Goal: Task Accomplishment & Management: Complete application form

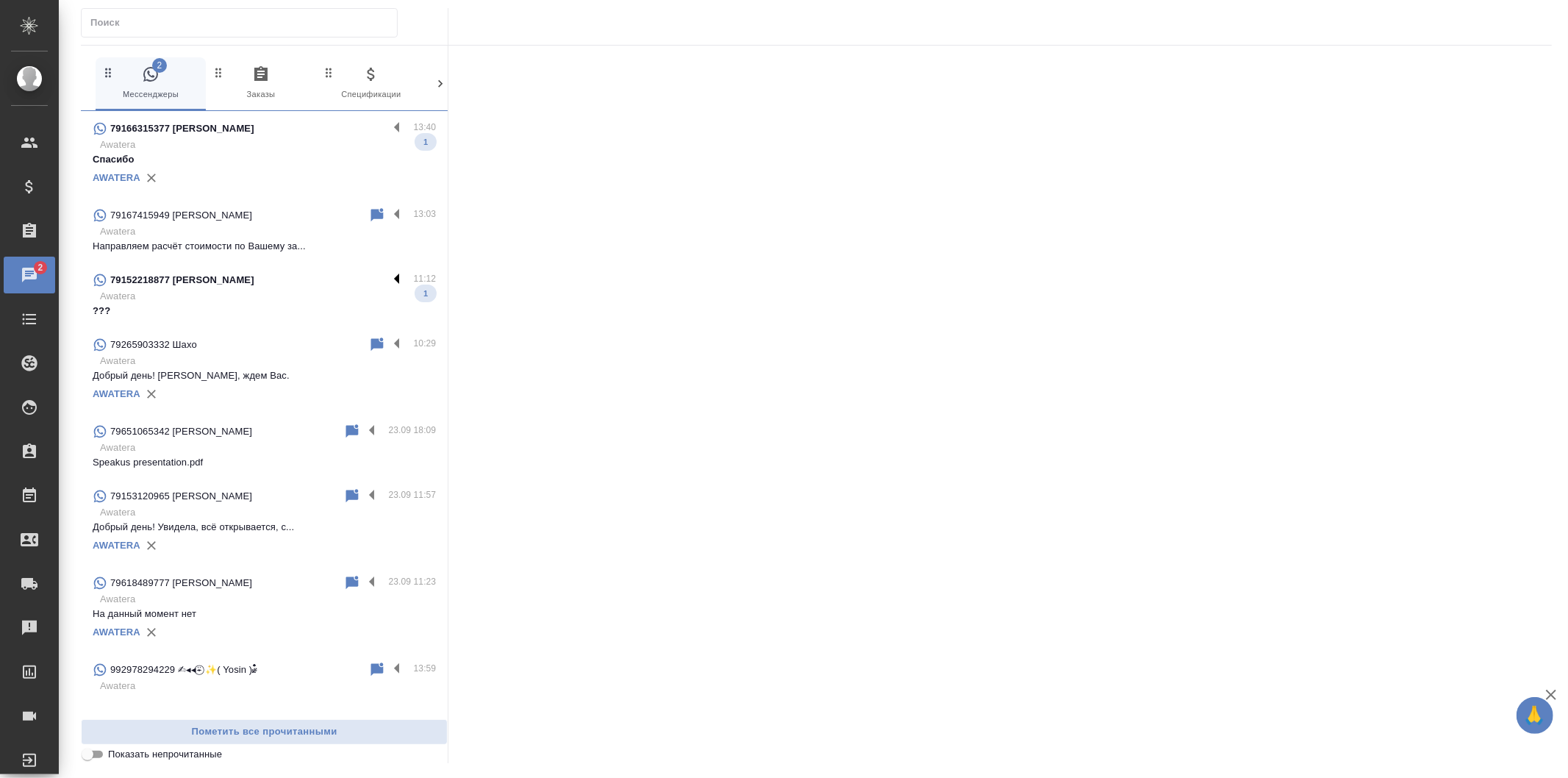
click at [388, 278] on label at bounding box center [400, 280] width 25 height 17
click at [0, 0] on input "checkbox" at bounding box center [0, 0] width 0 height 0
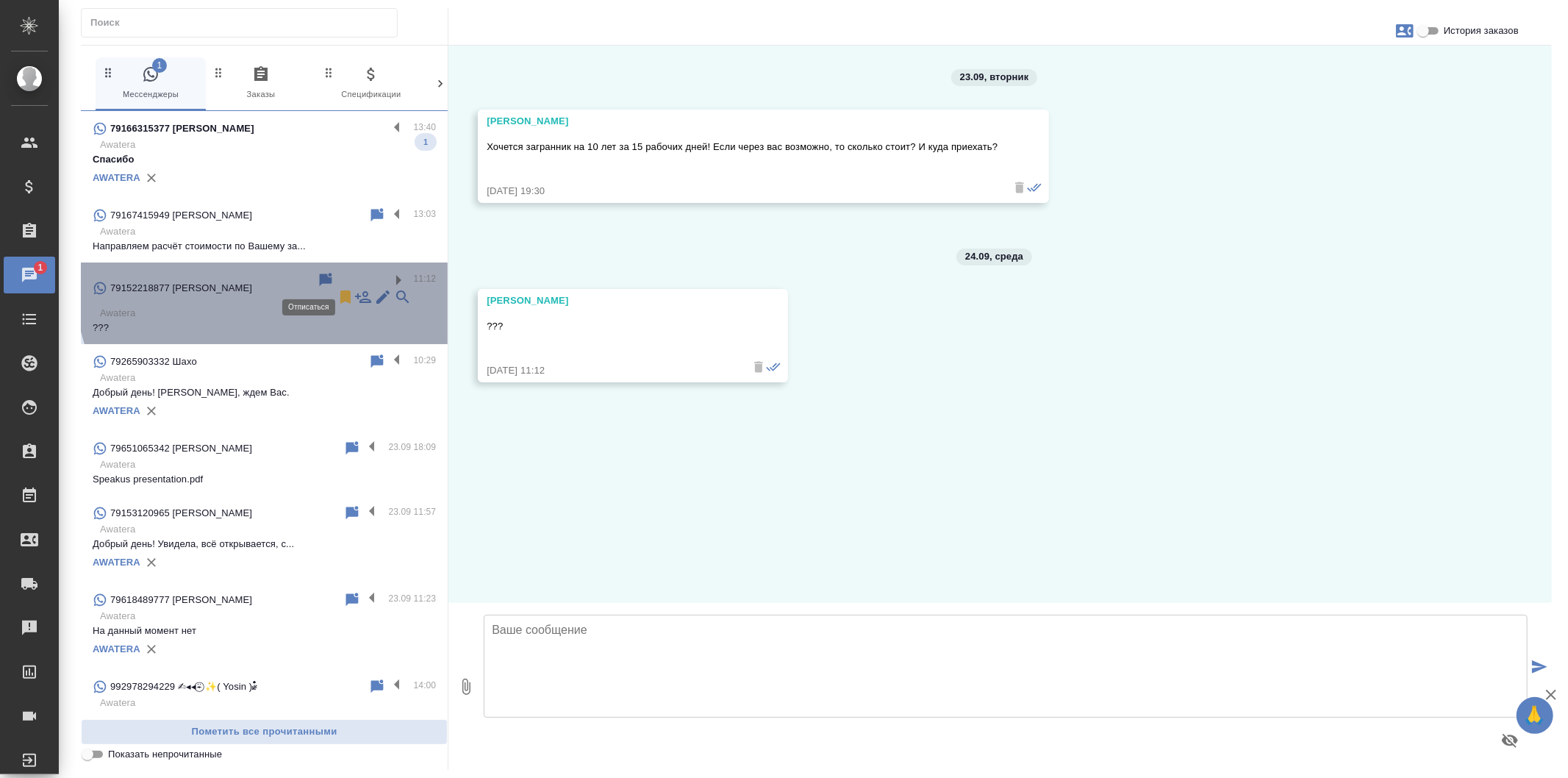
click at [340, 290] on icon at bounding box center [345, 296] width 10 height 13
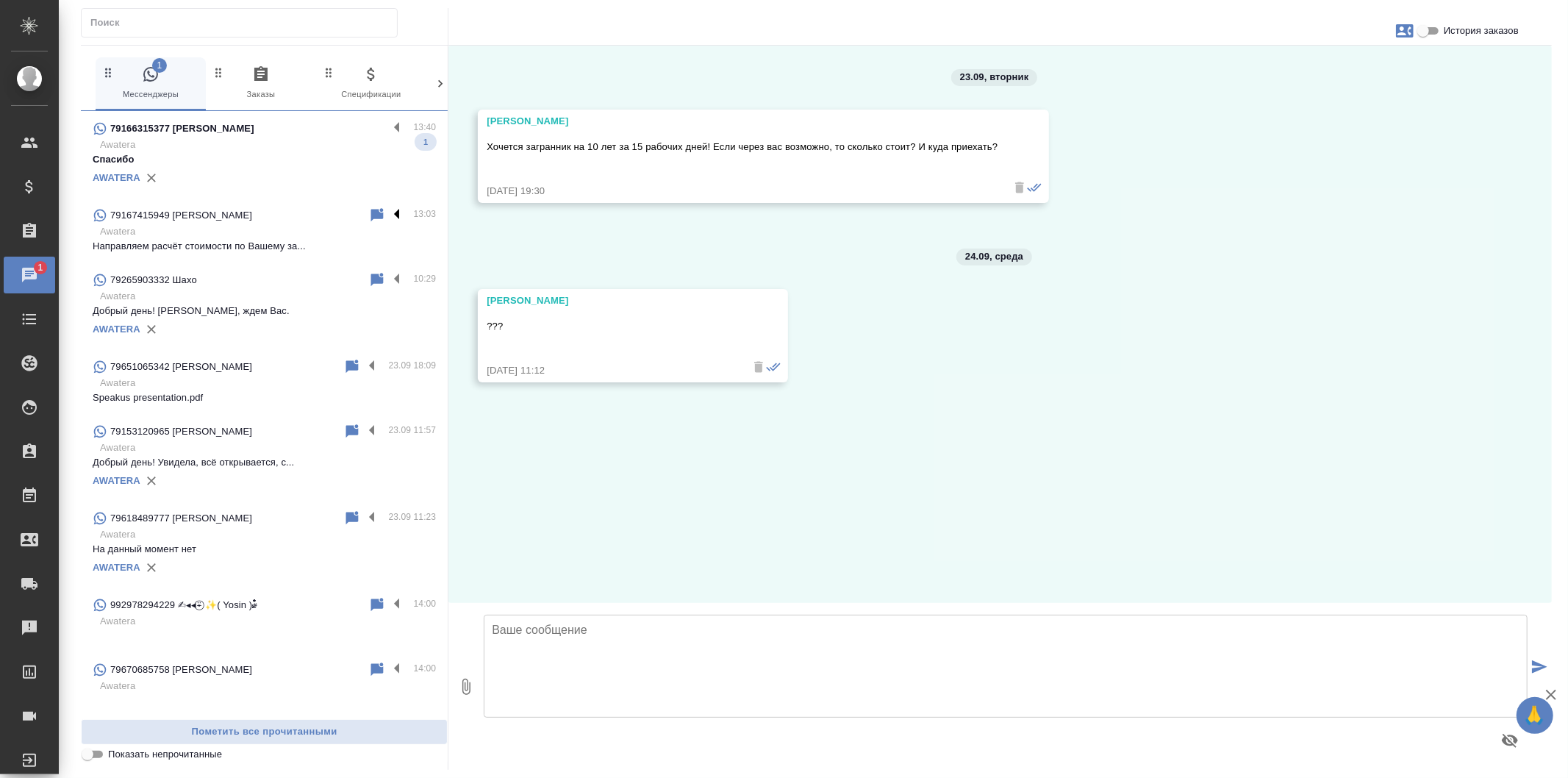
click at [388, 214] on label at bounding box center [400, 215] width 25 height 17
click at [0, 0] on input "checkbox" at bounding box center [0, 0] width 0 height 0
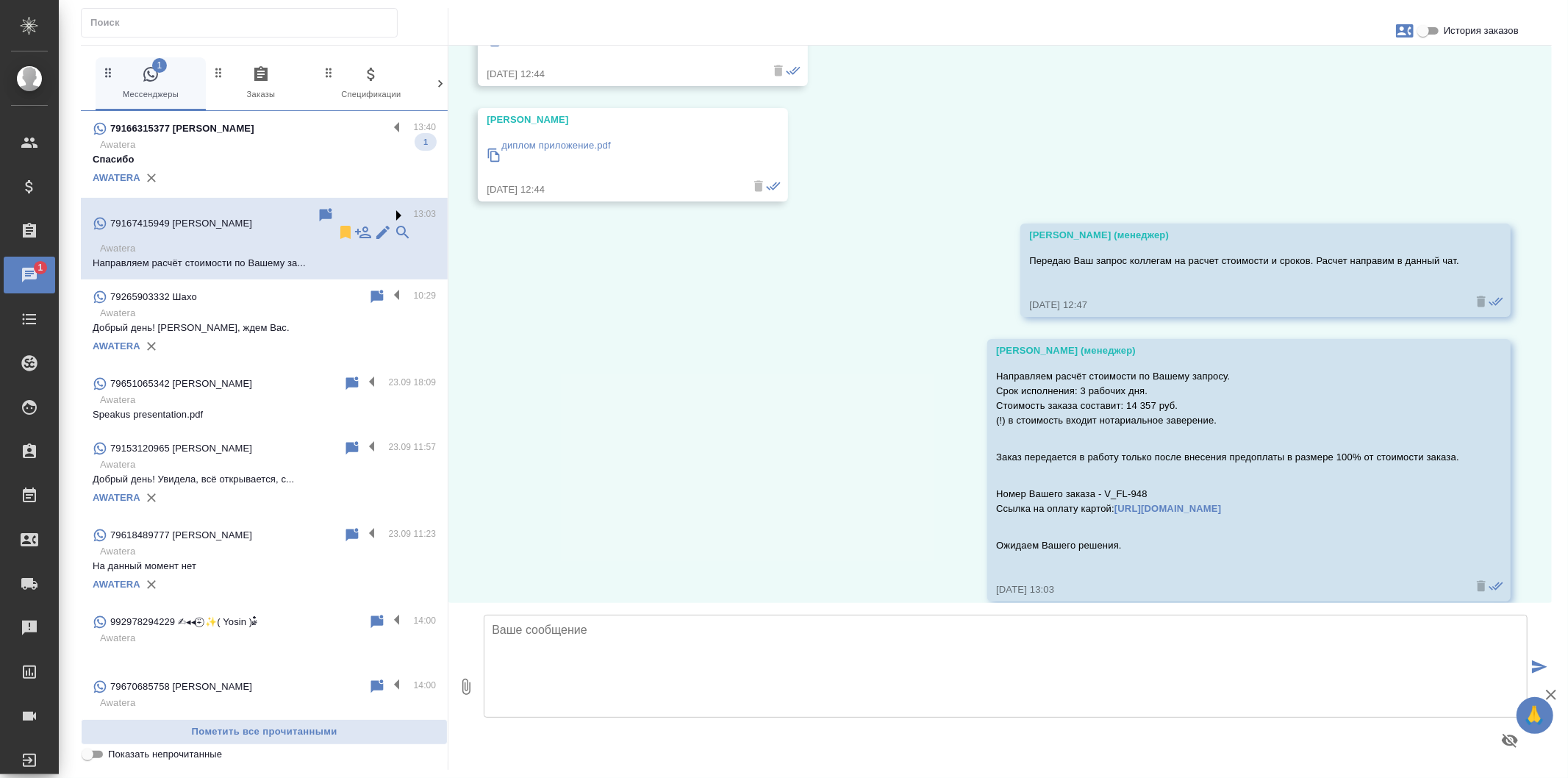
scroll to position [843, 0]
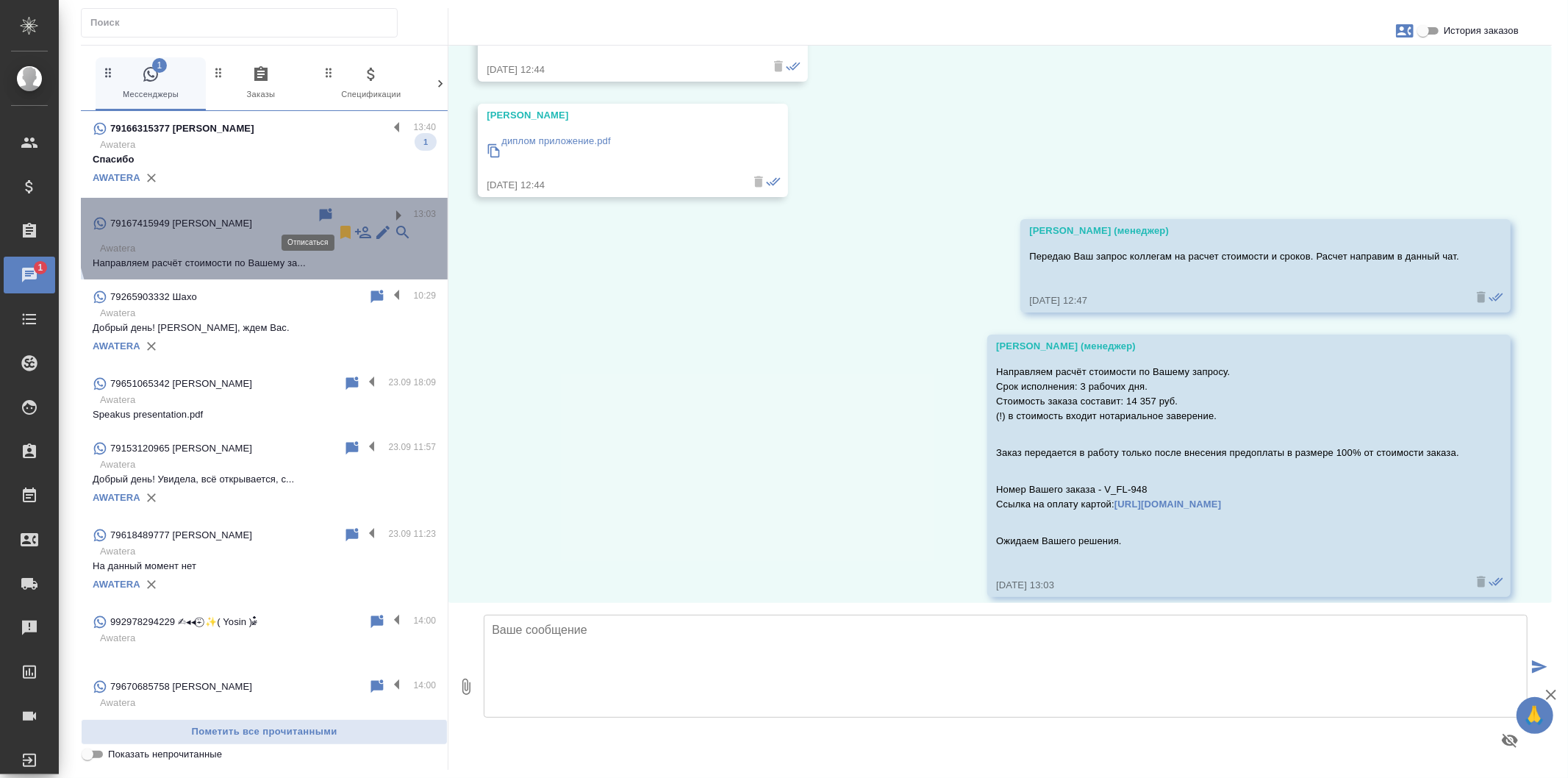
click at [340, 226] on icon at bounding box center [345, 232] width 10 height 13
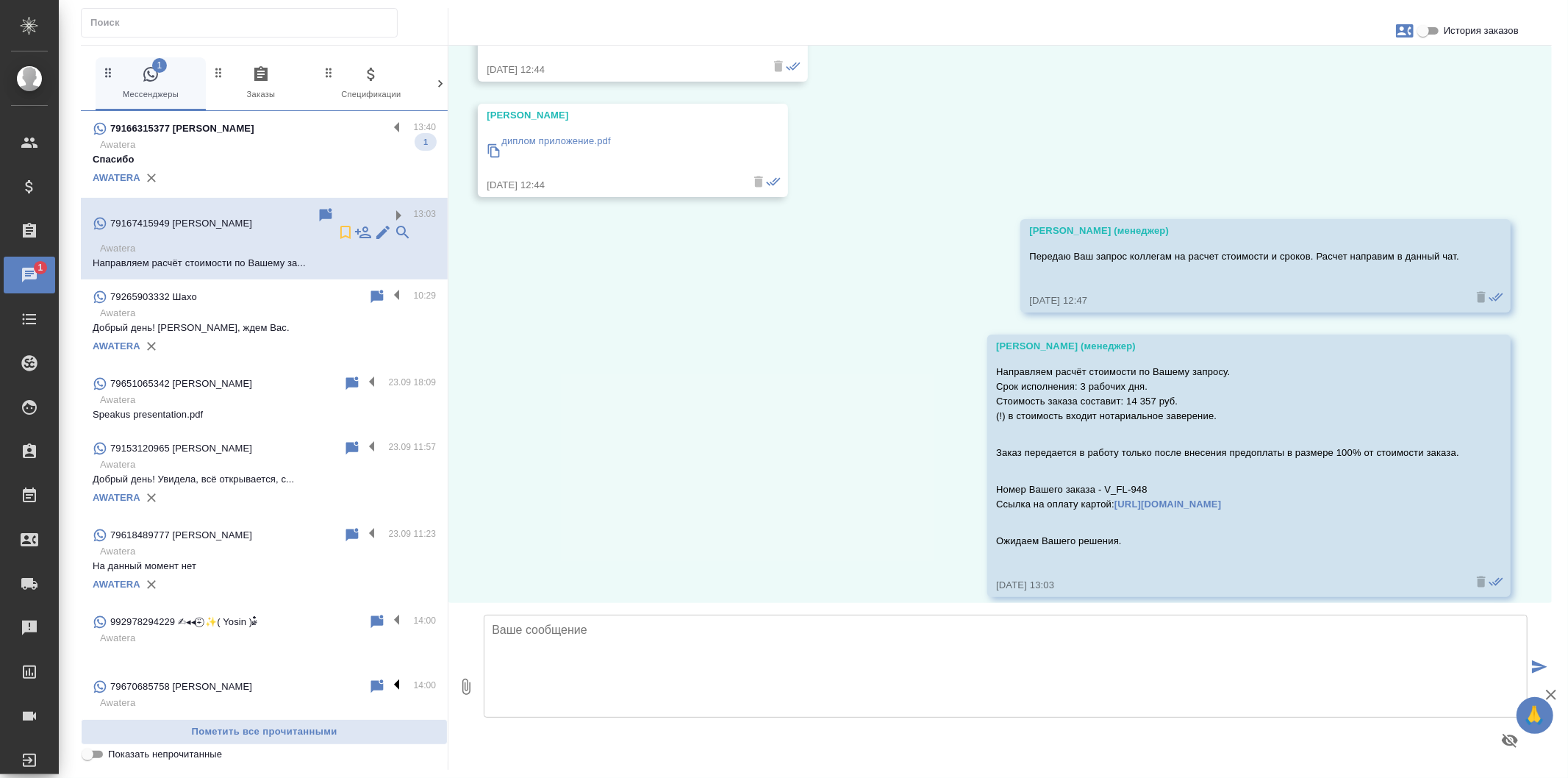
click at [388, 678] on label at bounding box center [400, 687] width 25 height 17
click at [0, 0] on input "checkbox" at bounding box center [0, 0] width 0 height 0
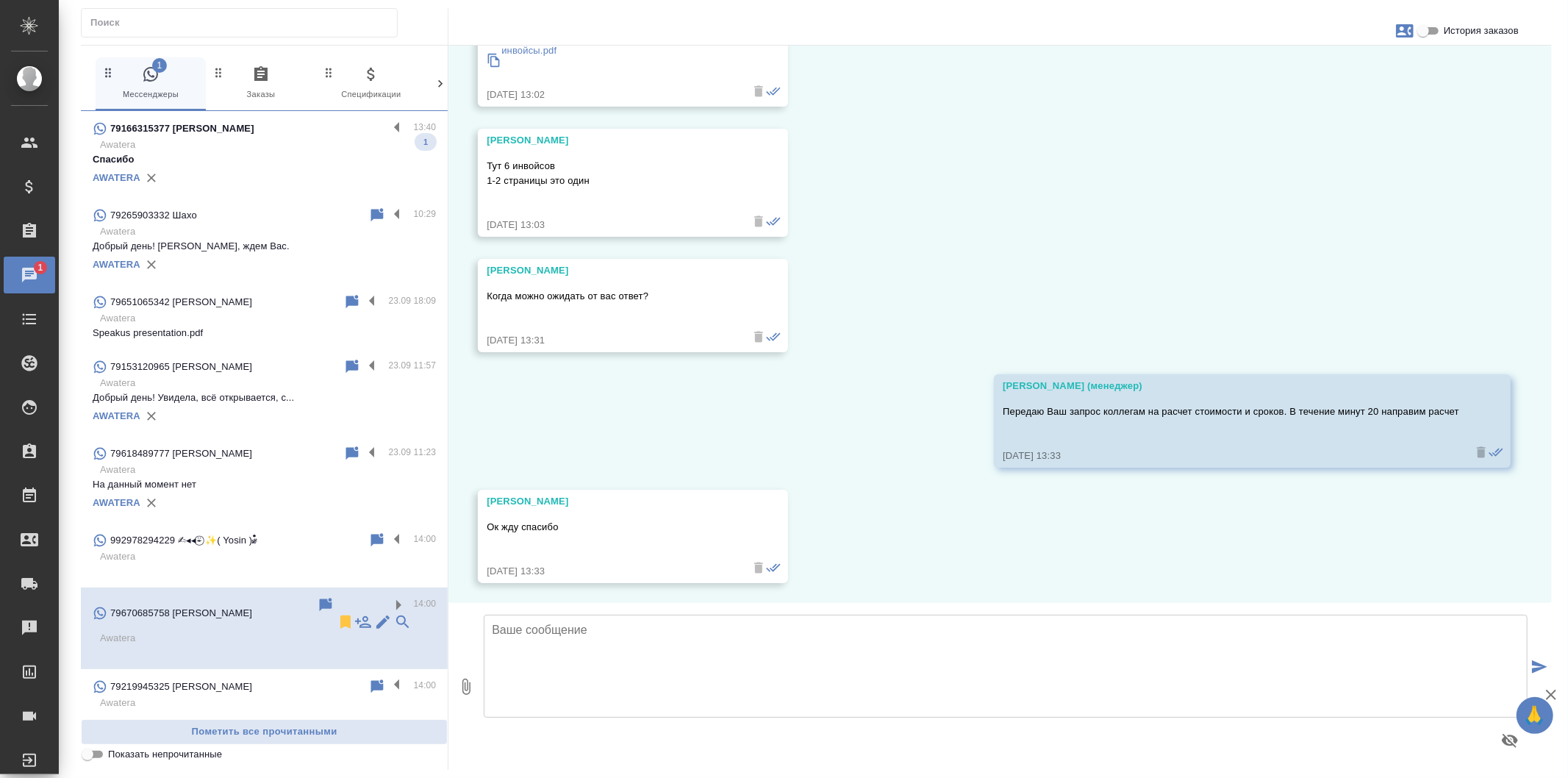
scroll to position [1036, 0]
click at [340, 616] on icon at bounding box center [345, 622] width 10 height 13
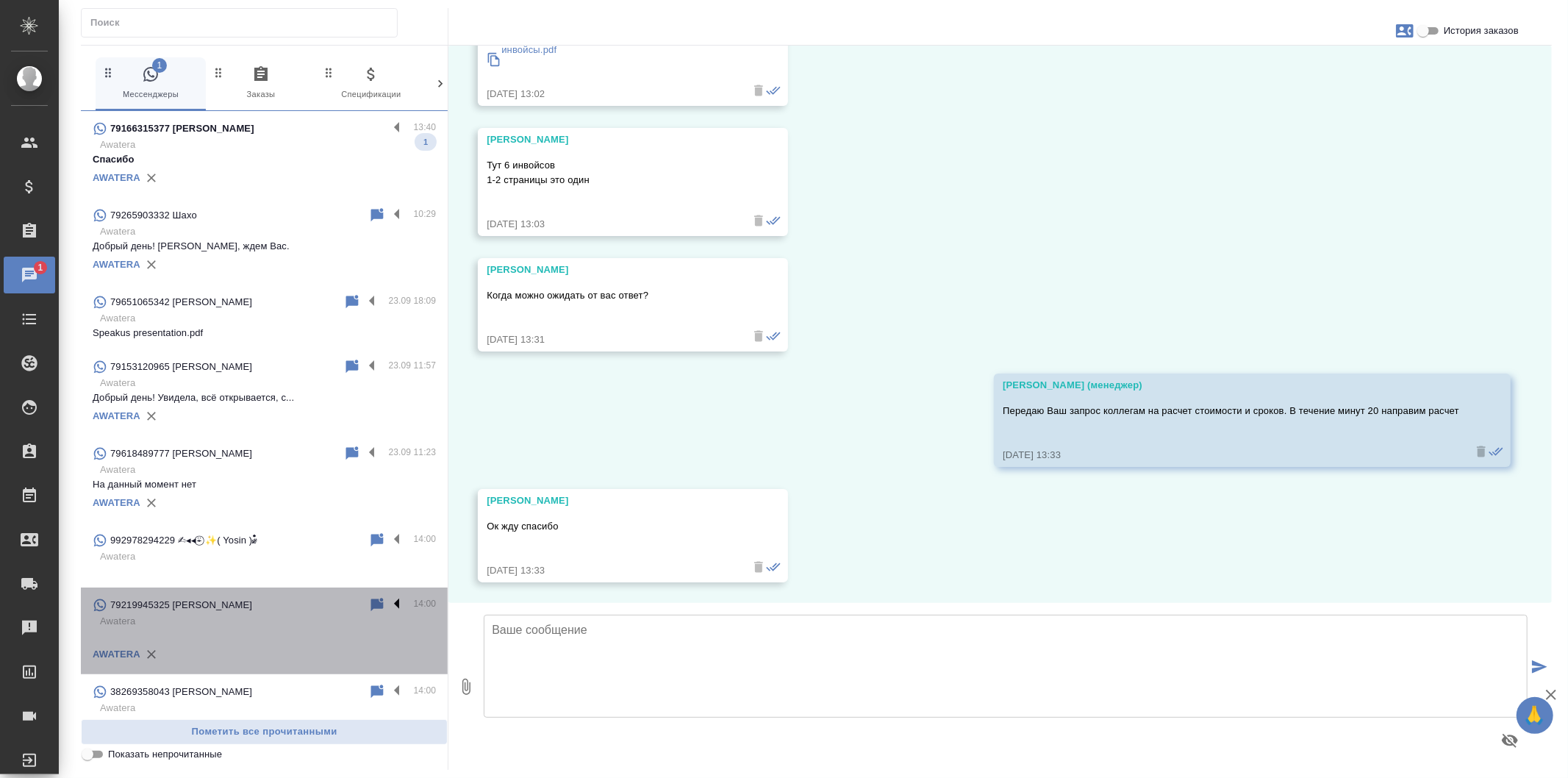
click at [383, 668] on div "79219945325 Константин 14:00 Awatera AWATERA" at bounding box center [264, 631] width 367 height 87
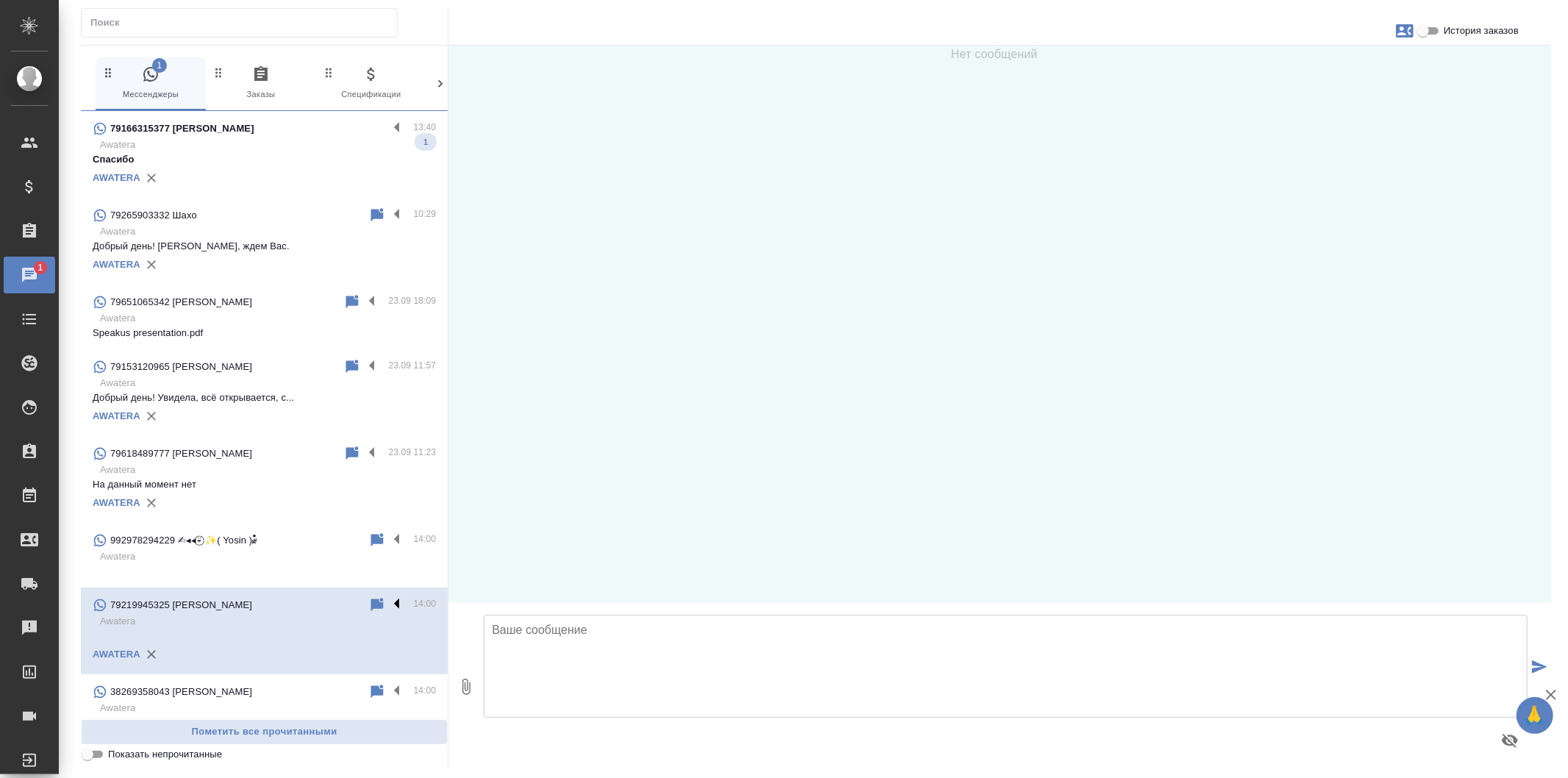
scroll to position [0, 0]
click at [388, 605] on label at bounding box center [400, 606] width 25 height 17
click at [0, 0] on input "checkbox" at bounding box center [0, 0] width 0 height 0
click at [335, 603] on icon at bounding box center [340, 605] width 10 height 13
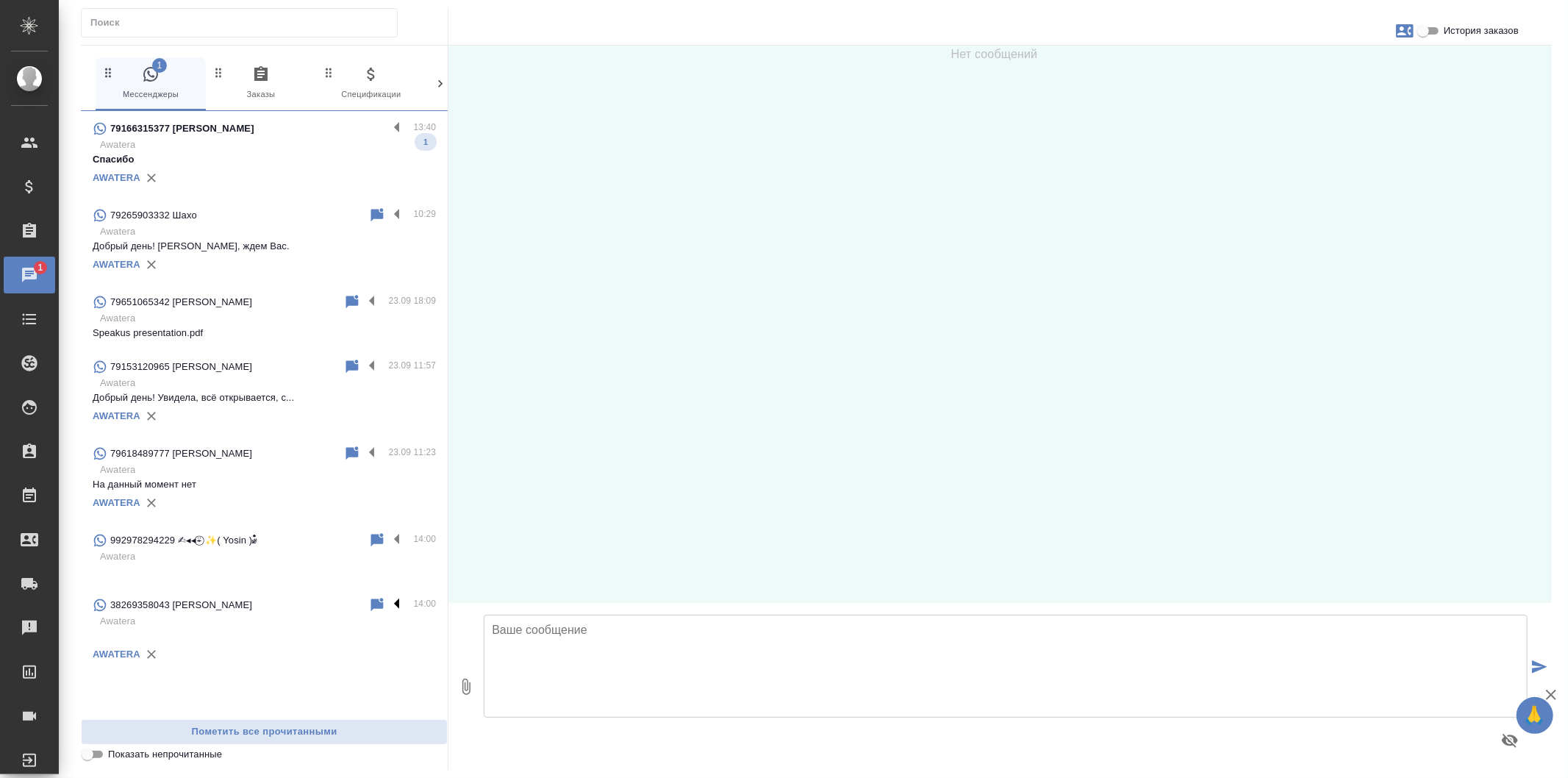
click at [391, 604] on label at bounding box center [400, 606] width 25 height 17
click at [0, 0] on input "checkbox" at bounding box center [0, 0] width 0 height 0
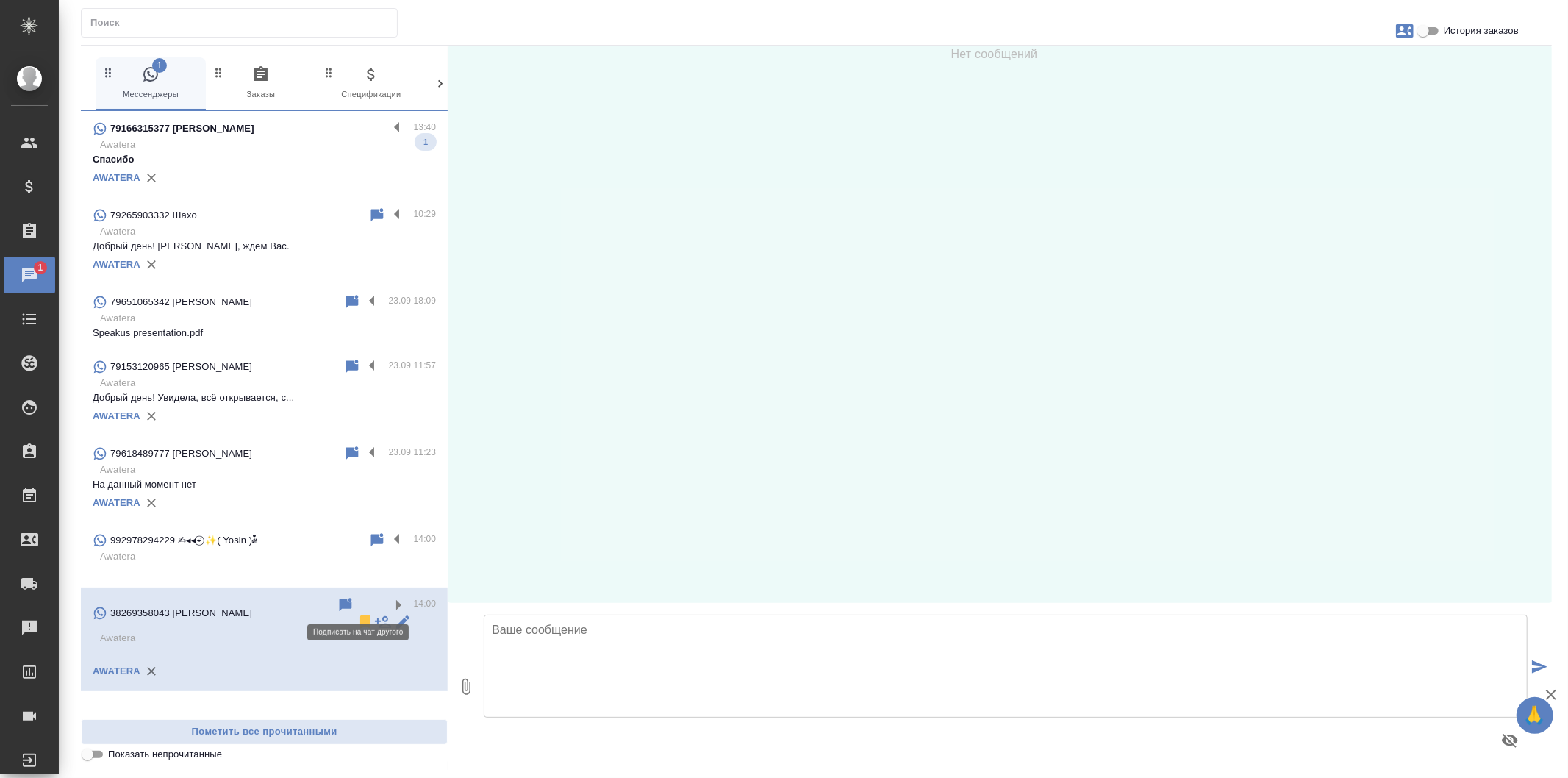
click at [356, 613] on icon at bounding box center [365, 622] width 17 height 17
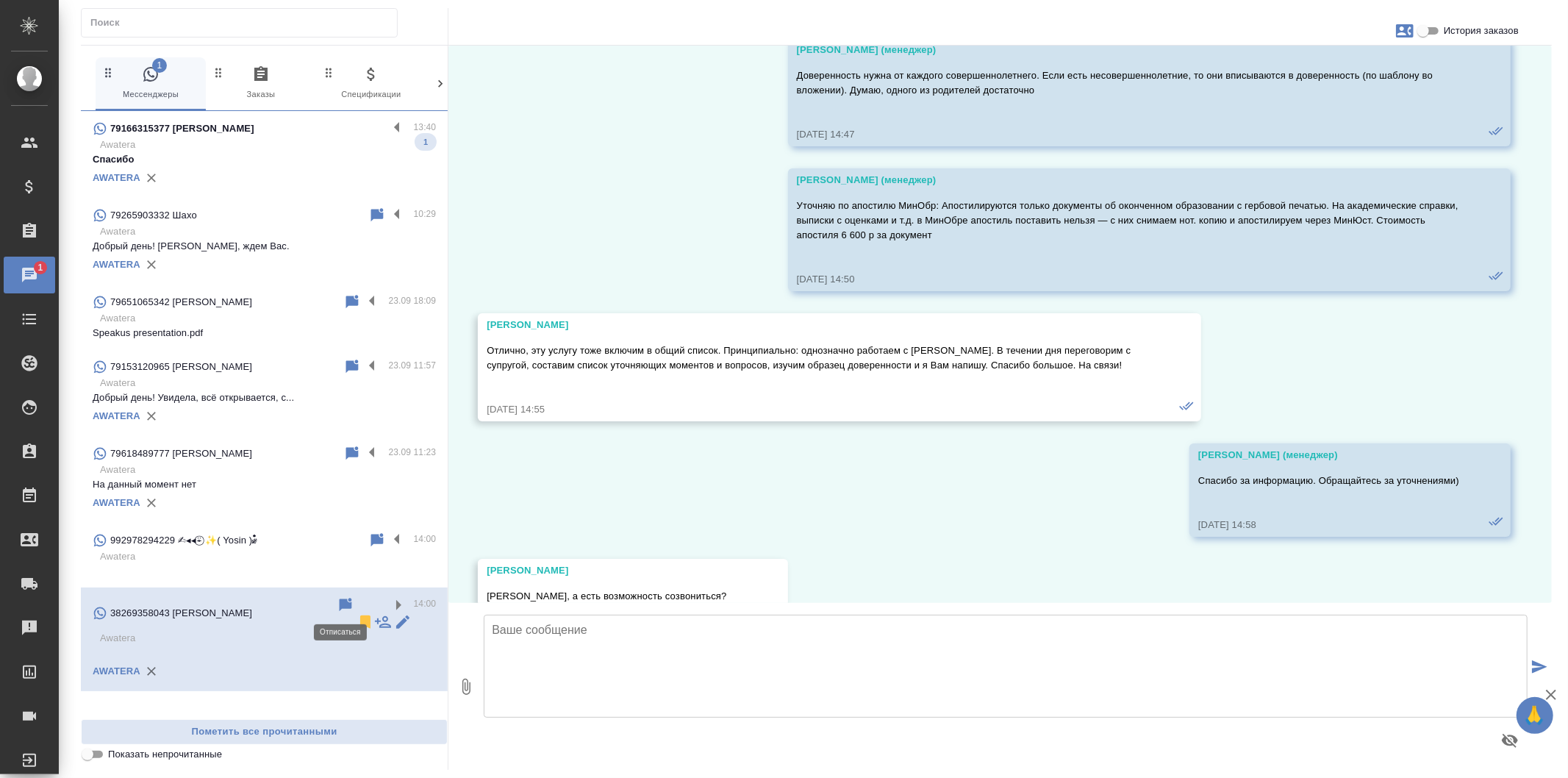
scroll to position [10066, 0]
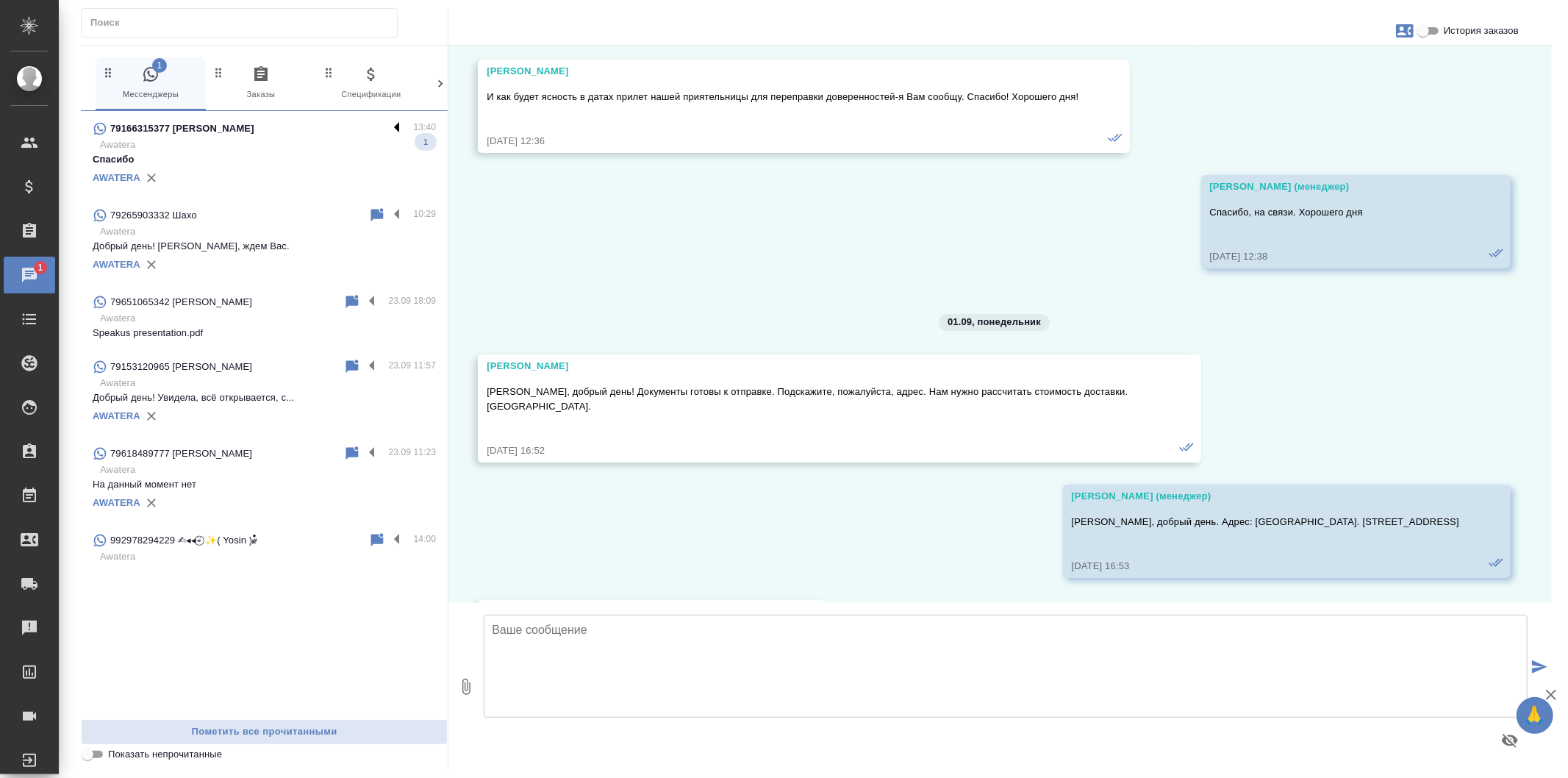
click at [397, 128] on label at bounding box center [400, 128] width 25 height 17
click at [0, 0] on input "checkbox" at bounding box center [0, 0] width 0 height 0
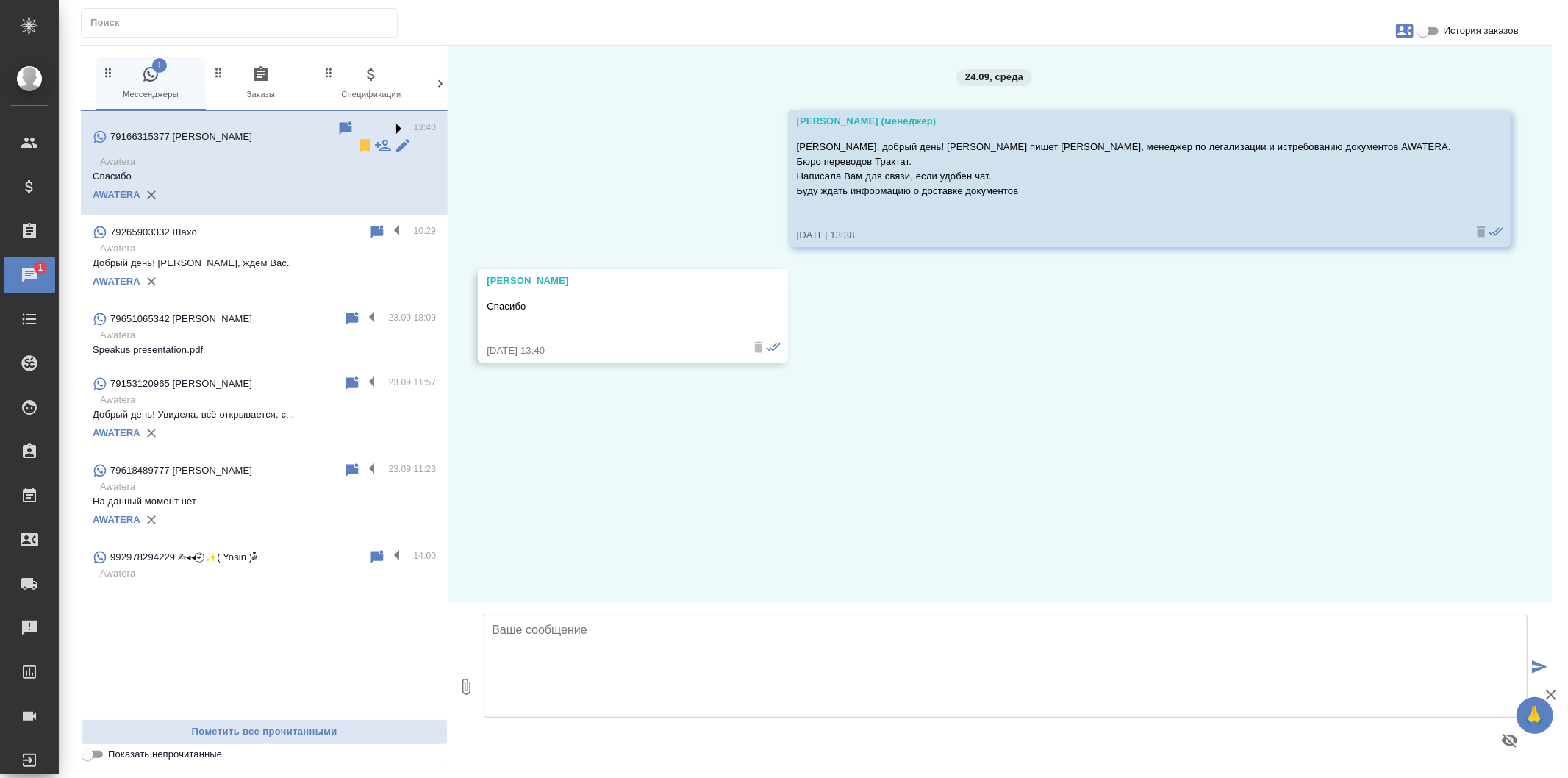
scroll to position [0, 0]
click at [360, 139] on icon at bounding box center [365, 145] width 10 height 13
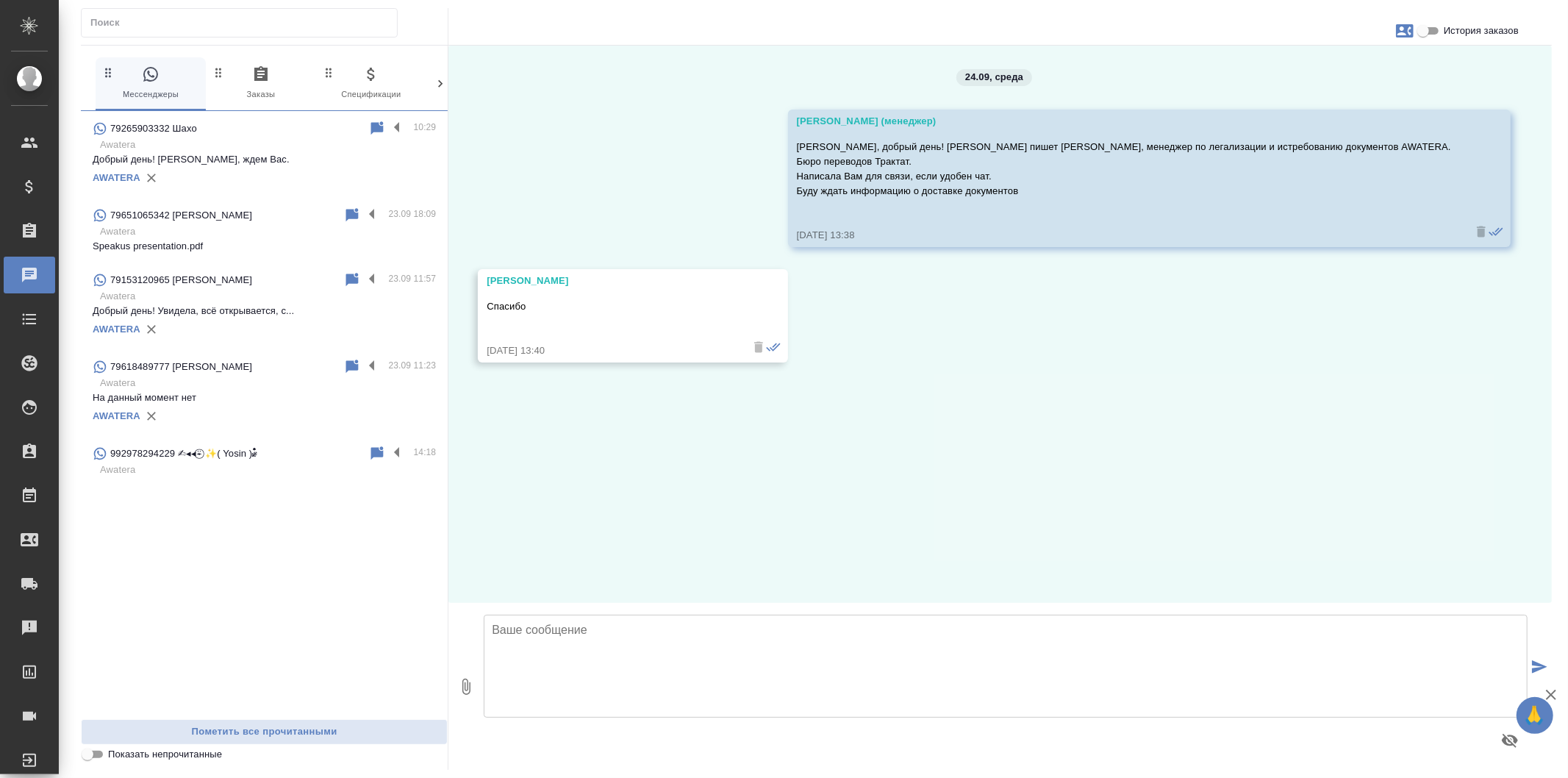
click at [294, 171] on div "AWATERA" at bounding box center [264, 178] width 344 height 22
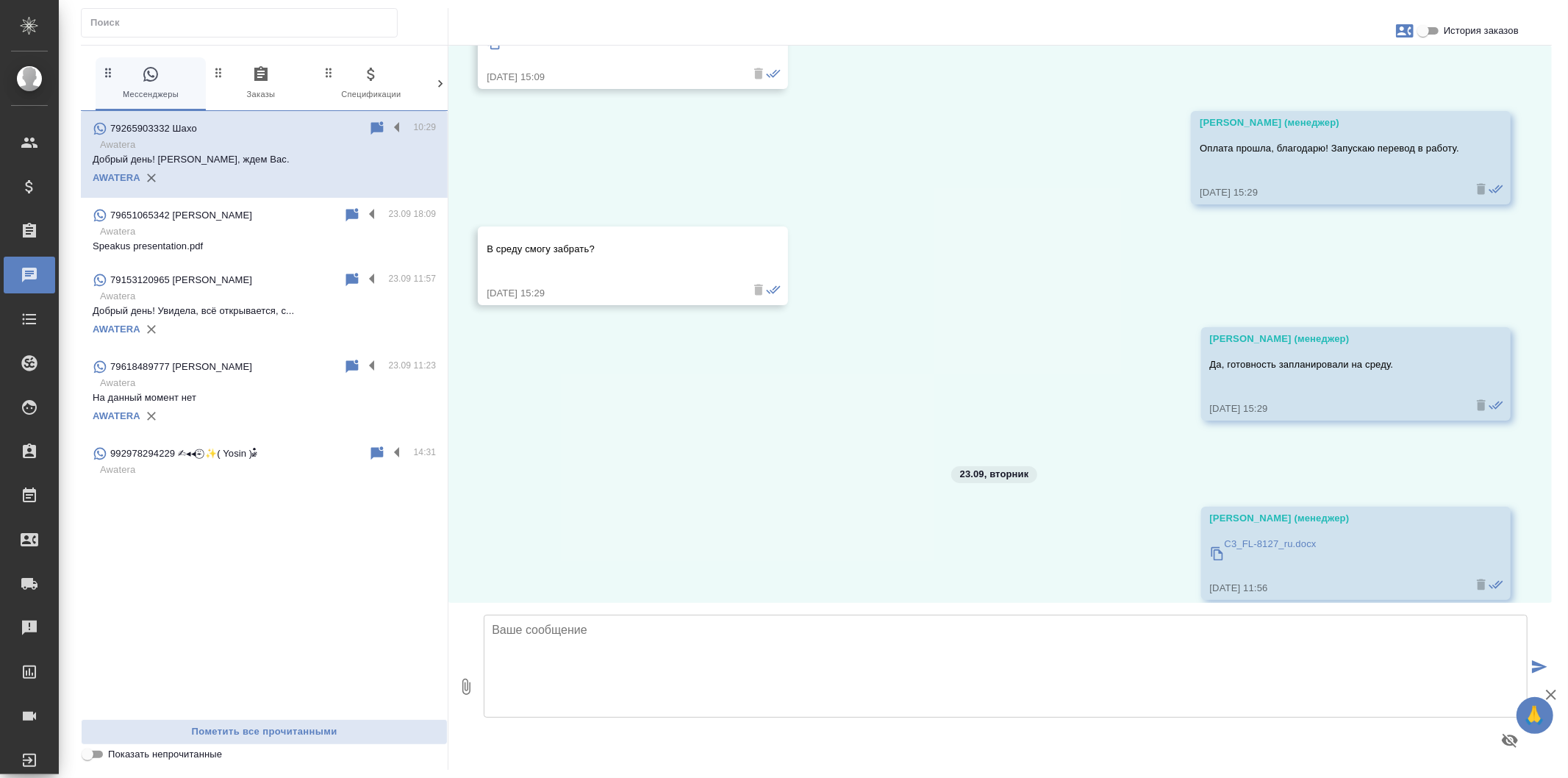
scroll to position [4294, 0]
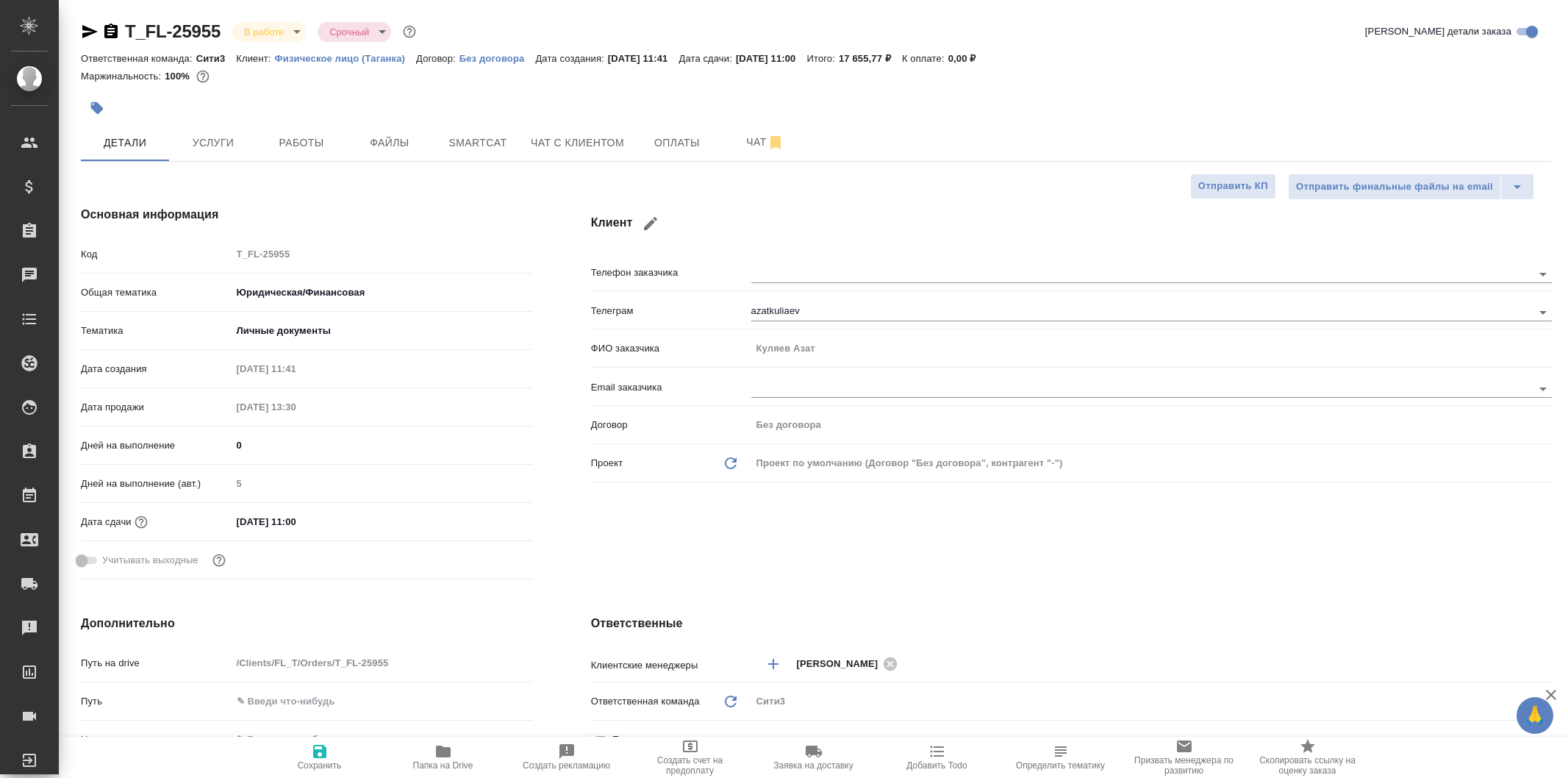
select select "RU"
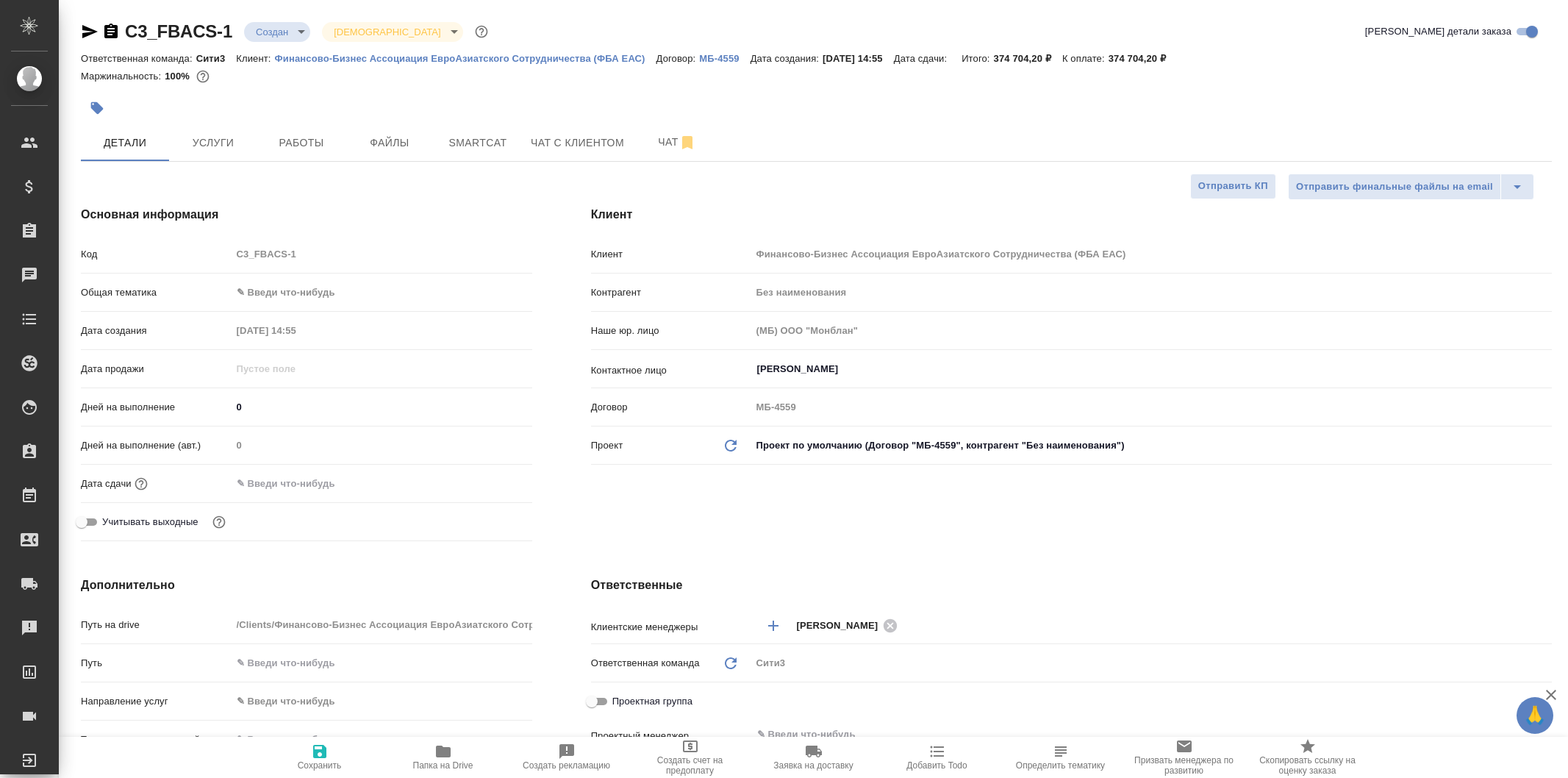
select select "RU"
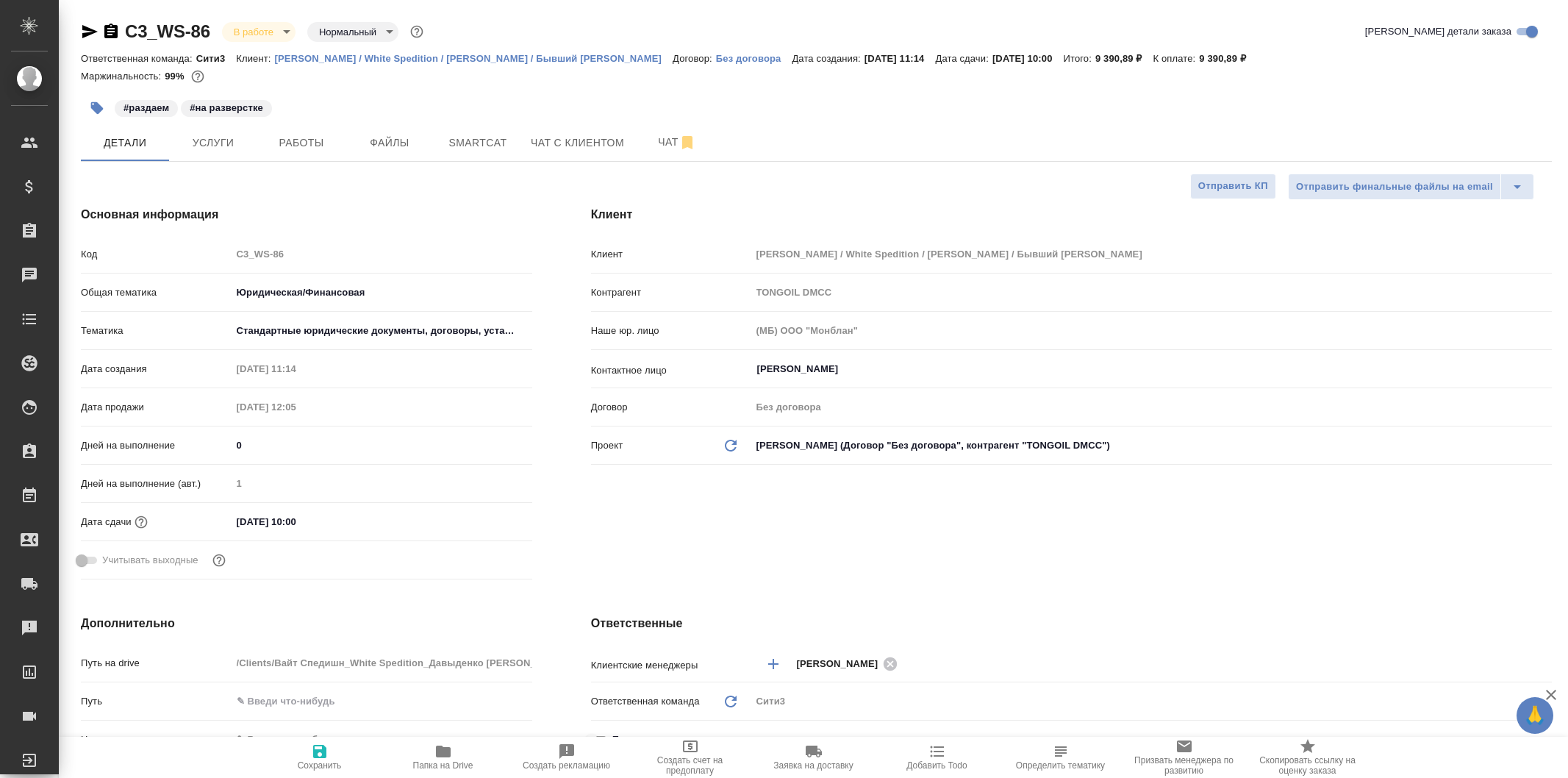
select select "RU"
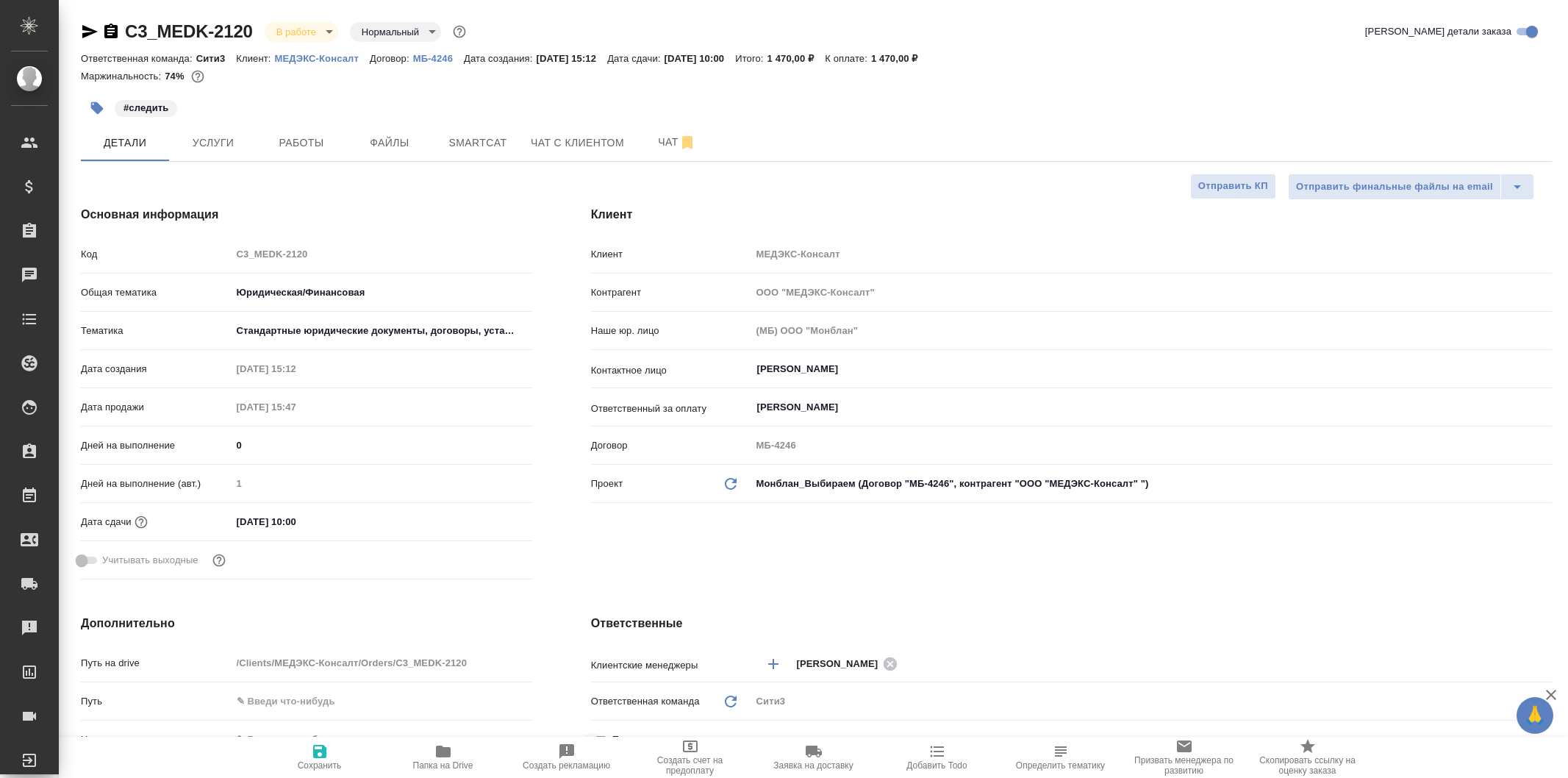
select select "RU"
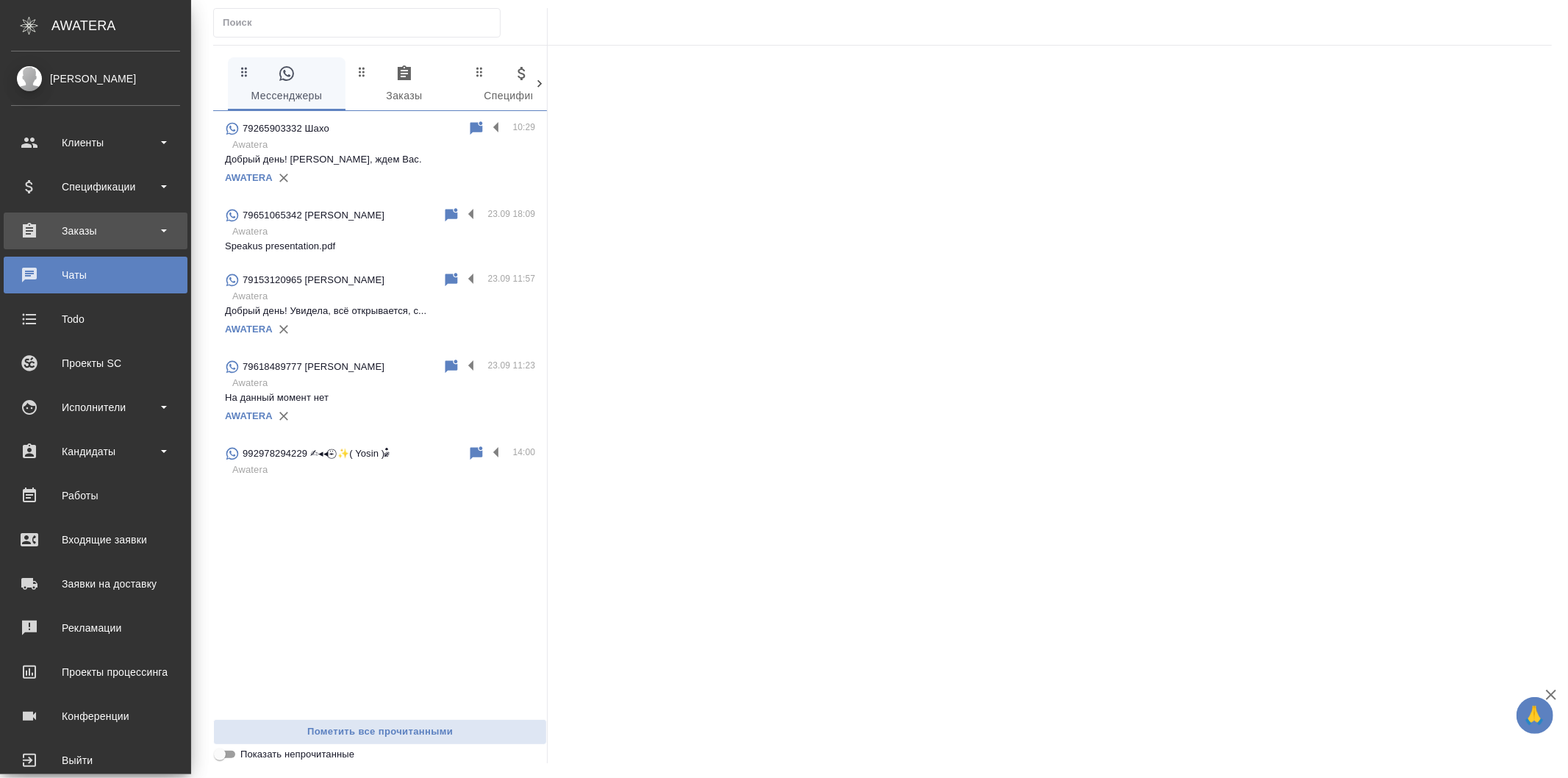
click at [78, 241] on div "Заказы" at bounding box center [96, 231] width 169 height 22
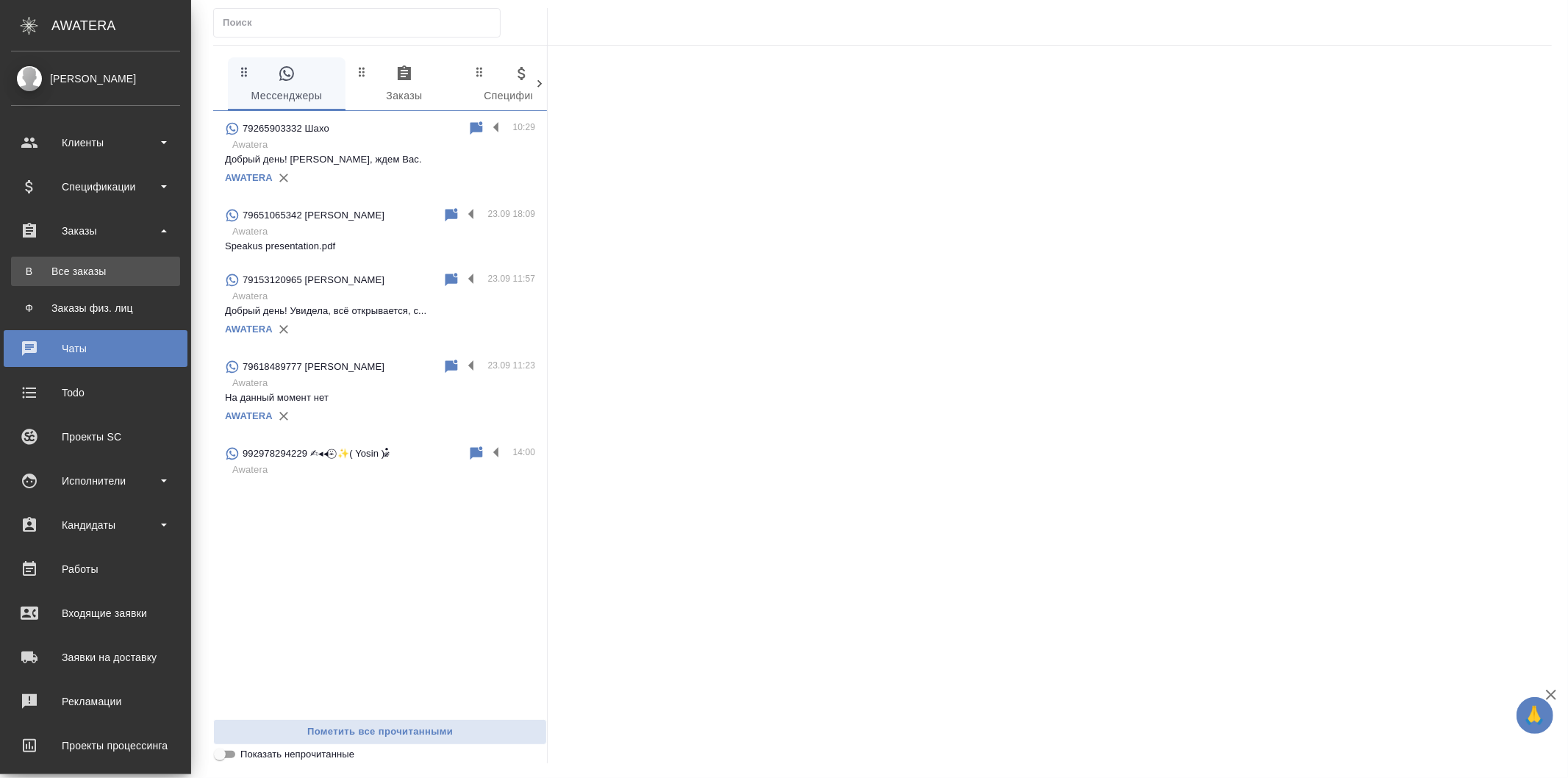
click at [106, 265] on div "Все заказы" at bounding box center [95, 271] width 154 height 15
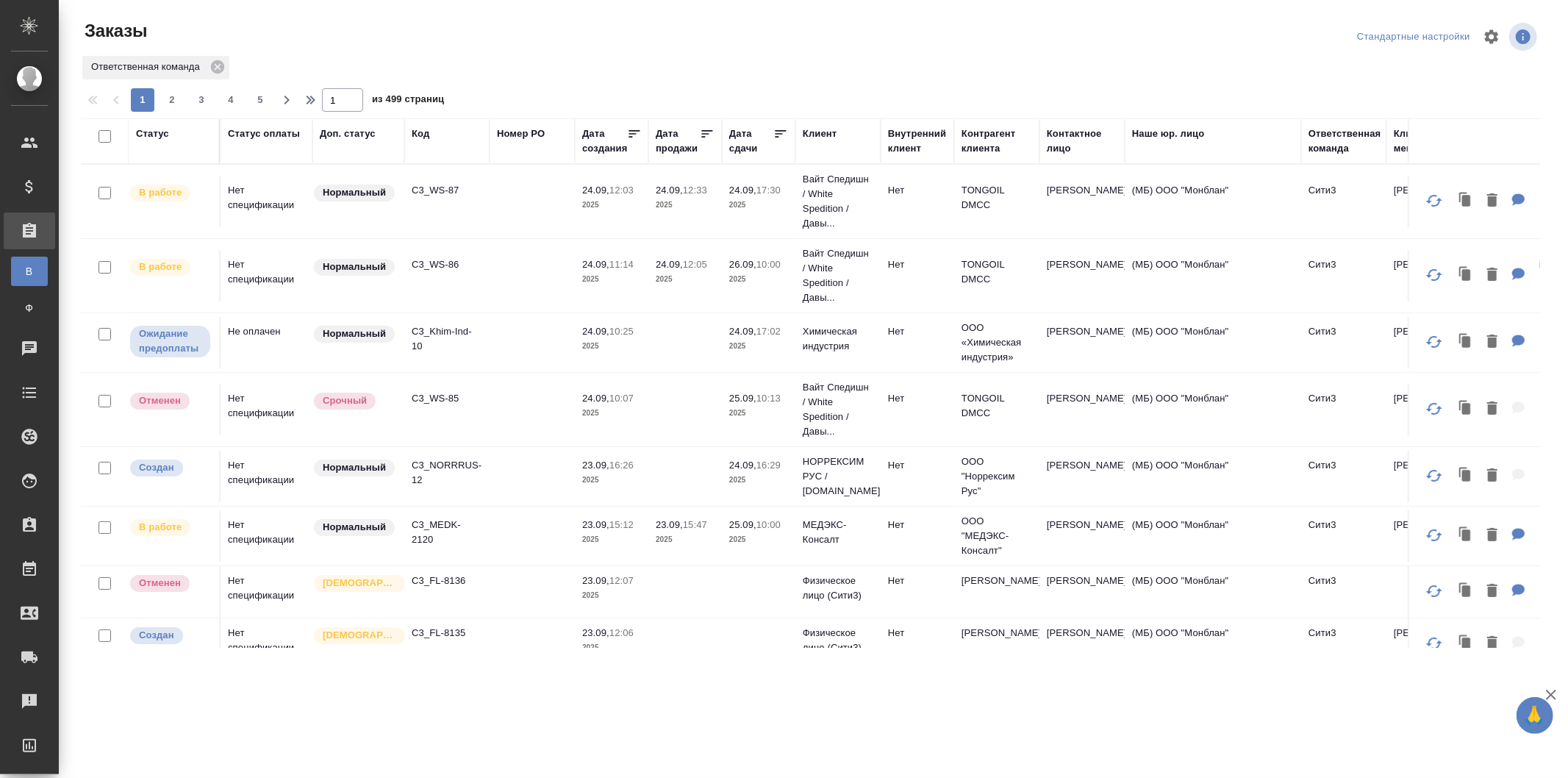
scroll to position [0, 570]
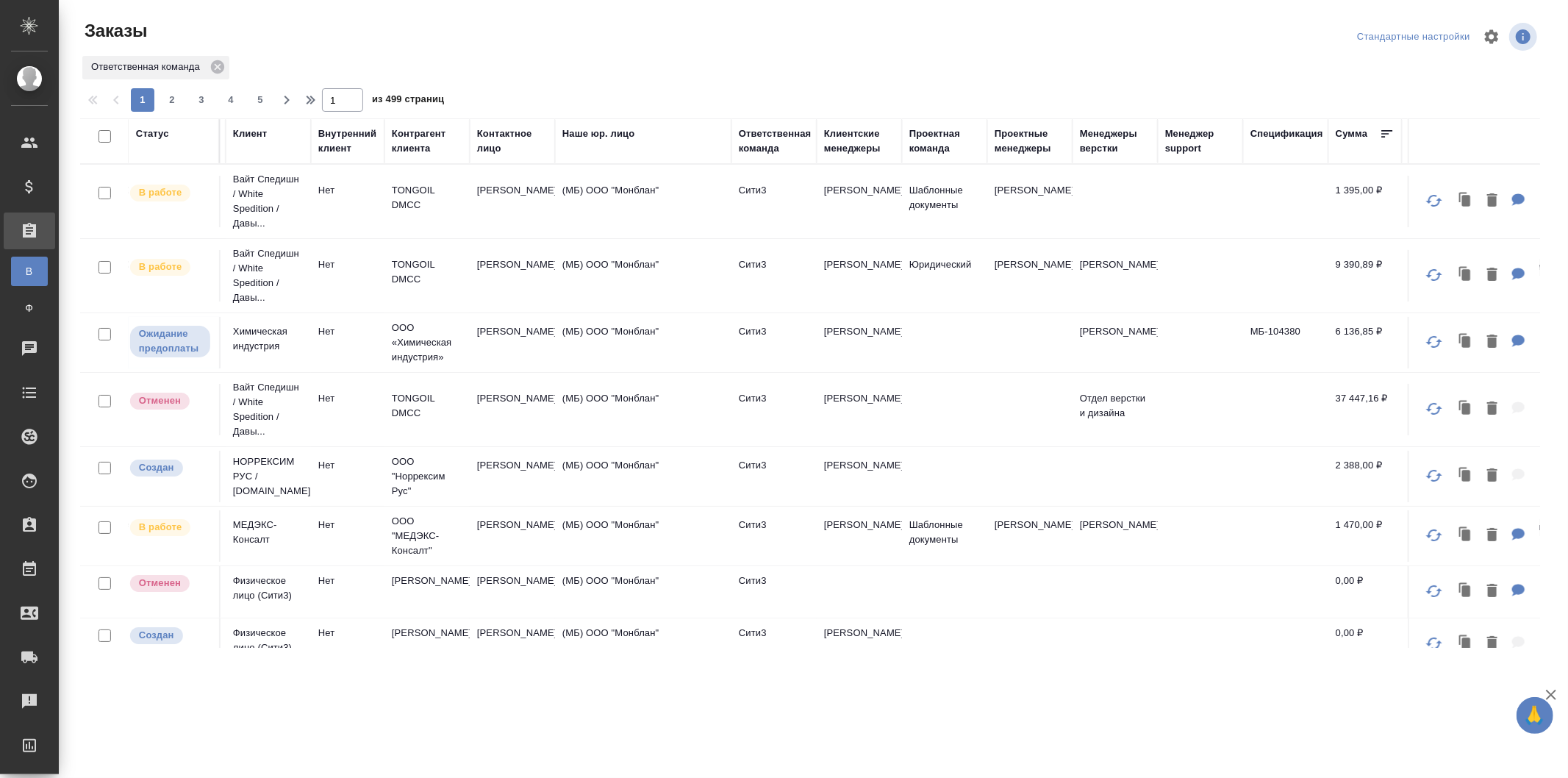
click at [871, 140] on div "Клиентские менеджеры" at bounding box center [859, 141] width 71 height 29
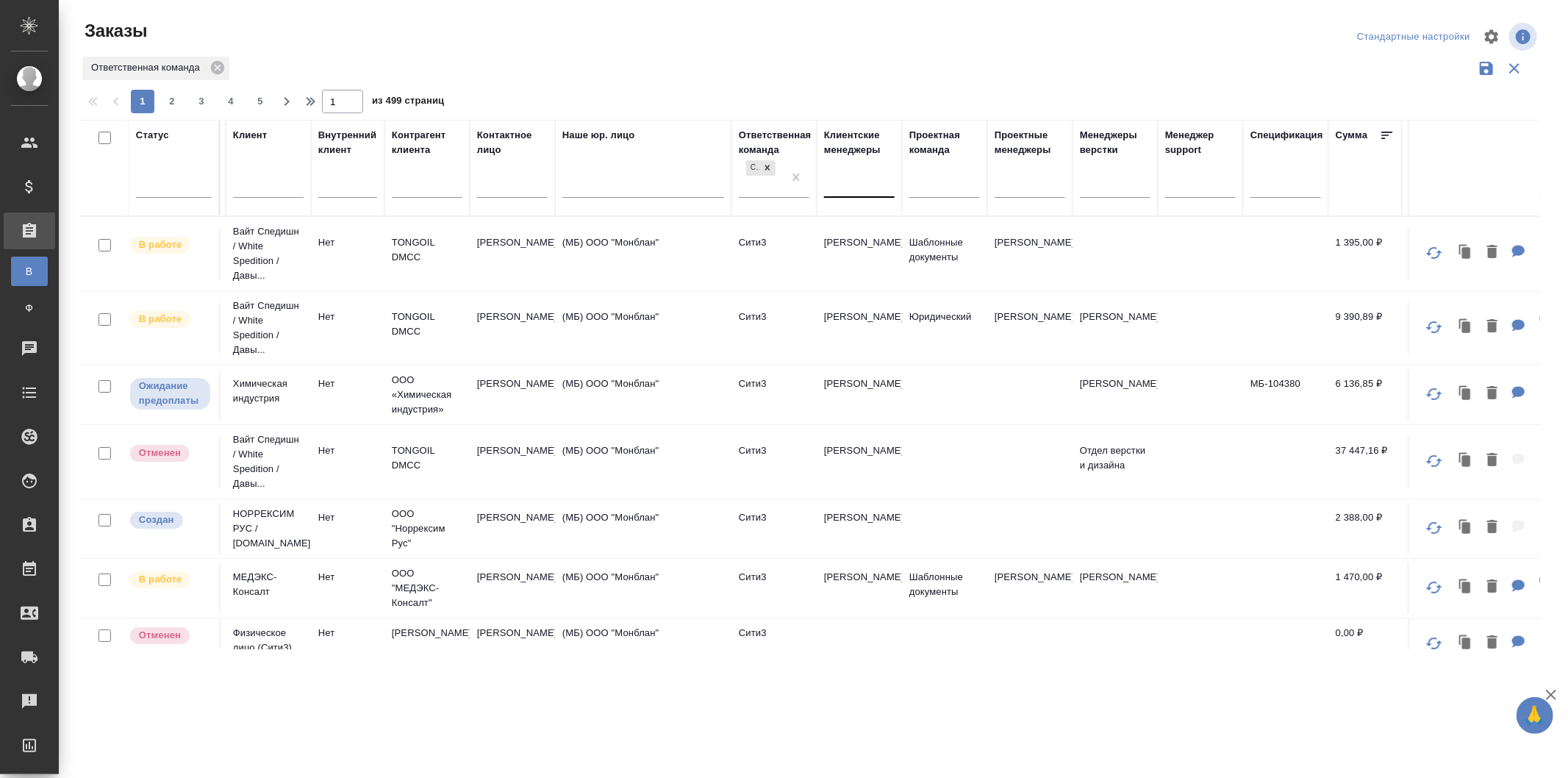
click at [860, 189] on div at bounding box center [859, 183] width 71 height 22
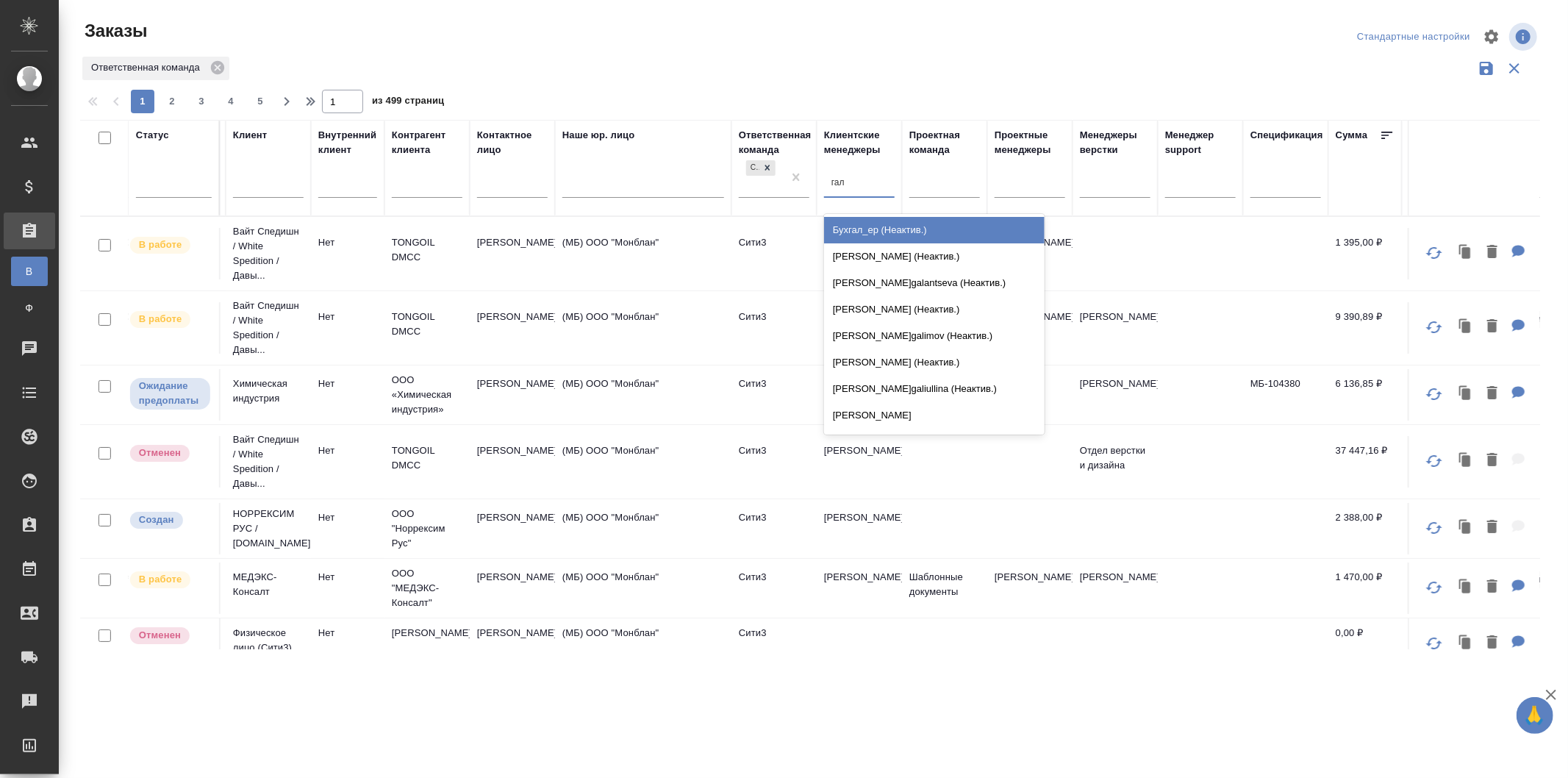
type input "гали"
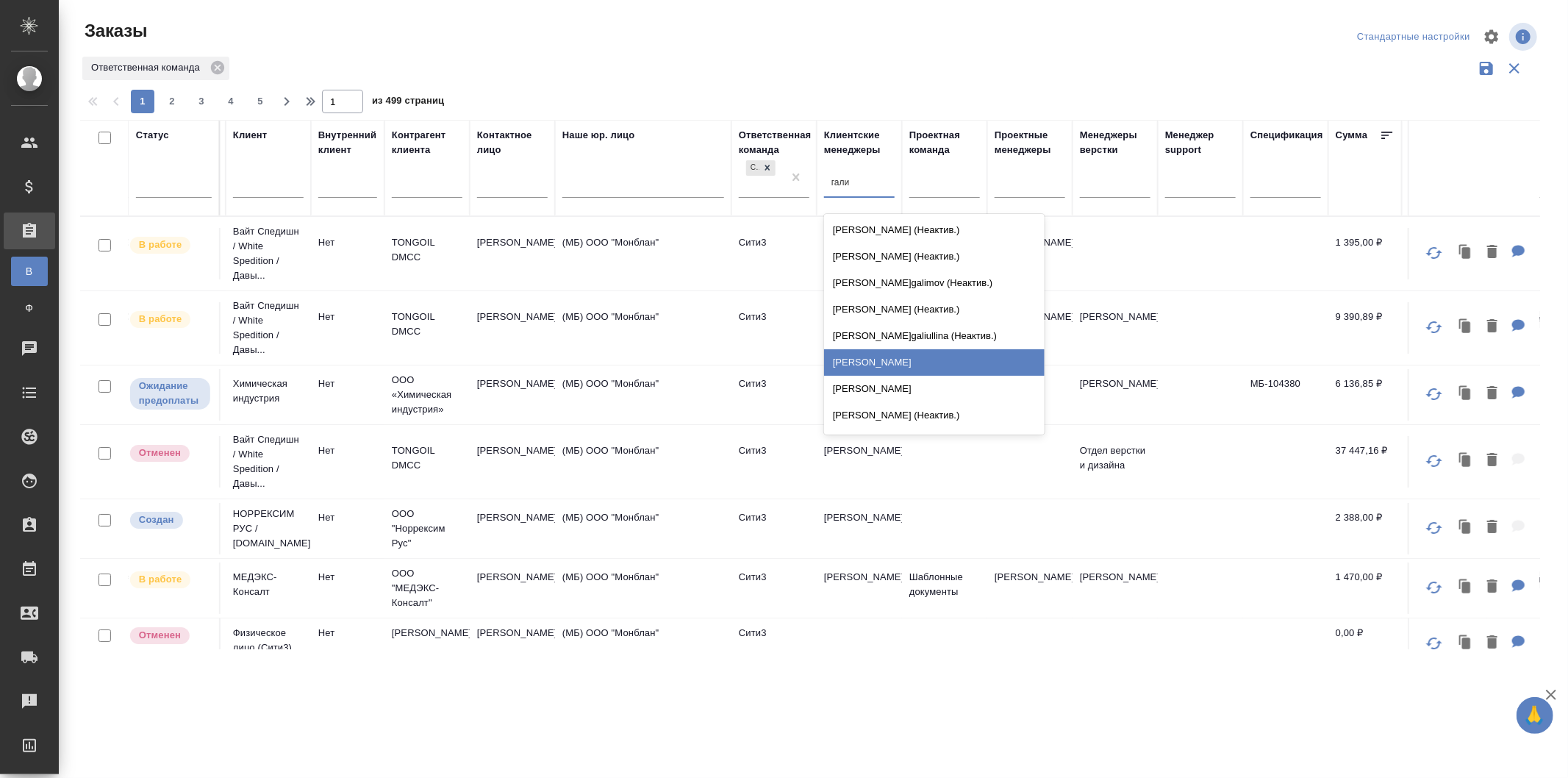
click at [971, 370] on div "Галишева Мария" at bounding box center [934, 363] width 220 height 27
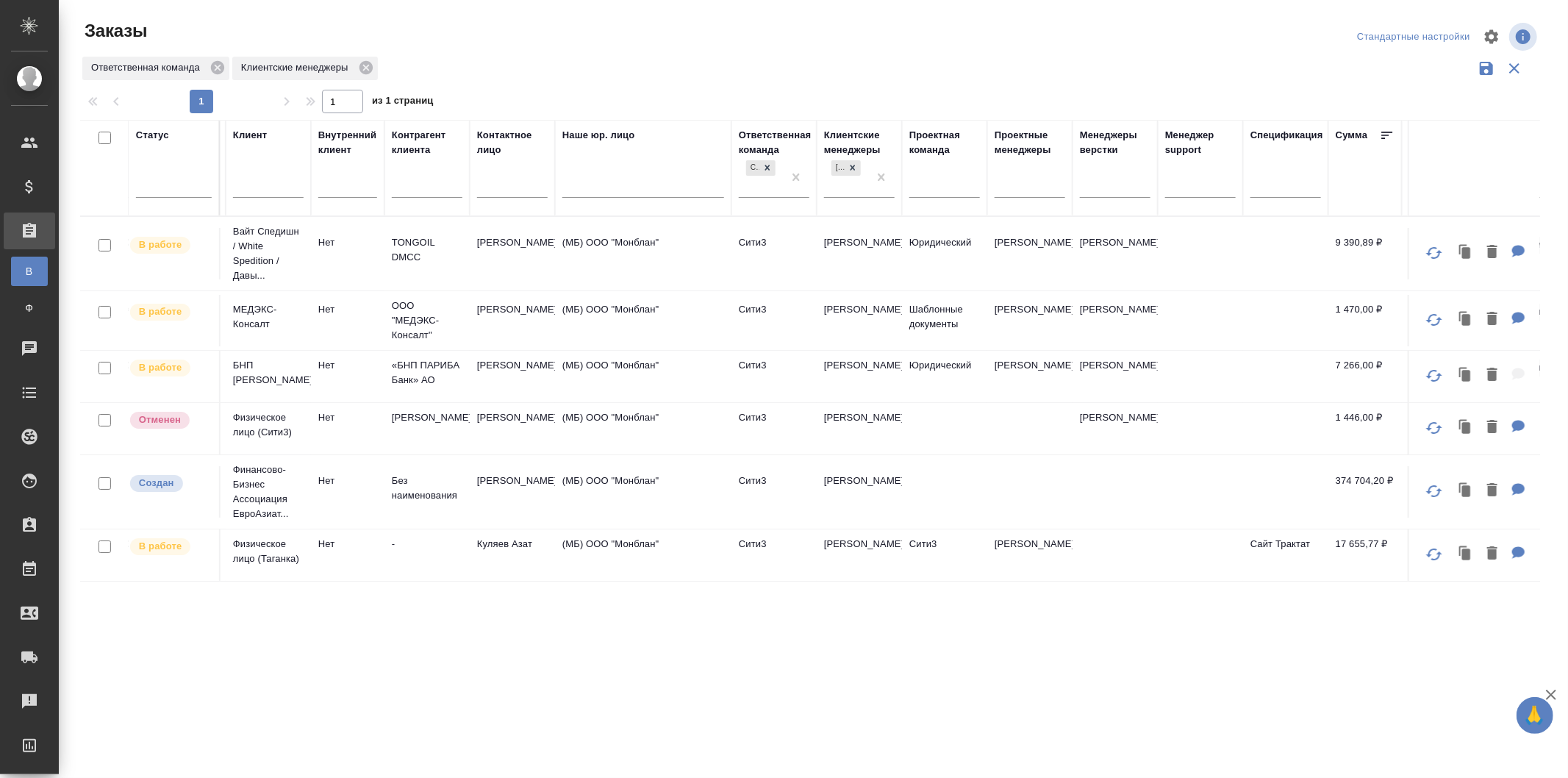
click at [679, 426] on td "(МБ) ООО "Монблан"" at bounding box center [643, 429] width 177 height 52
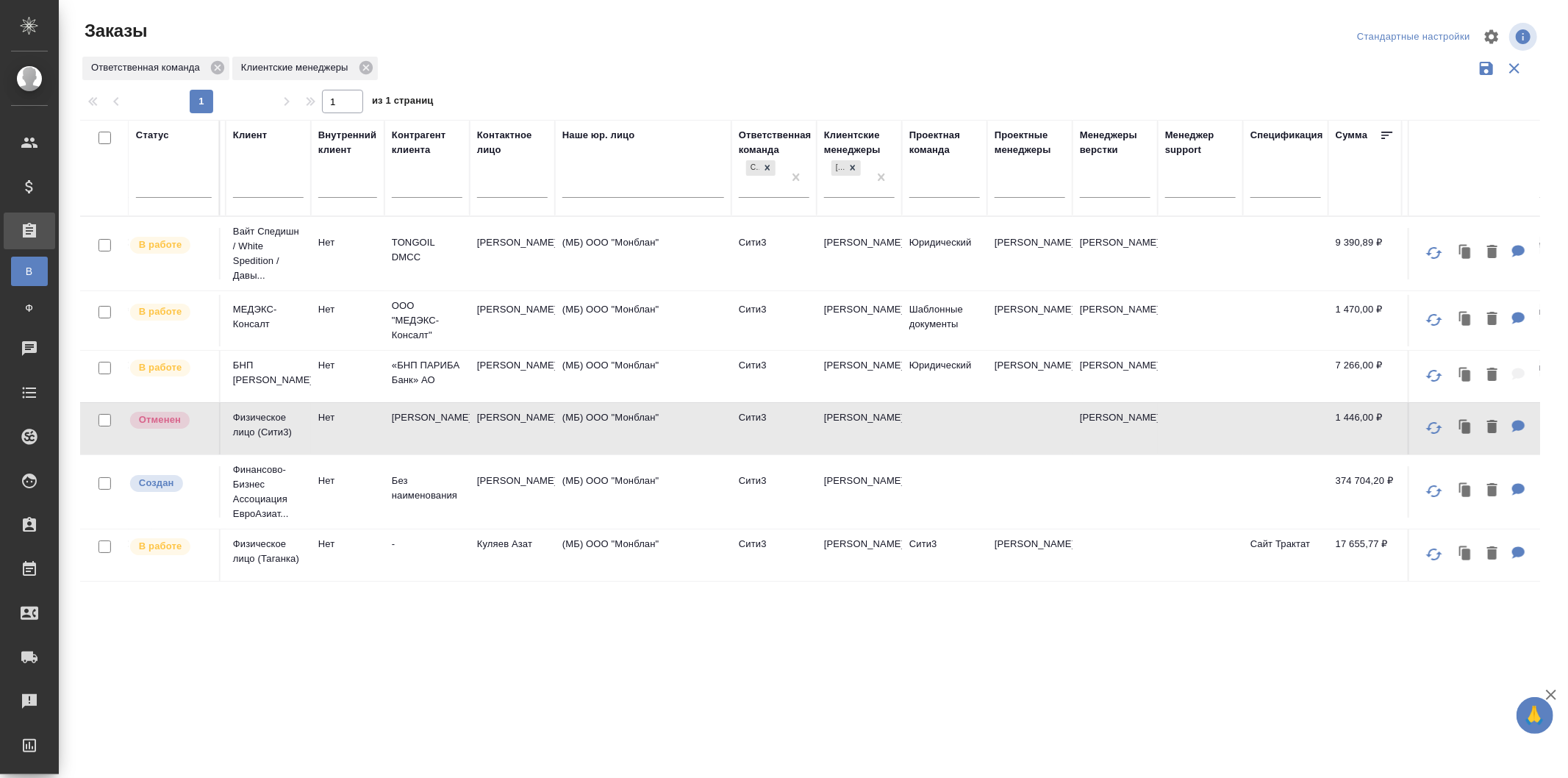
click at [679, 426] on td "(МБ) ООО "Монблан"" at bounding box center [643, 429] width 177 height 52
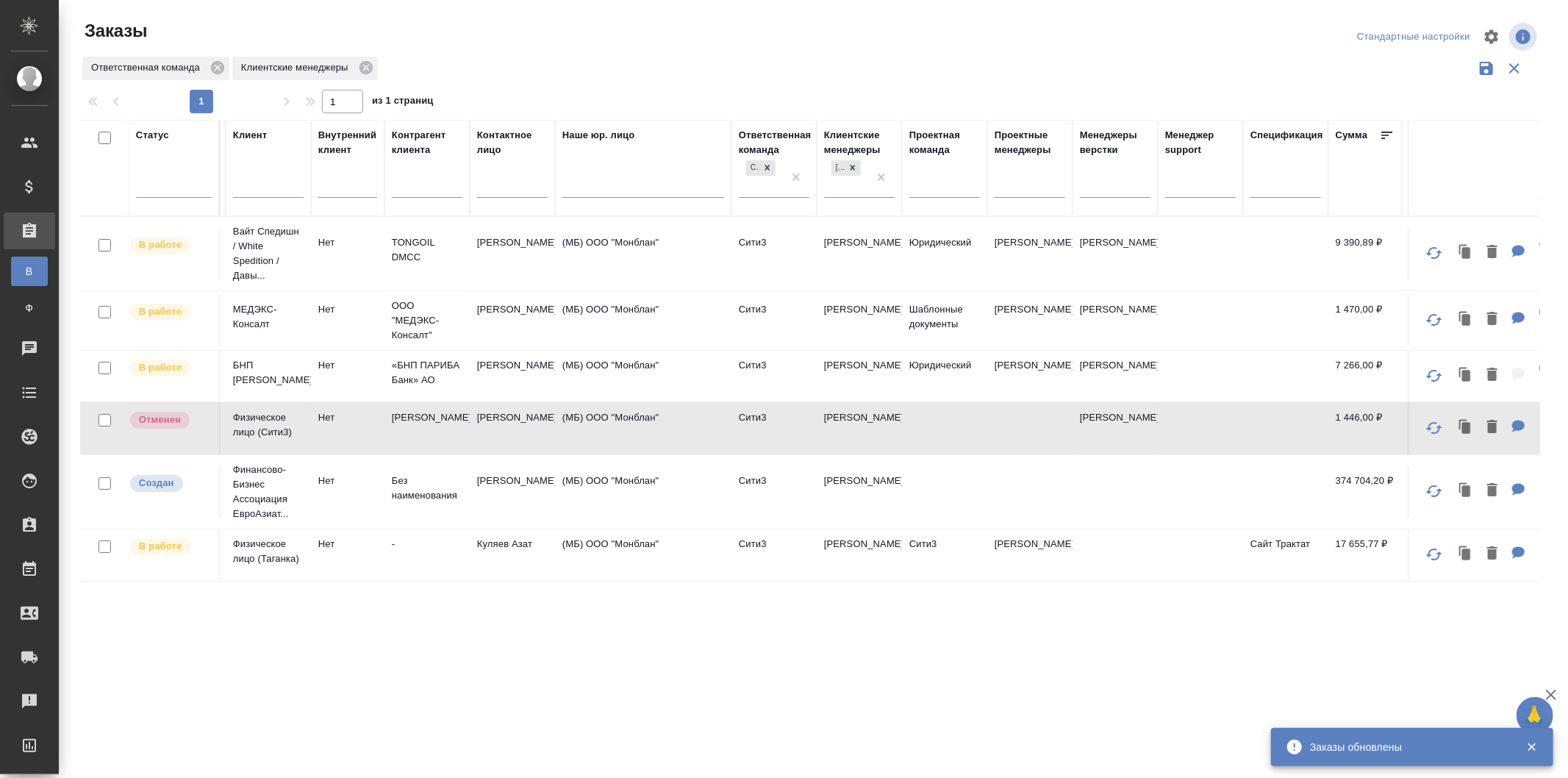
click at [708, 260] on td "(МБ) ООО "Монблан"" at bounding box center [643, 254] width 177 height 52
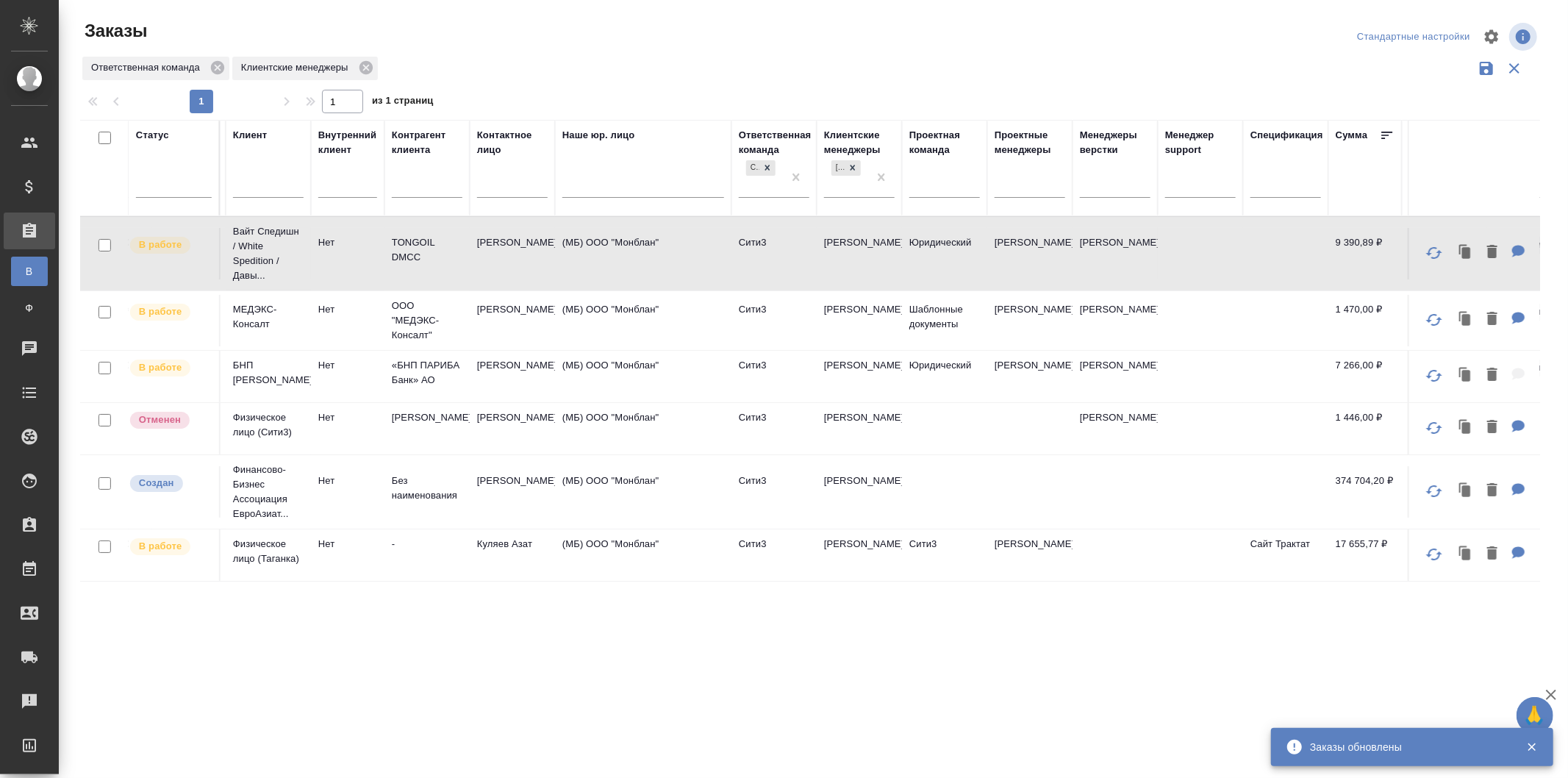
click at [708, 260] on td "(МБ) ООО "Монблан"" at bounding box center [643, 254] width 177 height 52
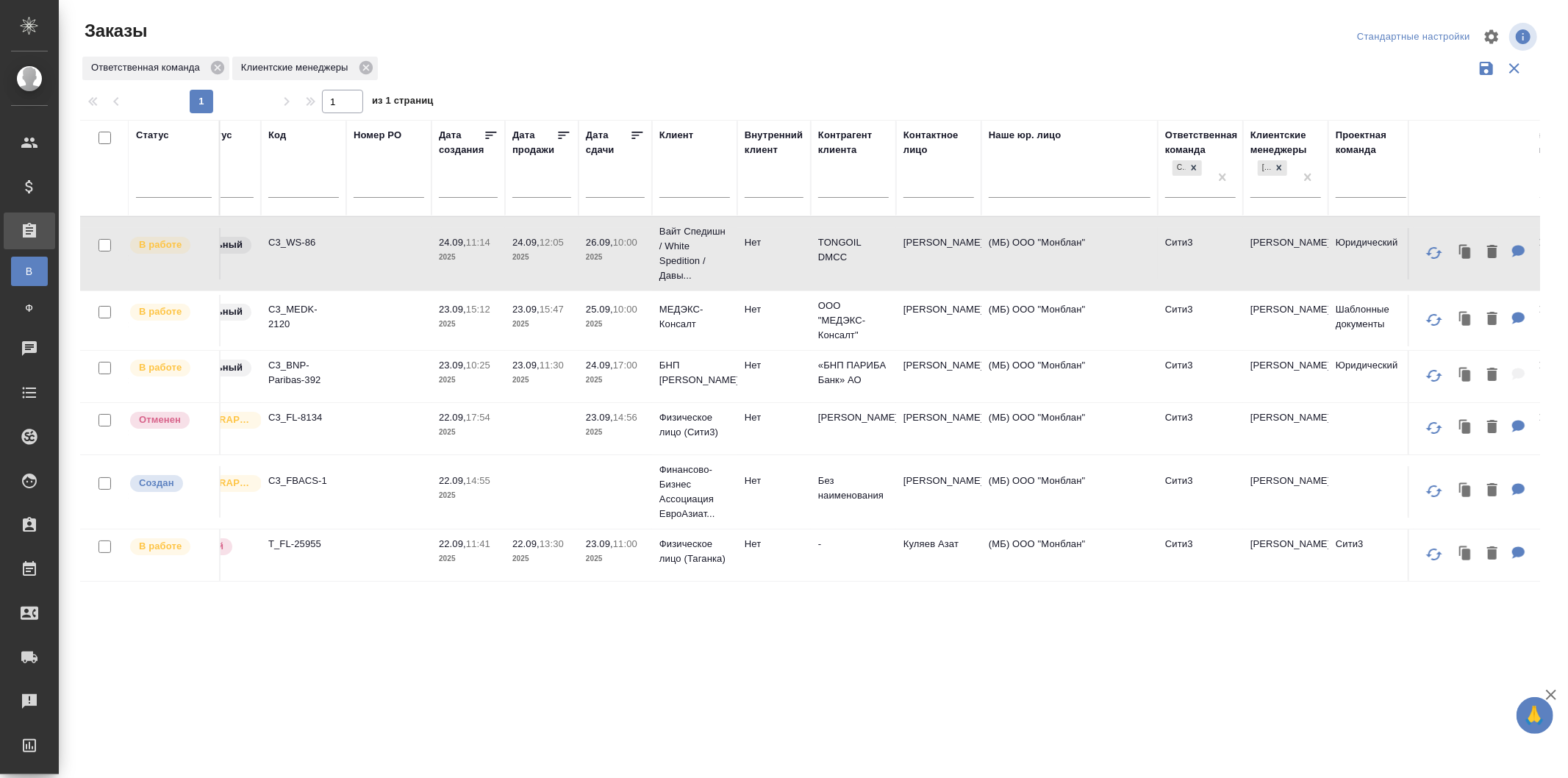
scroll to position [0, 162]
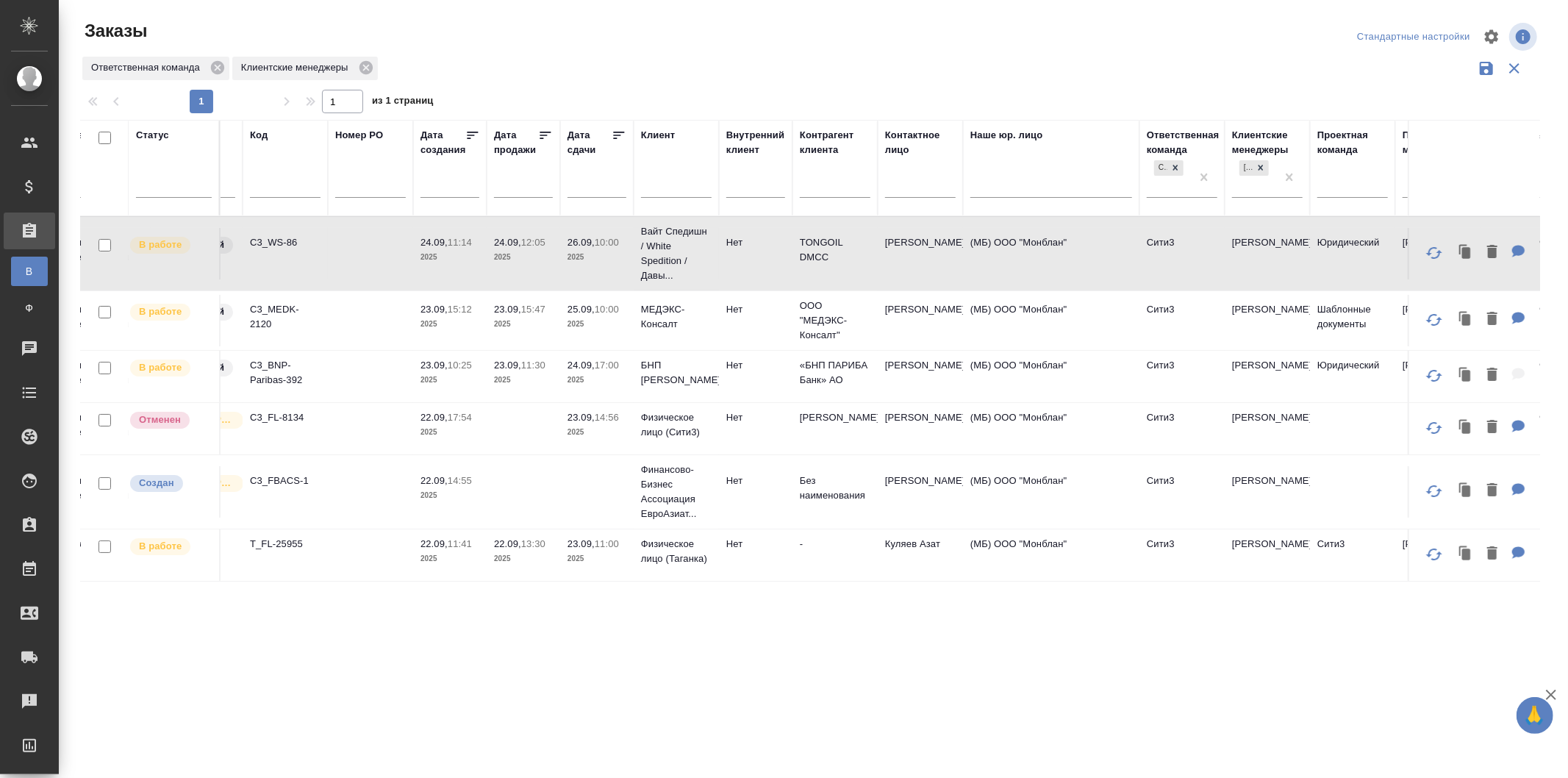
click at [354, 370] on td at bounding box center [370, 377] width 85 height 52
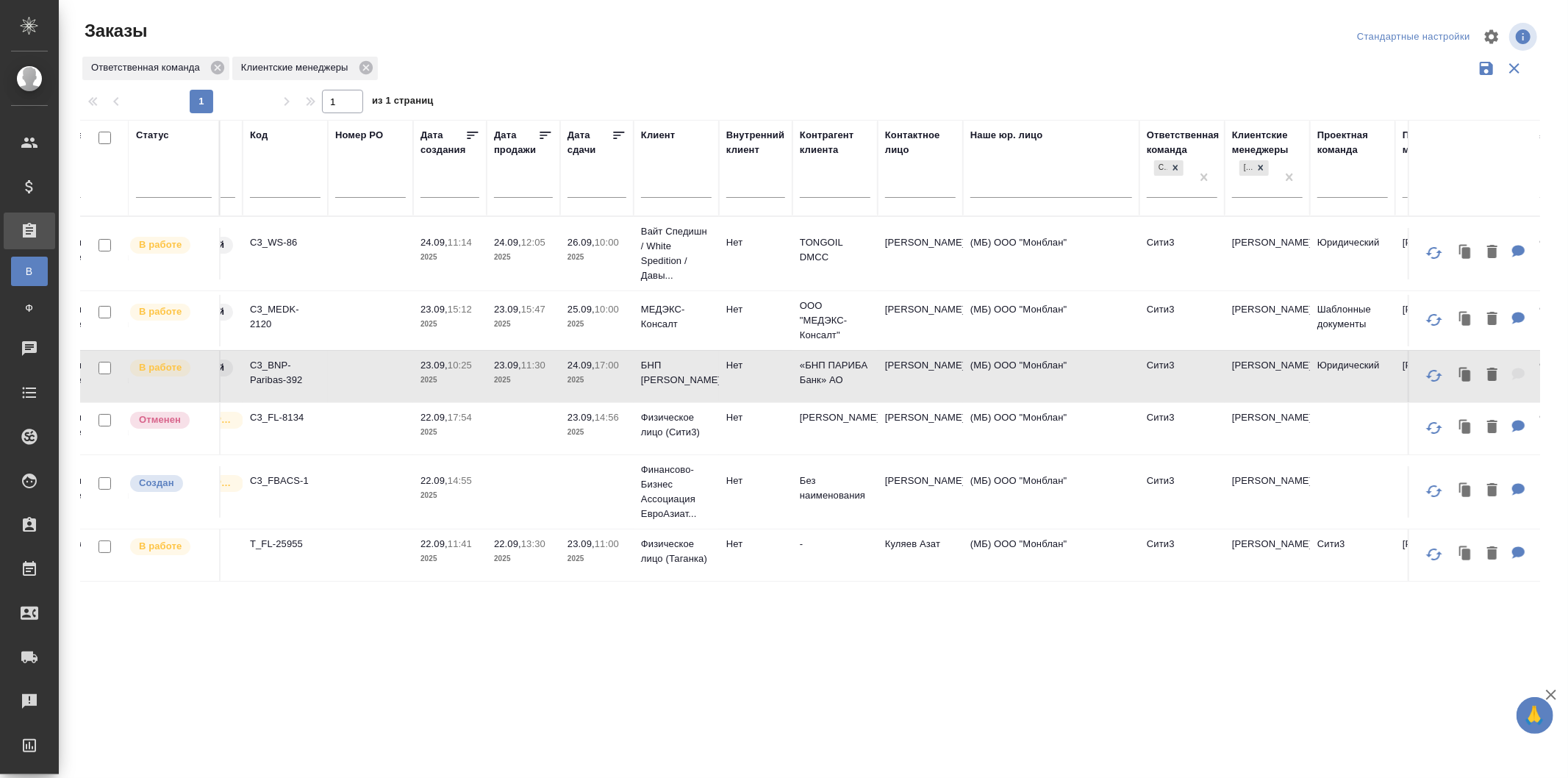
click at [354, 370] on td at bounding box center [370, 377] width 85 height 52
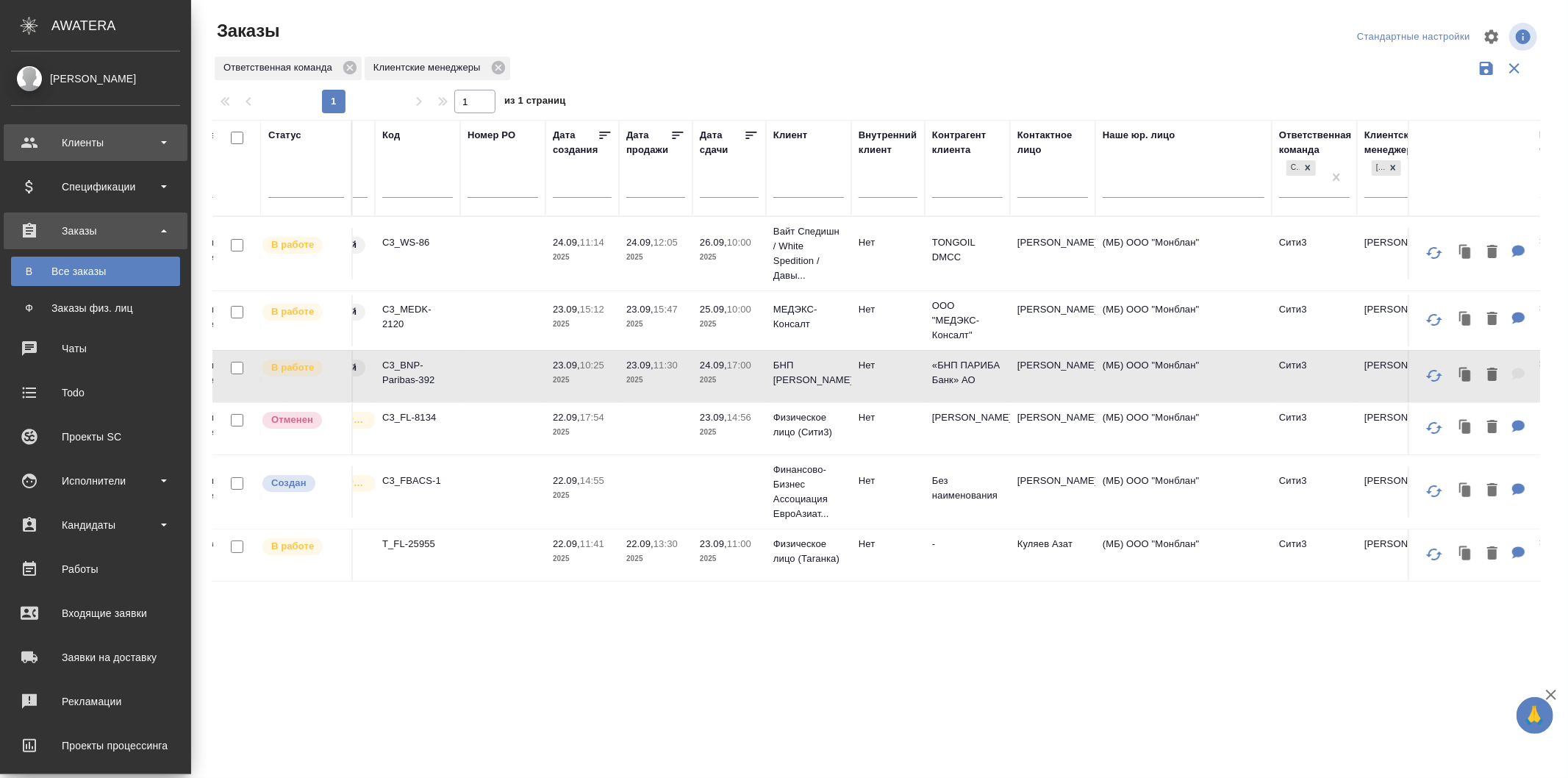
click at [68, 144] on div "Клиенты" at bounding box center [96, 143] width 169 height 22
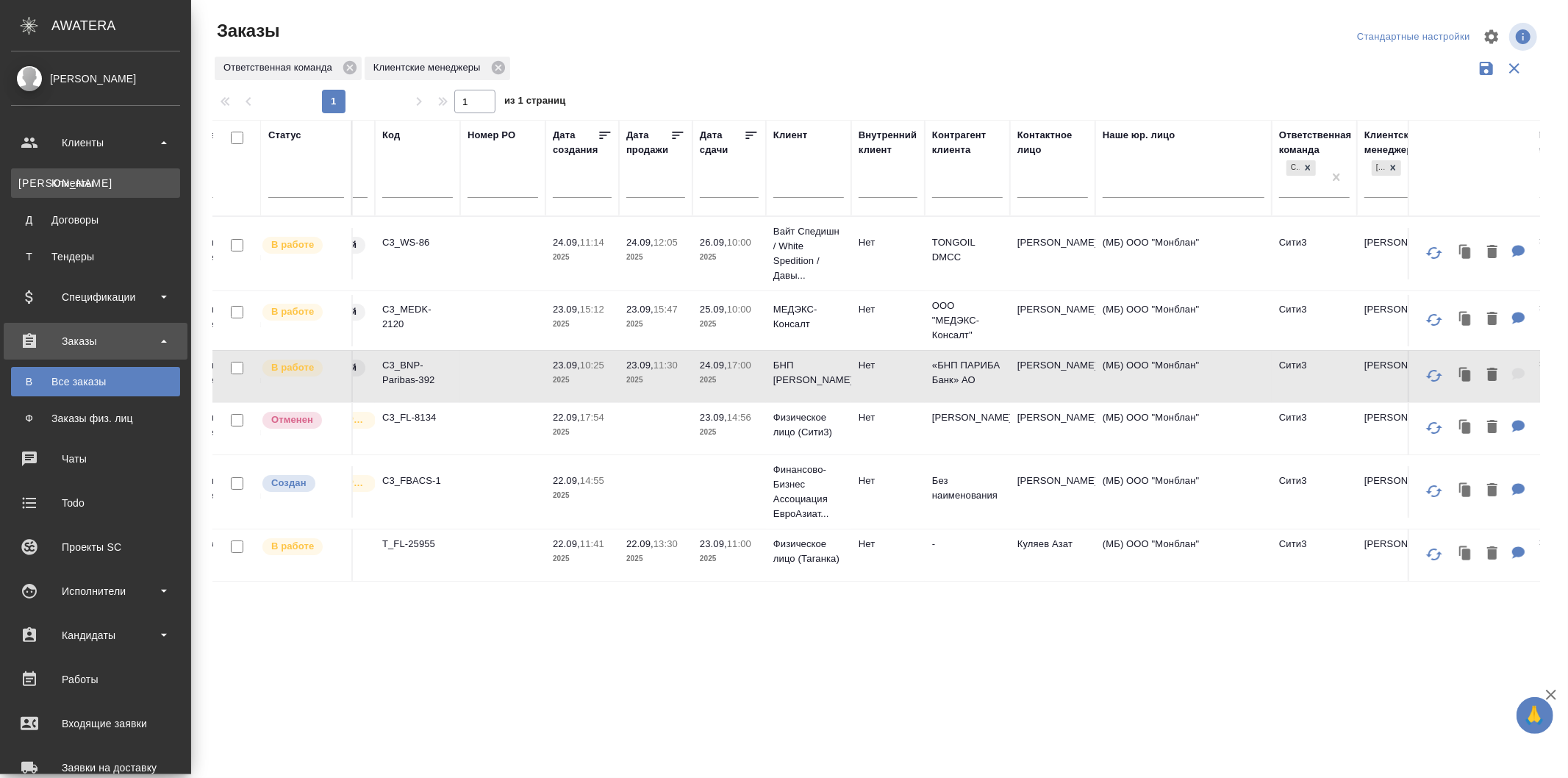
click at [147, 184] on div "Клиенты" at bounding box center [95, 183] width 154 height 15
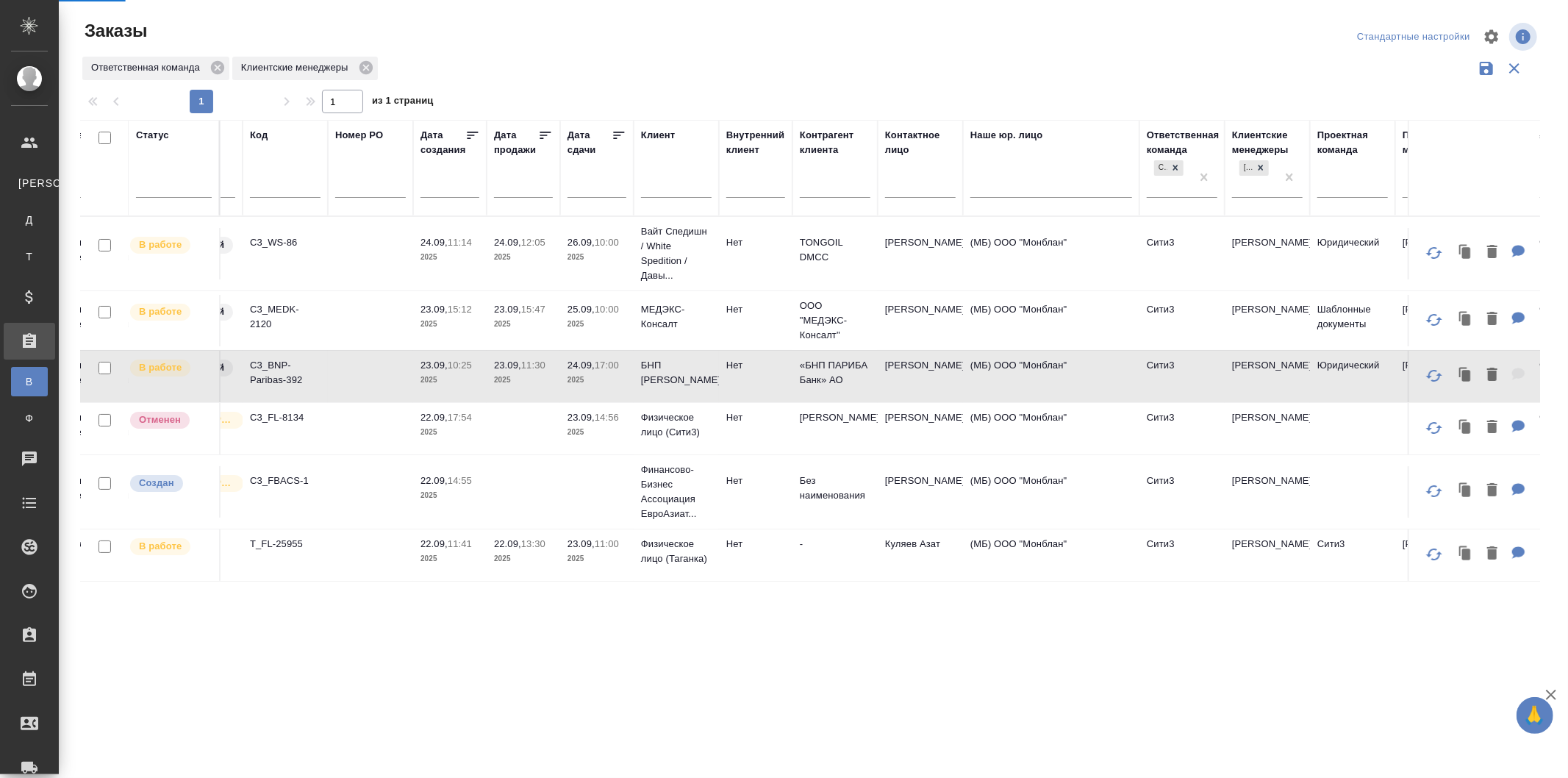
select select "RU"
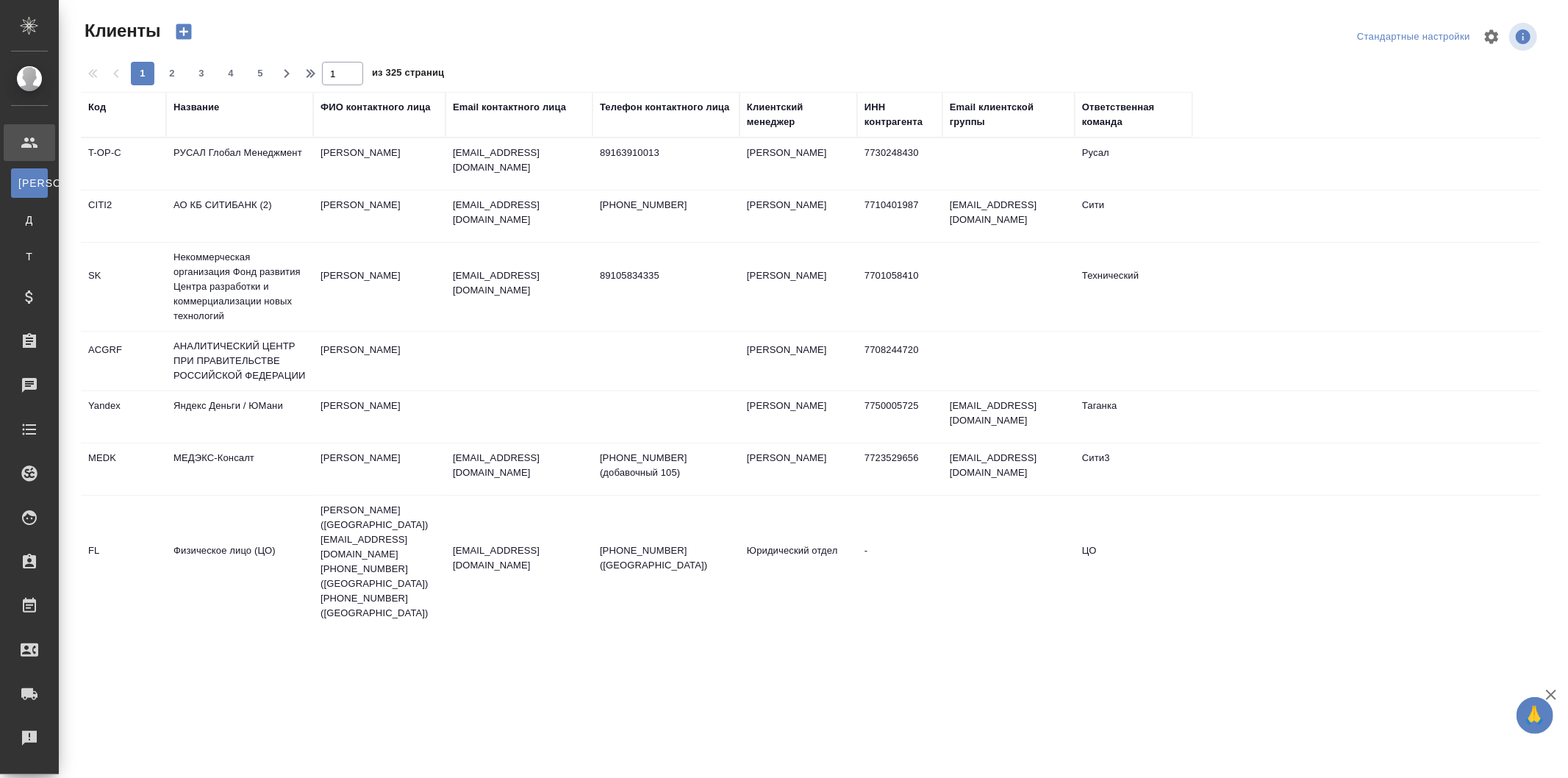
click at [228, 118] on div "Название" at bounding box center [240, 115] width 133 height 29
click at [195, 111] on div "Название" at bounding box center [196, 107] width 46 height 15
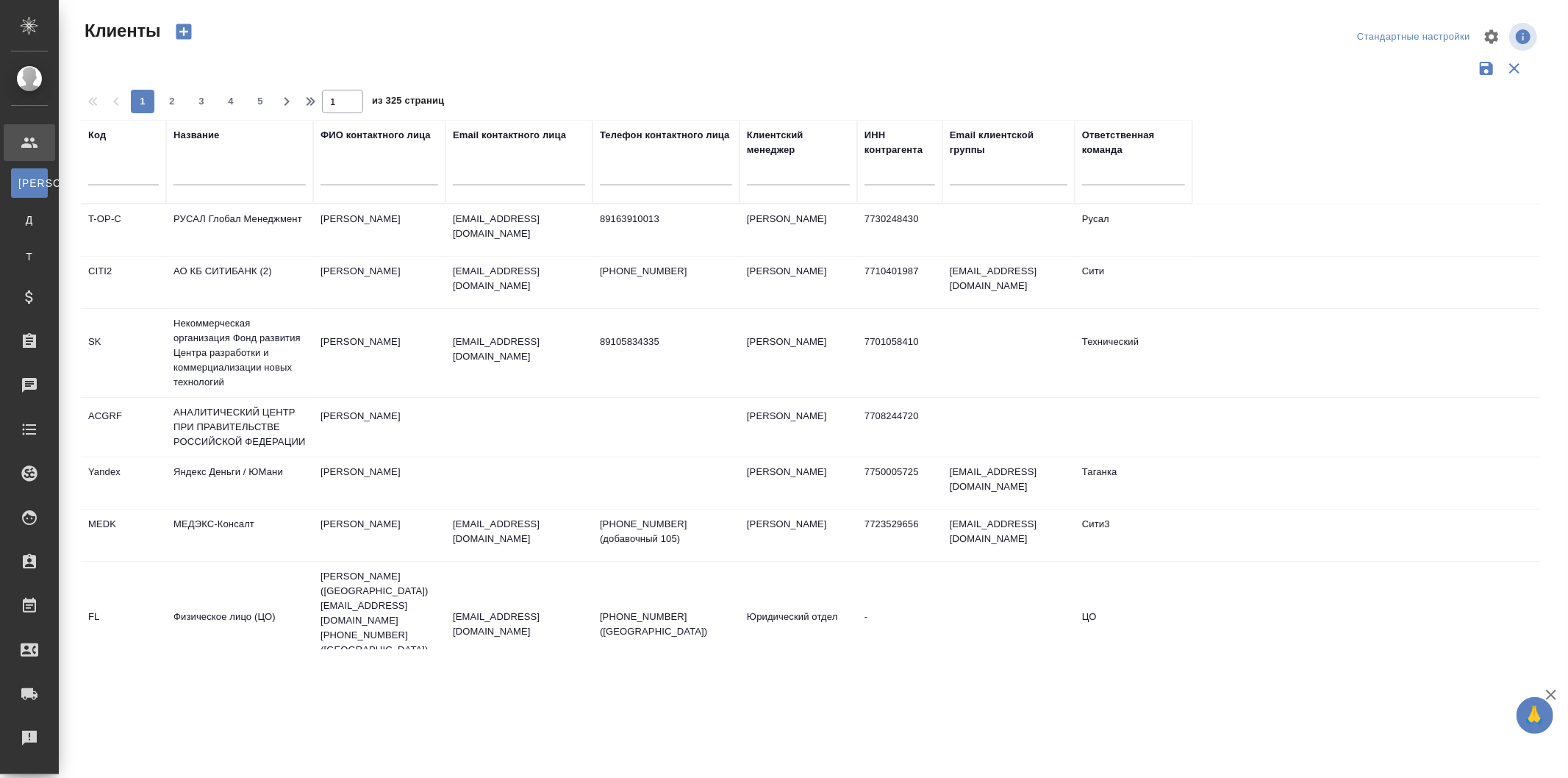
click at [272, 172] on input "text" at bounding box center [240, 176] width 133 height 18
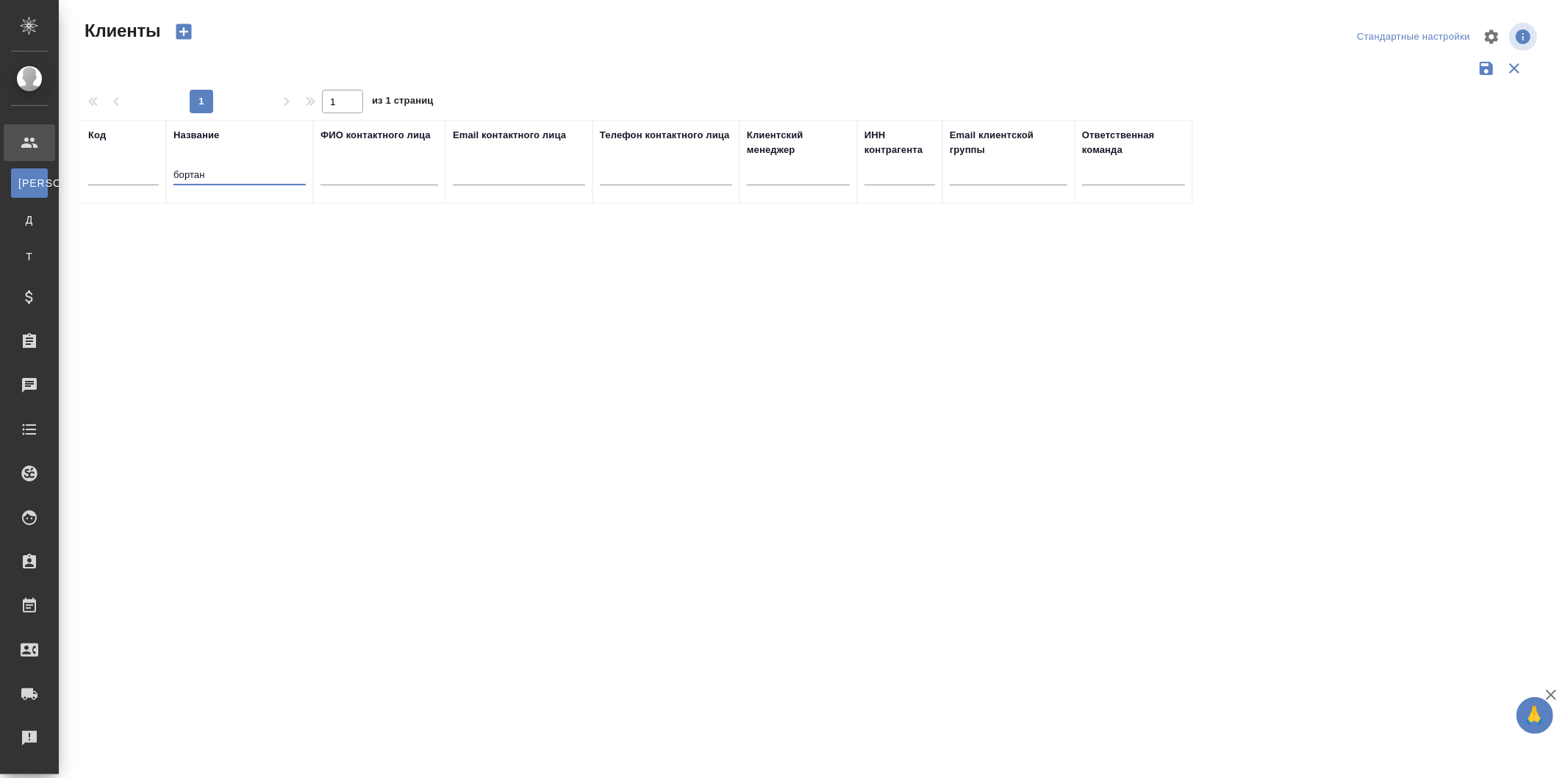
click at [260, 167] on input "бортан" at bounding box center [240, 176] width 133 height 18
click at [264, 177] on input "БОРТАН" at bounding box center [240, 176] width 133 height 18
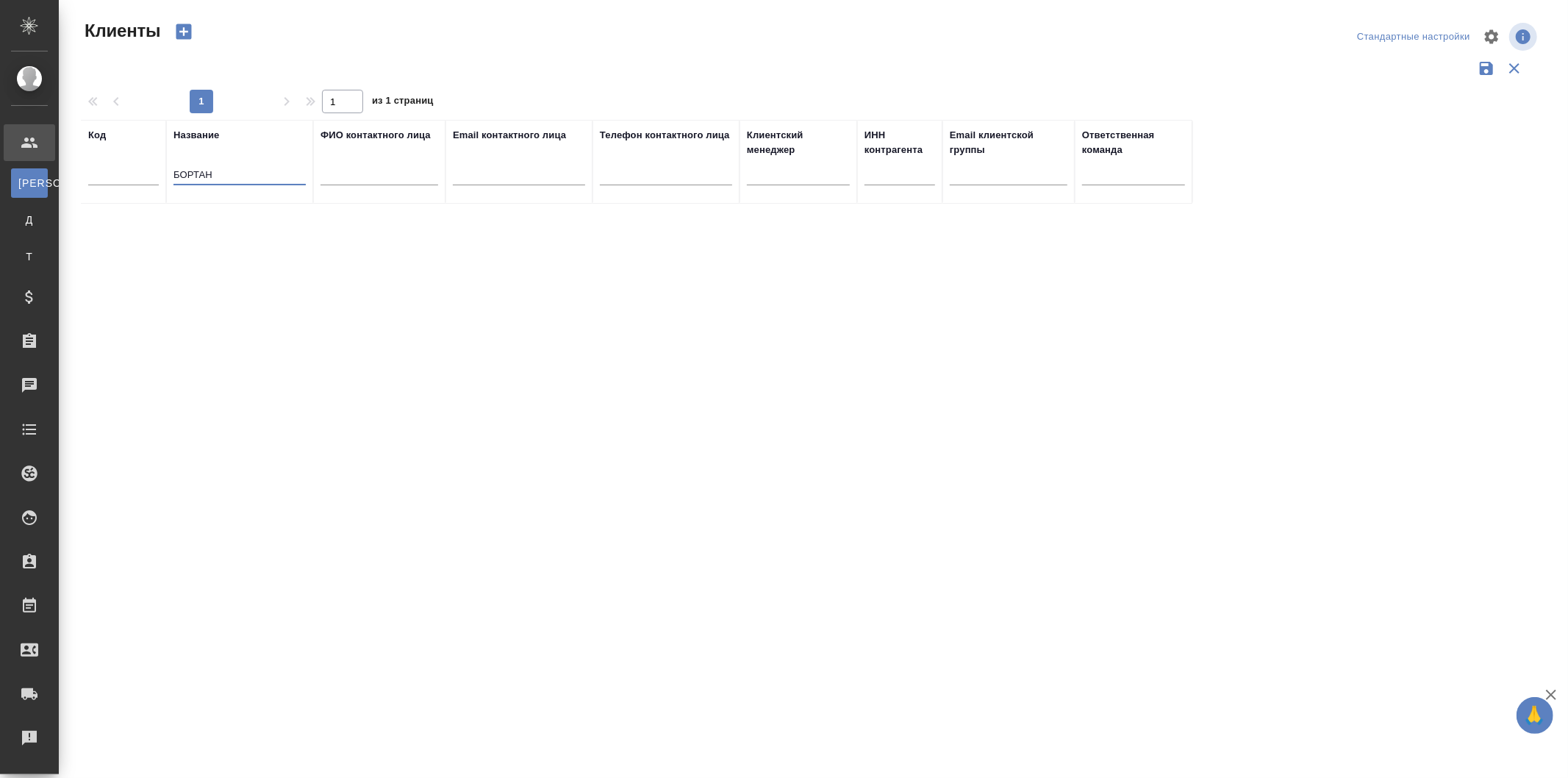
click at [264, 177] on input "БОРТАН" at bounding box center [240, 176] width 133 height 18
click at [259, 169] on input "БОРТАН" at bounding box center [240, 176] width 133 height 18
click at [220, 174] on input "БОРТАН" at bounding box center [240, 176] width 133 height 18
type input "БОР"
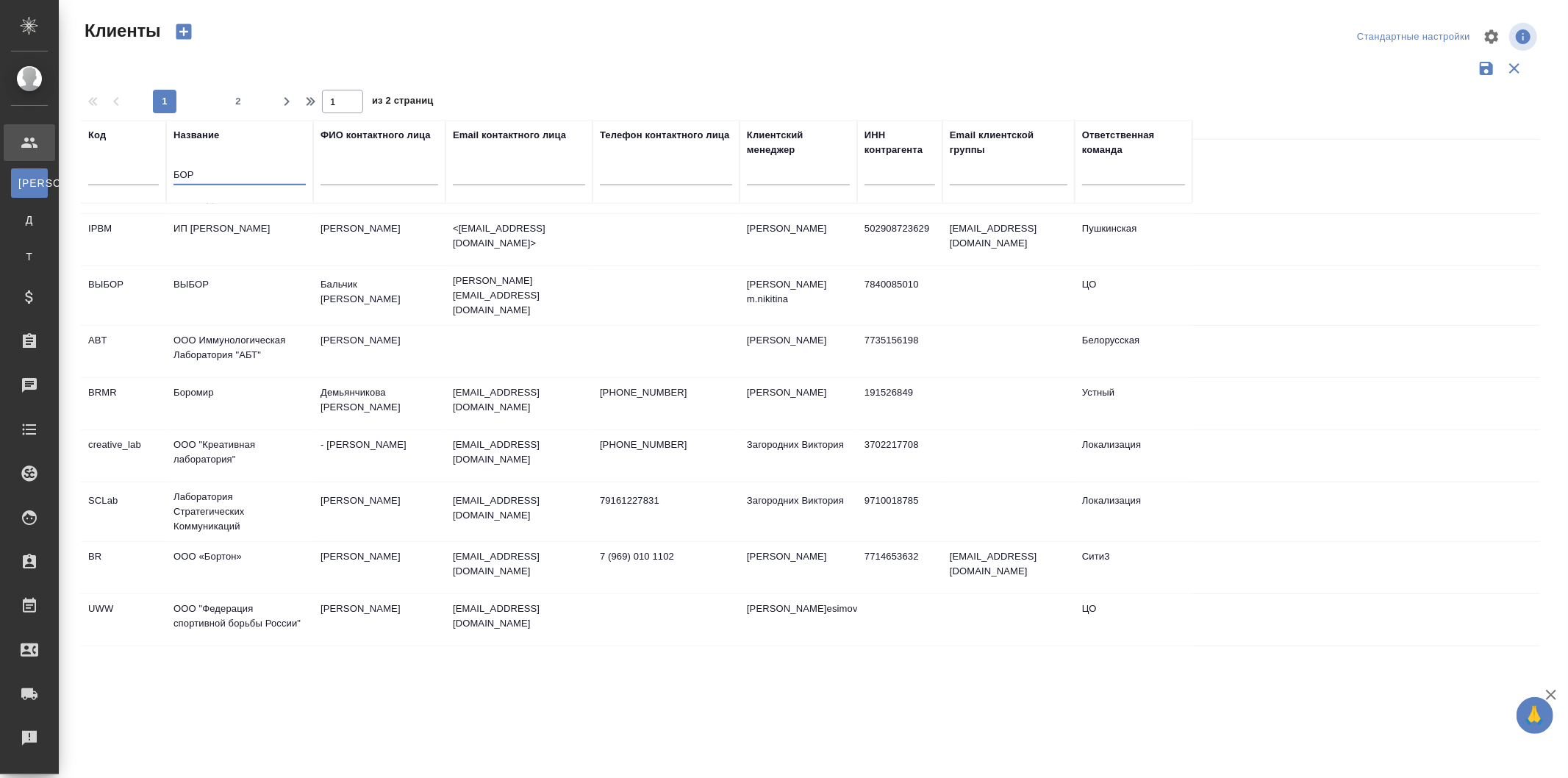
scroll to position [906, 0]
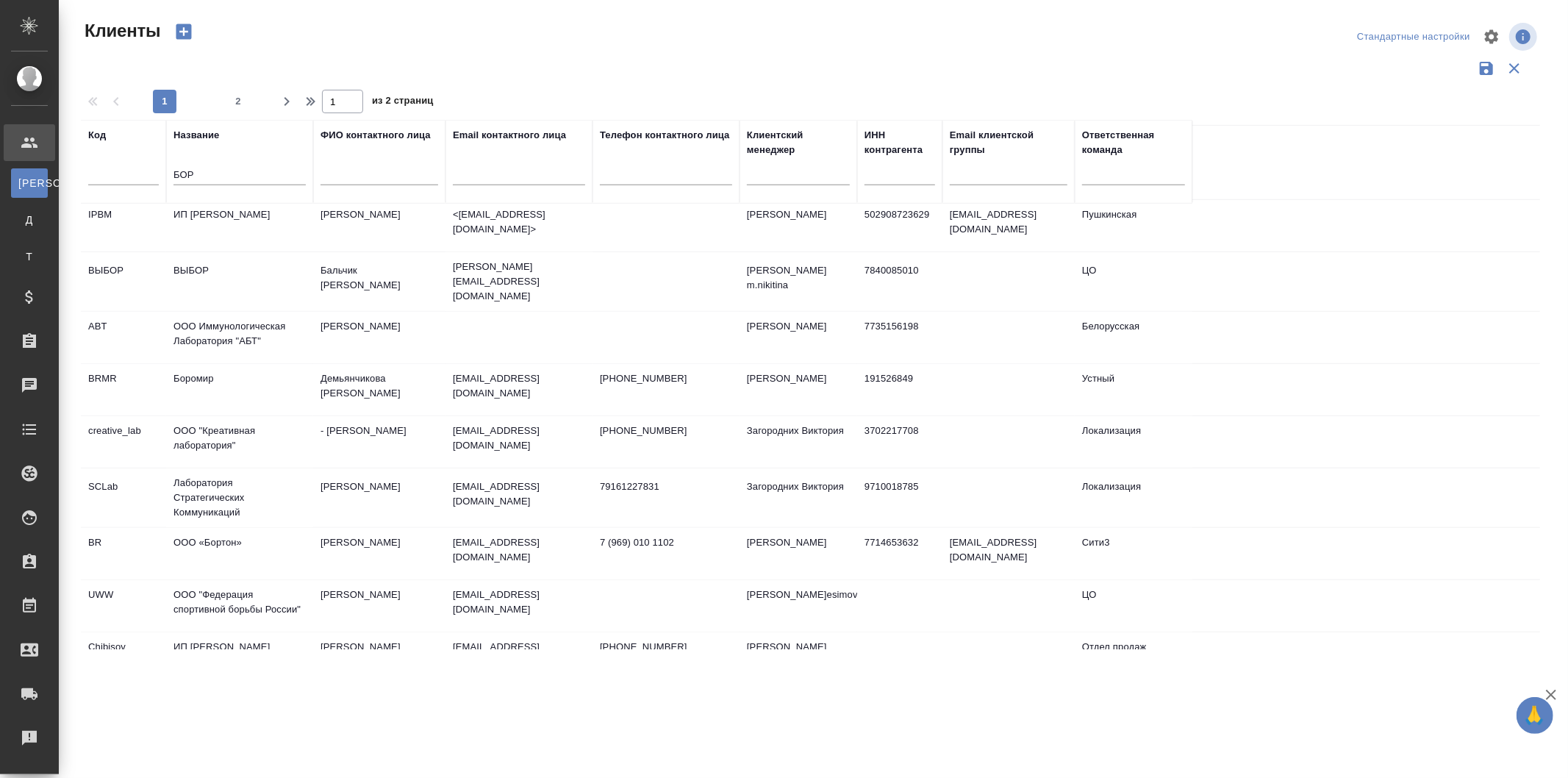
click at [257, 528] on td "ООО «Бортон»" at bounding box center [239, 554] width 147 height 52
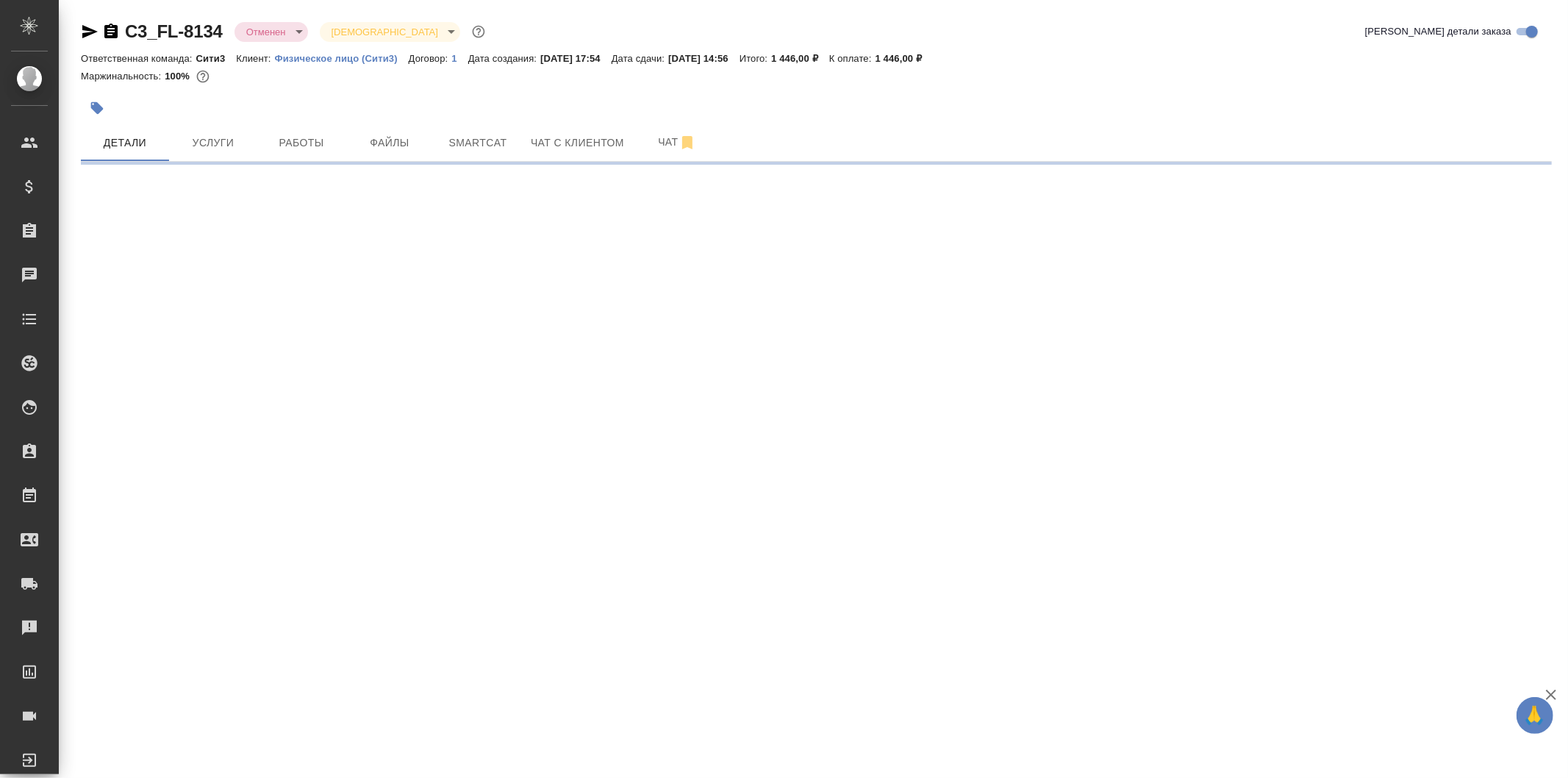
select select "RU"
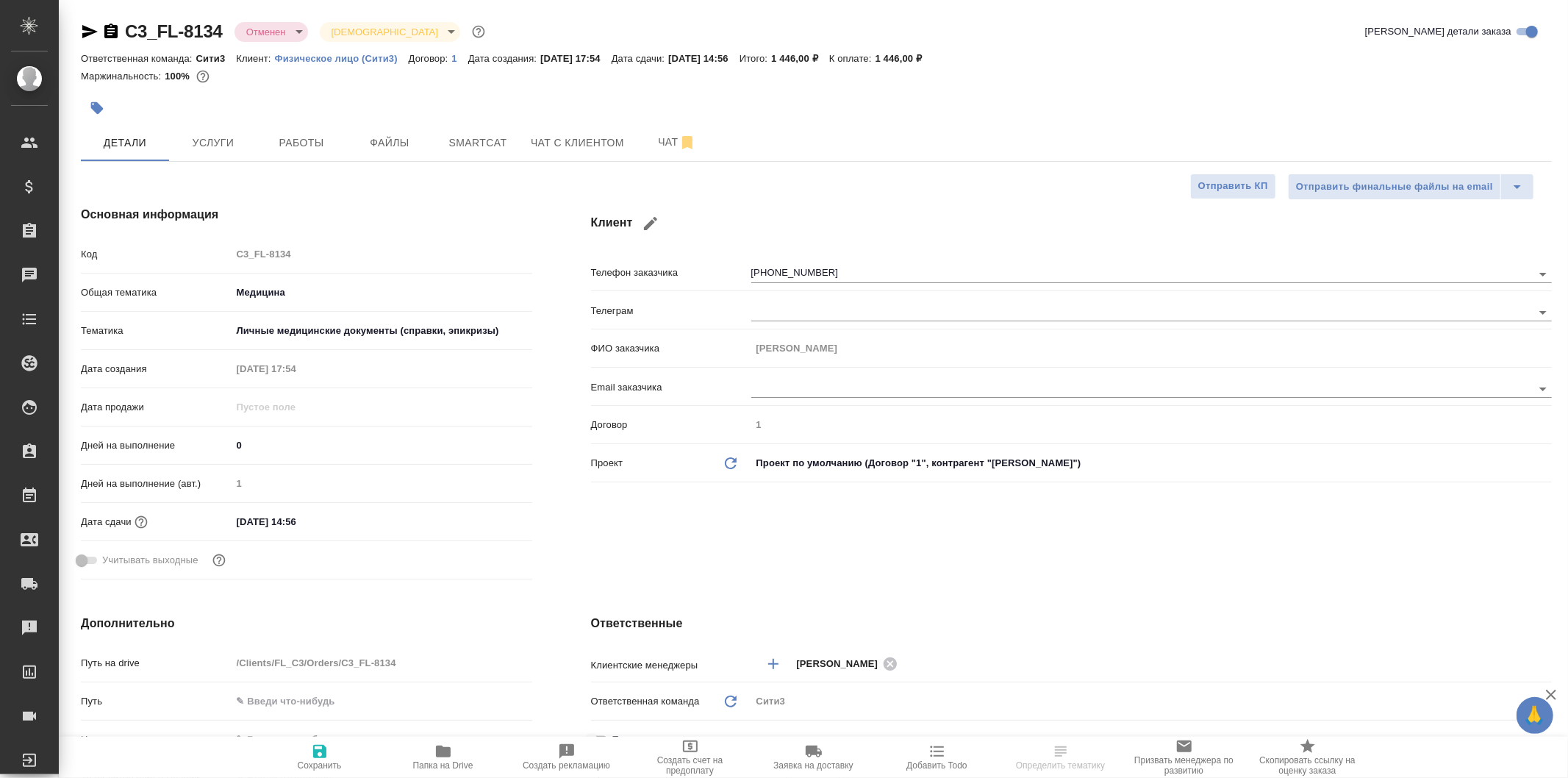
type textarea "x"
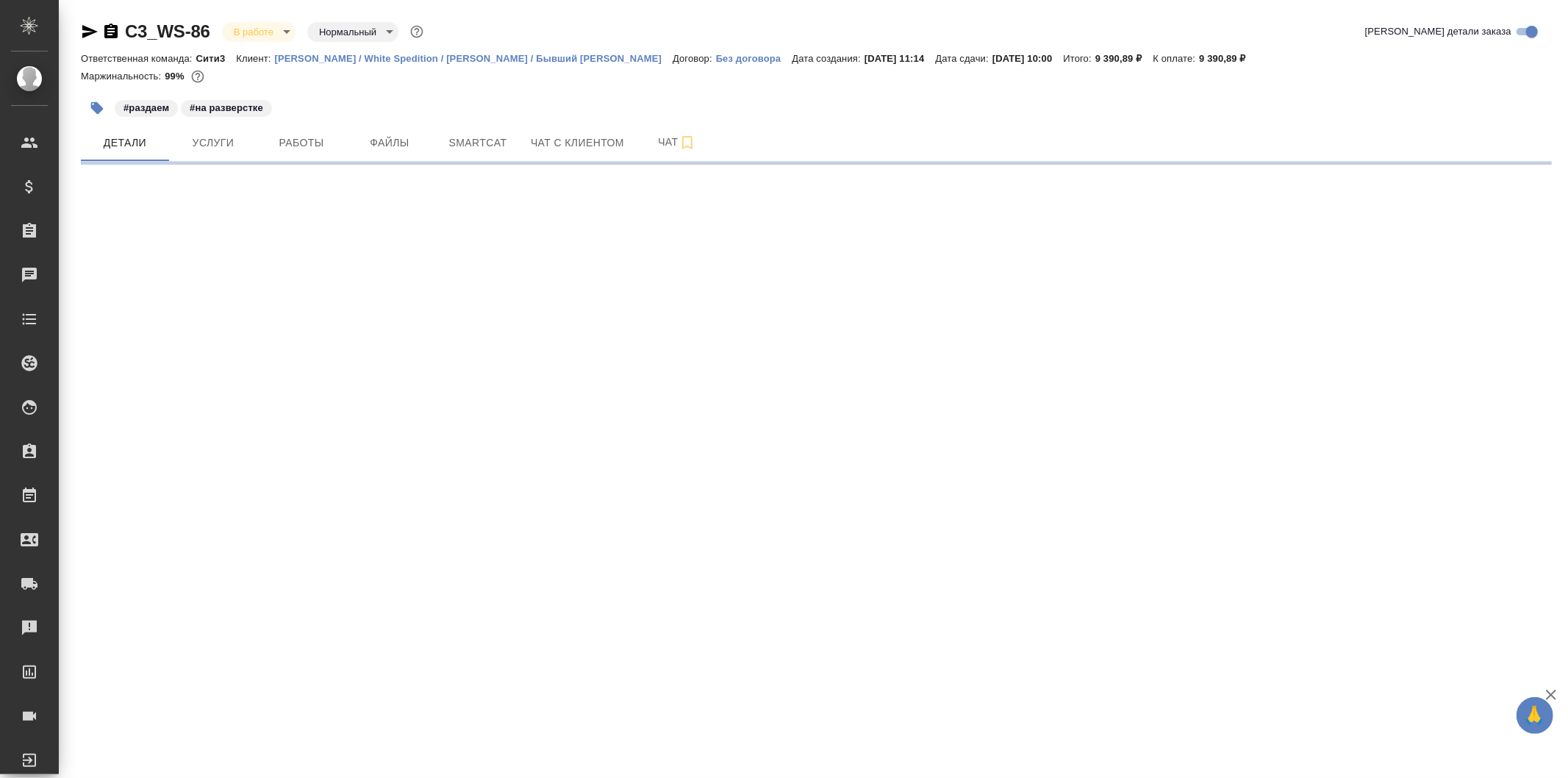
select select "RU"
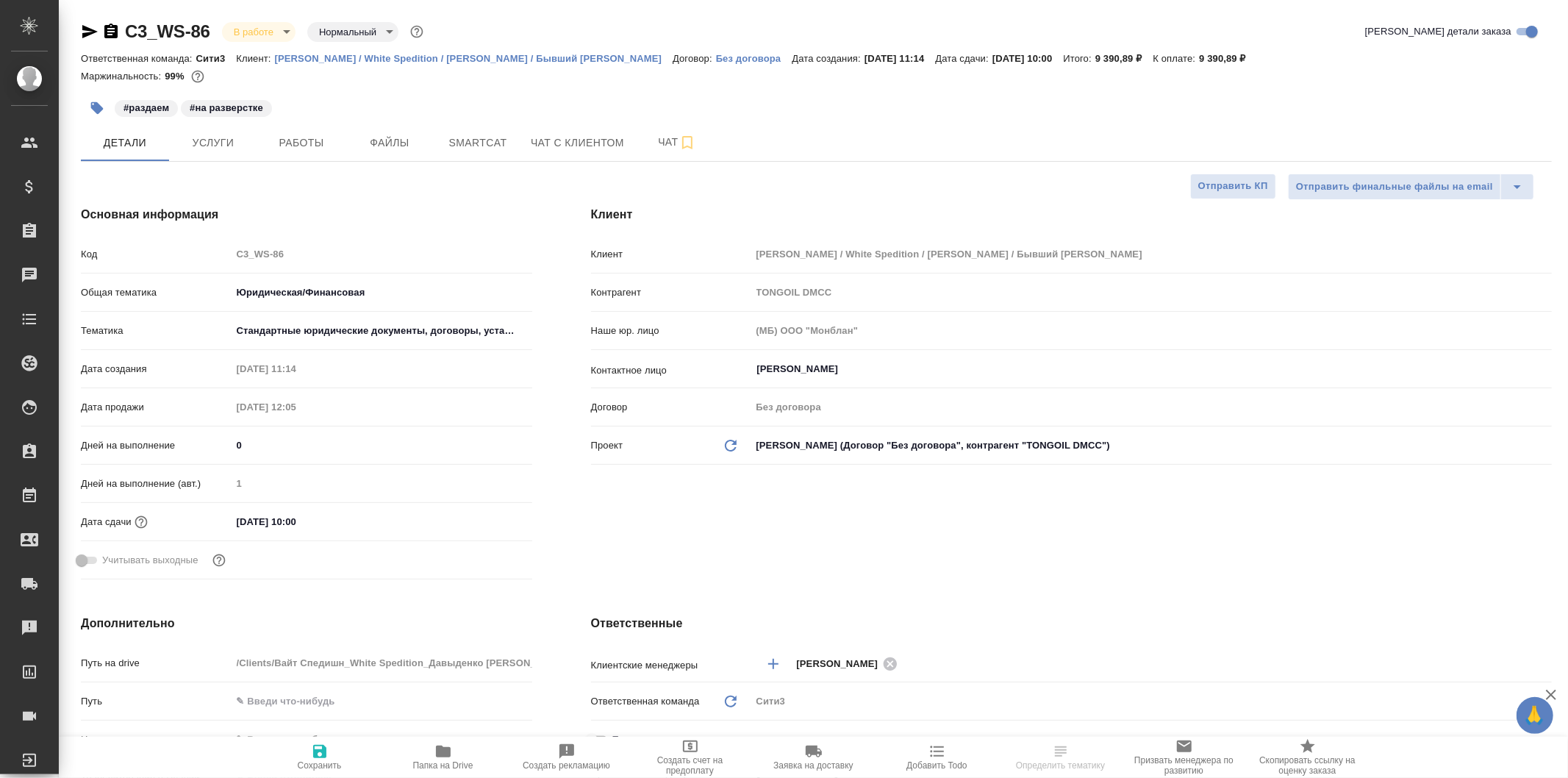
type textarea "x"
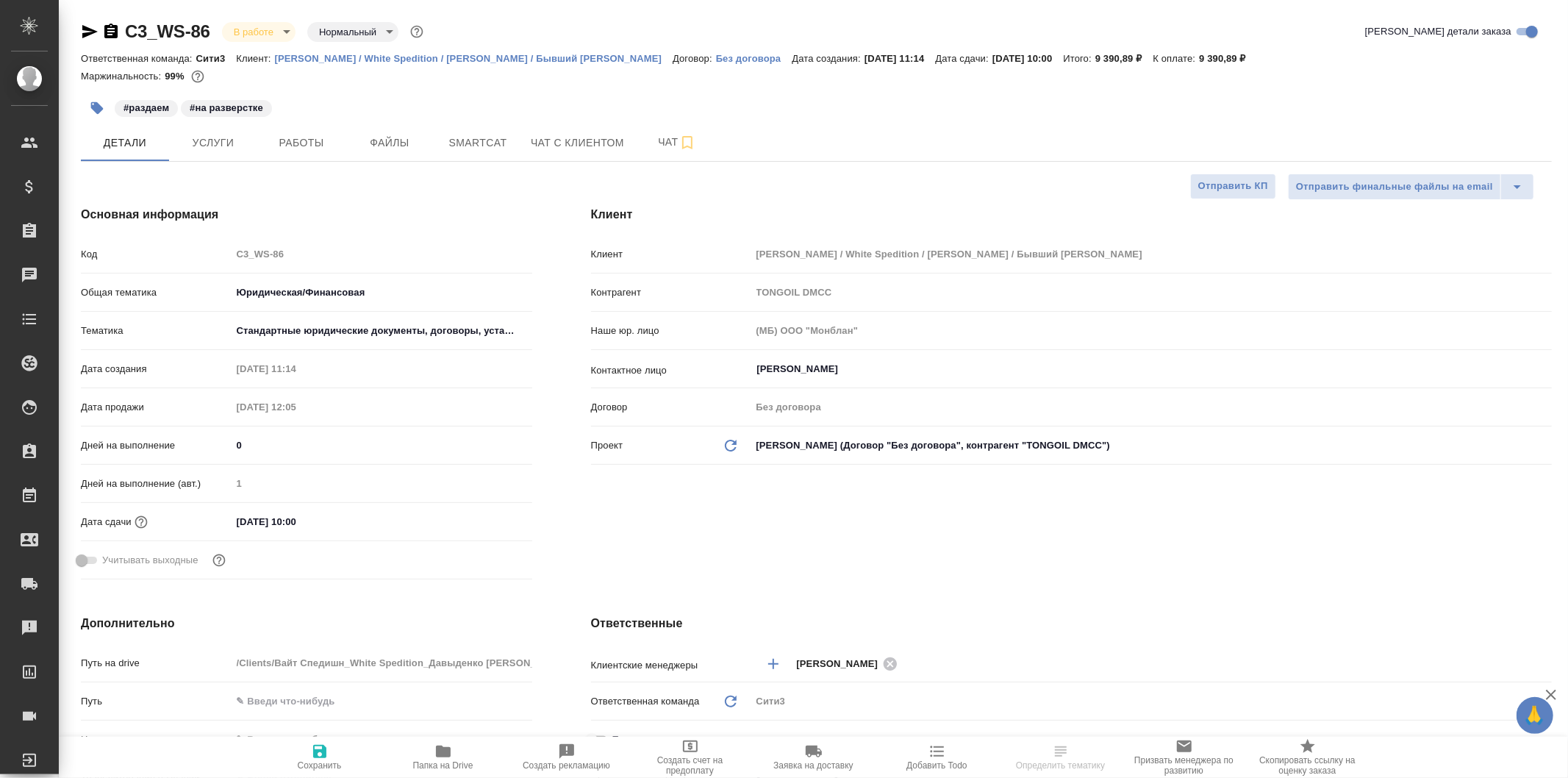
type textarea "x"
click at [229, 140] on span "Услуги" at bounding box center [214, 142] width 71 height 18
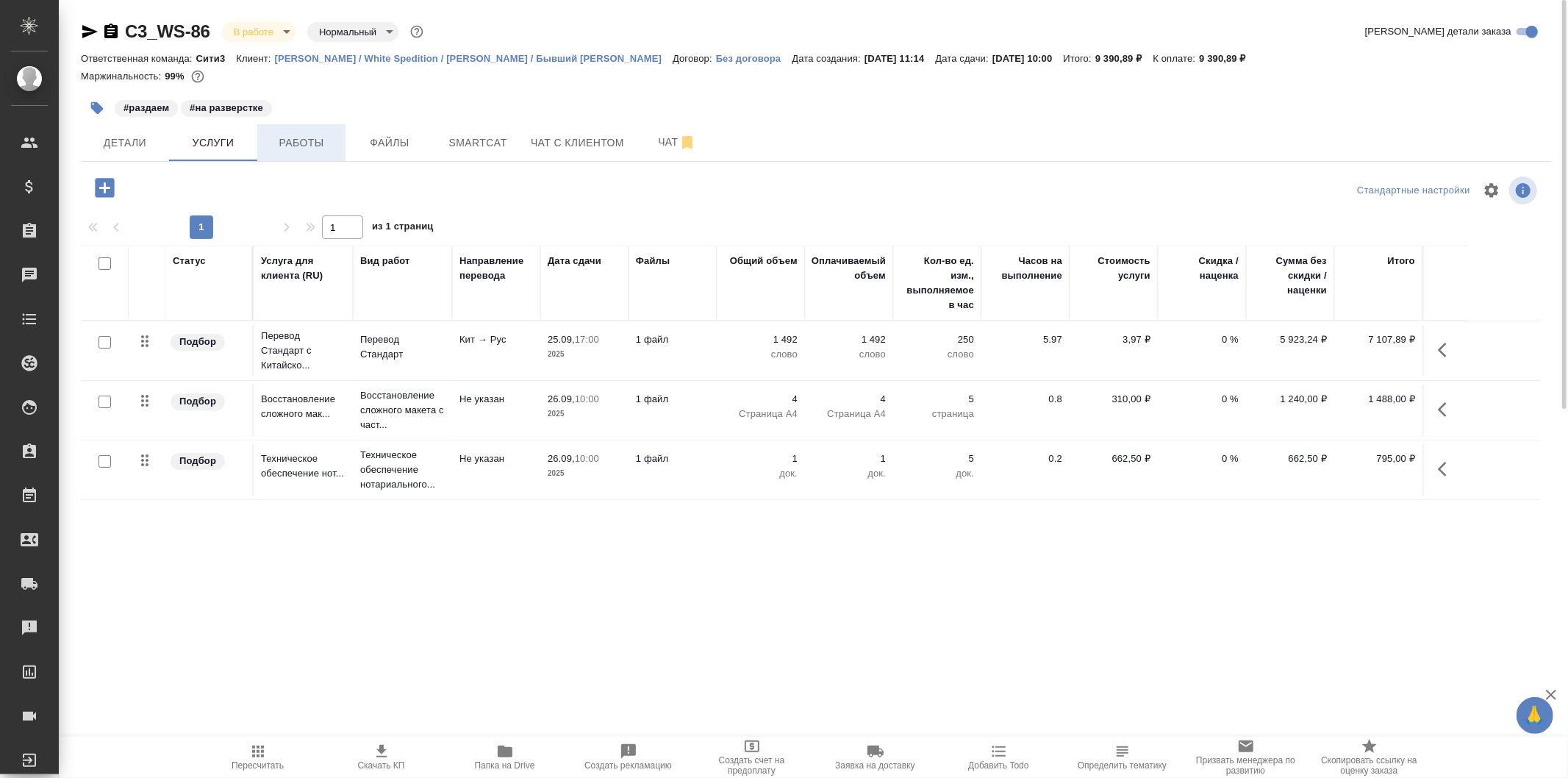
click at [294, 143] on span "Работы" at bounding box center [301, 142] width 71 height 18
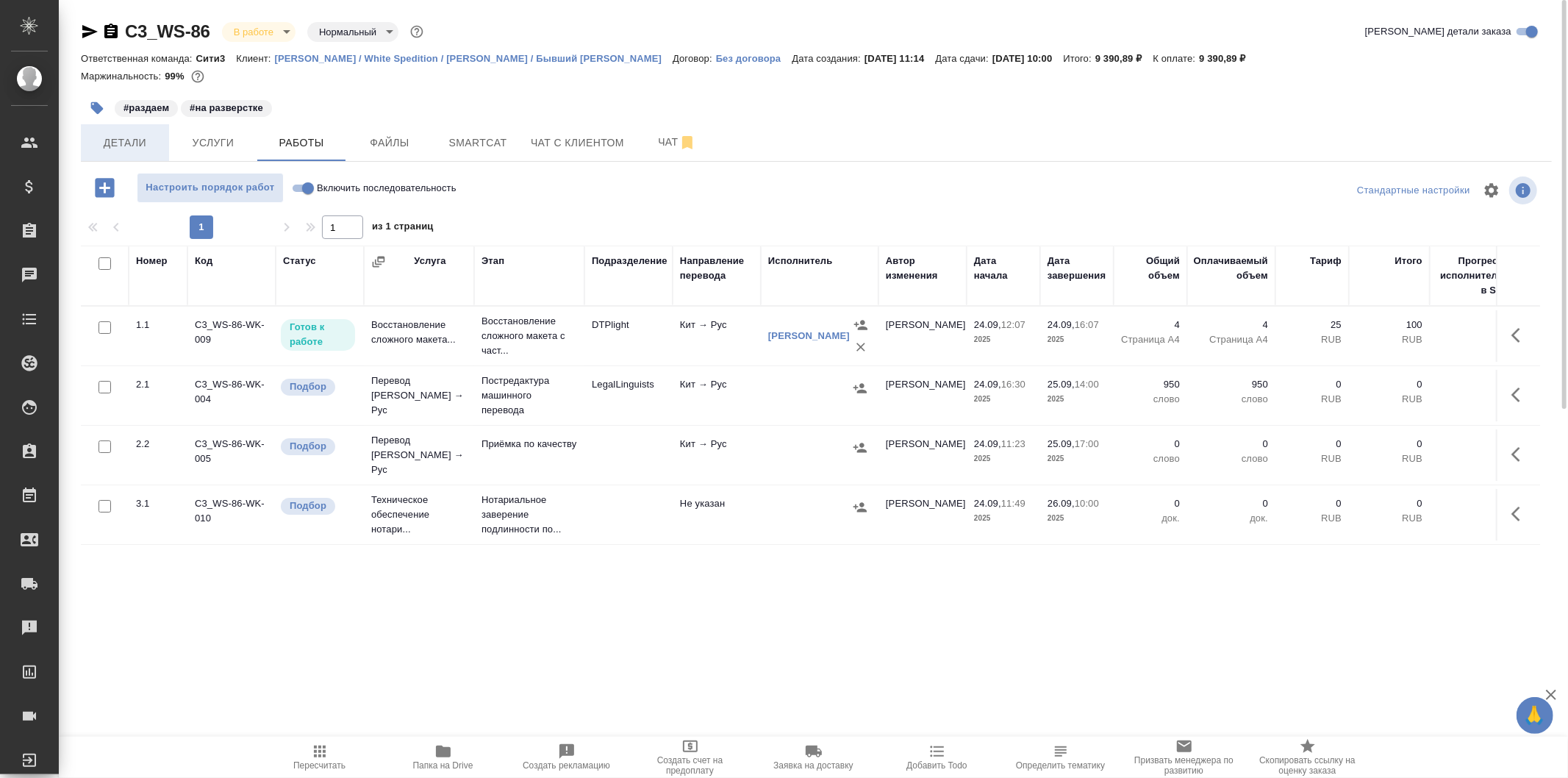
click at [160, 140] on button "Детали" at bounding box center [125, 142] width 88 height 37
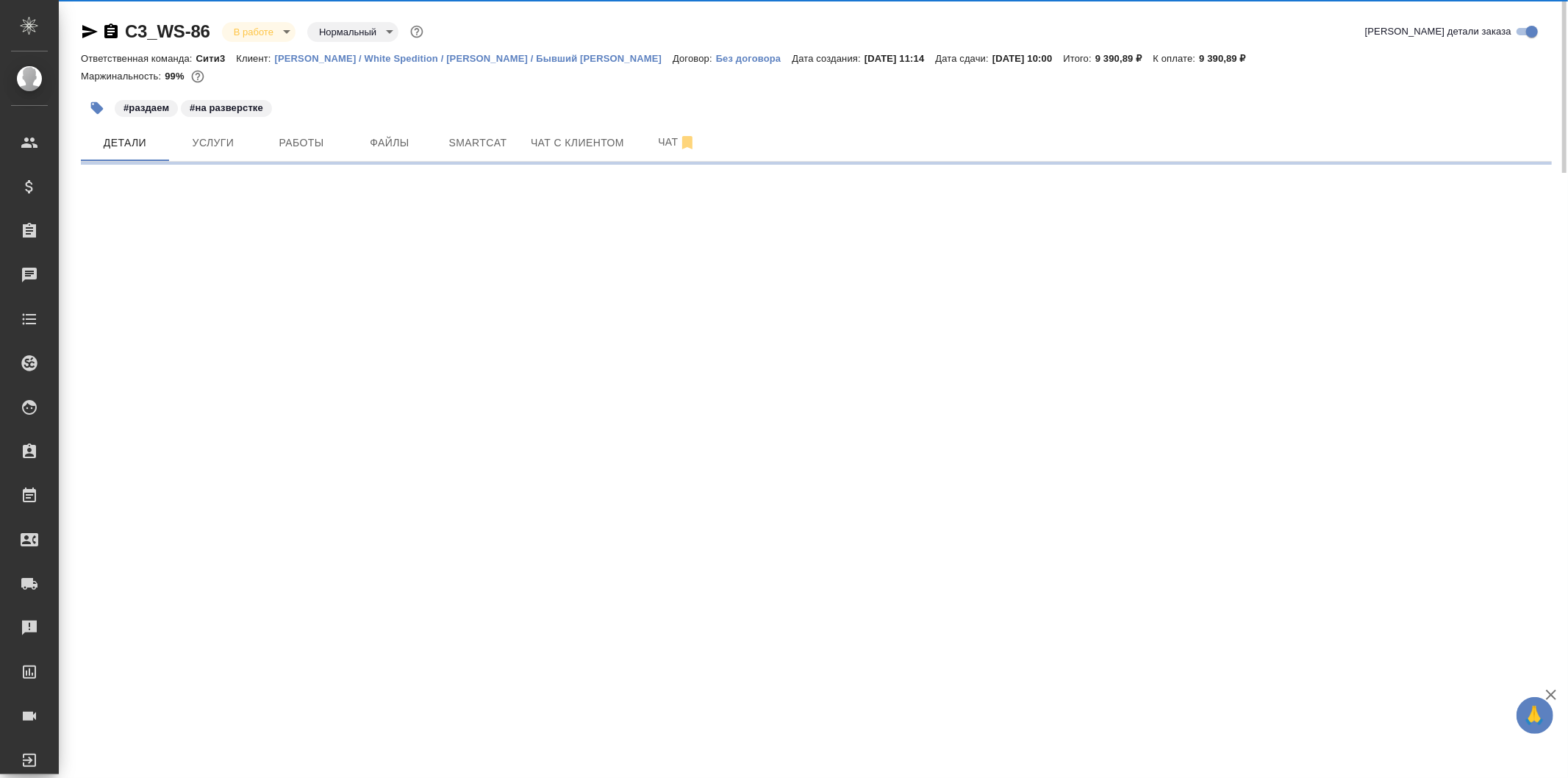
select select "RU"
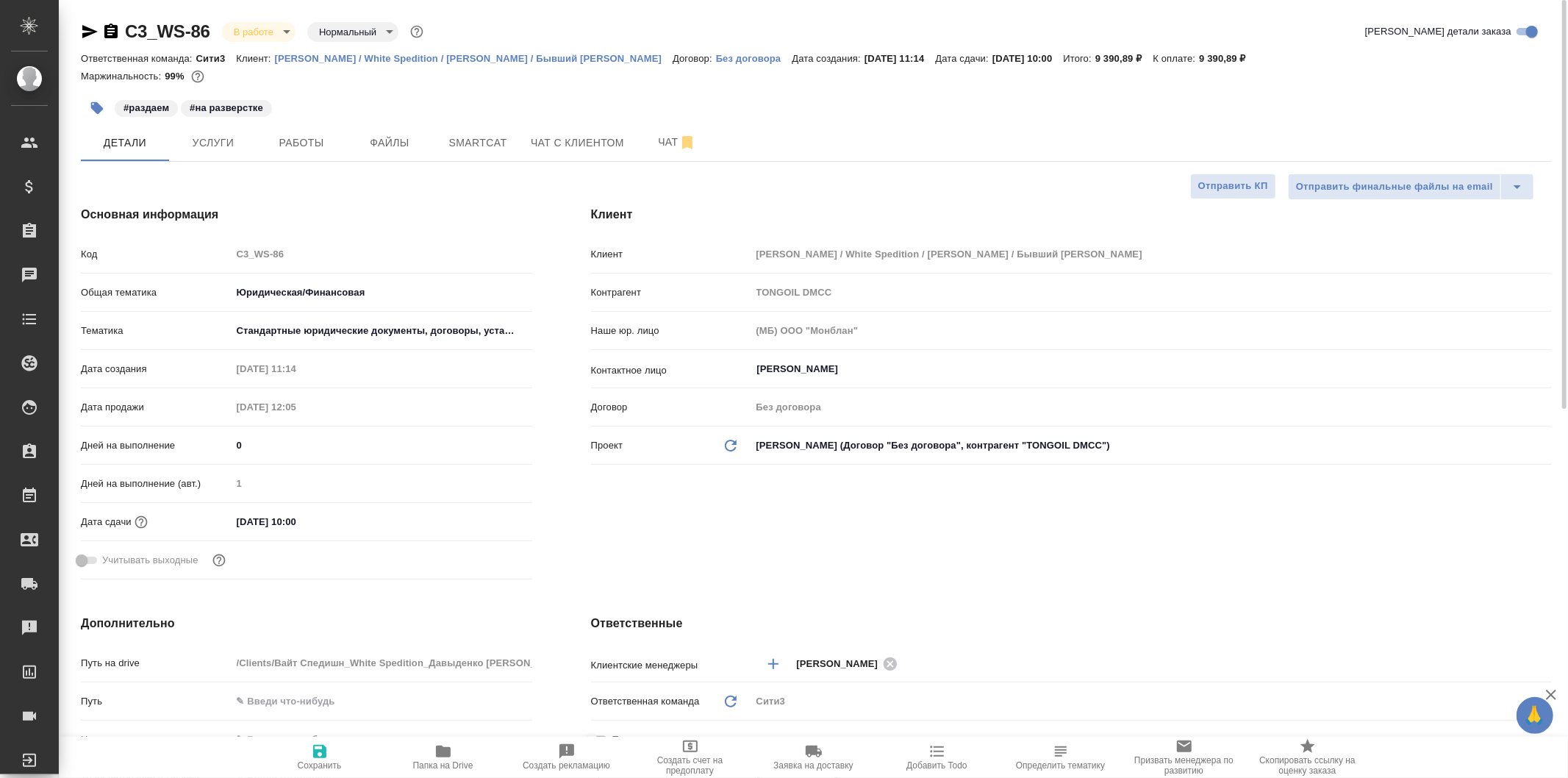
type textarea "x"
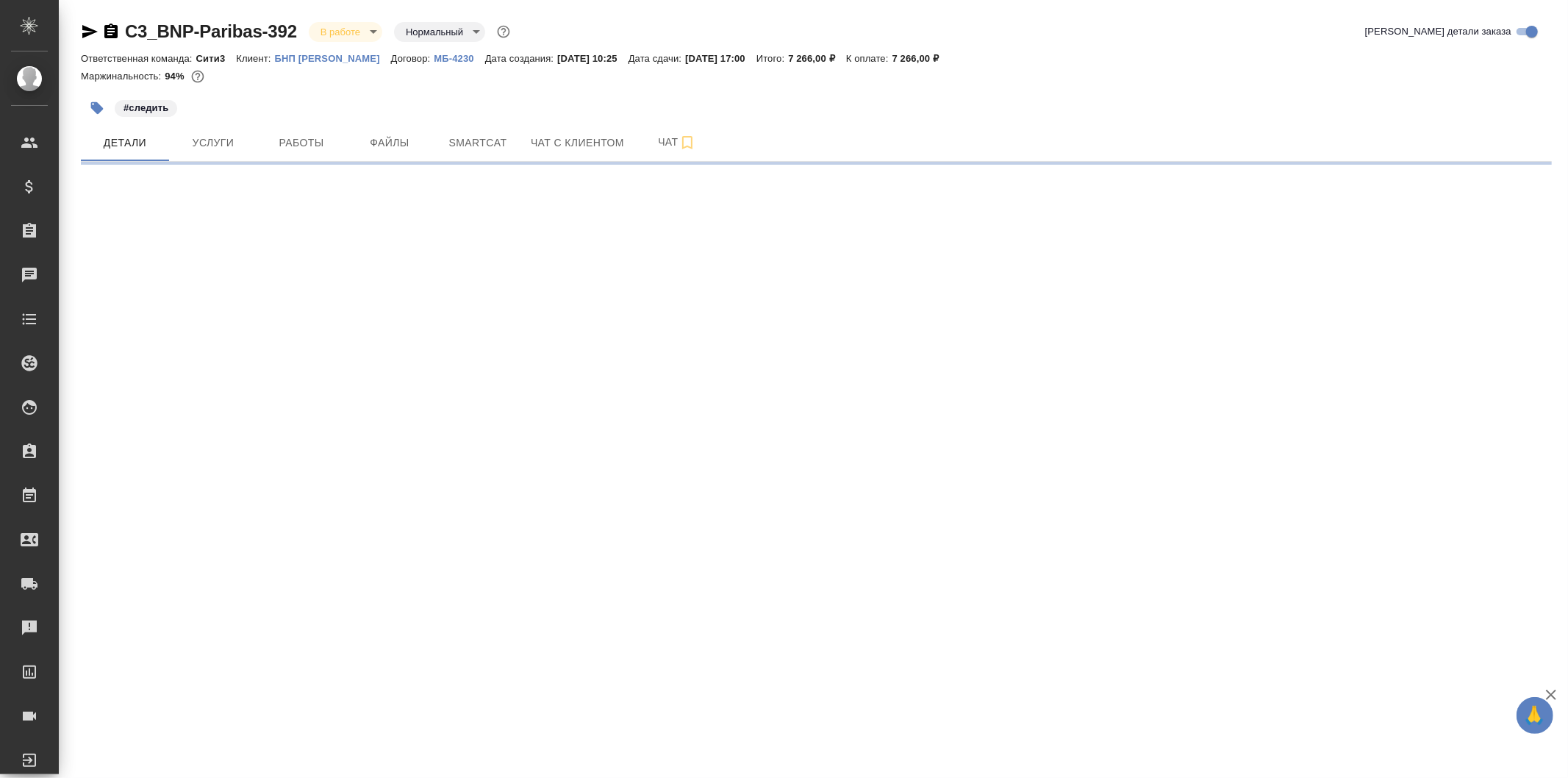
select select "RU"
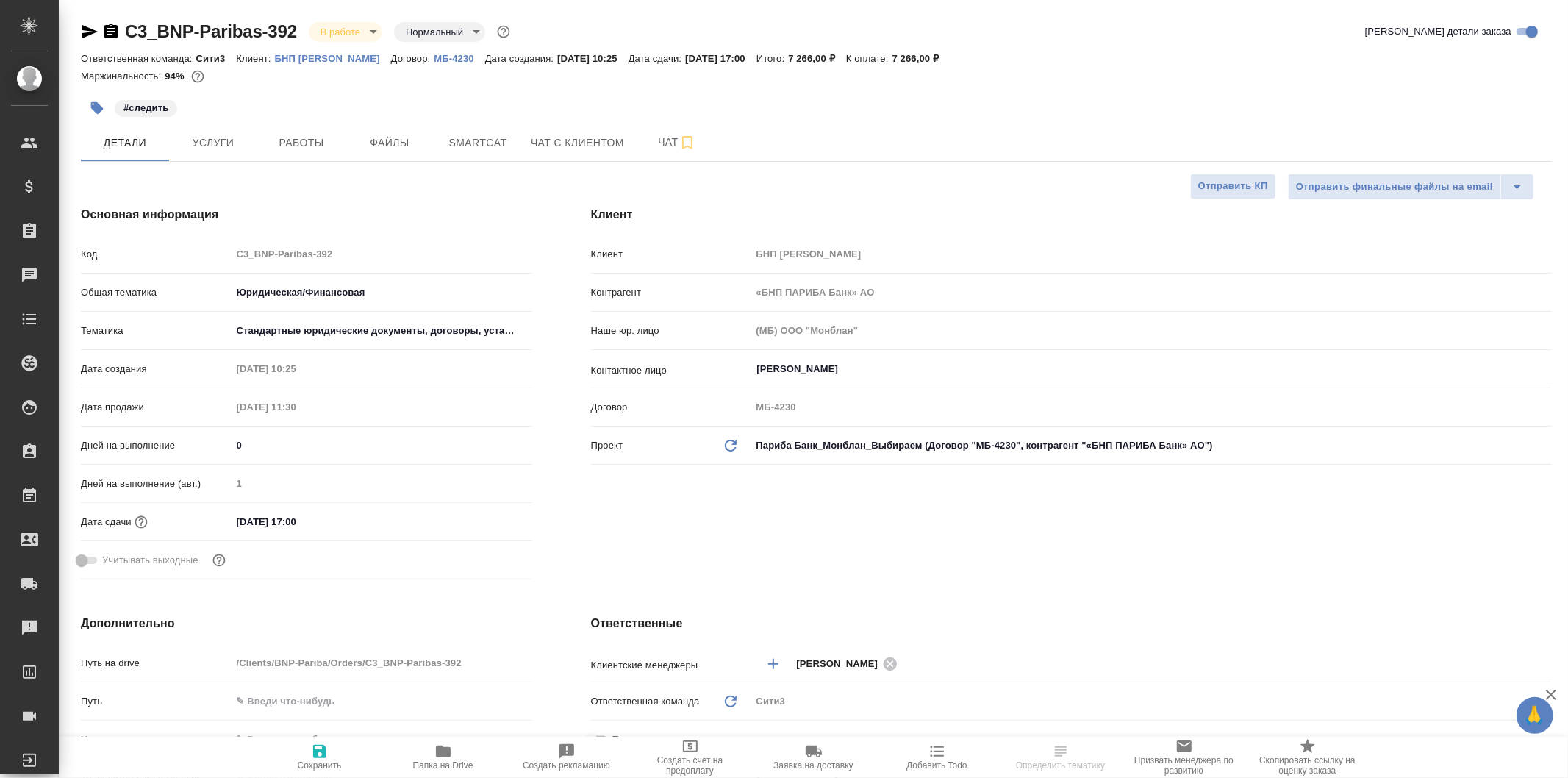
type textarea "x"
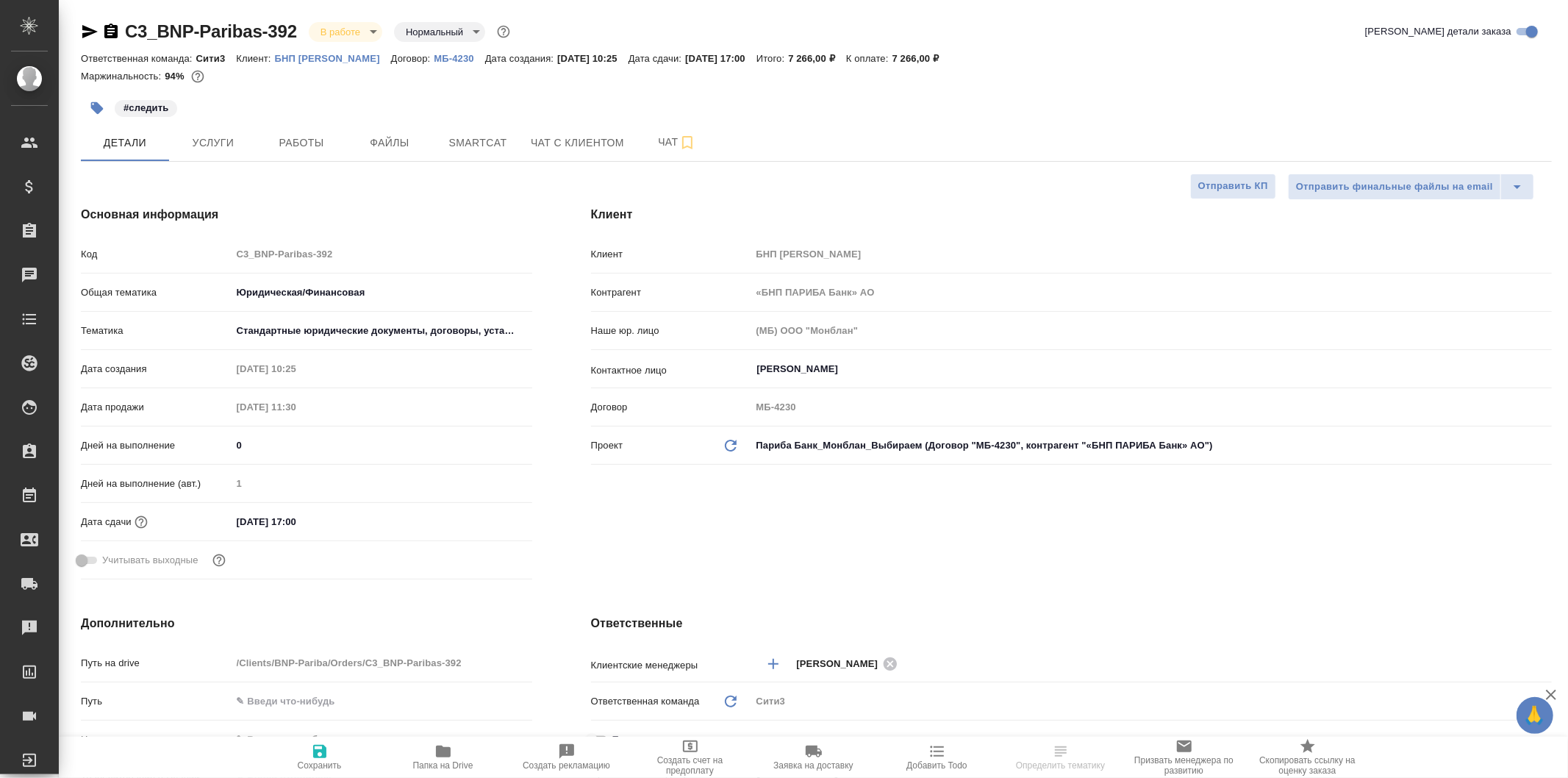
type textarea "x"
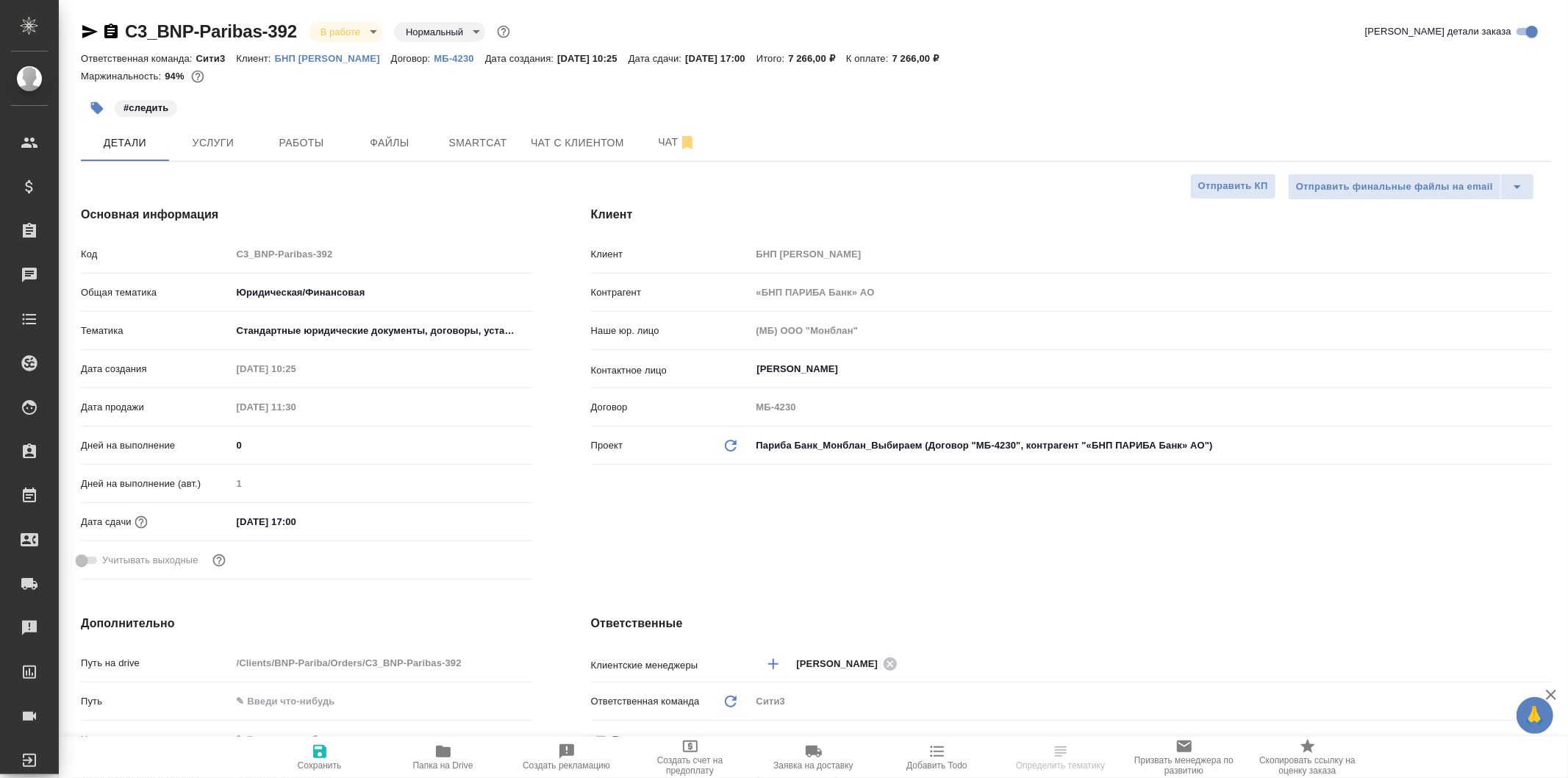
type textarea "x"
click at [409, 134] on span "Файлы" at bounding box center [390, 142] width 71 height 18
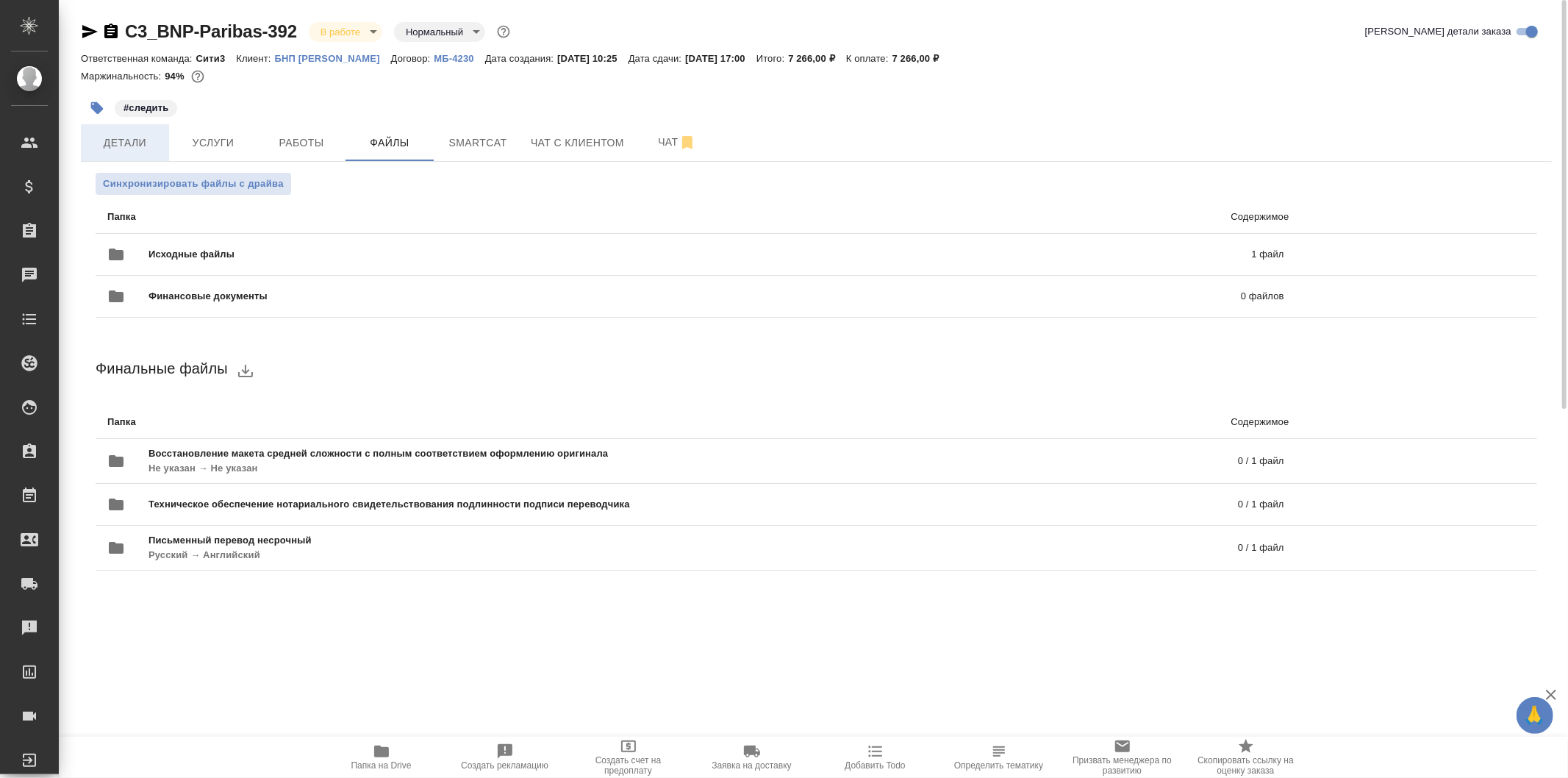
click at [143, 128] on button "Детали" at bounding box center [125, 142] width 88 height 37
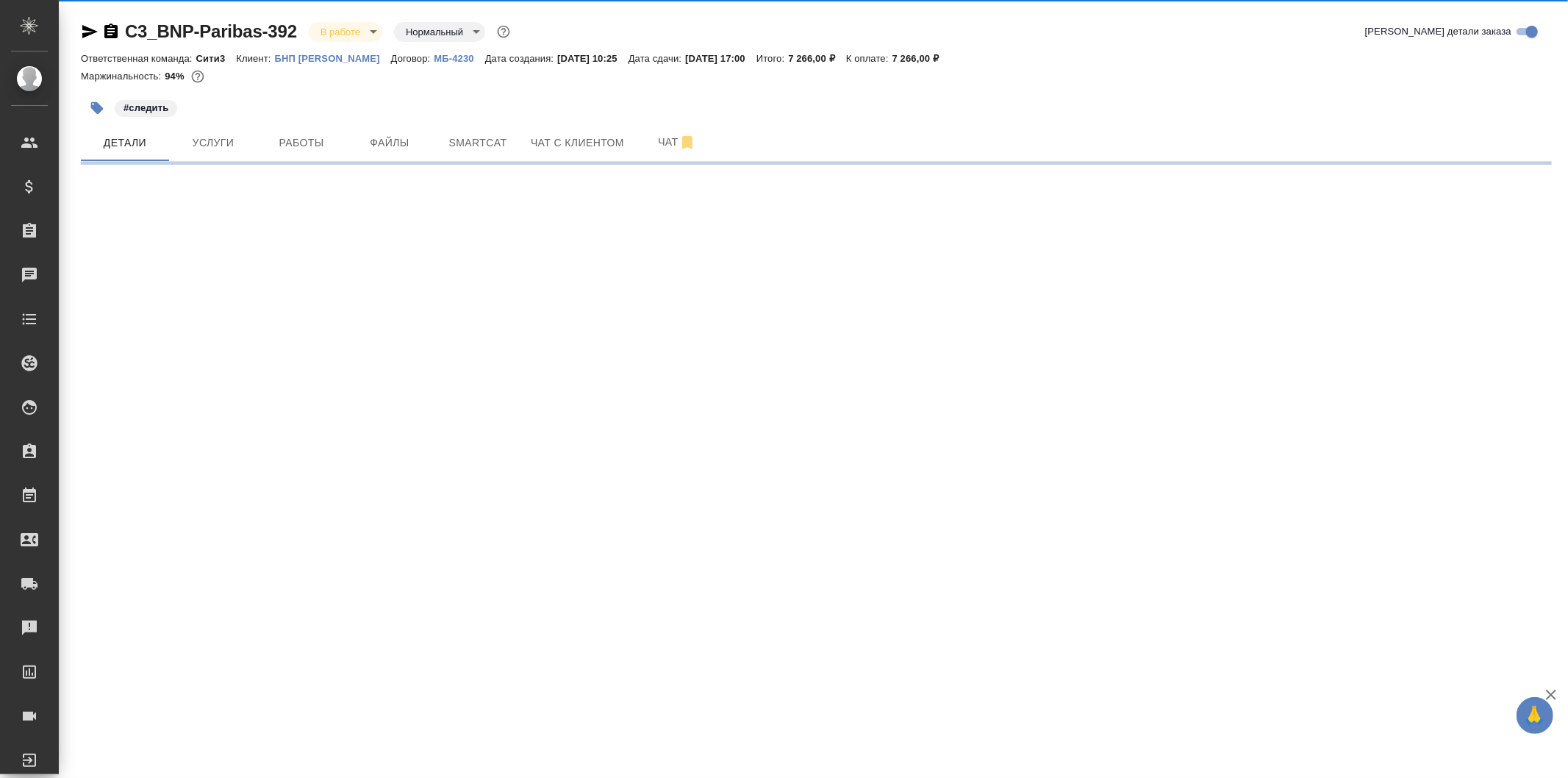
select select "RU"
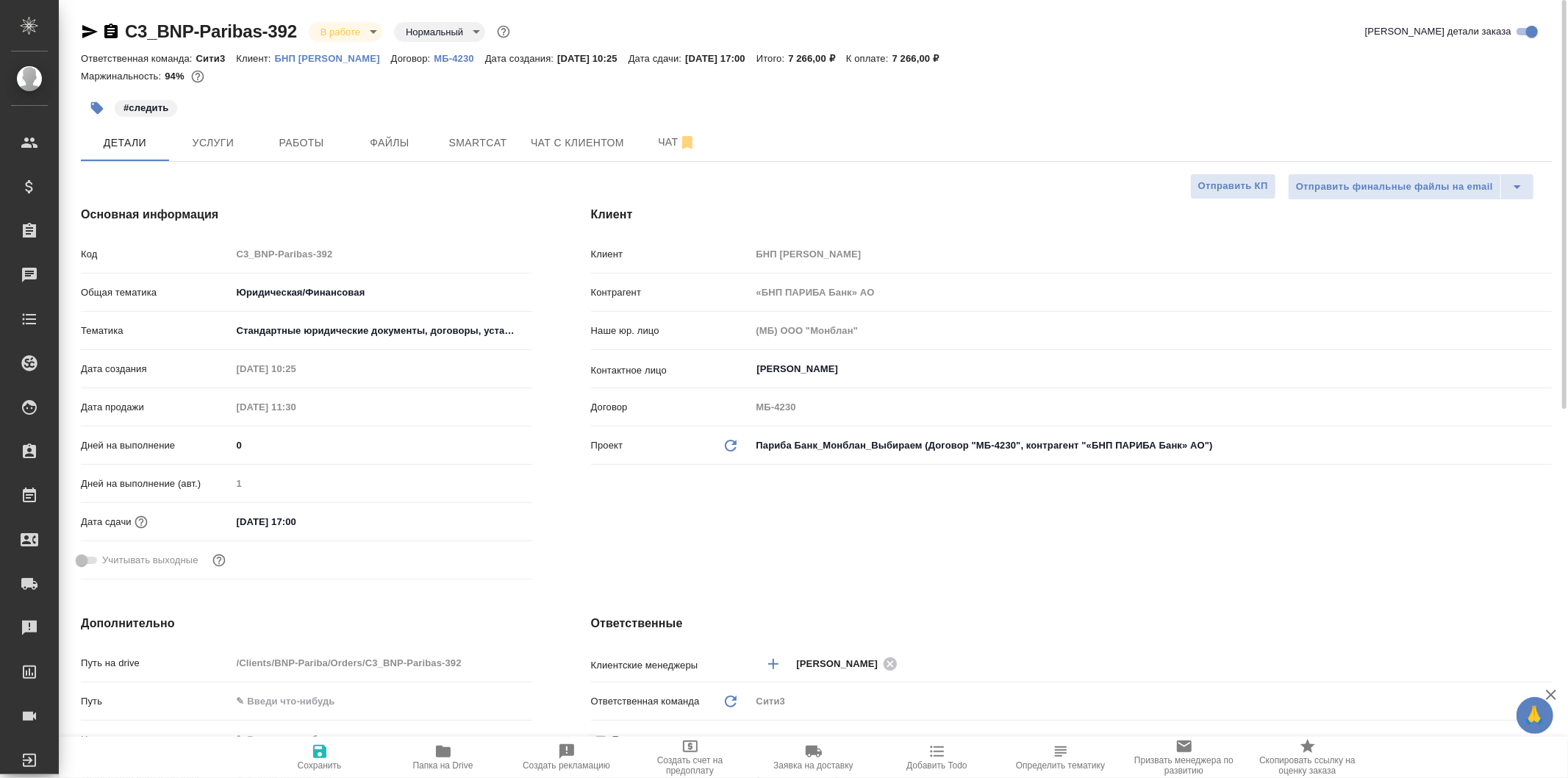
type textarea "x"
click at [219, 128] on button "Услуги" at bounding box center [213, 142] width 88 height 37
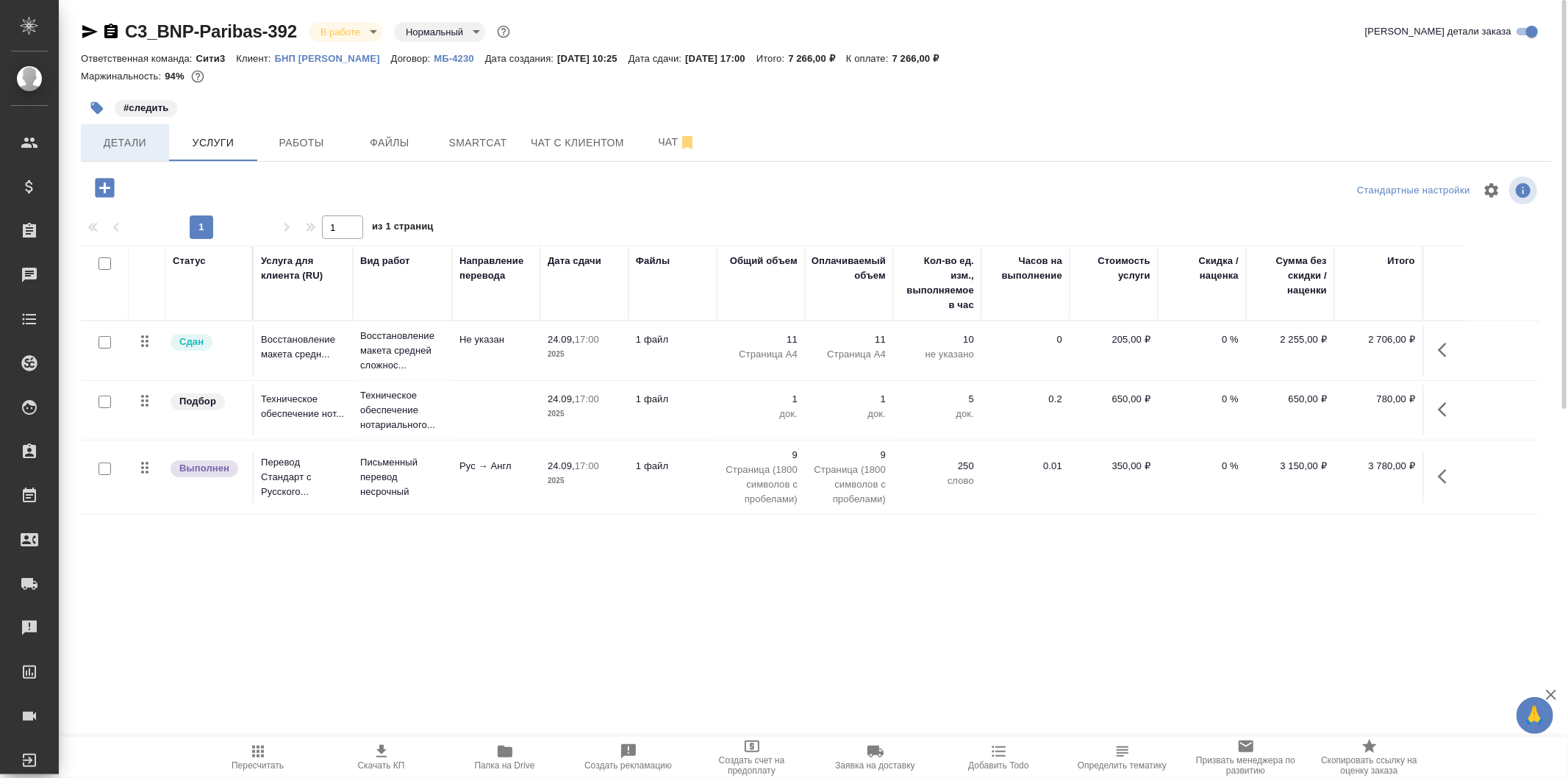
click at [133, 137] on span "Детали" at bounding box center [125, 142] width 71 height 18
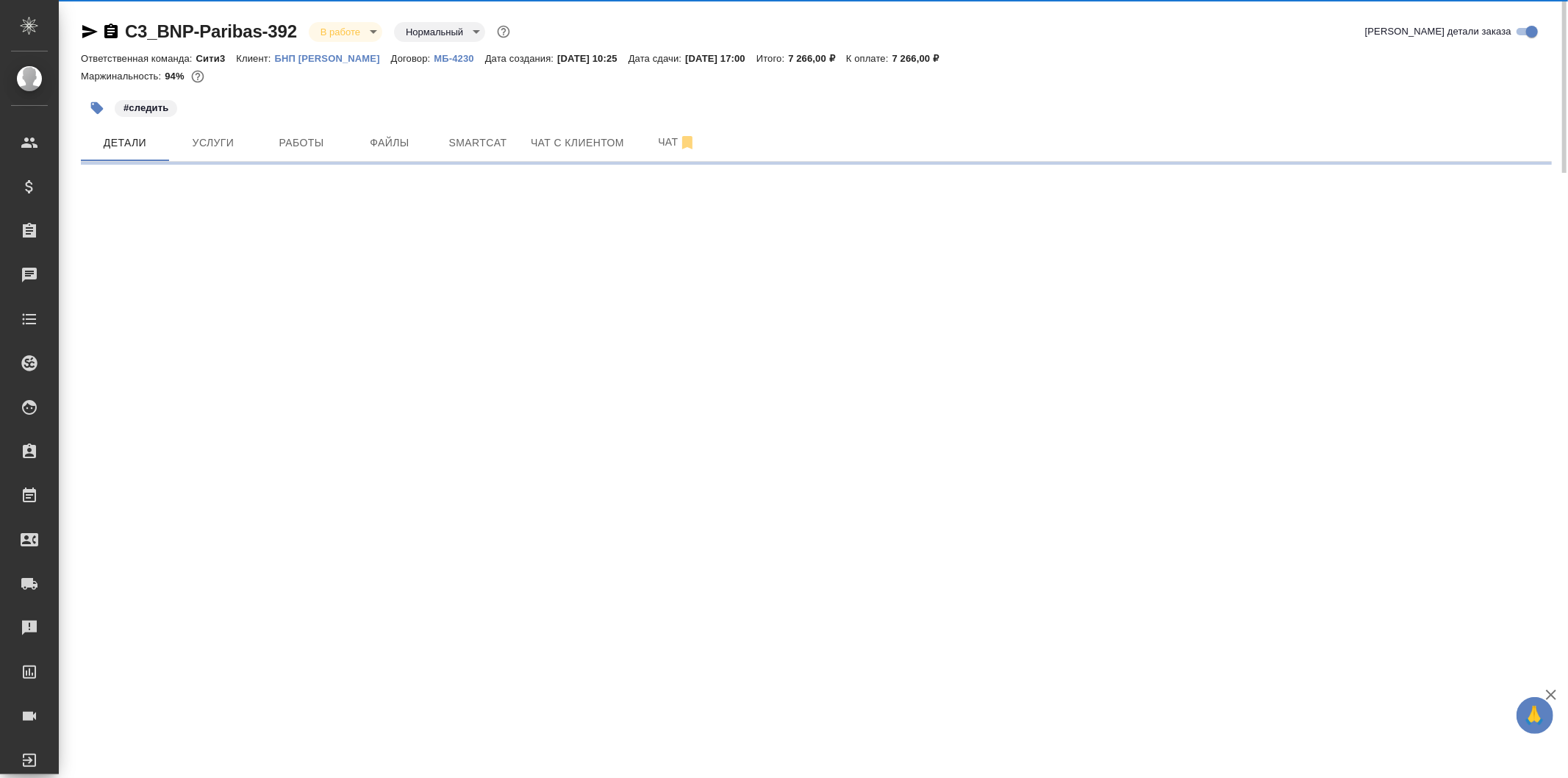
select select "RU"
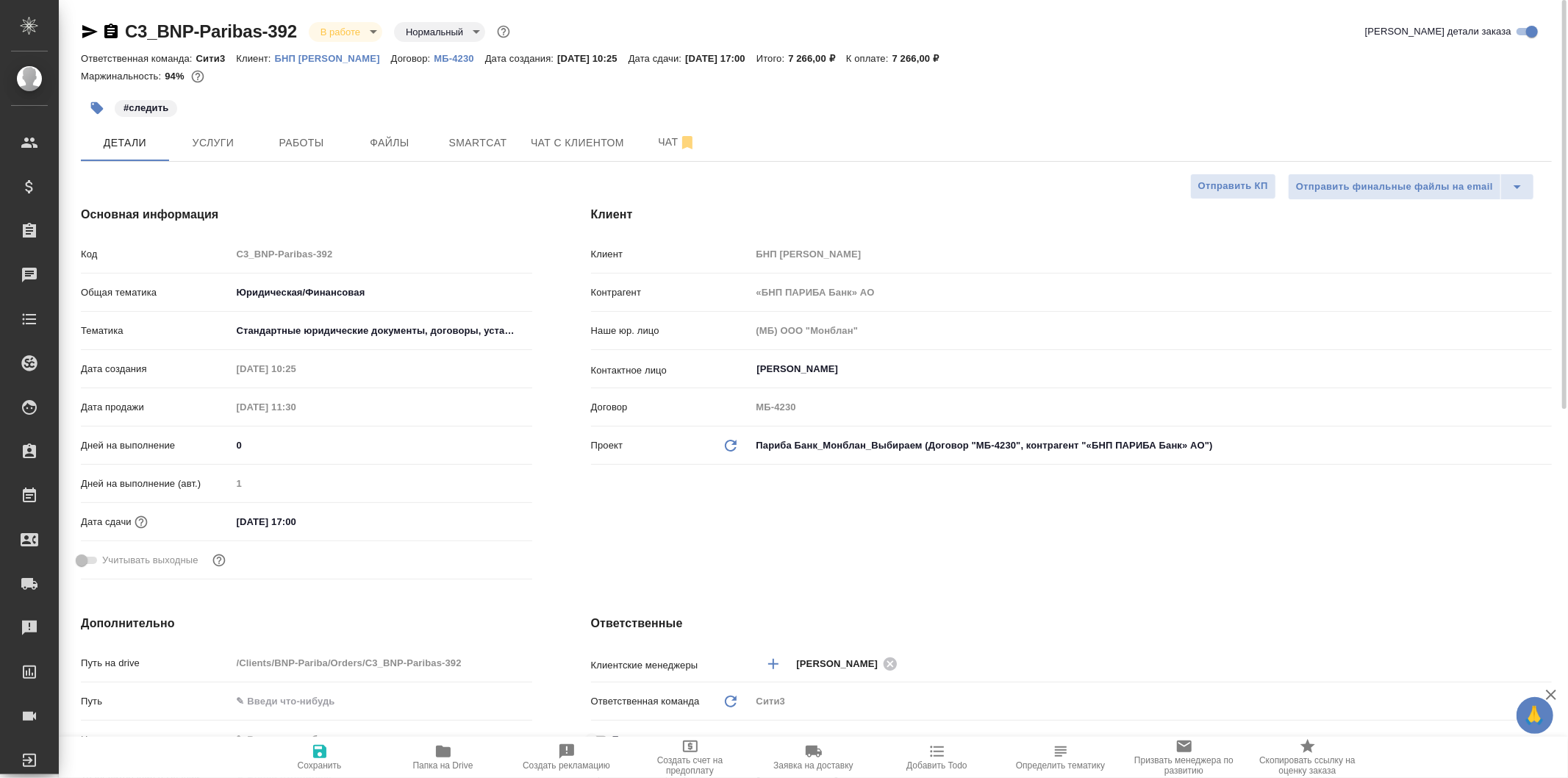
type textarea "x"
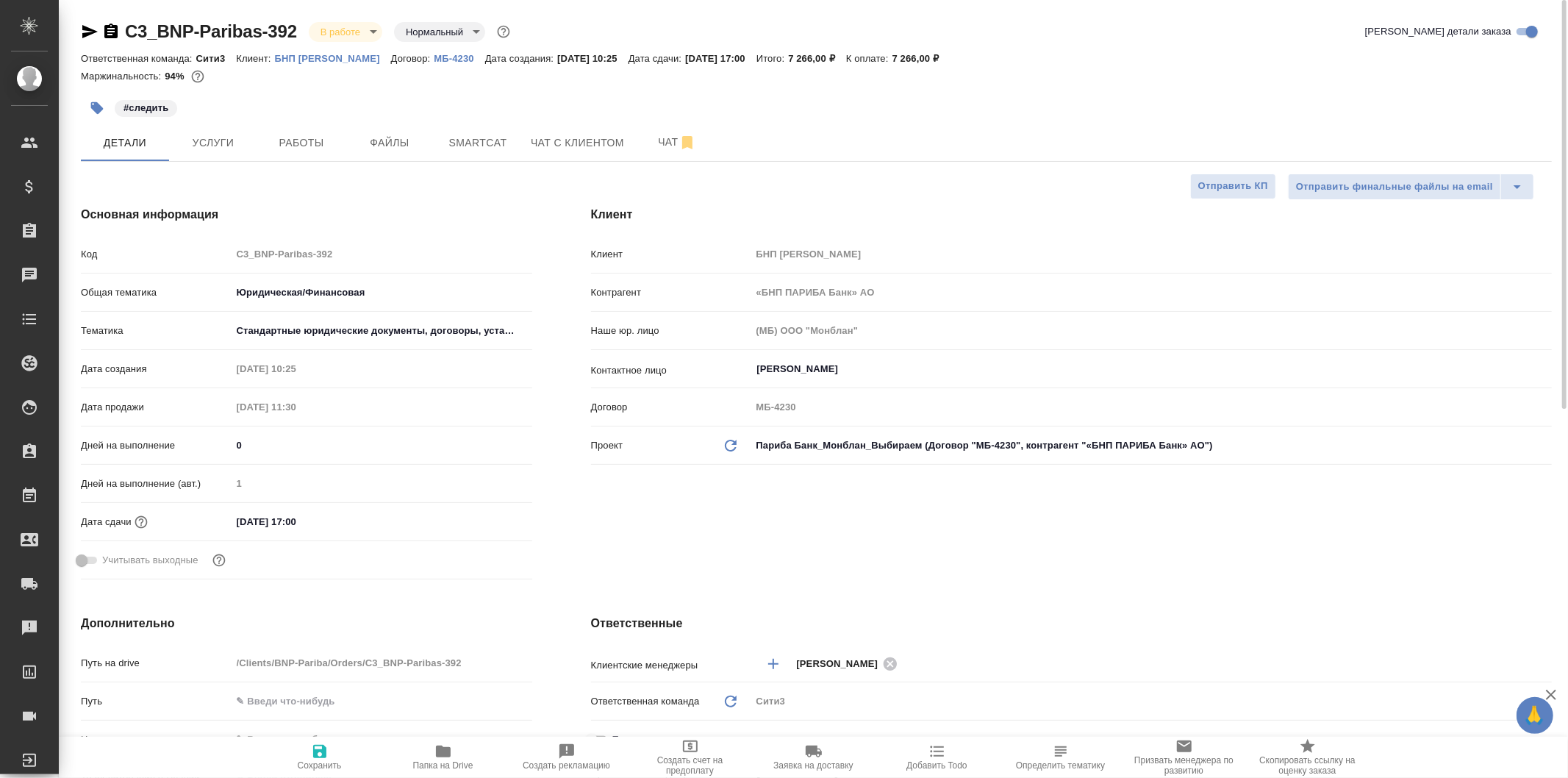
type textarea "x"
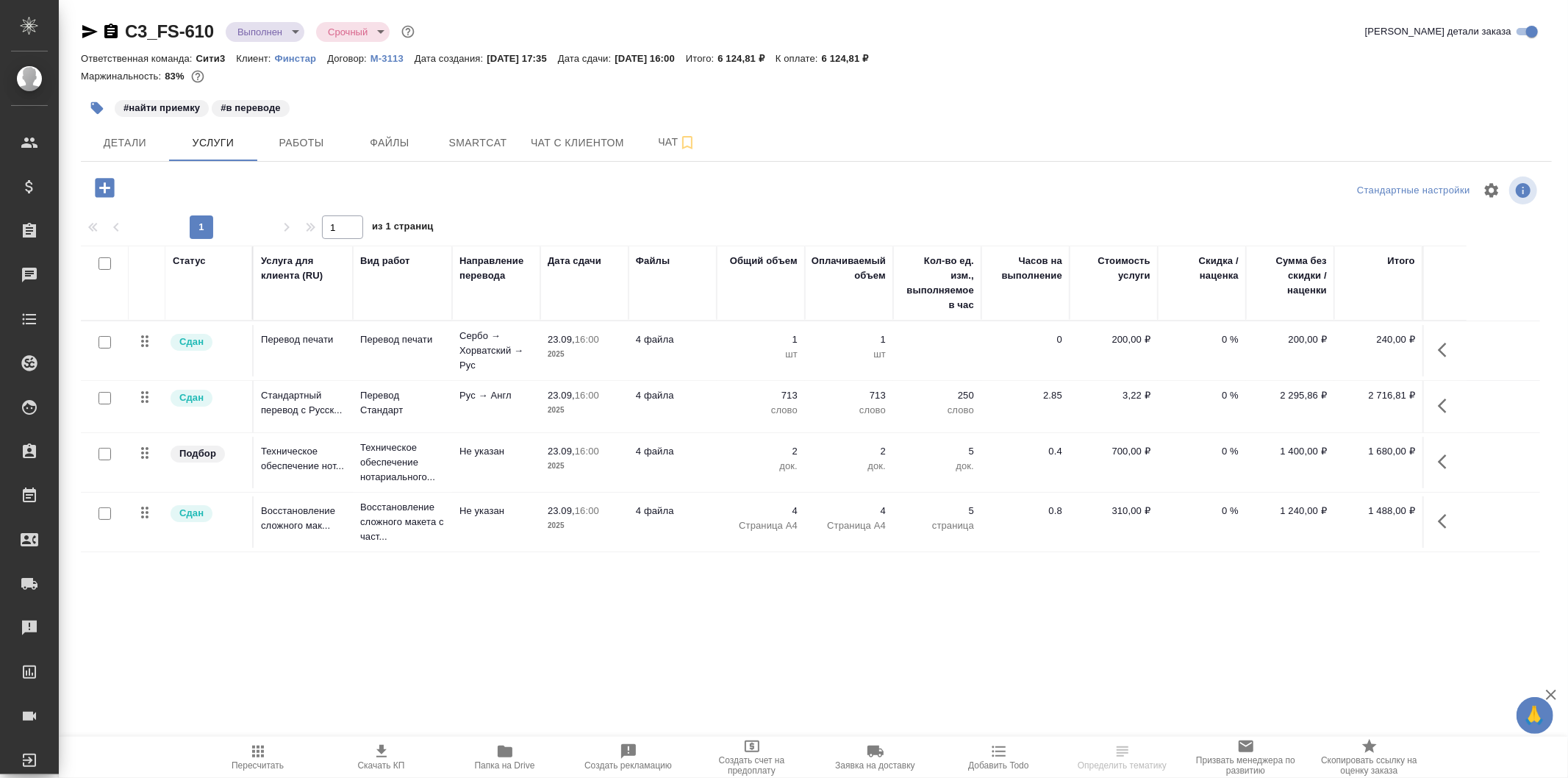
click at [87, 28] on icon "button" at bounding box center [90, 31] width 15 height 13
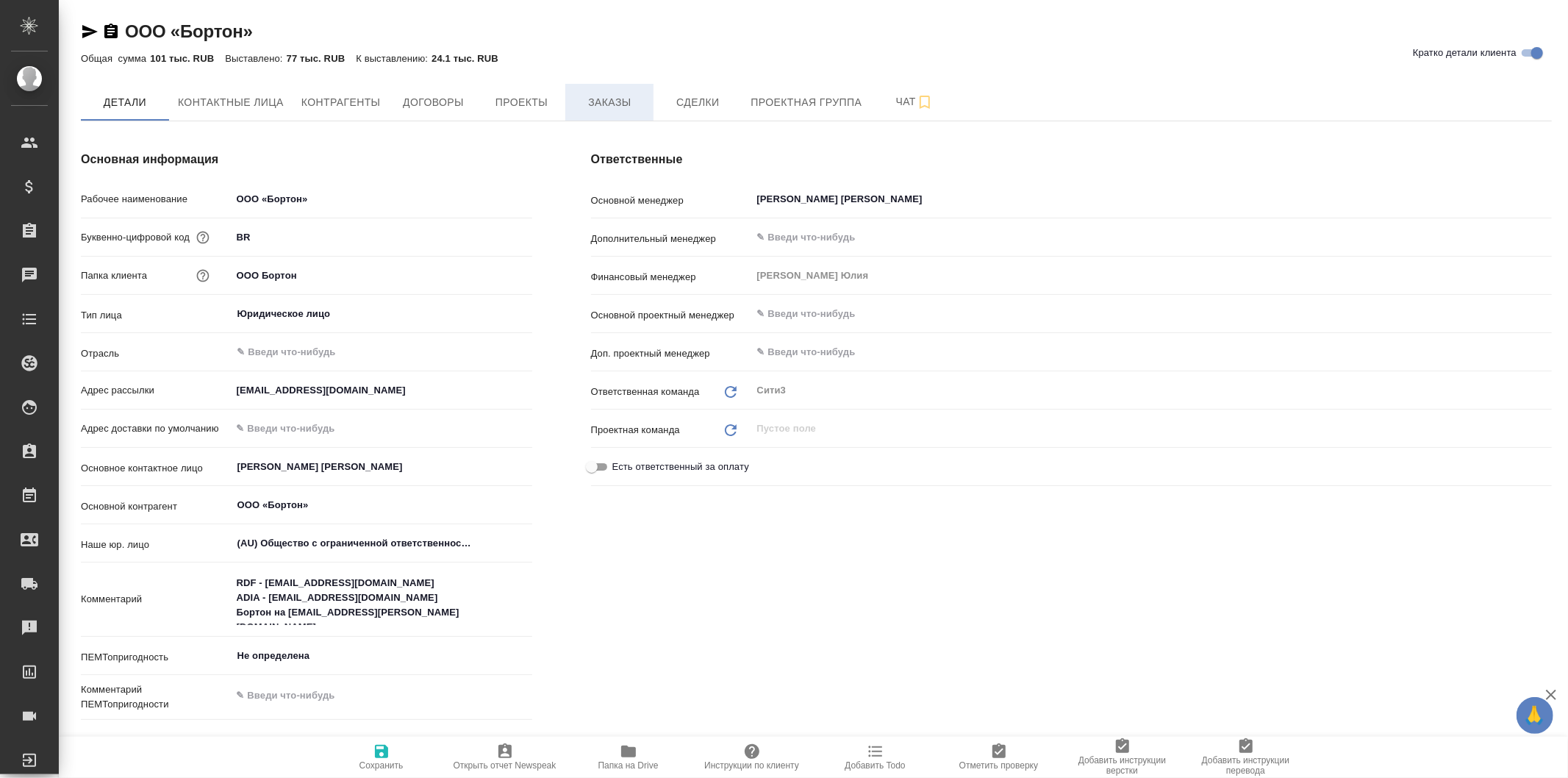
click at [598, 94] on span "Заказы" at bounding box center [610, 102] width 71 height 18
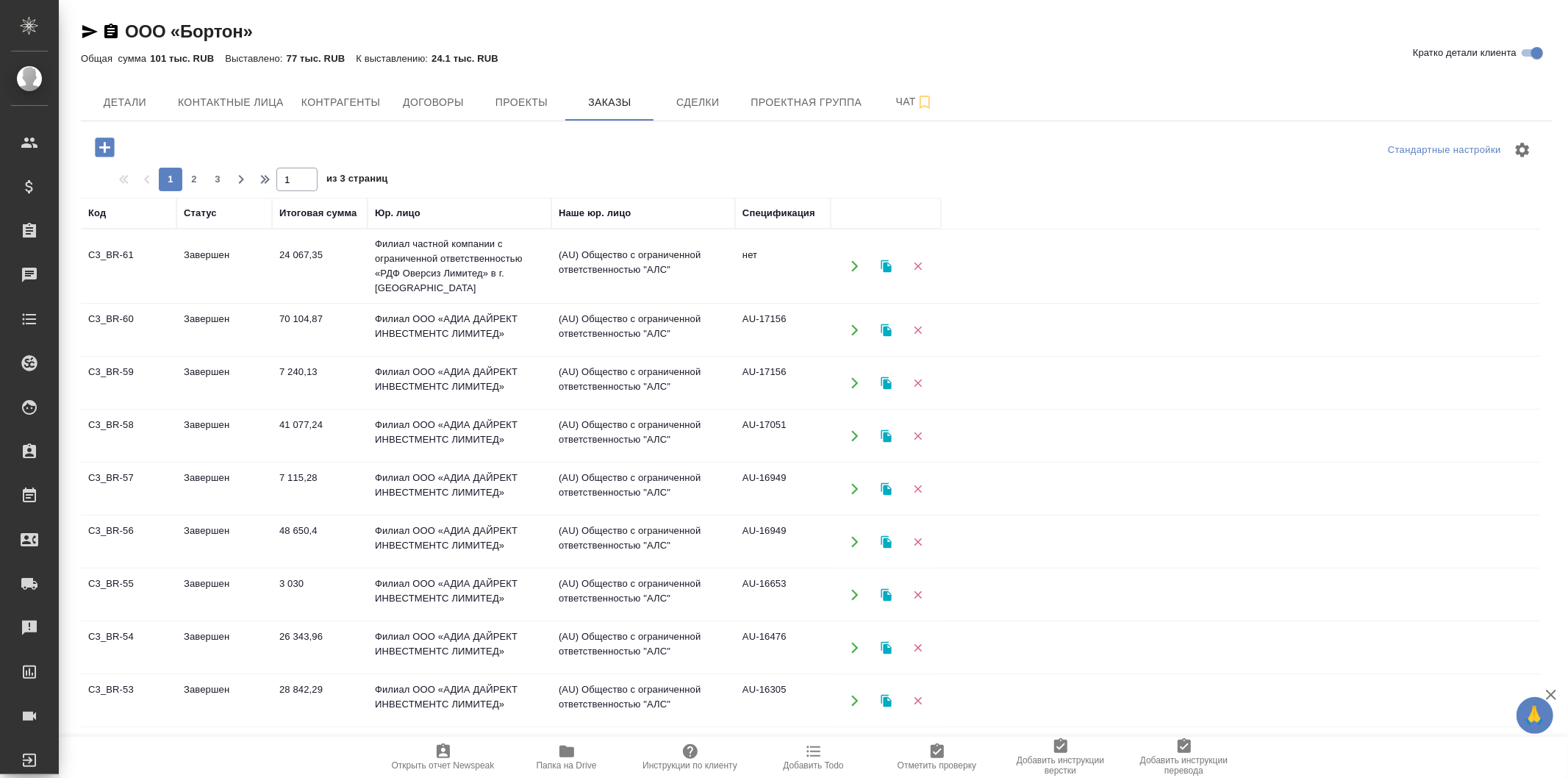
click at [113, 134] on icon "button" at bounding box center [105, 147] width 26 height 26
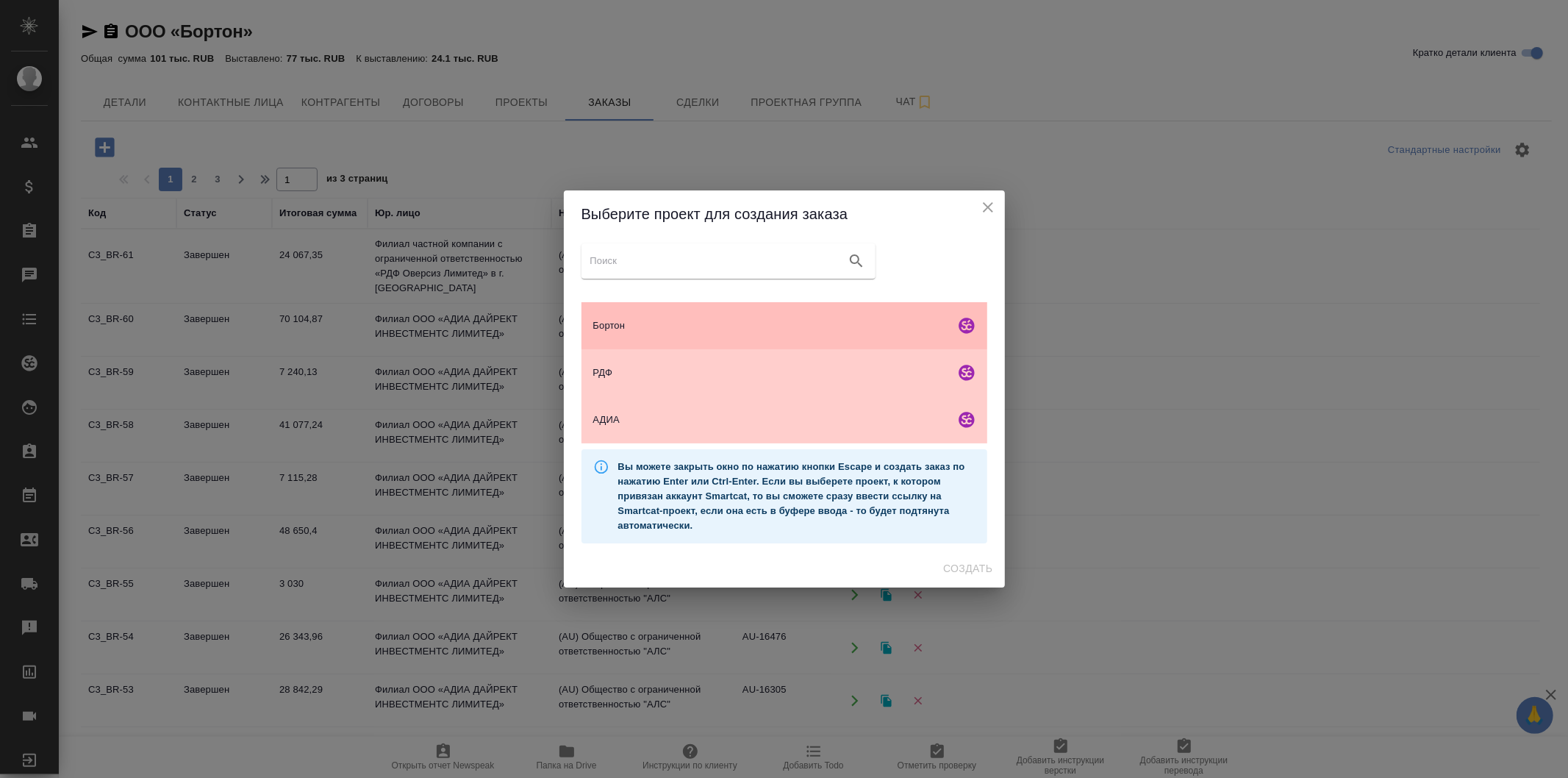
click at [888, 321] on span "Бортон" at bounding box center [771, 326] width 356 height 15
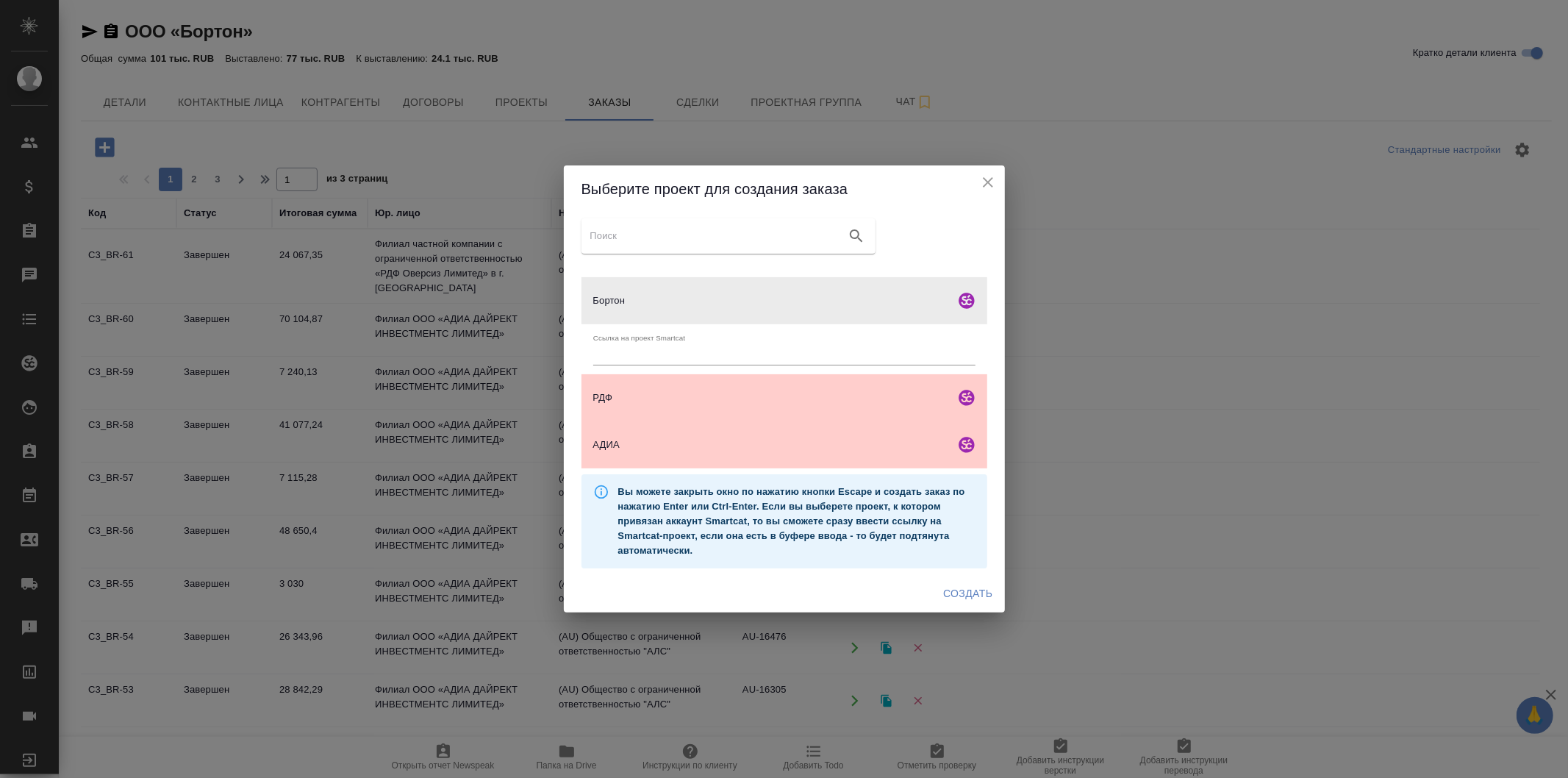
click at [980, 597] on span "Создать" at bounding box center [968, 594] width 49 height 18
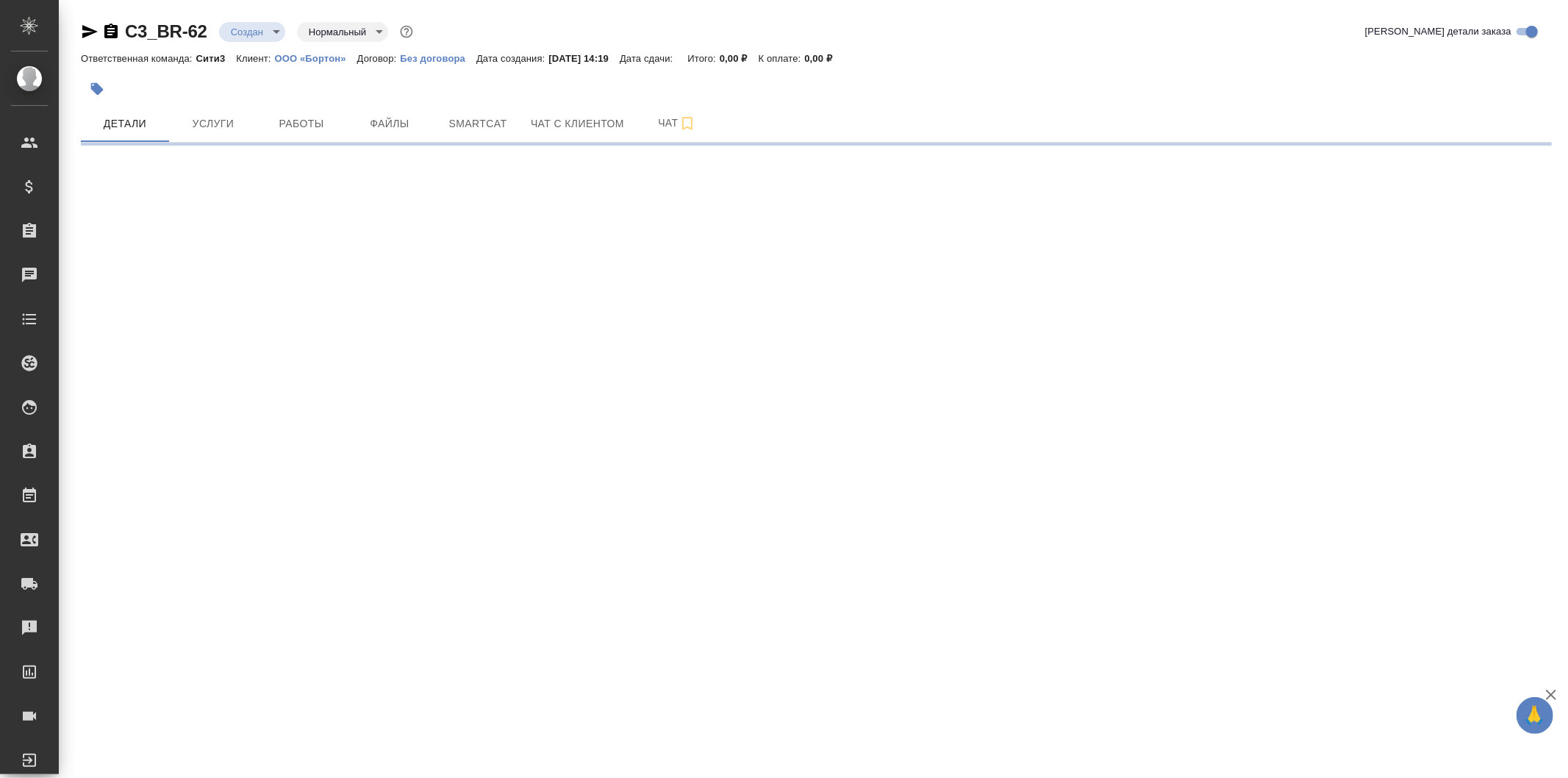
select select "RU"
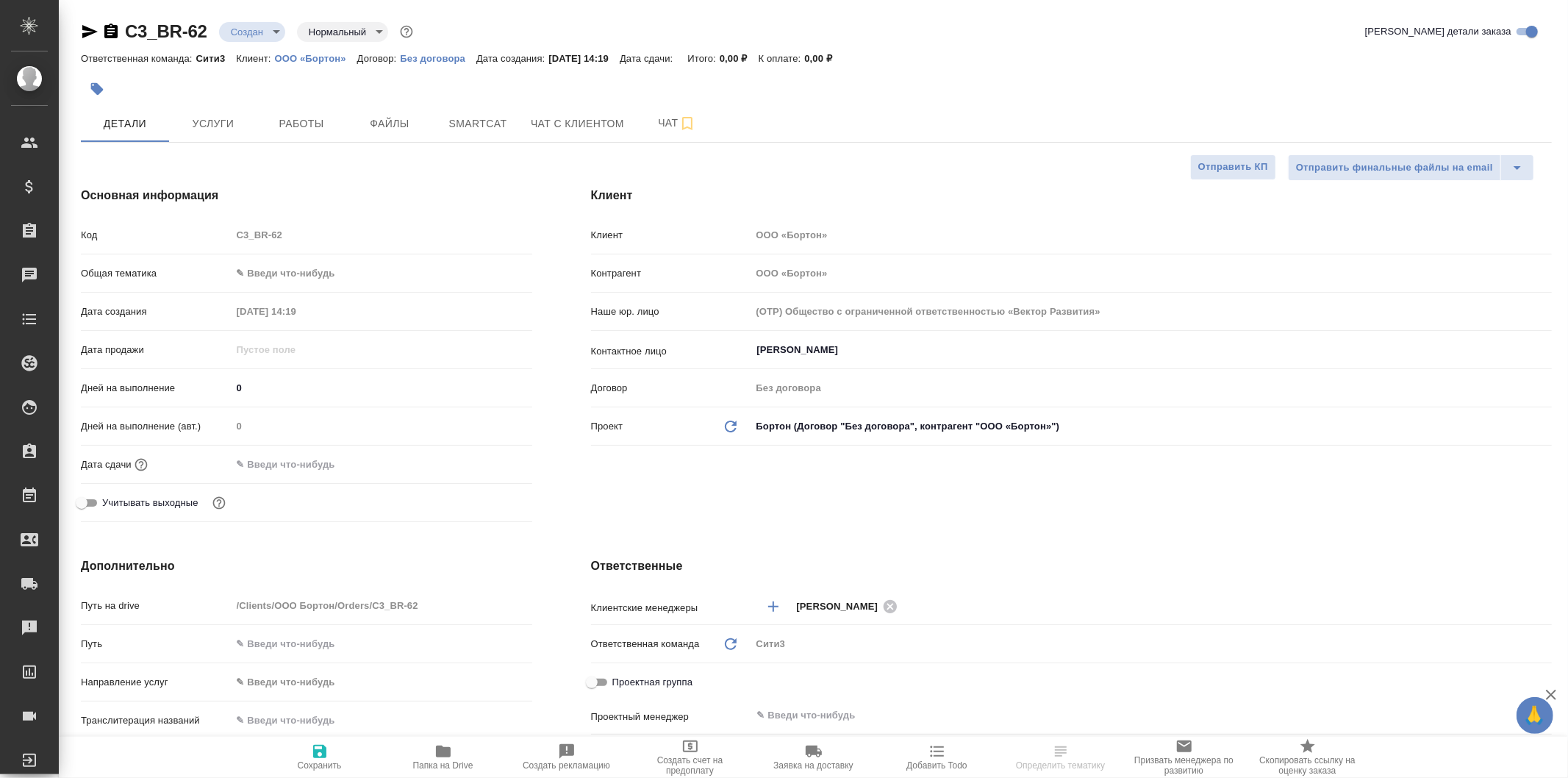
type textarea "x"
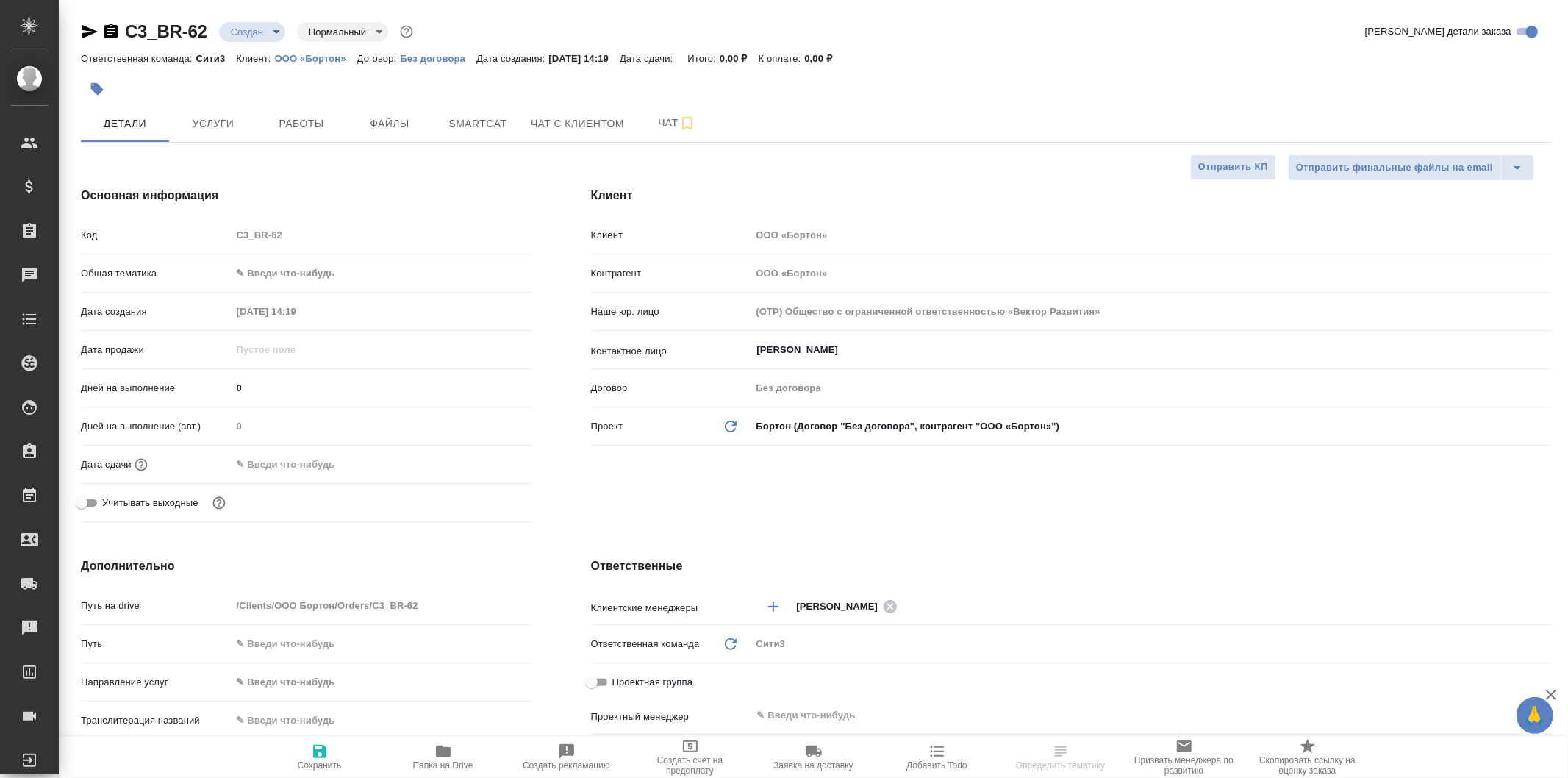
type textarea "x"
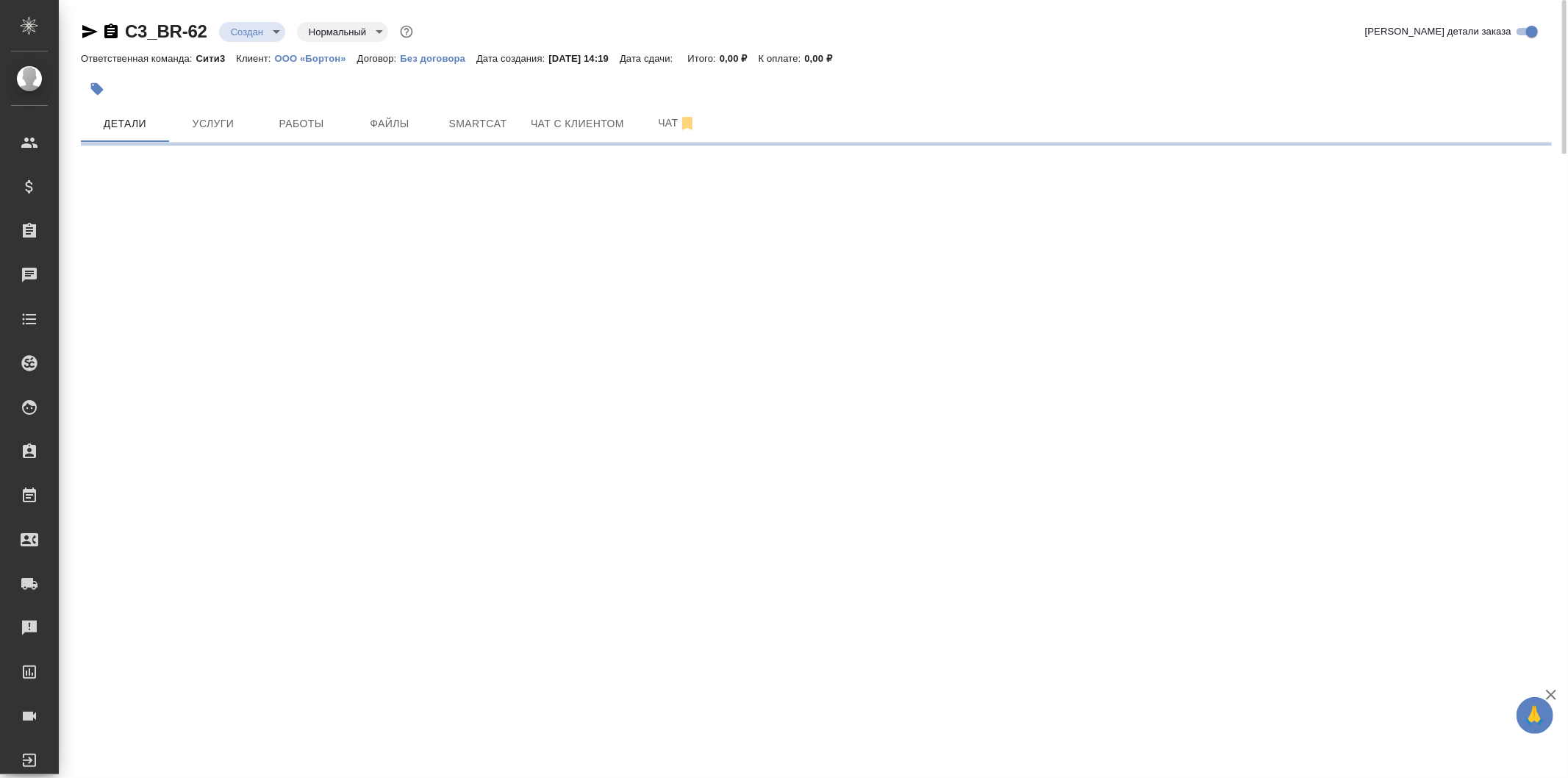
select select "RU"
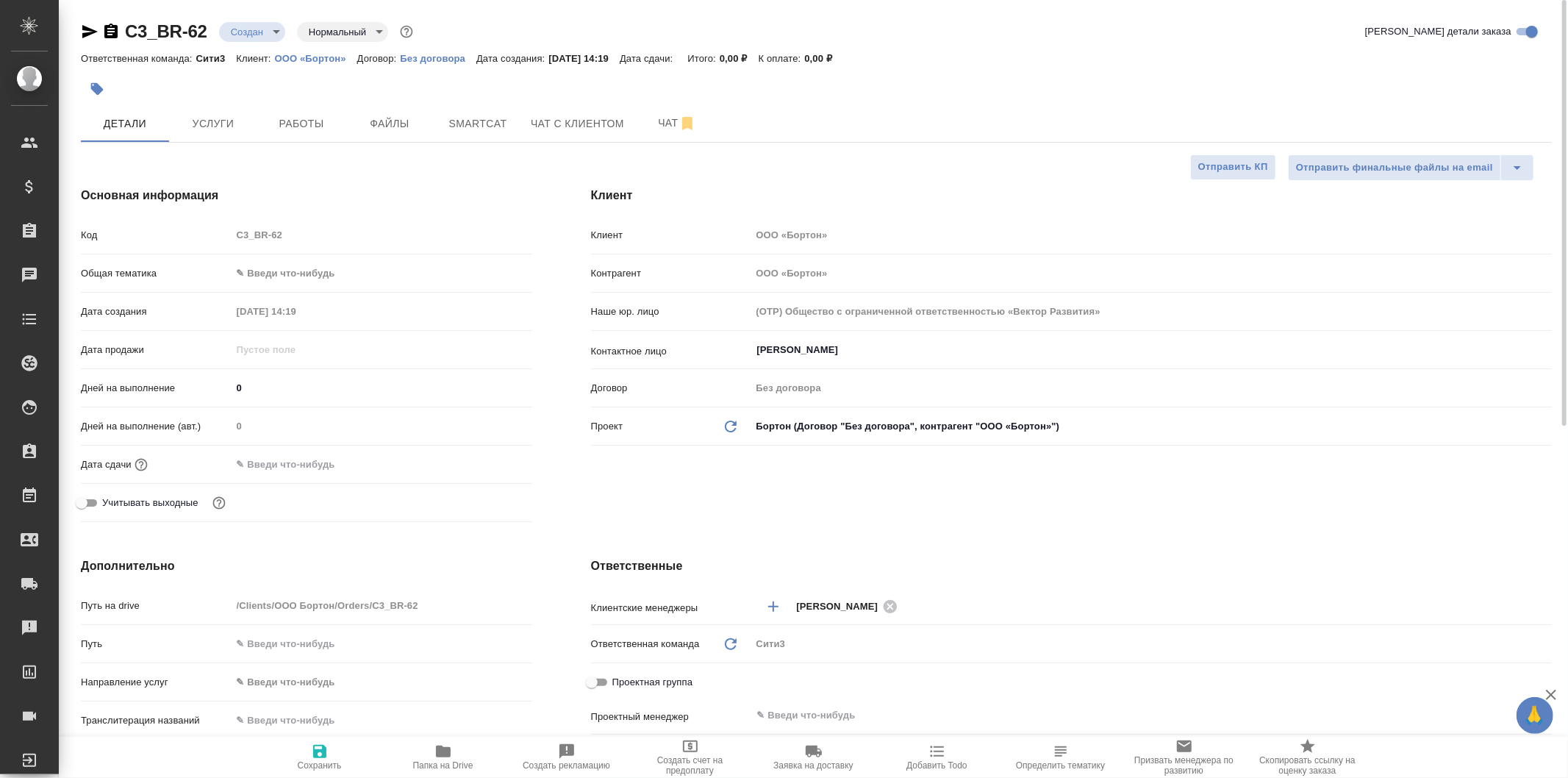
type textarea "x"
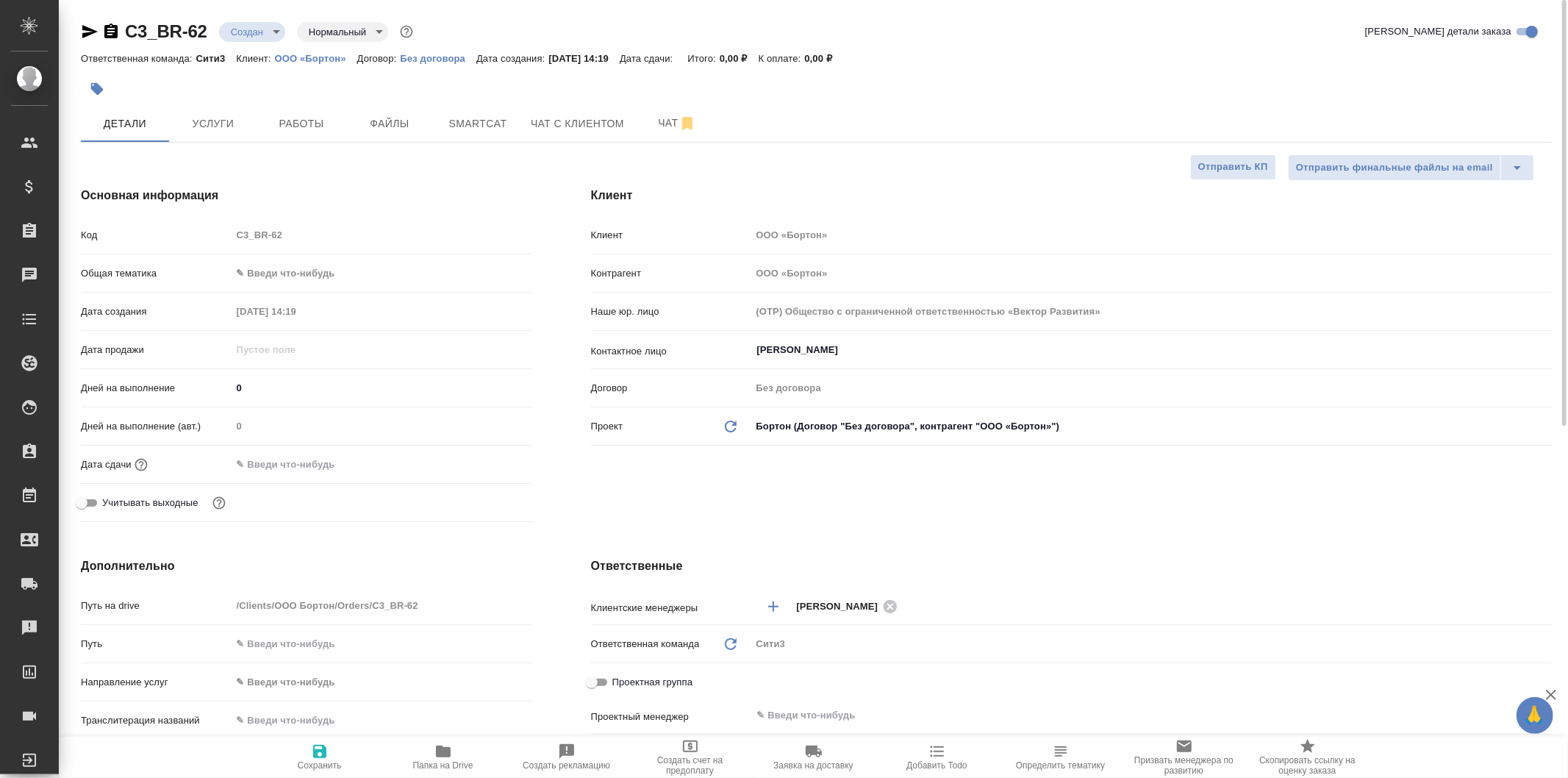
type textarea "x"
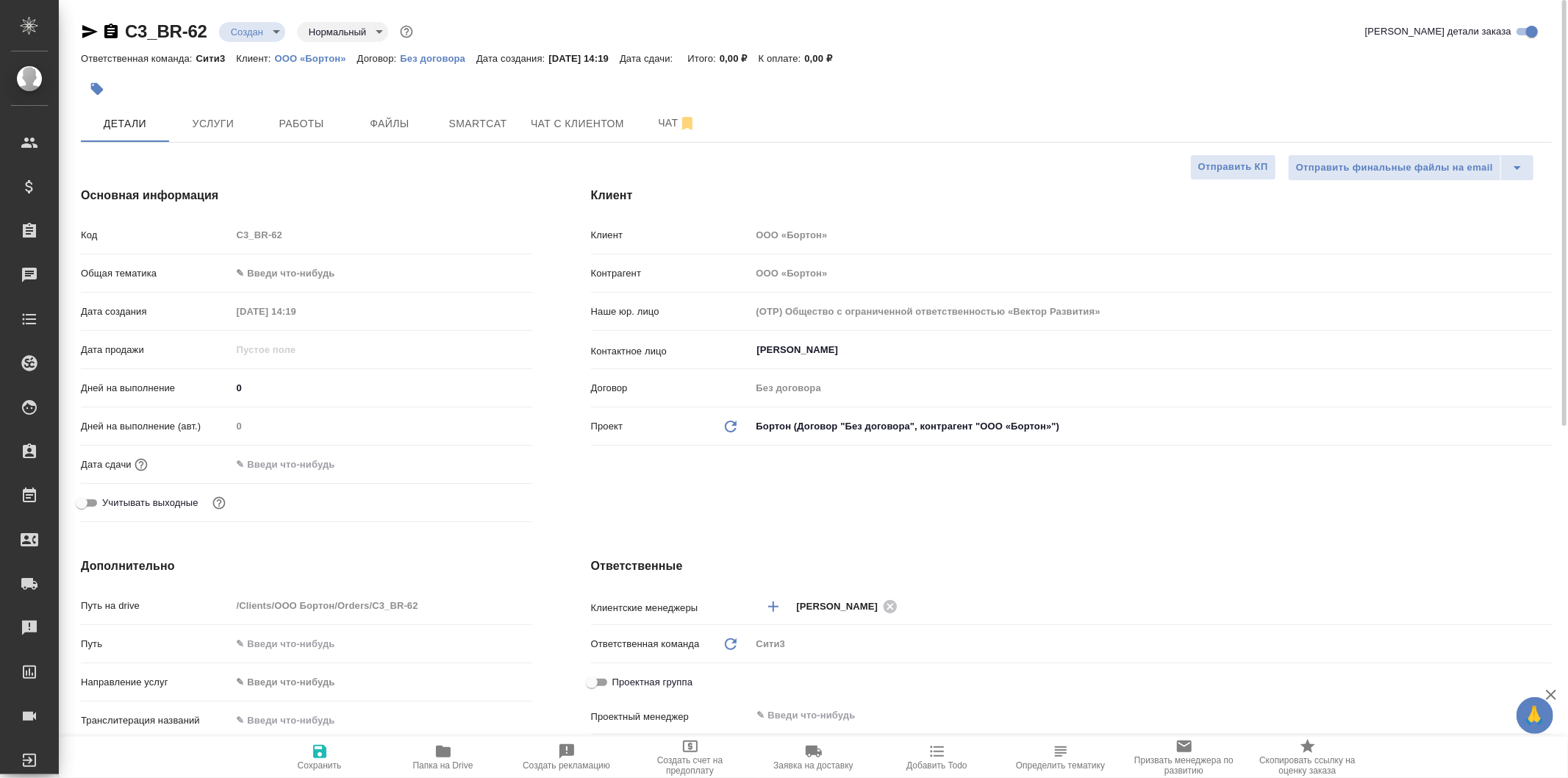
type textarea "x"
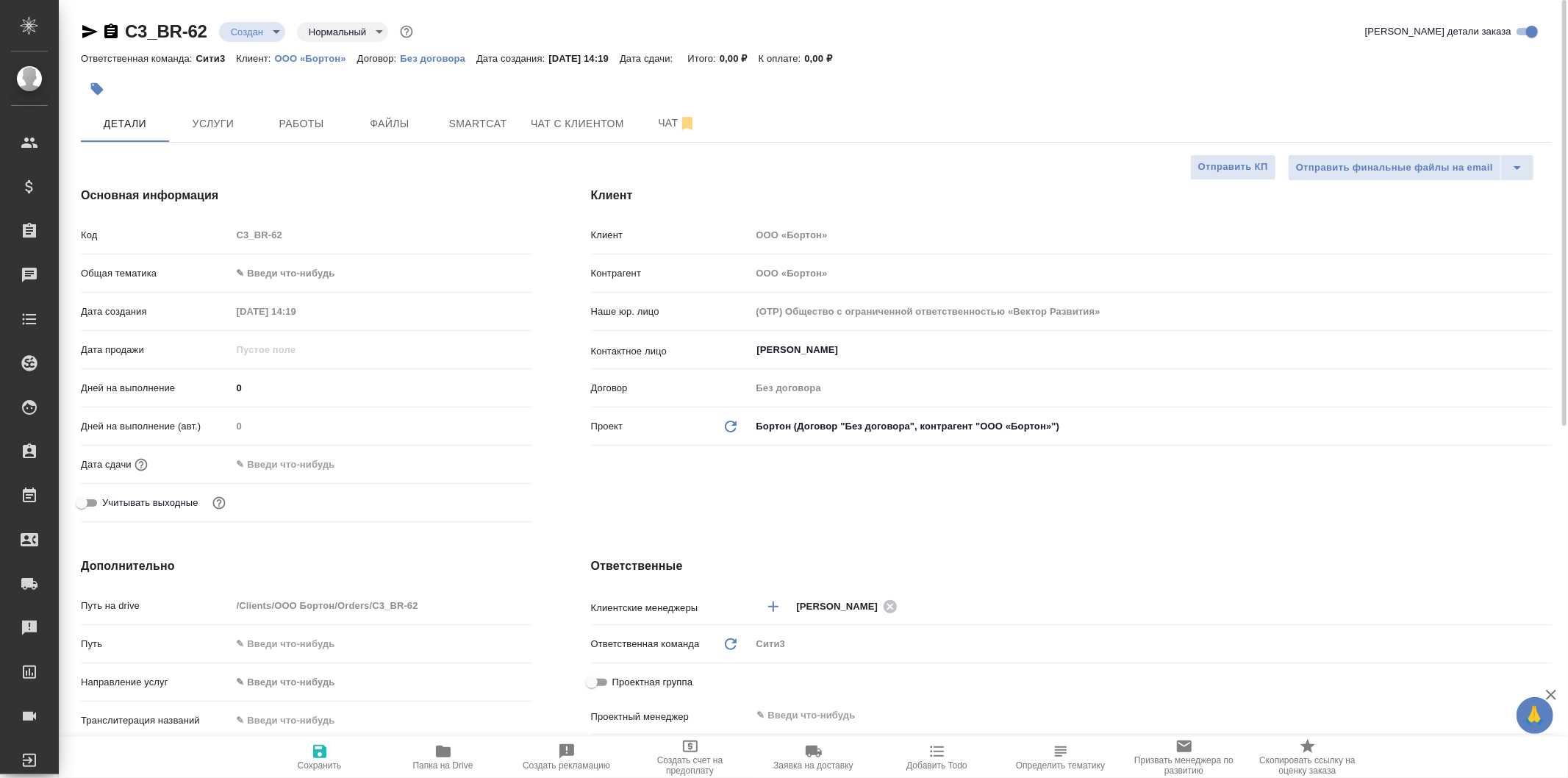
click at [379, 275] on body "🙏 .cls-1 fill:#fff; AWATERA Galisheva [PERSON_NAME] Спецификации Заказы 0 Чаты …" at bounding box center [784, 389] width 1568 height 778
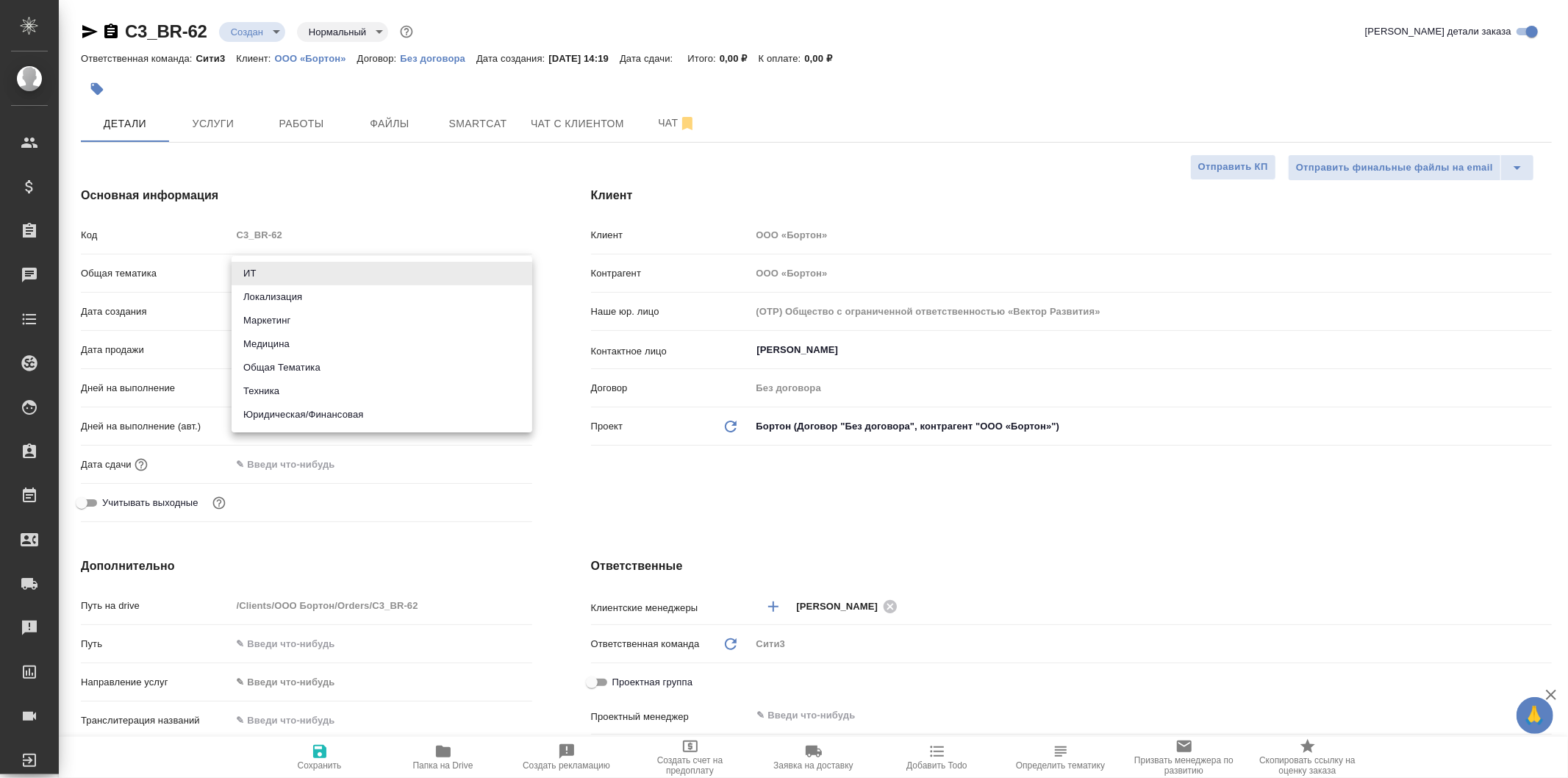
click at [467, 420] on li "Юридическая/Финансовая" at bounding box center [381, 414] width 301 height 23
type input "yr-fn"
type textarea "x"
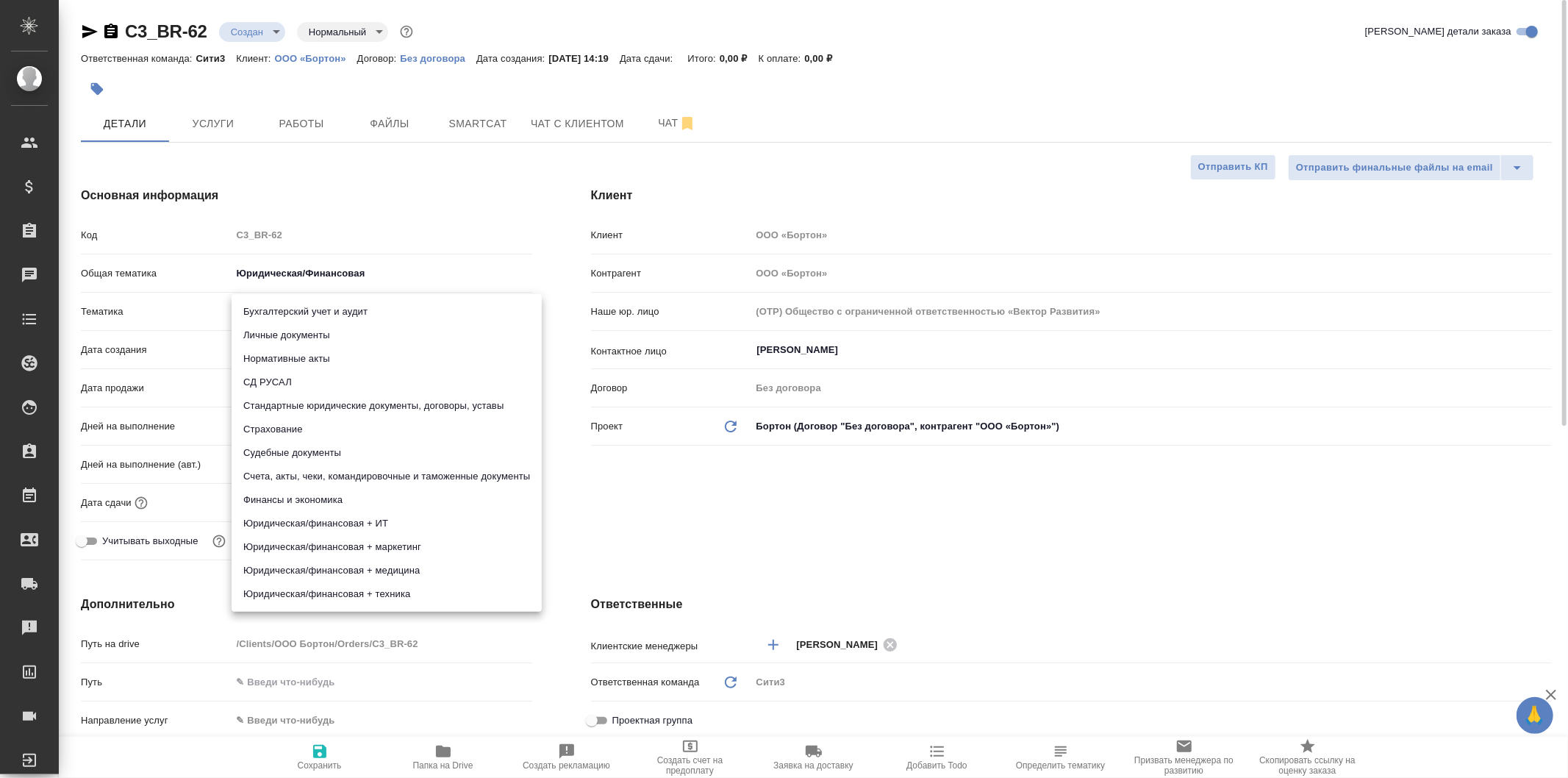
click at [401, 307] on body "🙏 .cls-1 fill:#fff; AWATERA Galisheva Mariya Клиенты Спецификации Заказы 0 Чаты…" at bounding box center [784, 389] width 1568 height 778
click at [635, 501] on div at bounding box center [784, 389] width 1568 height 778
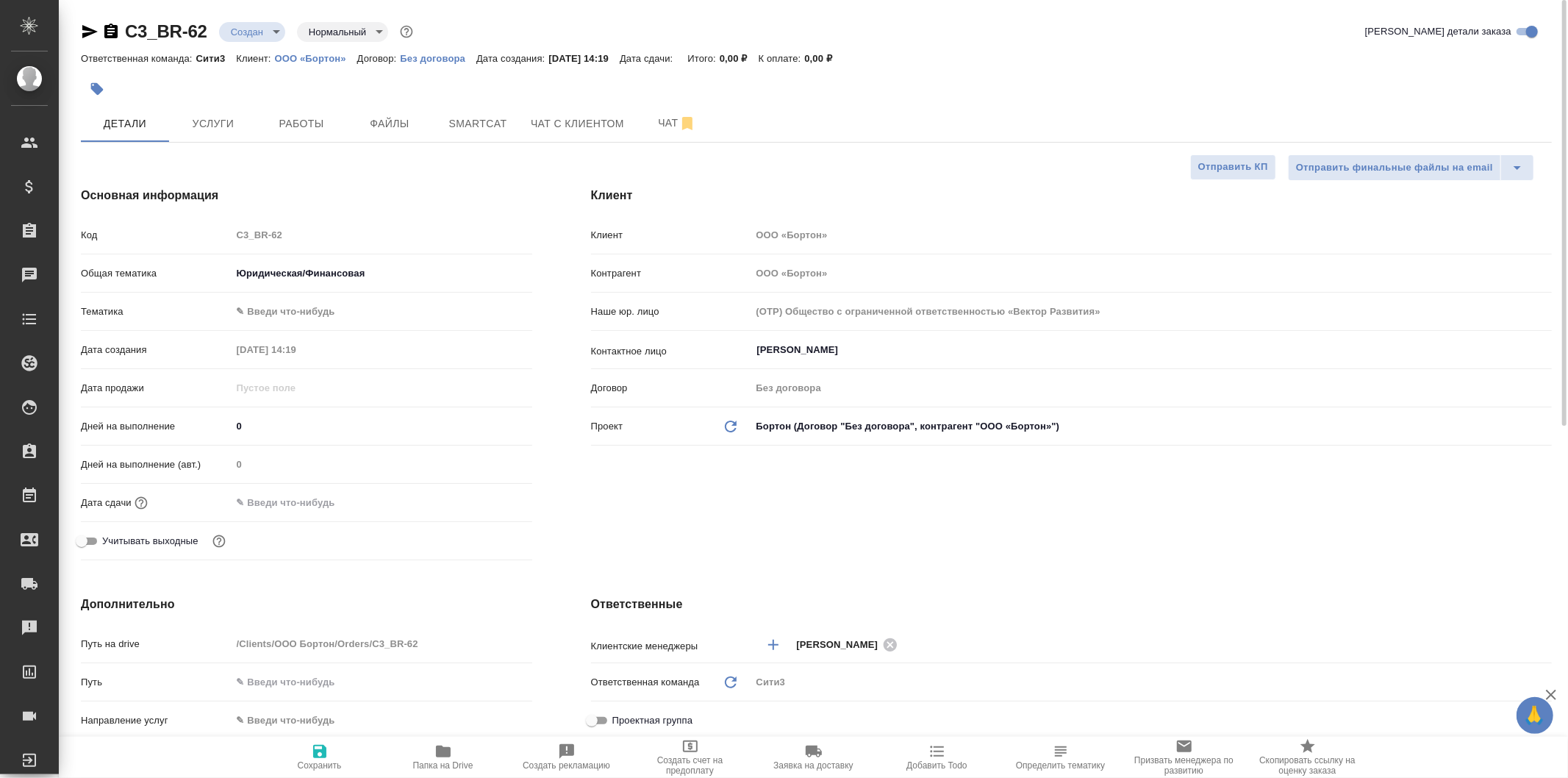
click at [420, 270] on body "🙏 .cls-1 fill:#fff; AWATERA Galisheva Mariya Клиенты Спецификации Заказы 0 Чаты…" at bounding box center [784, 389] width 1568 height 778
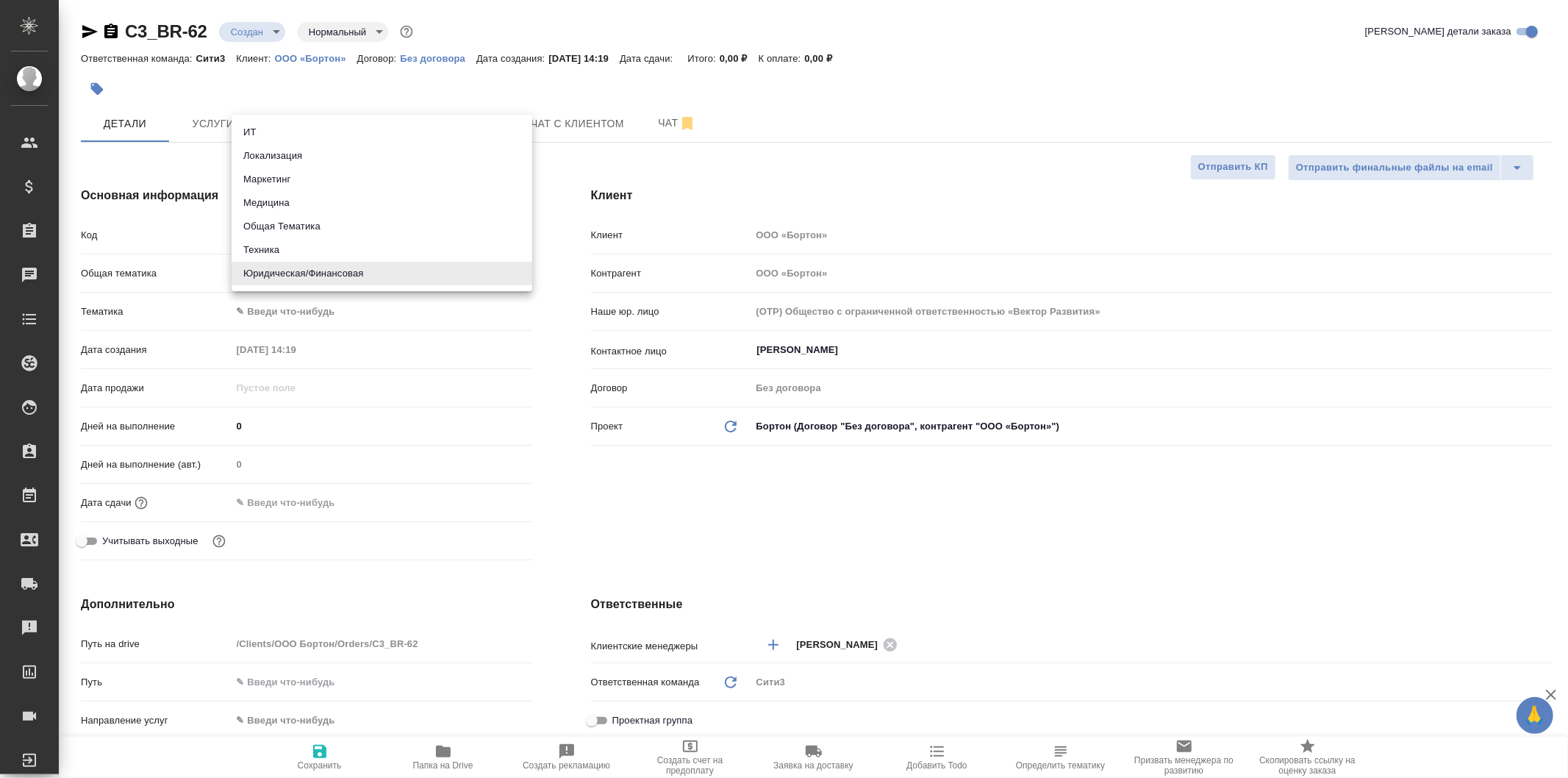
click at [544, 314] on div at bounding box center [784, 389] width 1568 height 778
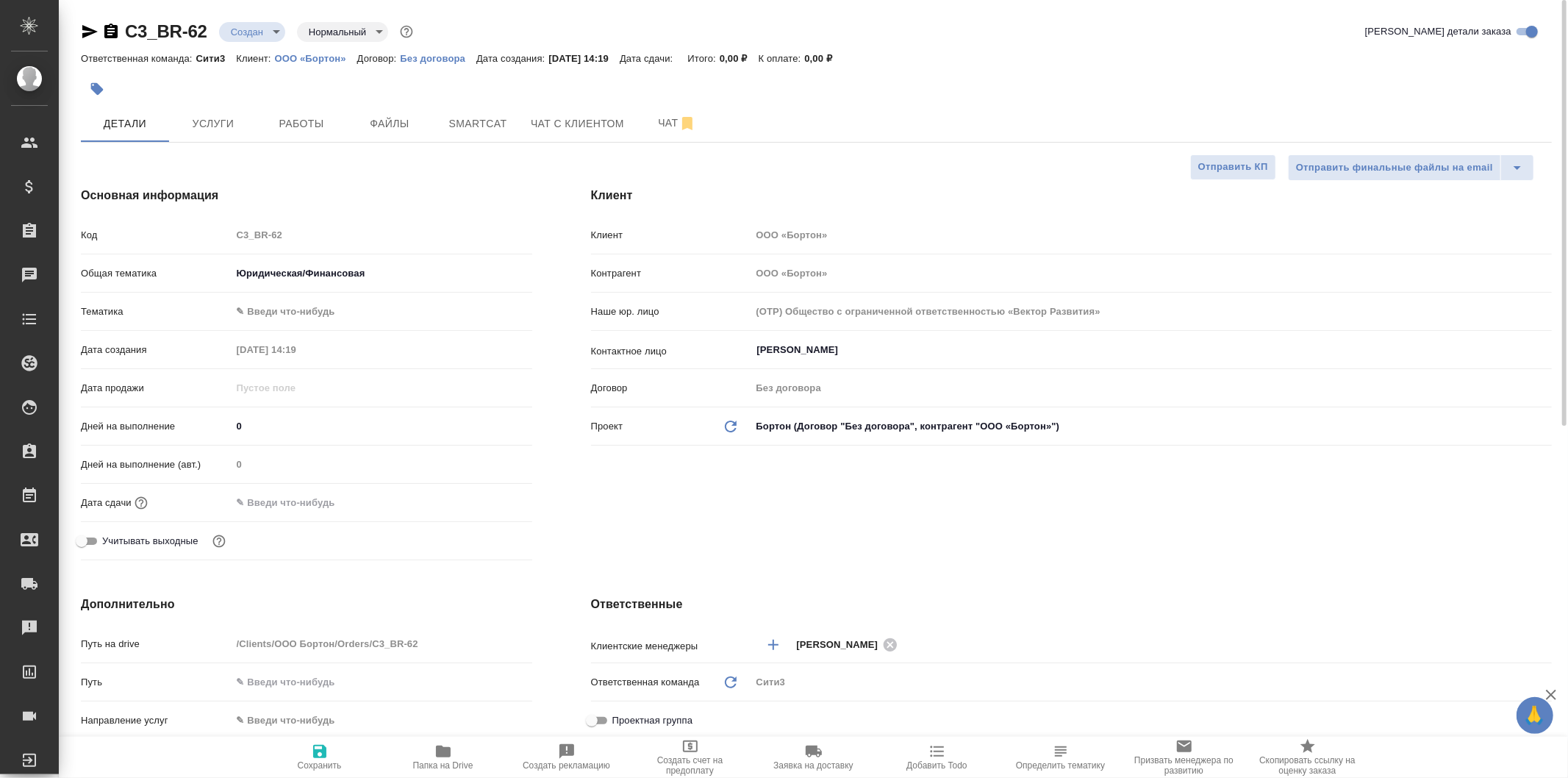
click at [450, 270] on body "🙏 .cls-1 fill:#fff; AWATERA Galisheva Mariya Клиенты Спецификации Заказы 0 Чаты…" at bounding box center [784, 389] width 1568 height 778
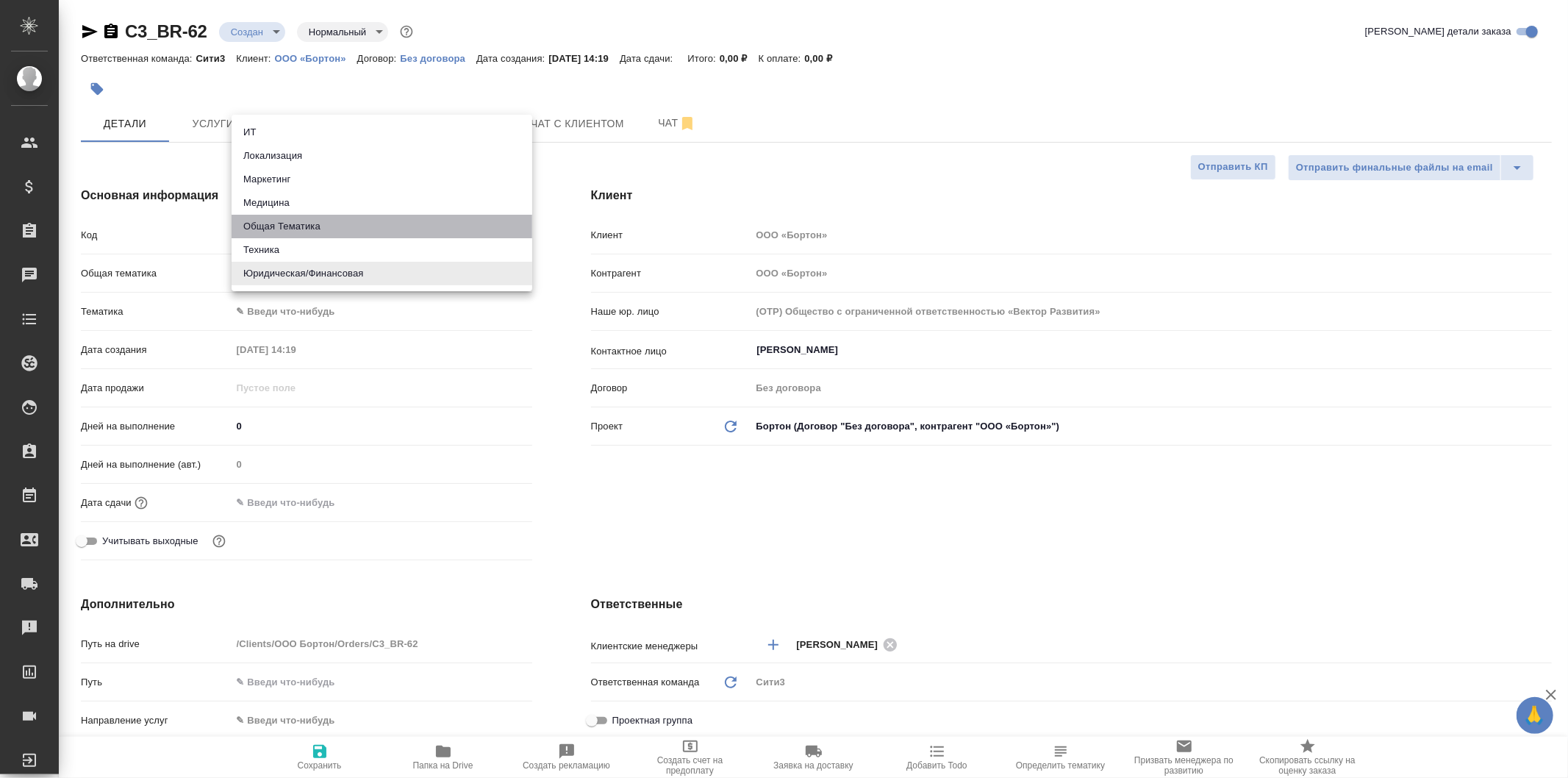
click at [444, 228] on li "Общая Тематика" at bounding box center [381, 226] width 301 height 23
type input "obtem"
type textarea "x"
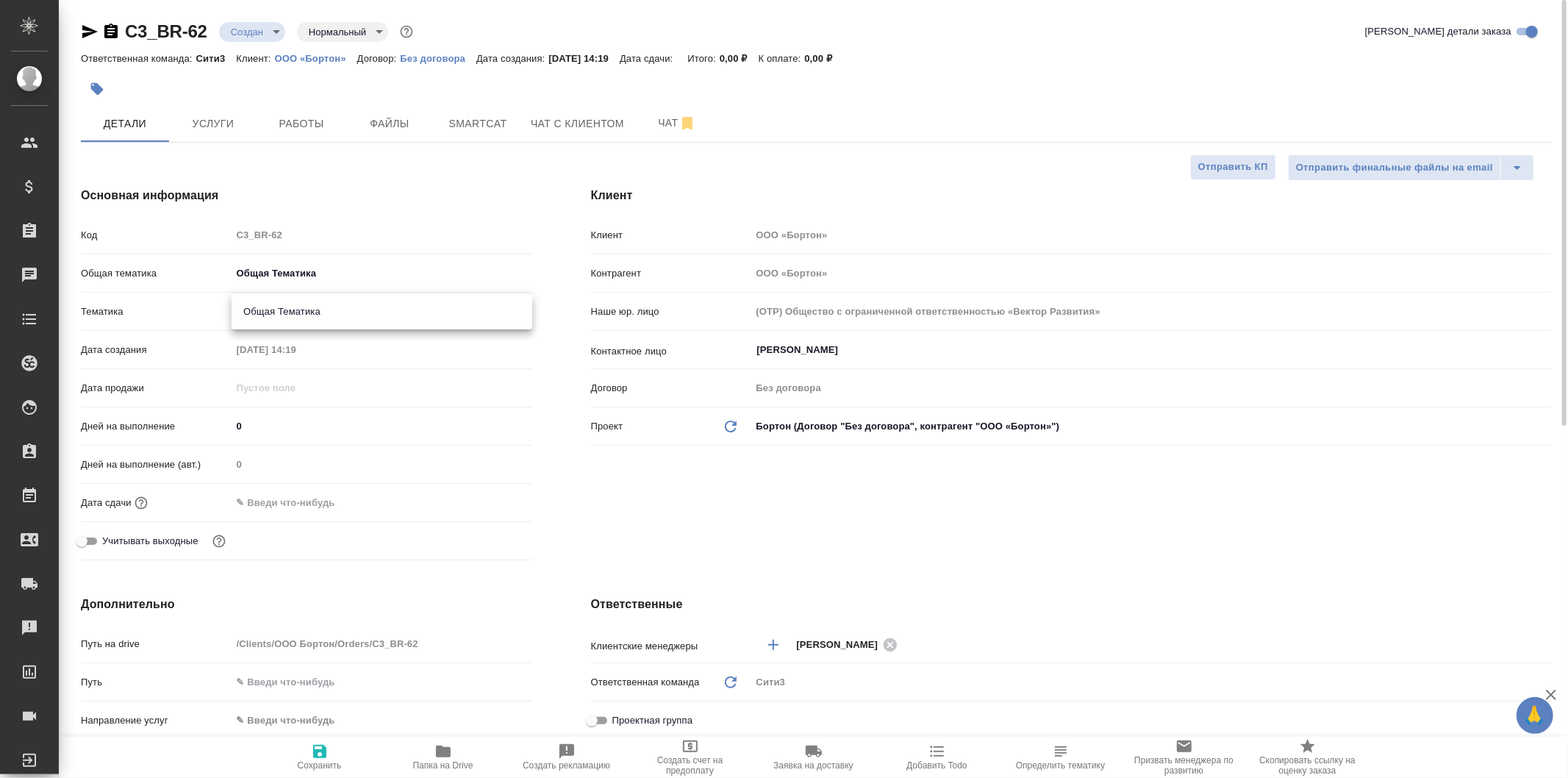
click at [426, 308] on body "🙏 .cls-1 fill:#fff; AWATERA Galisheva Mariya Клиенты Спецификации Заказы 0 Чаты…" at bounding box center [784, 389] width 1568 height 778
click at [436, 314] on li "Общая Тематика" at bounding box center [381, 311] width 301 height 23
type textarea "x"
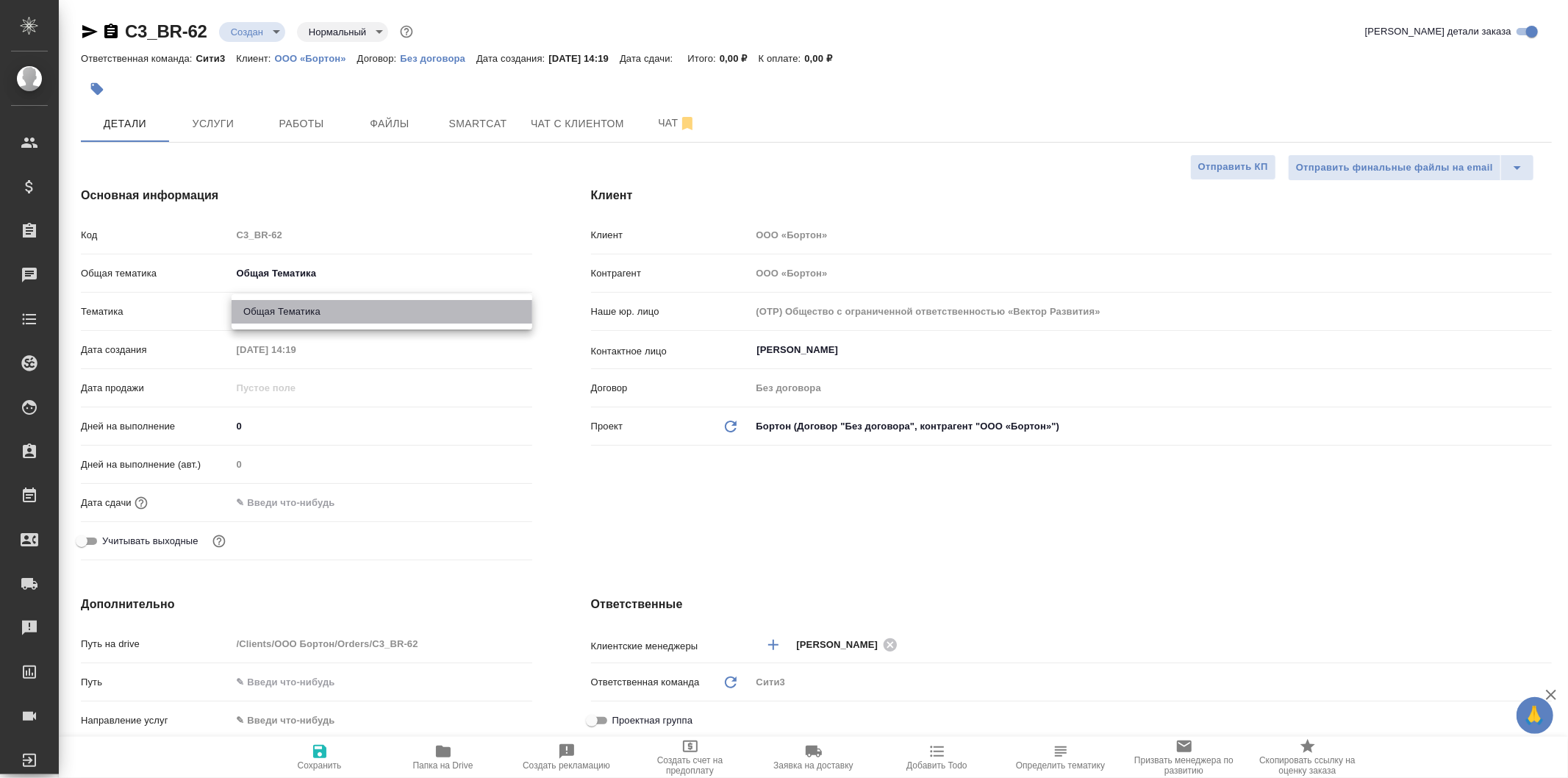
type input "6012b1ca196b0e5c9229a120"
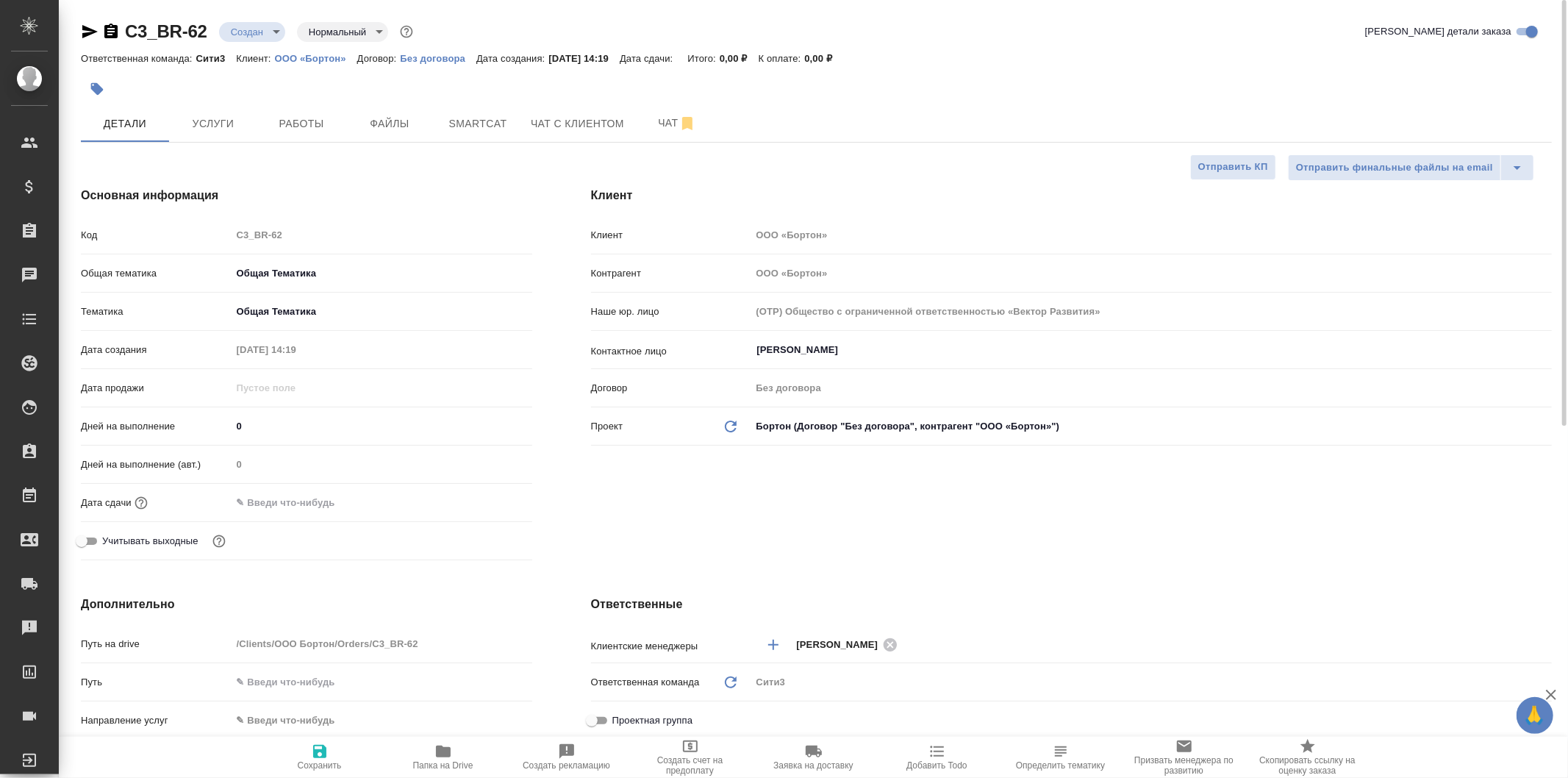
click at [420, 285] on div "Общая тематика Общая Тематика obtem" at bounding box center [307, 273] width 451 height 26
click at [412, 261] on body "🙏 .cls-1 fill:#fff; AWATERA Galisheva Mariya Клиенты Спецификации Заказы 0 Чаты…" at bounding box center [784, 389] width 1568 height 778
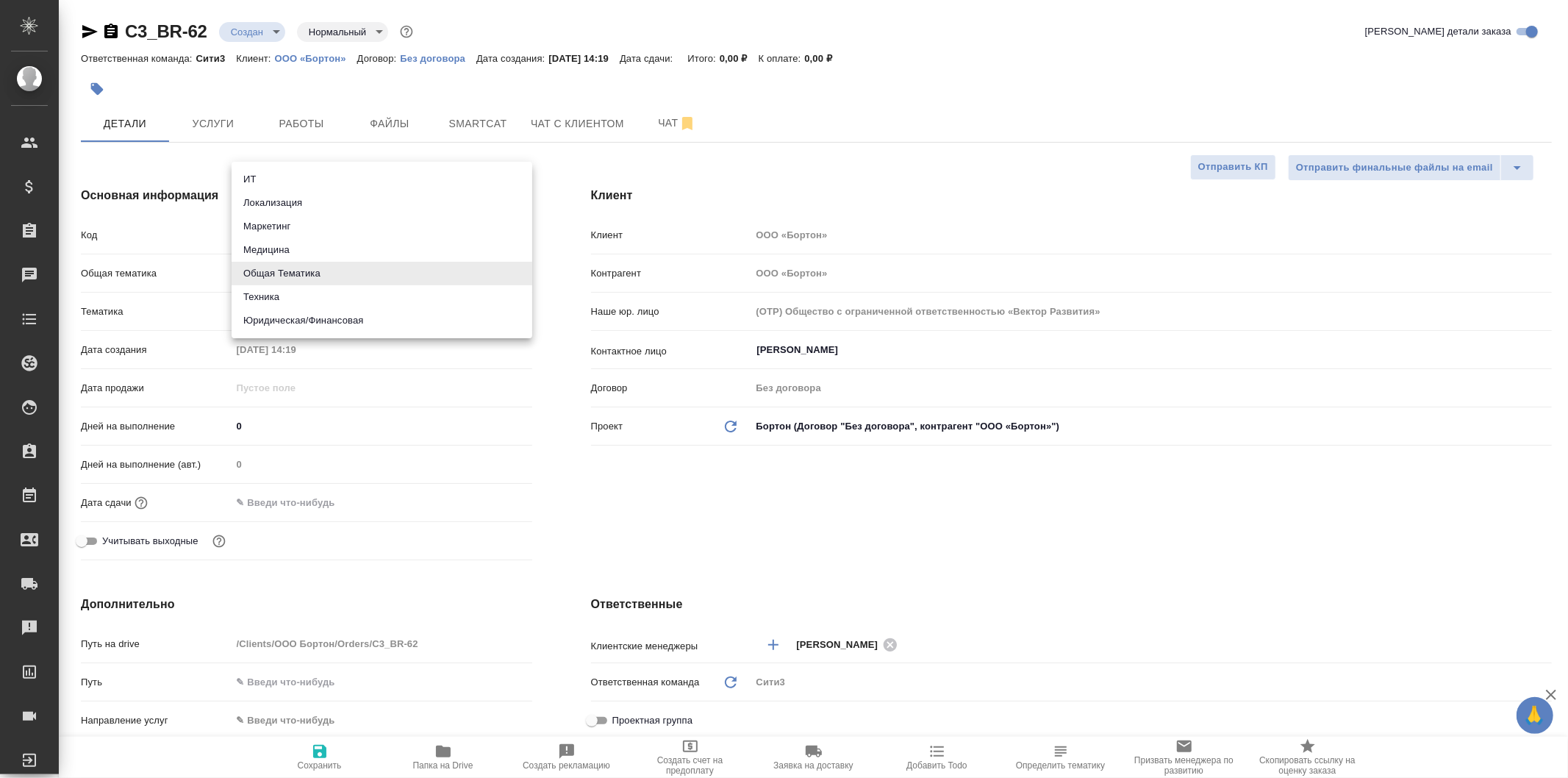
click at [476, 321] on li "Юридическая/Финансовая" at bounding box center [381, 321] width 301 height 23
type input "yr-fn"
type textarea "x"
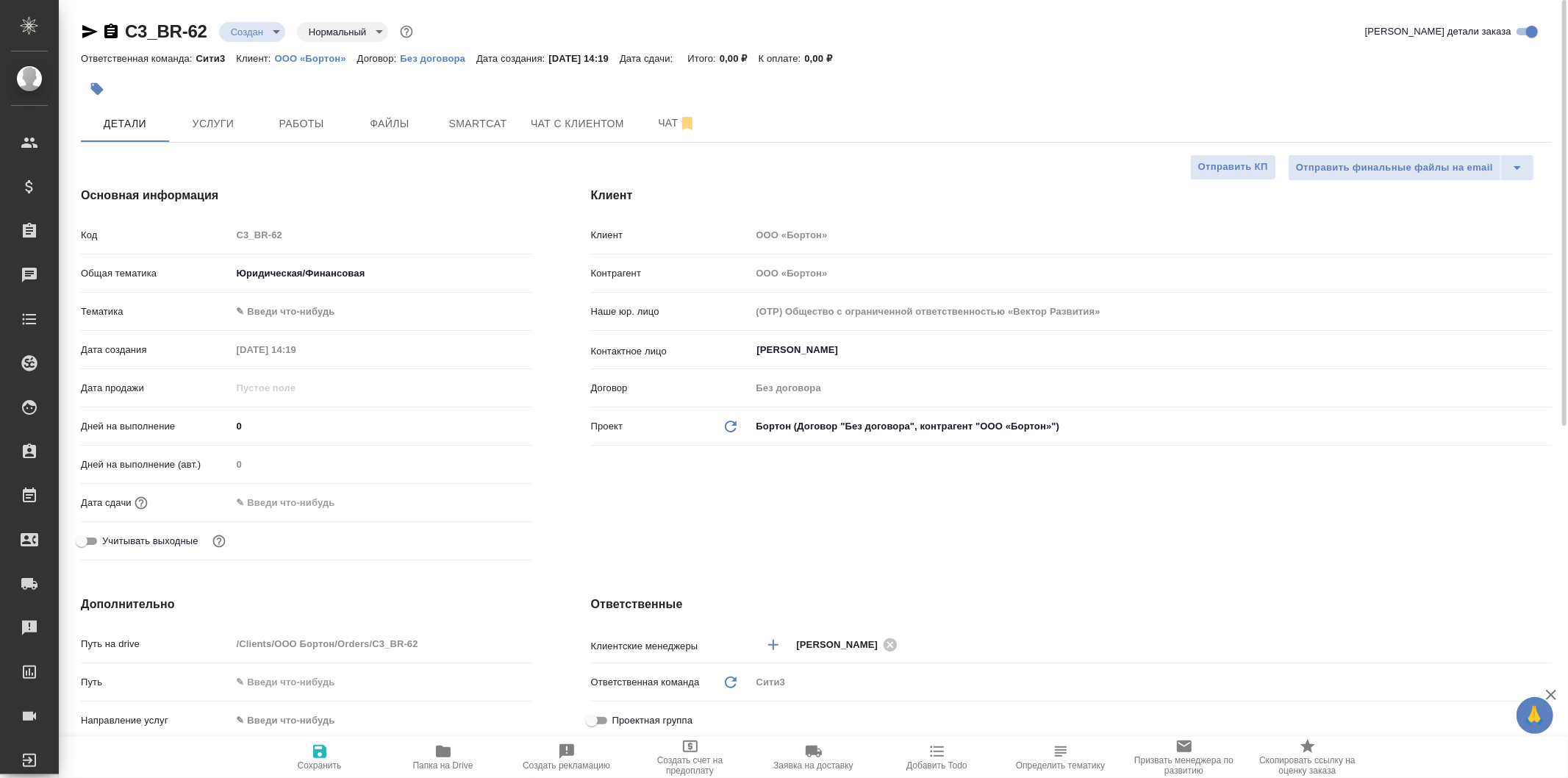
click at [437, 309] on body "🙏 .cls-1 fill:#fff; AWATERA Galisheva Mariya Клиенты Спецификации Заказы 0 Чаты…" at bounding box center [784, 389] width 1568 height 778
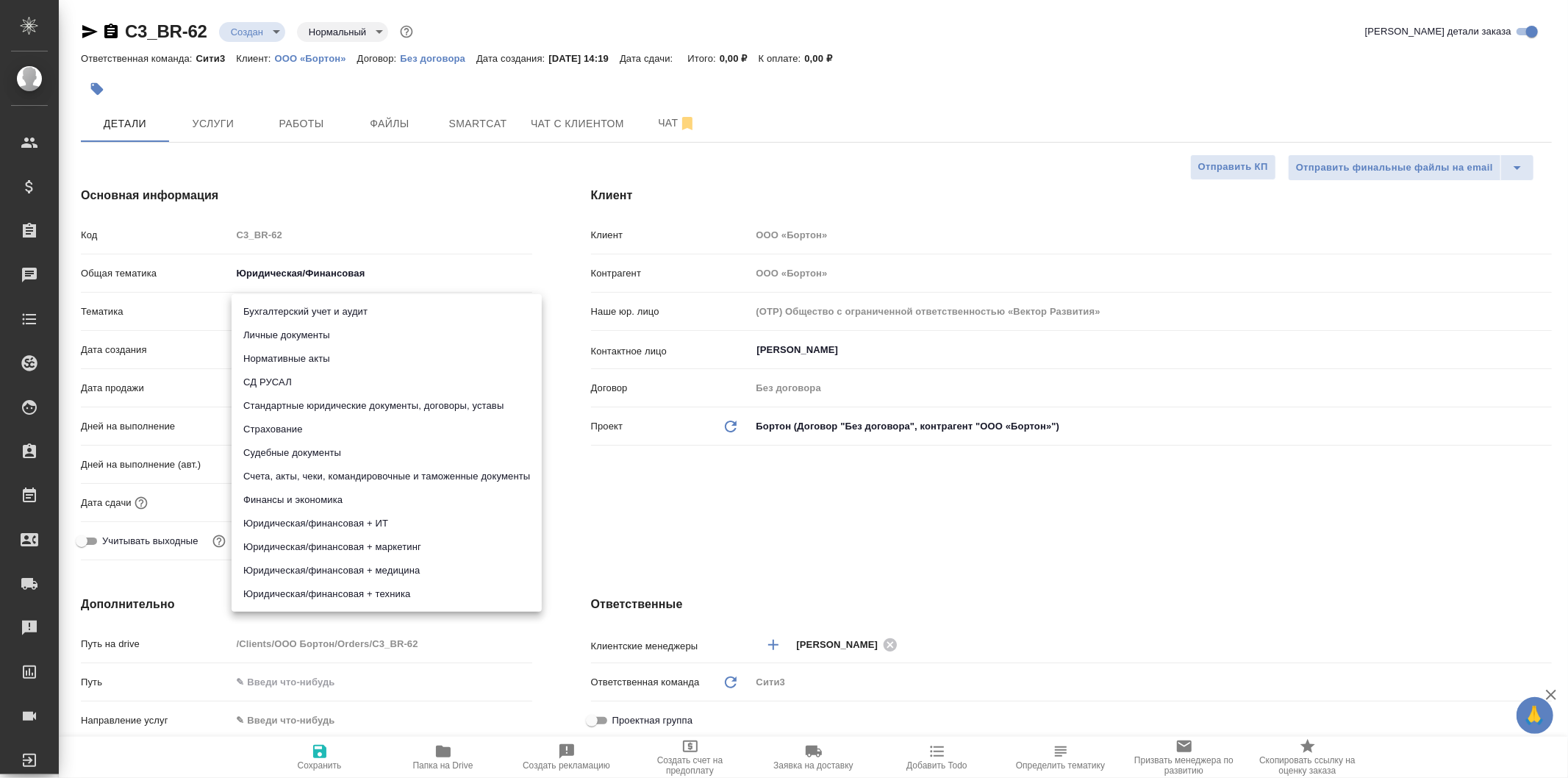
click at [456, 410] on li "Стандартные юридические документы, договоры, уставы" at bounding box center [387, 406] width 310 height 23
type textarea "x"
type input "5f647205b73bc97568ca66bf"
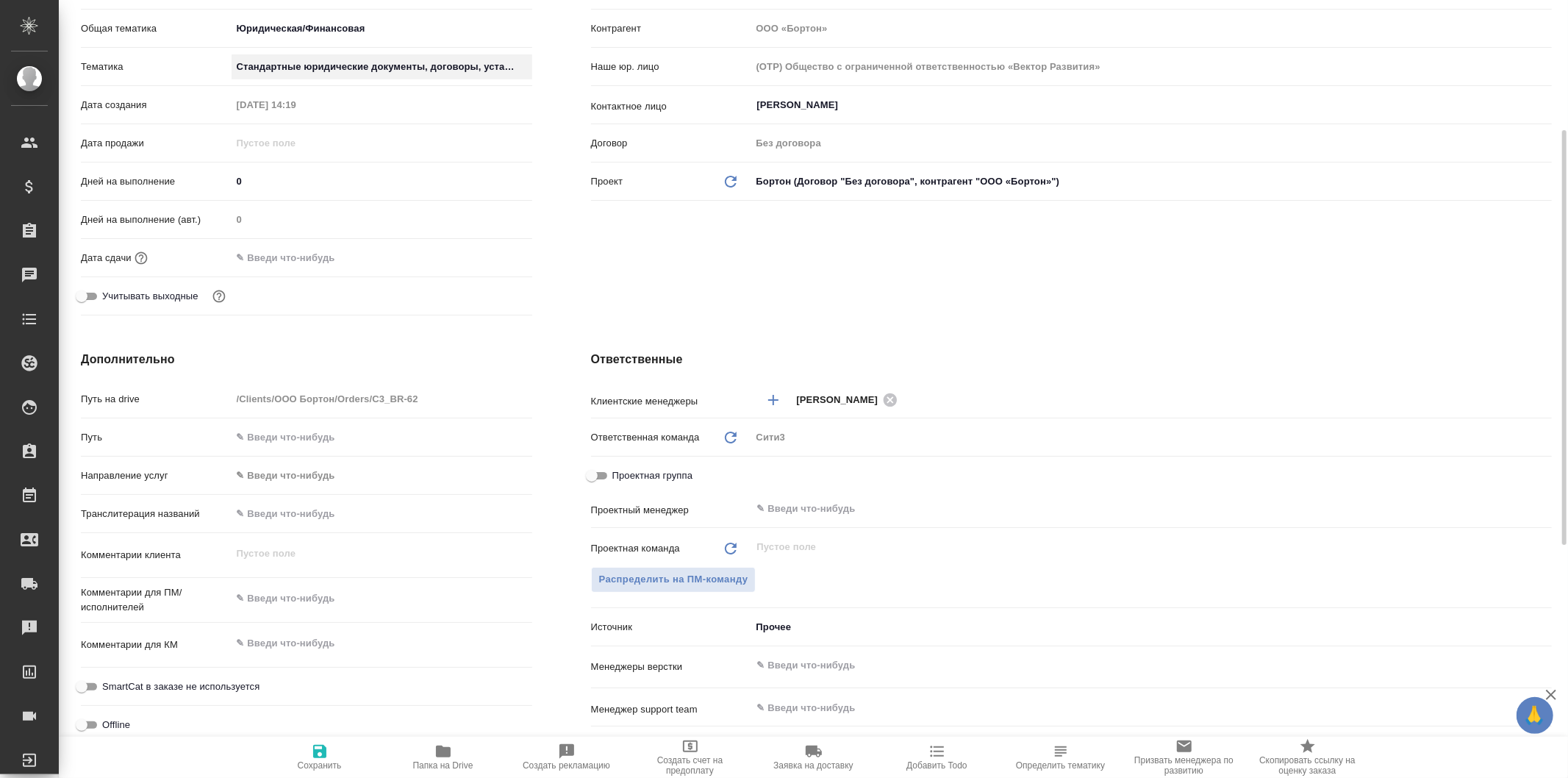
scroll to position [408, 0]
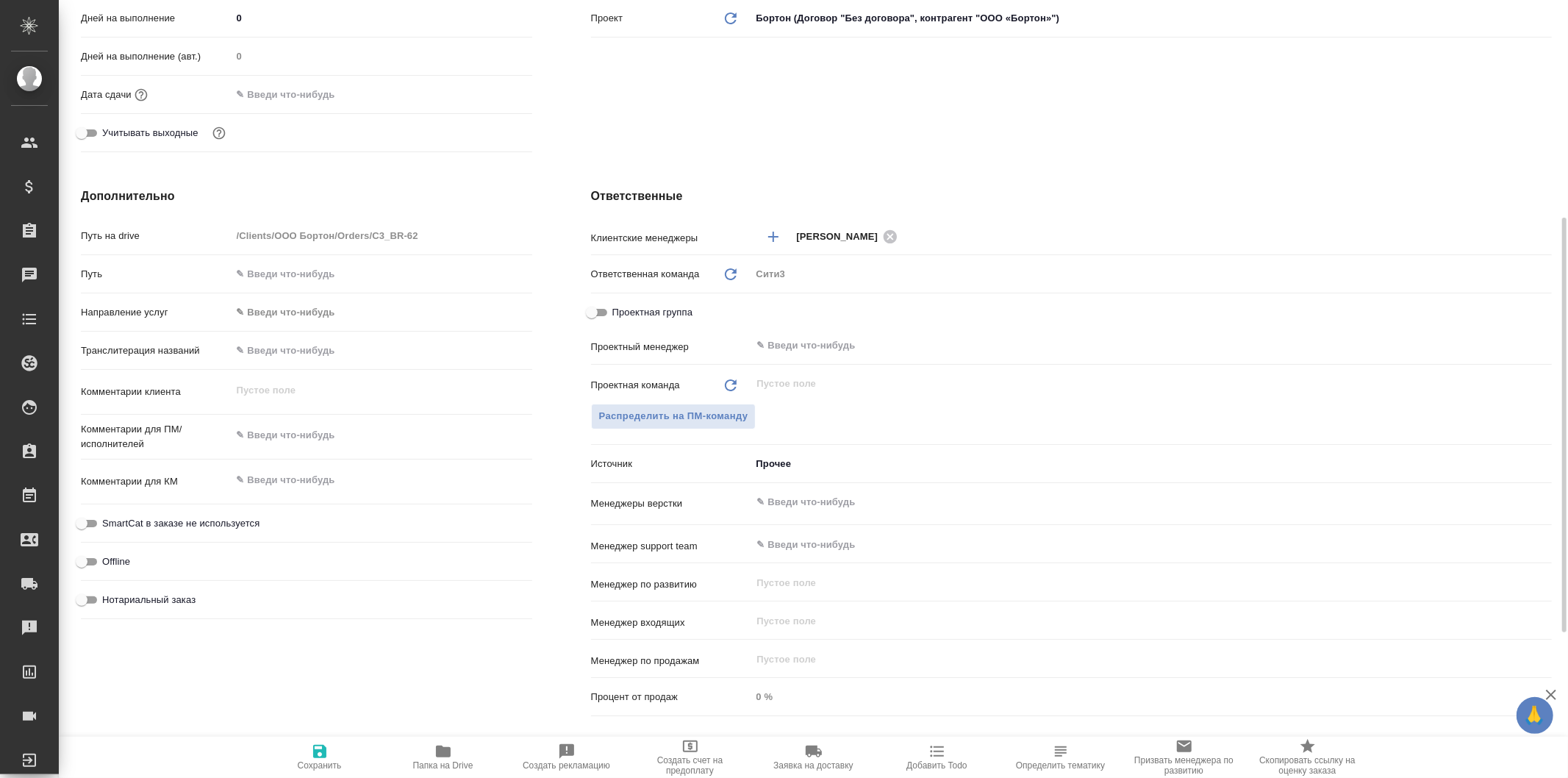
click at [797, 496] on input "text" at bounding box center [1127, 502] width 742 height 17
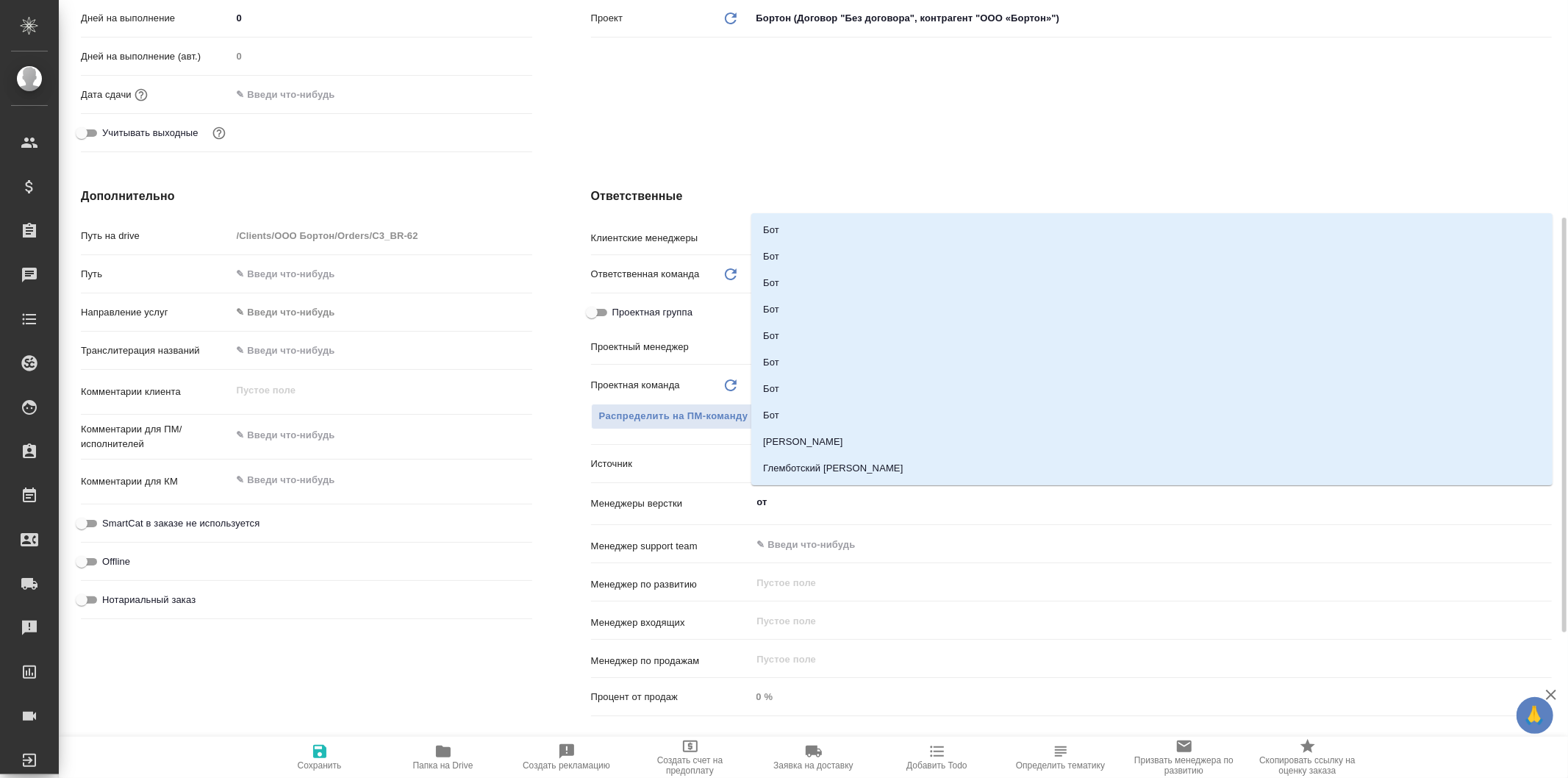
type input "отд"
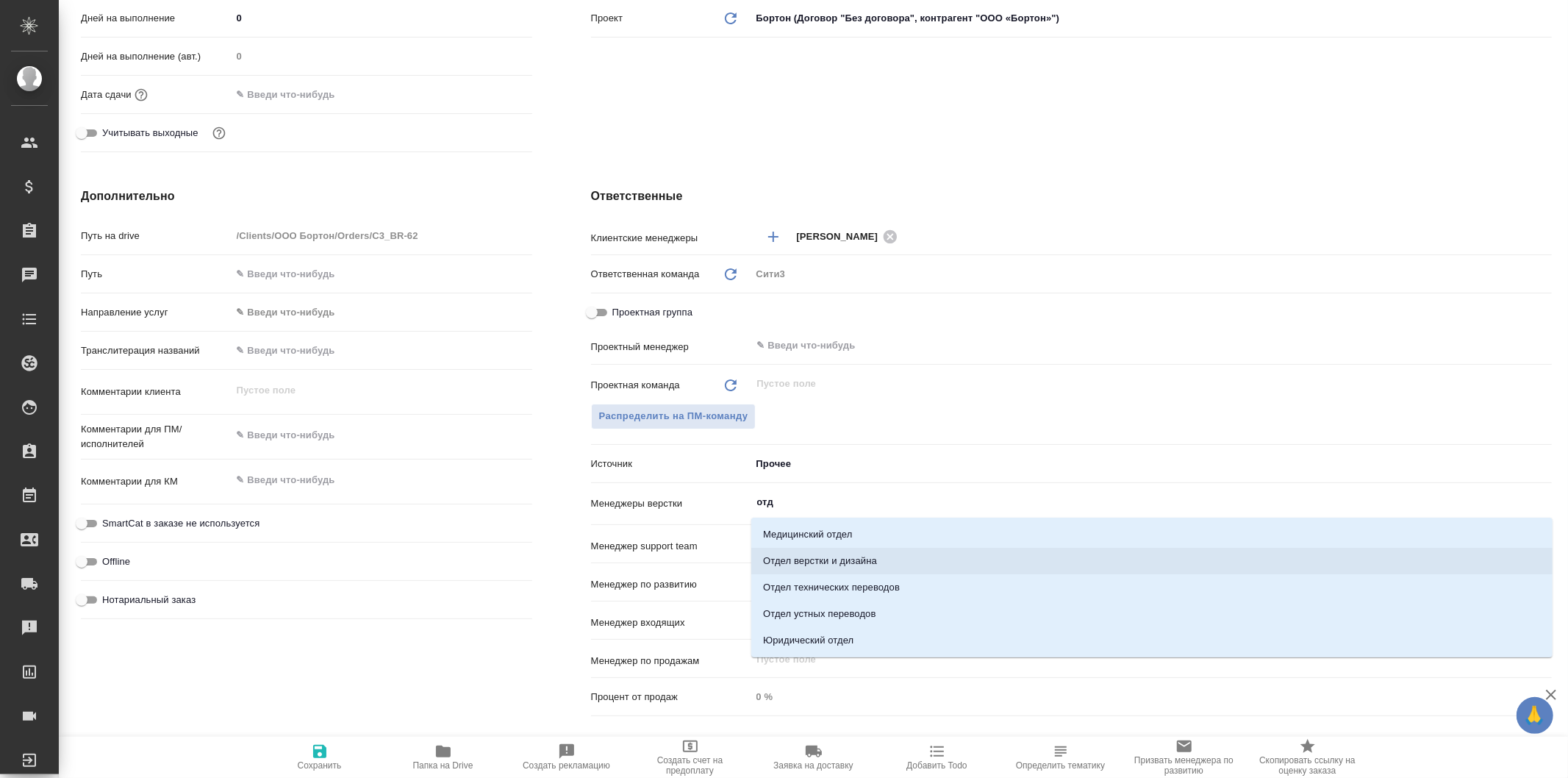
click at [892, 553] on li "Отдел верстки и дизайна" at bounding box center [1152, 561] width 802 height 27
type textarea "x"
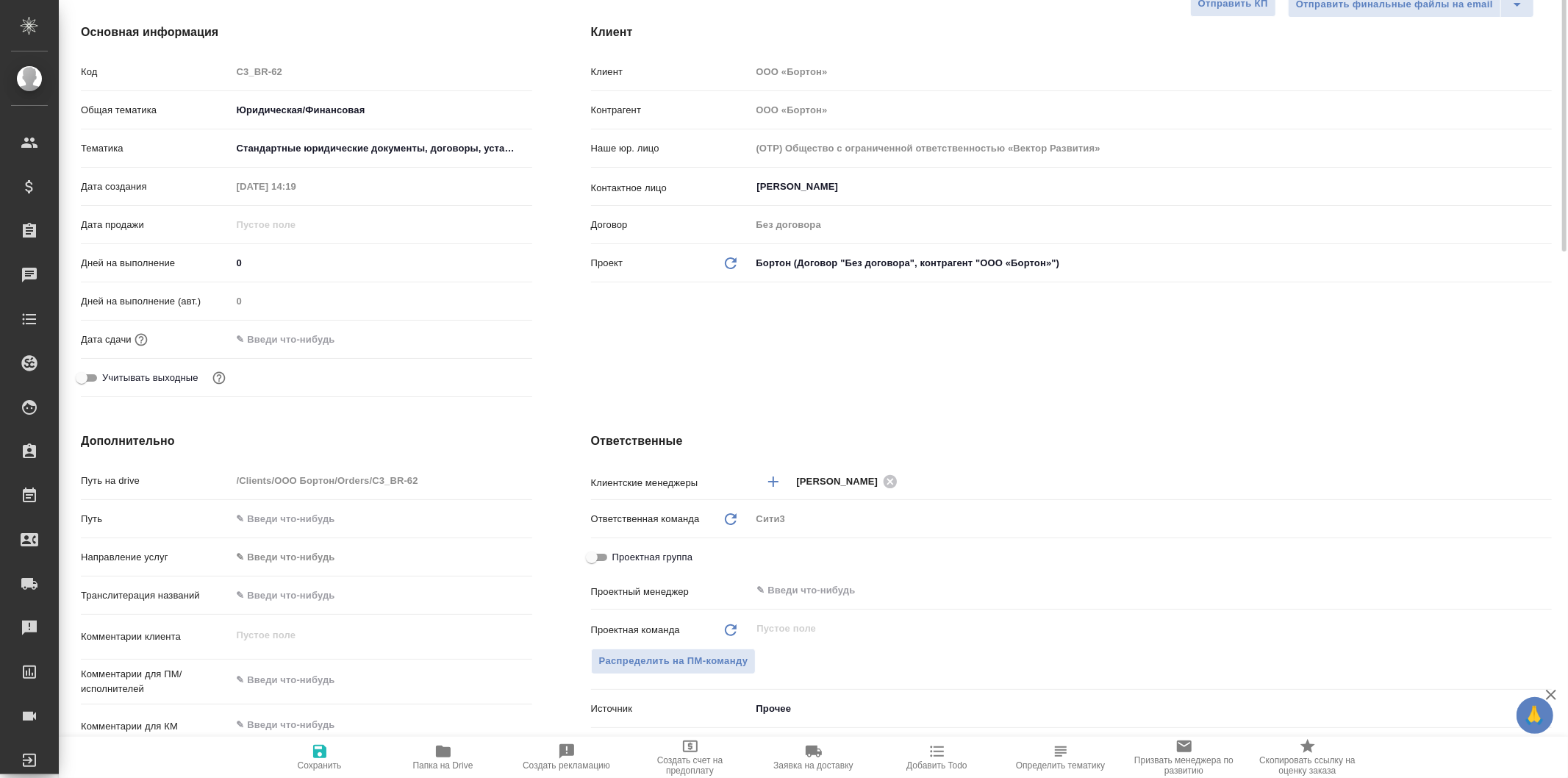
scroll to position [0, 0]
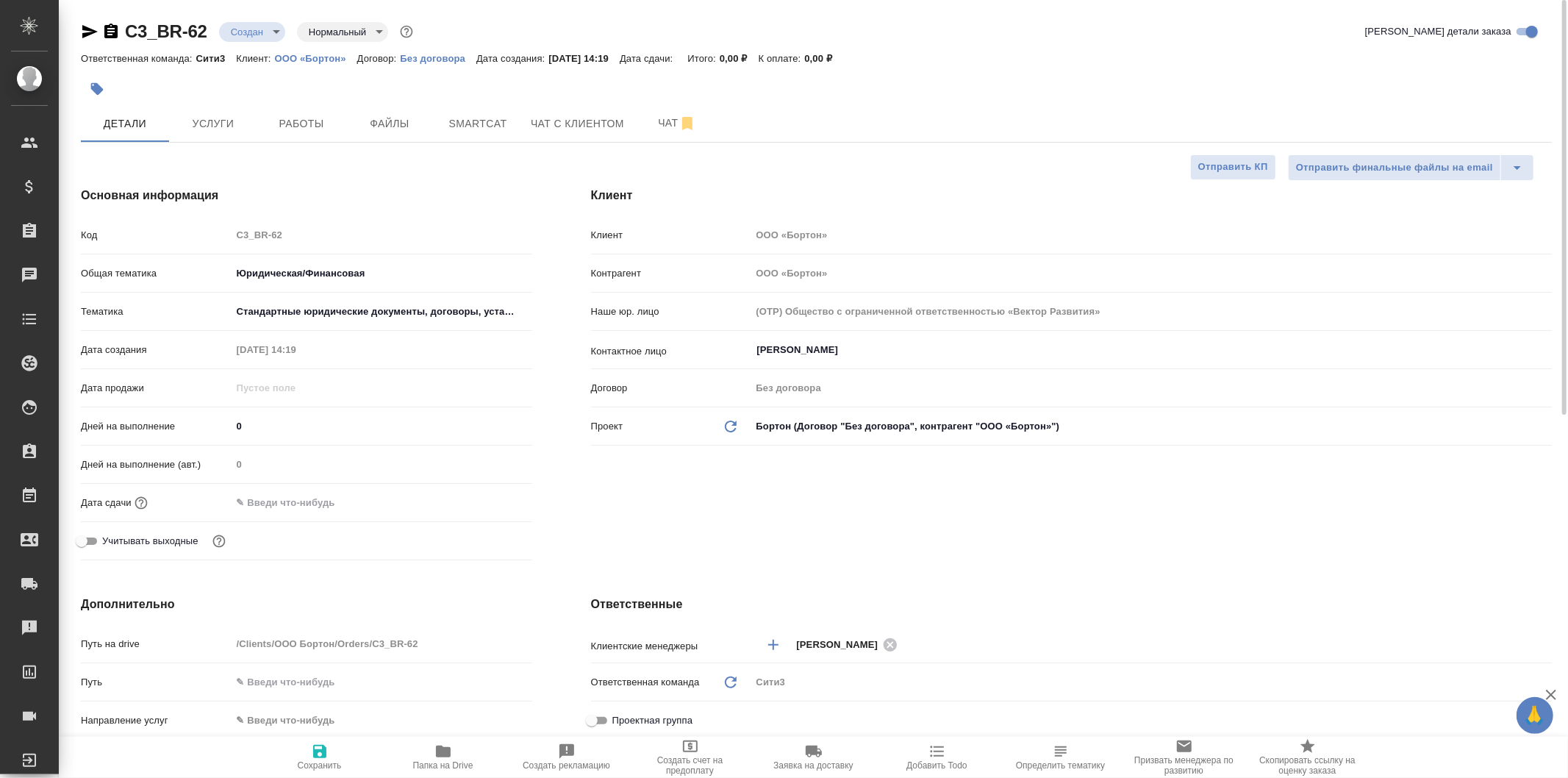
click at [319, 769] on span "Сохранить" at bounding box center [319, 766] width 44 height 10
type textarea "x"
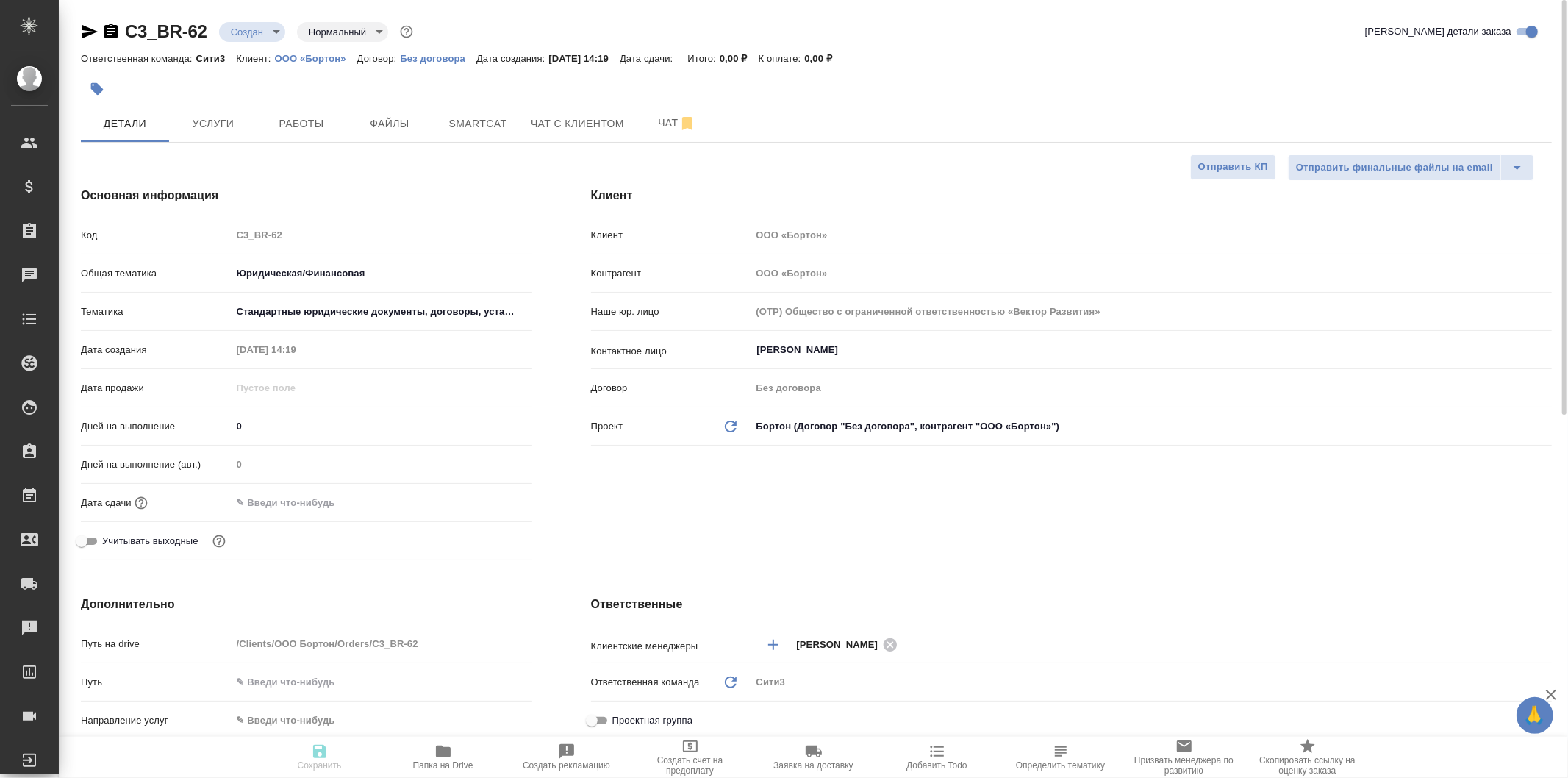
type textarea "x"
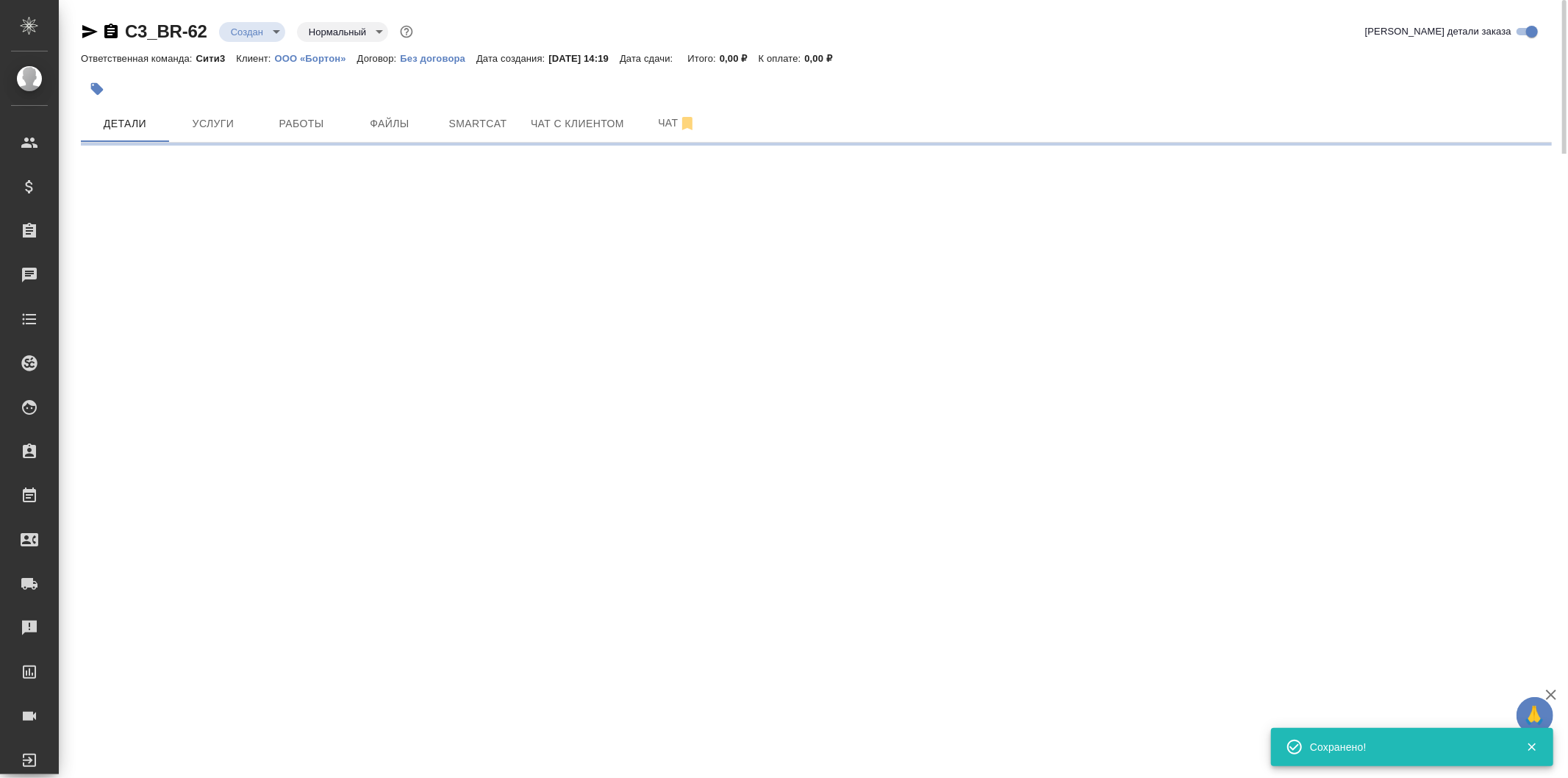
select select "RU"
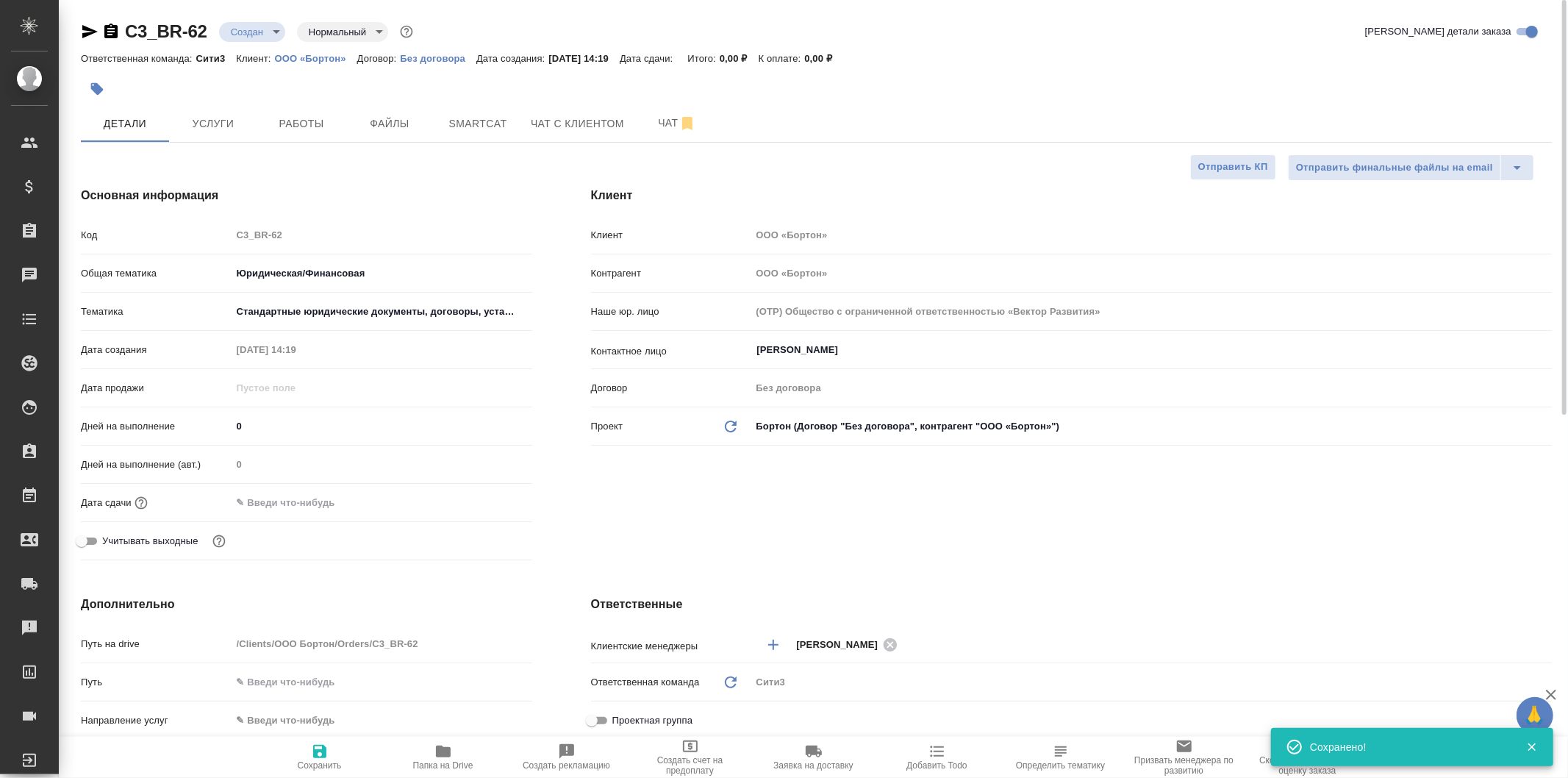
type textarea "x"
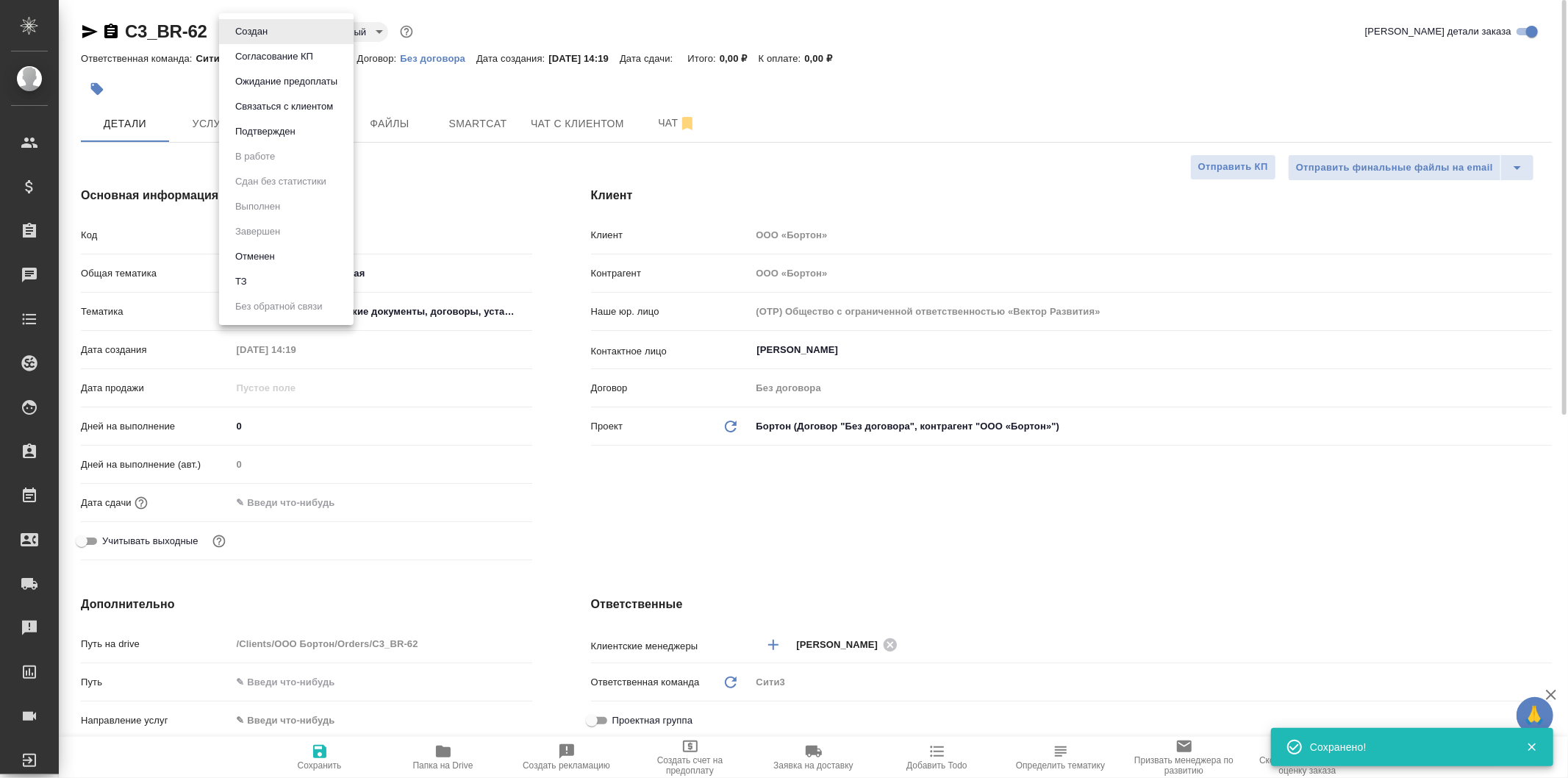
click at [259, 33] on body "🙏 .cls-1 fill:#fff; AWATERA Galisheva Mariya Клиенты Спецификации Заказы 0 Чаты…" at bounding box center [784, 389] width 1568 height 778
click at [415, 122] on div at bounding box center [784, 389] width 1568 height 778
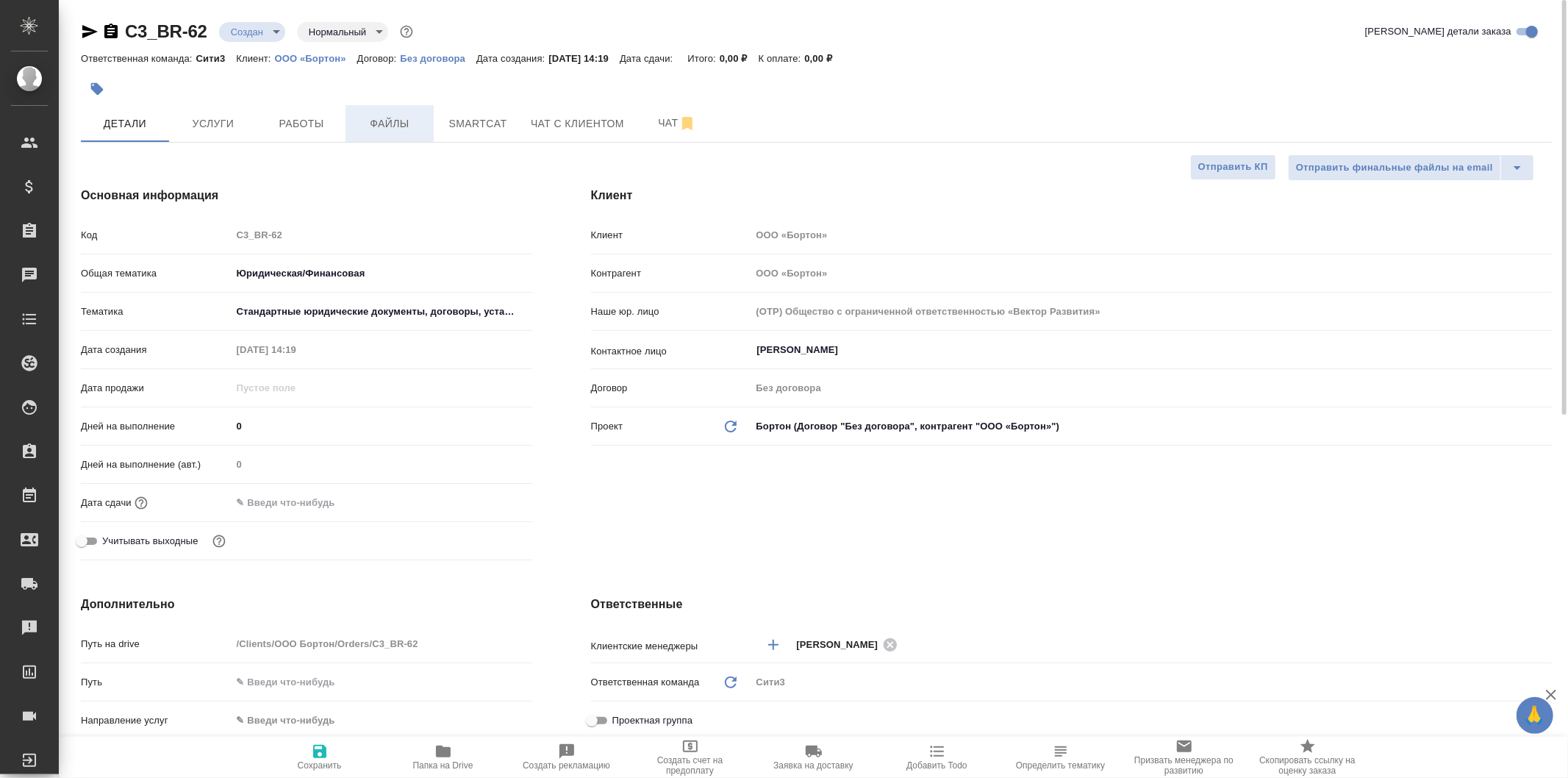
click at [417, 122] on span "Файлы" at bounding box center [390, 123] width 71 height 18
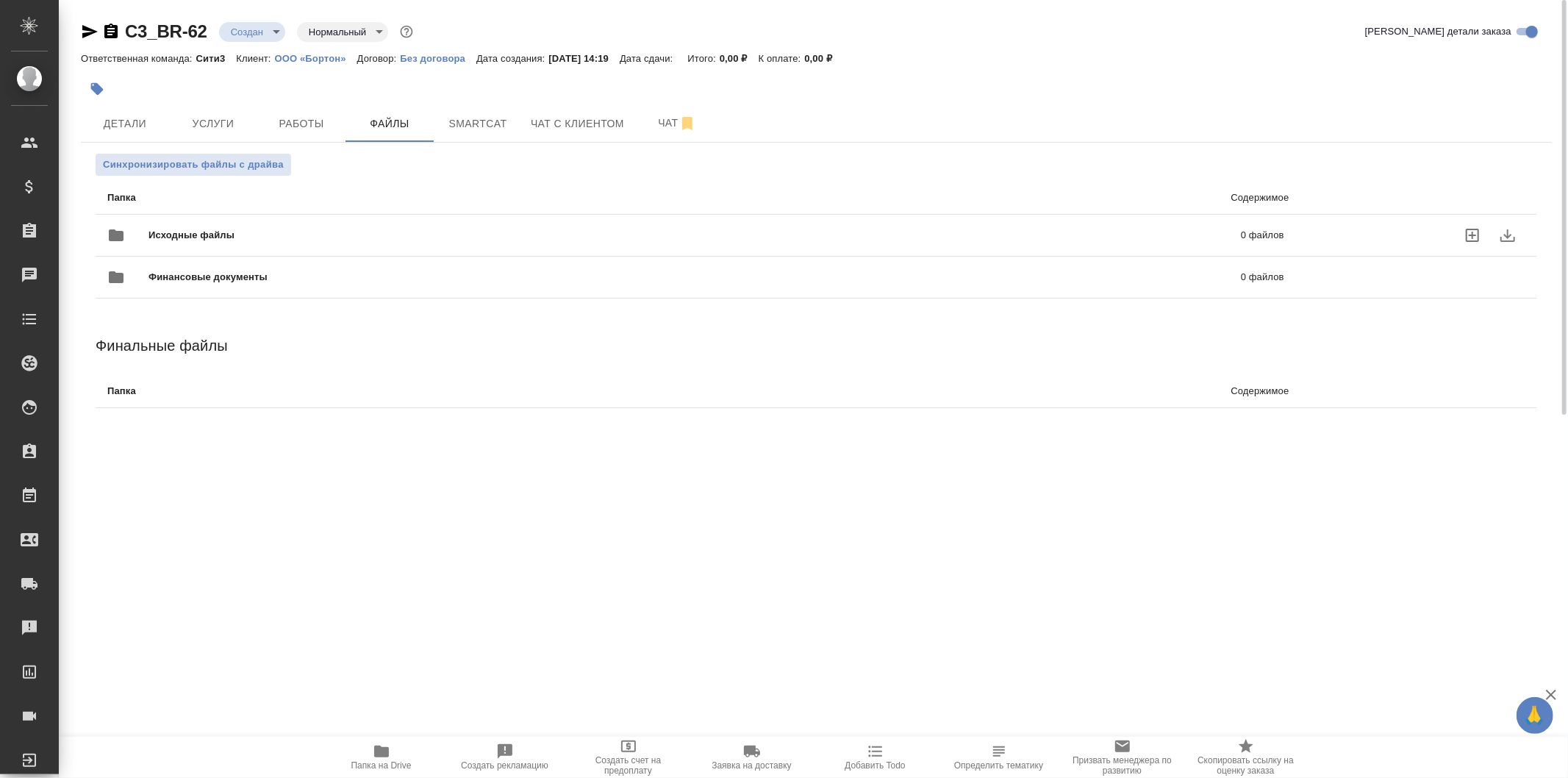
click at [346, 228] on span "Исходные файлы" at bounding box center [443, 235] width 590 height 15
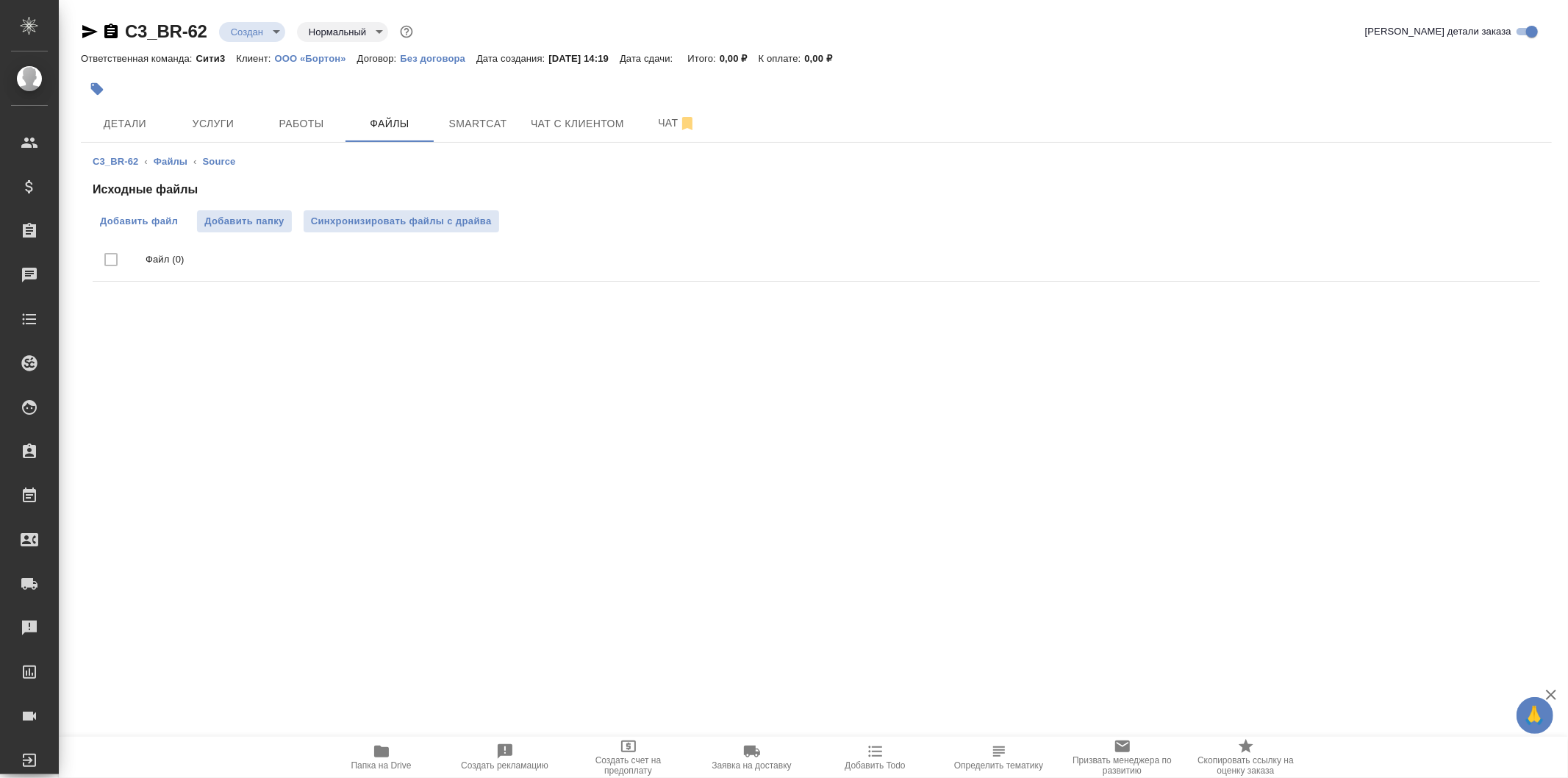
click at [179, 215] on label "Добавить файл" at bounding box center [139, 221] width 93 height 22
click at [0, 0] on input "Добавить файл" at bounding box center [0, 0] width 0 height 0
click at [140, 222] on span "Добавить файл" at bounding box center [139, 221] width 78 height 15
click at [0, 0] on input "Добавить файл" at bounding box center [0, 0] width 0 height 0
click at [403, 753] on span "Папка на Drive" at bounding box center [381, 756] width 106 height 28
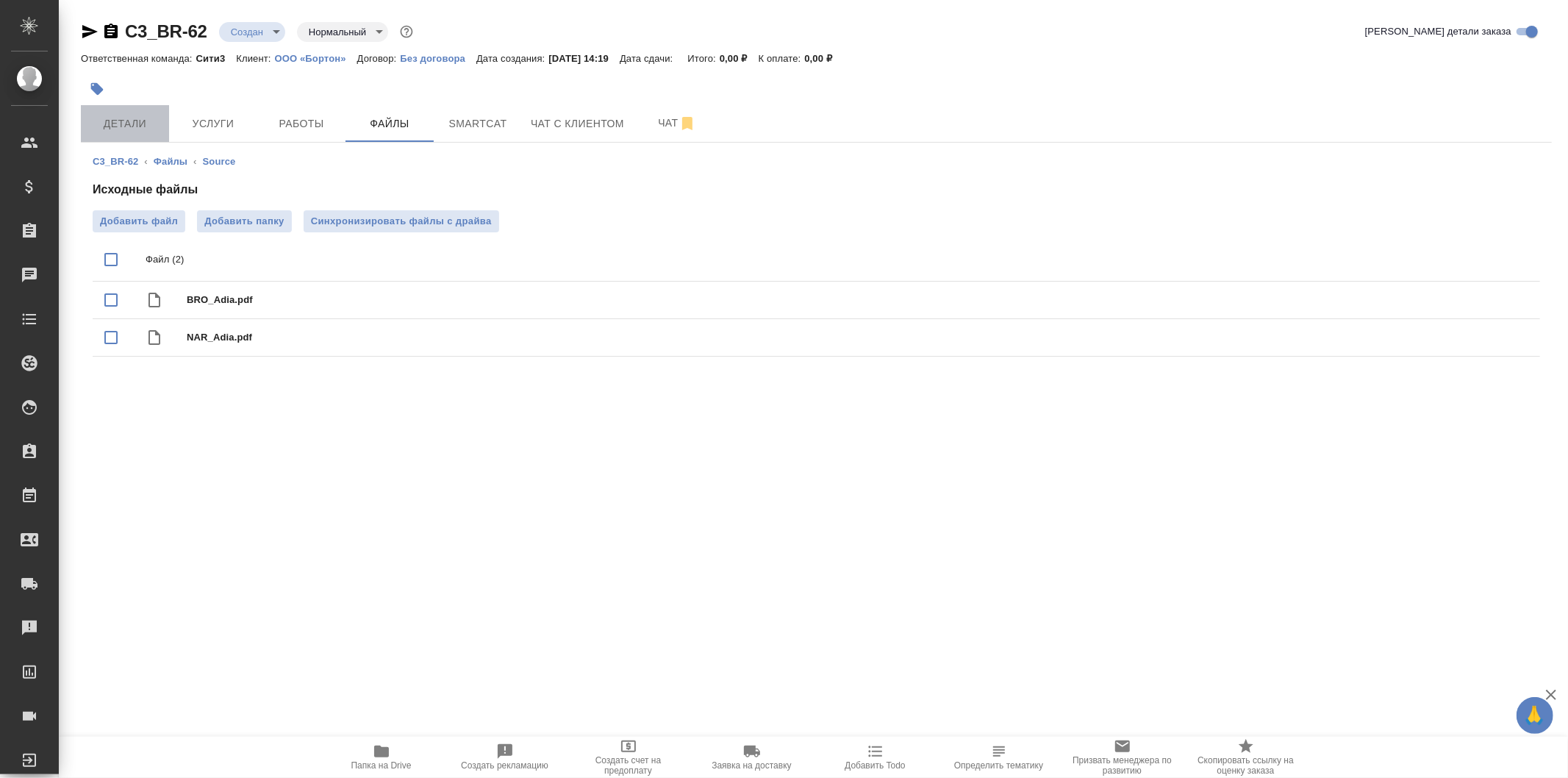
click at [152, 111] on button "Детали" at bounding box center [125, 123] width 88 height 37
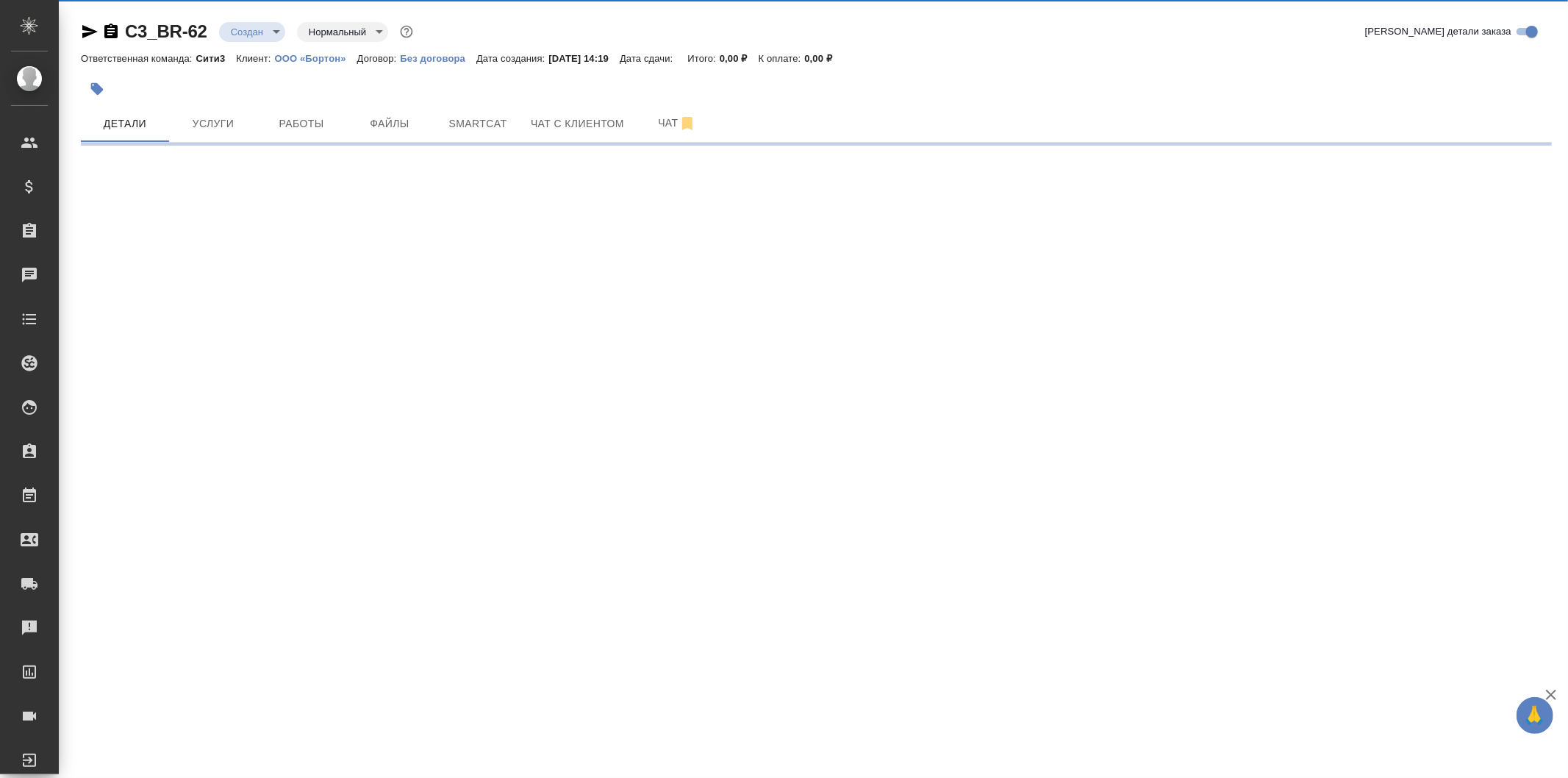
select select "RU"
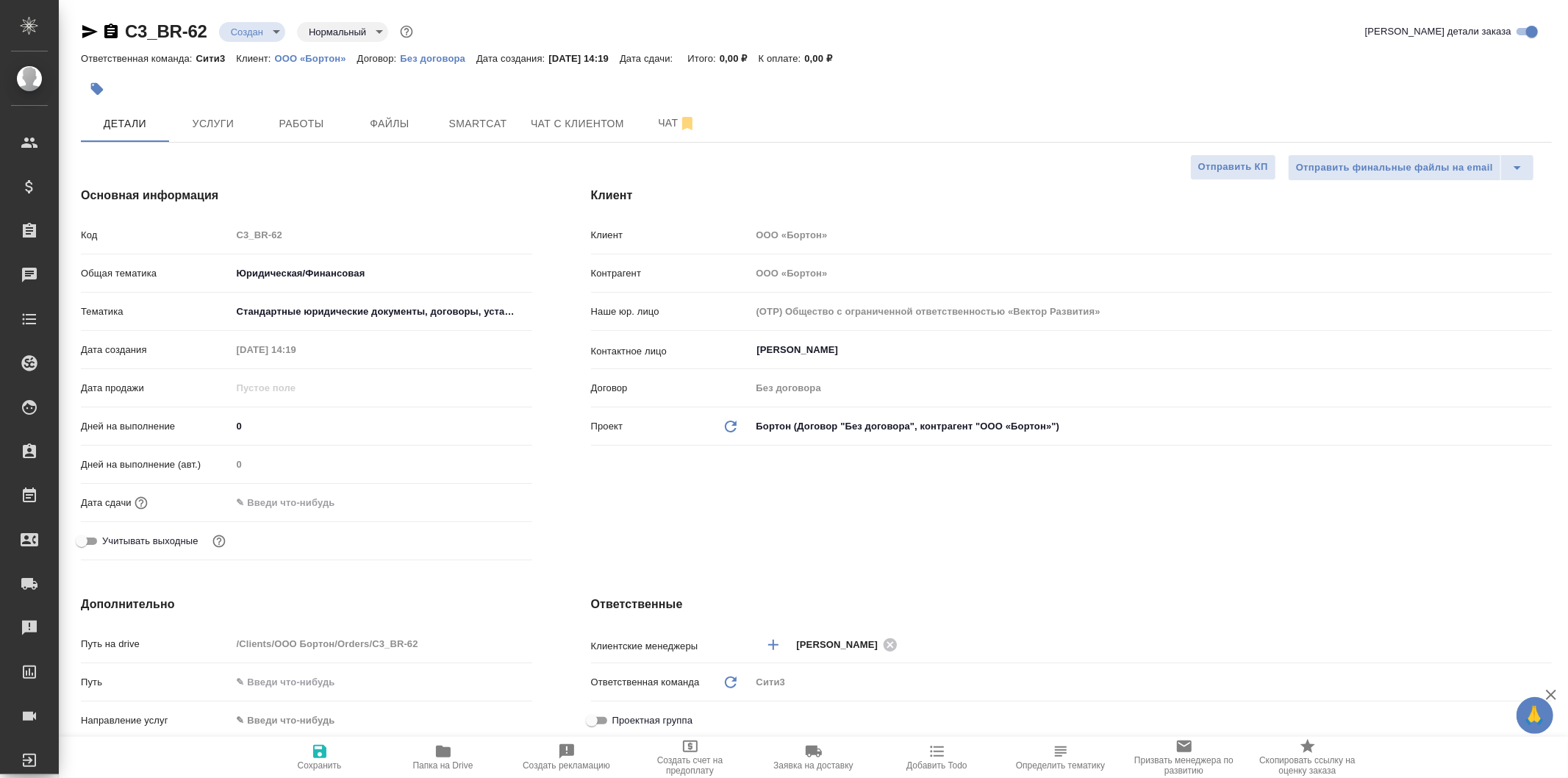
type textarea "x"
click at [325, 754] on icon "button" at bounding box center [319, 751] width 13 height 13
type textarea "x"
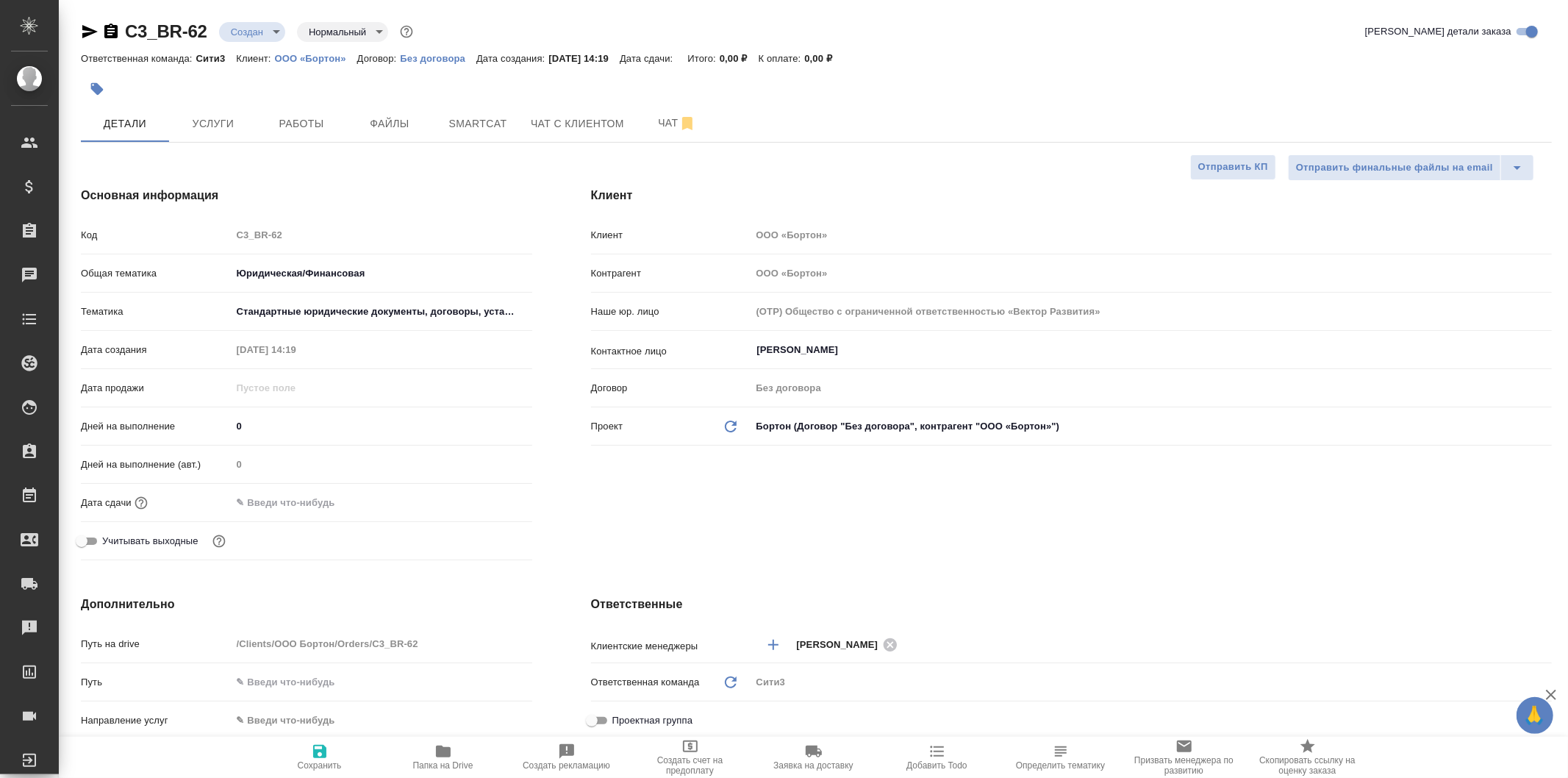
type textarea "x"
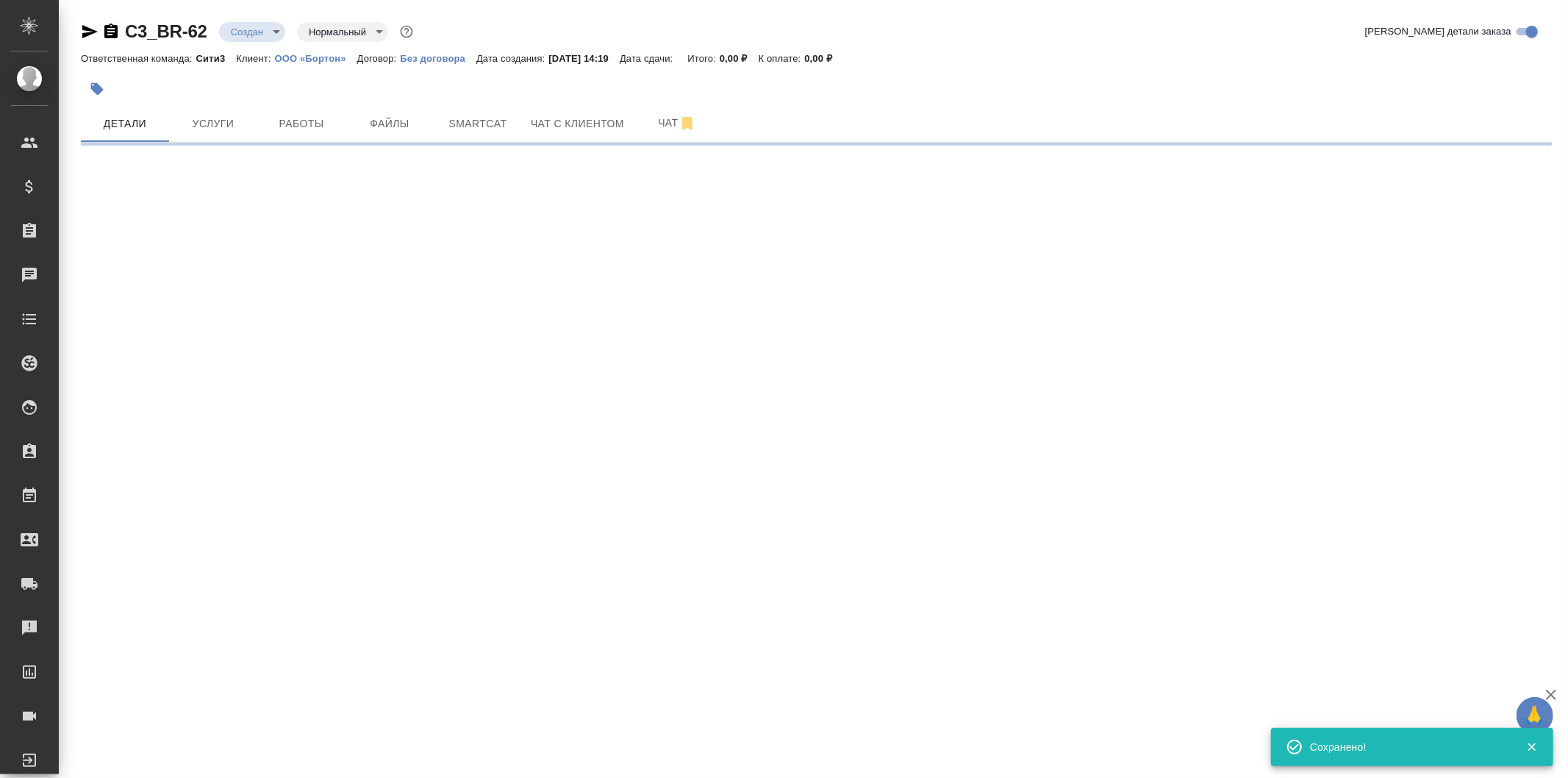
select select "RU"
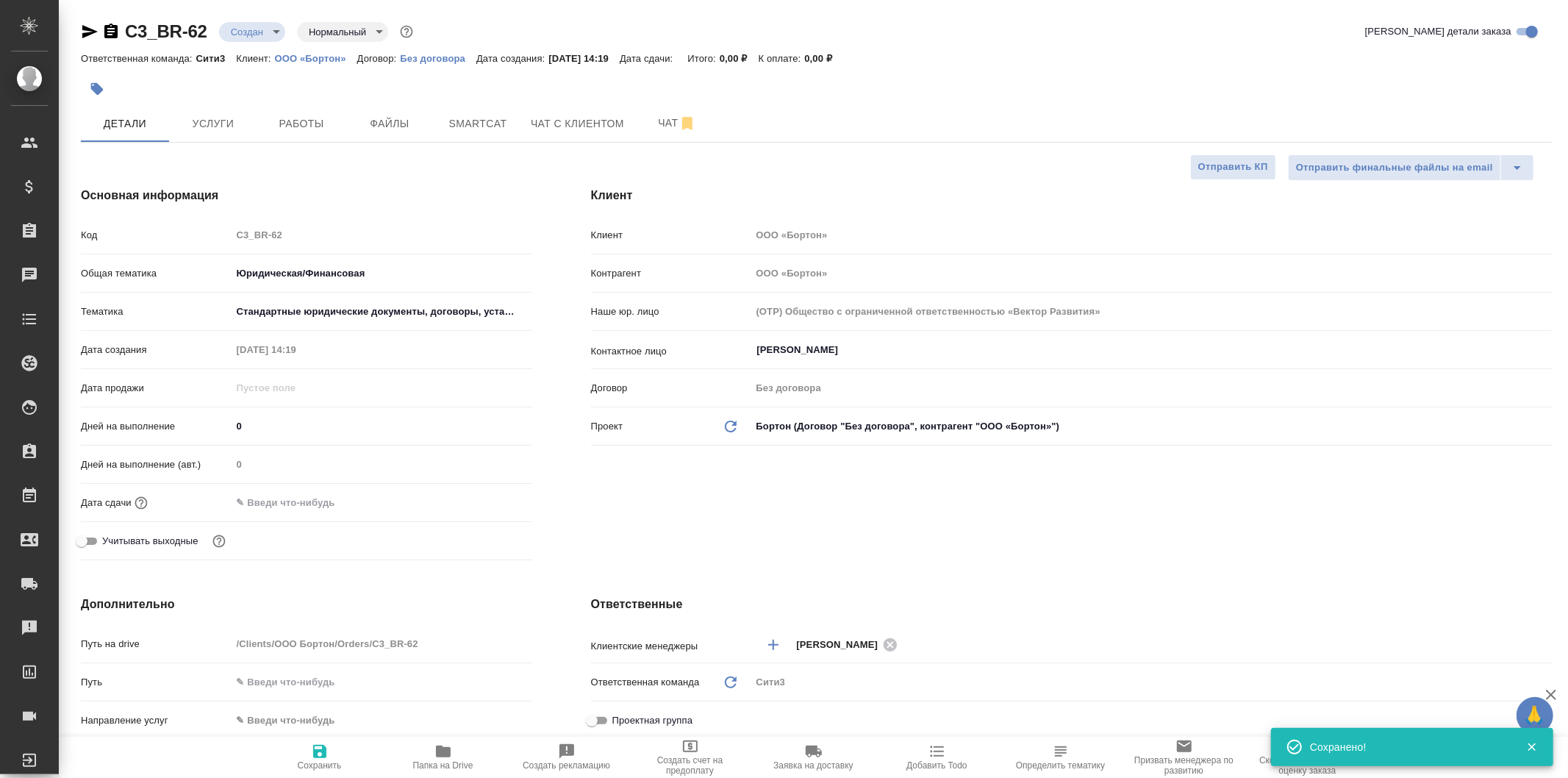
type textarea "x"
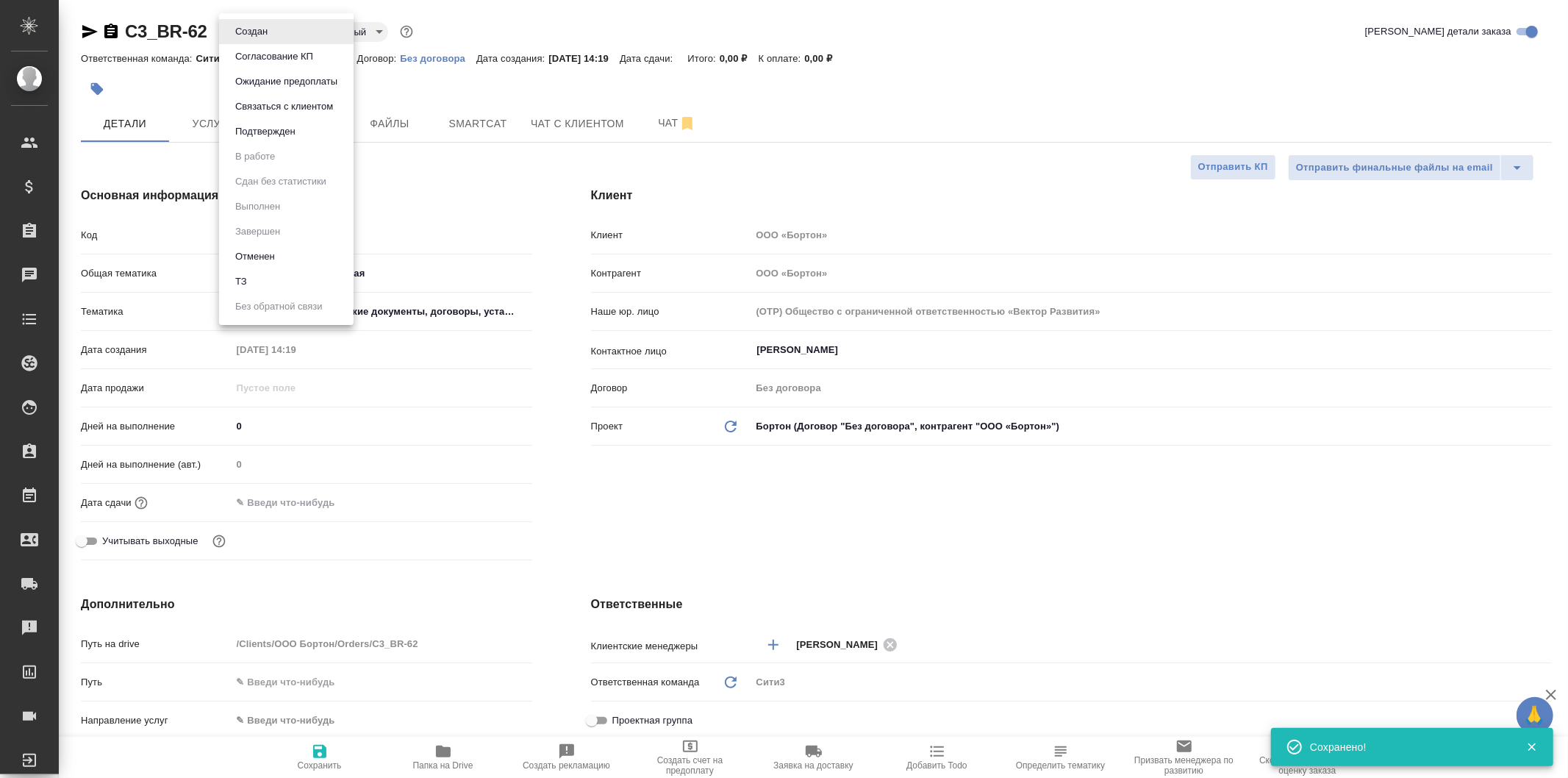
click at [257, 40] on body "🙏 .cls-1 fill:#fff; AWATERA Galisheva Mariya Клиенты Спецификации Заказы 0 Чаты…" at bounding box center [784, 389] width 1568 height 778
click at [294, 279] on li "ТЗ" at bounding box center [286, 282] width 134 height 25
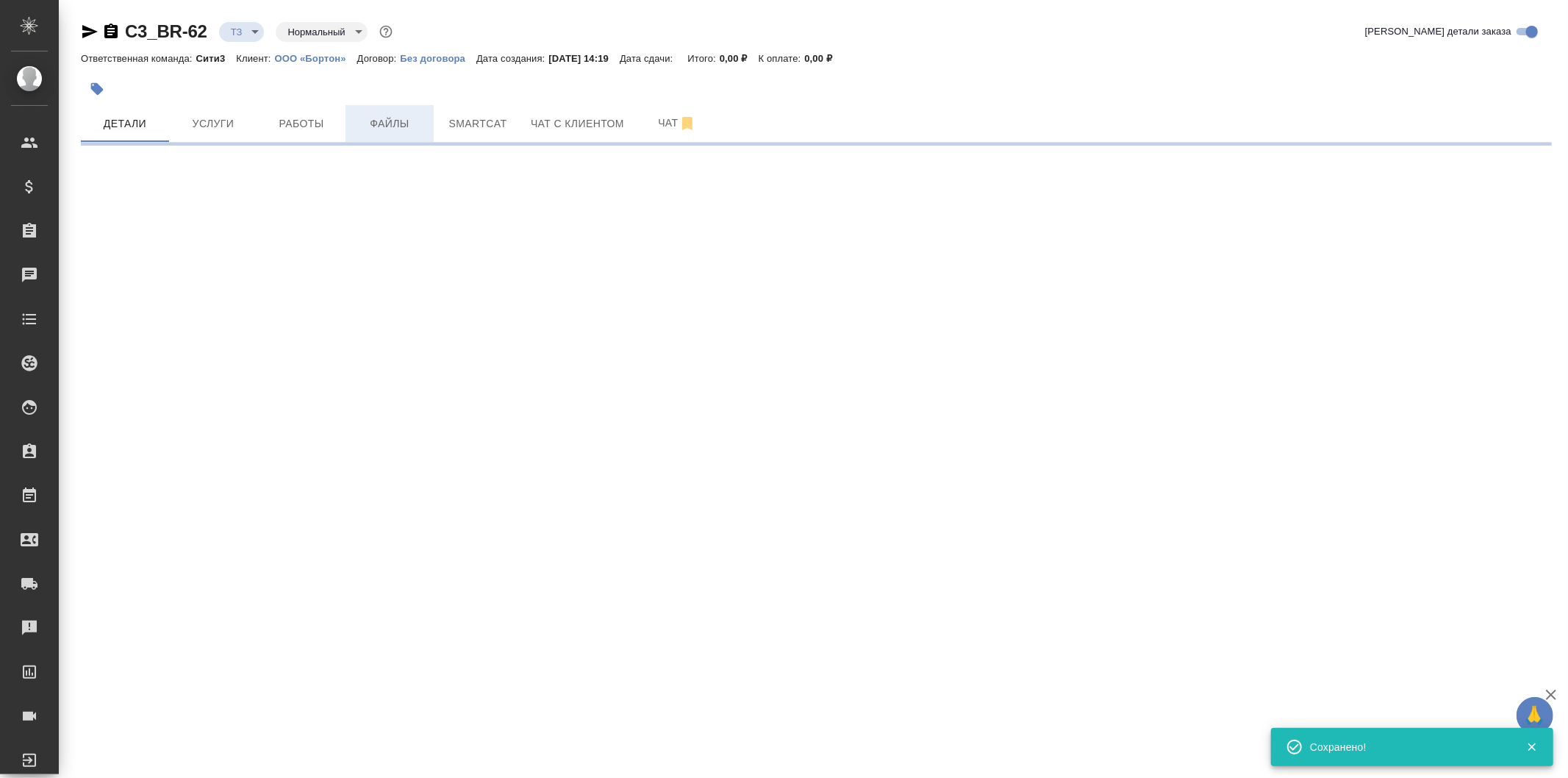
select select "RU"
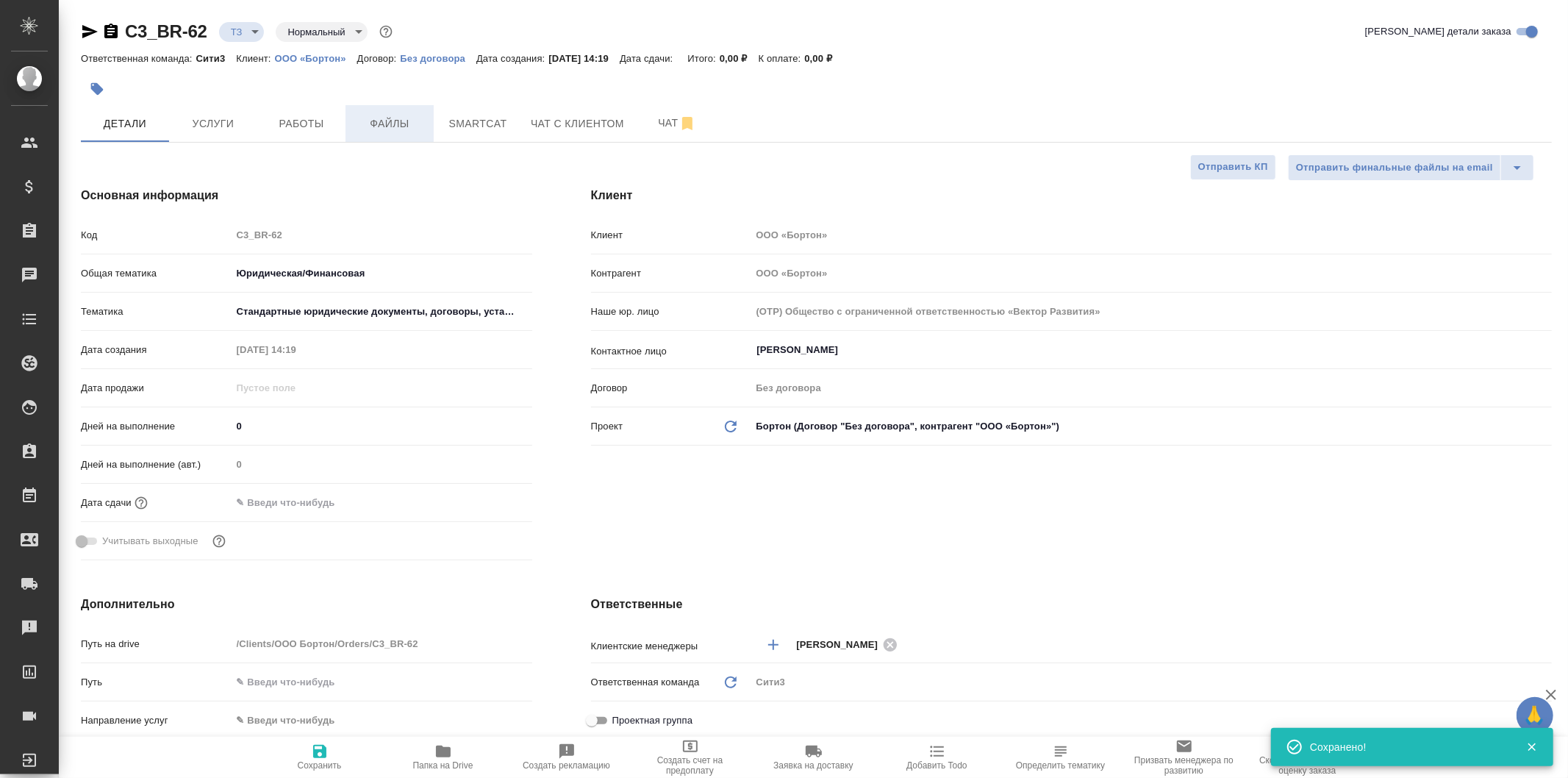
type textarea "x"
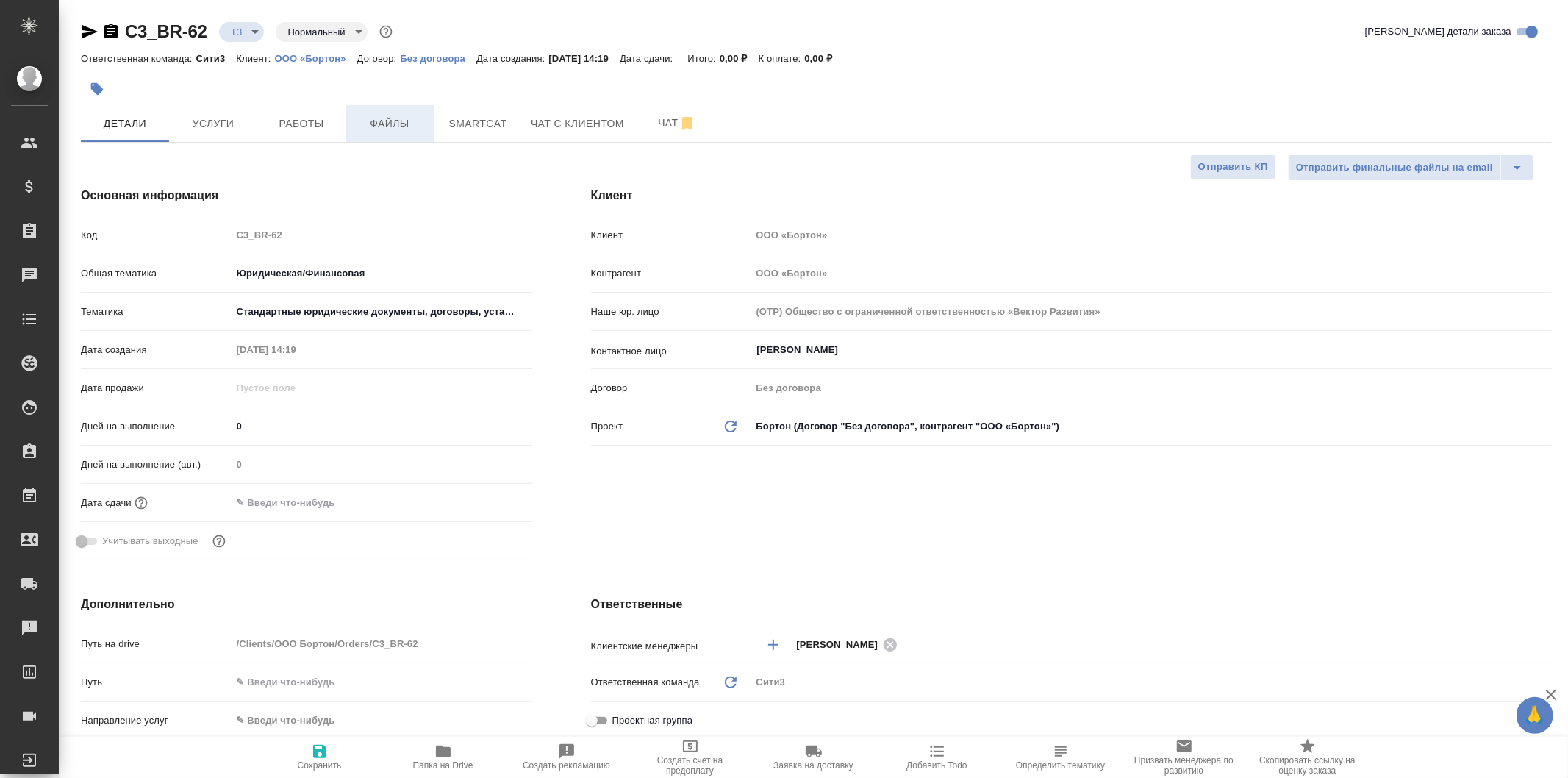
click at [412, 118] on span "Файлы" at bounding box center [390, 123] width 71 height 18
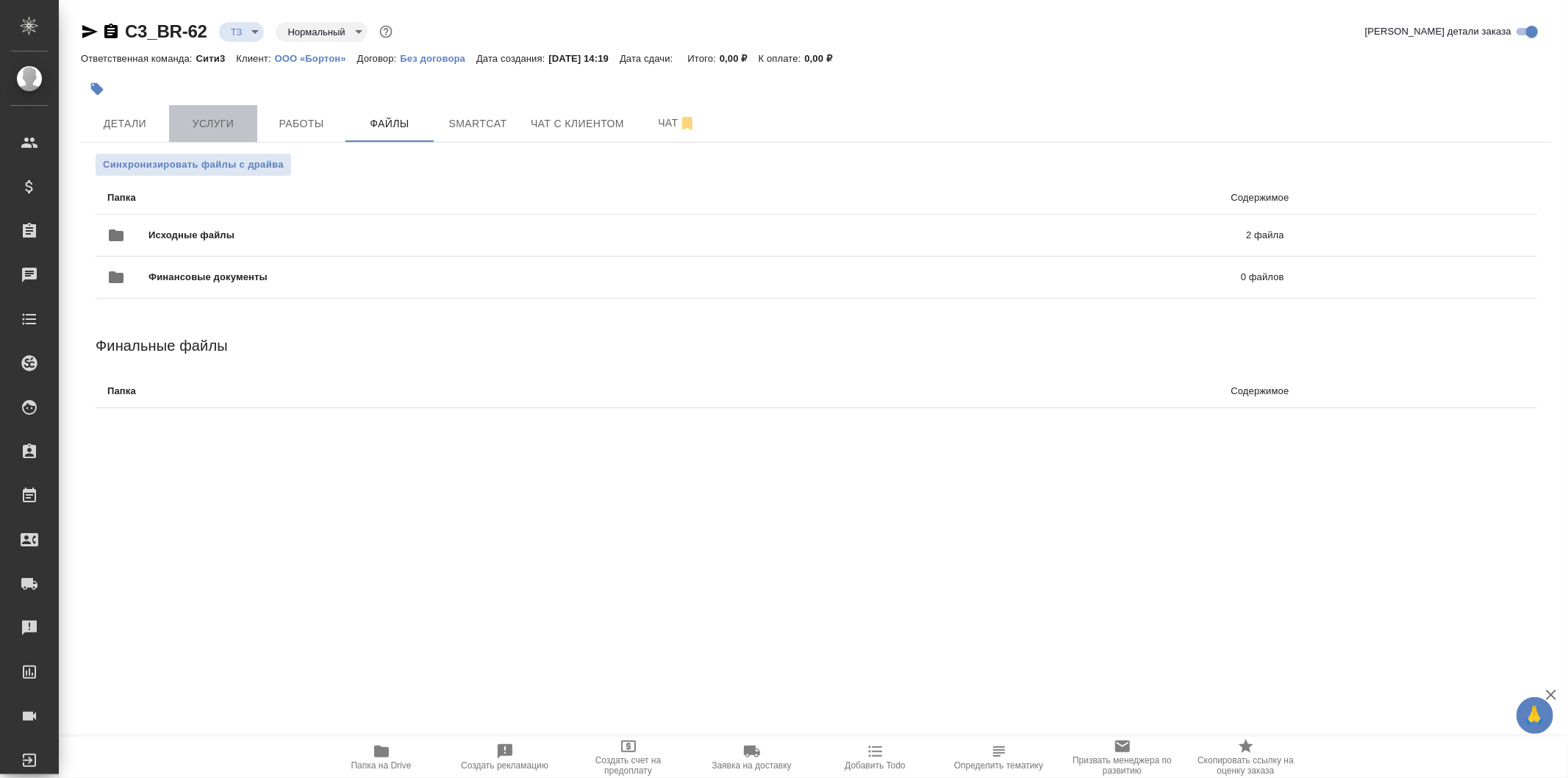
click at [239, 115] on span "Услуги" at bounding box center [214, 123] width 71 height 18
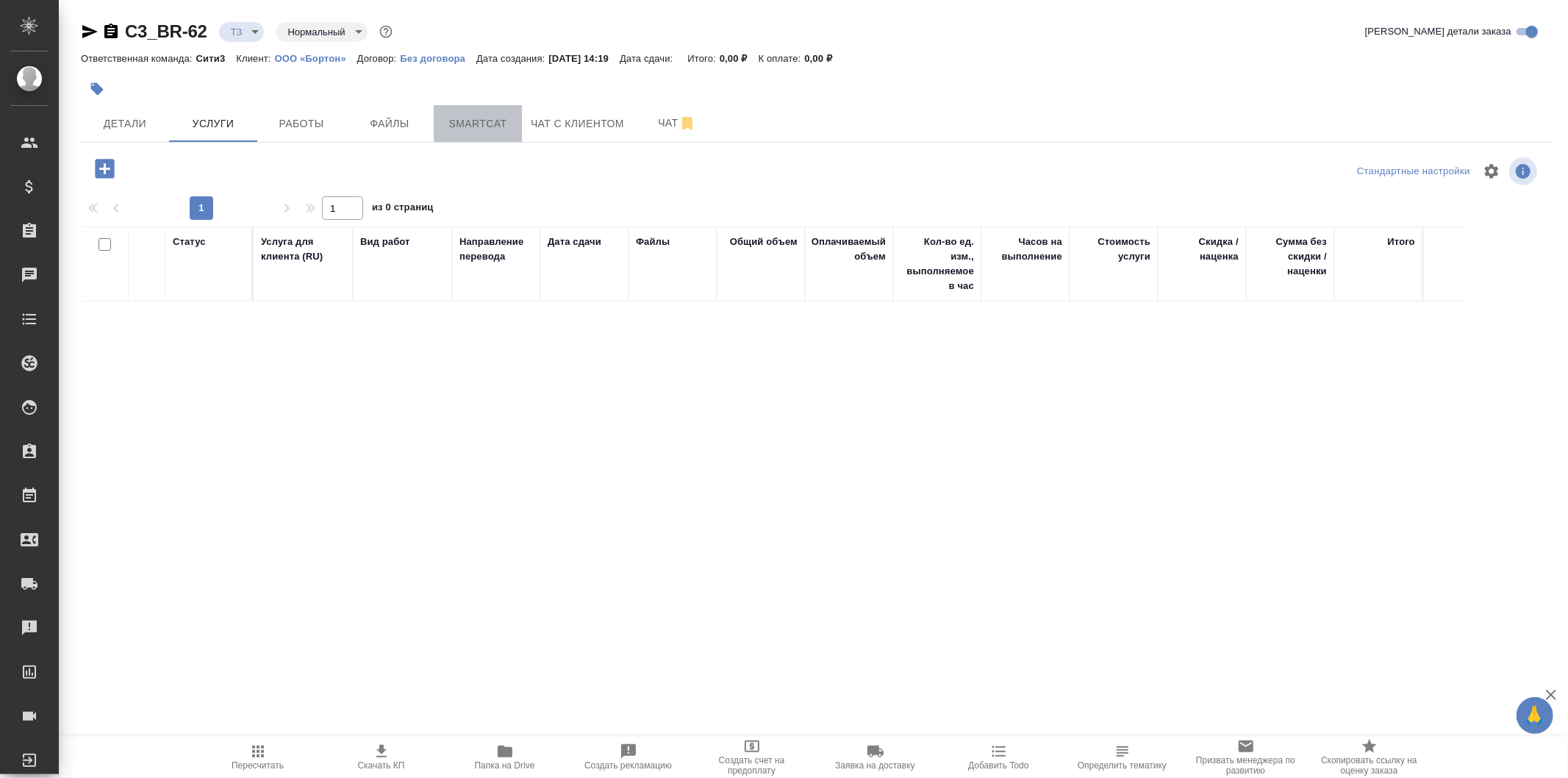
click at [474, 115] on span "Smartcat" at bounding box center [478, 123] width 71 height 18
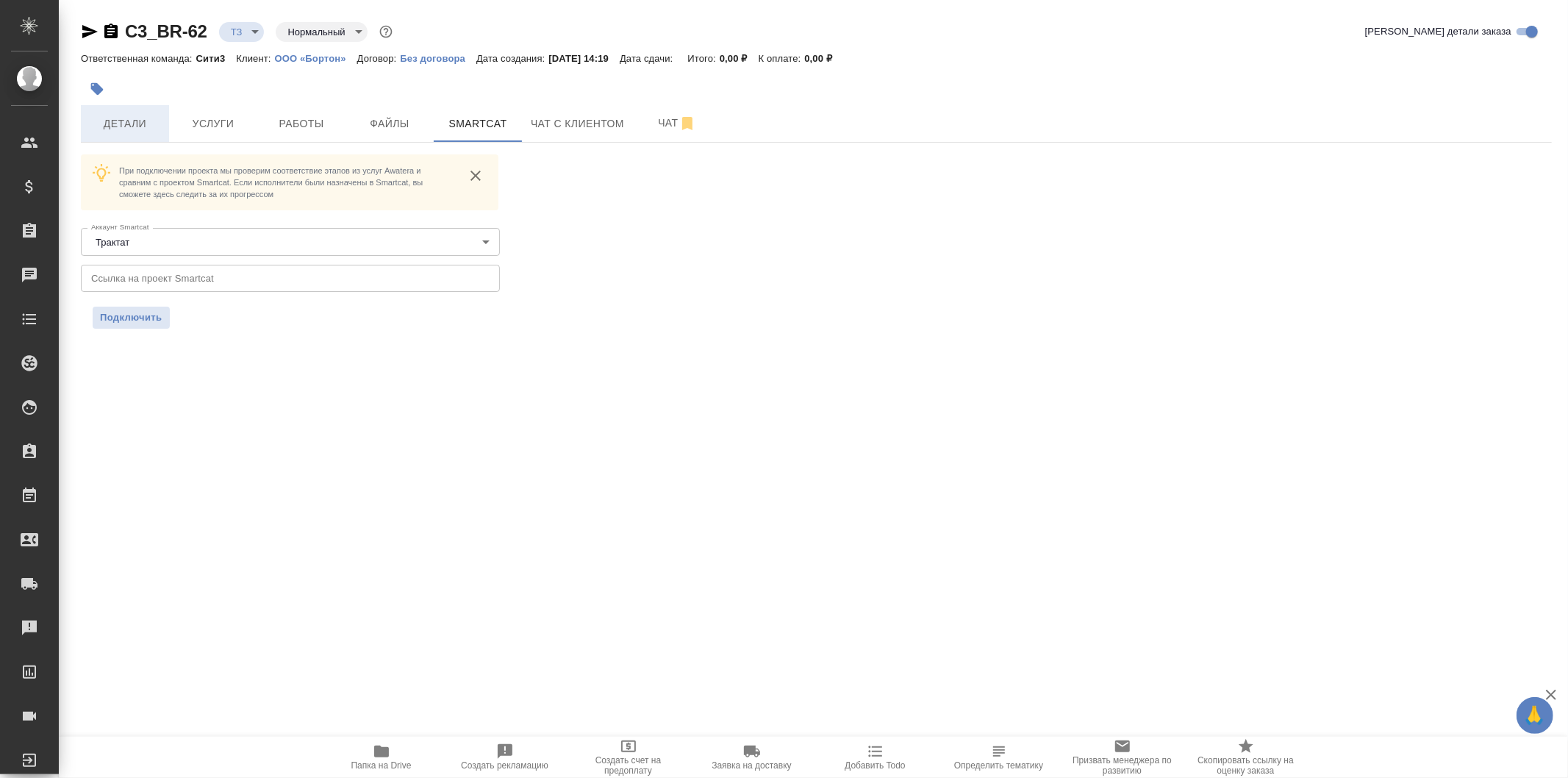
click at [121, 111] on button "Детали" at bounding box center [125, 123] width 88 height 37
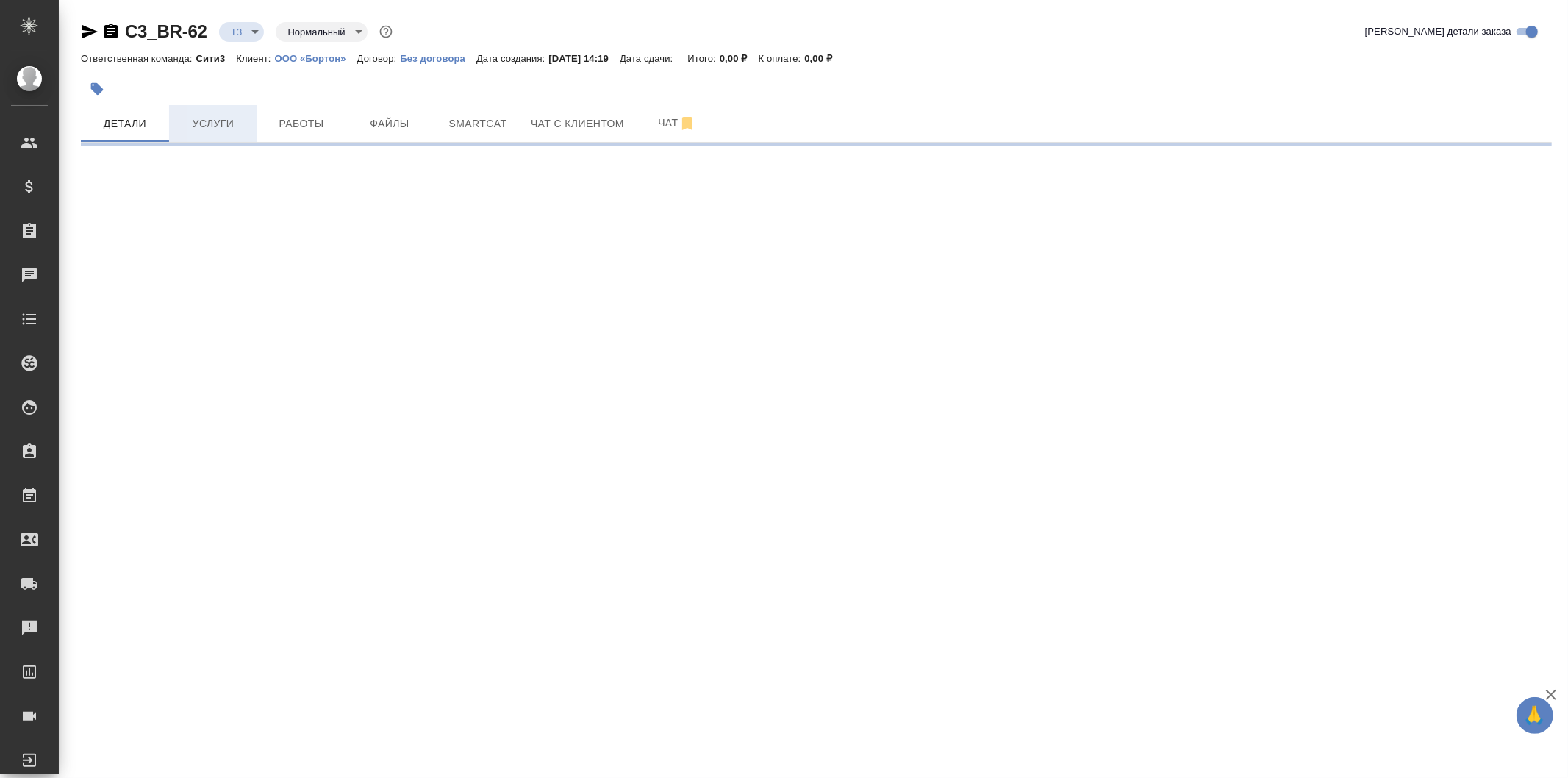
click at [201, 114] on button "Услуги" at bounding box center [213, 123] width 88 height 37
select select "RU"
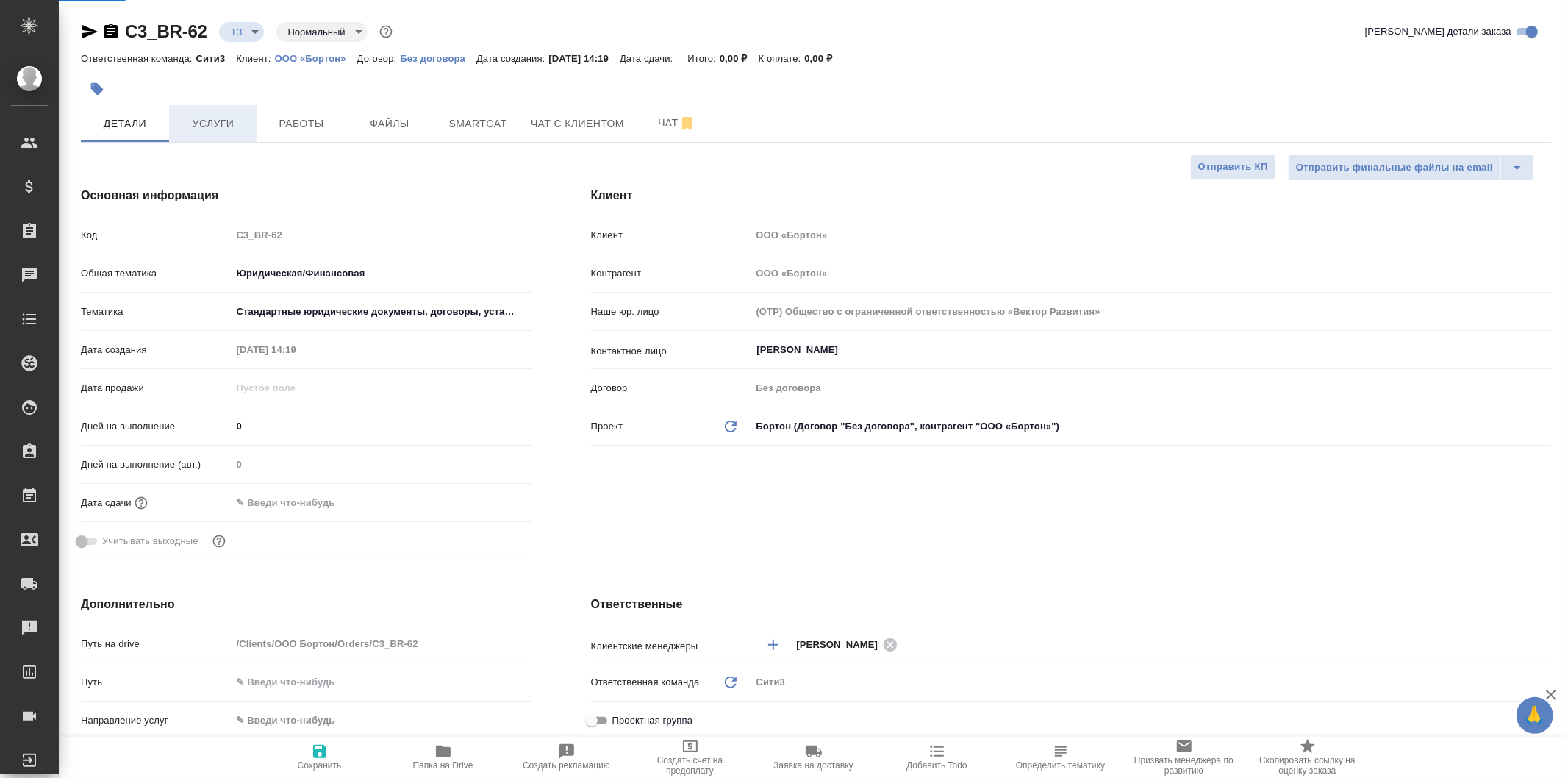
type textarea "x"
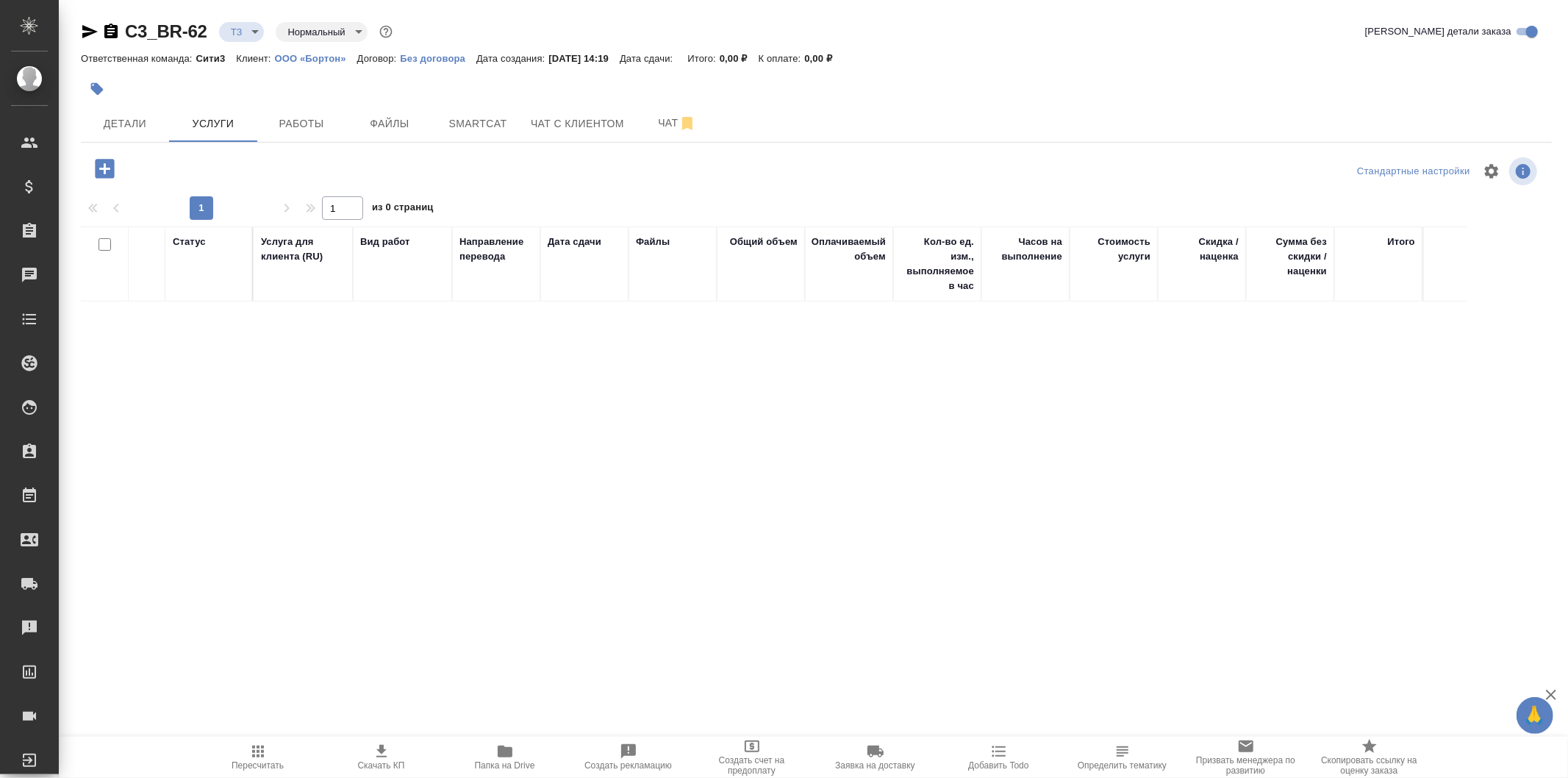
click at [102, 165] on icon "button" at bounding box center [104, 168] width 19 height 19
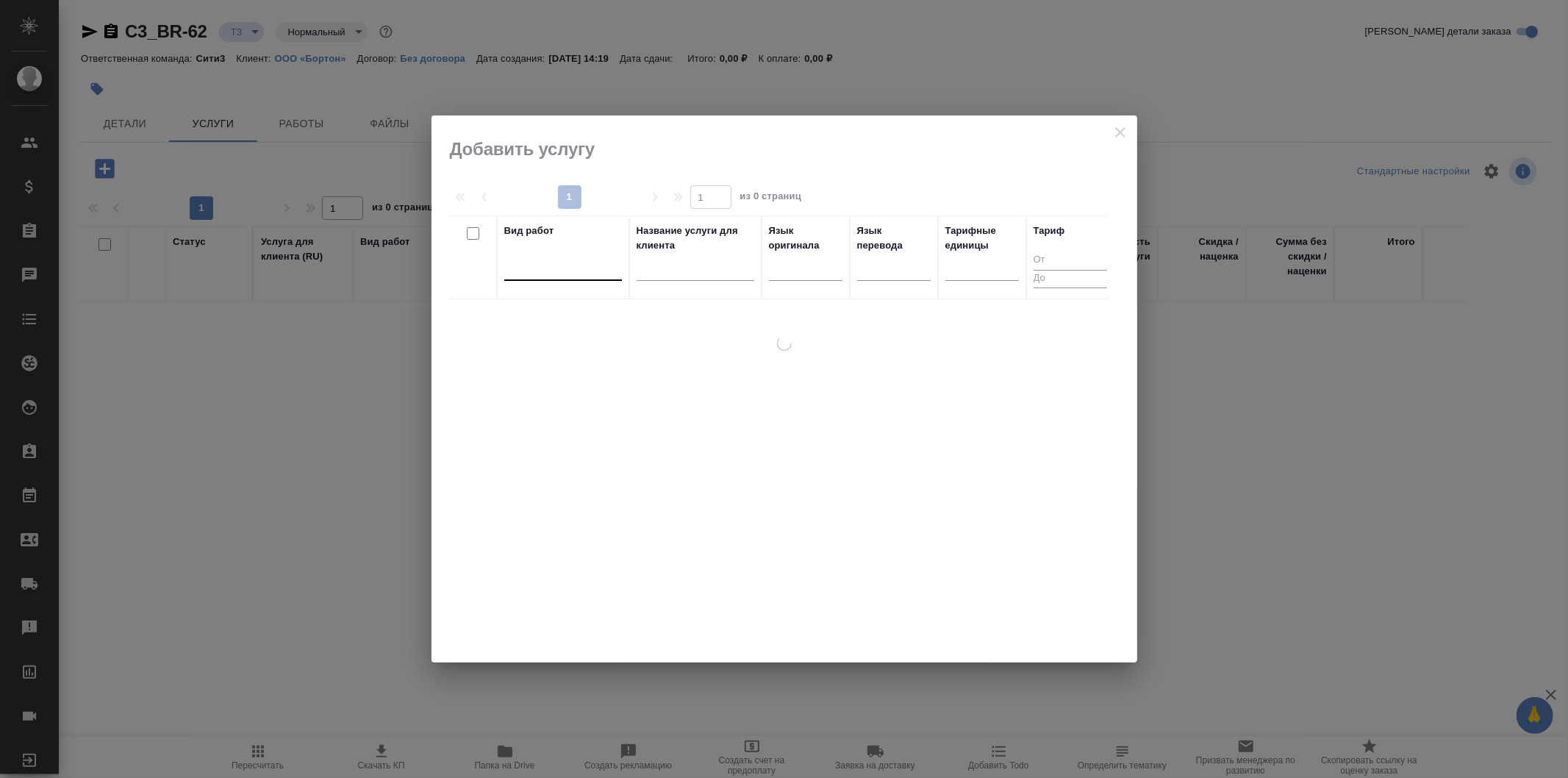
click at [567, 259] on div at bounding box center [563, 265] width 118 height 22
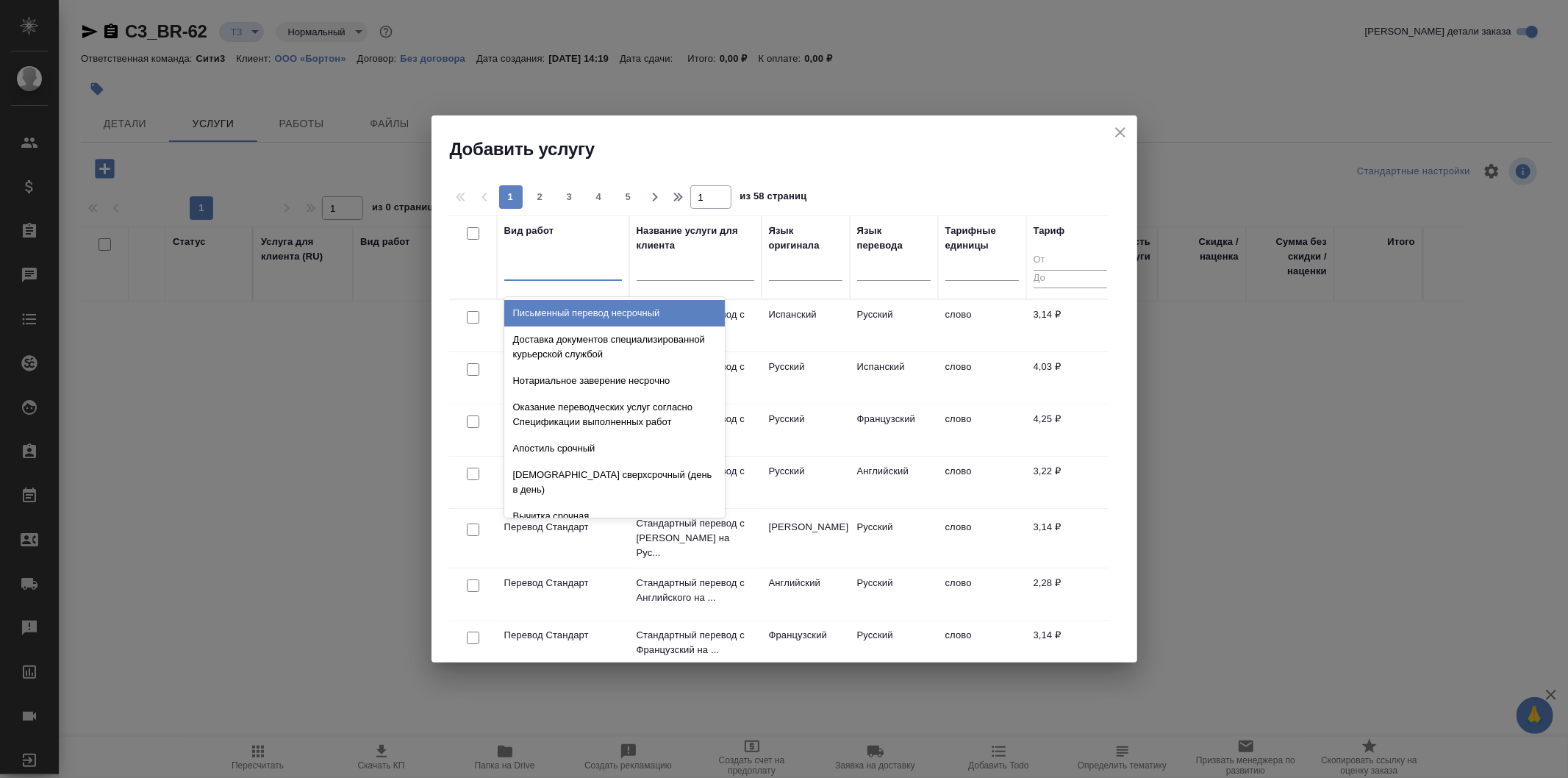
click at [1121, 128] on icon "close" at bounding box center [1120, 132] width 17 height 17
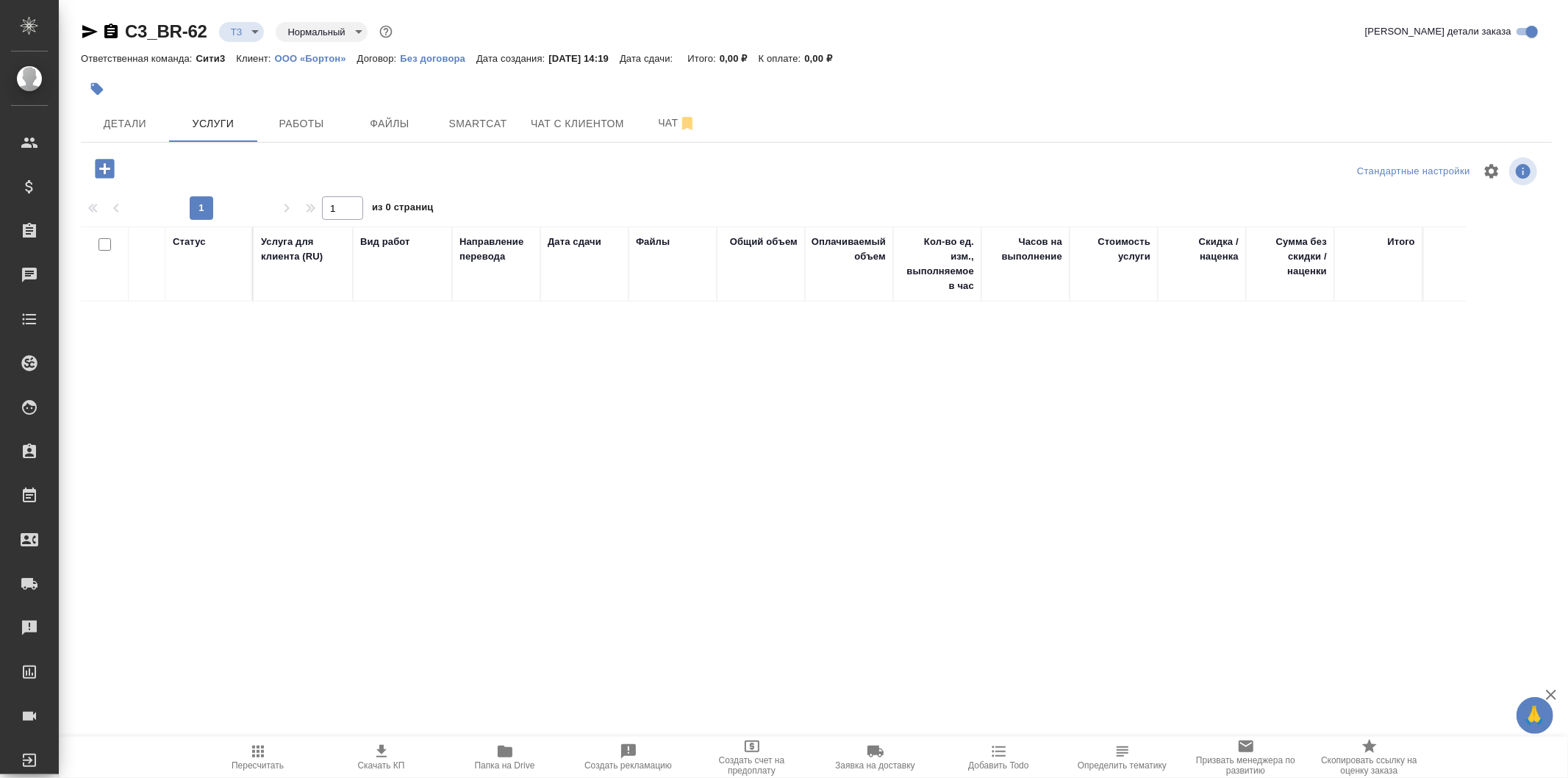
click at [332, 53] on p "ООО «Бортон»" at bounding box center [316, 58] width 83 height 11
click at [104, 165] on icon "button" at bounding box center [105, 169] width 26 height 26
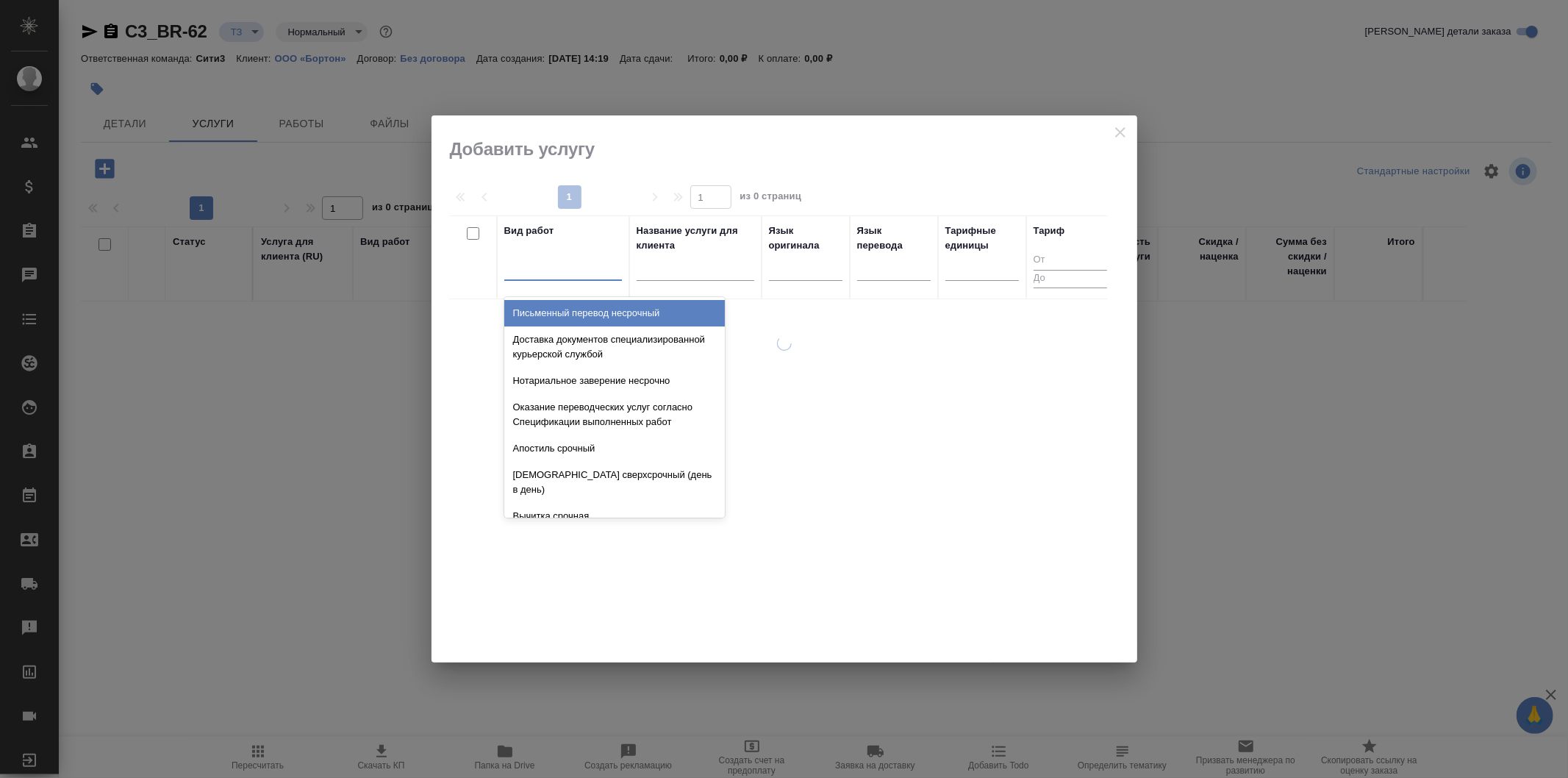
click at [565, 265] on div at bounding box center [563, 265] width 118 height 22
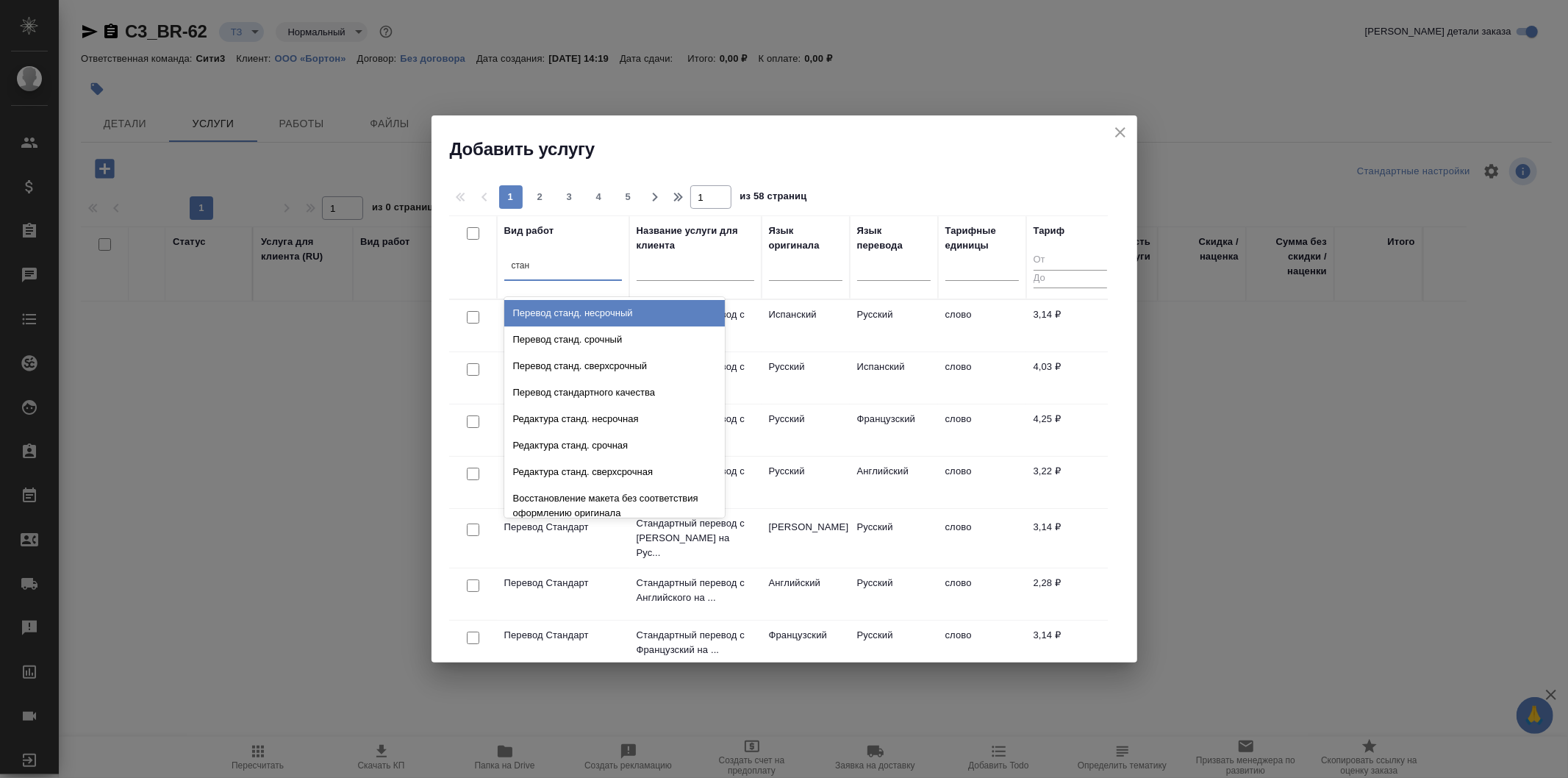
type input "станд"
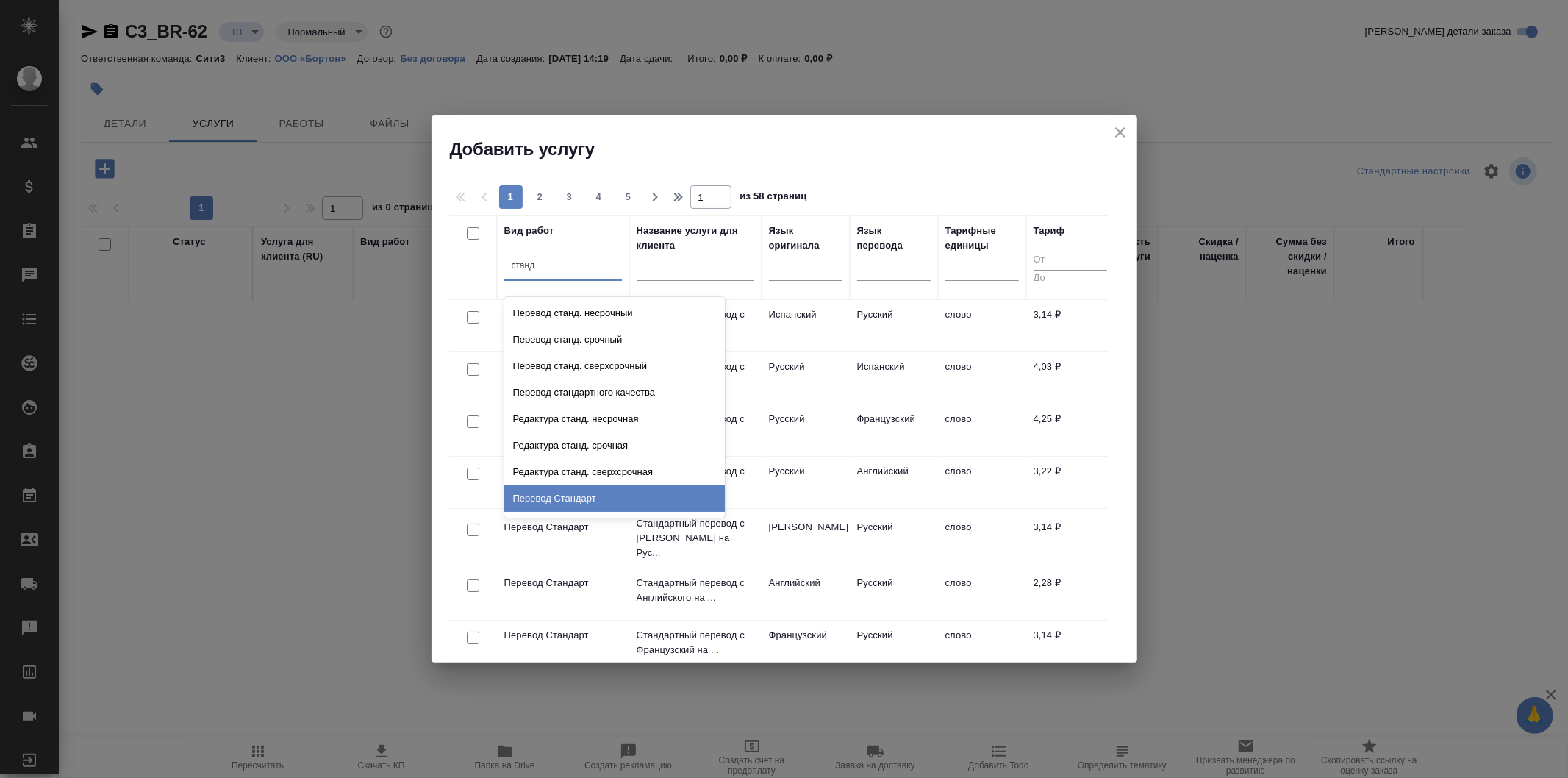
click at [667, 491] on div "Перевод Стандарт" at bounding box center [615, 499] width 220 height 27
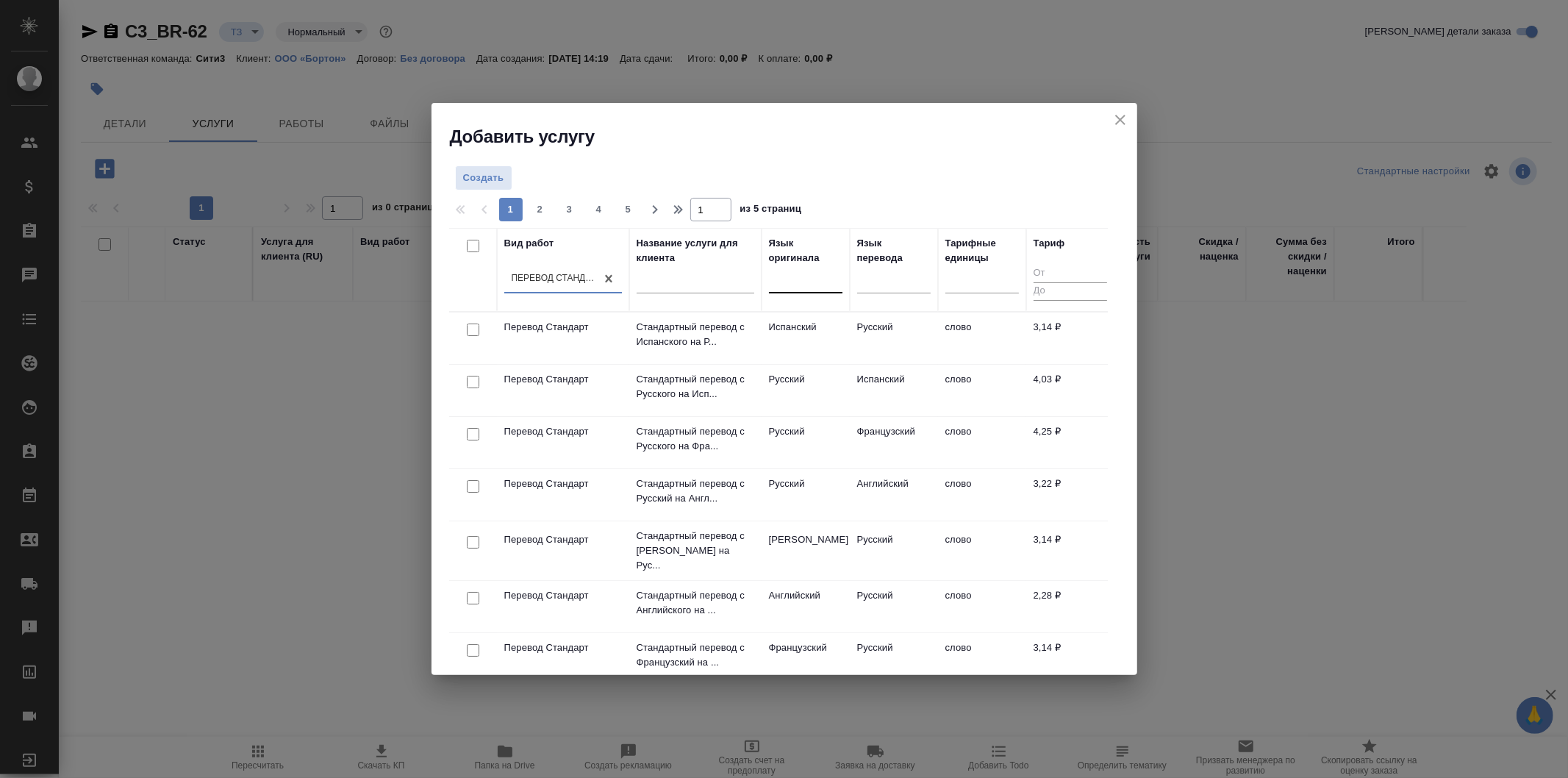
click at [797, 275] on div at bounding box center [805, 279] width 73 height 22
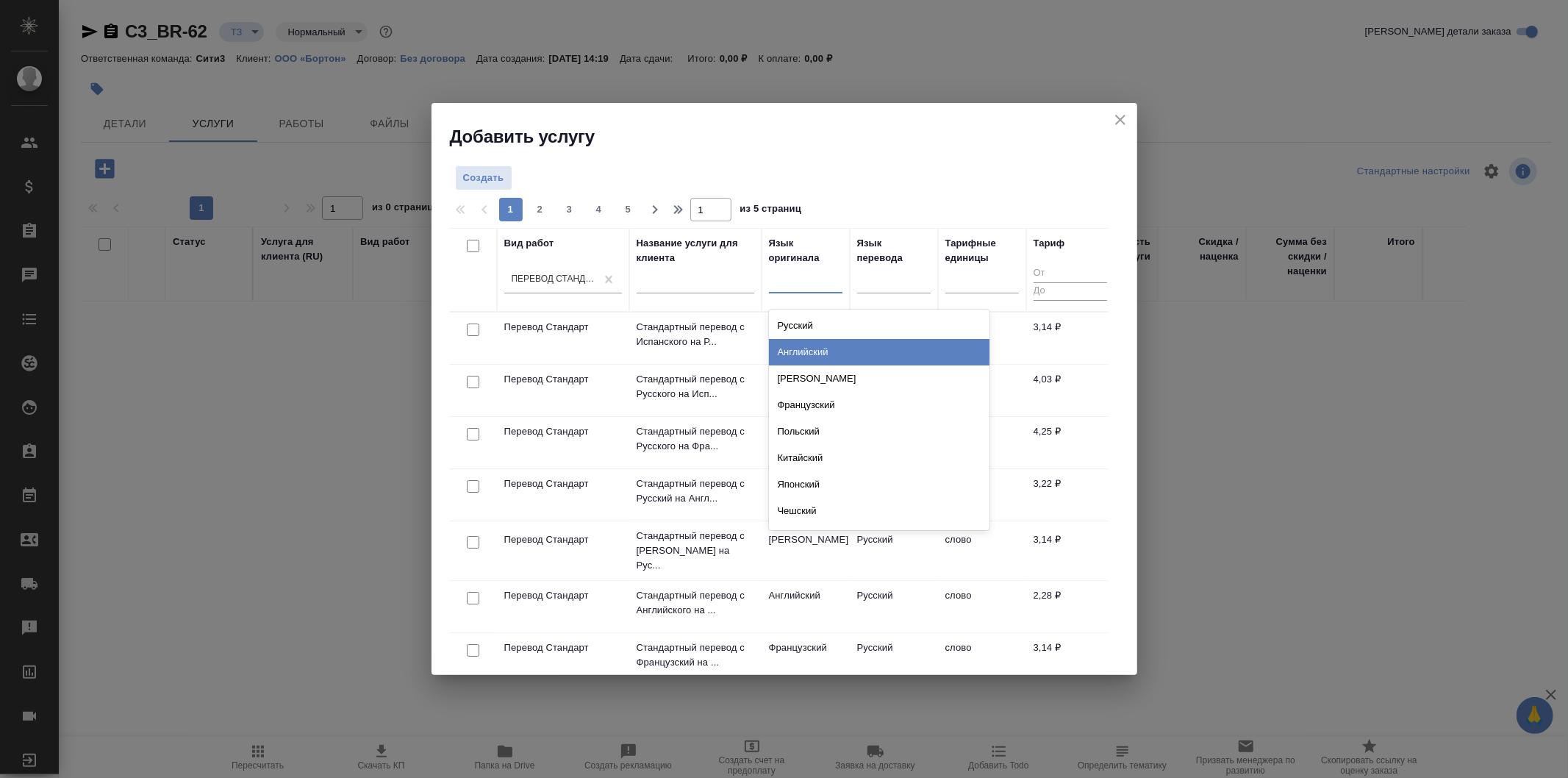
click at [858, 356] on div "Английский" at bounding box center [879, 352] width 220 height 27
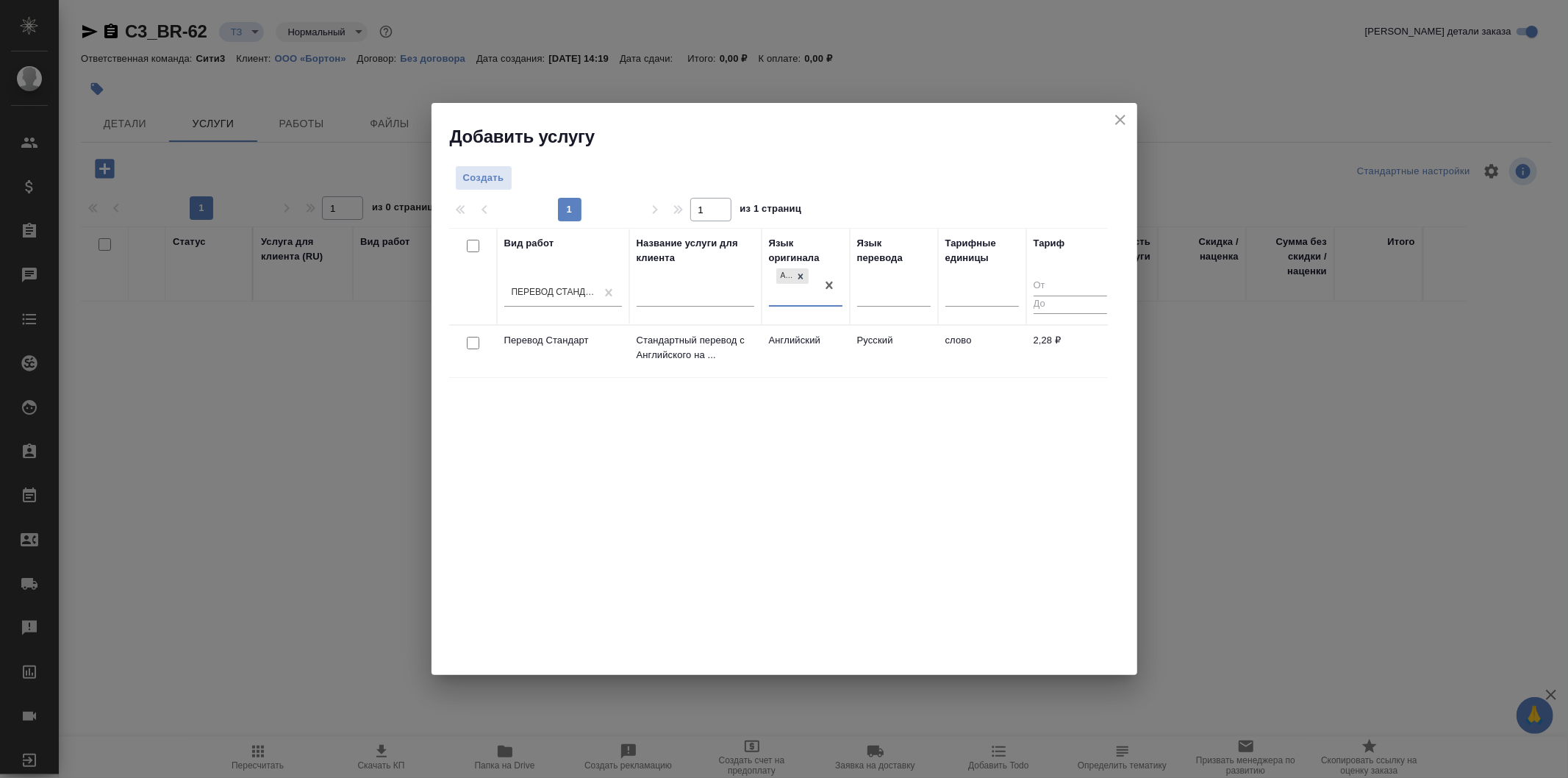
click at [1119, 122] on icon "close" at bounding box center [1120, 120] width 10 height 10
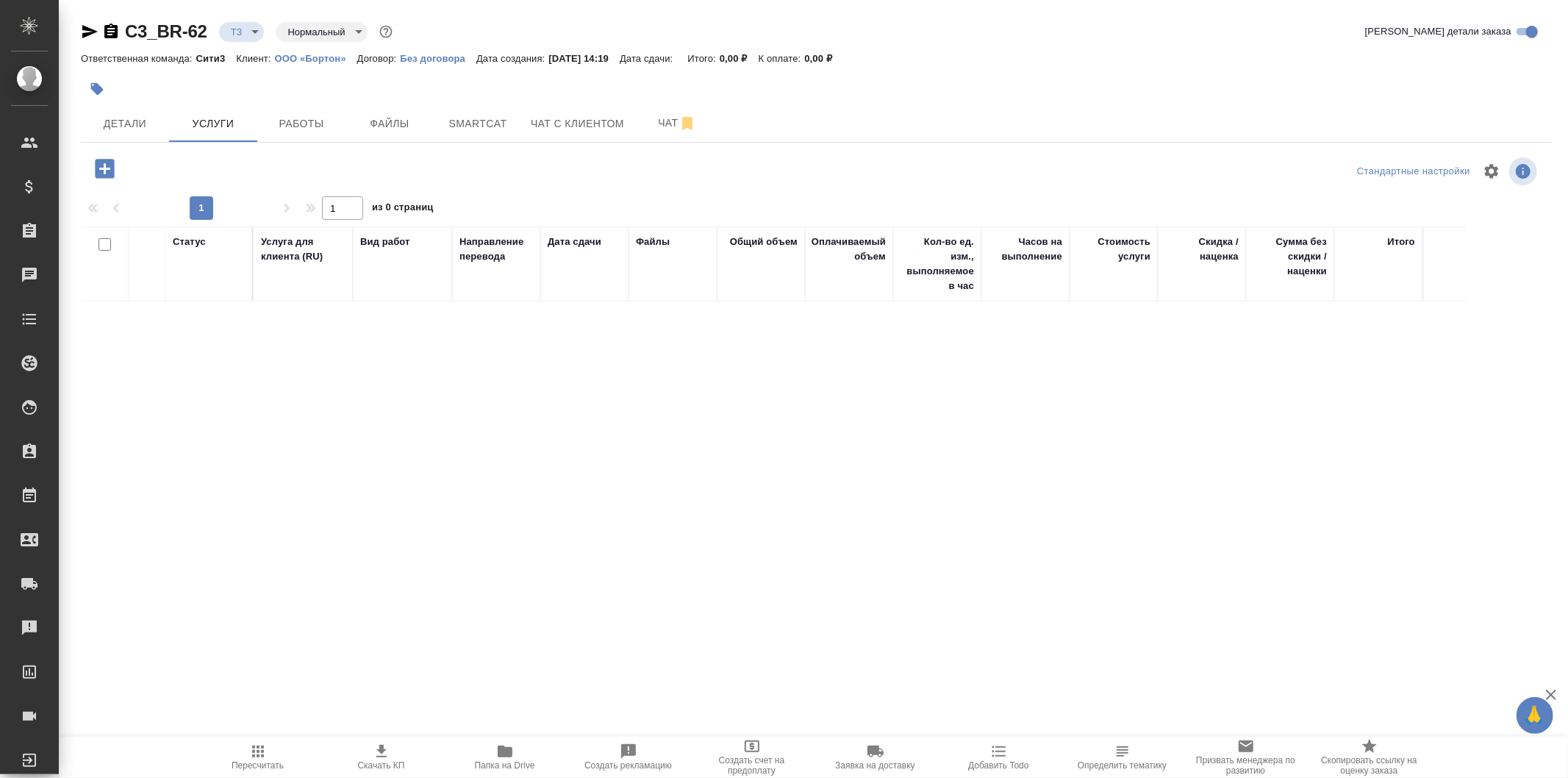
click at [429, 56] on p "Без договора" at bounding box center [438, 58] width 77 height 11
click at [127, 126] on span "Детали" at bounding box center [125, 123] width 71 height 18
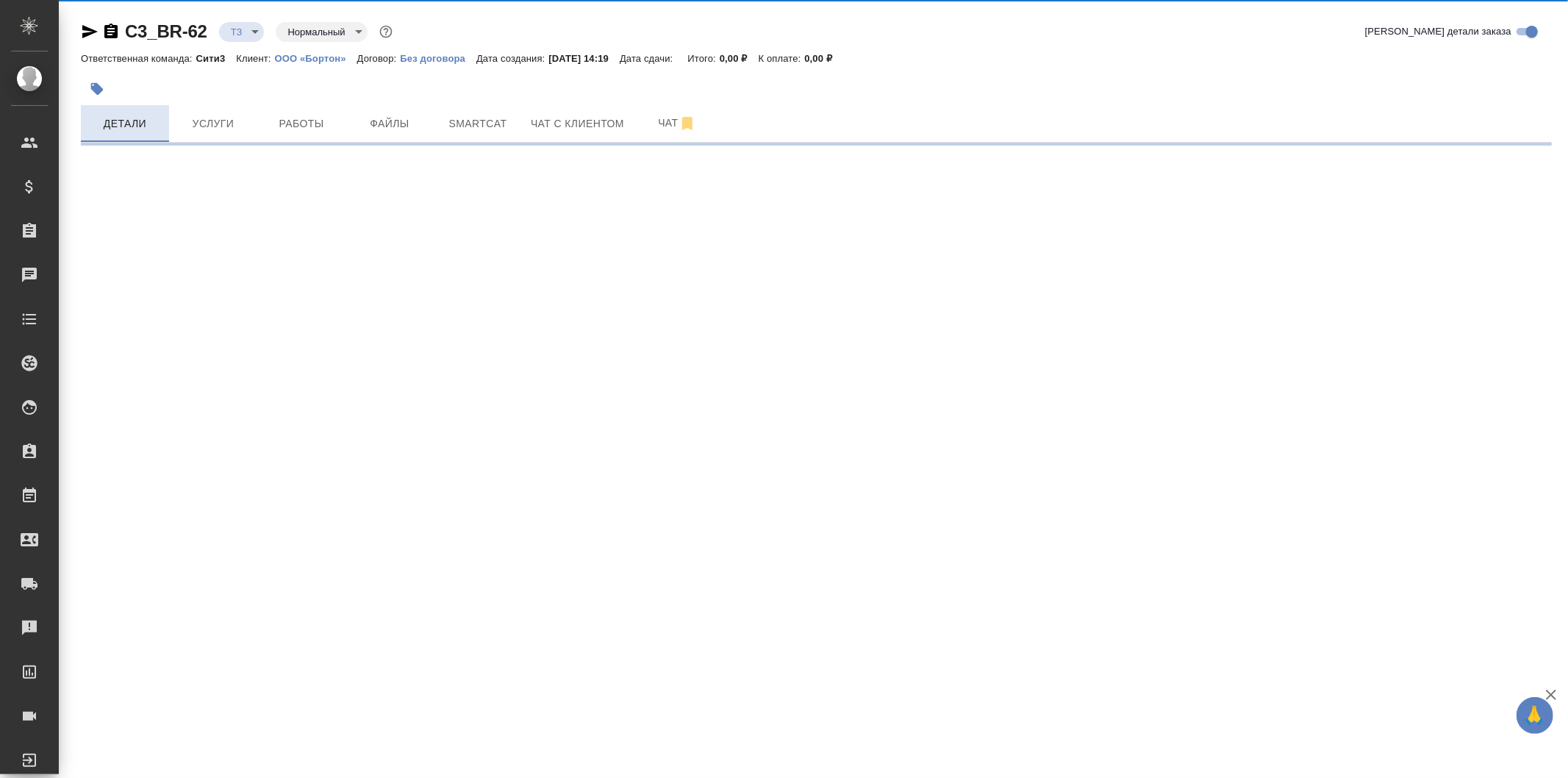
select select "RU"
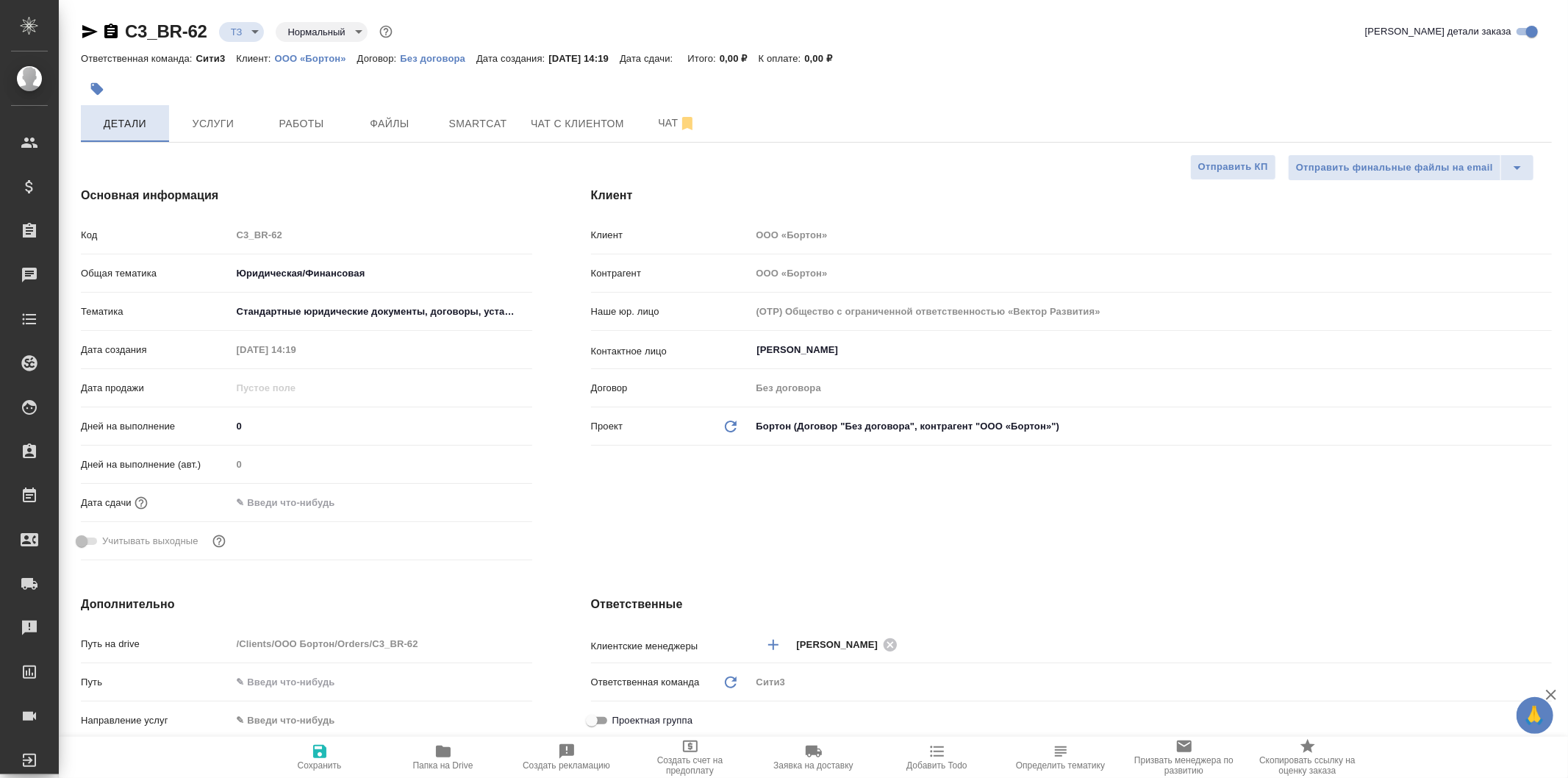
type textarea "x"
click at [824, 420] on body "🙏 .cls-1 fill:#fff; AWATERA Galisheva Mariya Клиенты Спецификации Заказы 0 Чаты…" at bounding box center [784, 389] width 1568 height 778
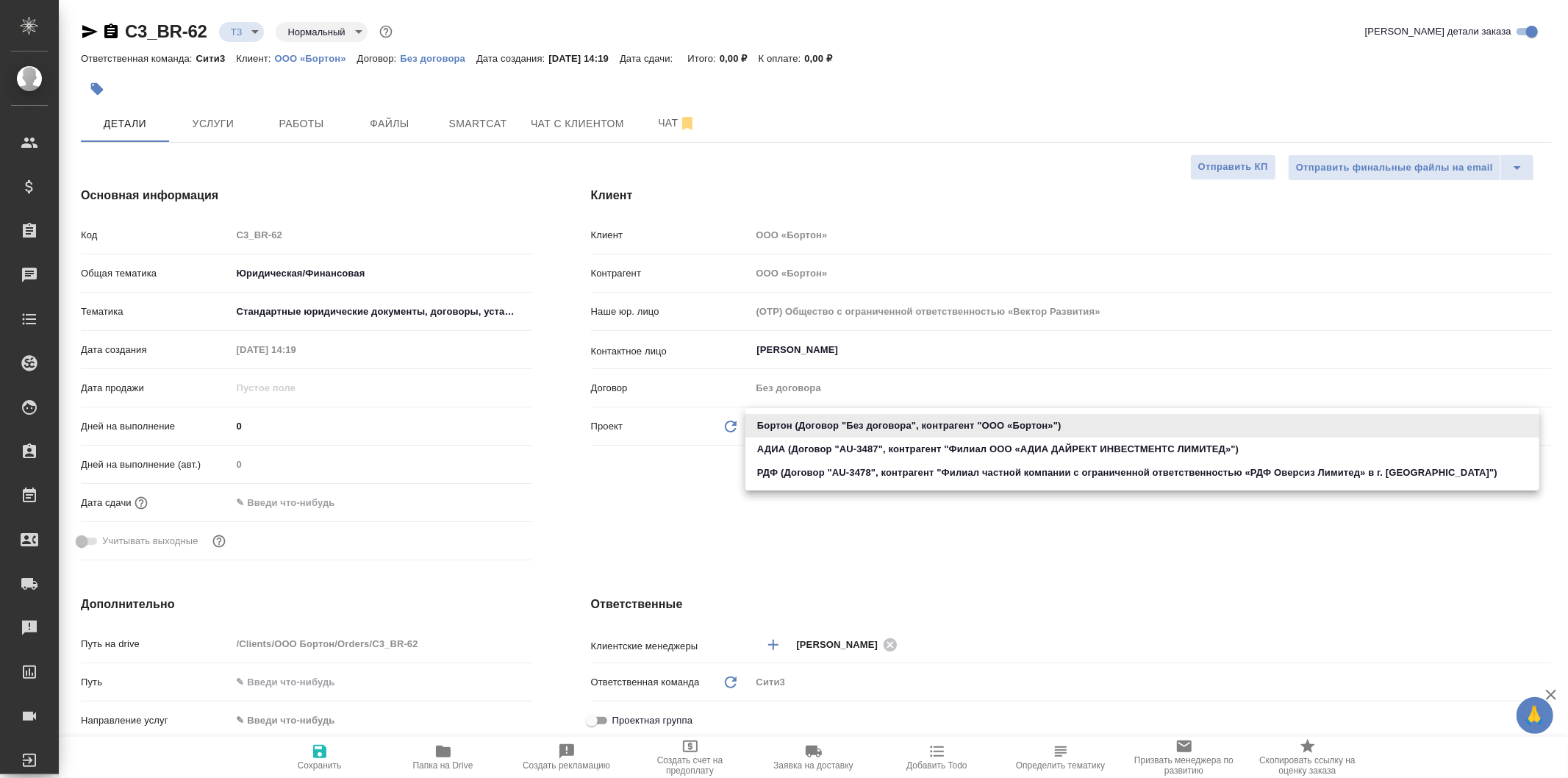
click at [888, 454] on li "АДИА (Договор "AU-3487", контрагент "Филиал ООО «АДИА ДАЙРЕКТ ИНВЕСТМЕНТС ЛИМИТ…" at bounding box center [1143, 449] width 794 height 23
type input "664a85ba7ba9225d4debd2d7"
type textarea "x"
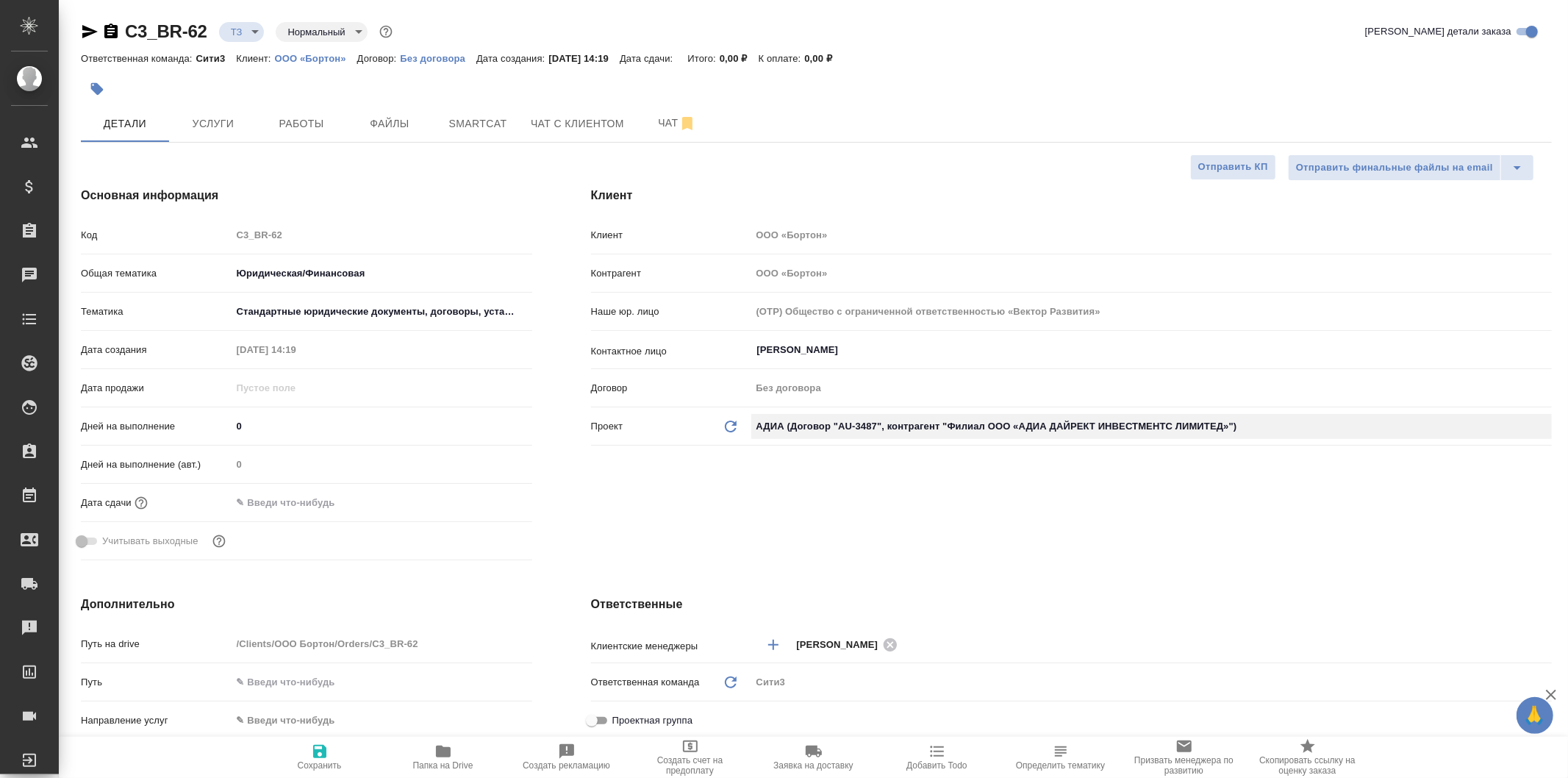
type input "Филиал ООО «АДИА ДАЙРЕКТ ИНВЕСТМЕНТС ЛИМИТЕД»"
type input "(AU) Общество с ограниченной ответственностью "АЛС""
type input "AU-3487"
type textarea "x"
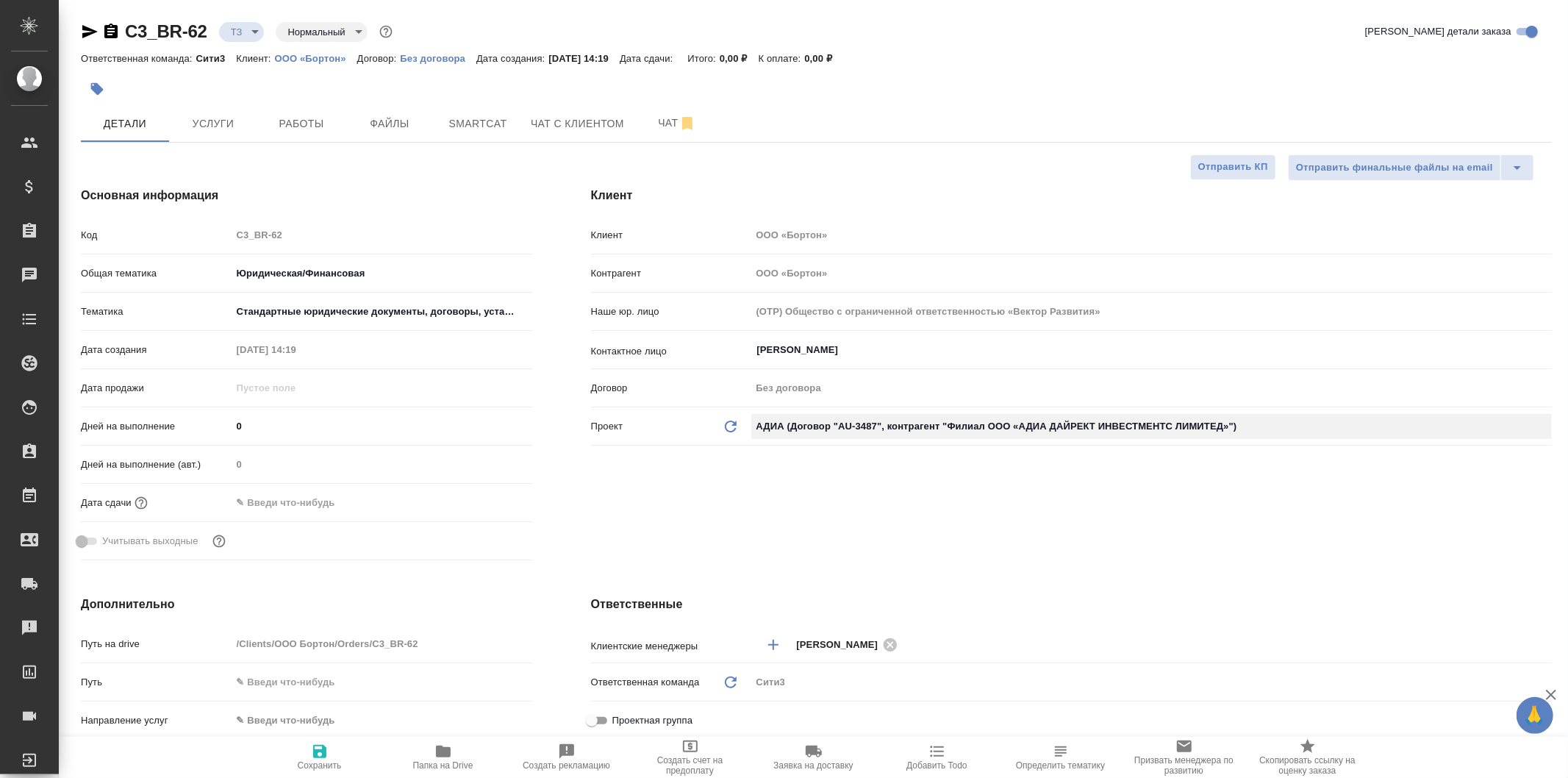
type textarea "x"
click at [319, 753] on icon "button" at bounding box center [319, 751] width 13 height 13
type textarea "x"
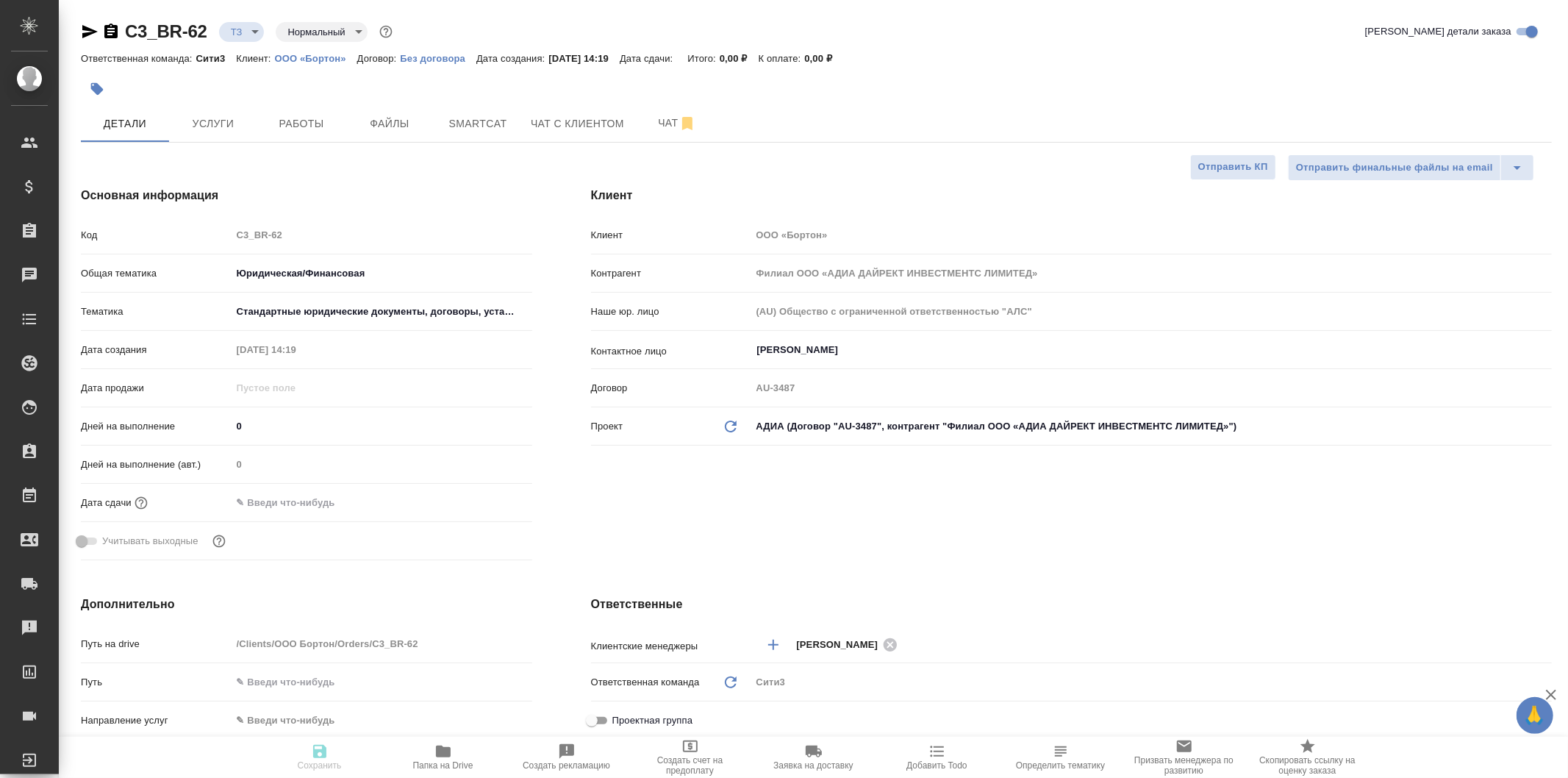
type textarea "x"
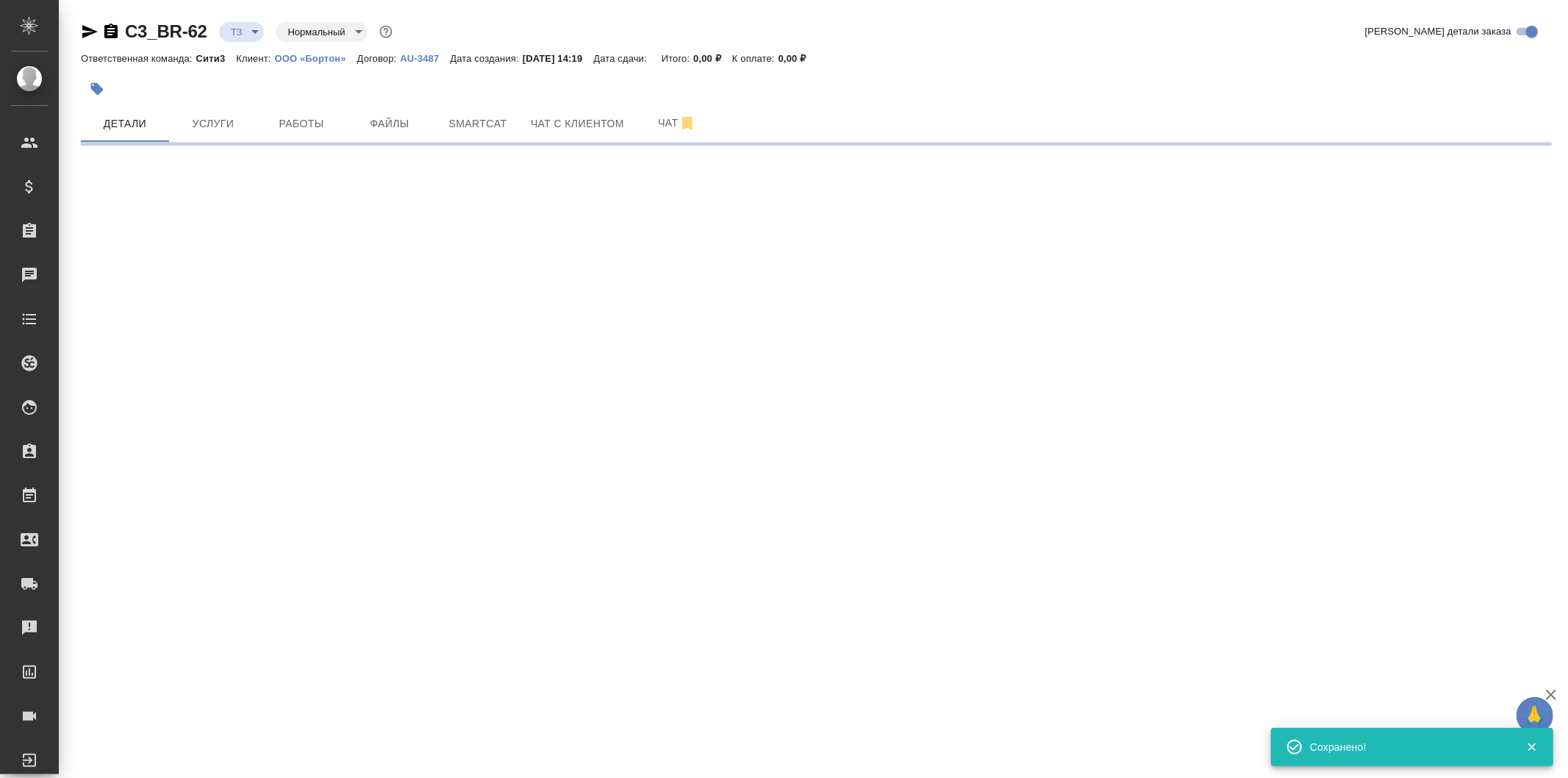
select select "RU"
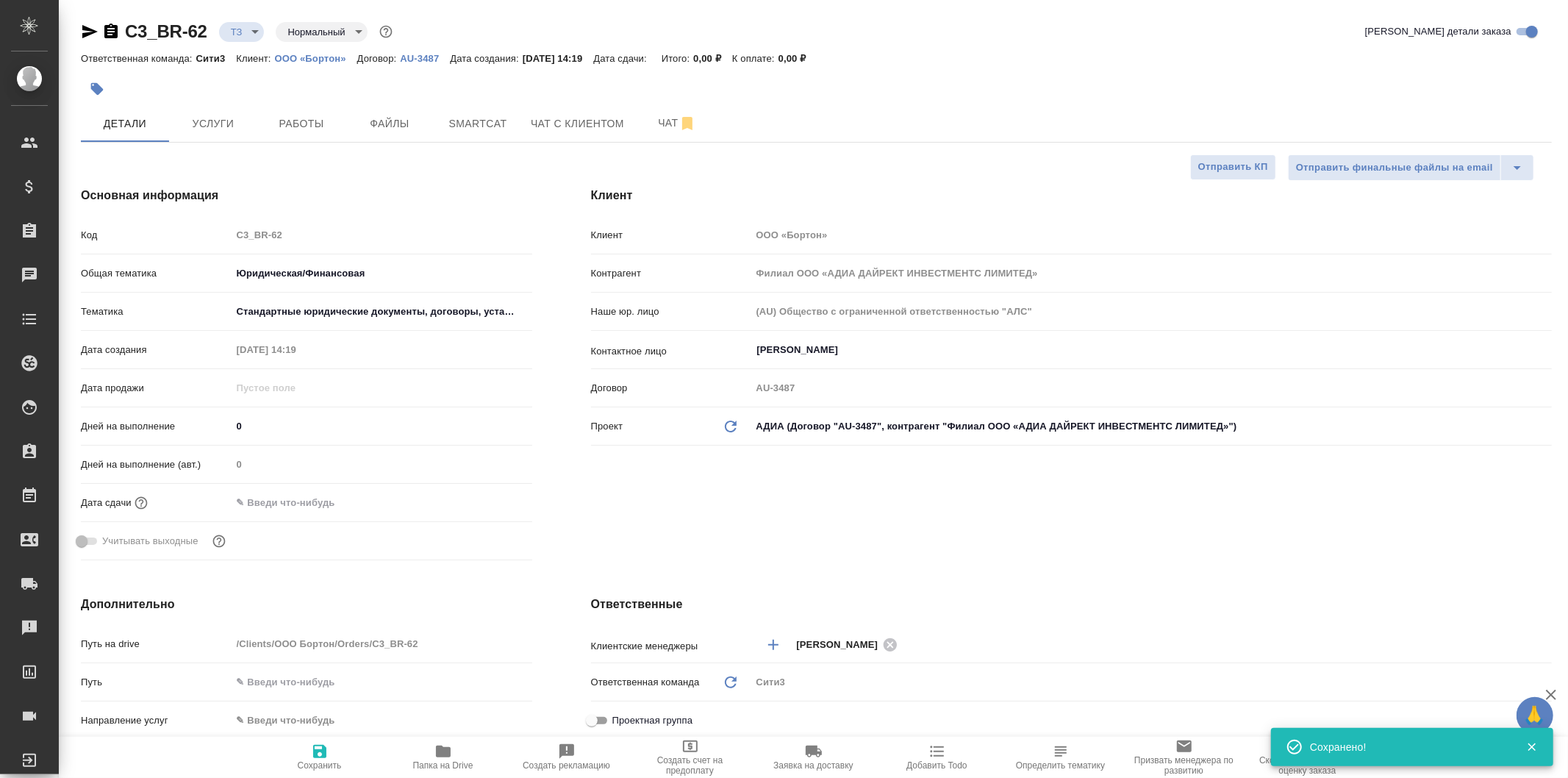
type textarea "x"
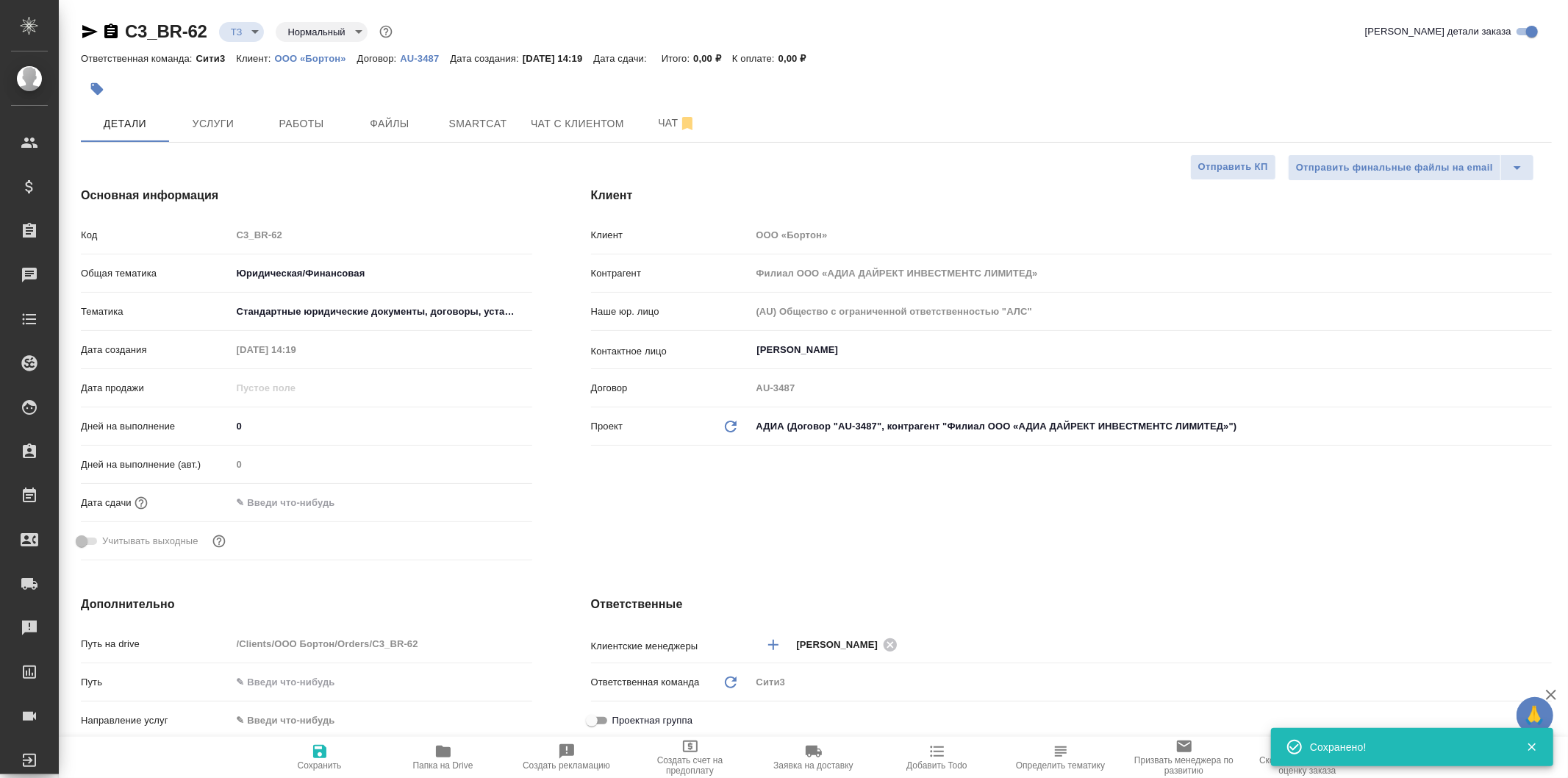
type textarea "x"
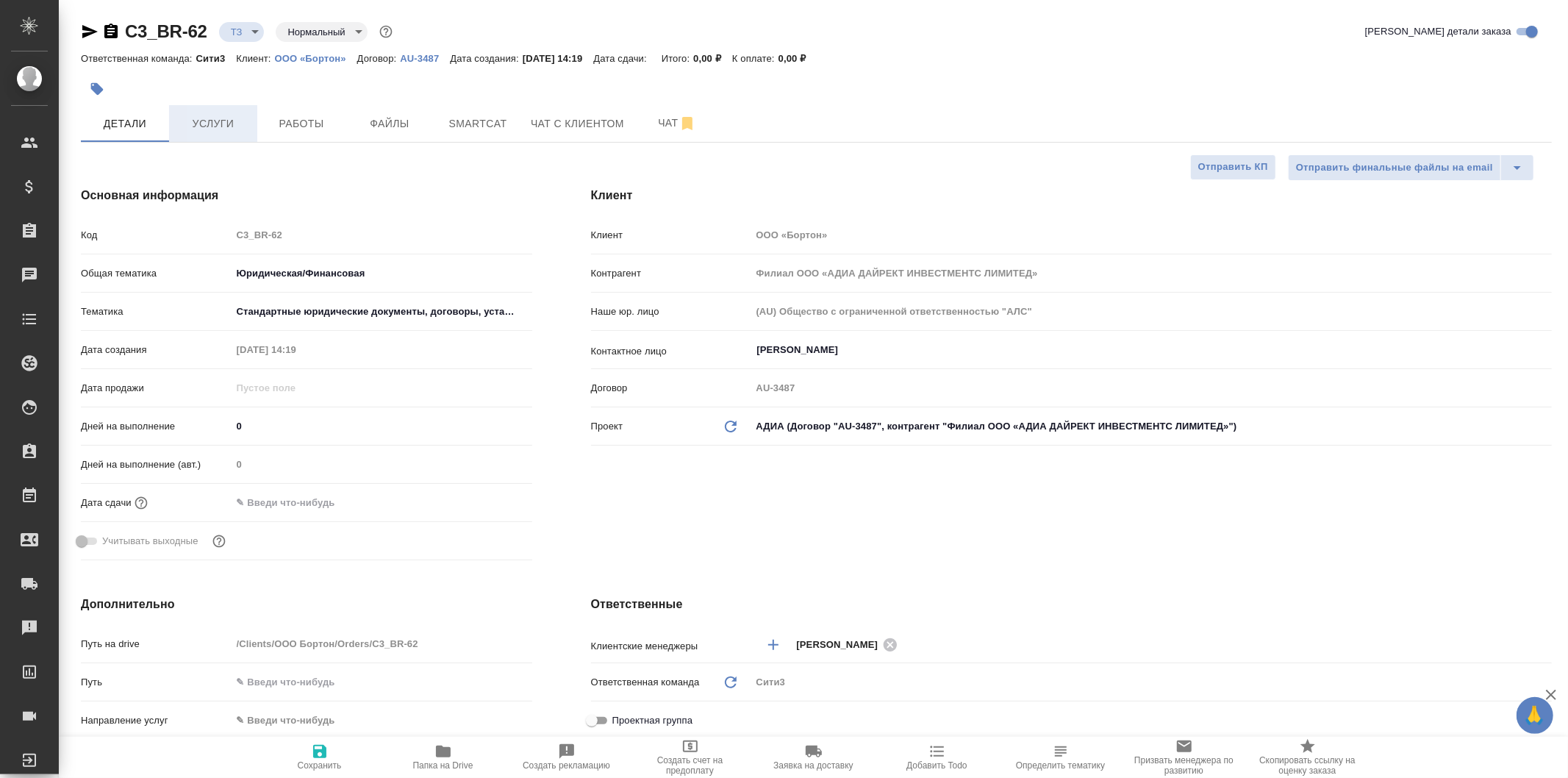
click at [219, 134] on button "Услуги" at bounding box center [213, 123] width 88 height 37
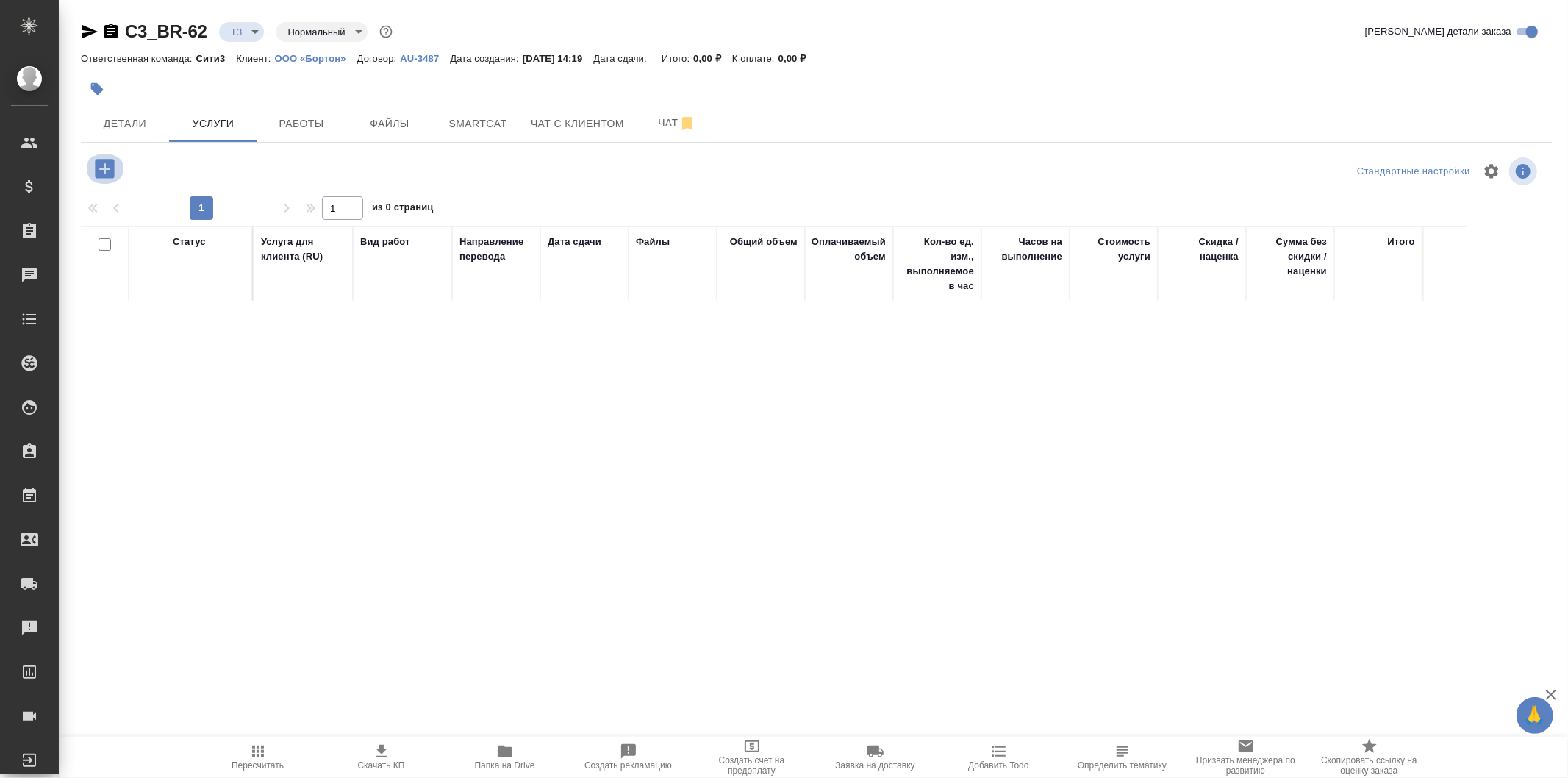
click at [110, 159] on icon "button" at bounding box center [104, 168] width 19 height 19
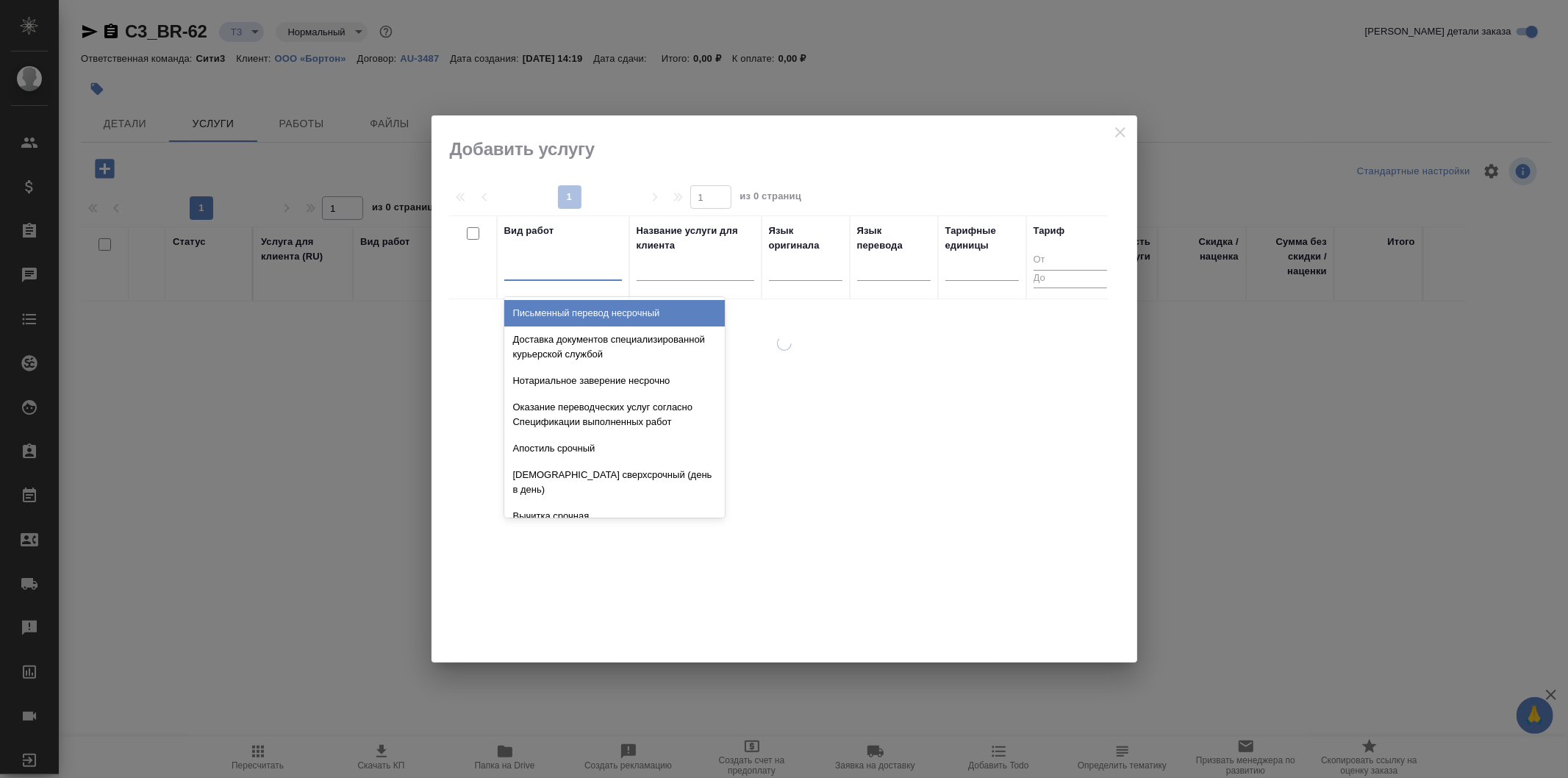
click at [588, 267] on div at bounding box center [563, 265] width 118 height 22
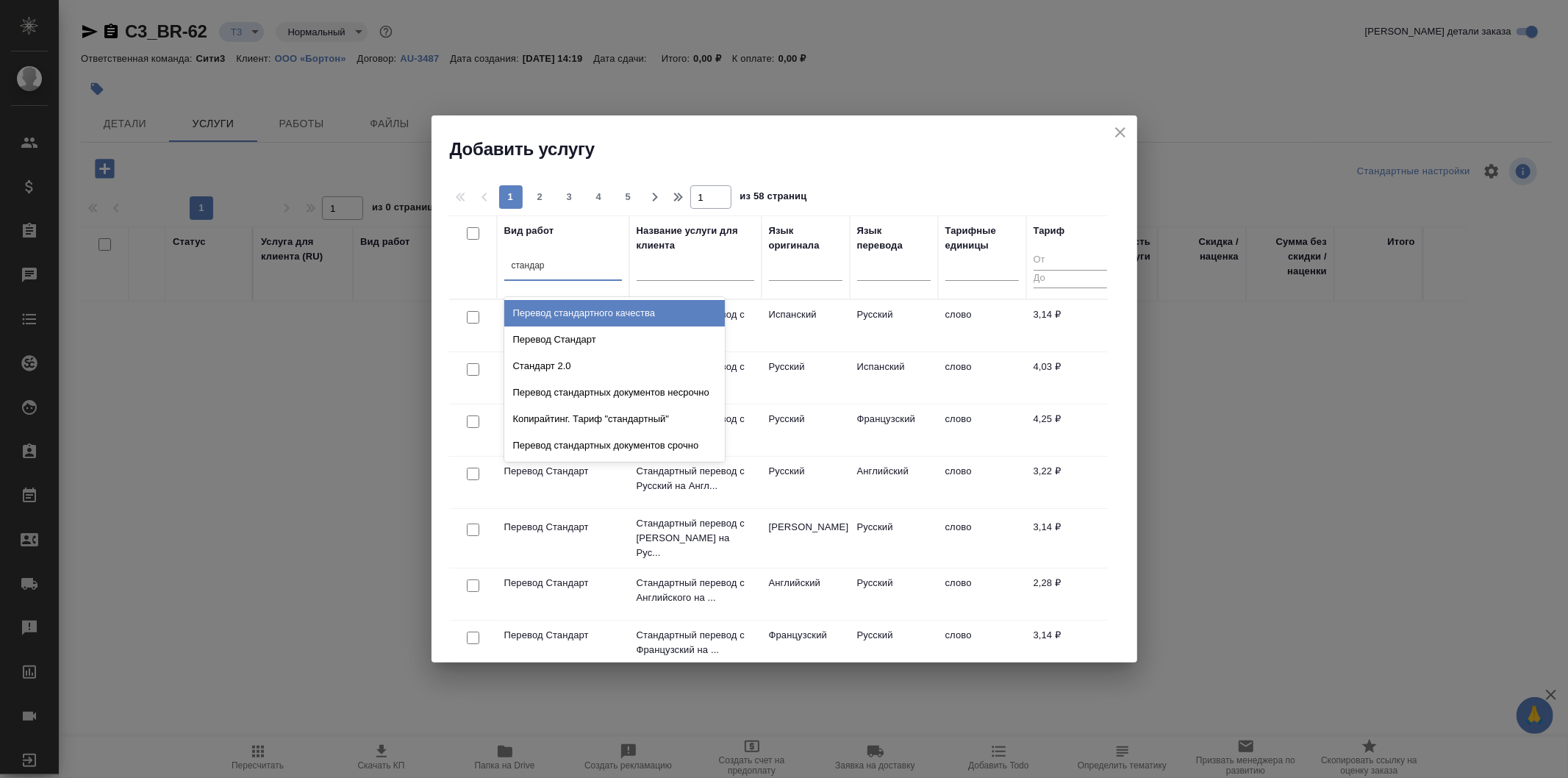
type input "стандарт"
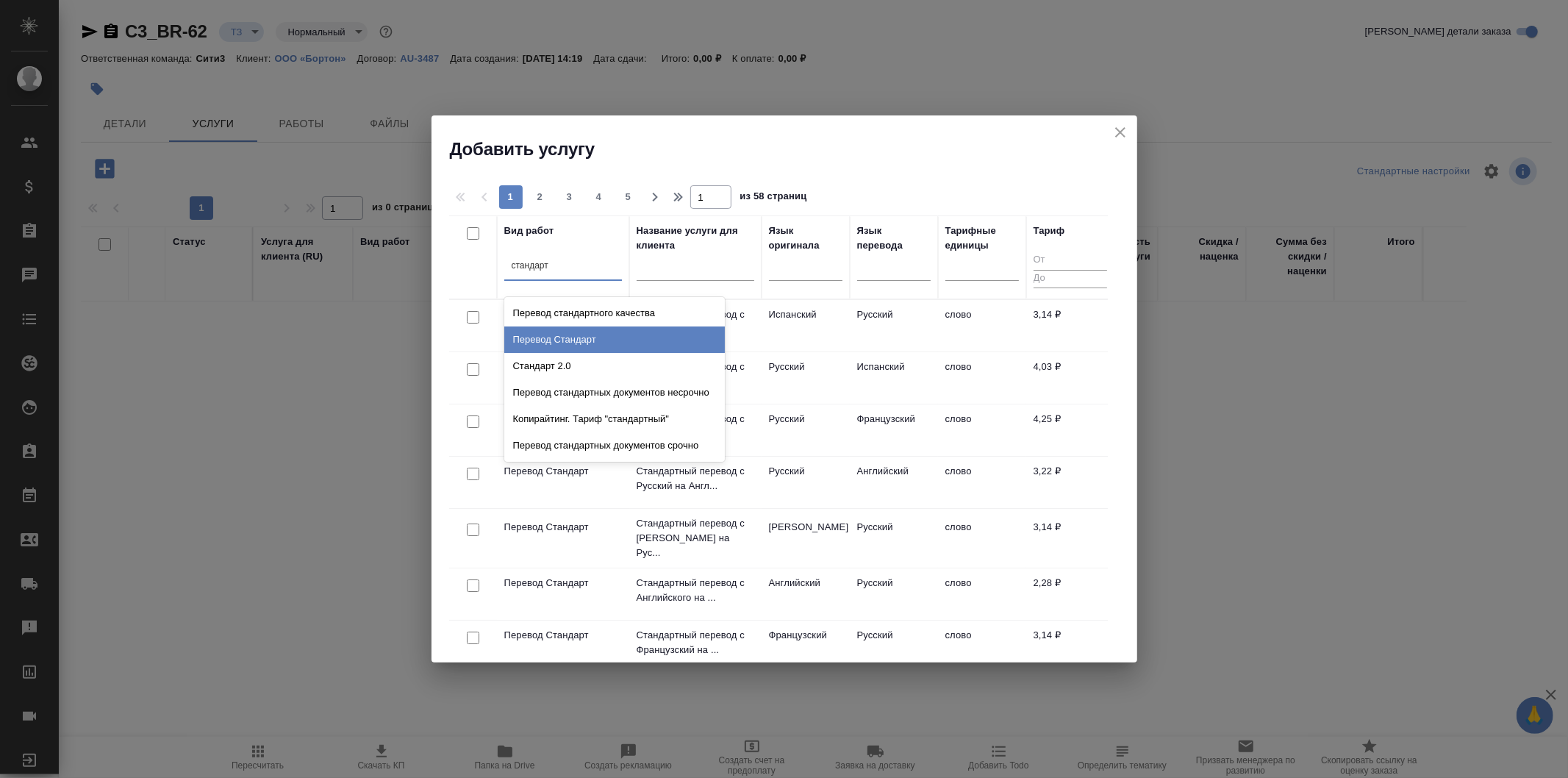
click at [662, 329] on div "Перевод Стандарт" at bounding box center [615, 339] width 220 height 27
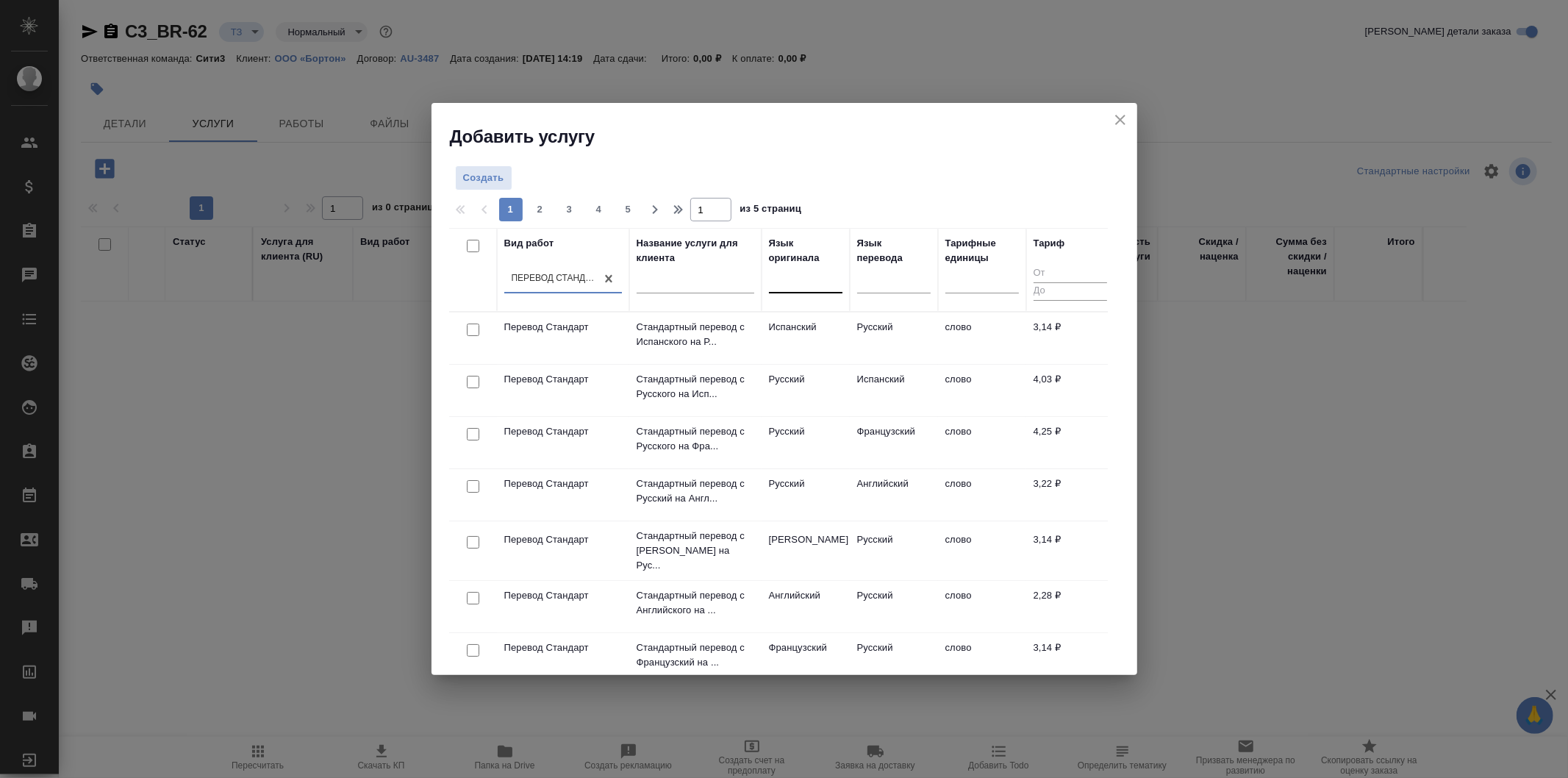
click at [805, 275] on div at bounding box center [805, 279] width 73 height 22
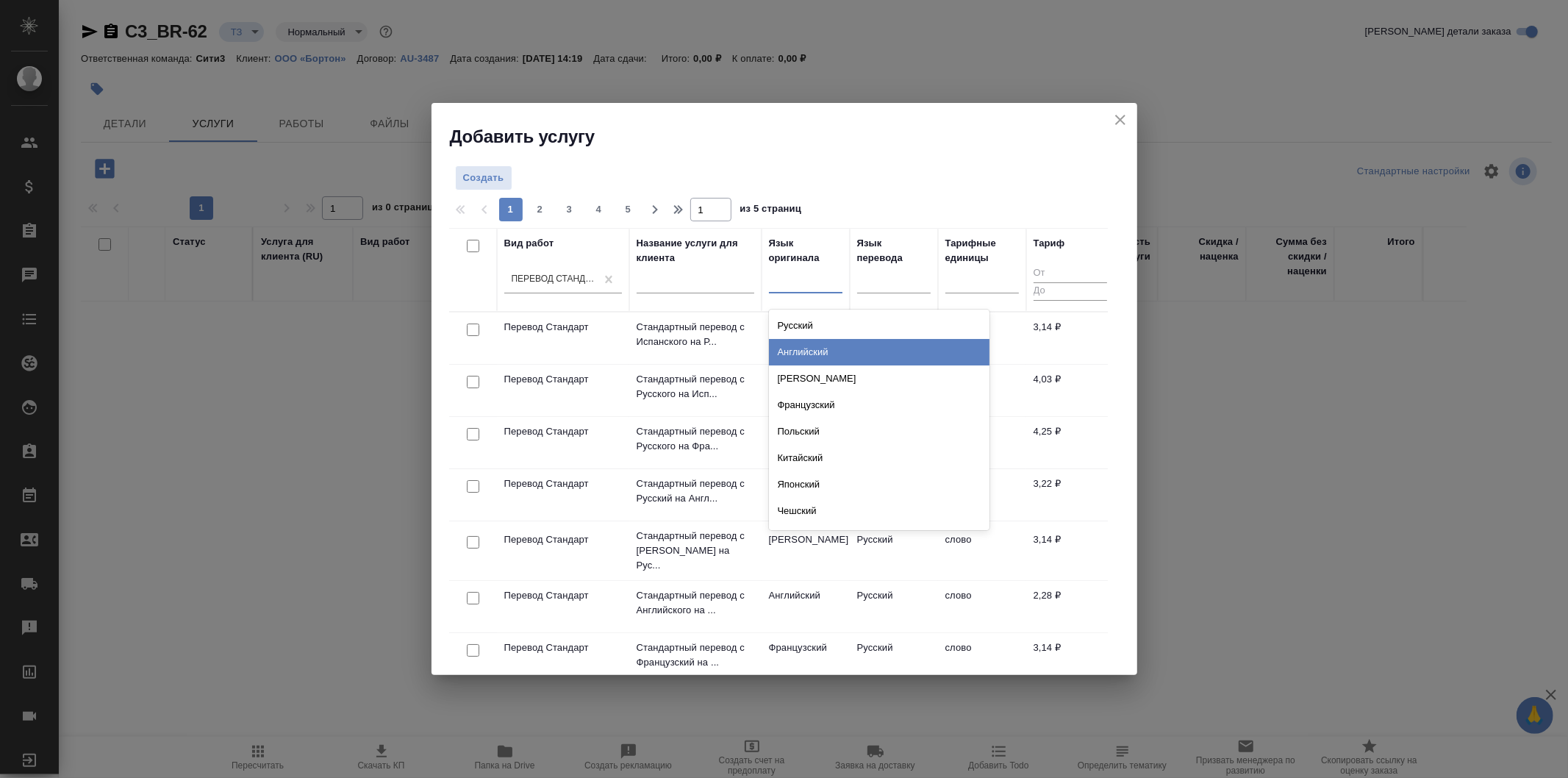
click at [854, 340] on div "Английский" at bounding box center [879, 352] width 220 height 27
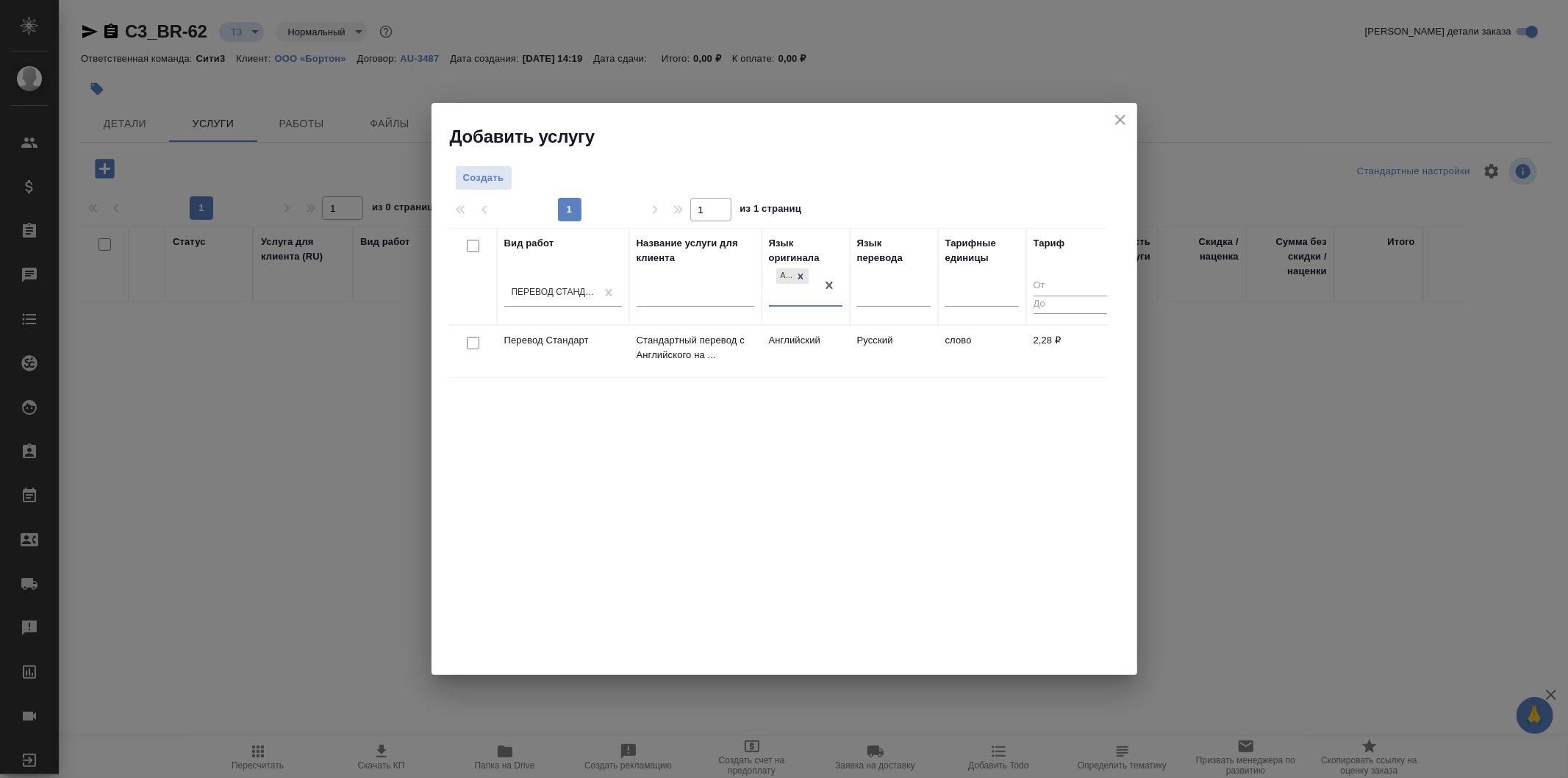
click at [1124, 115] on icon "close" at bounding box center [1120, 120] width 10 height 10
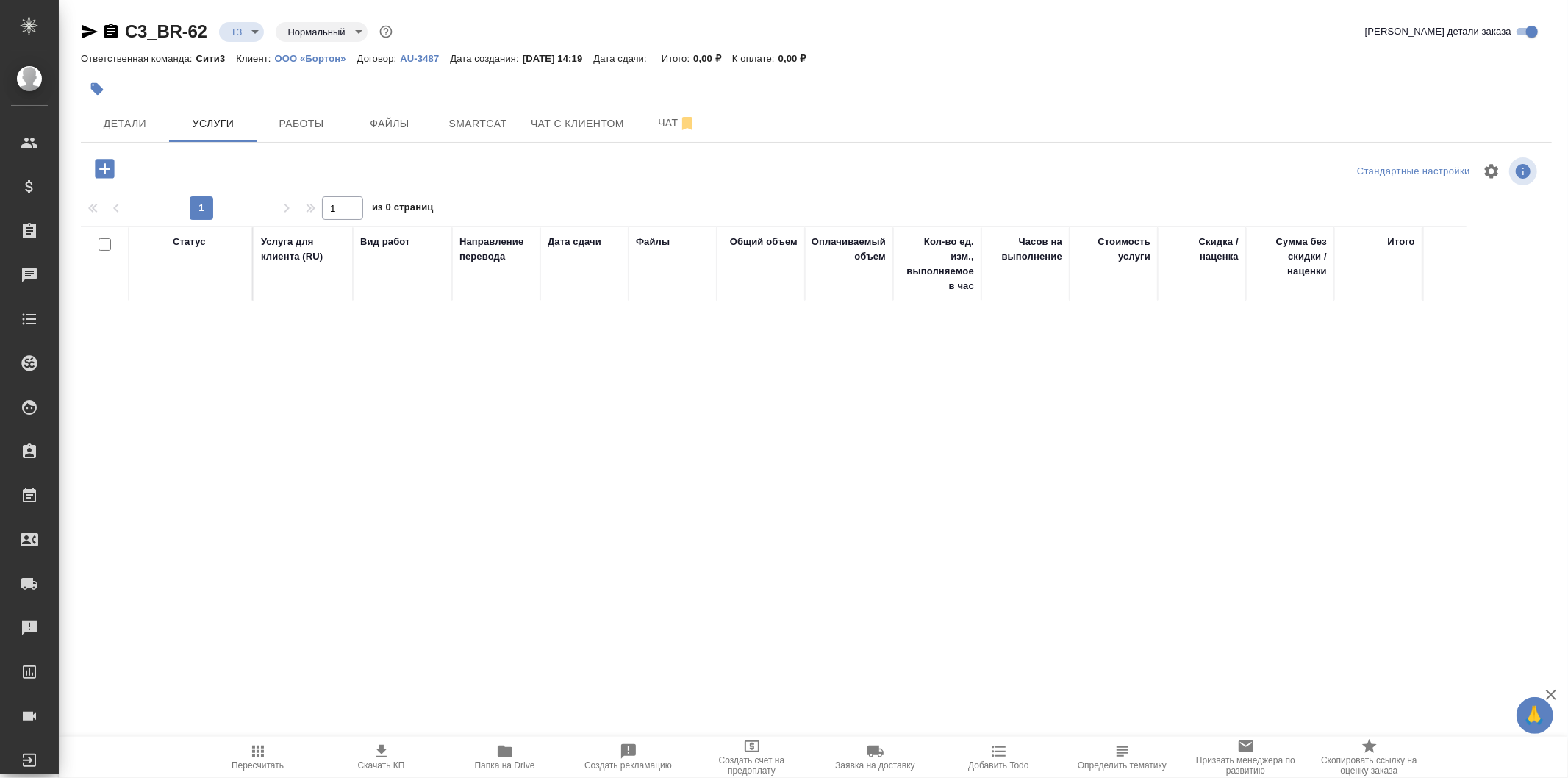
click at [410, 59] on p "AU-3487" at bounding box center [425, 58] width 50 height 11
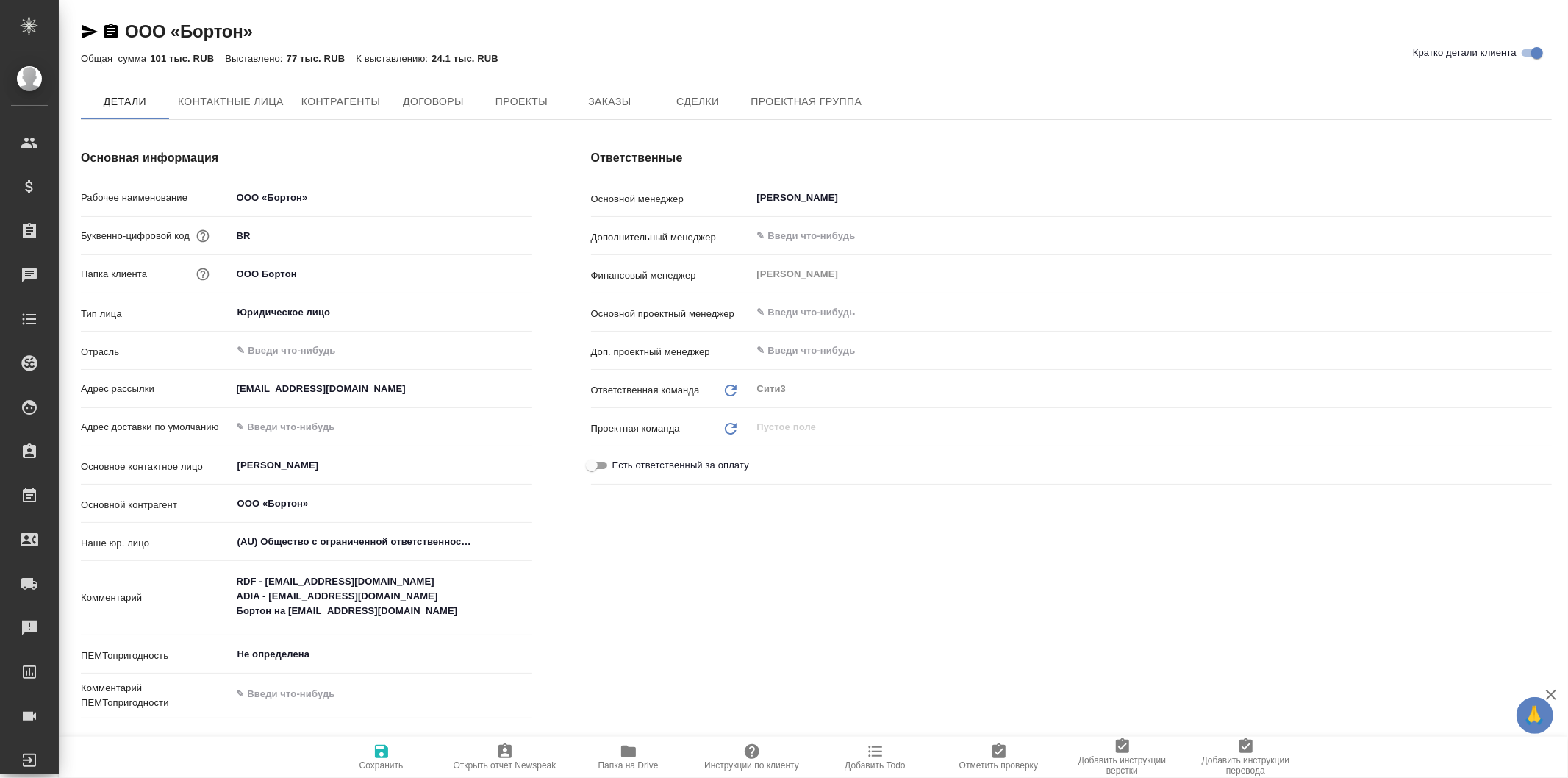
type textarea "x"
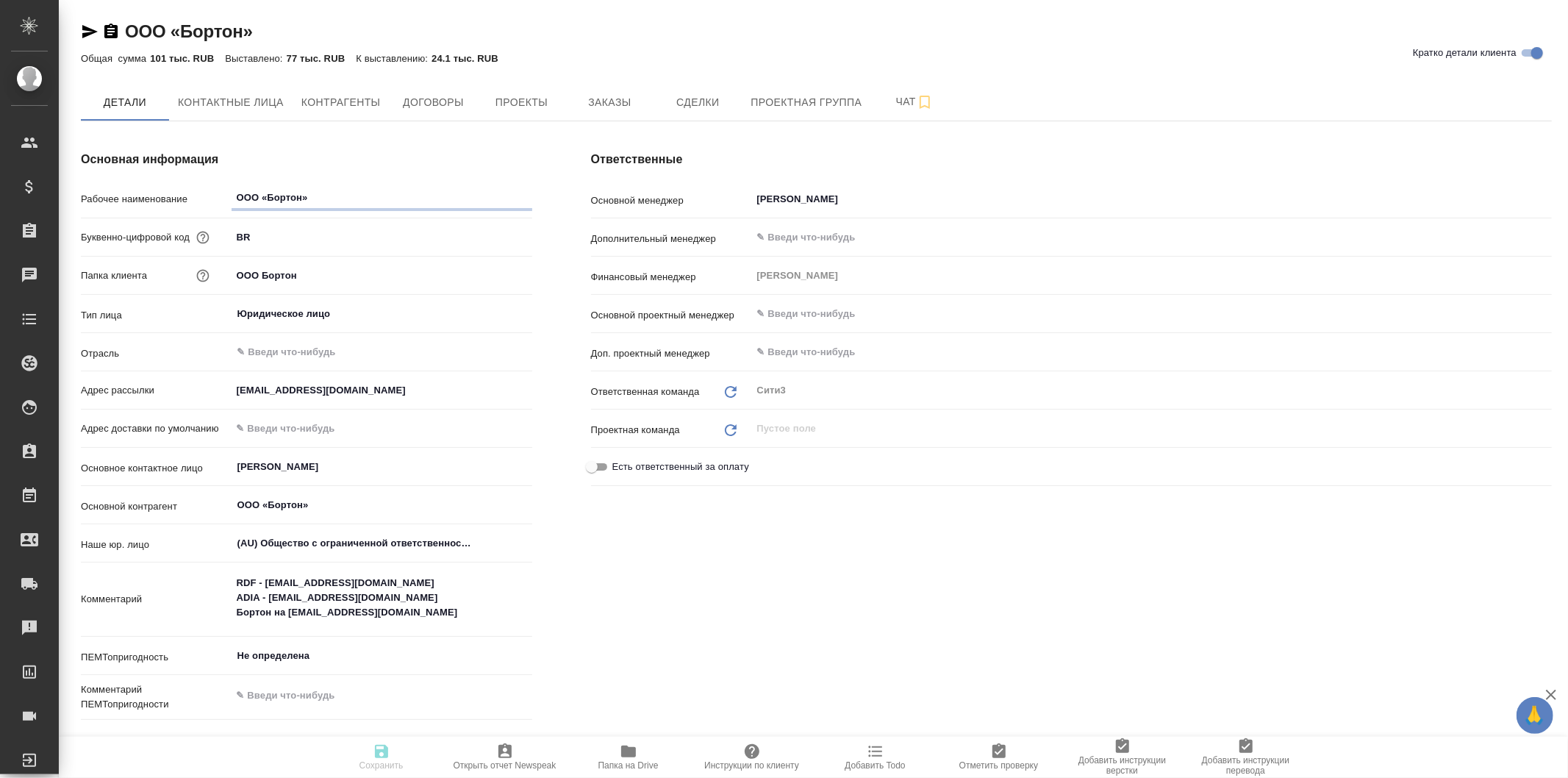
type textarea "x"
click at [628, 752] on icon "button" at bounding box center [629, 752] width 15 height 12
type textarea "x"
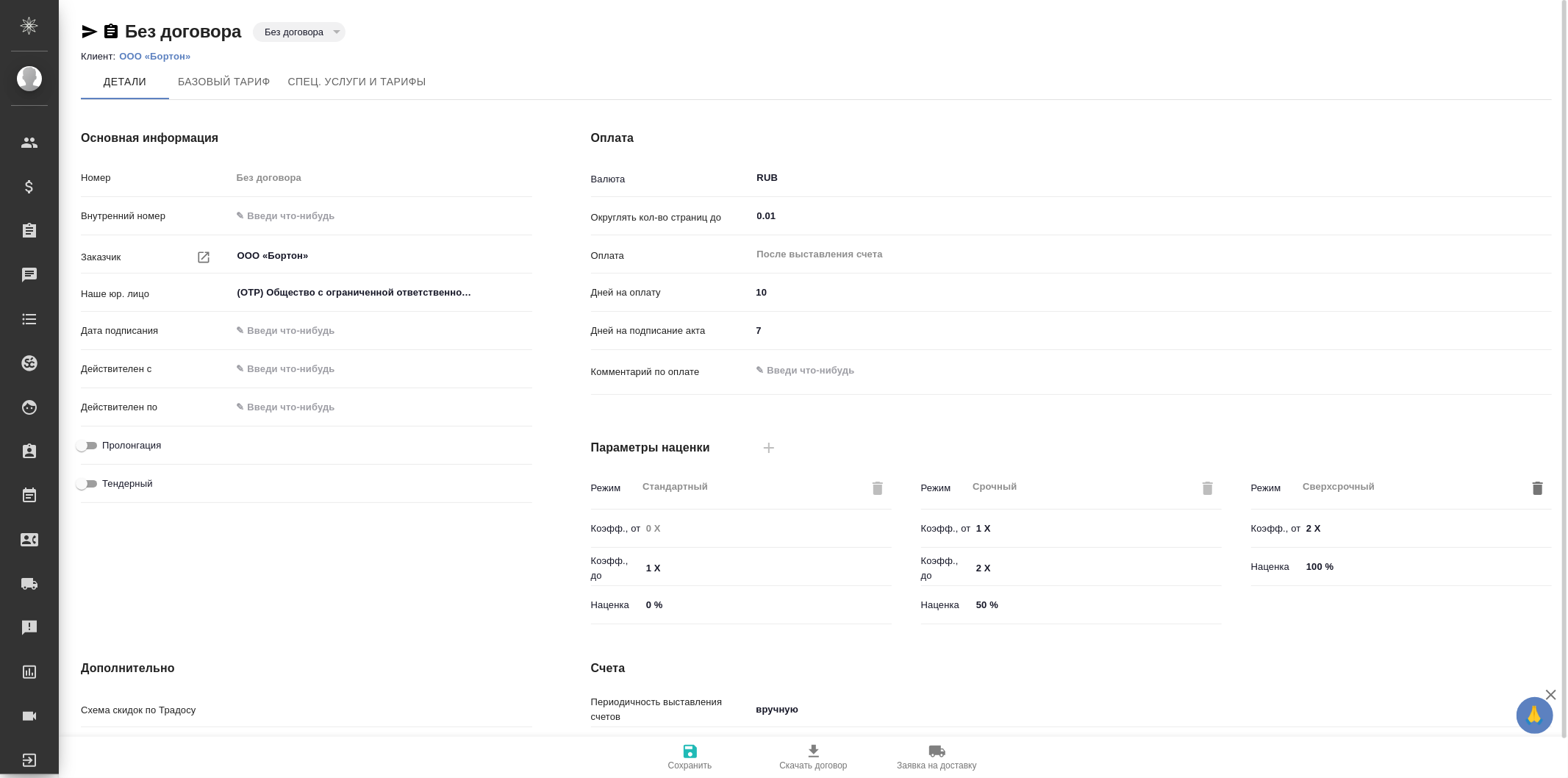
type input "Стандартный шаблон - [PHONE_NUMBER] - ВЫБЕРИ МЕНЯ!"
type input "Новый, 2022 (руб.)"
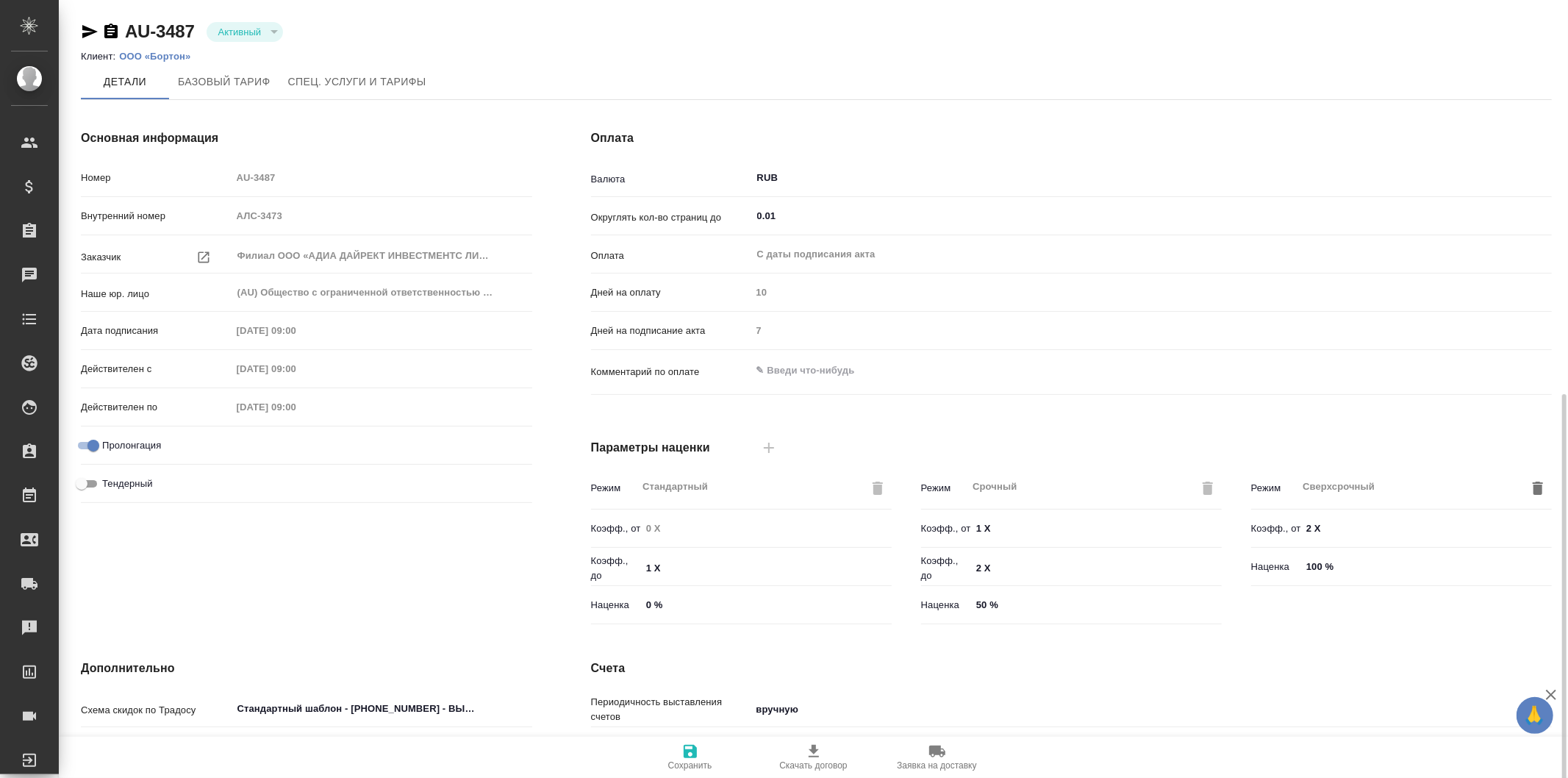
scroll to position [221, 0]
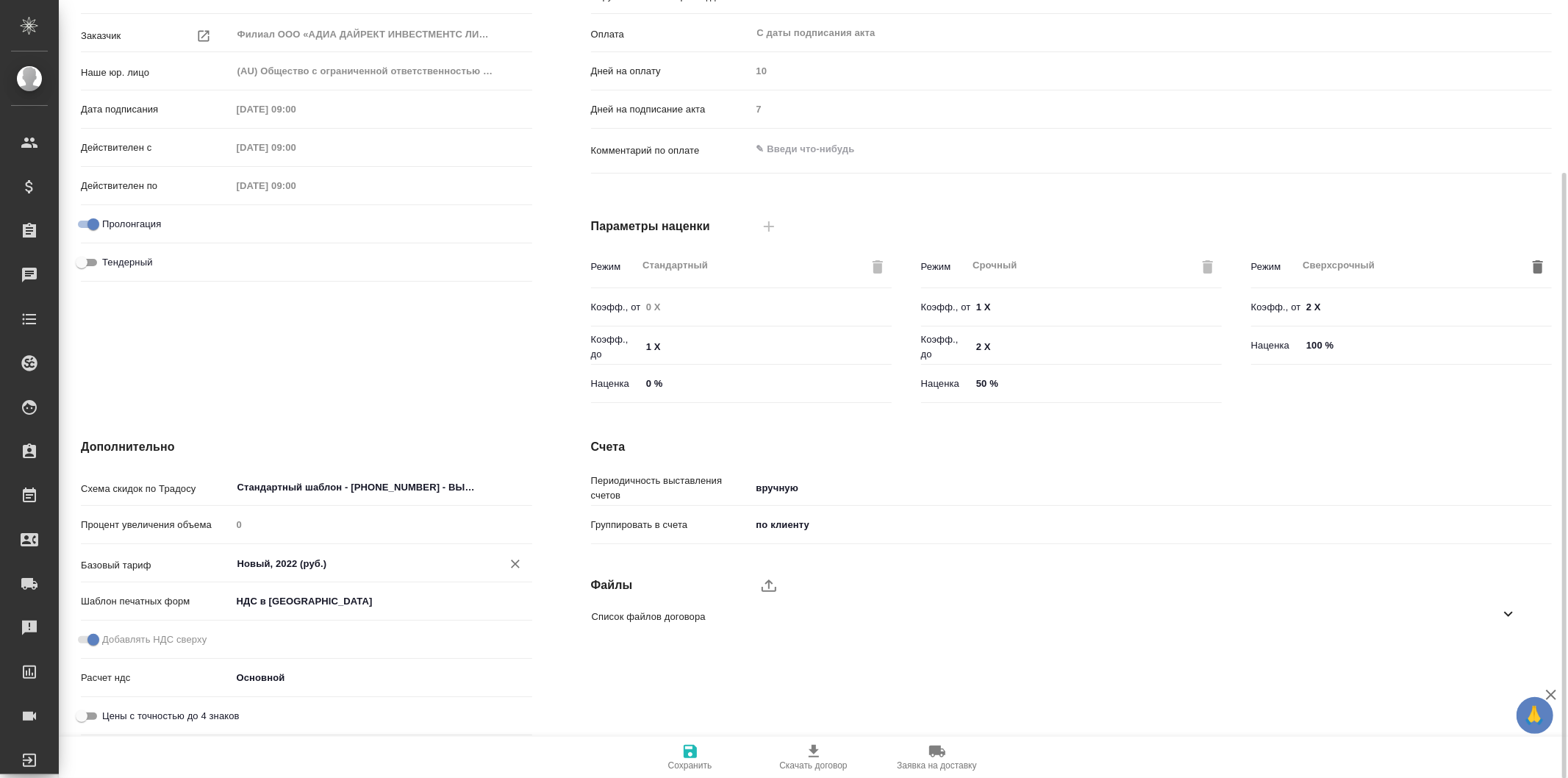
click at [355, 565] on input "Новый, 2022 (руб.)" at bounding box center [357, 563] width 243 height 17
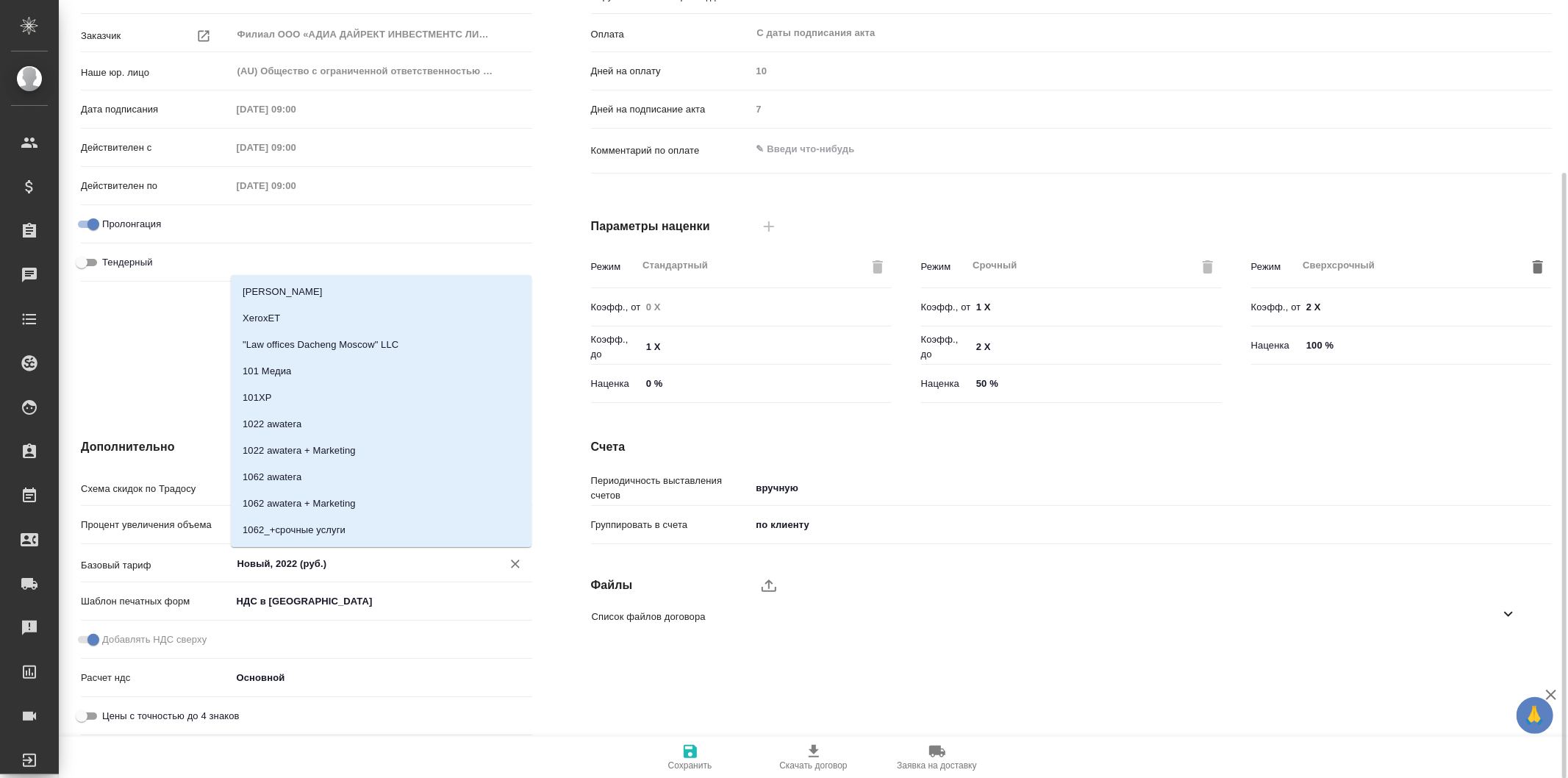
click at [390, 563] on input "Новый, 2022 (руб.)" at bounding box center [357, 563] width 243 height 17
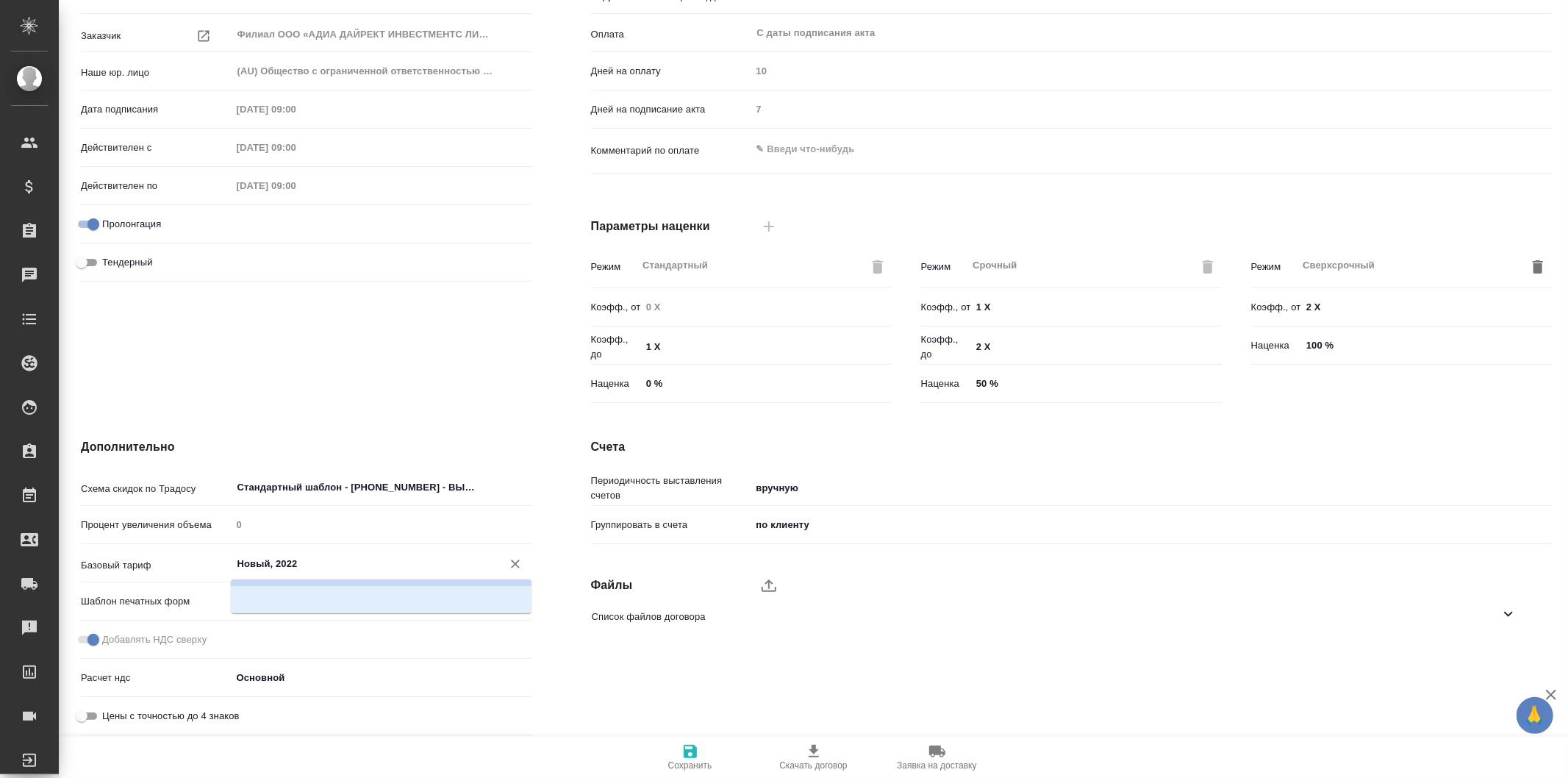
scroll to position [3, 0]
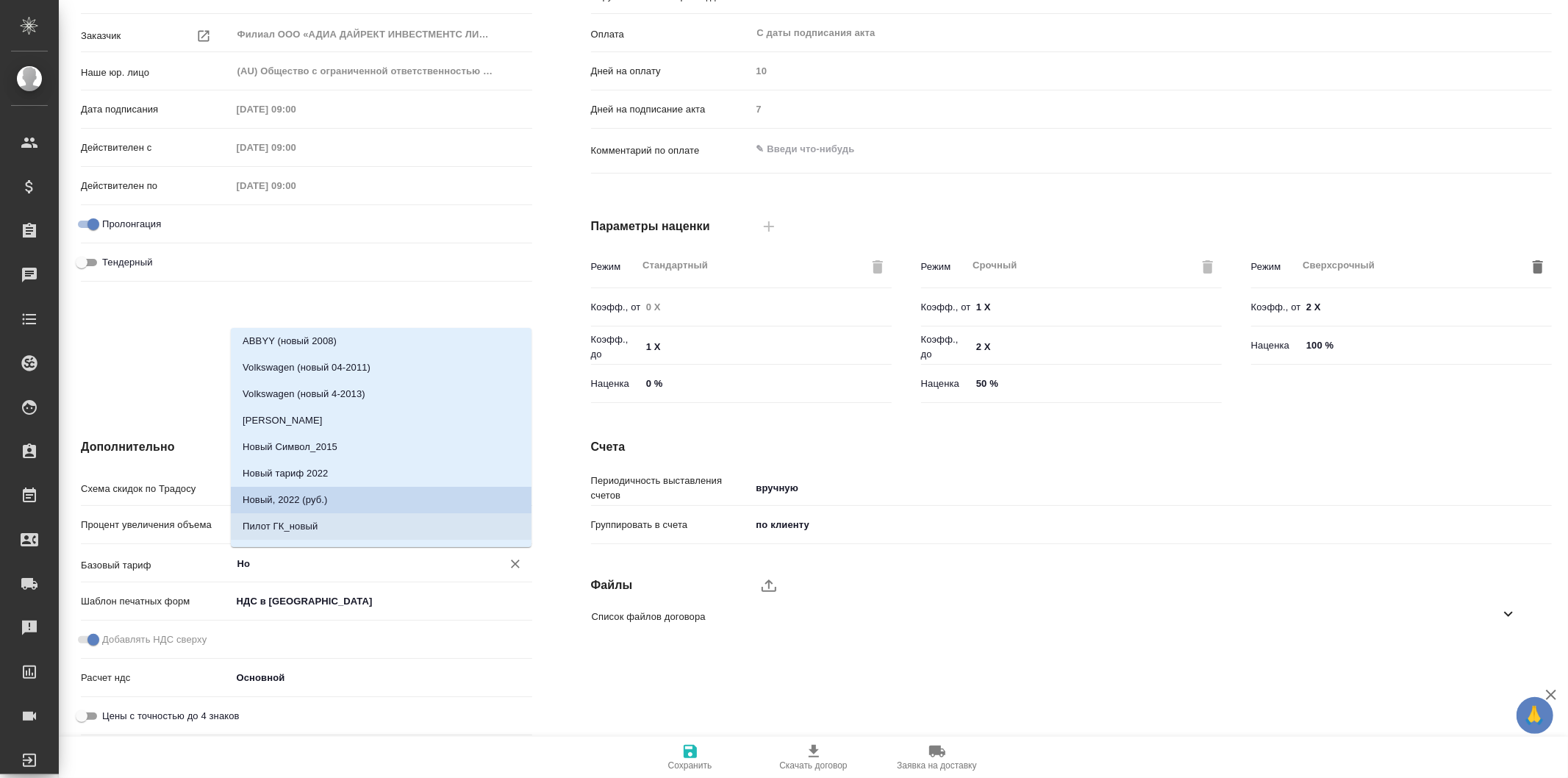
type input "Н"
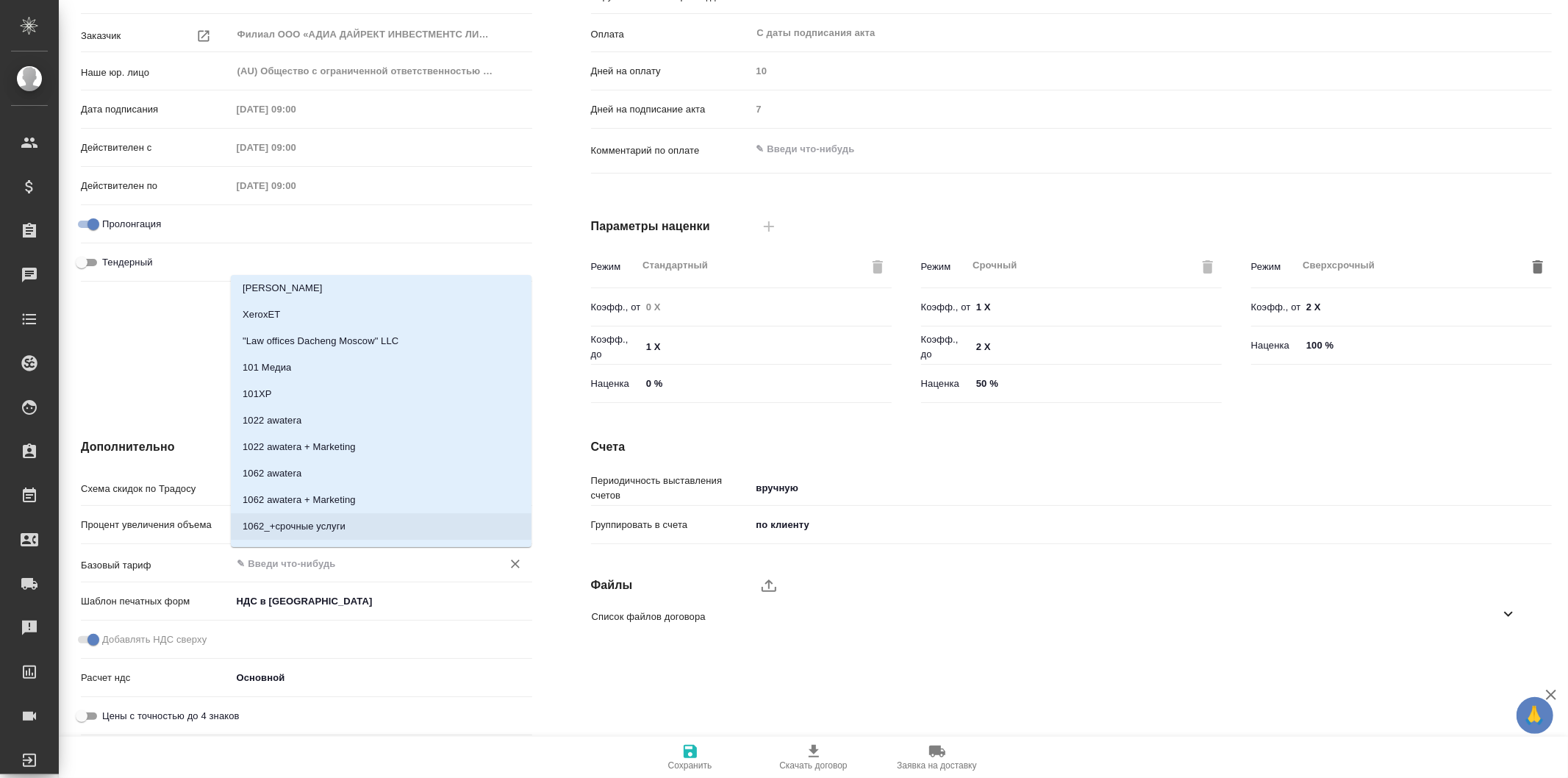
scroll to position [0, 0]
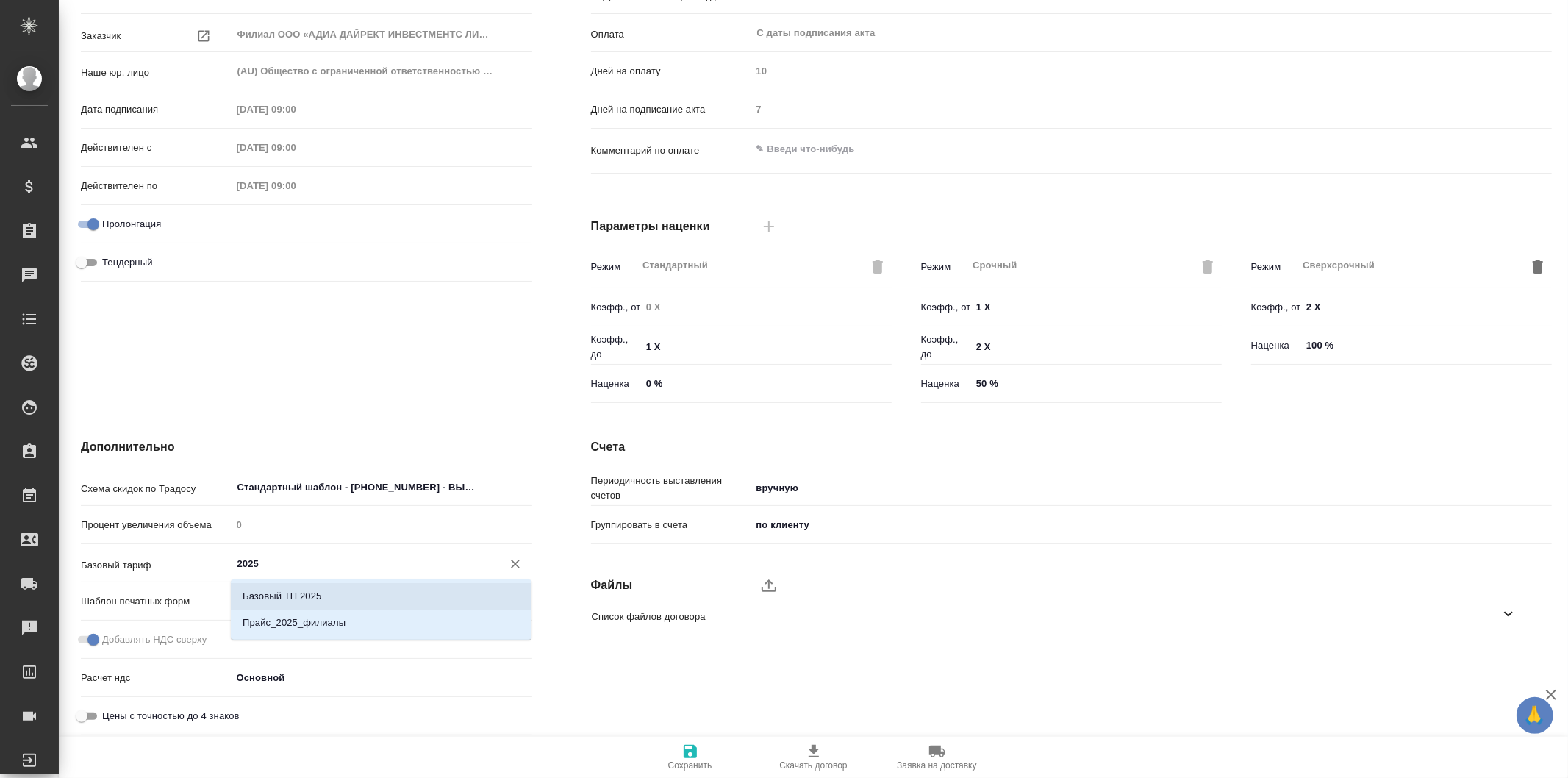
click at [400, 592] on li "Базовый ТП 2025" at bounding box center [381, 596] width 301 height 27
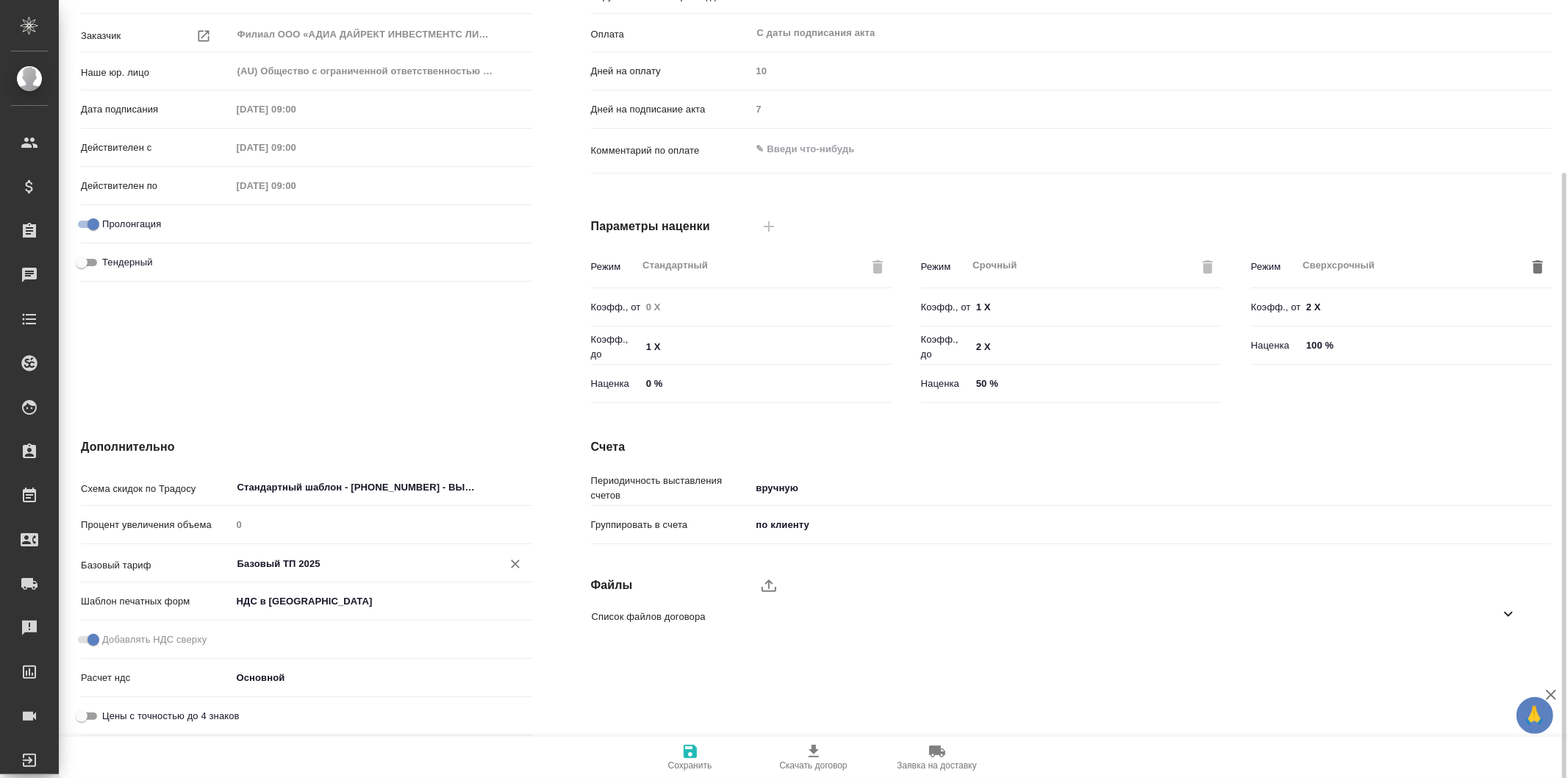
type input "Базовый ТП 2025"
click at [696, 756] on icon "button" at bounding box center [690, 751] width 13 height 13
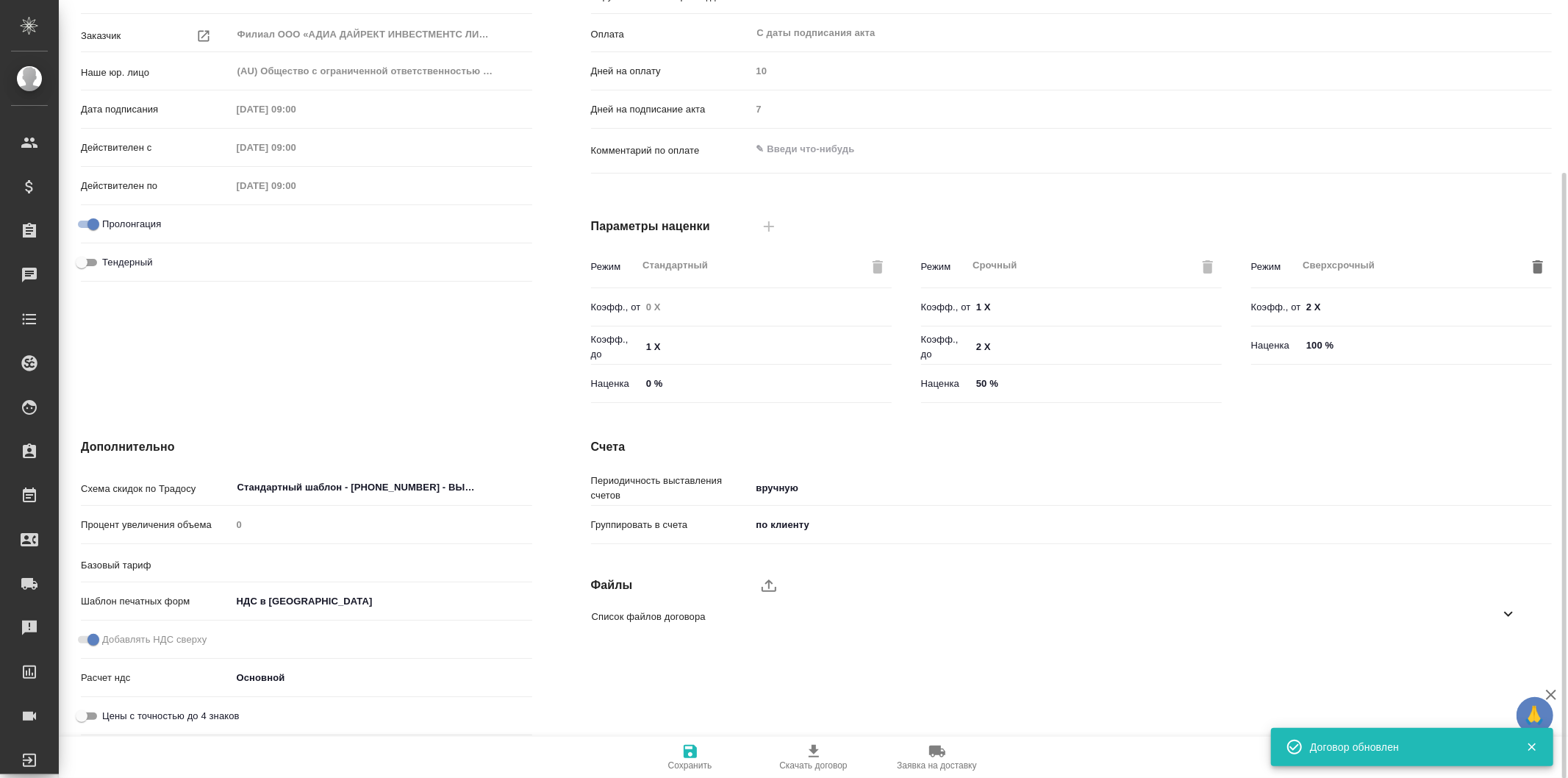
type input "Базовый ТП 2025"
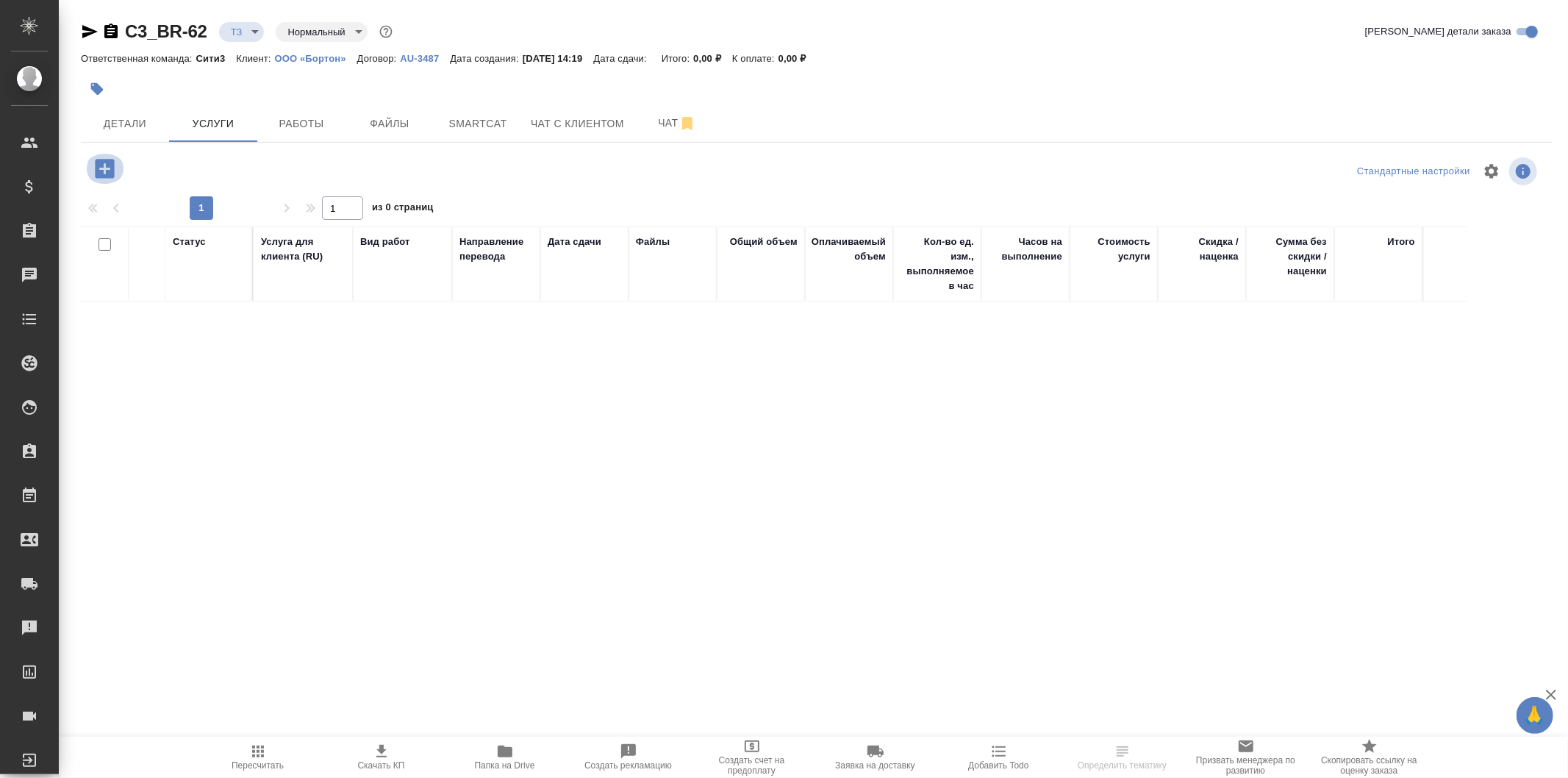
click at [114, 163] on icon "button" at bounding box center [104, 168] width 19 height 19
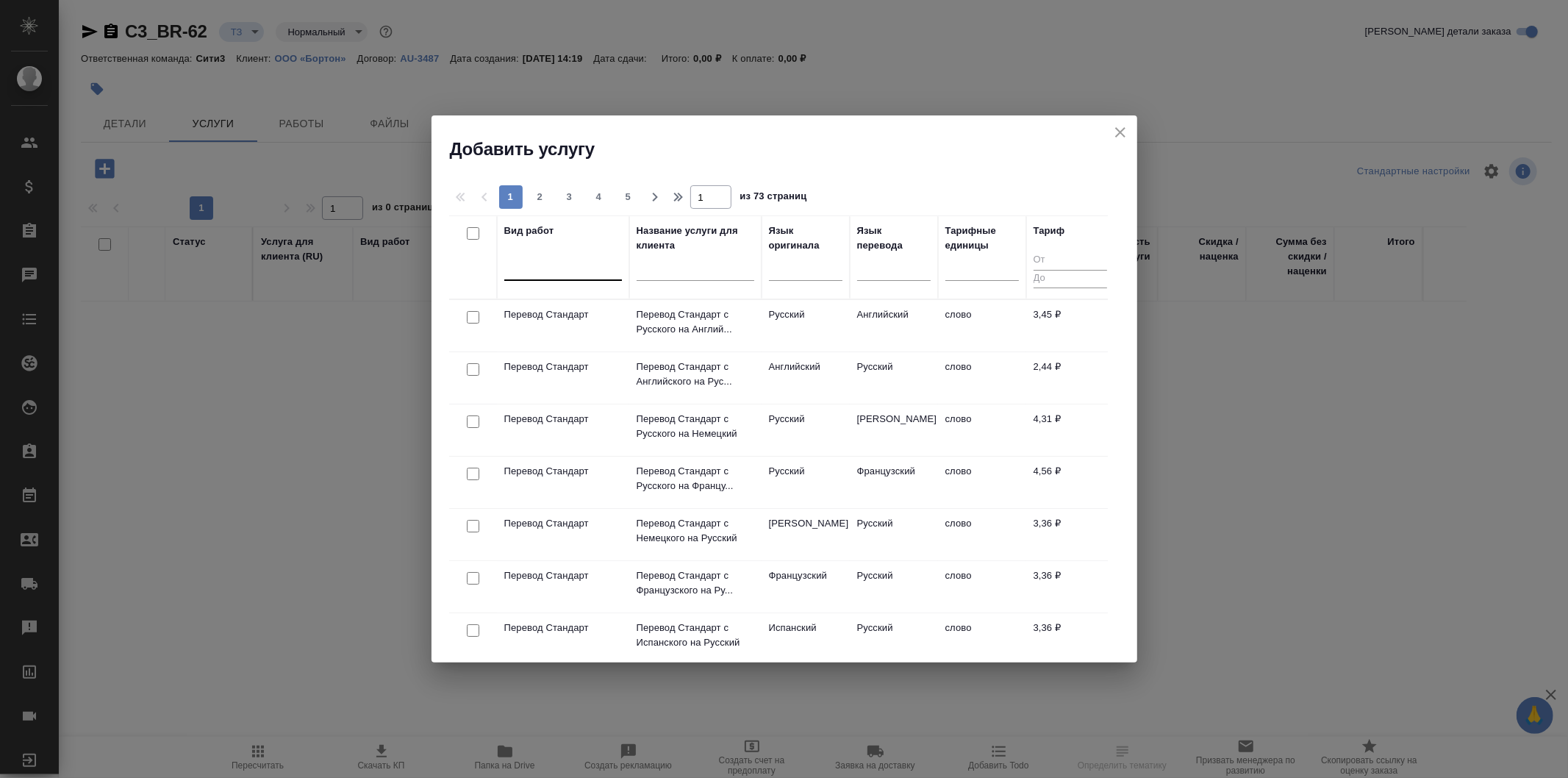
click at [584, 264] on div at bounding box center [563, 265] width 118 height 22
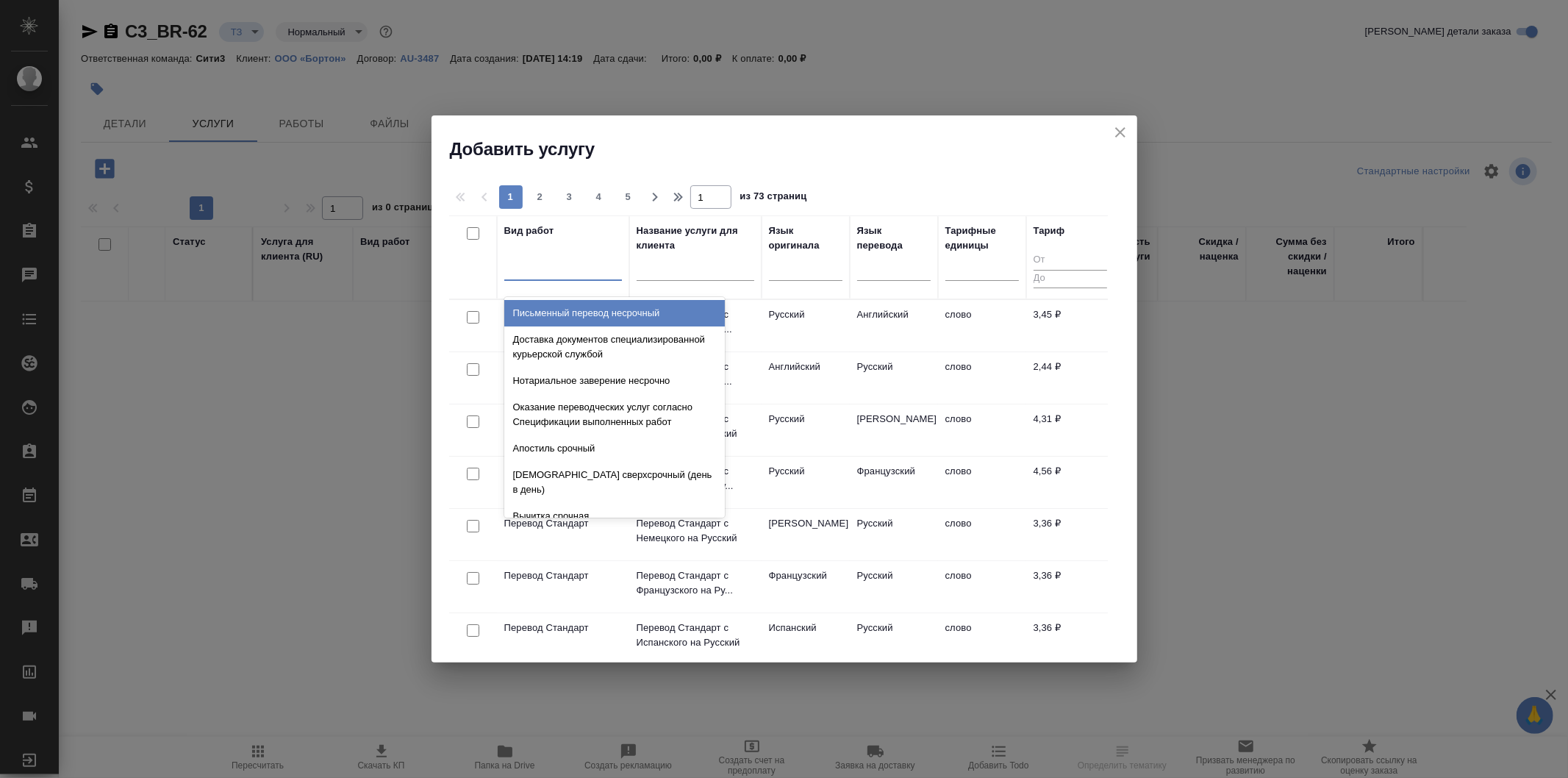
click at [861, 380] on td "Русский" at bounding box center [894, 378] width 88 height 52
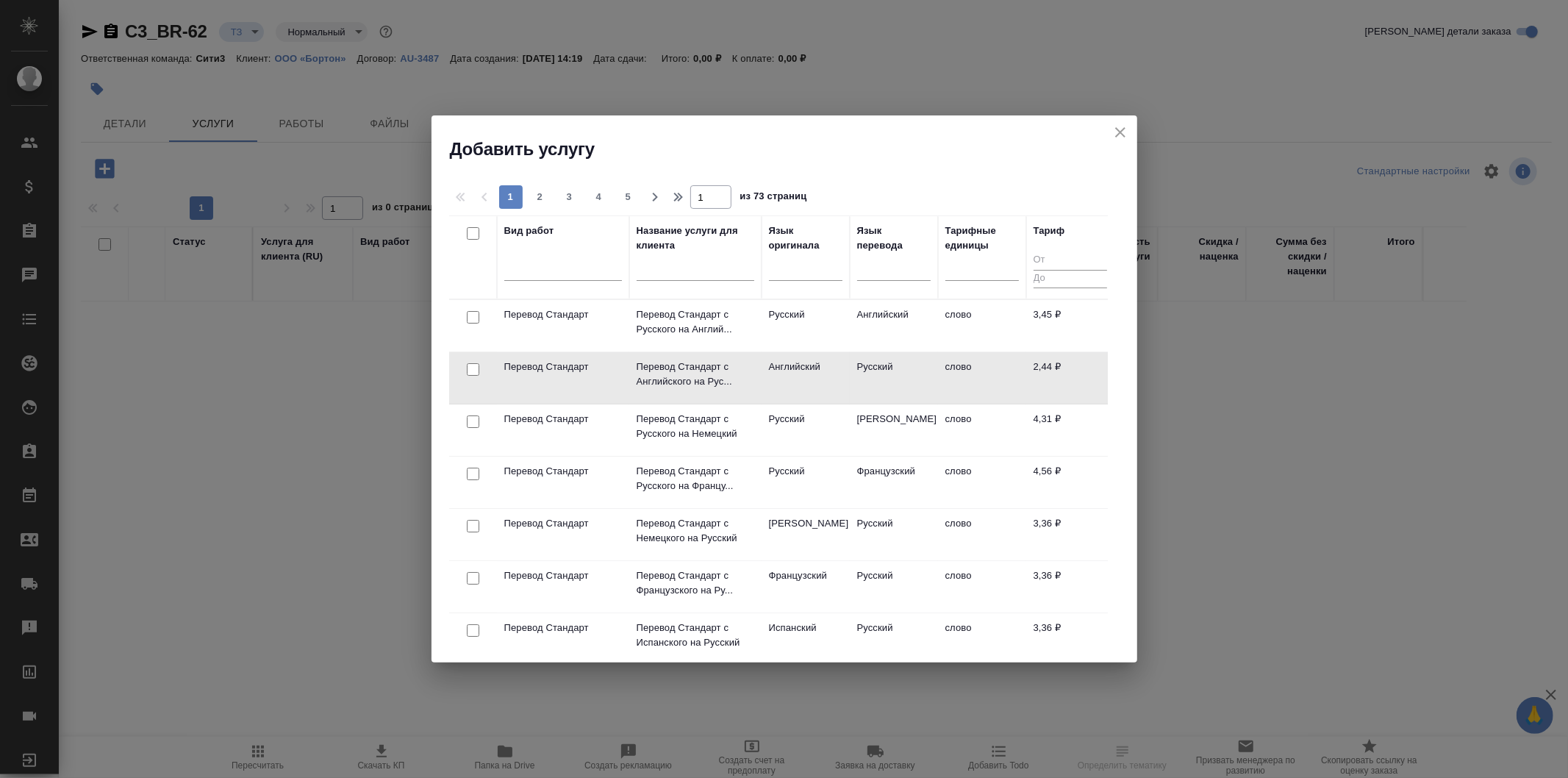
click at [861, 380] on td "Русский" at bounding box center [894, 378] width 88 height 52
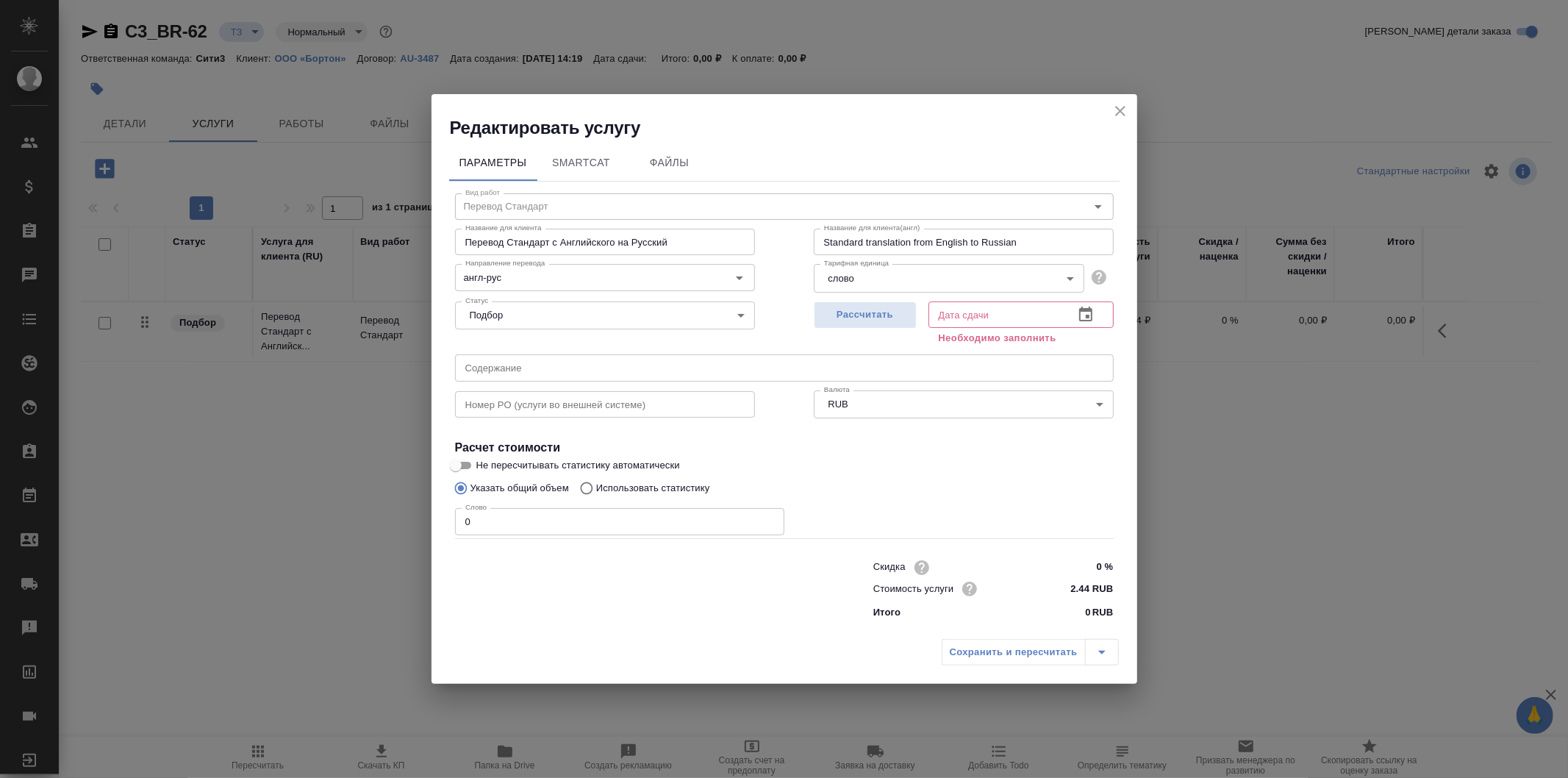
click at [1084, 316] on icon "button" at bounding box center [1086, 314] width 17 height 17
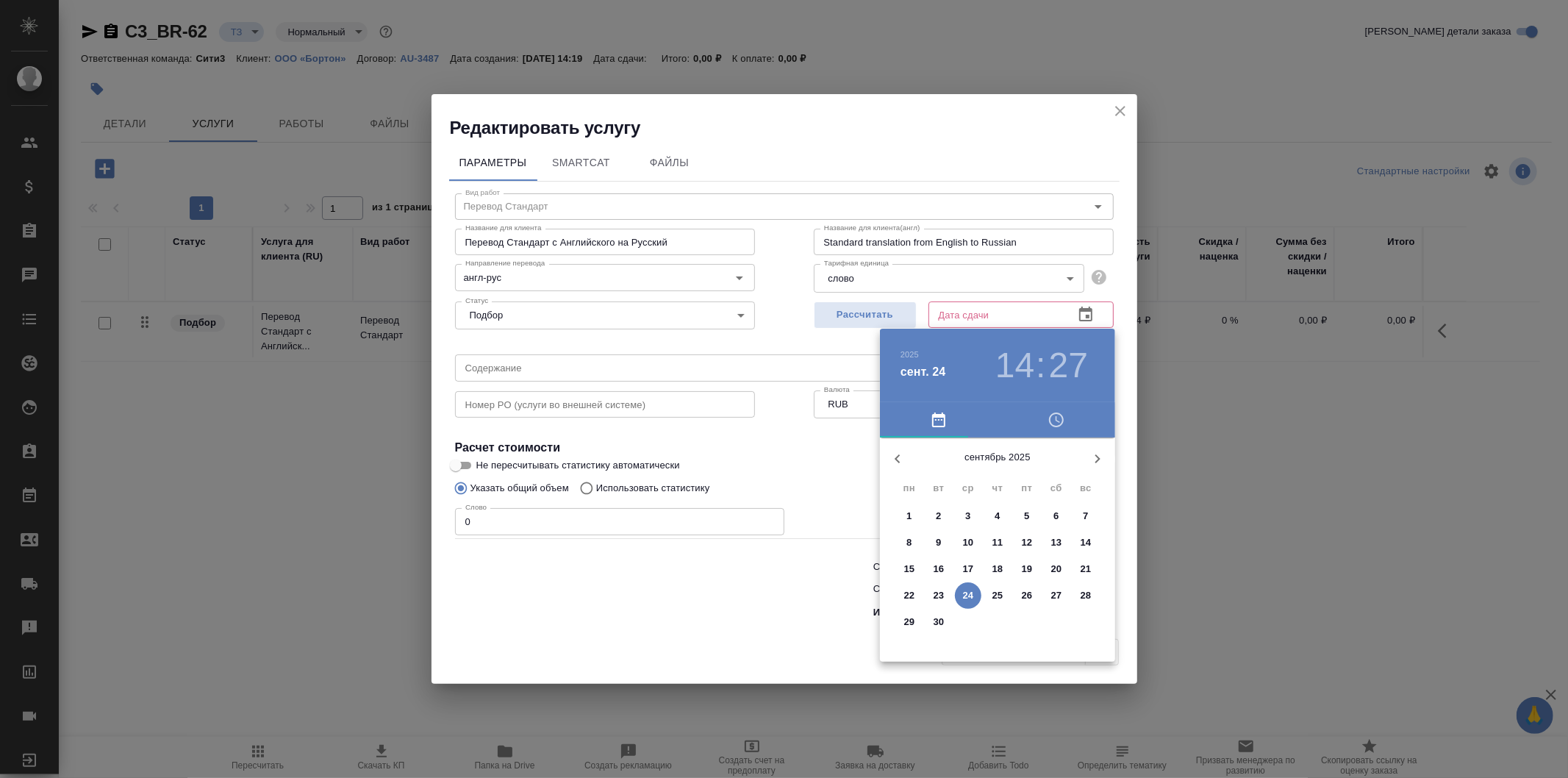
click at [804, 335] on div at bounding box center [784, 389] width 1568 height 778
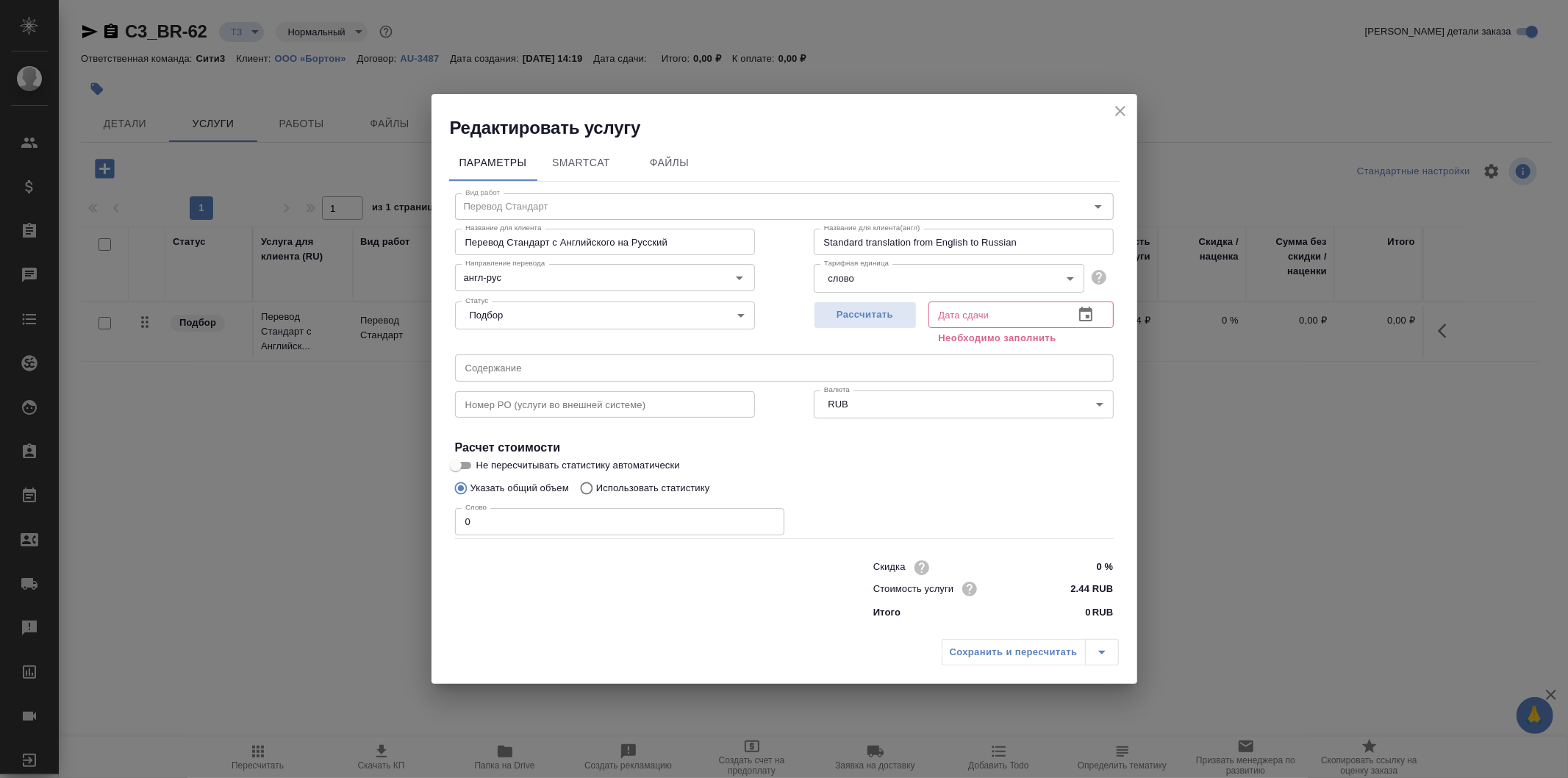
click at [835, 321] on div "2025 сент. 24 14 : 27 сентябрь 2025 пн вт ср чт пт сб вс 1 2 3 4 5 6 7 8 9 10 1…" at bounding box center [784, 389] width 1568 height 778
click at [846, 314] on span "Рассчитать" at bounding box center [865, 315] width 87 height 17
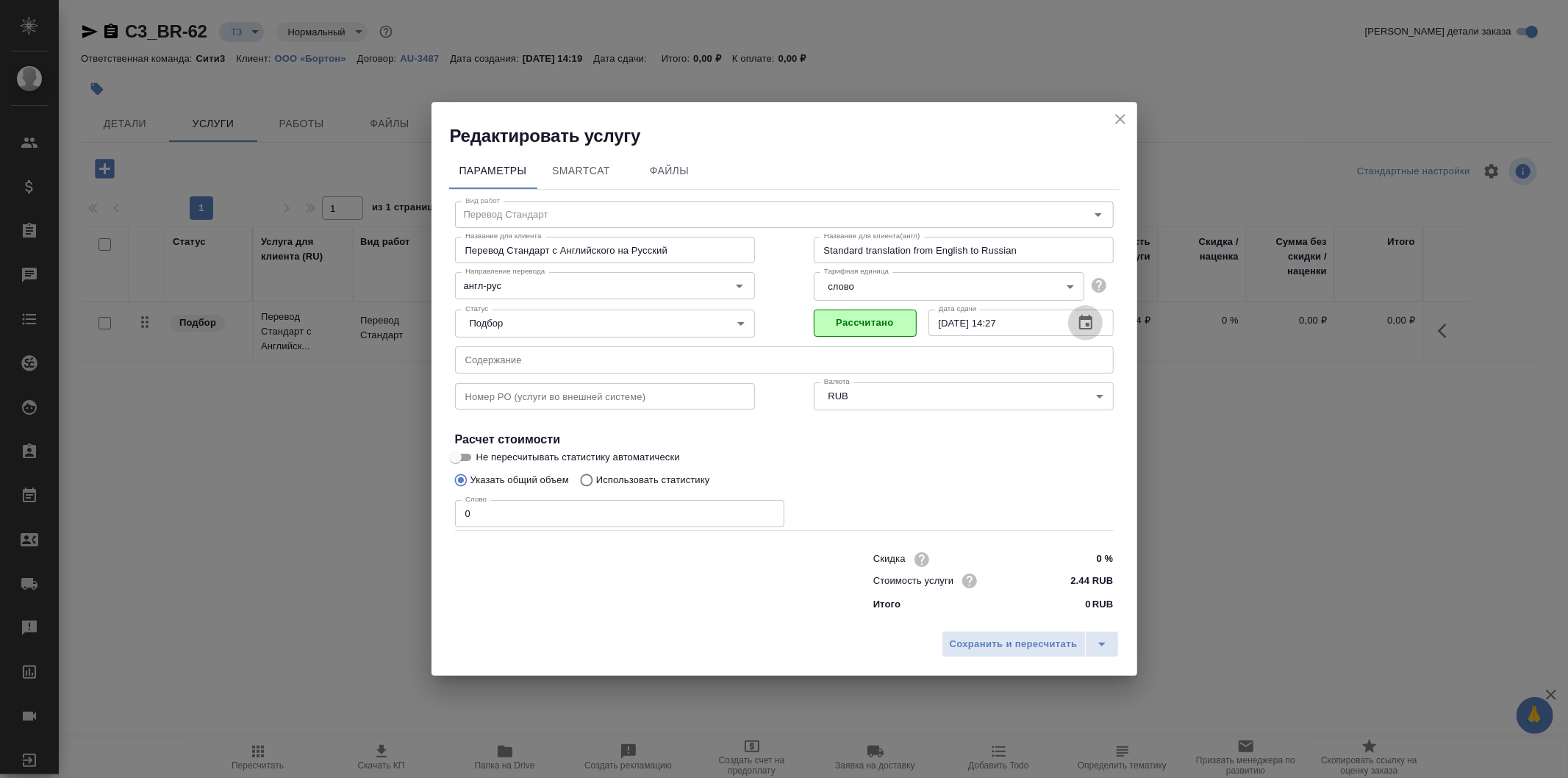
click at [1085, 325] on icon "button" at bounding box center [1086, 323] width 17 height 17
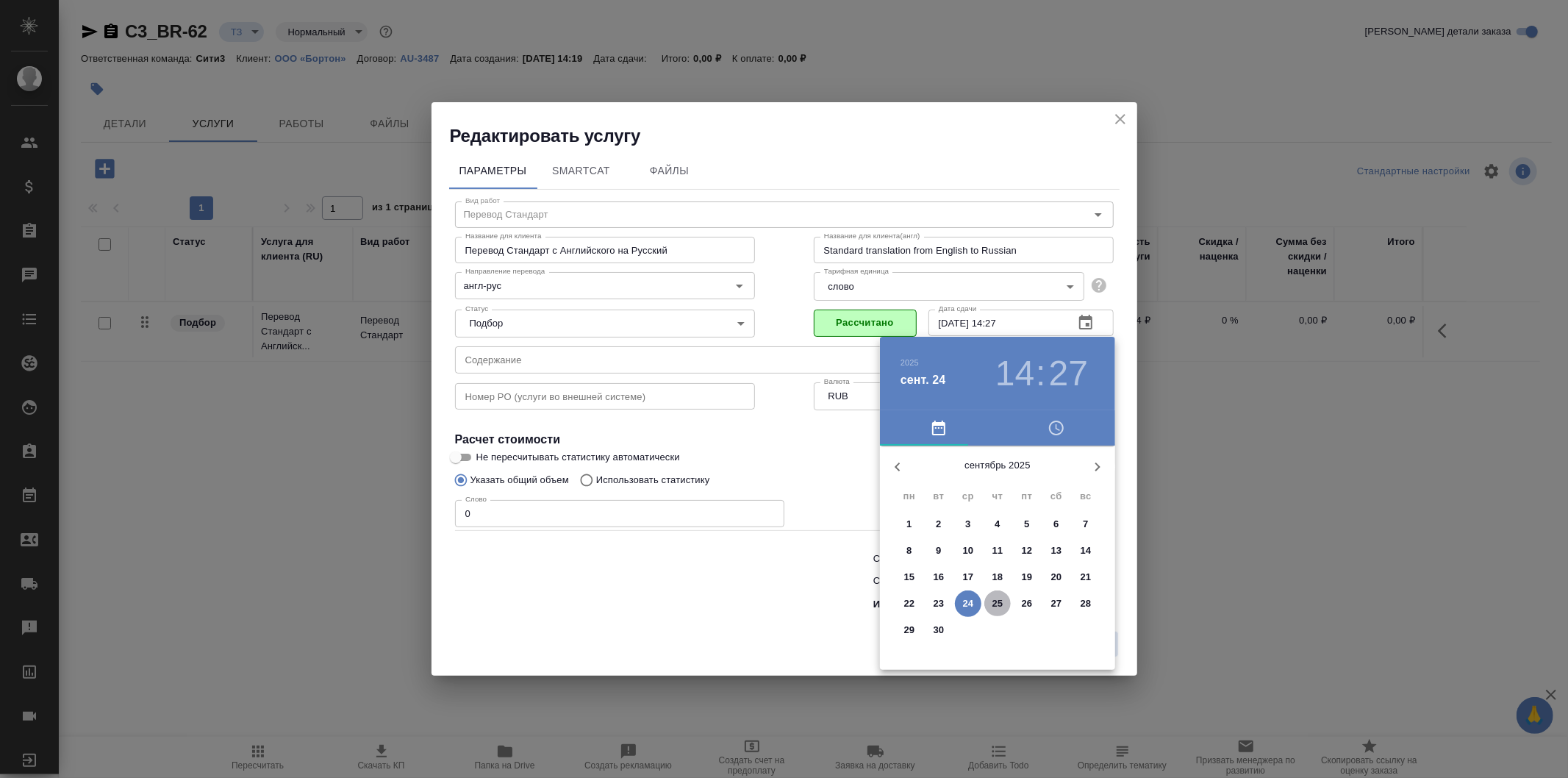
click at [1002, 602] on p "25" at bounding box center [998, 604] width 11 height 15
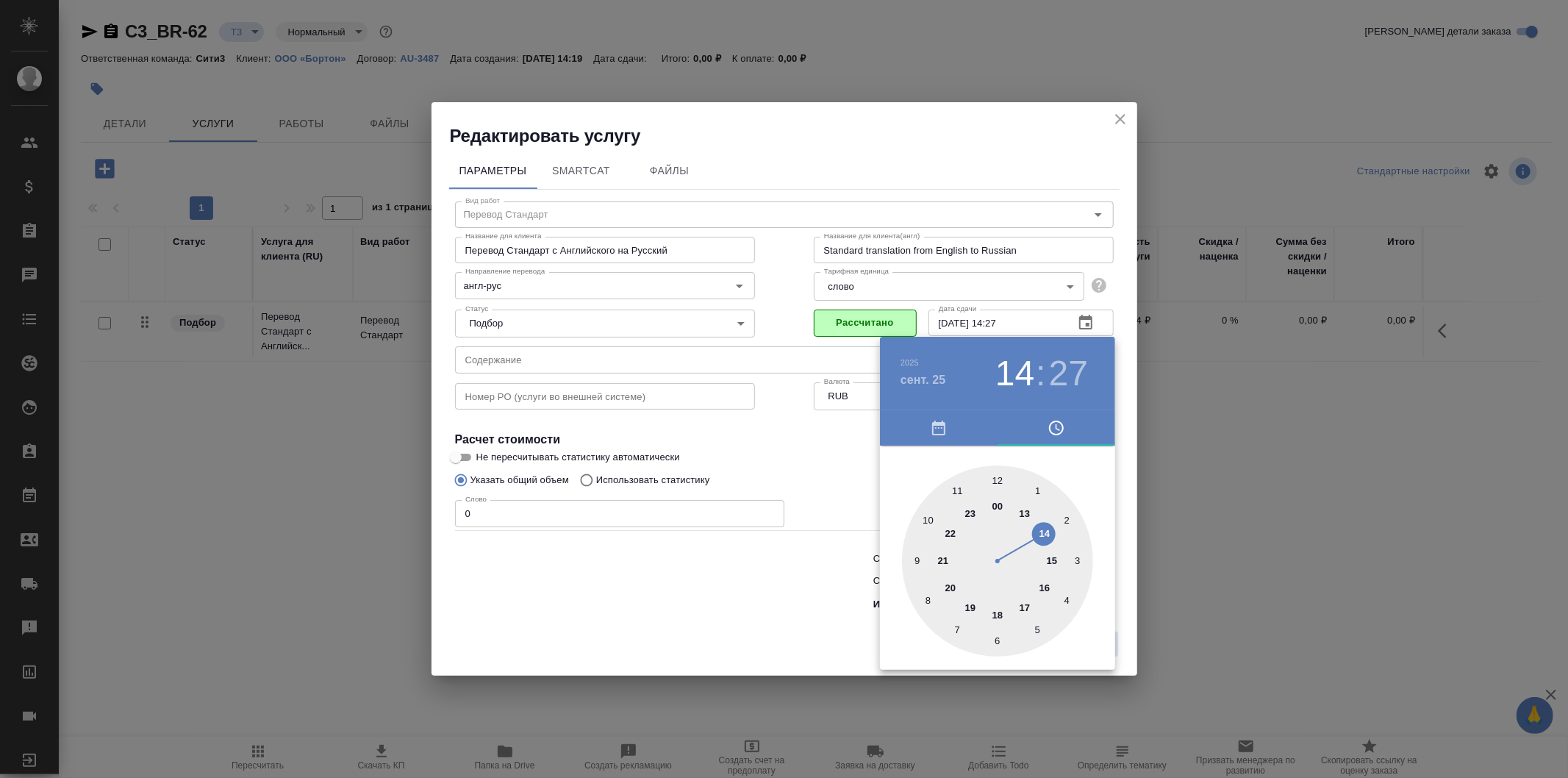
click at [1050, 557] on div at bounding box center [998, 562] width 191 height 191
type input "25.09.2025 15:27"
click at [798, 451] on div at bounding box center [784, 389] width 1568 height 778
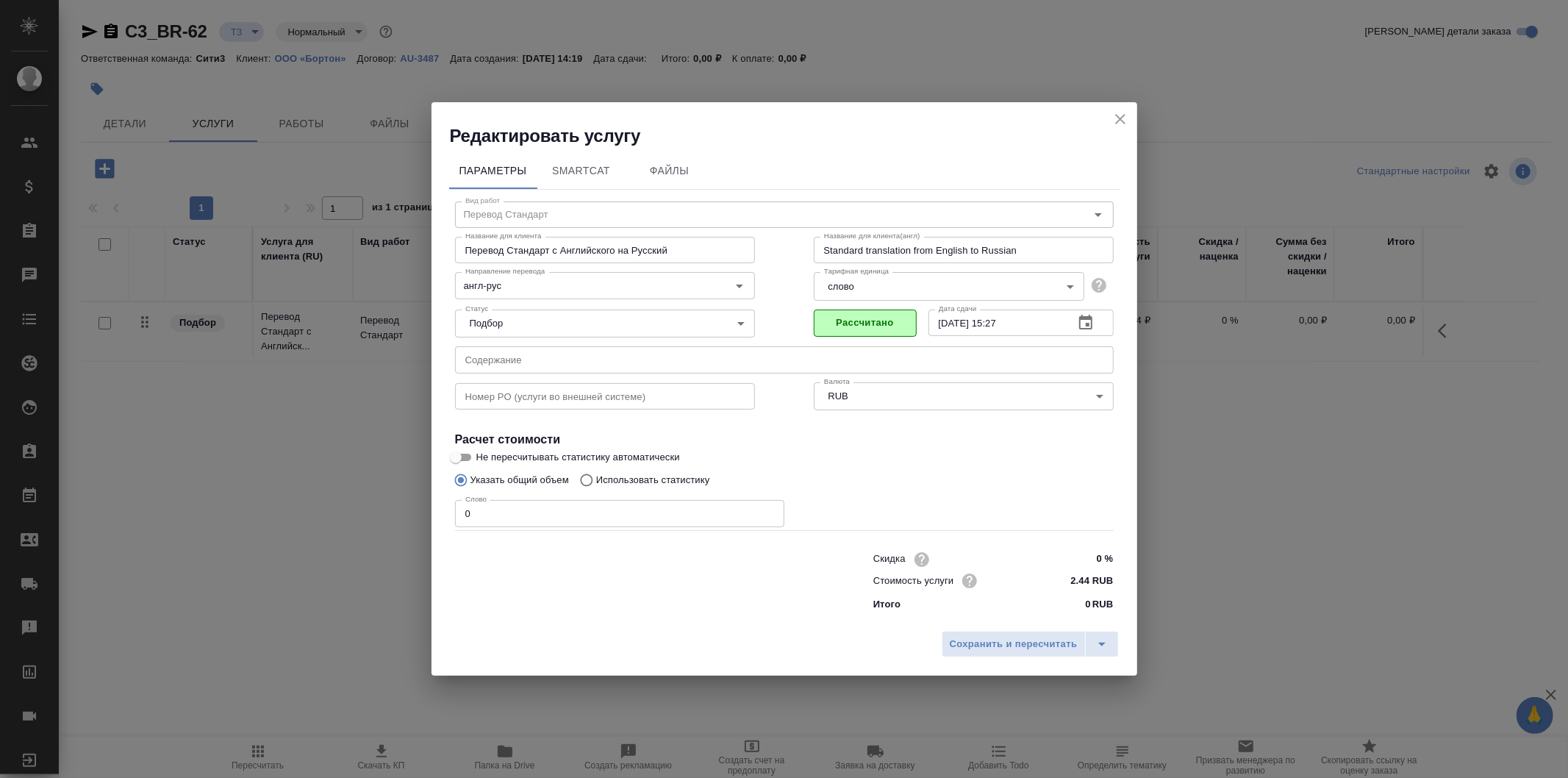
click at [599, 506] on input "0" at bounding box center [620, 513] width 330 height 27
type input "250"
click at [1004, 652] on span "Сохранить и пересчитать" at bounding box center [1013, 645] width 128 height 17
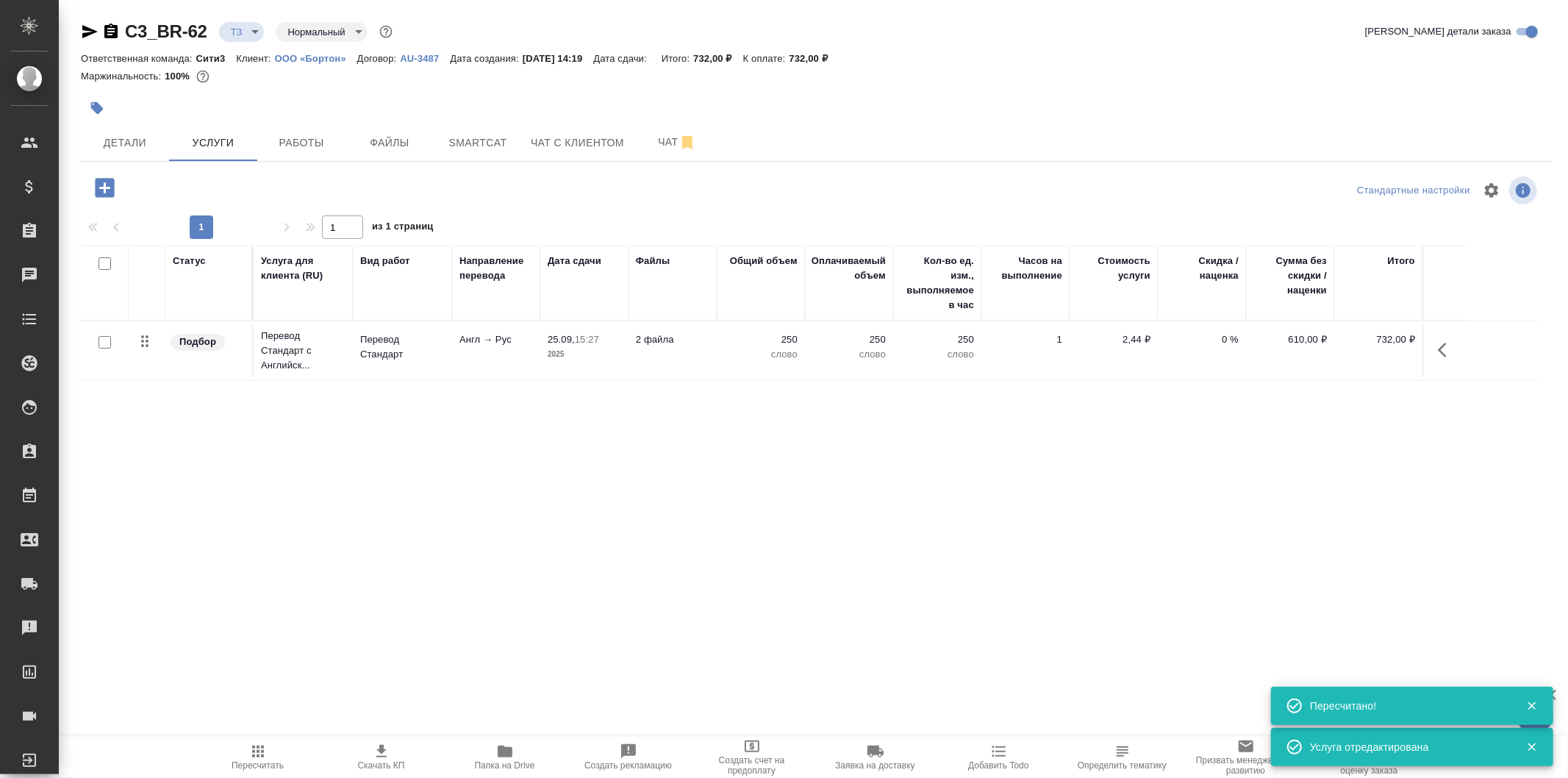
click at [106, 340] on input "checkbox" at bounding box center [104, 342] width 13 height 13
checkbox input "true"
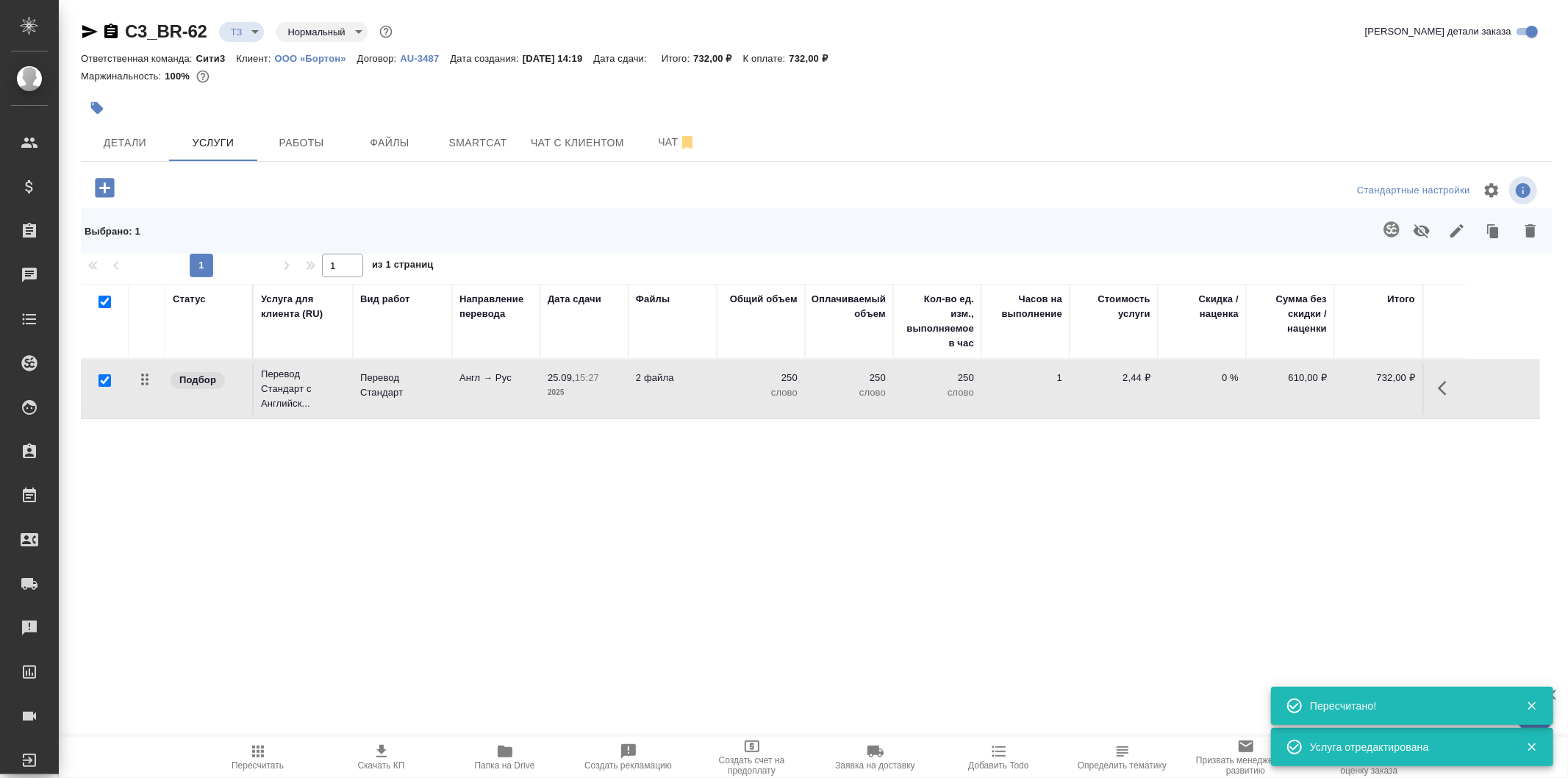
click at [1401, 223] on button "button" at bounding box center [1391, 229] width 35 height 35
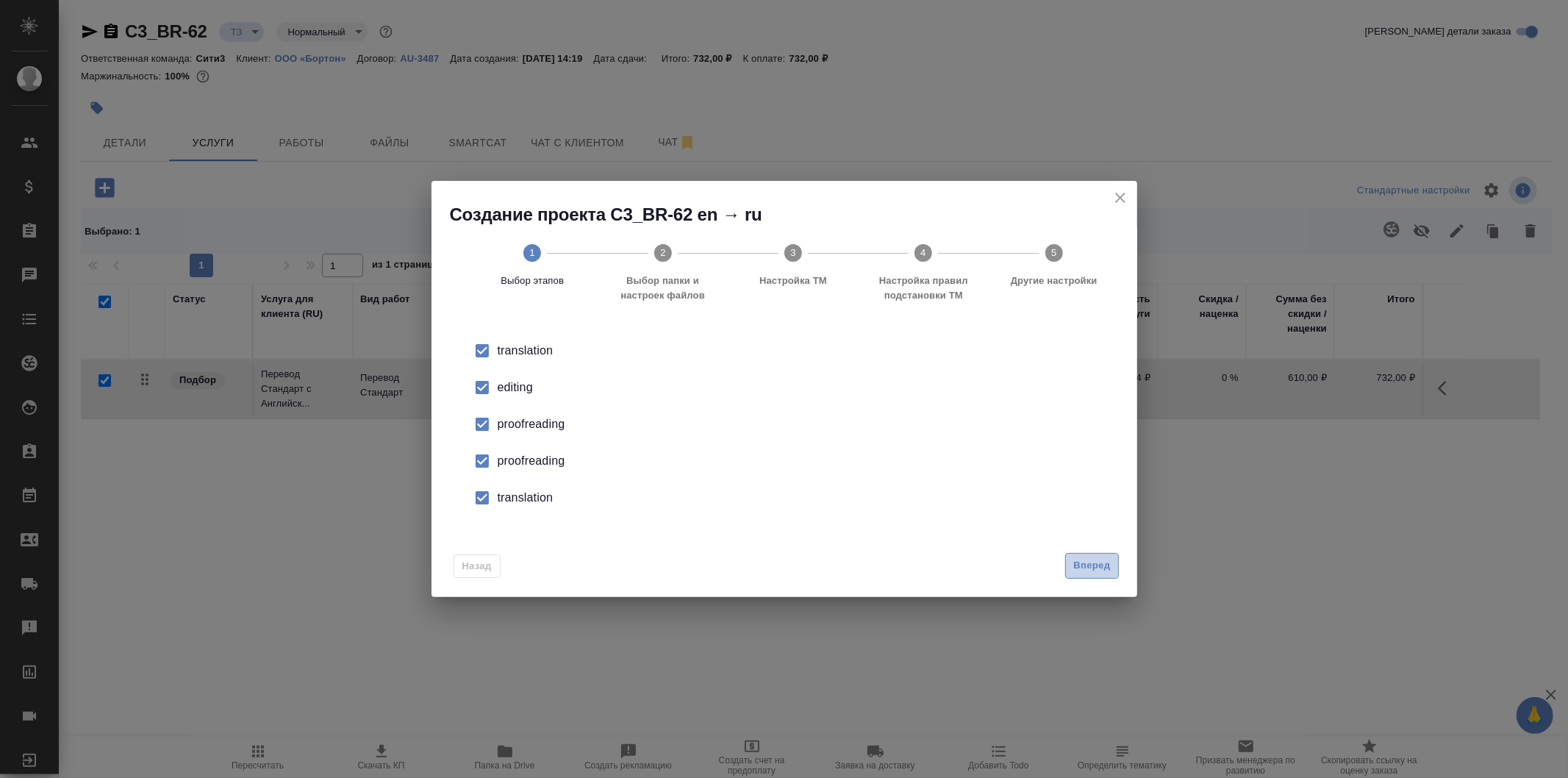
click at [1104, 568] on span "Вперед" at bounding box center [1092, 566] width 37 height 17
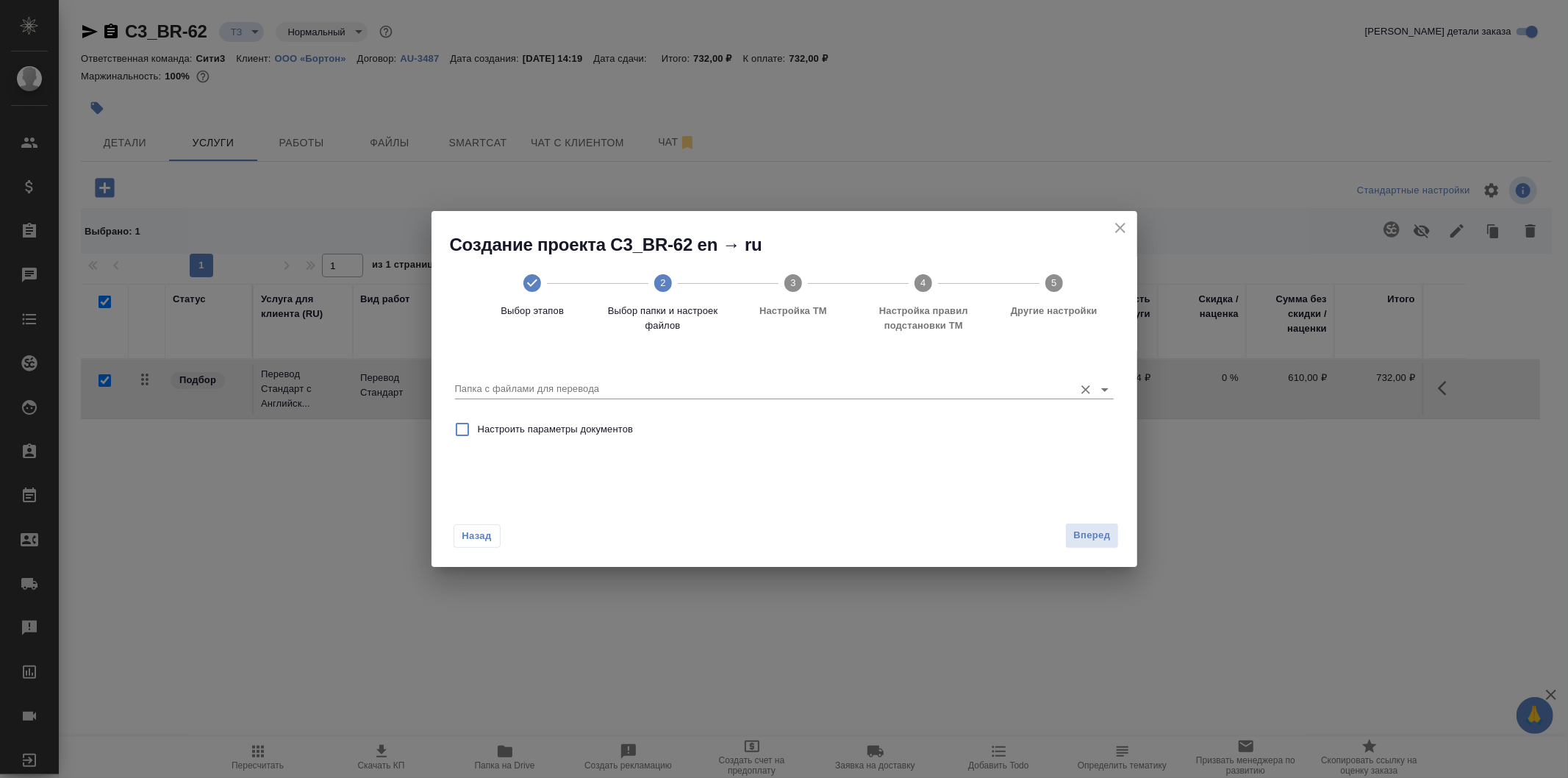
click at [665, 377] on div "Папка с файлами для перевода" at bounding box center [784, 383] width 659 height 30
click at [564, 383] on input "Папка с файлами для перевода" at bounding box center [761, 389] width 611 height 17
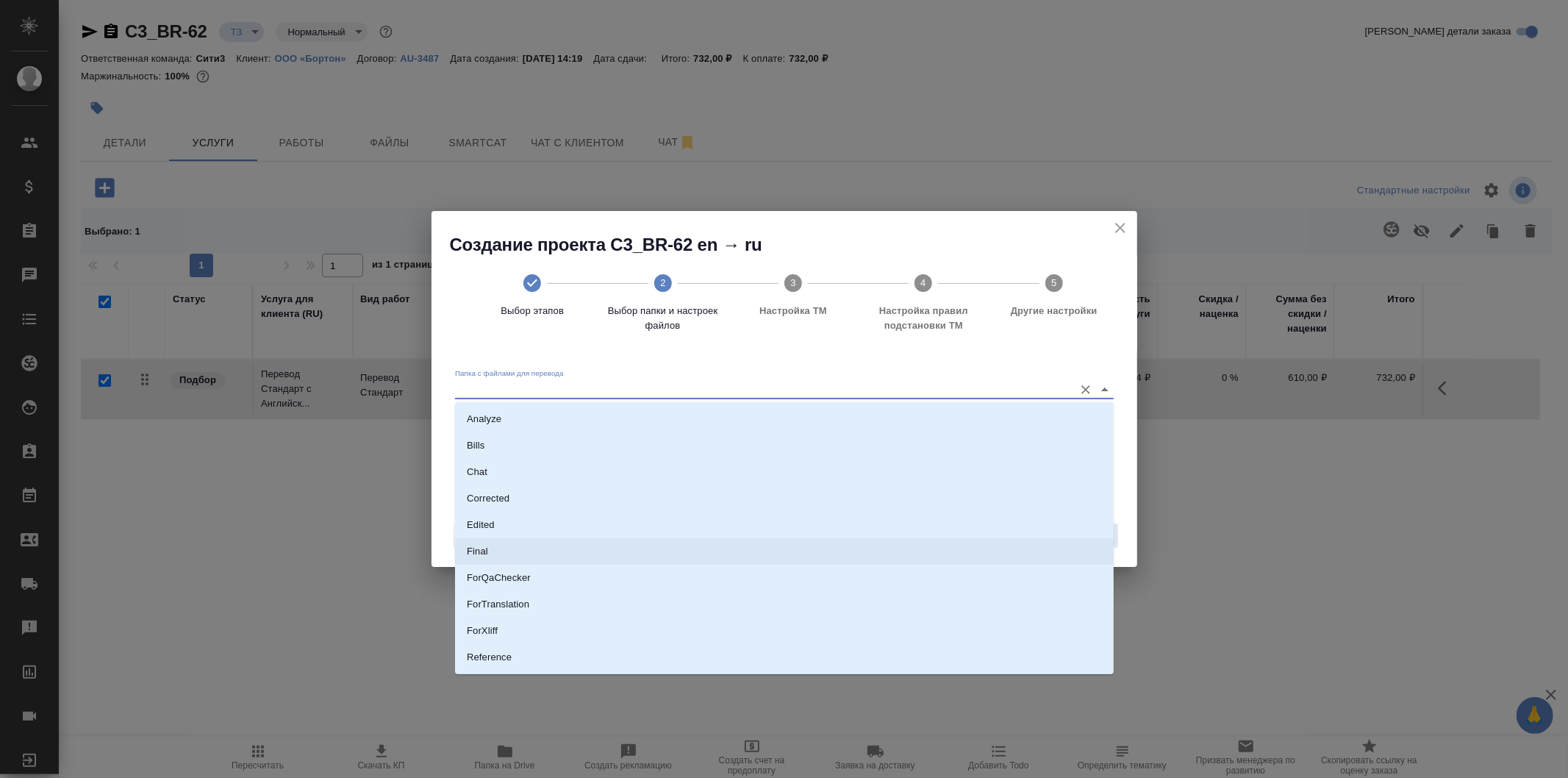
scroll to position [77, 0]
click at [652, 598] on li "Source" at bounding box center [784, 607] width 659 height 27
type input "Source"
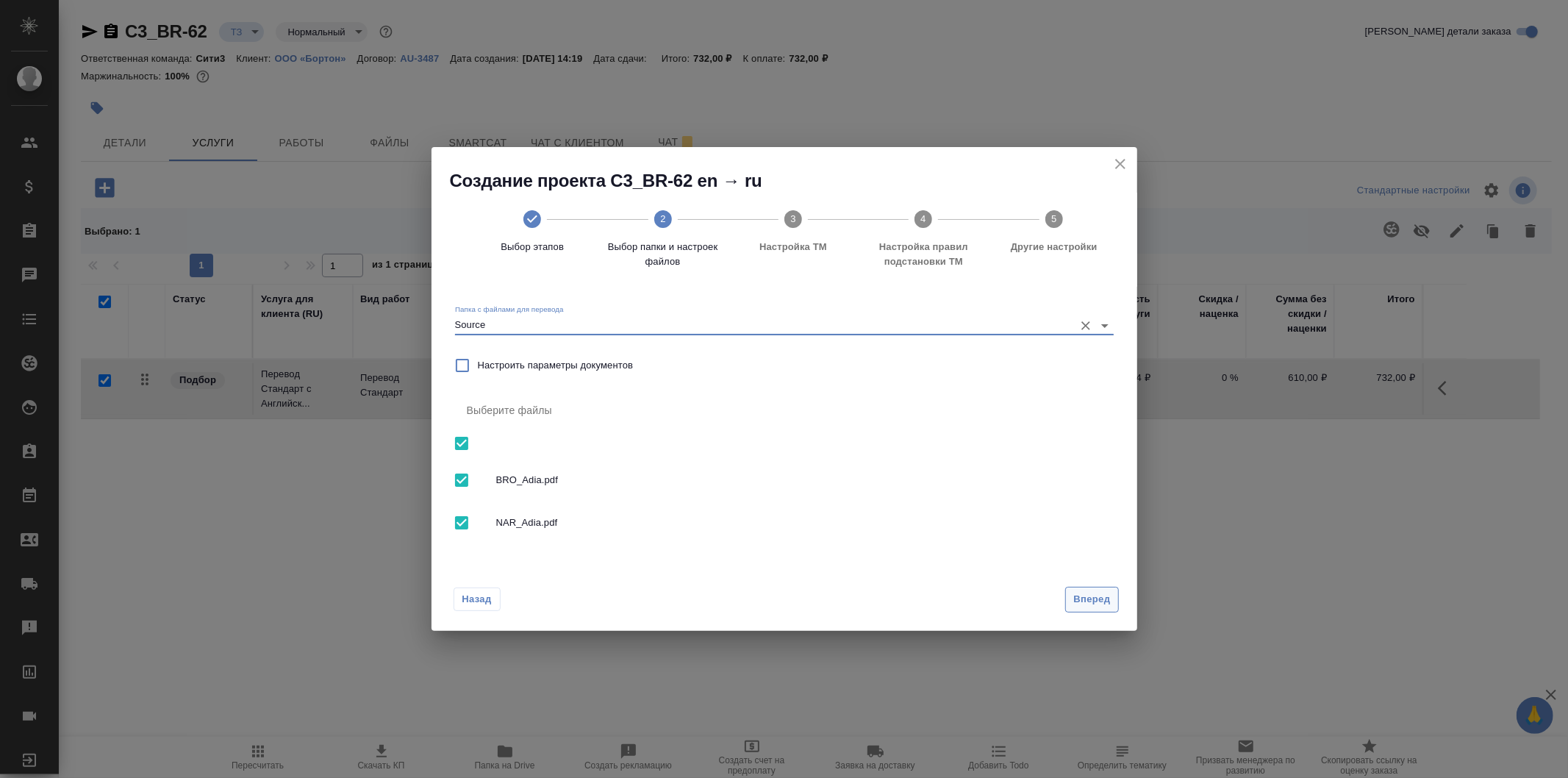
click at [1083, 597] on span "Вперед" at bounding box center [1092, 601] width 37 height 17
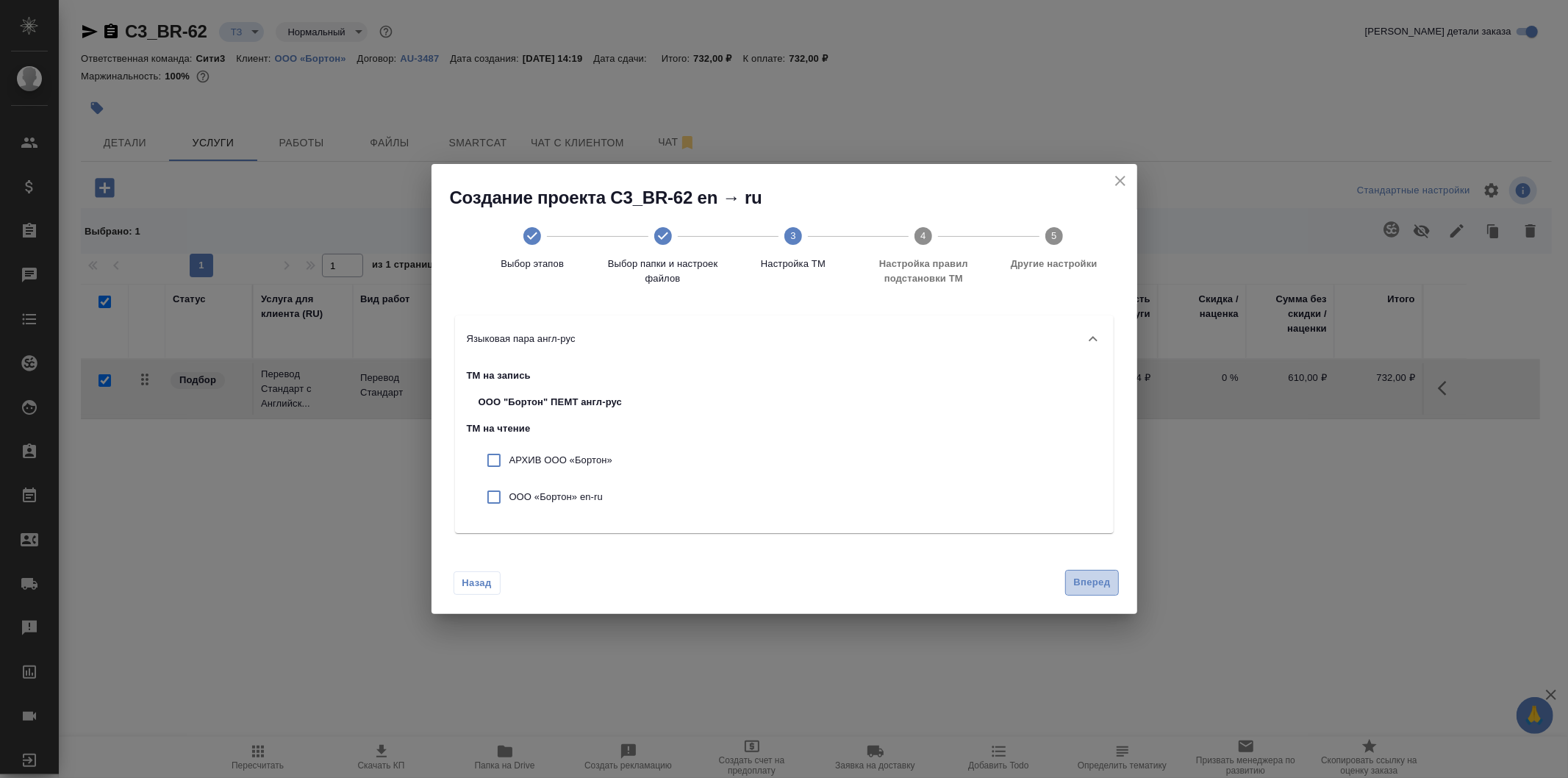
click at [1100, 590] on span "Вперед" at bounding box center [1092, 583] width 37 height 17
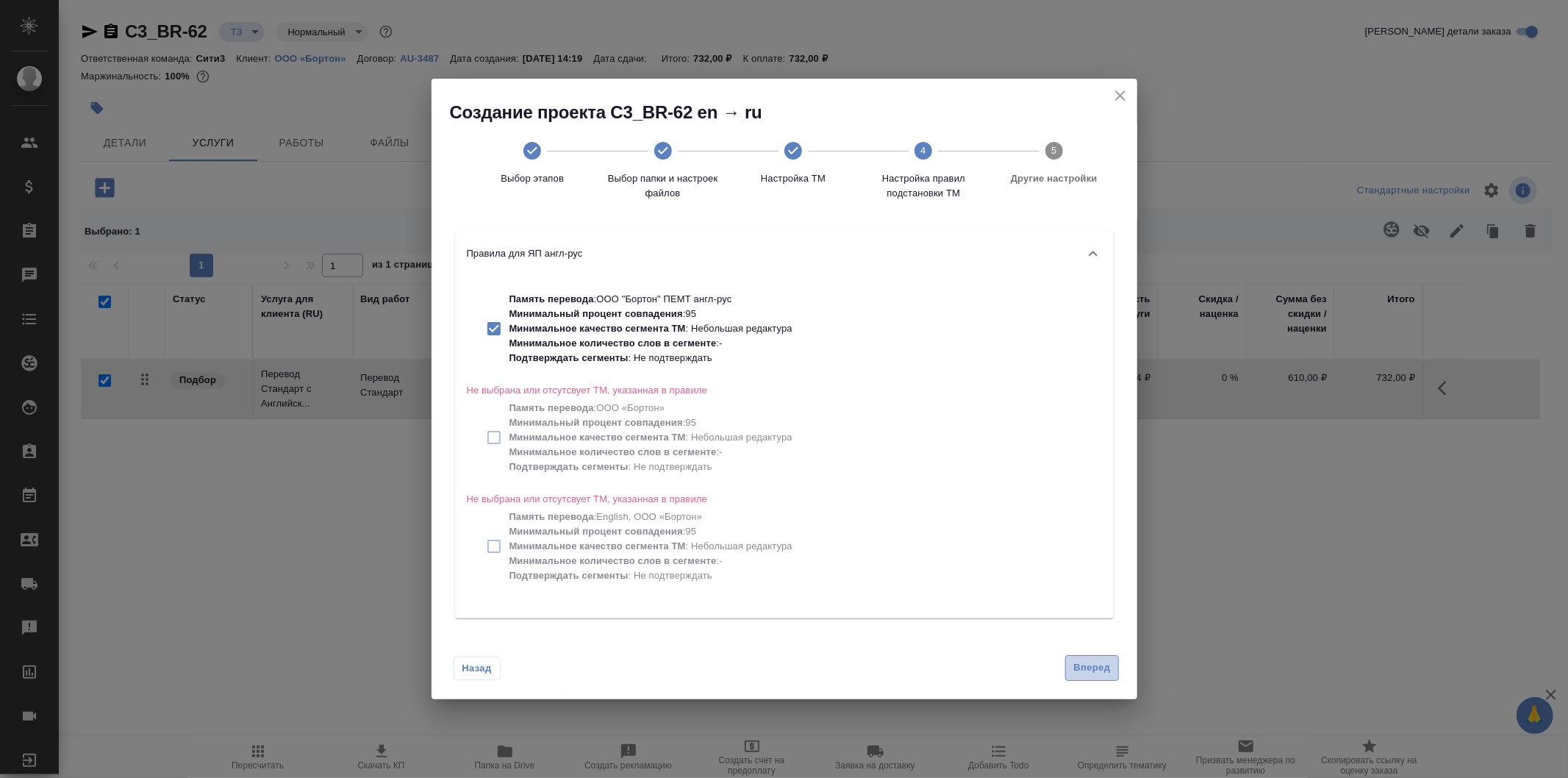
click at [1092, 669] on span "Вперед" at bounding box center [1092, 669] width 37 height 17
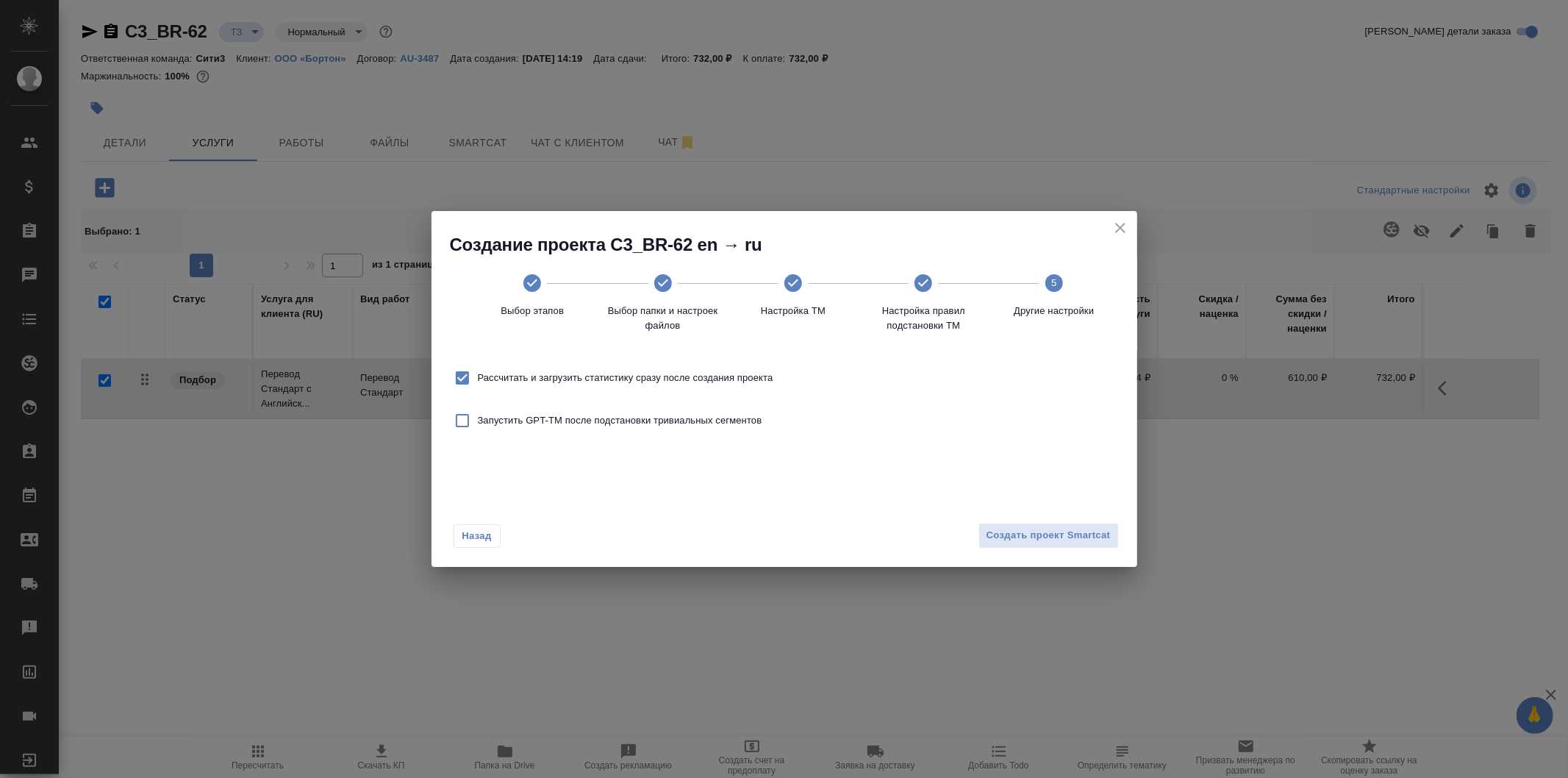
click at [466, 374] on input "Рассчитать и загрузить статистику сразу после создания проекта" at bounding box center [462, 378] width 31 height 31
checkbox input "false"
click at [1082, 543] on span "Создать проект Smartcat" at bounding box center [1049, 536] width 124 height 17
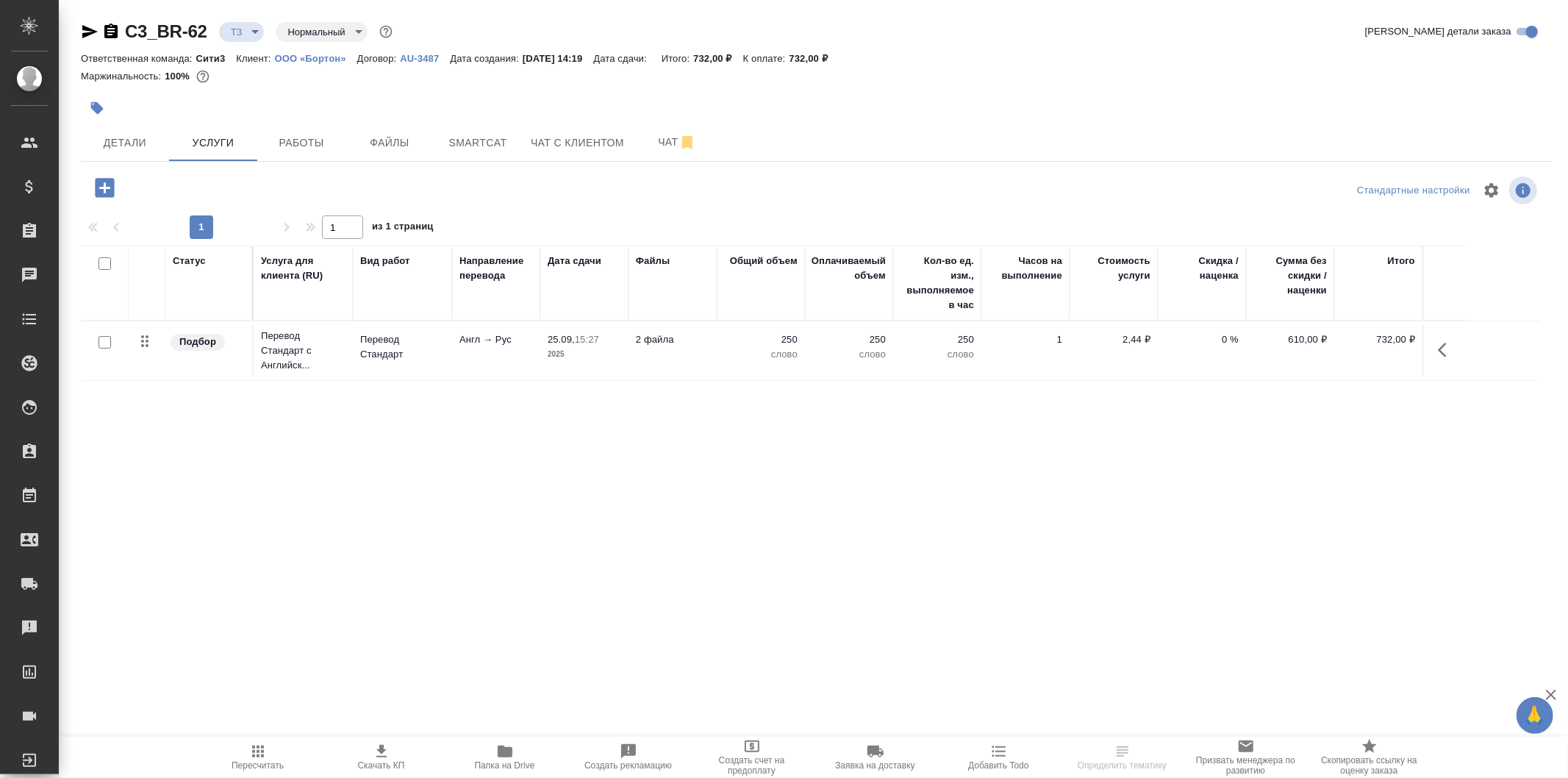
click at [115, 345] on div at bounding box center [104, 343] width 33 height 21
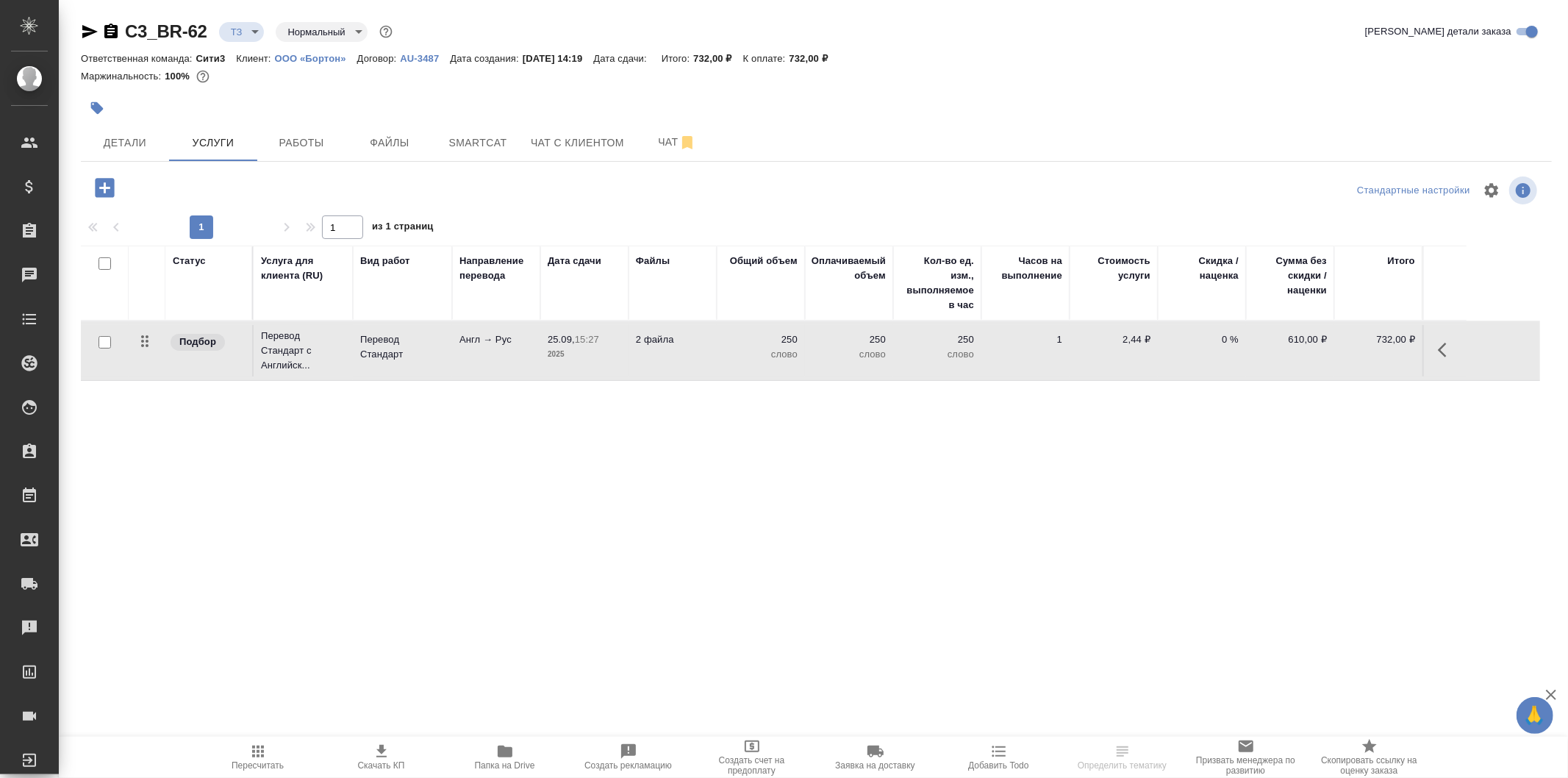
click at [103, 345] on input "checkbox" at bounding box center [104, 342] width 13 height 13
checkbox input "true"
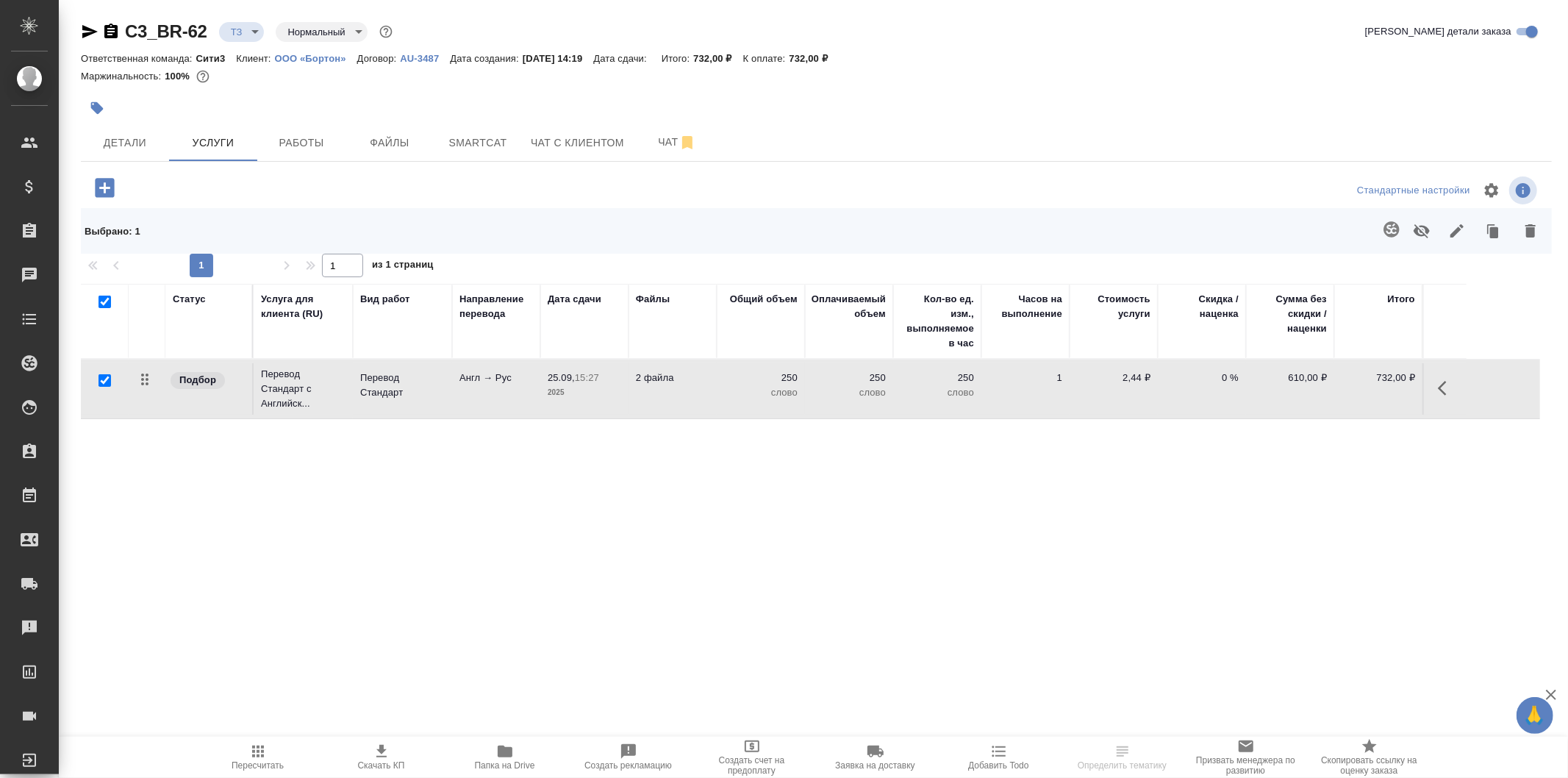
click at [103, 384] on input "checkbox" at bounding box center [104, 381] width 13 height 13
checkbox input "false"
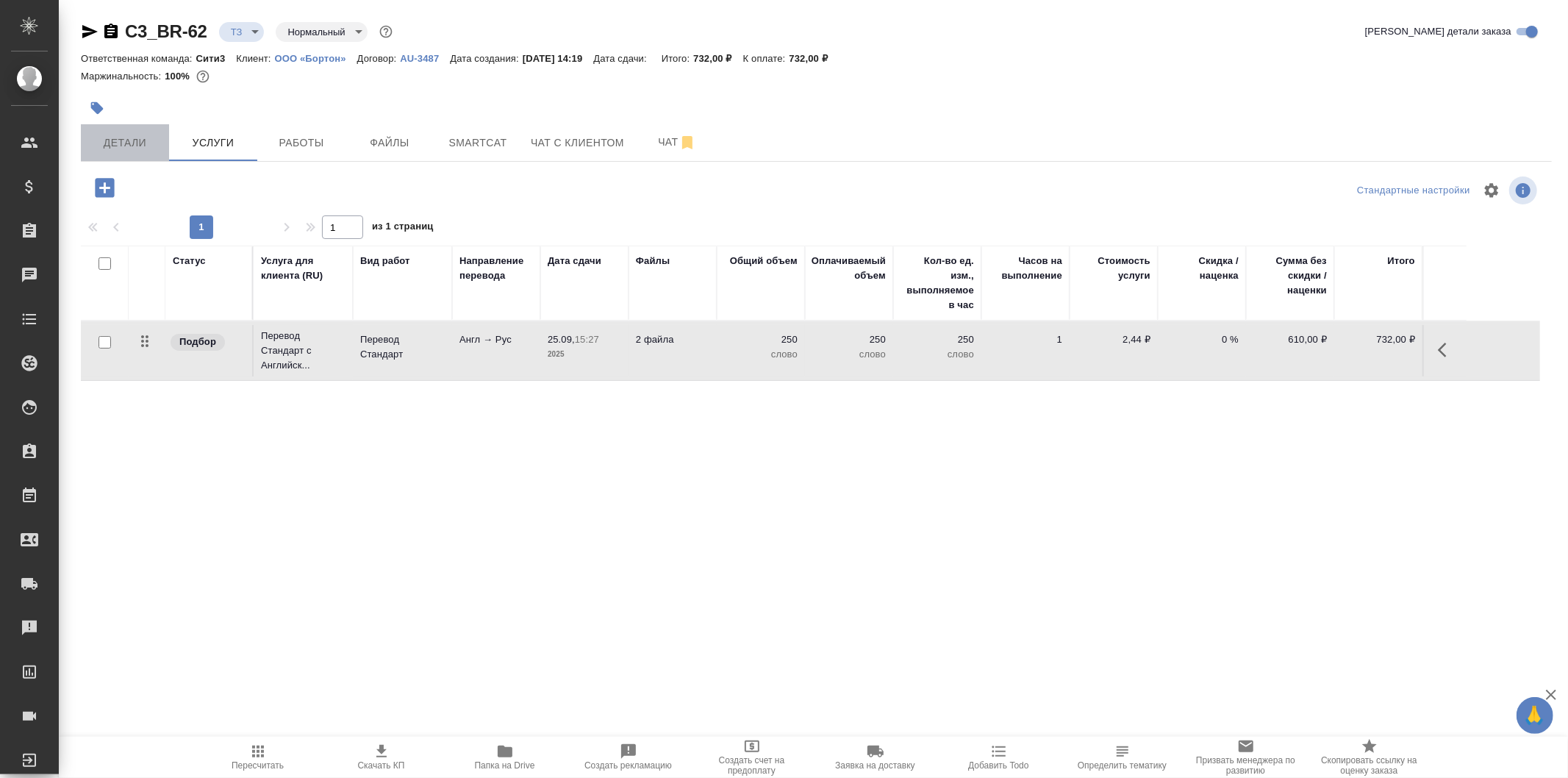
click at [114, 133] on button "Детали" at bounding box center [125, 142] width 88 height 37
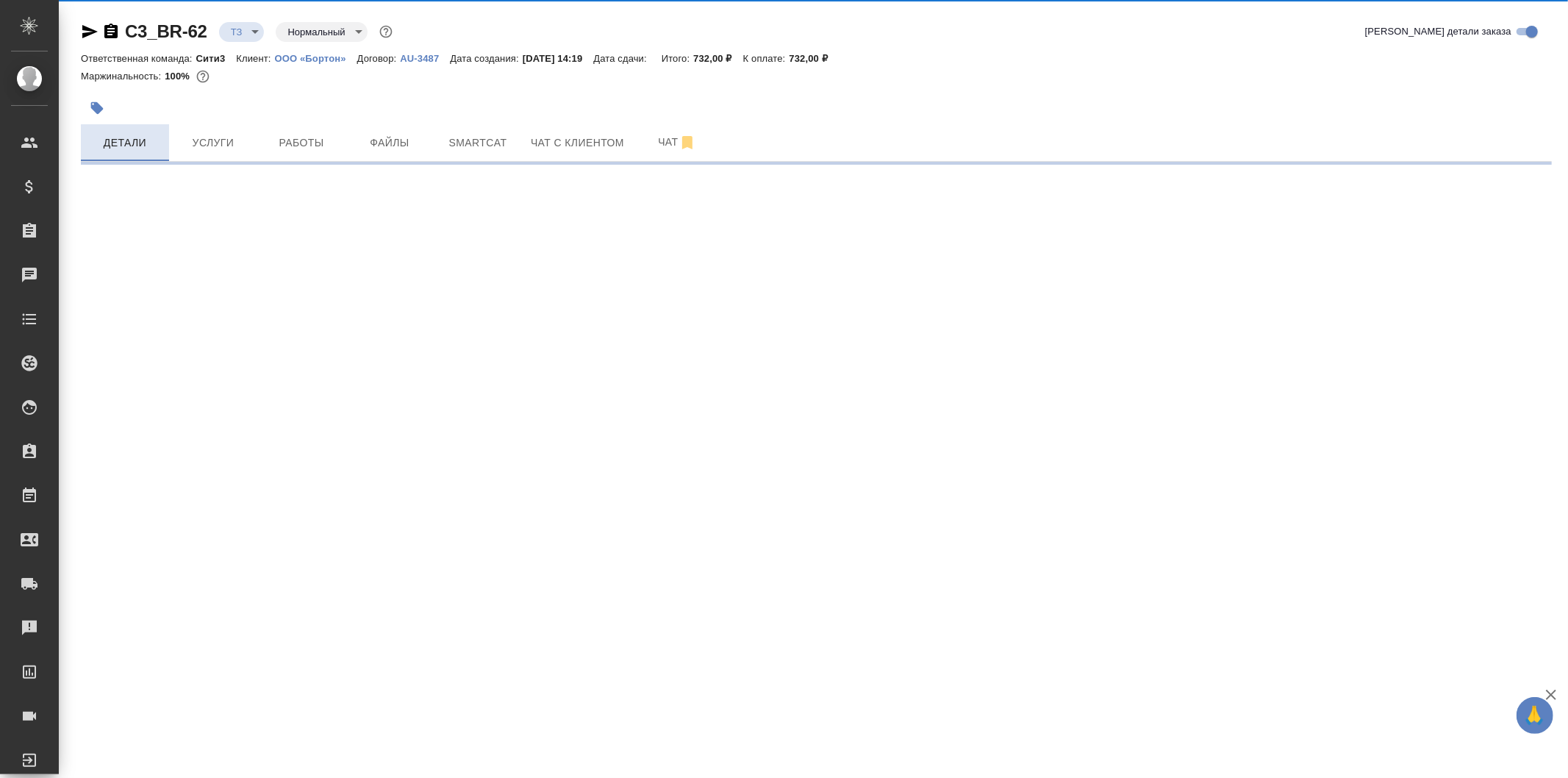
select select "RU"
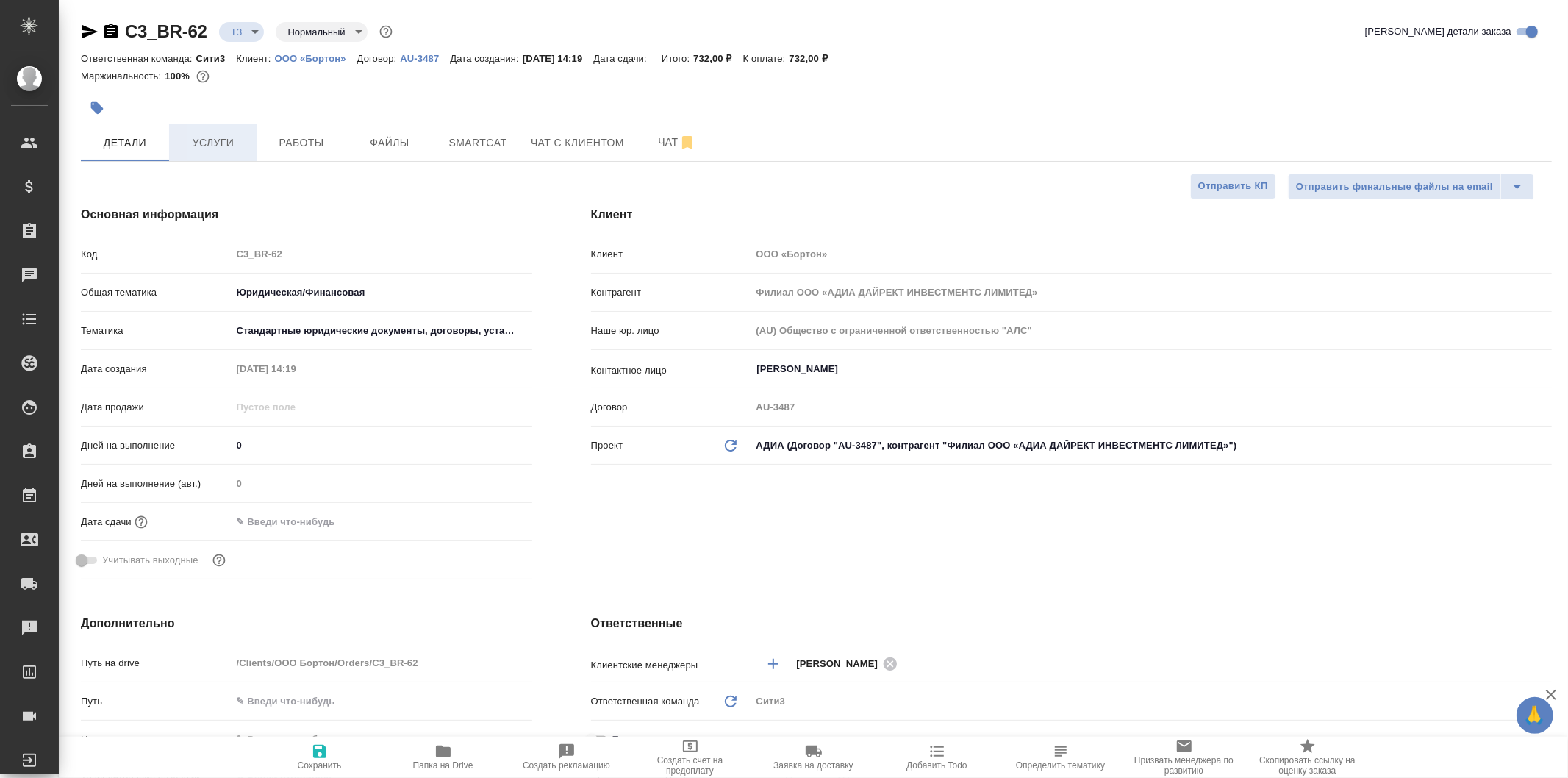
type textarea "x"
click at [475, 142] on span "Smartcat" at bounding box center [478, 142] width 71 height 18
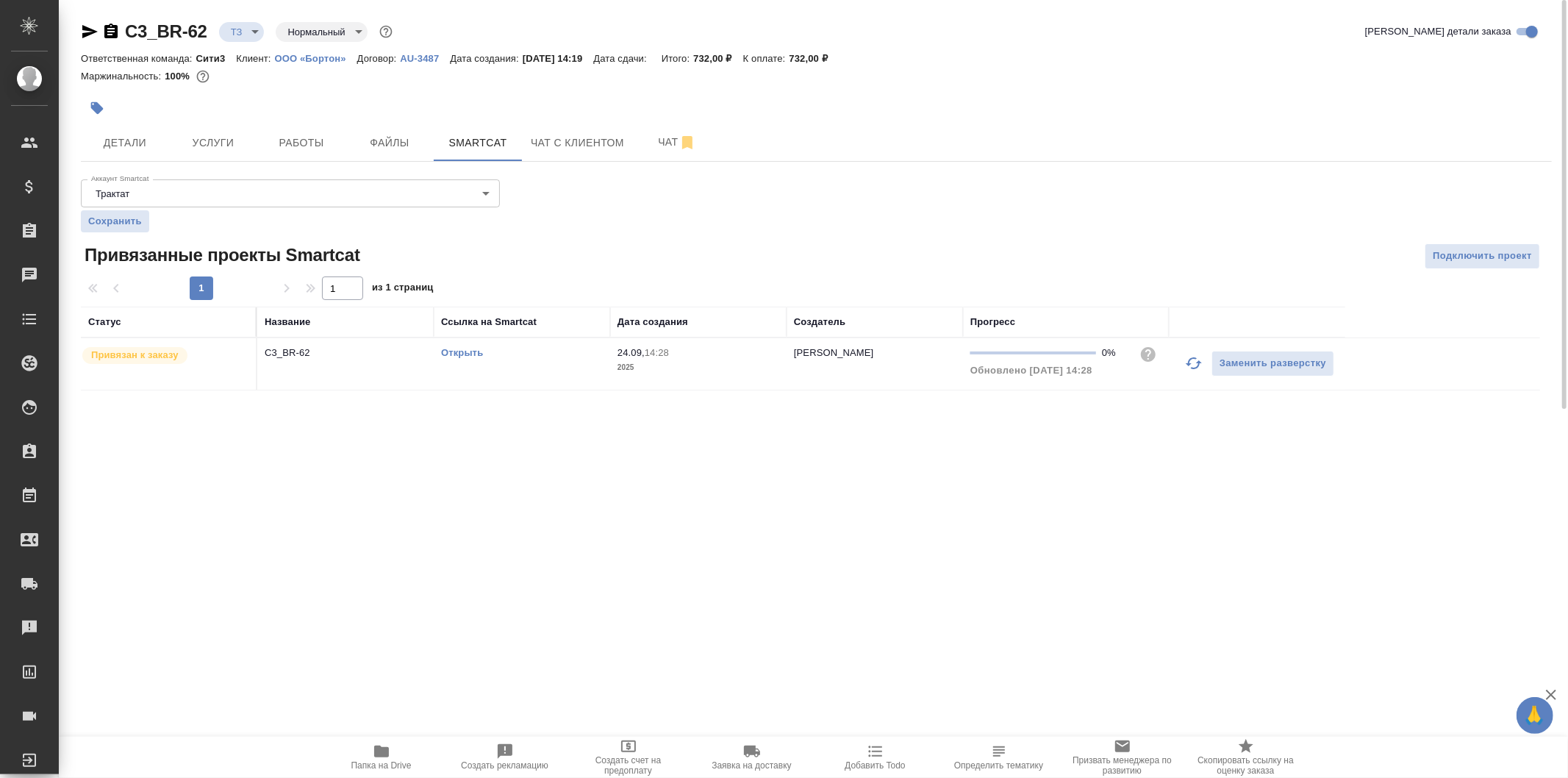
click at [469, 354] on link "Открыть" at bounding box center [462, 352] width 42 height 11
click at [208, 148] on span "Услуги" at bounding box center [214, 142] width 71 height 18
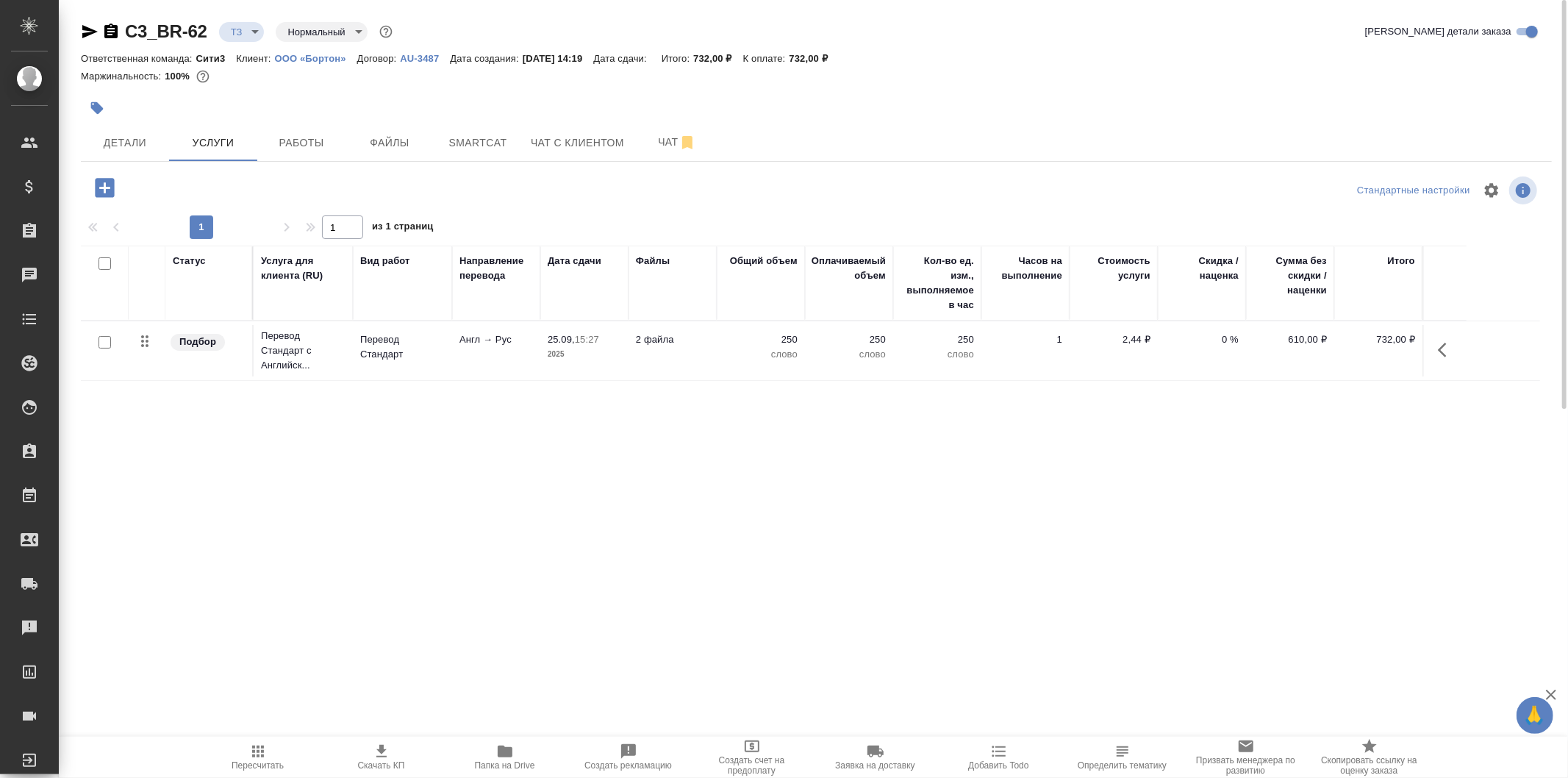
click at [708, 354] on td "2 файла" at bounding box center [672, 351] width 88 height 52
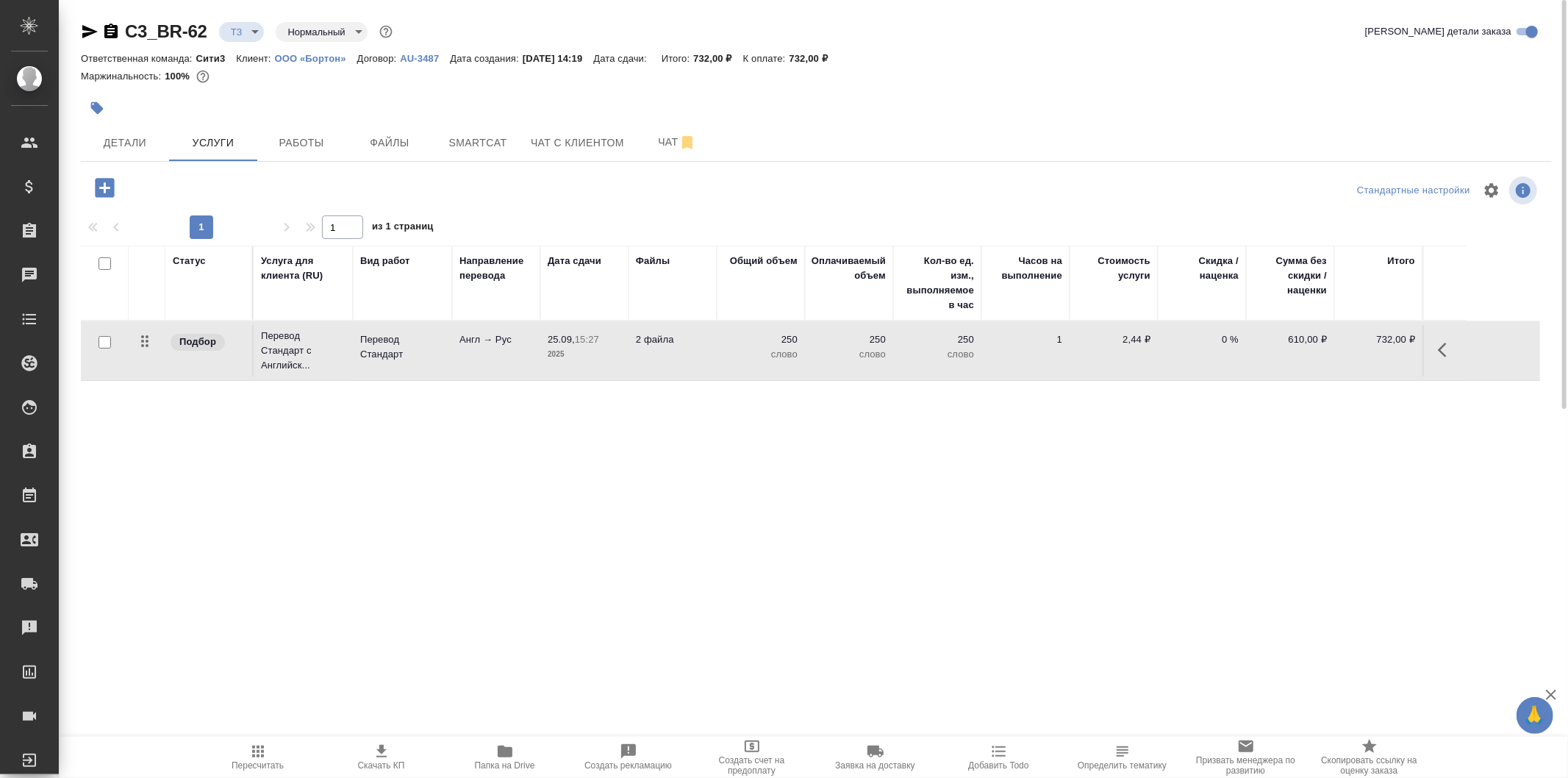
click at [708, 354] on td "2 файла" at bounding box center [672, 351] width 88 height 52
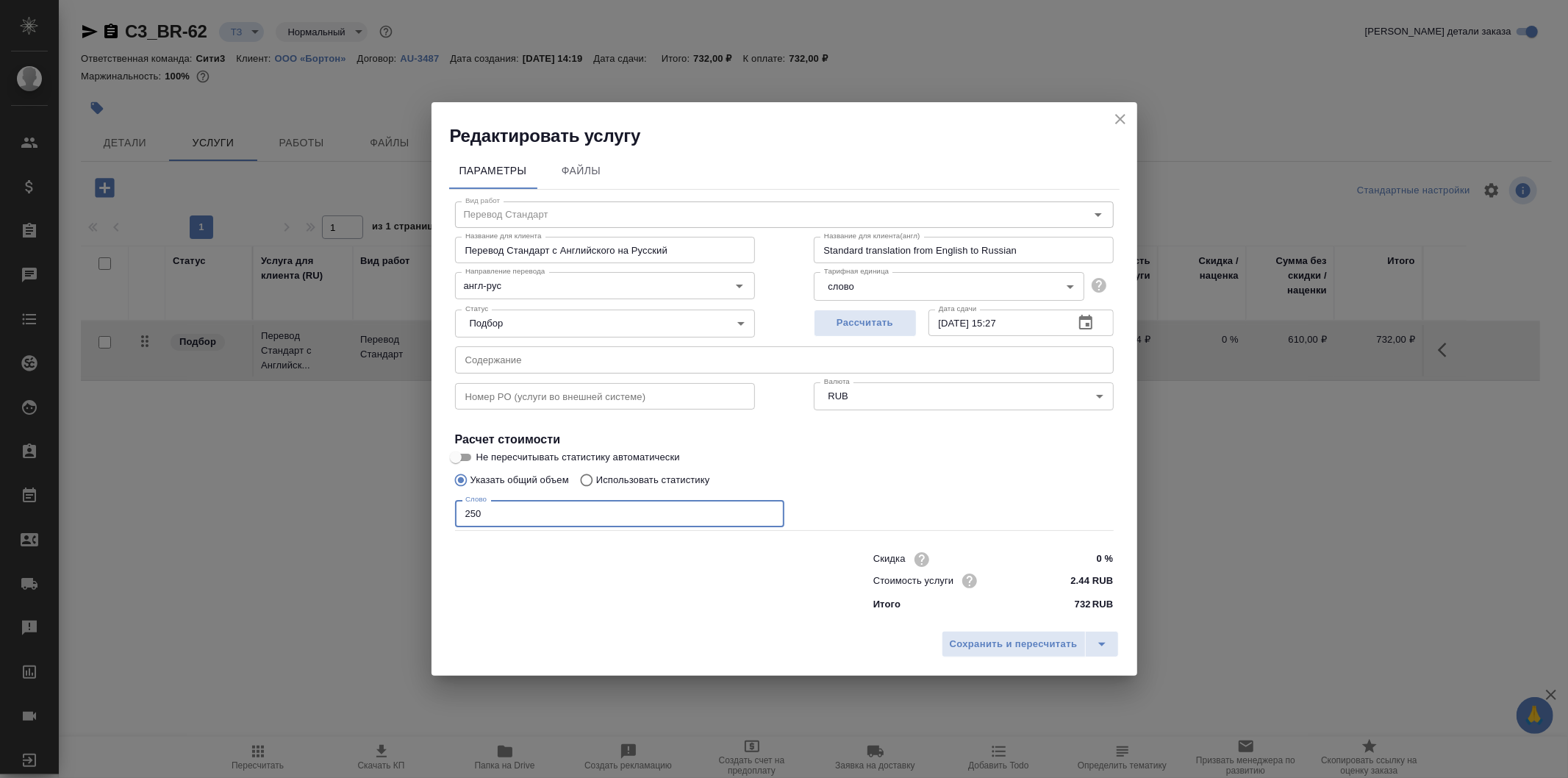
click at [555, 501] on input "250" at bounding box center [620, 513] width 330 height 27
type input "2"
type input "4677"
click at [1056, 644] on span "Сохранить и пересчитать" at bounding box center [1013, 645] width 128 height 17
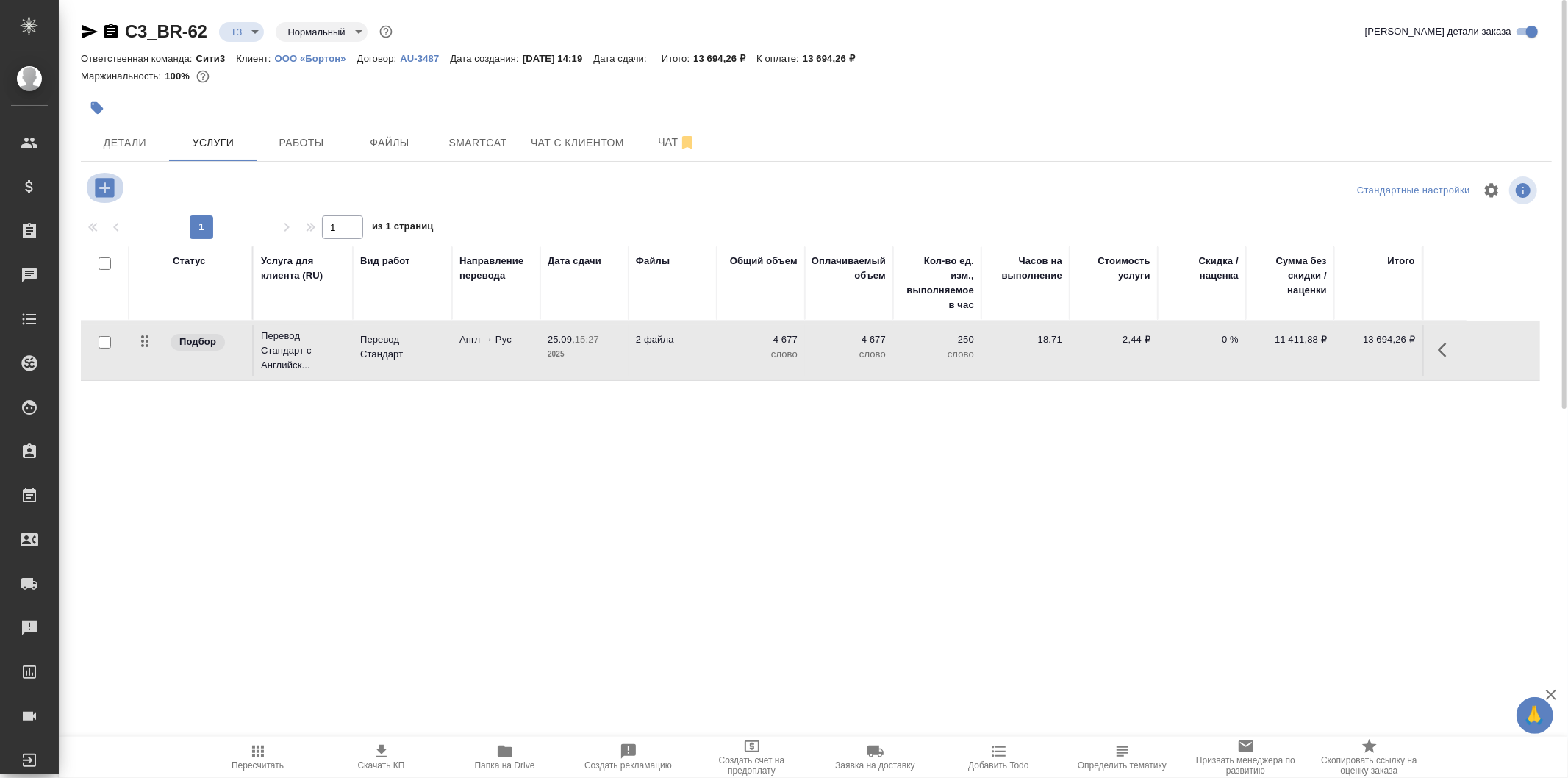
click at [106, 185] on icon "button" at bounding box center [104, 188] width 19 height 19
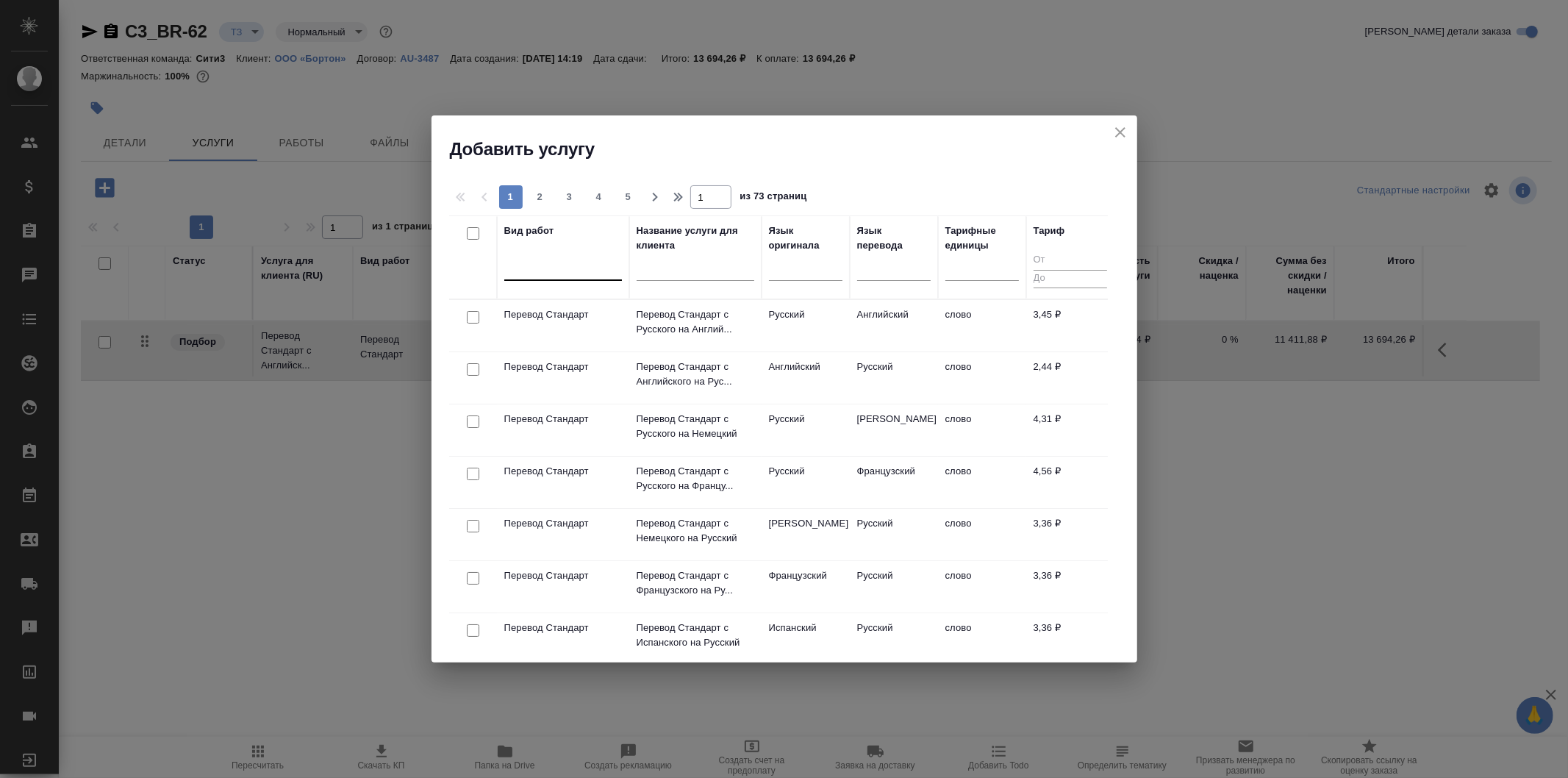
click at [571, 265] on div at bounding box center [563, 265] width 118 height 22
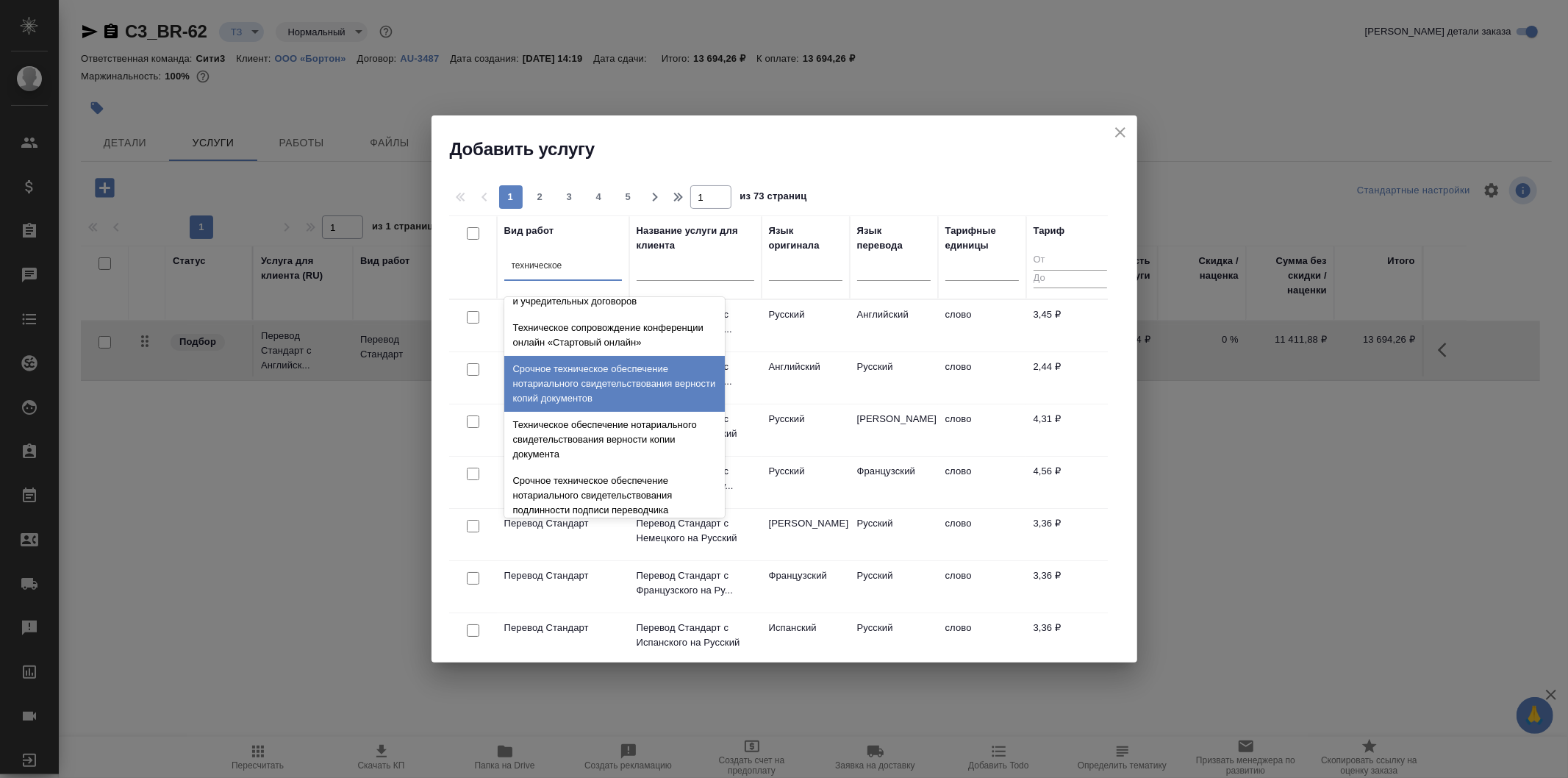
scroll to position [82, 0]
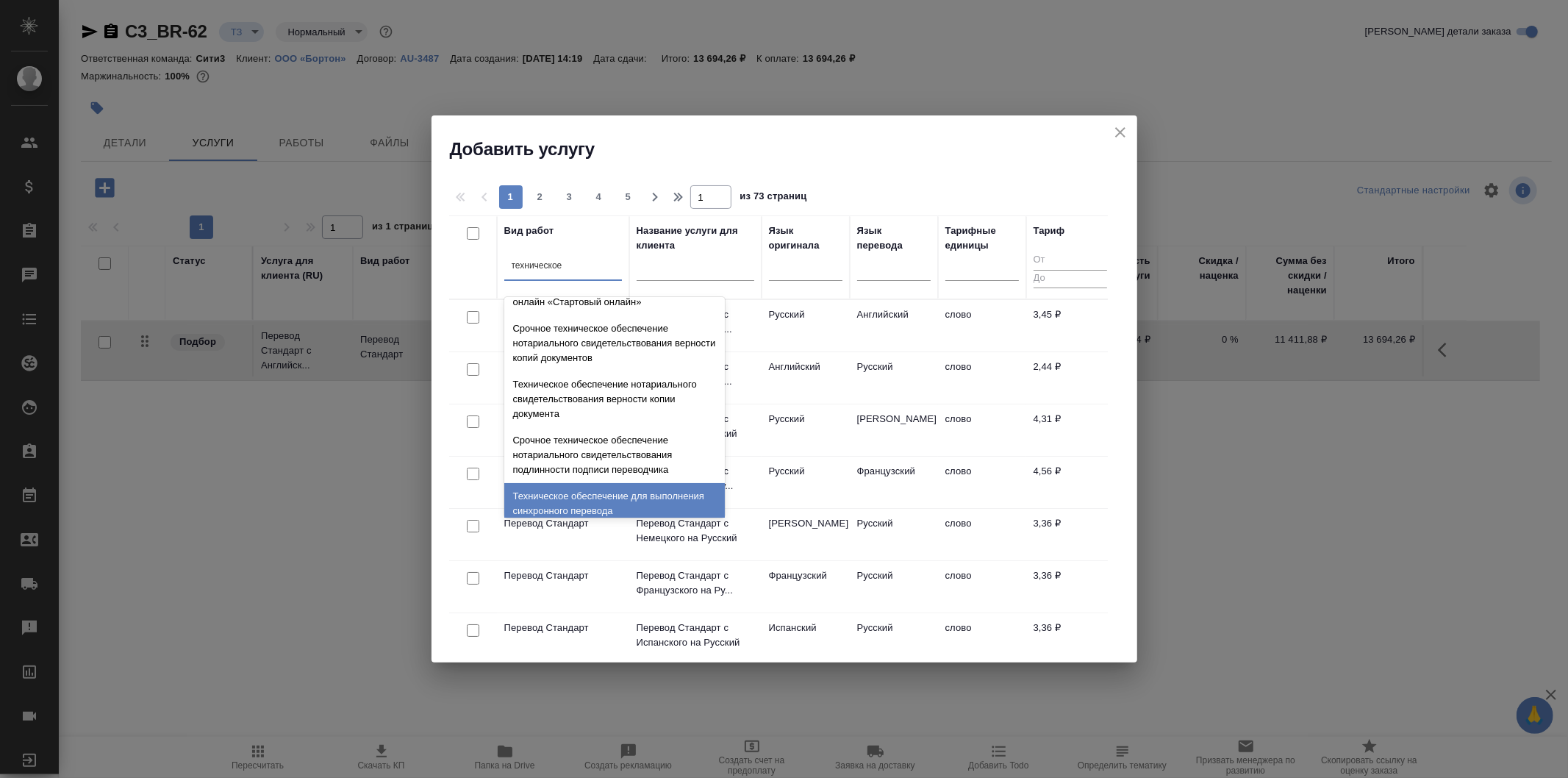
type input "техническое"
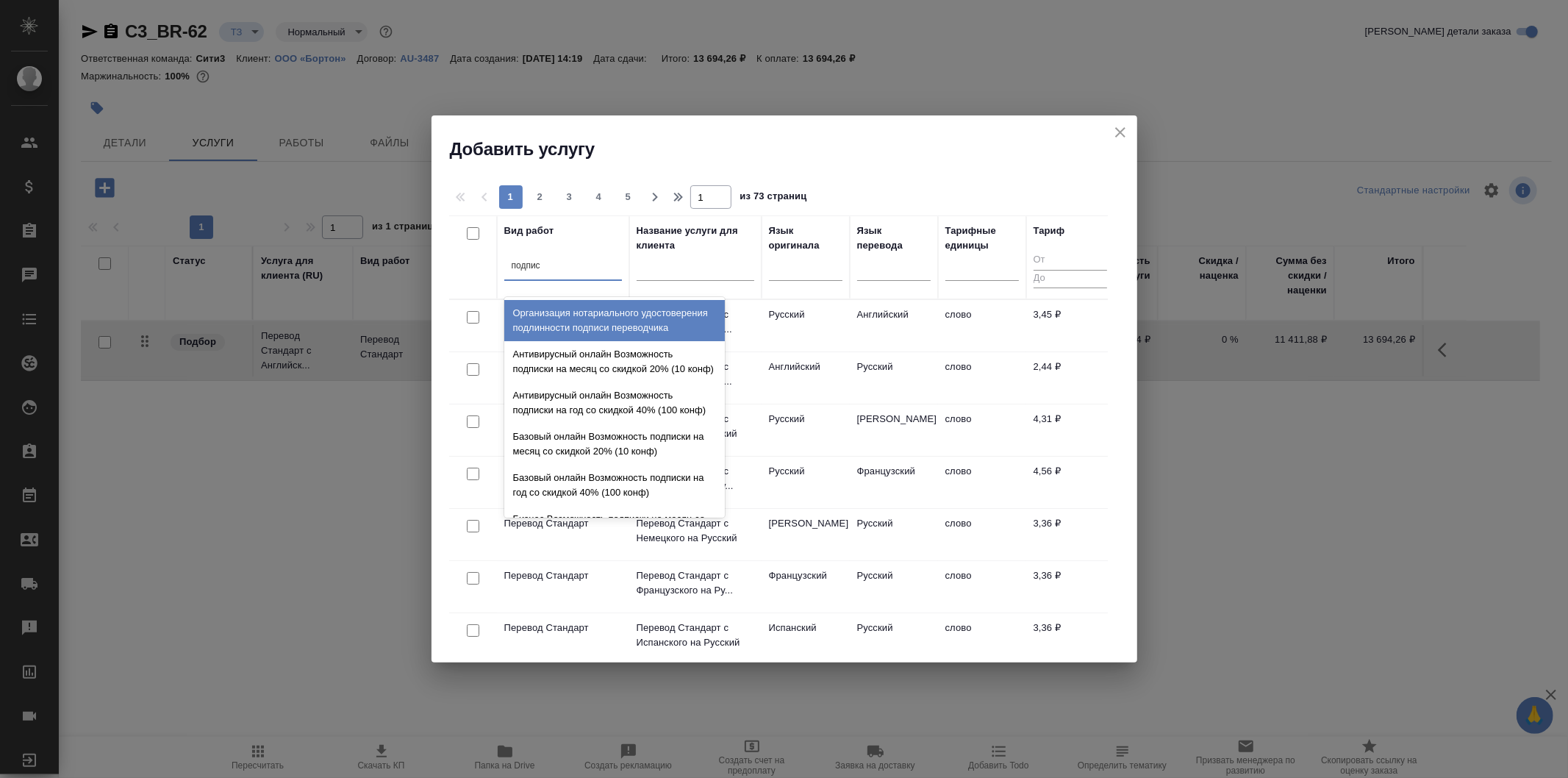
type input "подписи"
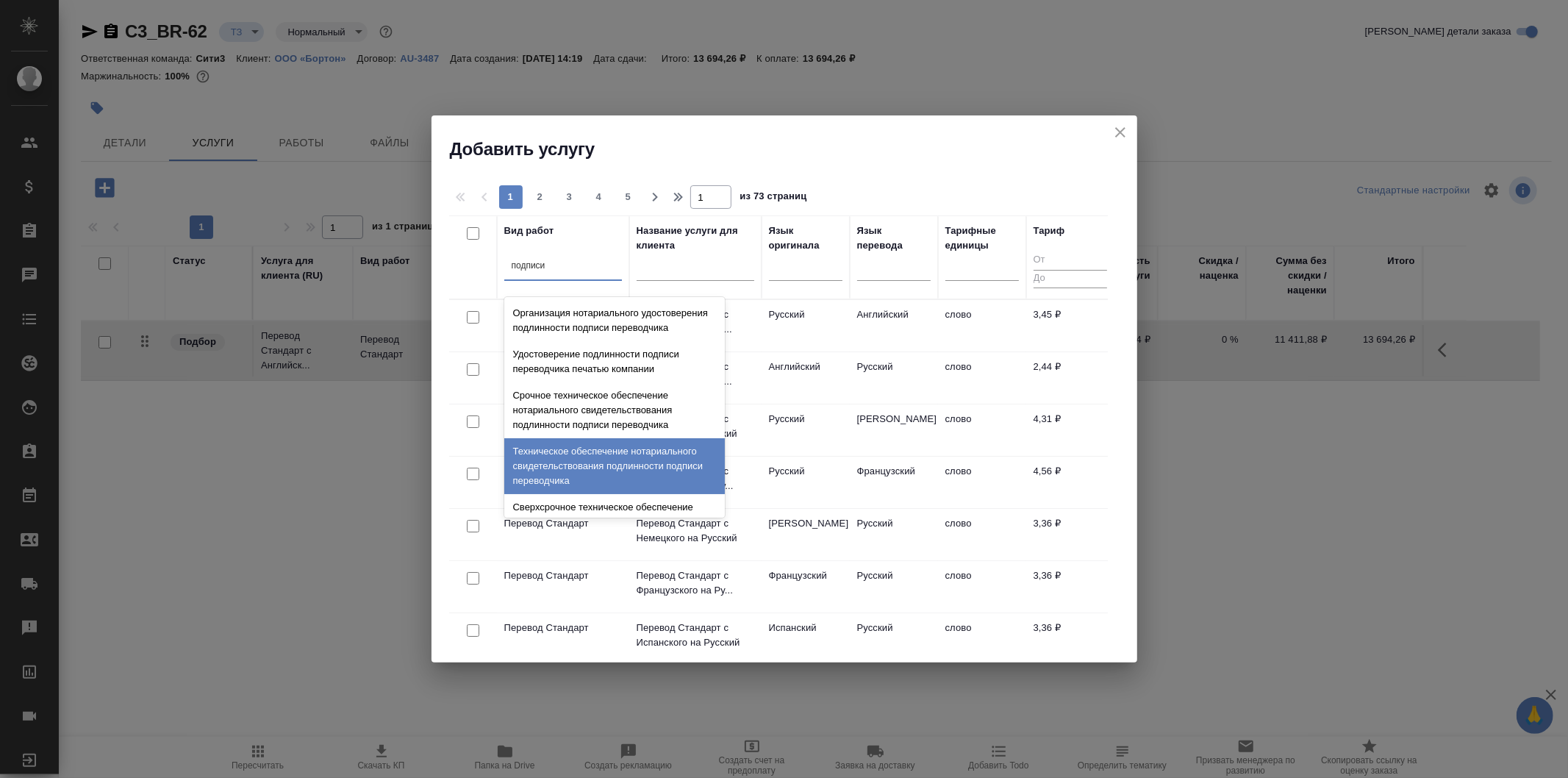
click at [657, 493] on div "Техническое обеспечение нотариального свидетельствования подлинности подписи пе…" at bounding box center [615, 466] width 220 height 56
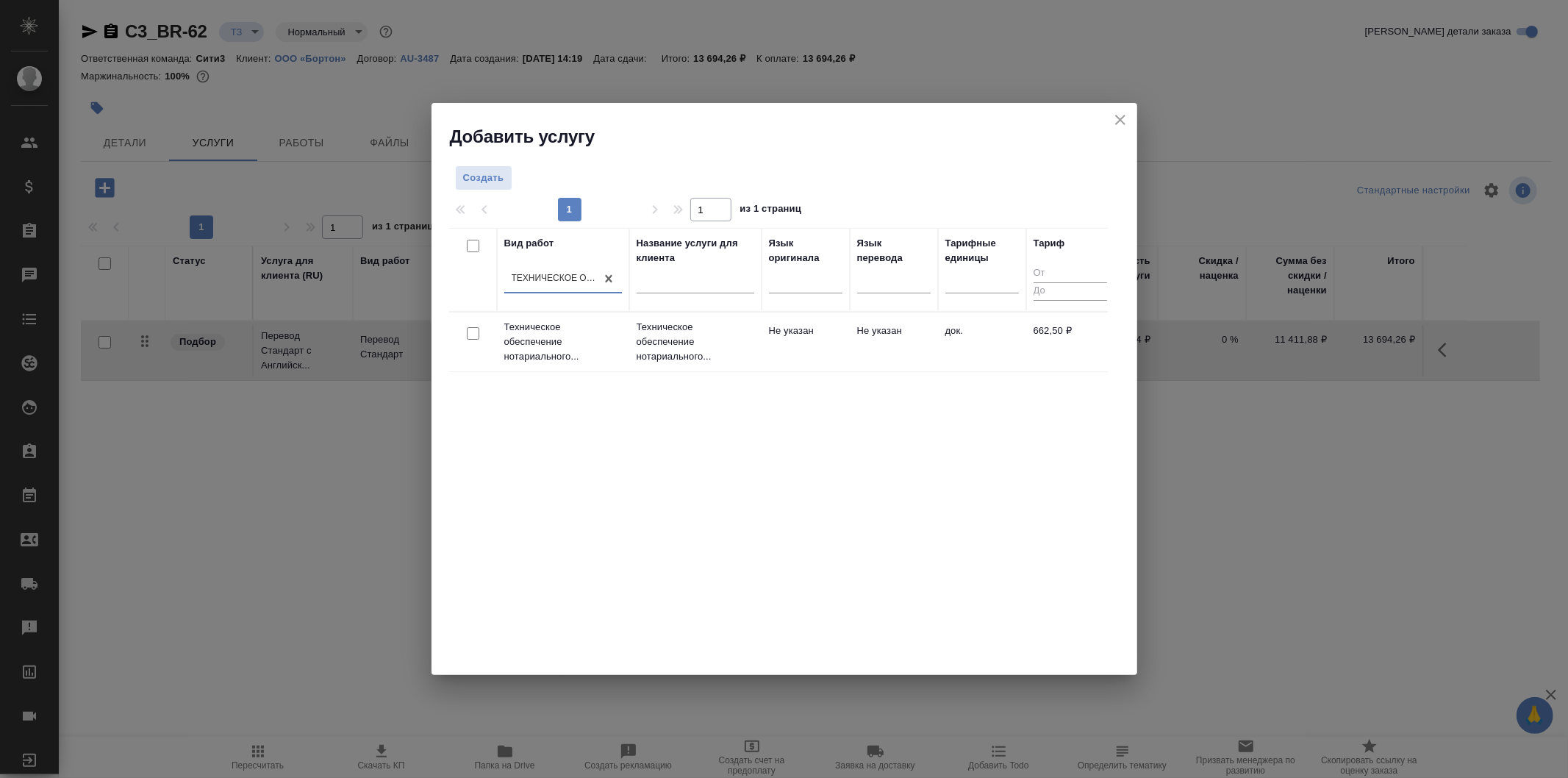
click at [778, 358] on td "Не указан" at bounding box center [806, 342] width 88 height 52
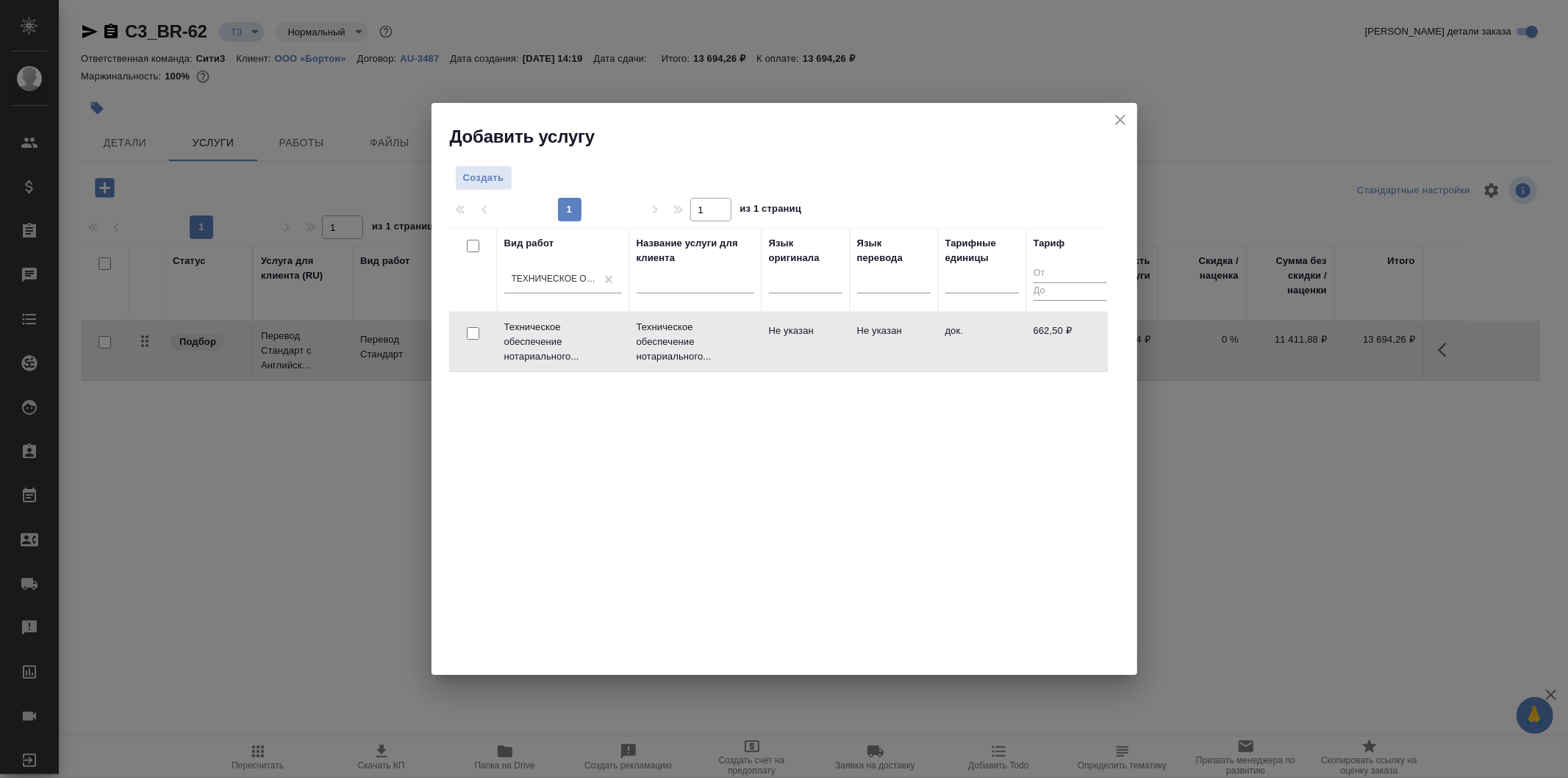
click at [778, 358] on td "Не указан" at bounding box center [806, 342] width 88 height 52
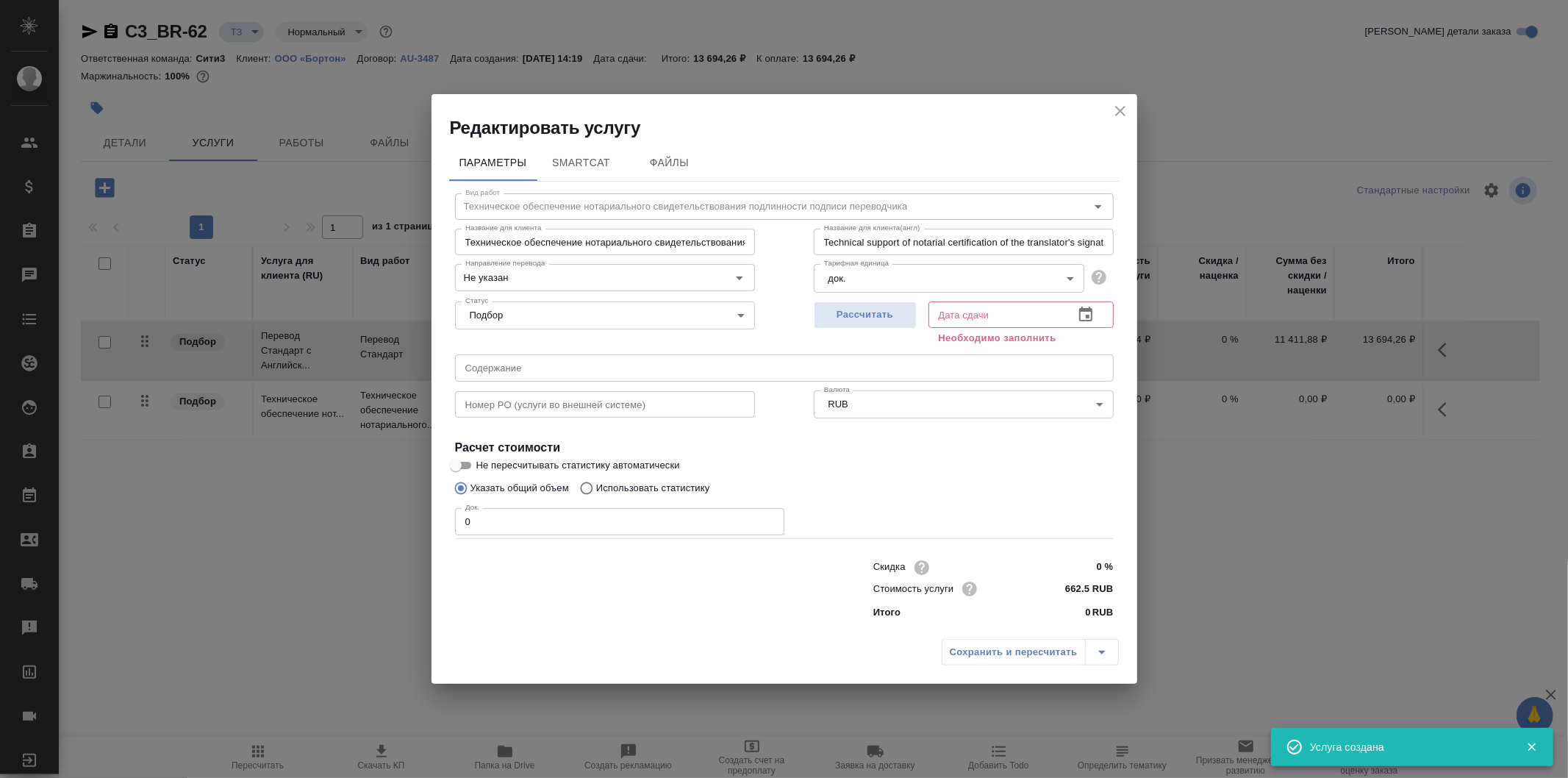
click at [583, 527] on input "0" at bounding box center [620, 521] width 330 height 27
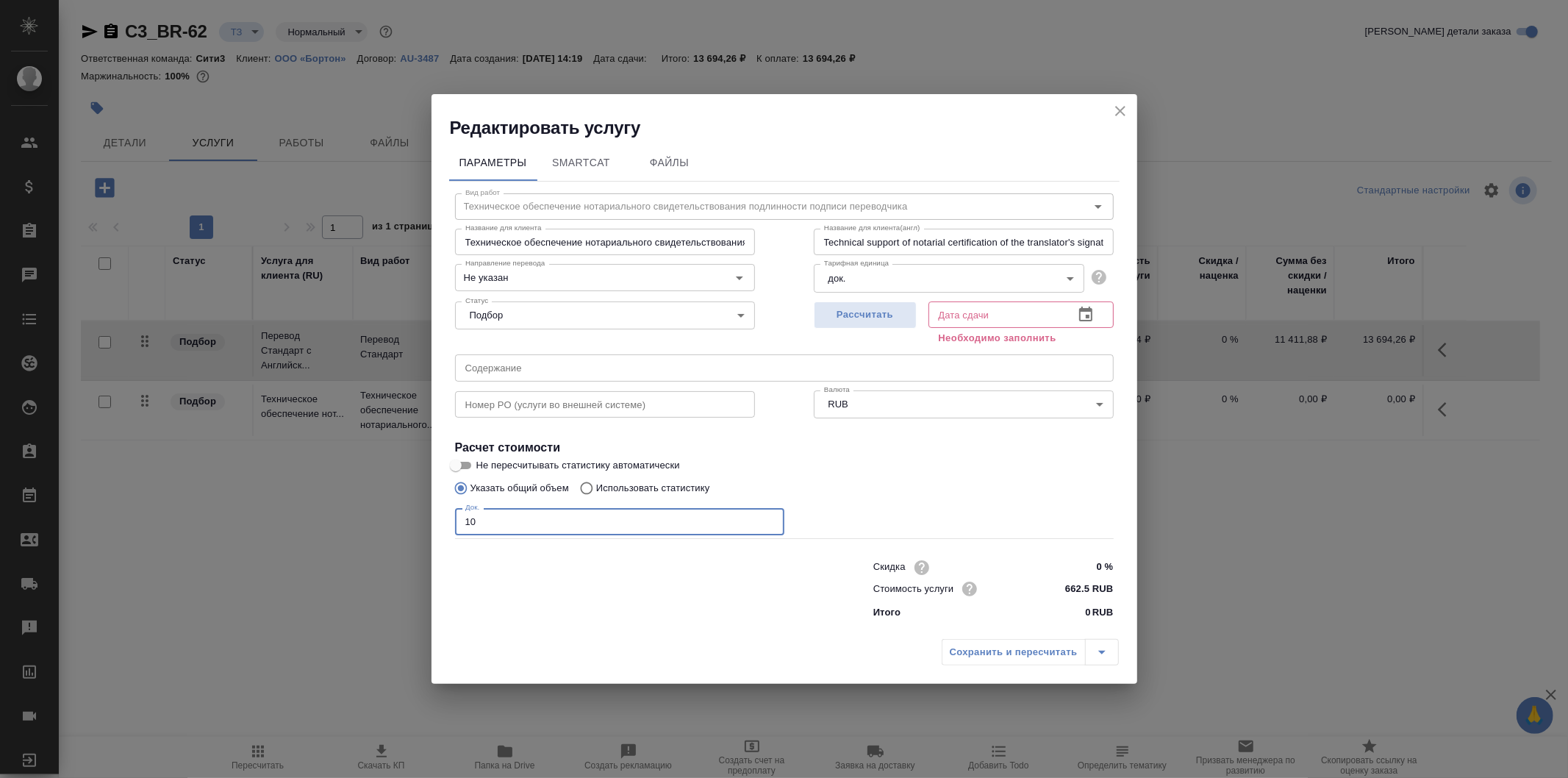
type input "10"
click at [1085, 311] on icon "button" at bounding box center [1086, 314] width 13 height 15
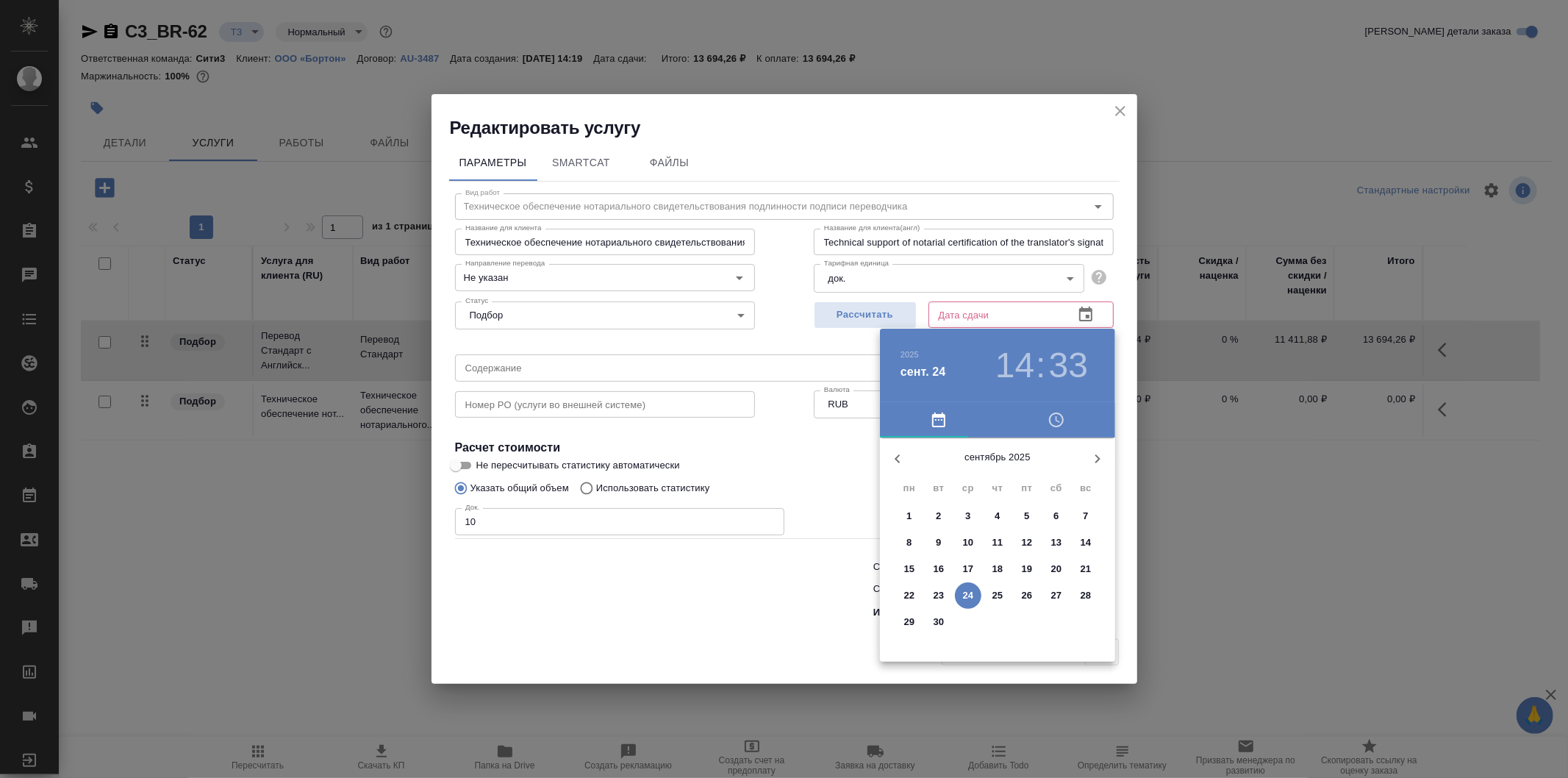
click at [1001, 593] on p "25" at bounding box center [998, 595] width 11 height 15
type input "25.09.2025 14:33"
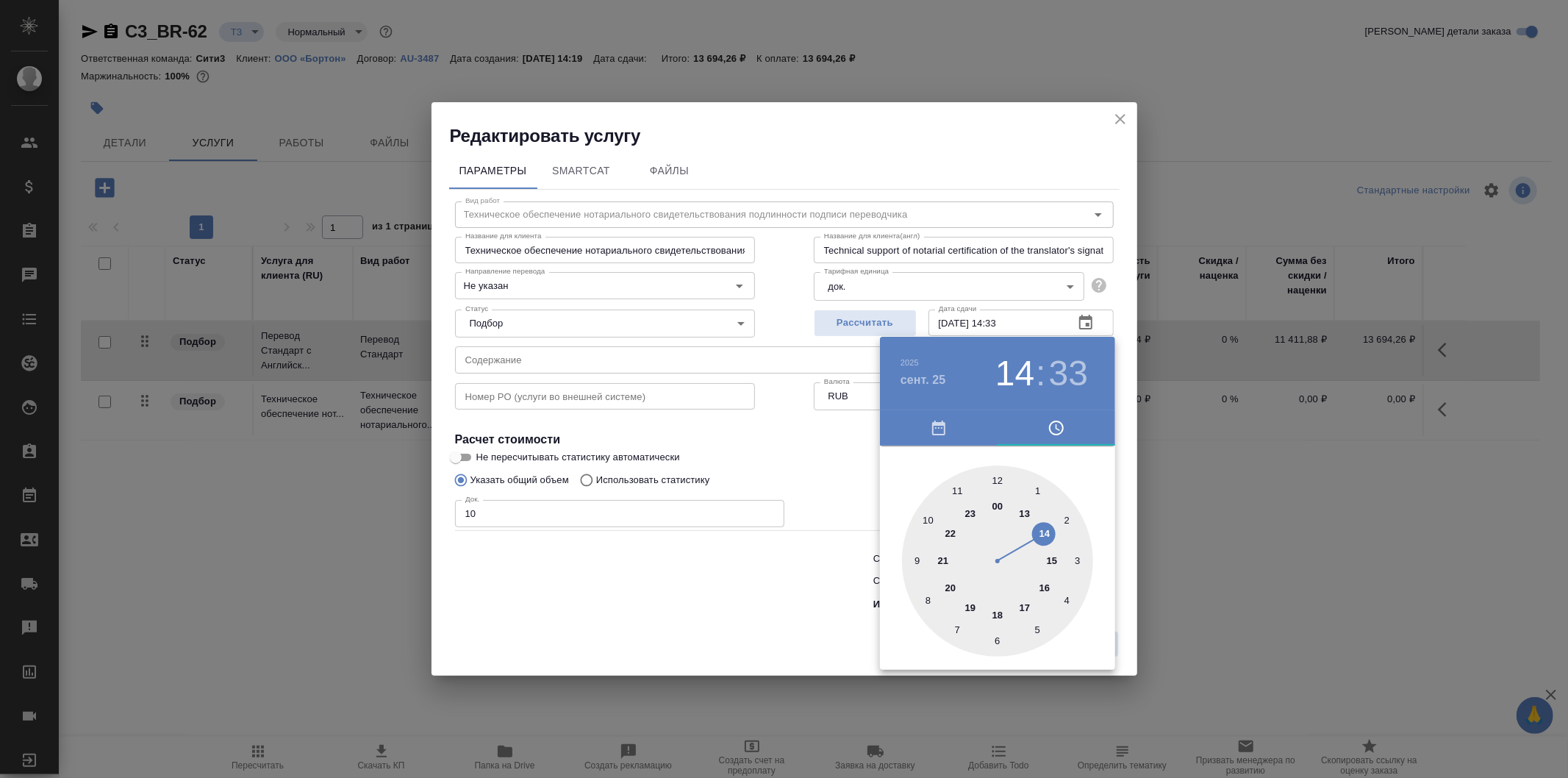
click at [823, 447] on div at bounding box center [784, 389] width 1568 height 778
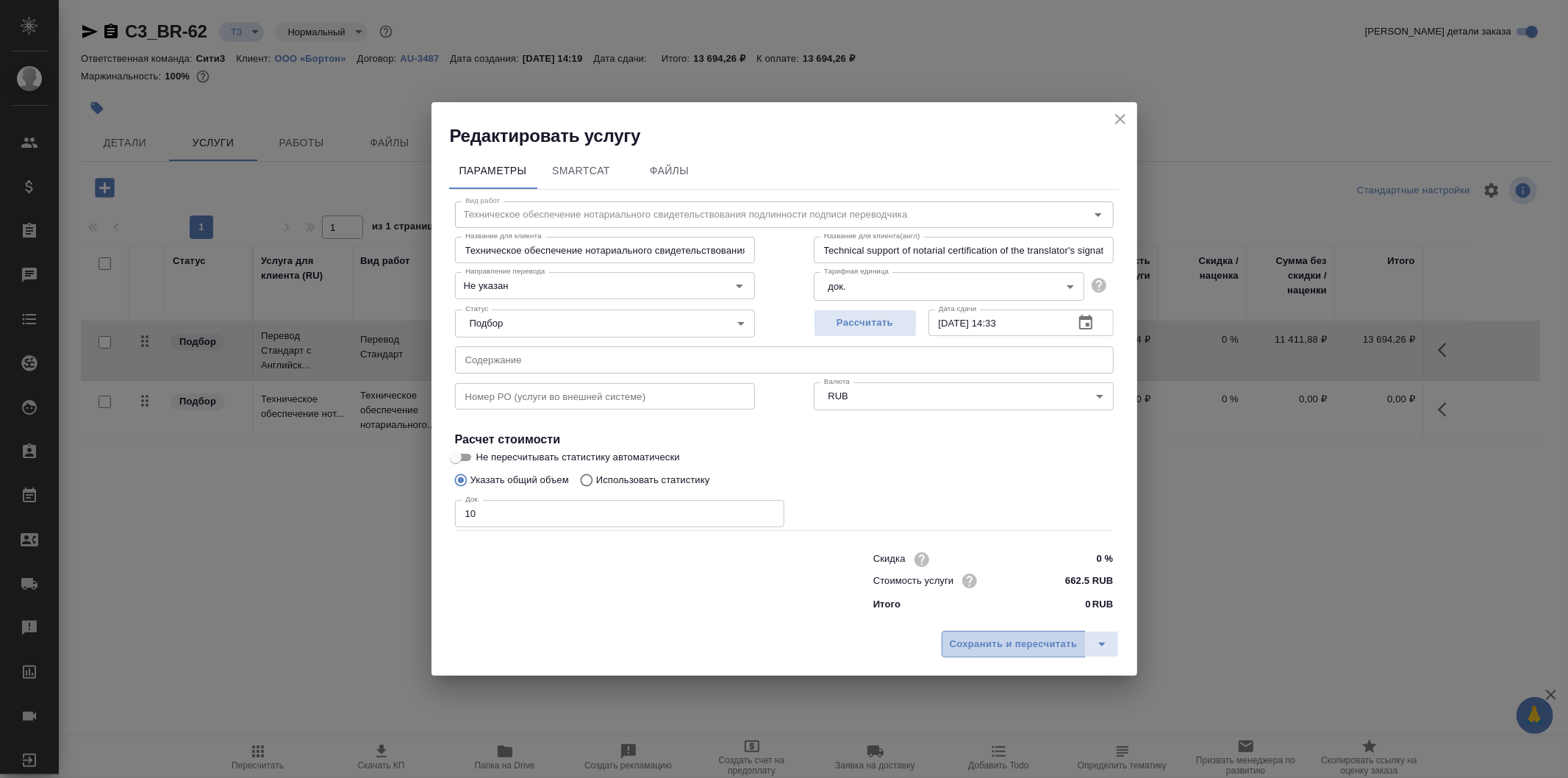
click at [1013, 644] on span "Сохранить и пересчитать" at bounding box center [1013, 645] width 128 height 17
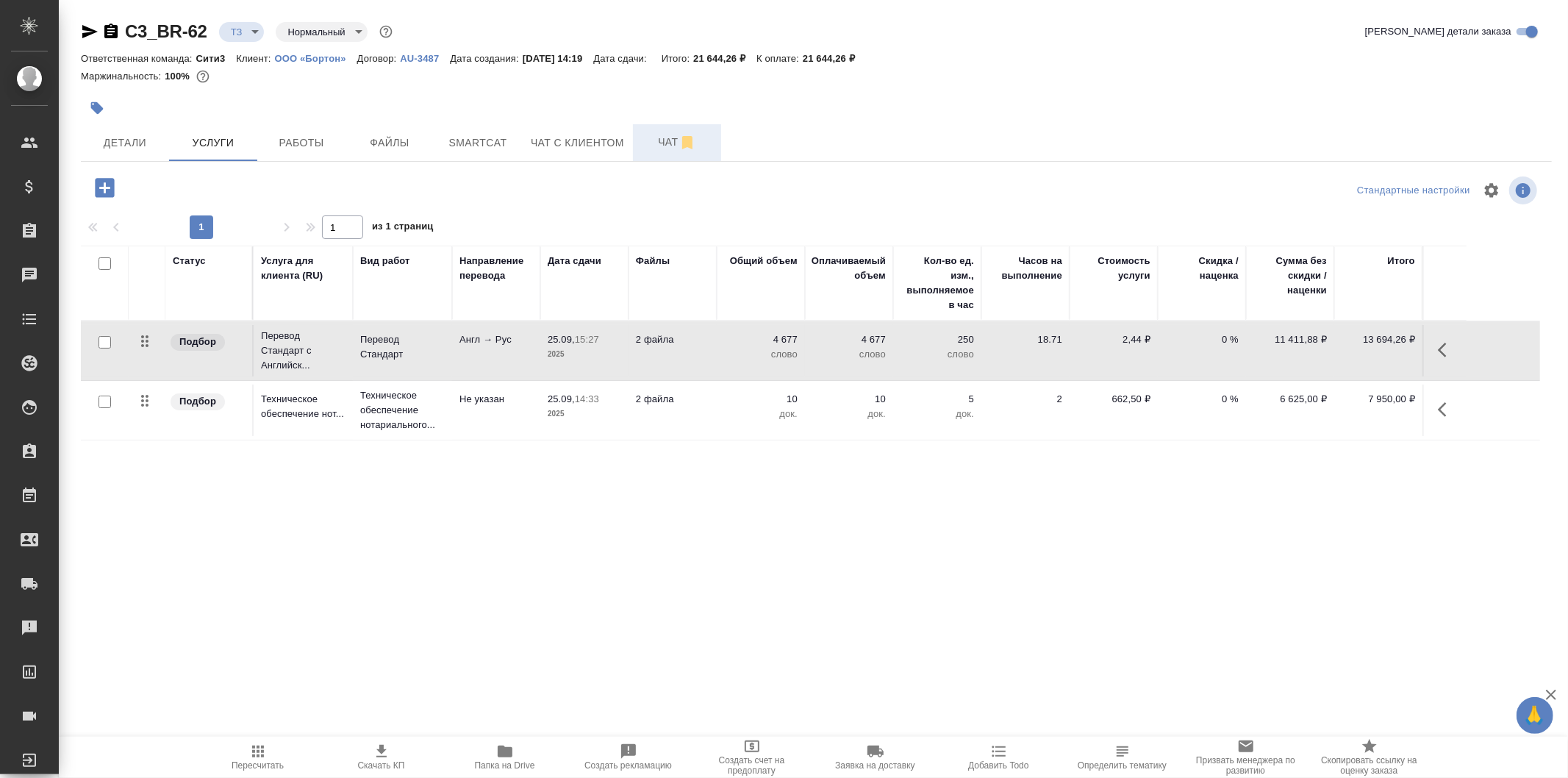
click at [641, 144] on span "Чат" at bounding box center [677, 142] width 71 height 18
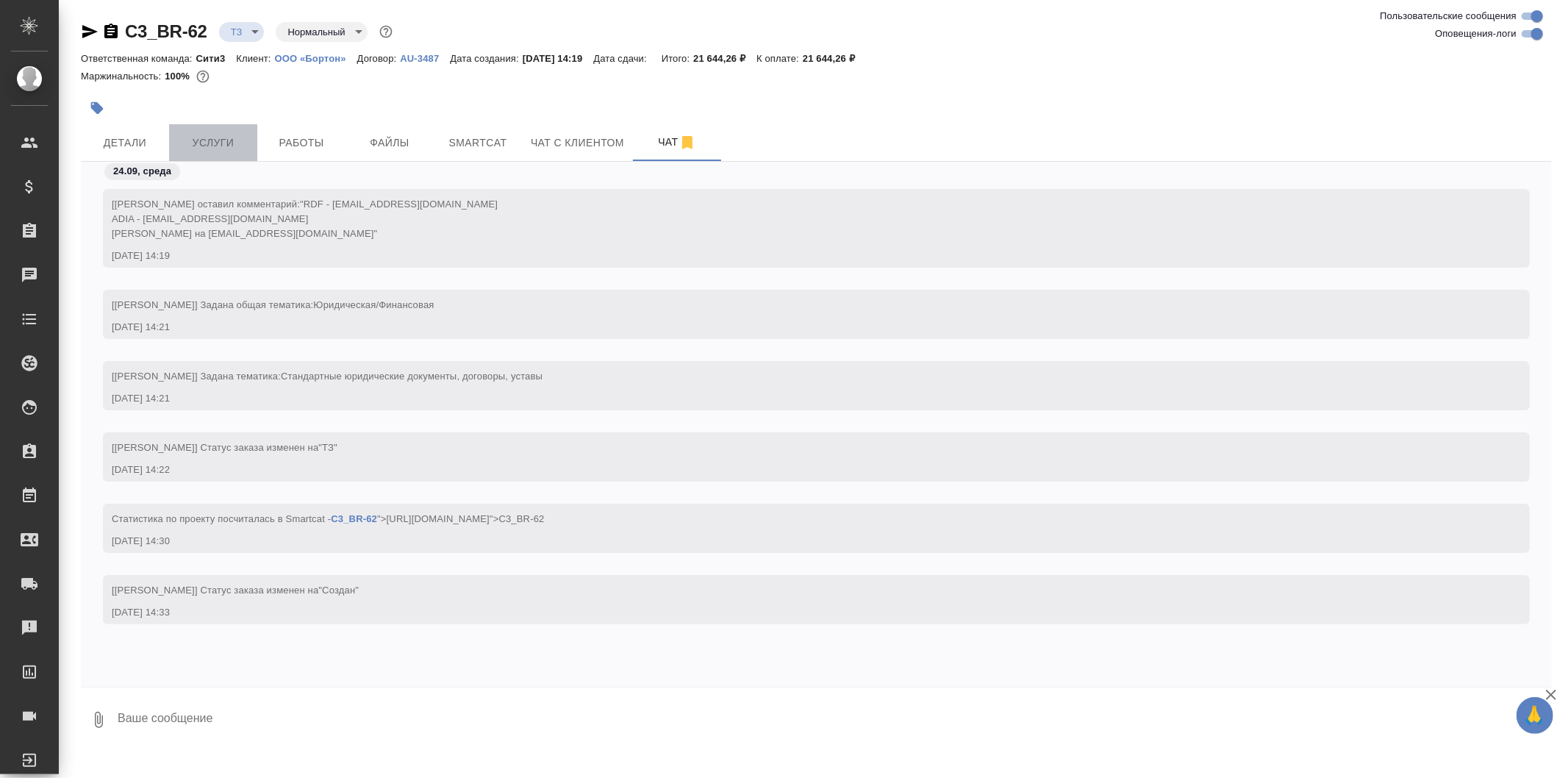
click at [222, 129] on button "Услуги" at bounding box center [213, 142] width 88 height 37
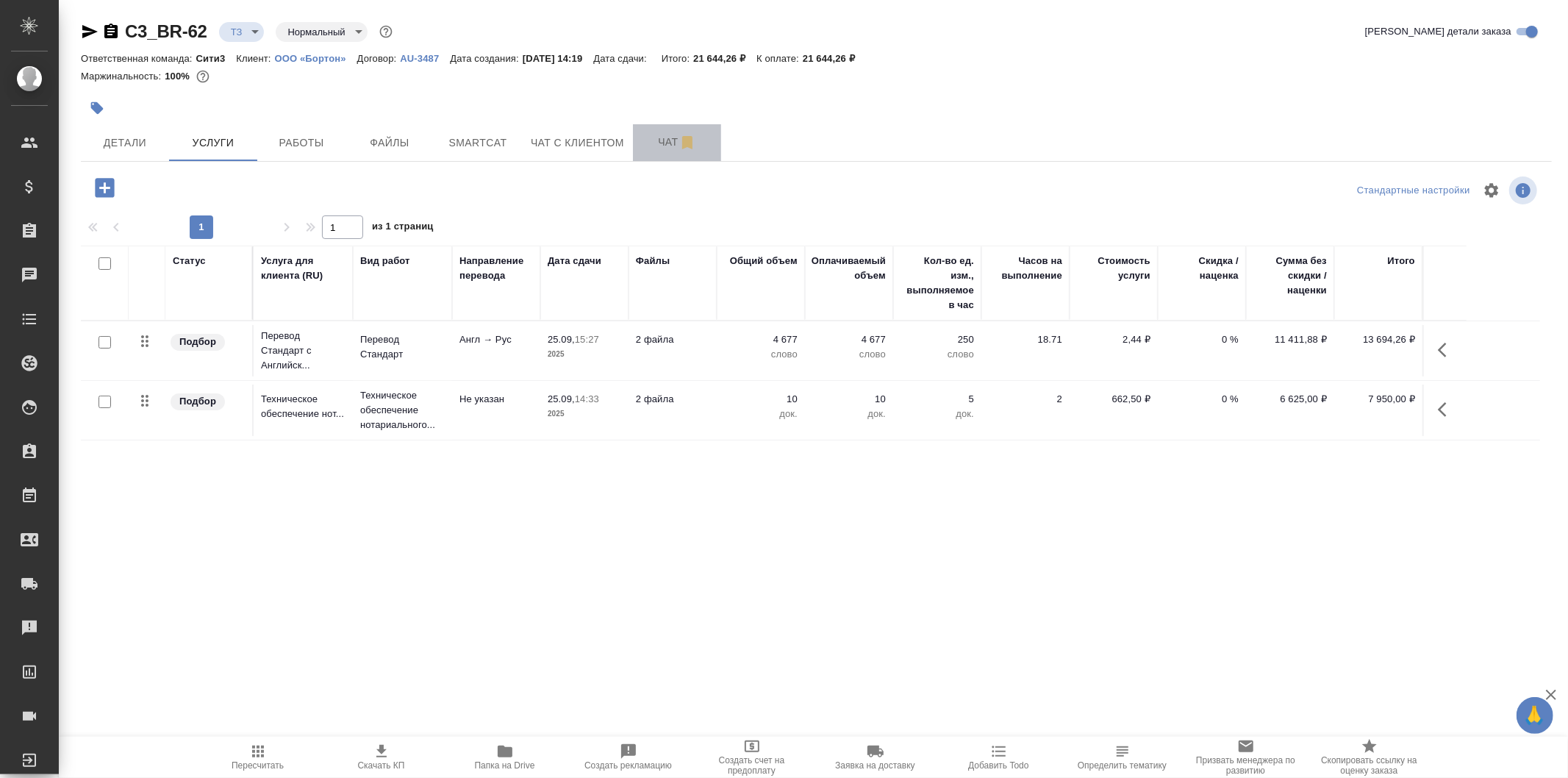
click at [664, 134] on span "Чат" at bounding box center [677, 142] width 71 height 18
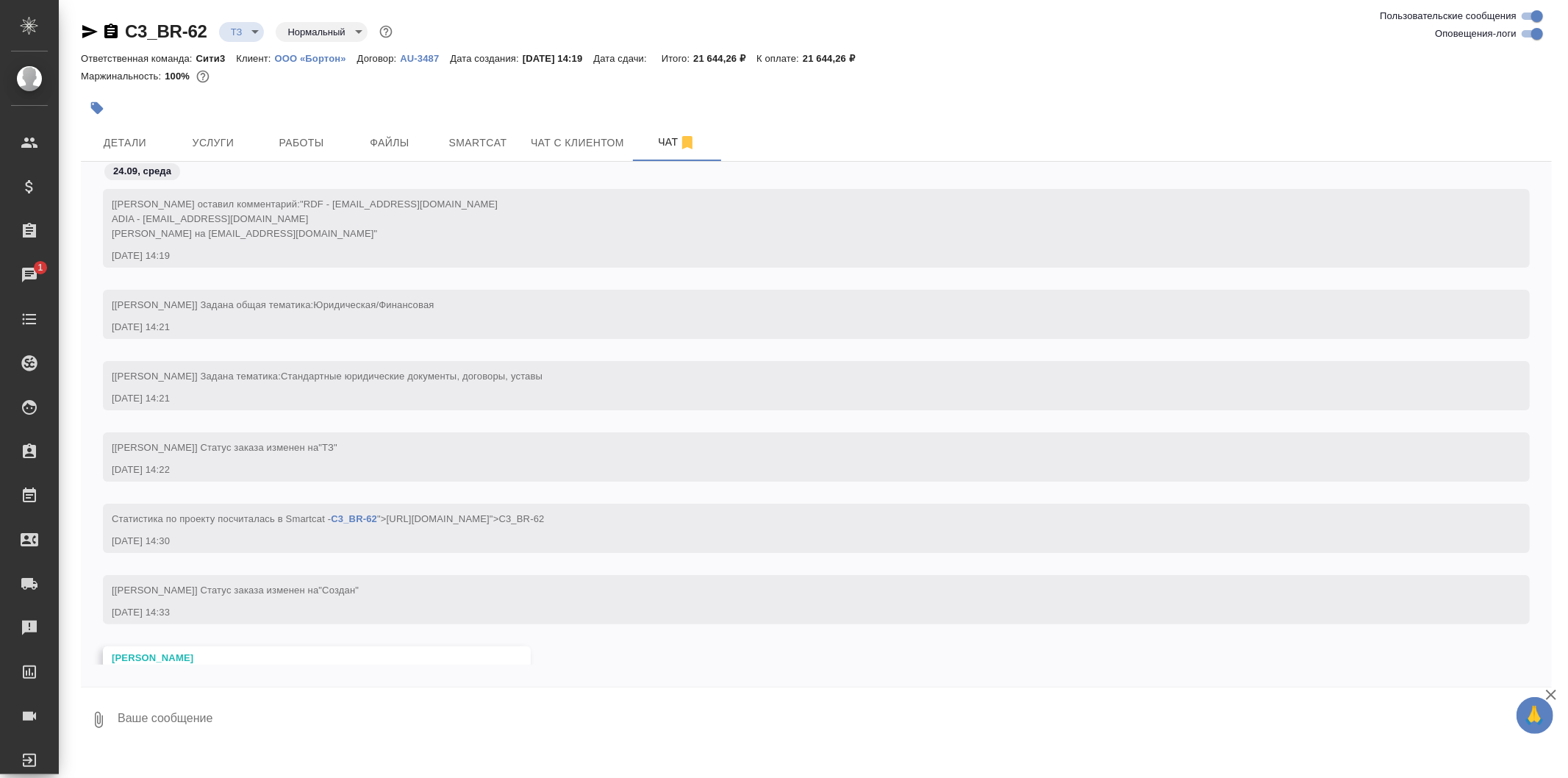
scroll to position [100, 0]
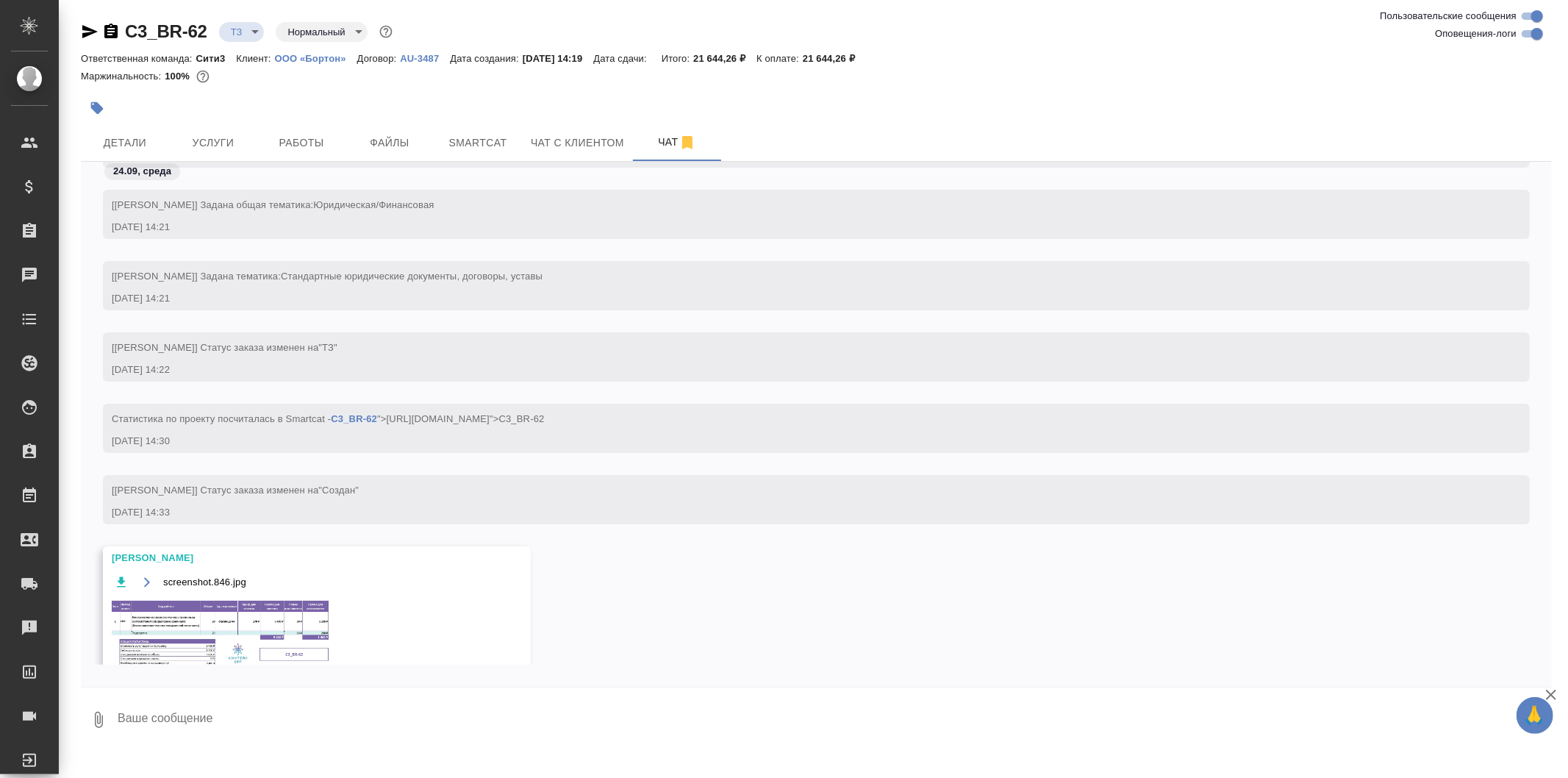
click at [139, 582] on button "button" at bounding box center [146, 582] width 18 height 18
click at [232, 137] on span "Услуги" at bounding box center [214, 142] width 71 height 18
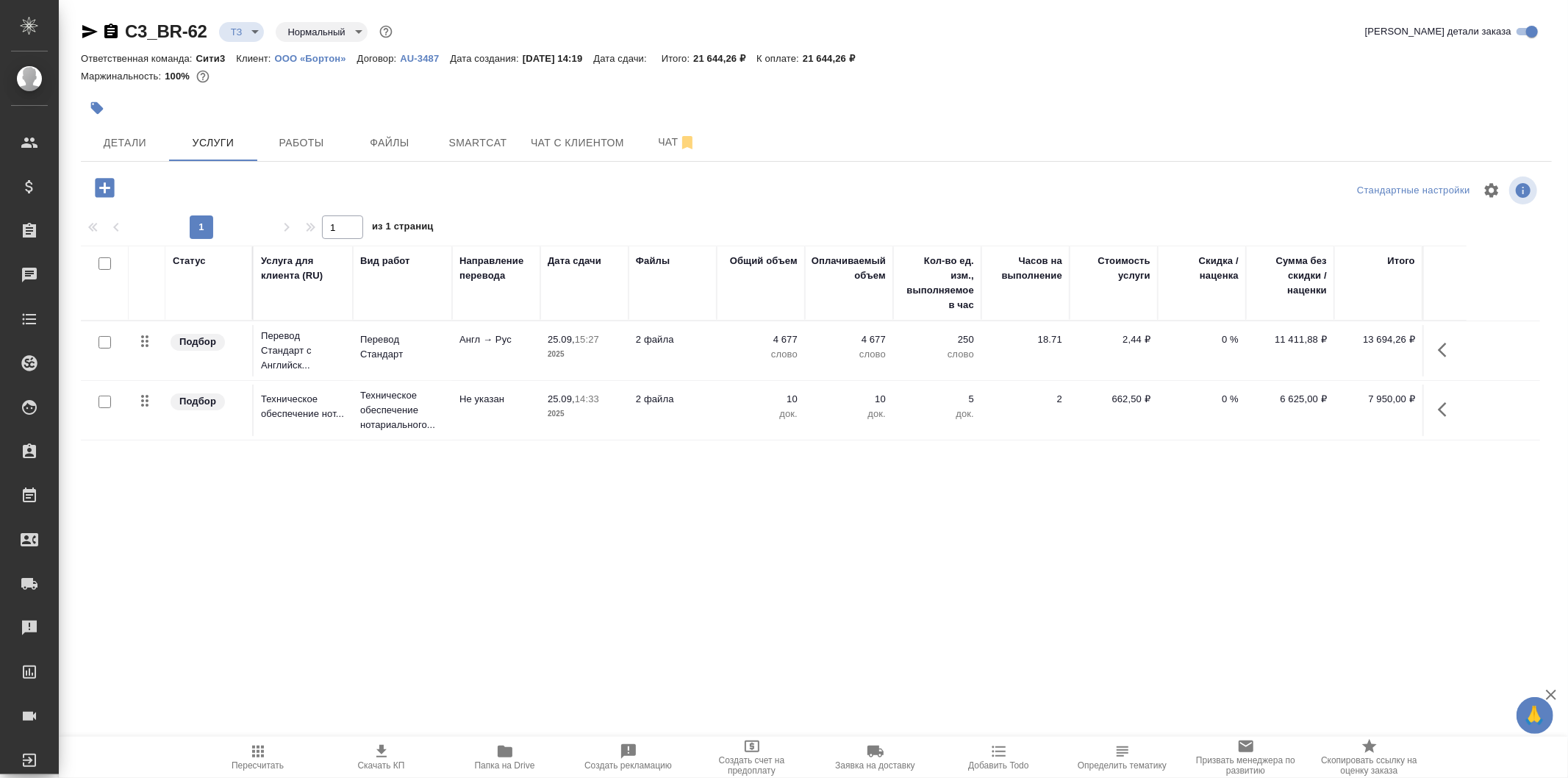
click at [93, 175] on icon "button" at bounding box center [105, 188] width 26 height 26
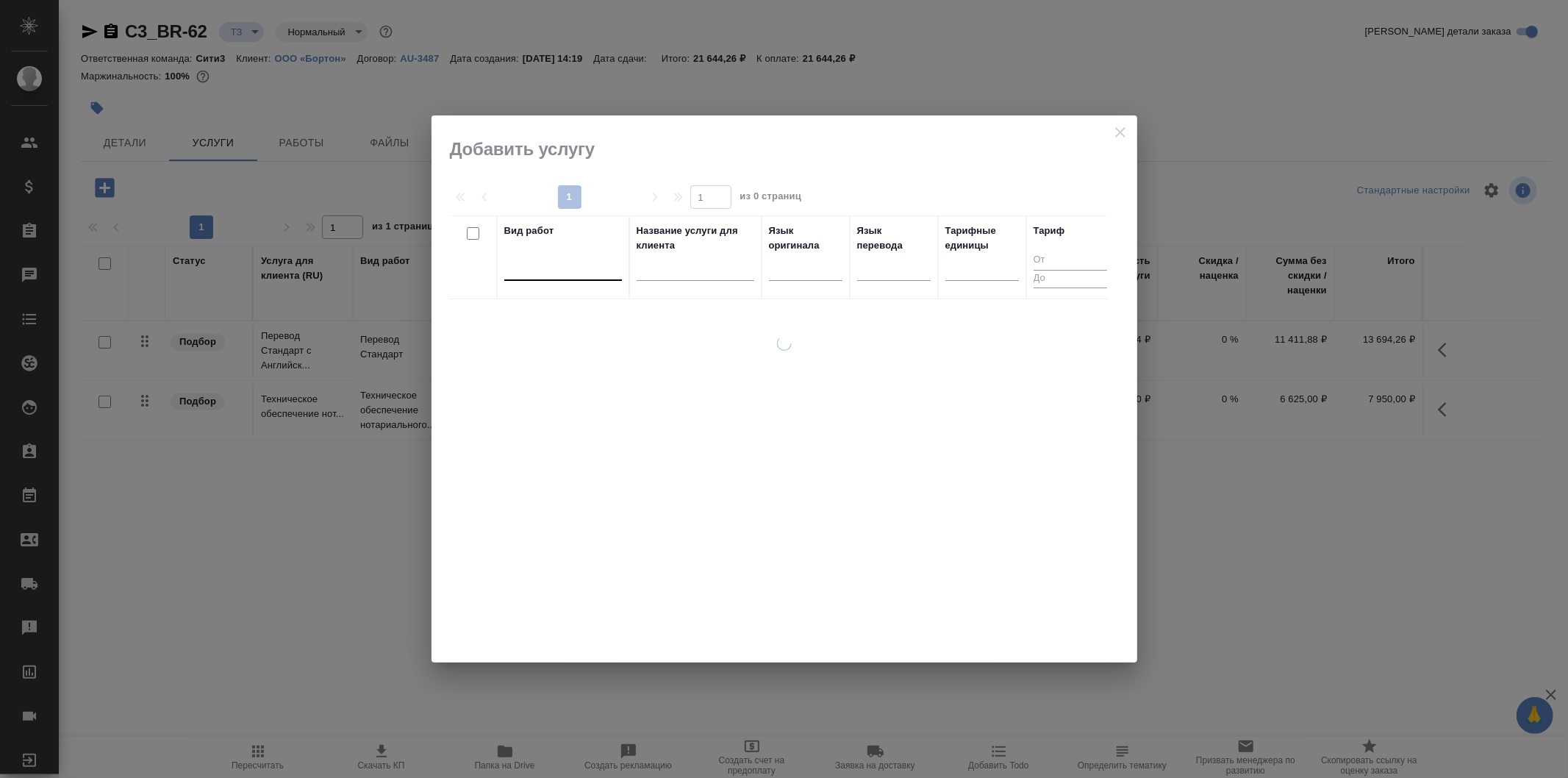
click at [592, 270] on div at bounding box center [563, 265] width 118 height 22
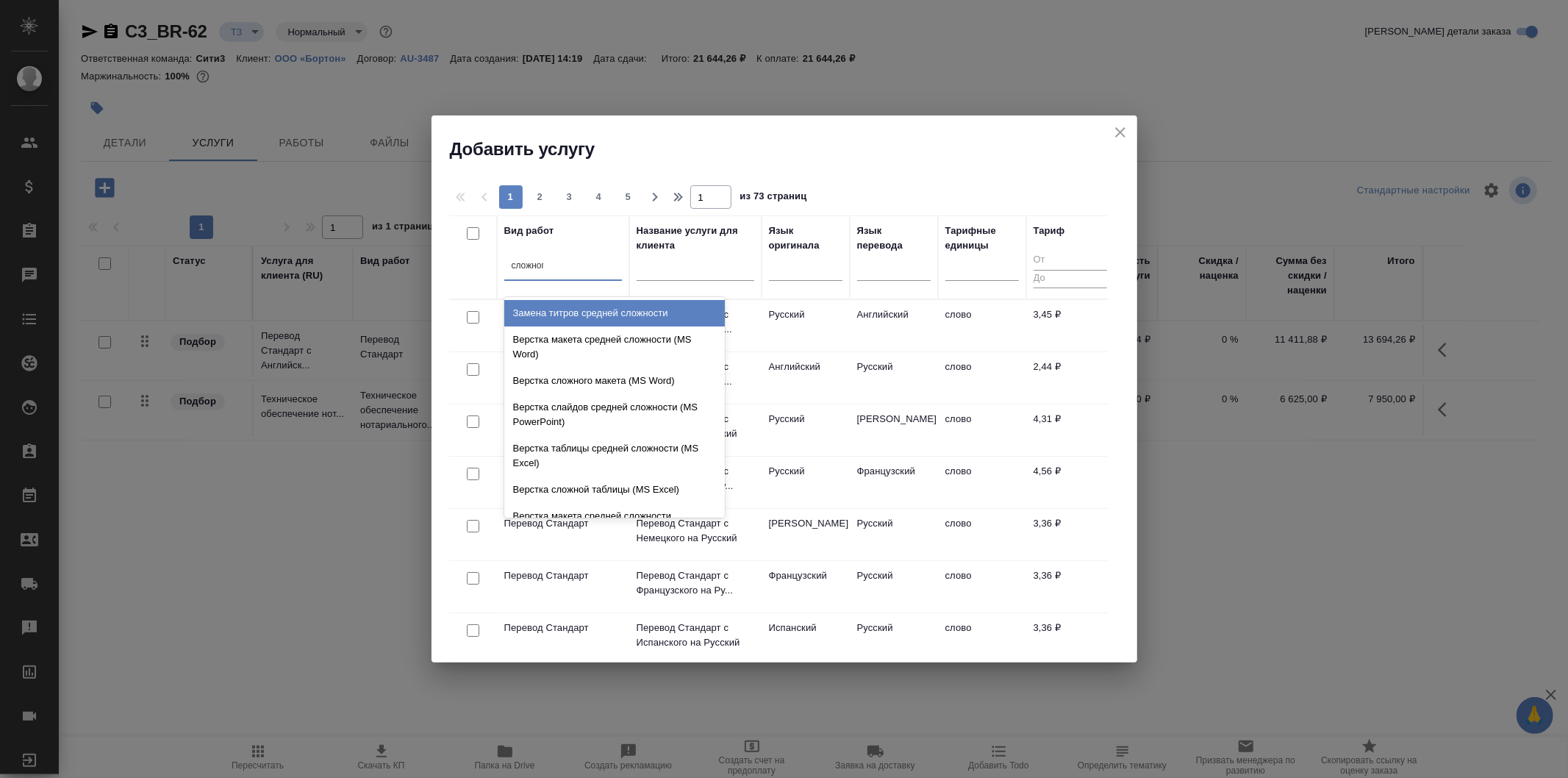
type input "сложного"
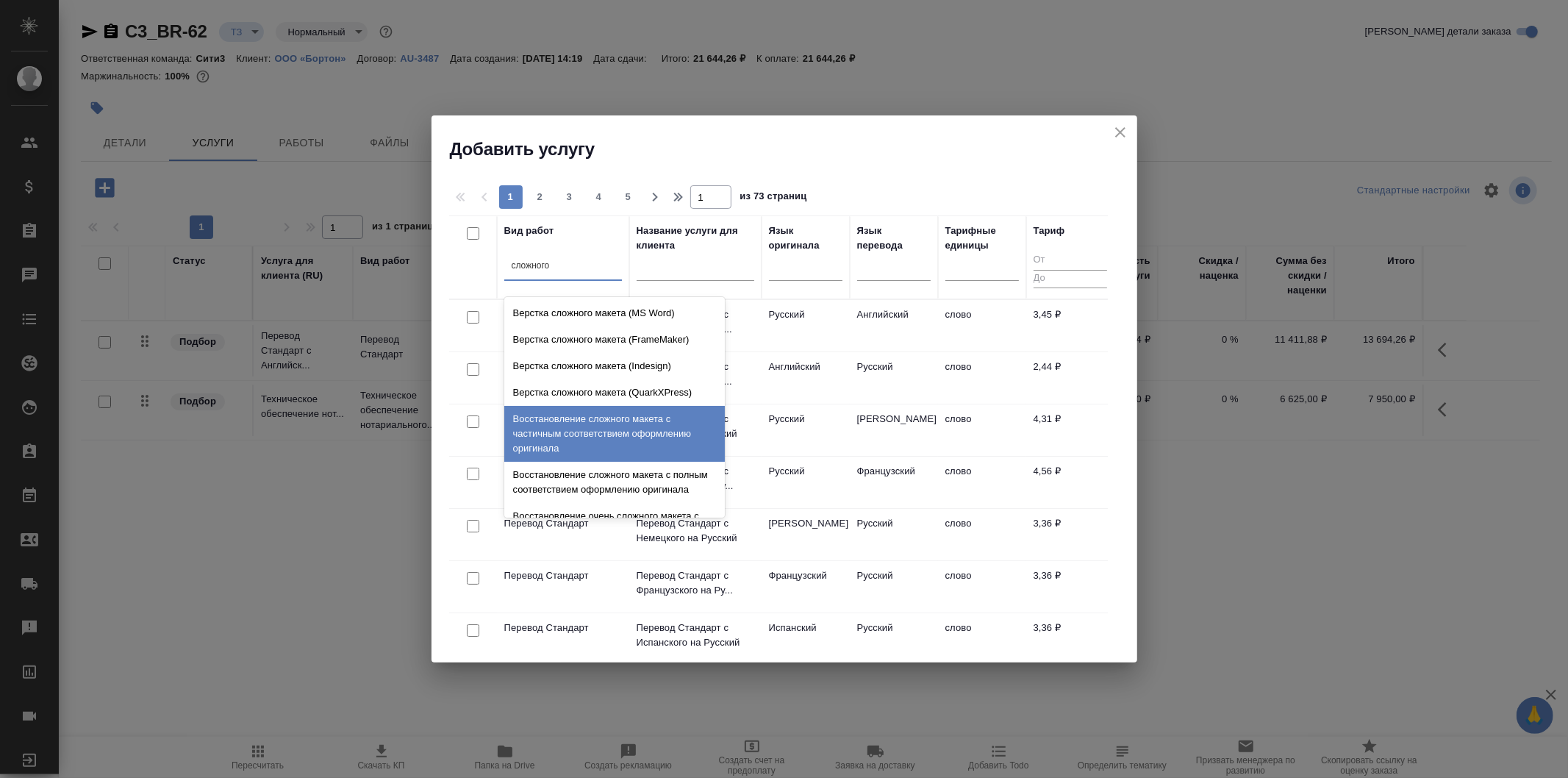
click at [691, 446] on div "Восстановление сложного макета с частичным соответствием оформлению оригинала" at bounding box center [615, 433] width 220 height 56
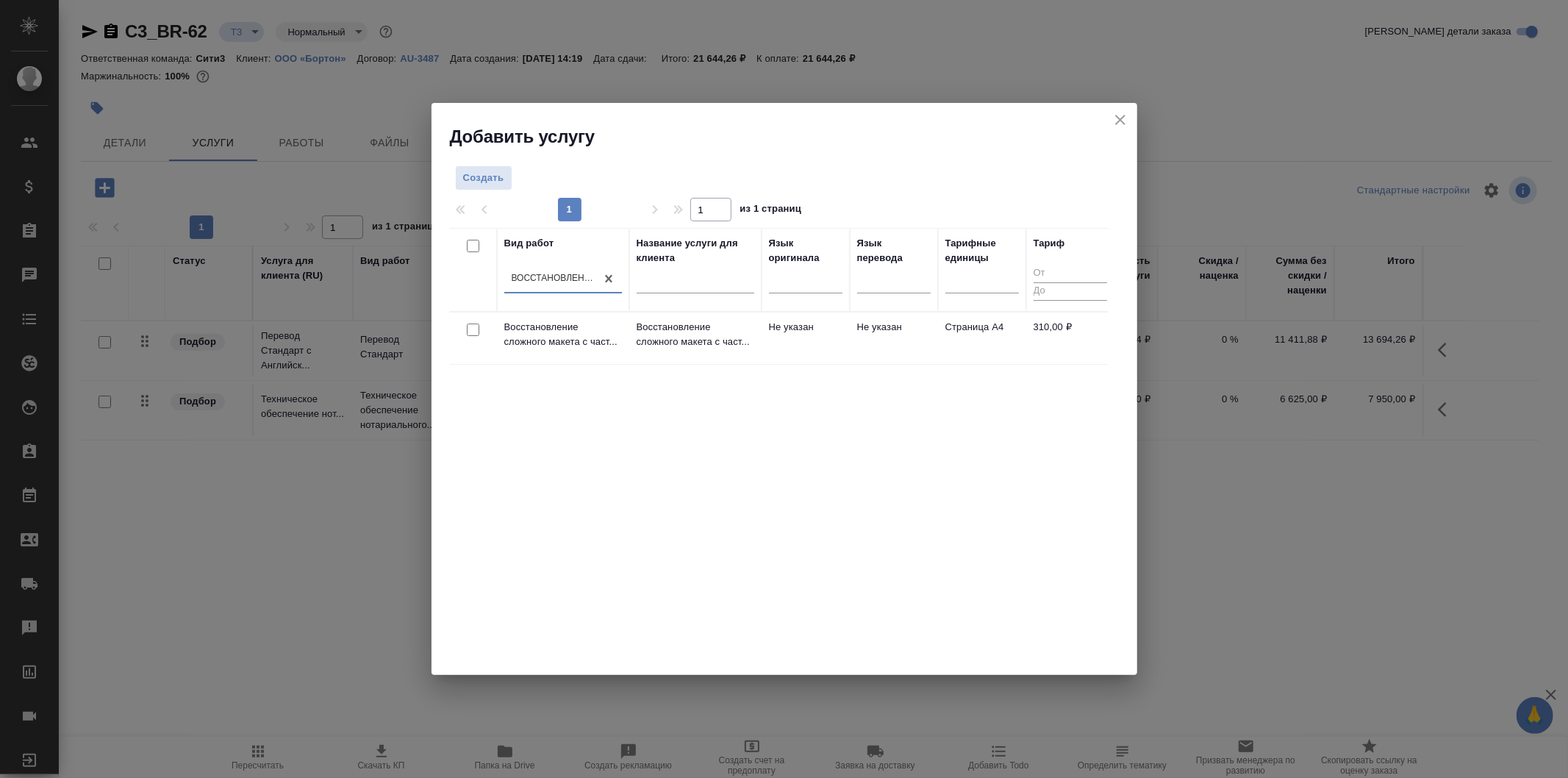
click at [789, 333] on td "Не указан" at bounding box center [806, 339] width 88 height 52
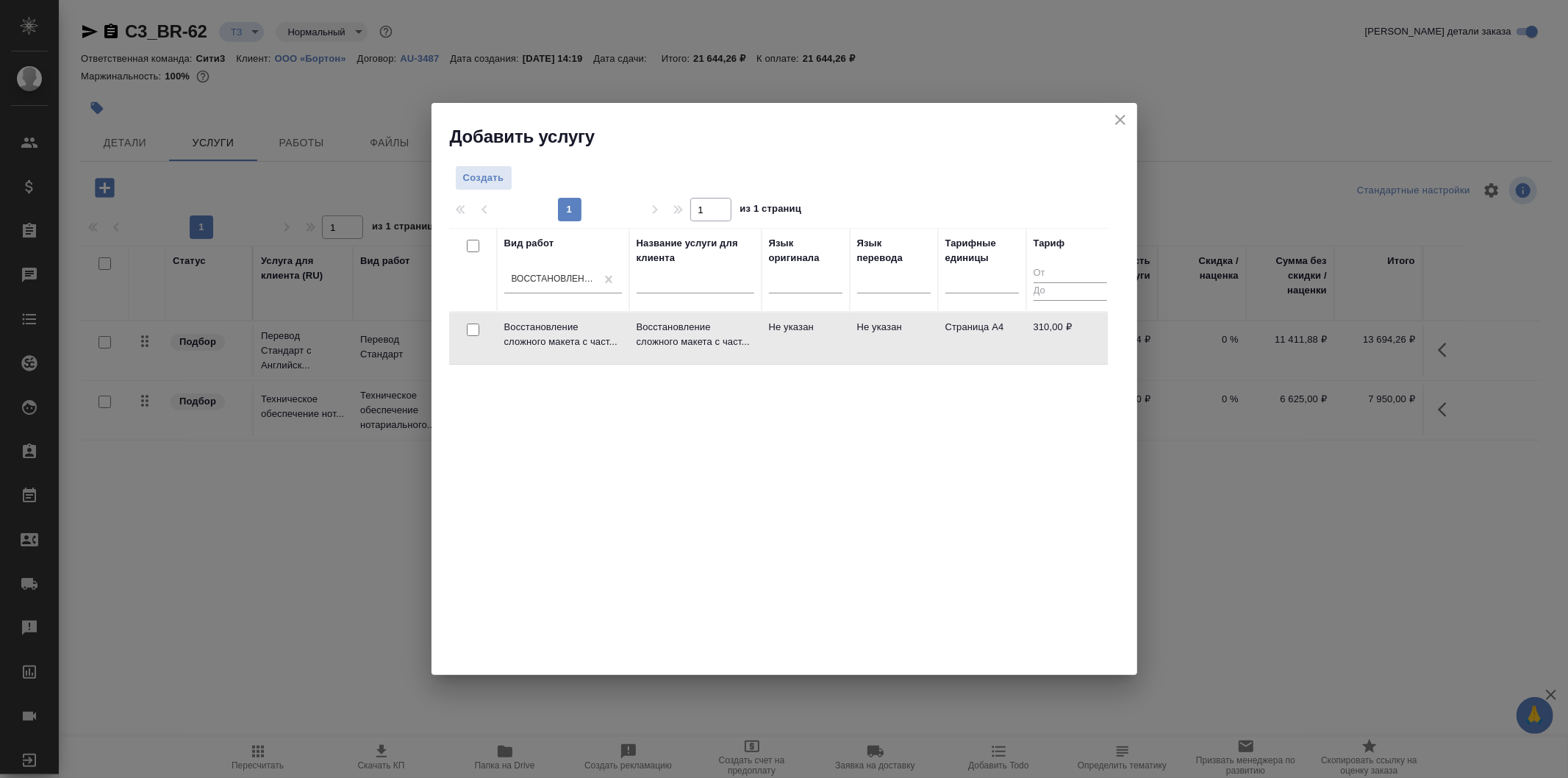
click at [789, 333] on td "Не указан" at bounding box center [806, 339] width 88 height 52
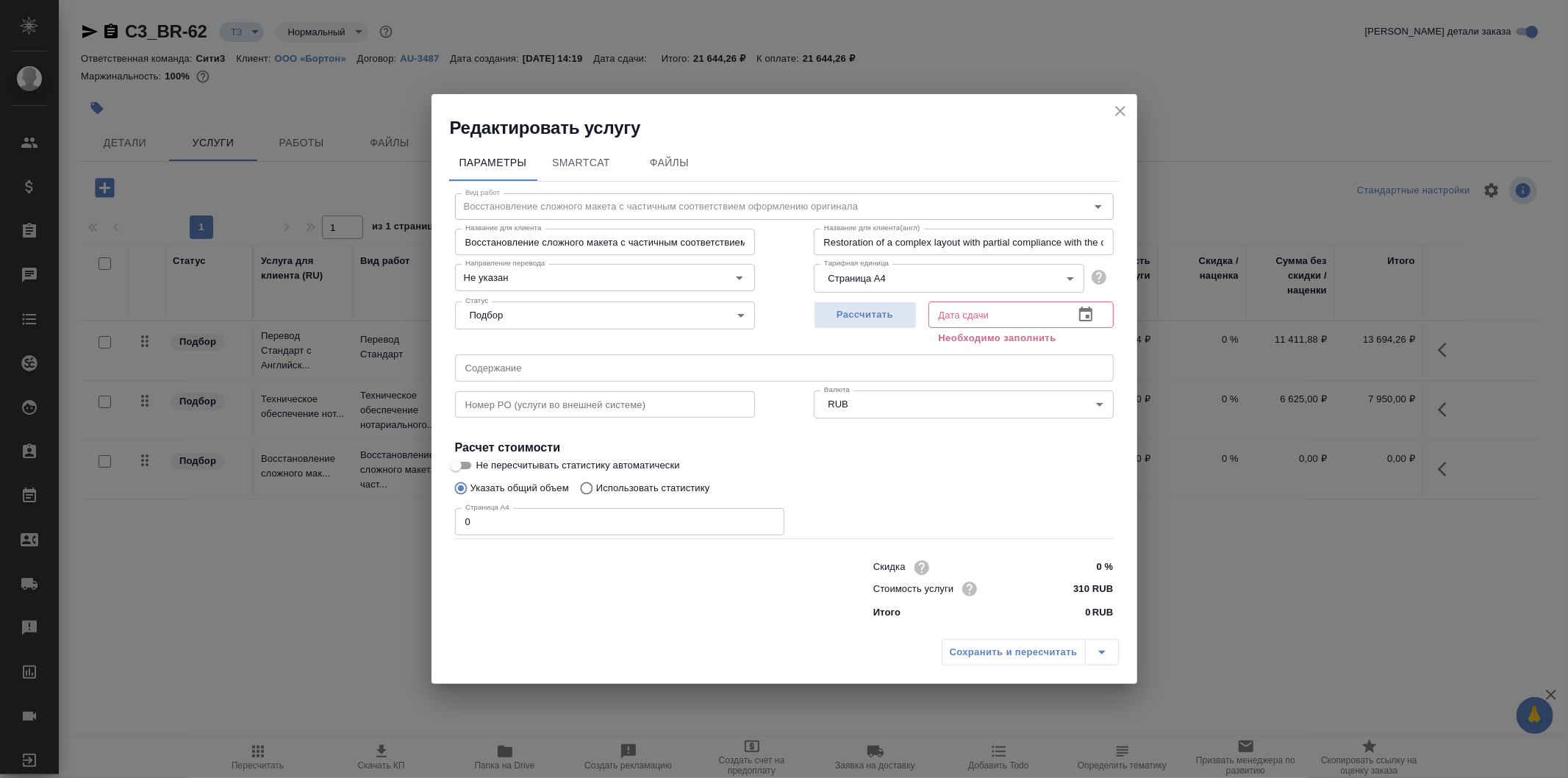
click at [1094, 312] on icon "button" at bounding box center [1086, 314] width 17 height 17
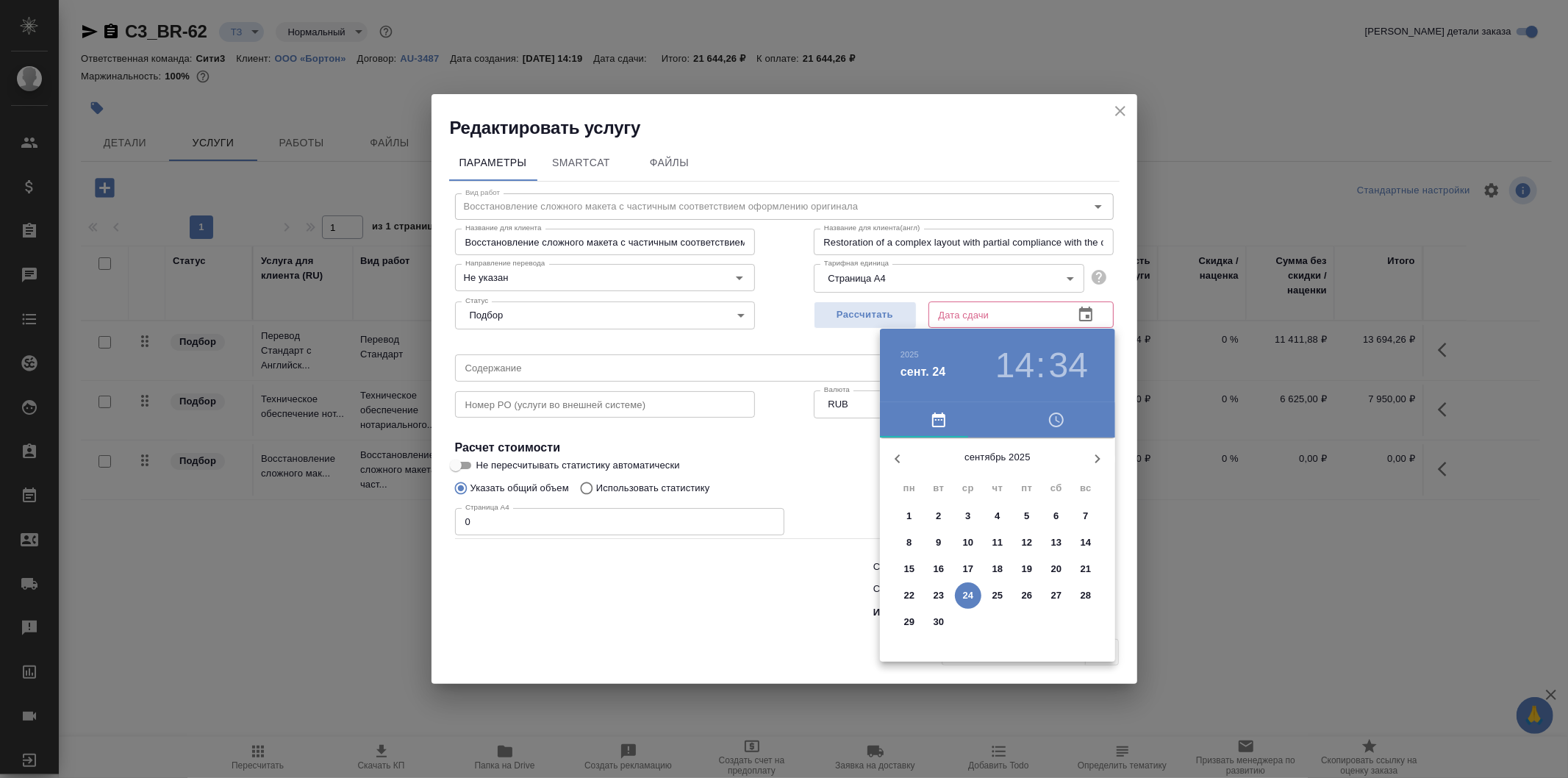
click at [1004, 591] on span "25" at bounding box center [997, 595] width 27 height 15
type input "25.09.2025 14:34"
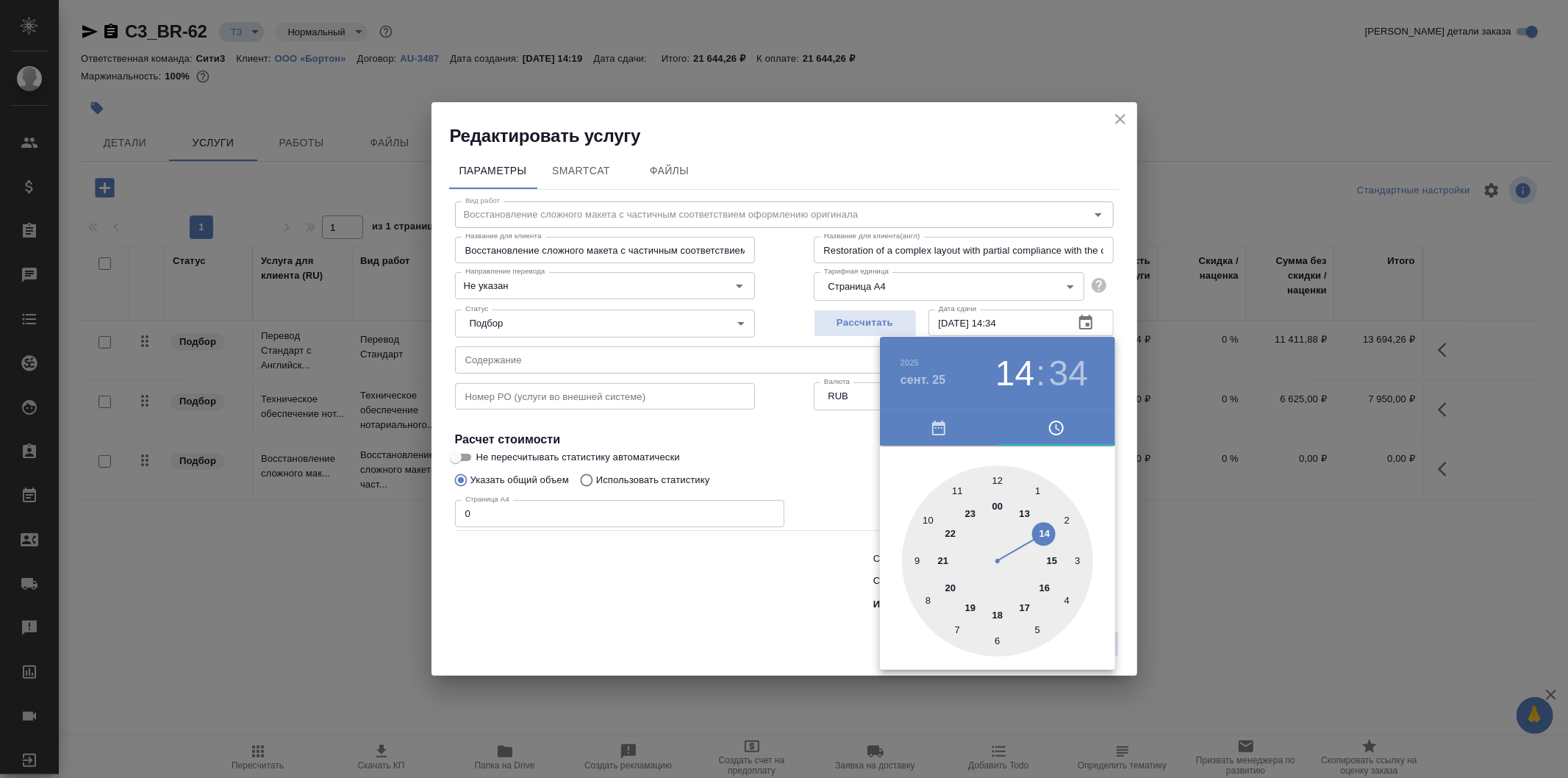
click at [833, 471] on div at bounding box center [784, 389] width 1568 height 778
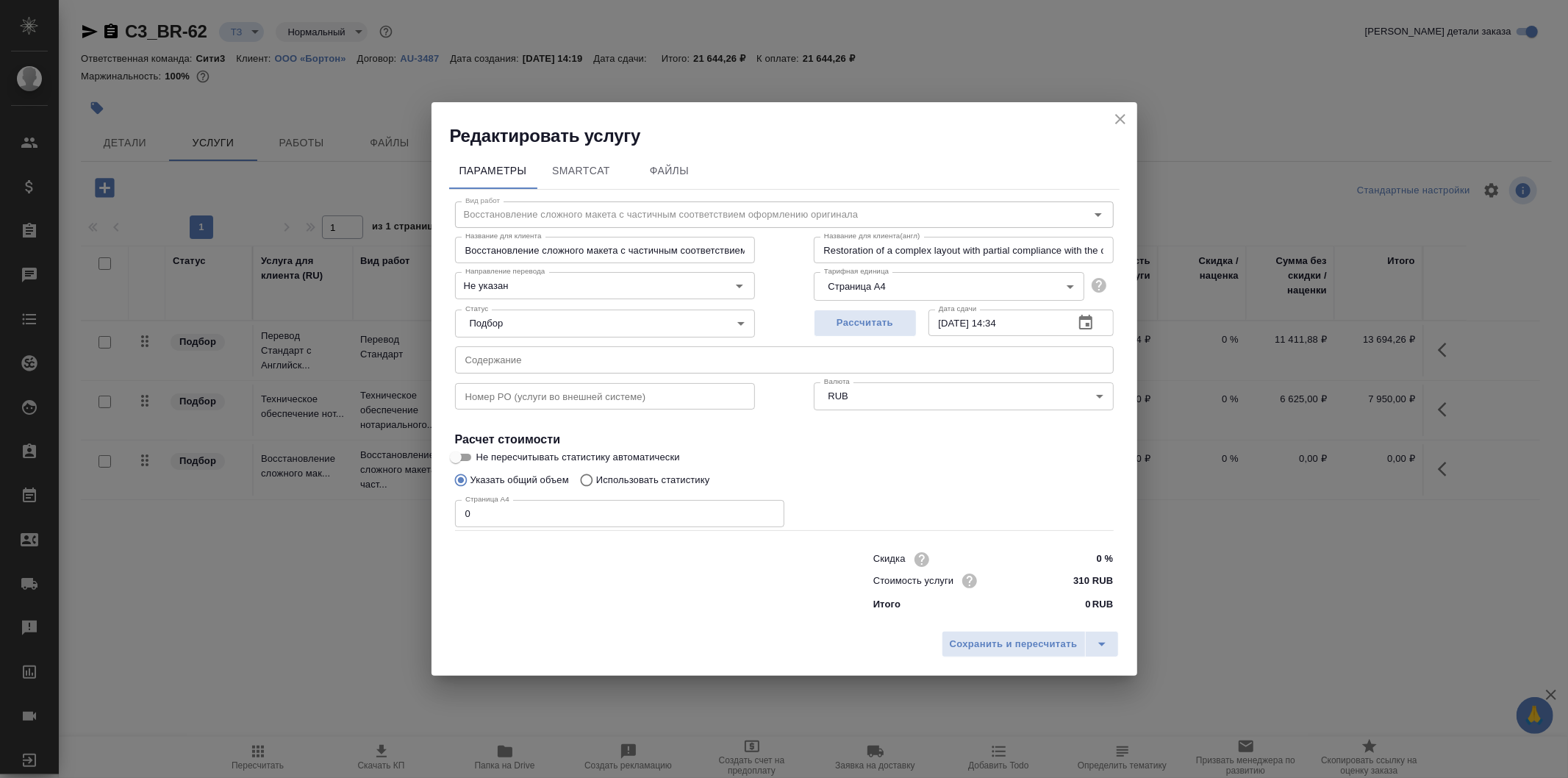
click at [687, 520] on input "0" at bounding box center [620, 513] width 330 height 27
type input "20"
click at [987, 640] on span "Сохранить и пересчитать" at bounding box center [1013, 645] width 128 height 17
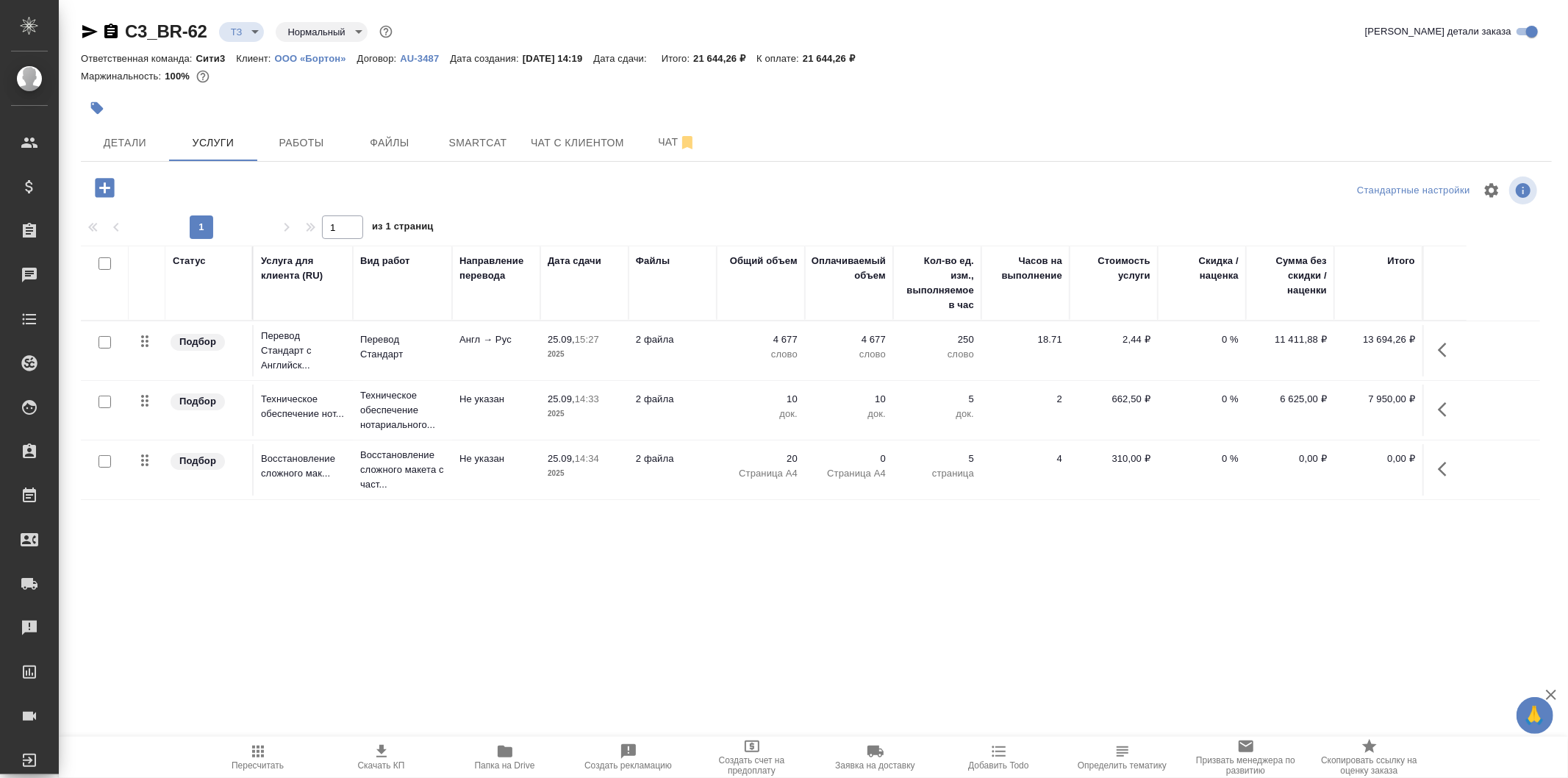
click at [715, 475] on td "2 файла" at bounding box center [672, 470] width 88 height 52
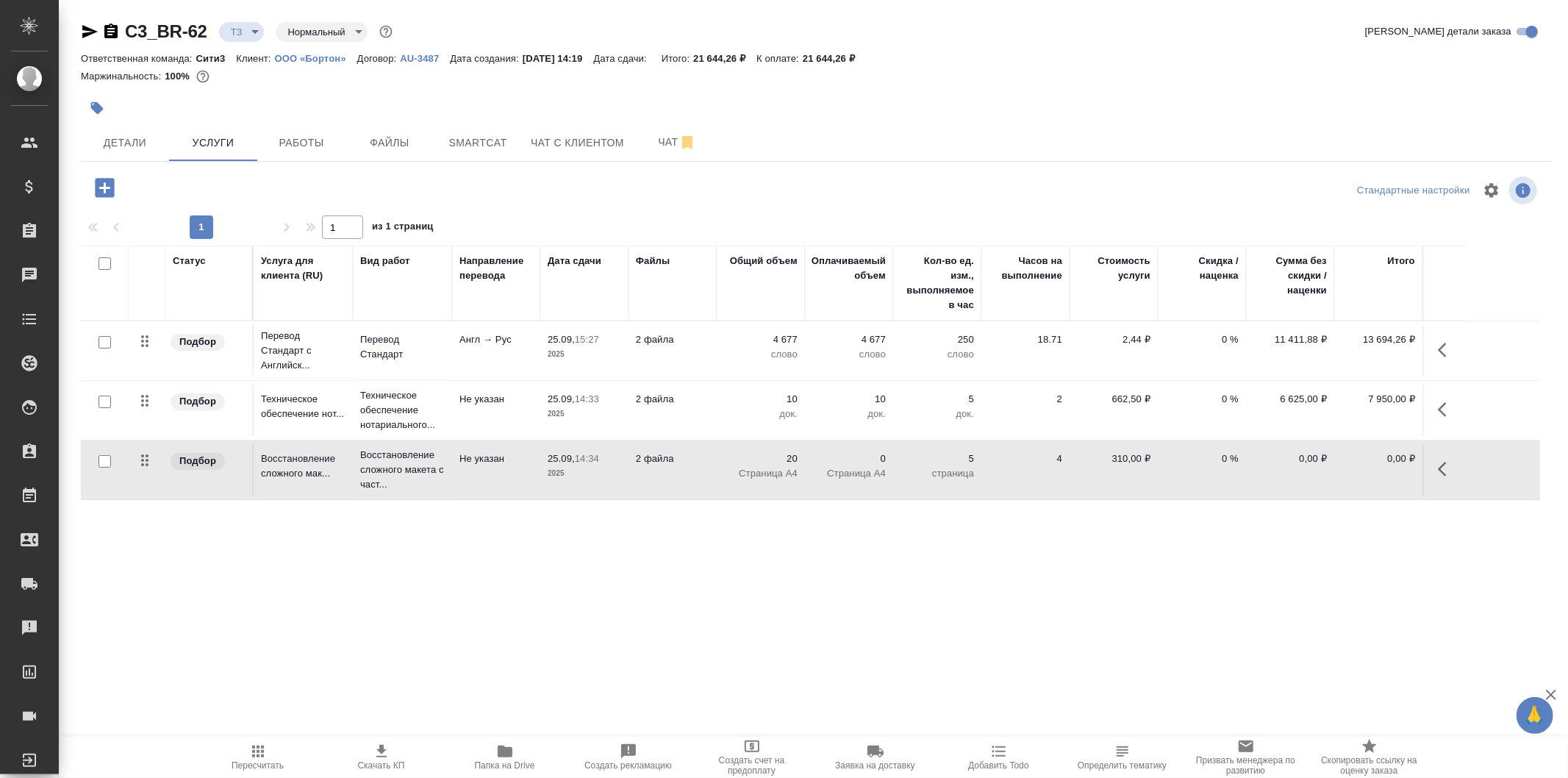
click at [715, 475] on td "2 файла" at bounding box center [672, 470] width 88 height 52
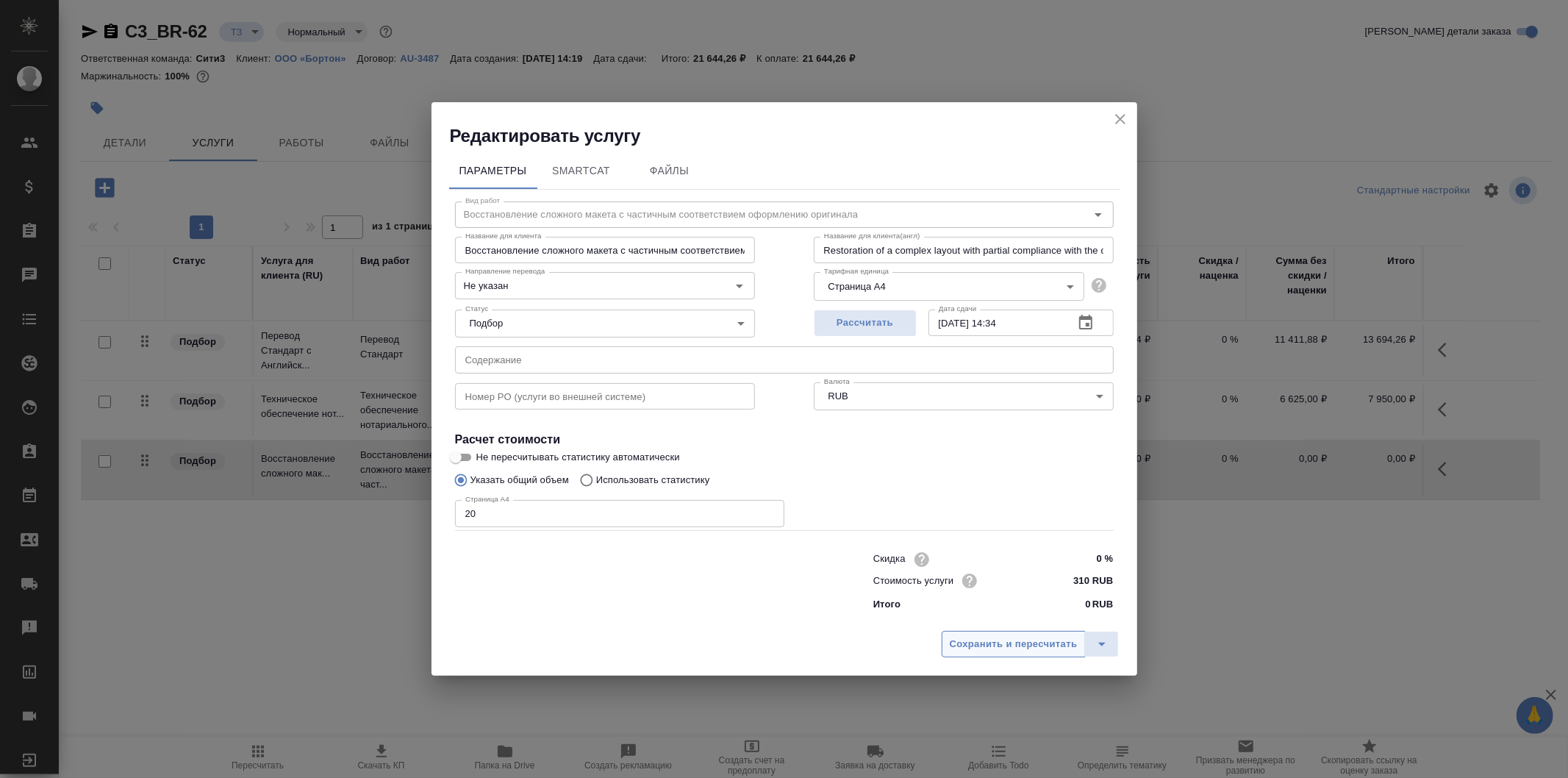
click at [1003, 638] on span "Сохранить и пересчитать" at bounding box center [1013, 645] width 128 height 17
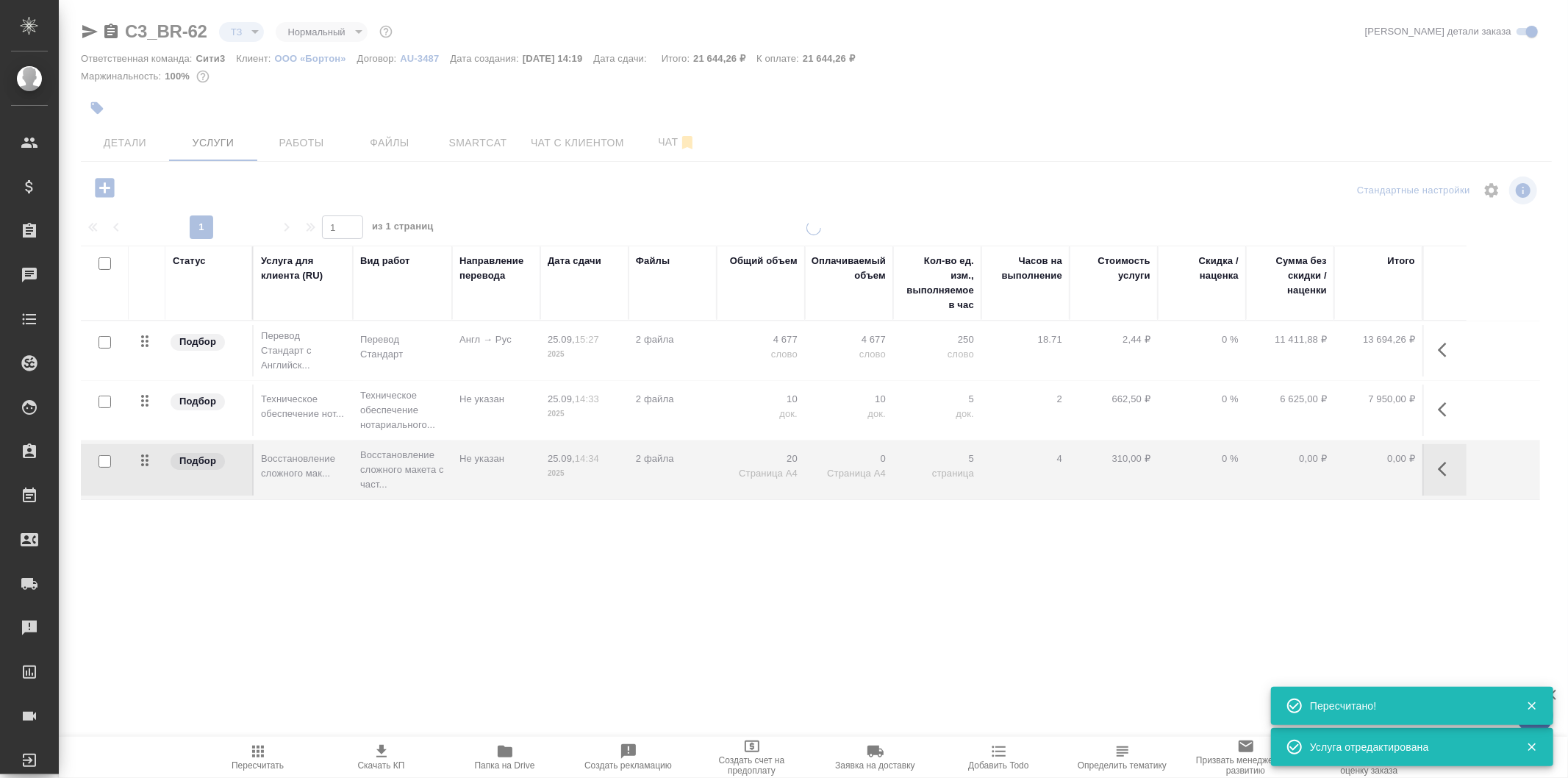
type input "new"
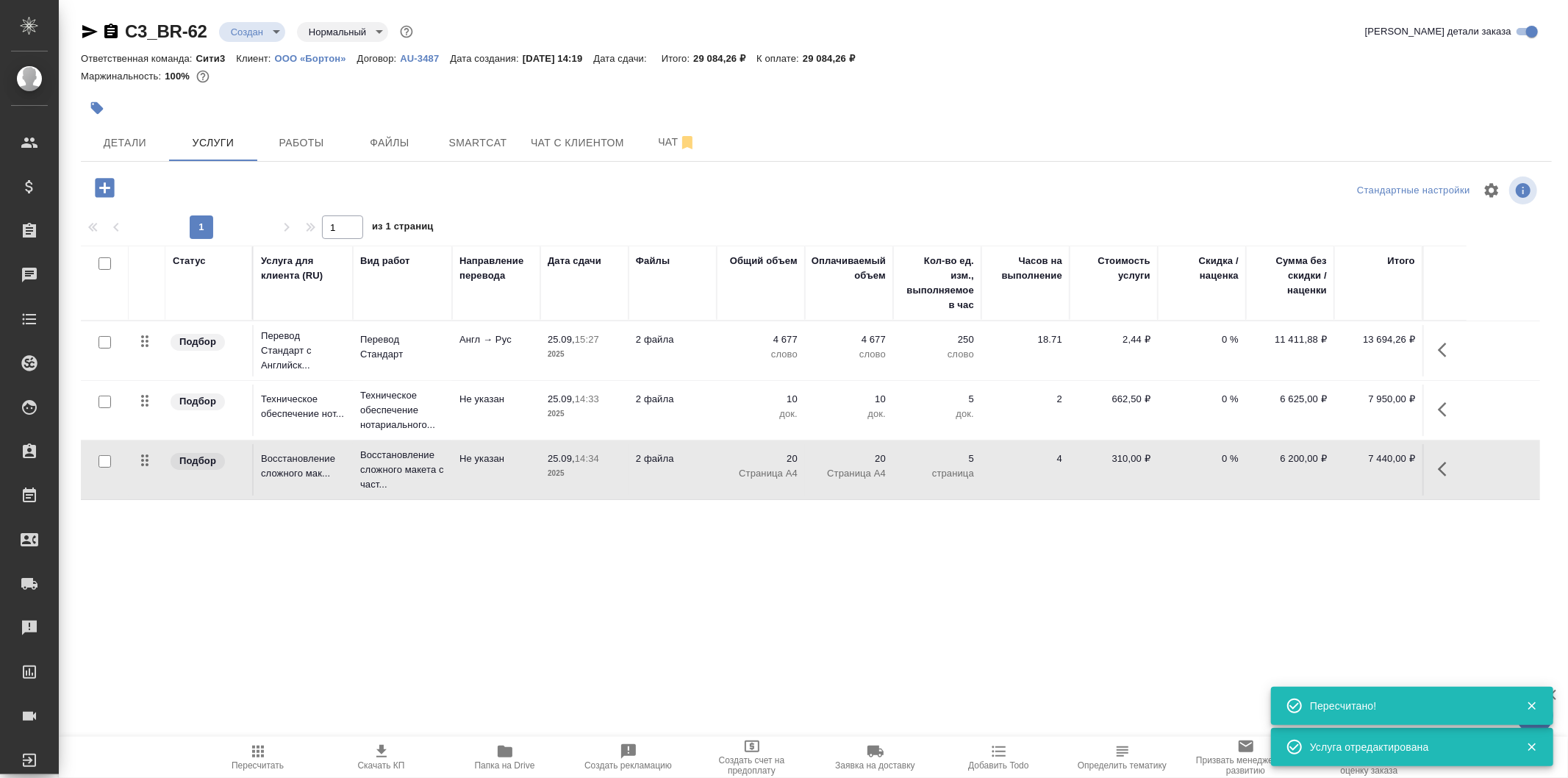
click at [1540, 705] on button "button" at bounding box center [1532, 706] width 30 height 13
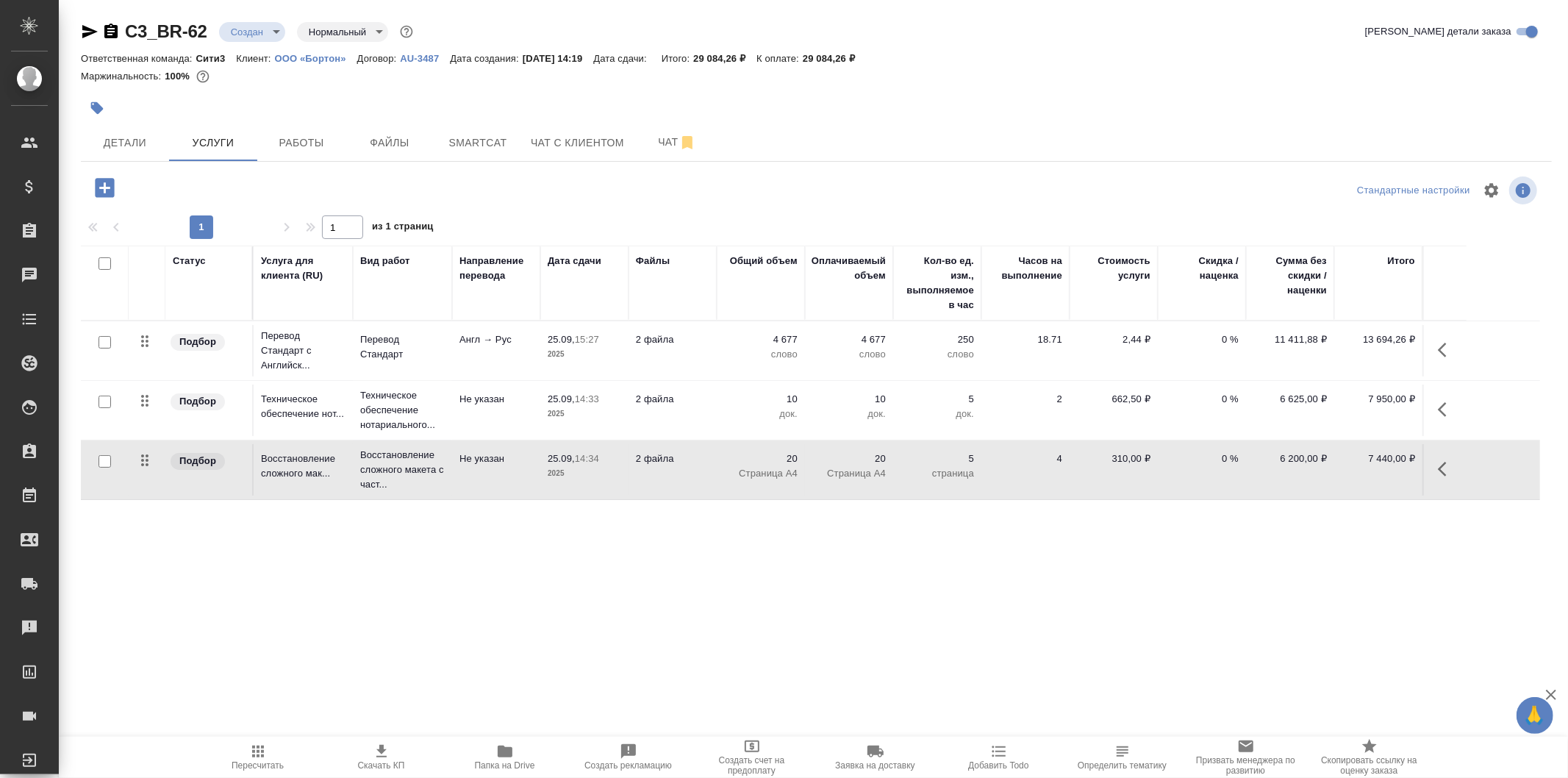
click at [1555, 693] on icon "button" at bounding box center [1552, 695] width 17 height 17
click at [443, 350] on p "Перевод Стандарт" at bounding box center [402, 347] width 84 height 29
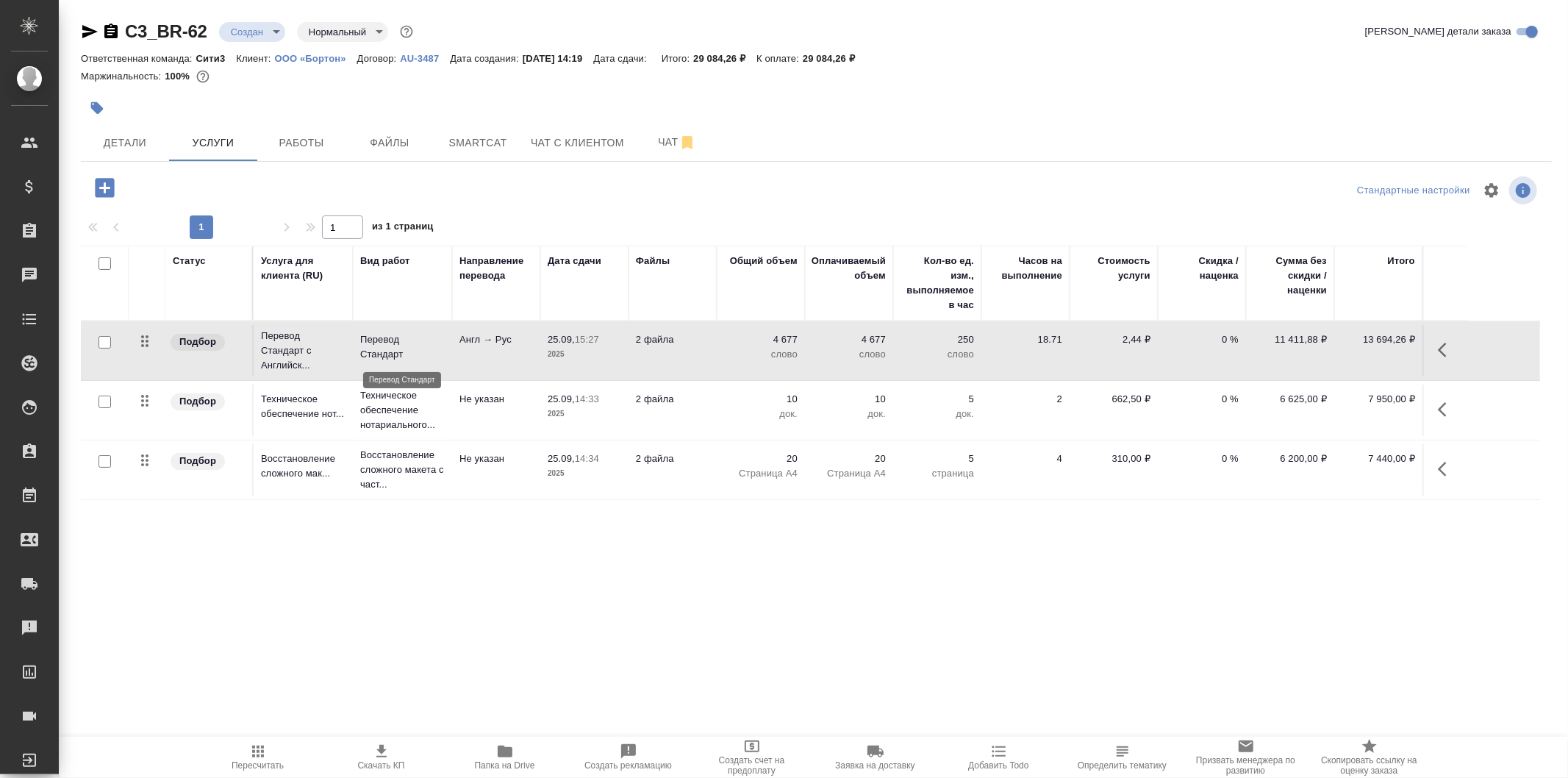
click at [443, 350] on p "Перевод Стандарт" at bounding box center [402, 347] width 84 height 29
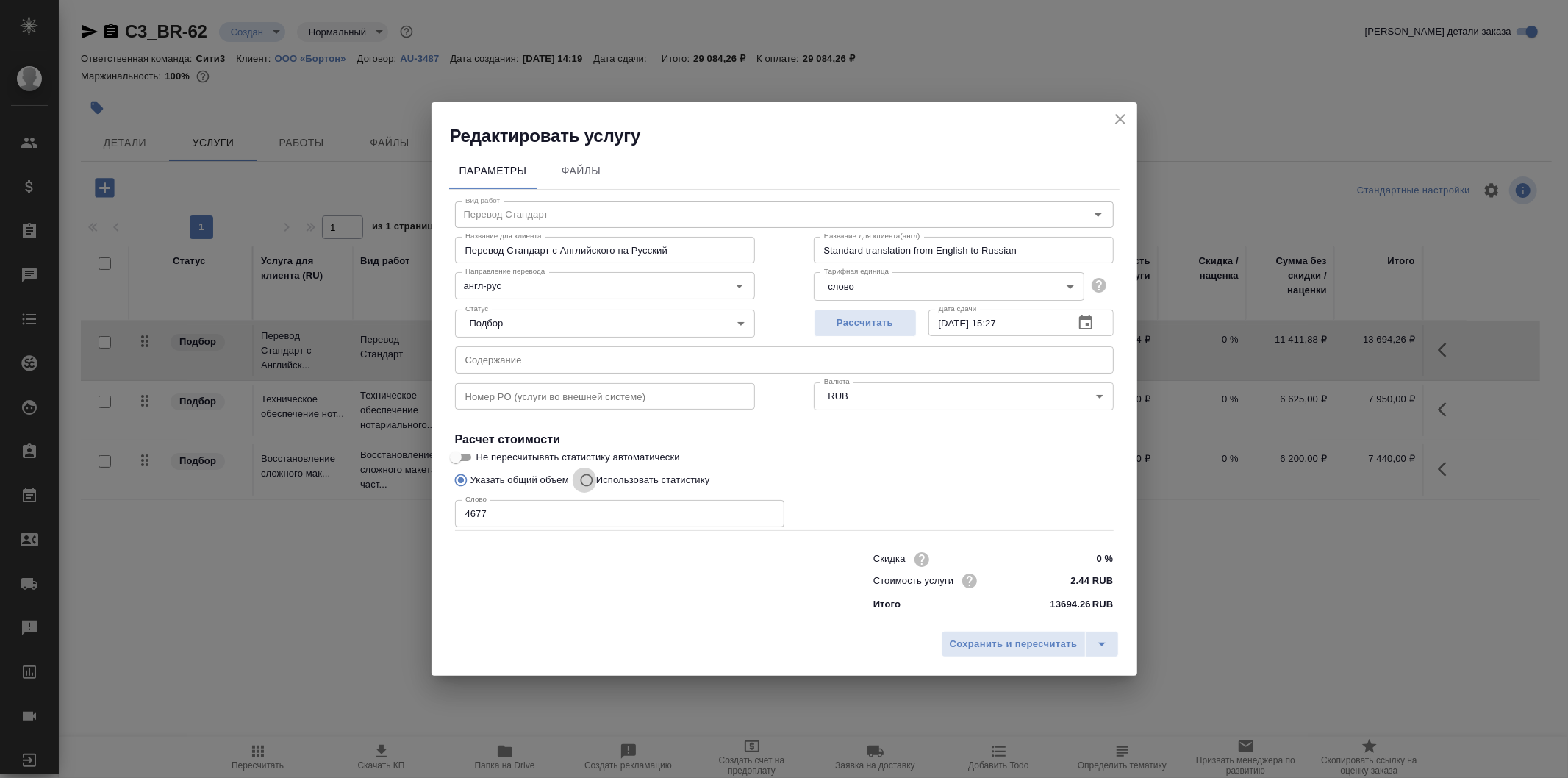
click at [589, 481] on input "Использовать статистику" at bounding box center [584, 480] width 23 height 28
radio input "true"
radio input "false"
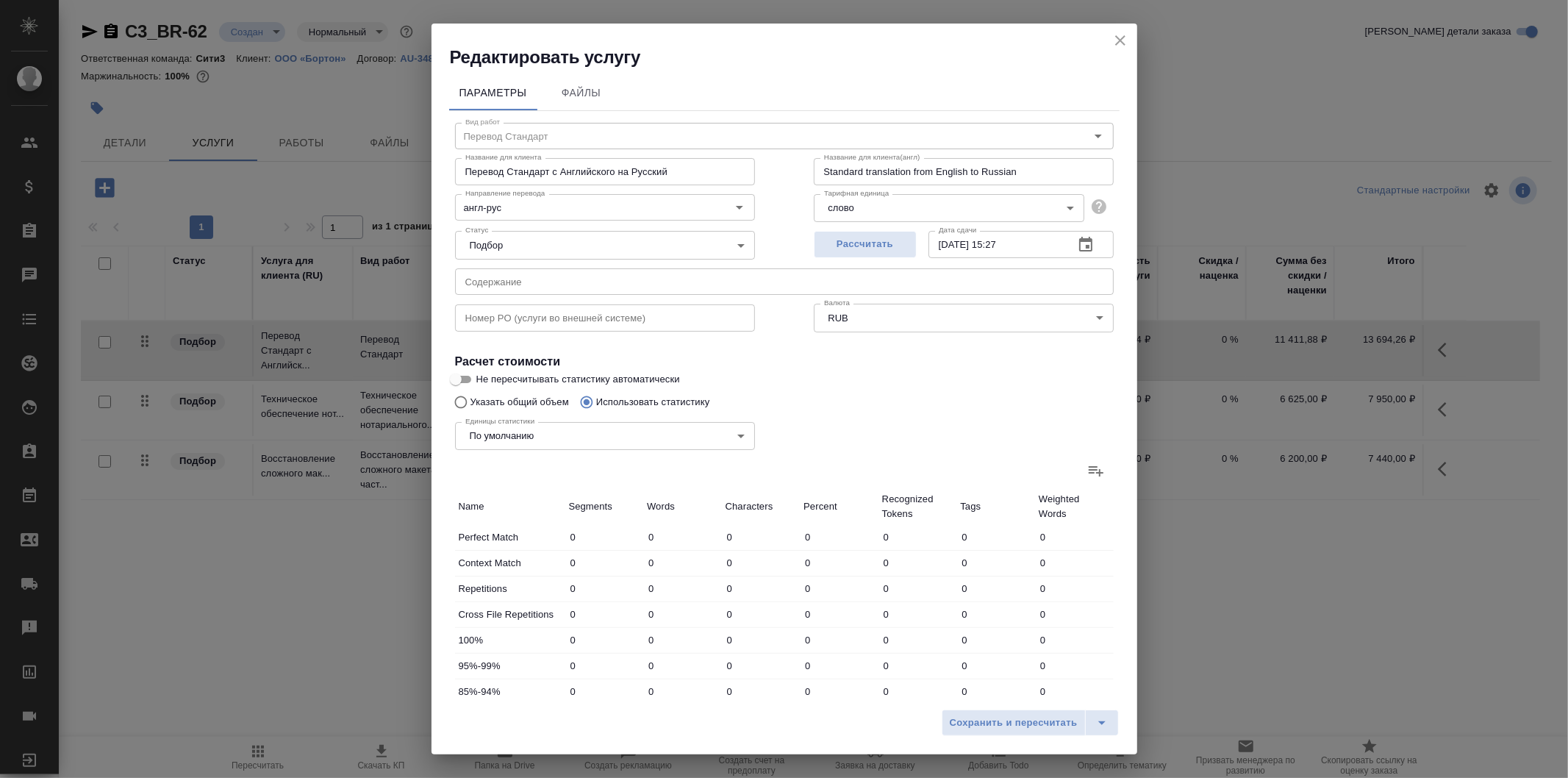
click at [1089, 472] on icon at bounding box center [1096, 471] width 15 height 10
click at [0, 0] on input "file" at bounding box center [0, 0] width 0 height 0
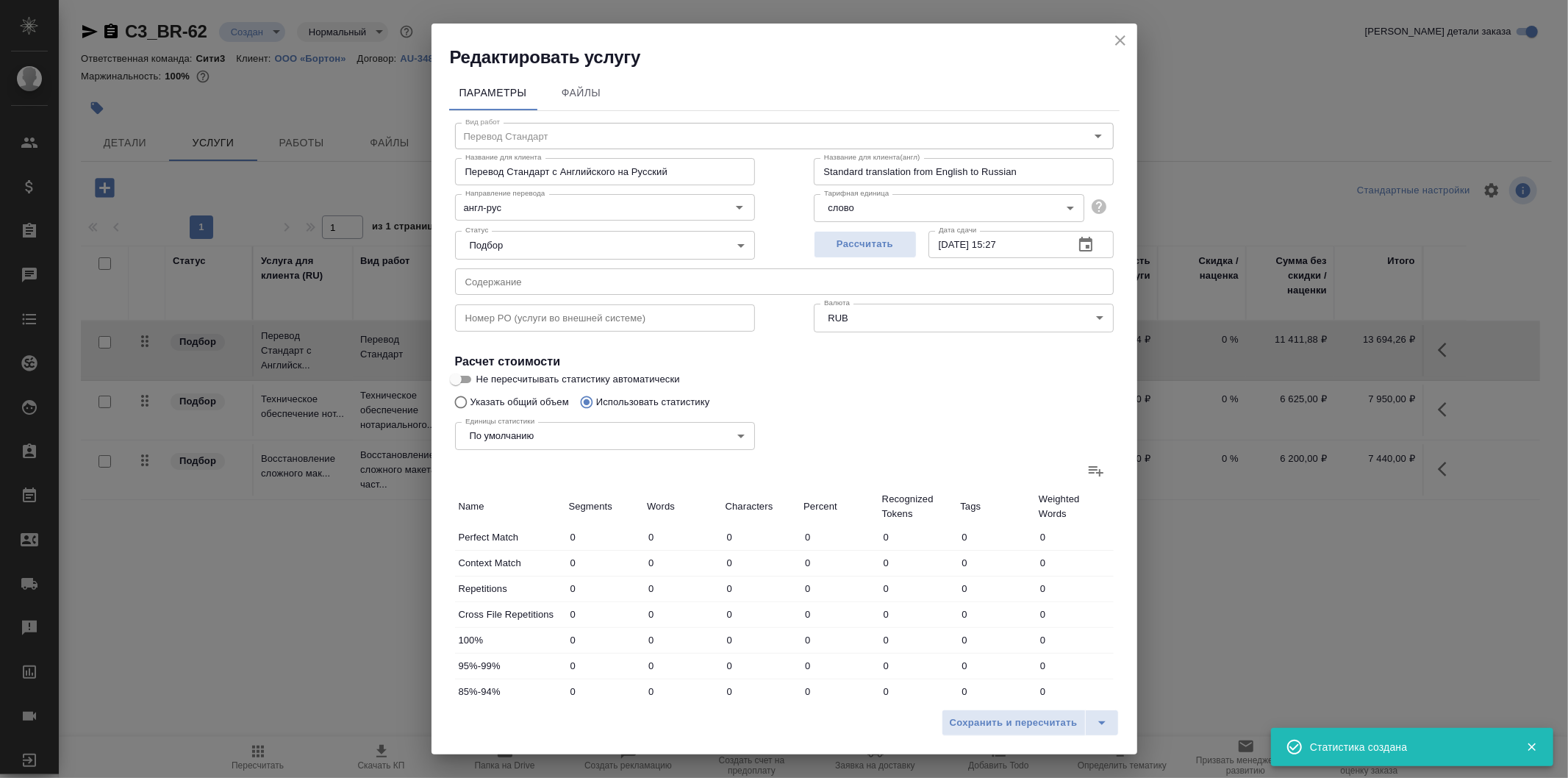
type input "14"
type input "44"
type input "311"
type input "61"
type input "78"
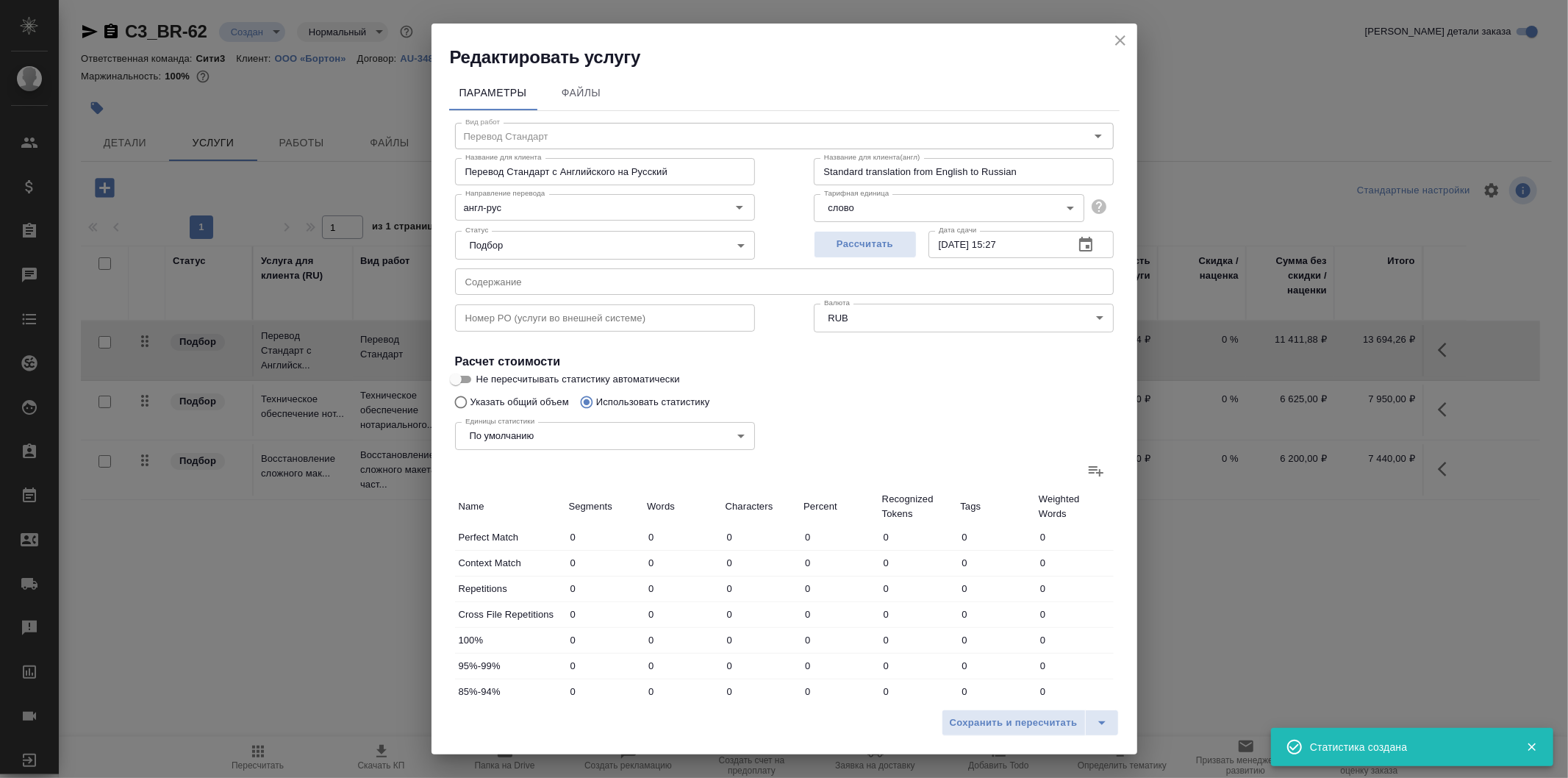
type input "264"
type input "7"
type input "8"
type input "18"
type input "153"
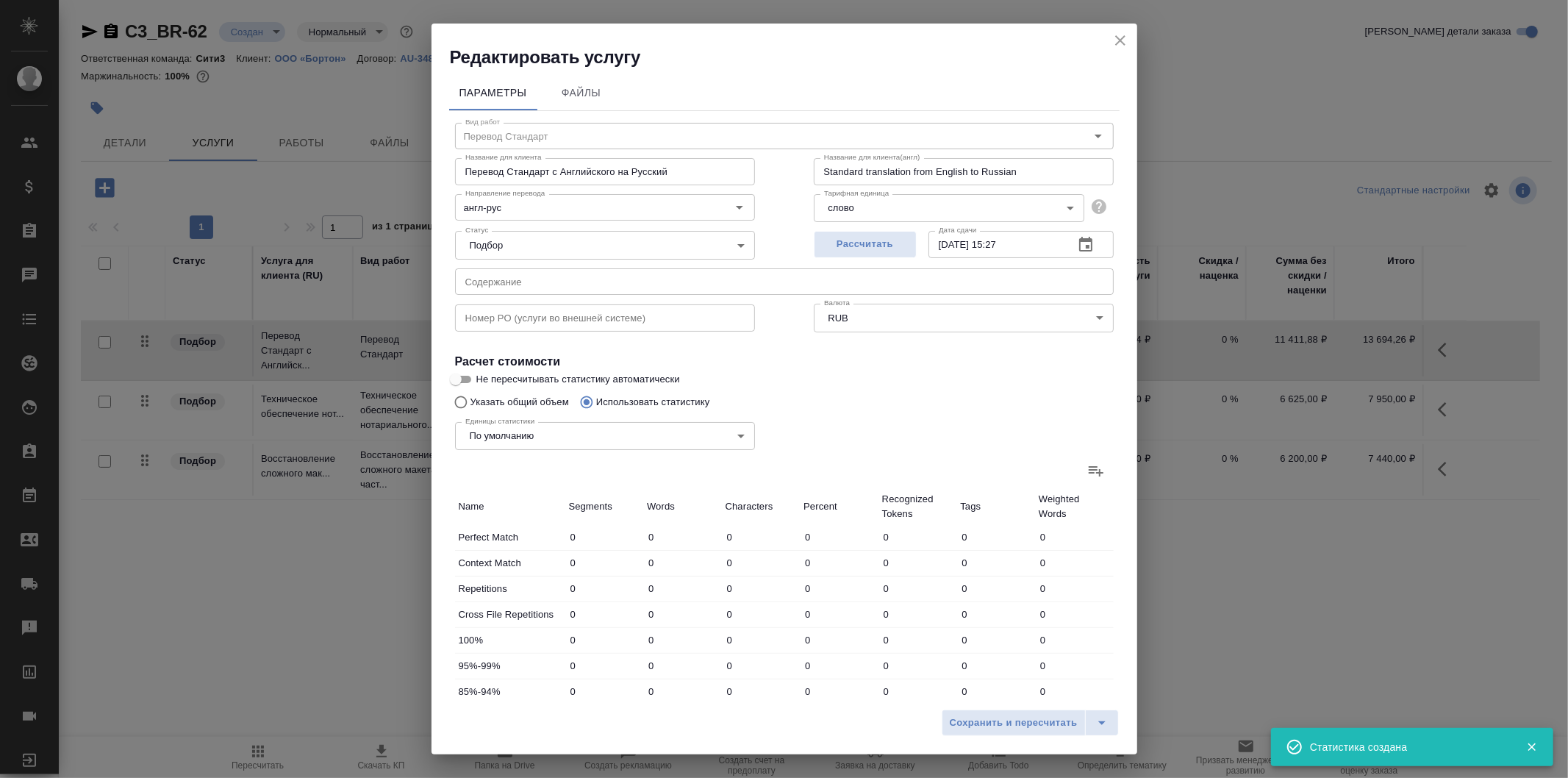
type input "237"
type input "1096"
type input "169"
type input "907"
type input "5287"
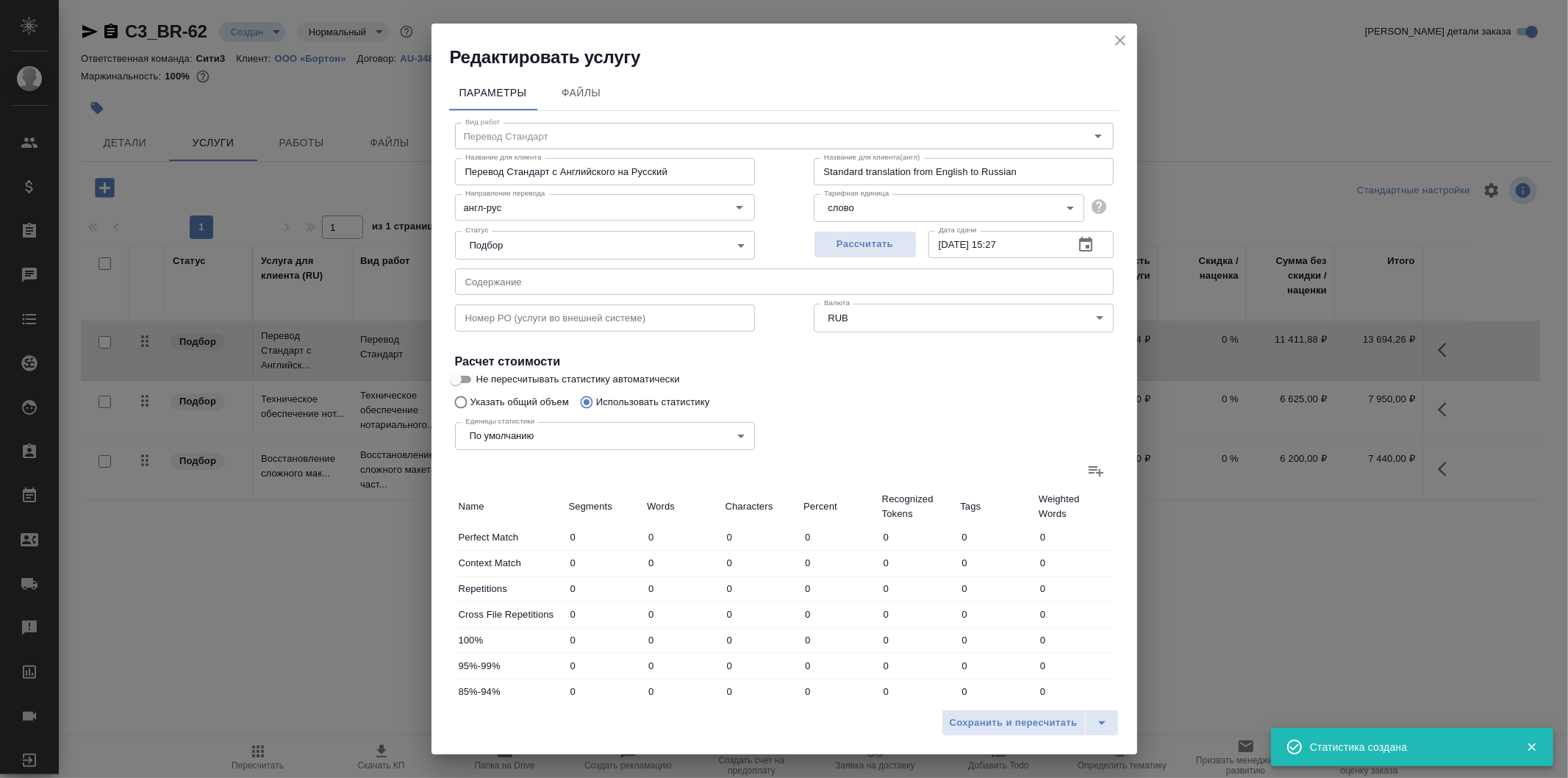
type input "31"
type input "361"
type input "2027"
type input "34"
type input "127"
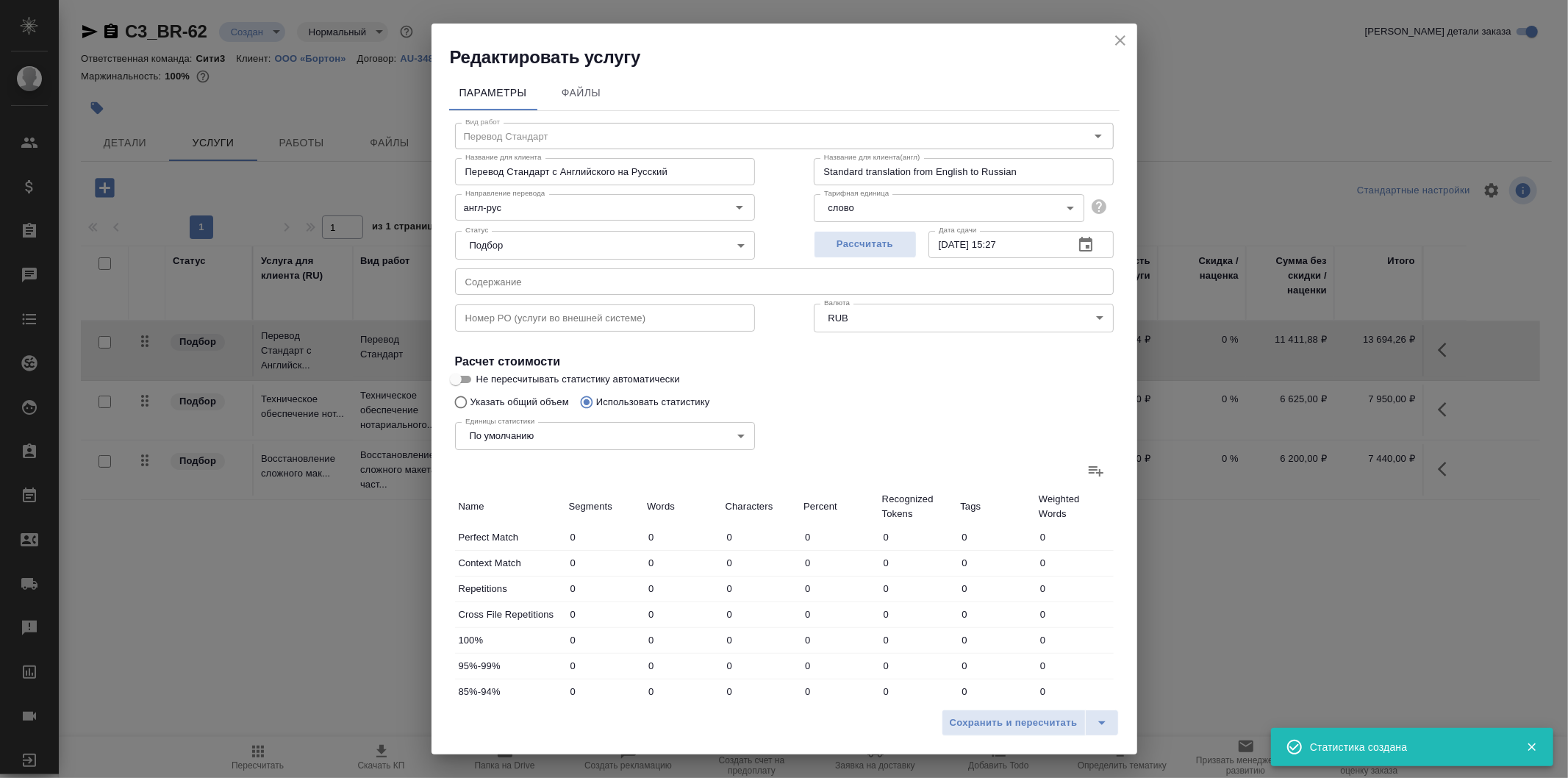
type input "706"
type input "743"
type input "2915"
type input "17413"
type input "1144"
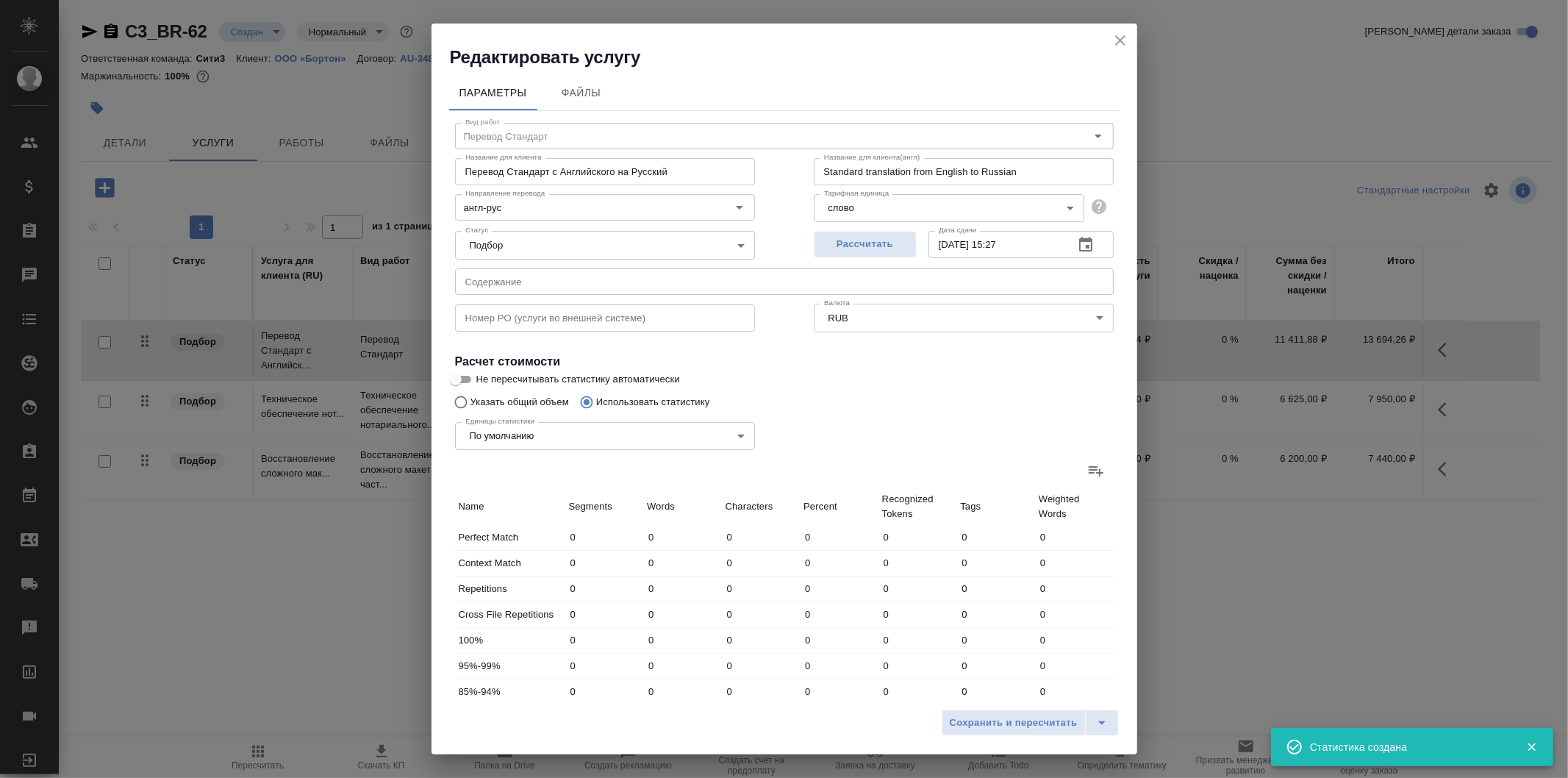
type input "4591"
type input "26840"
type input "1212"
type input "4677"
type input "27122"
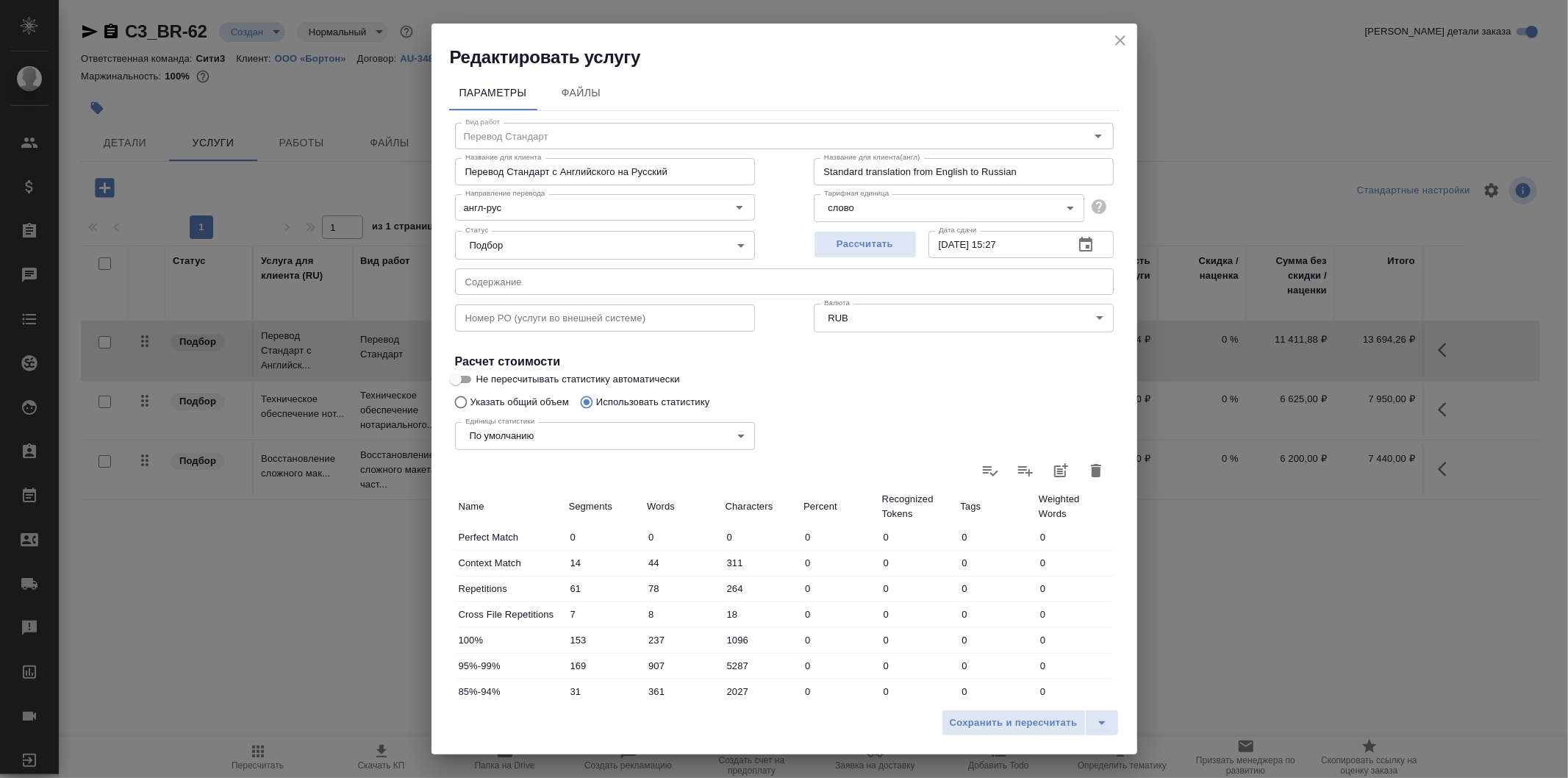
scroll to position [224, 0]
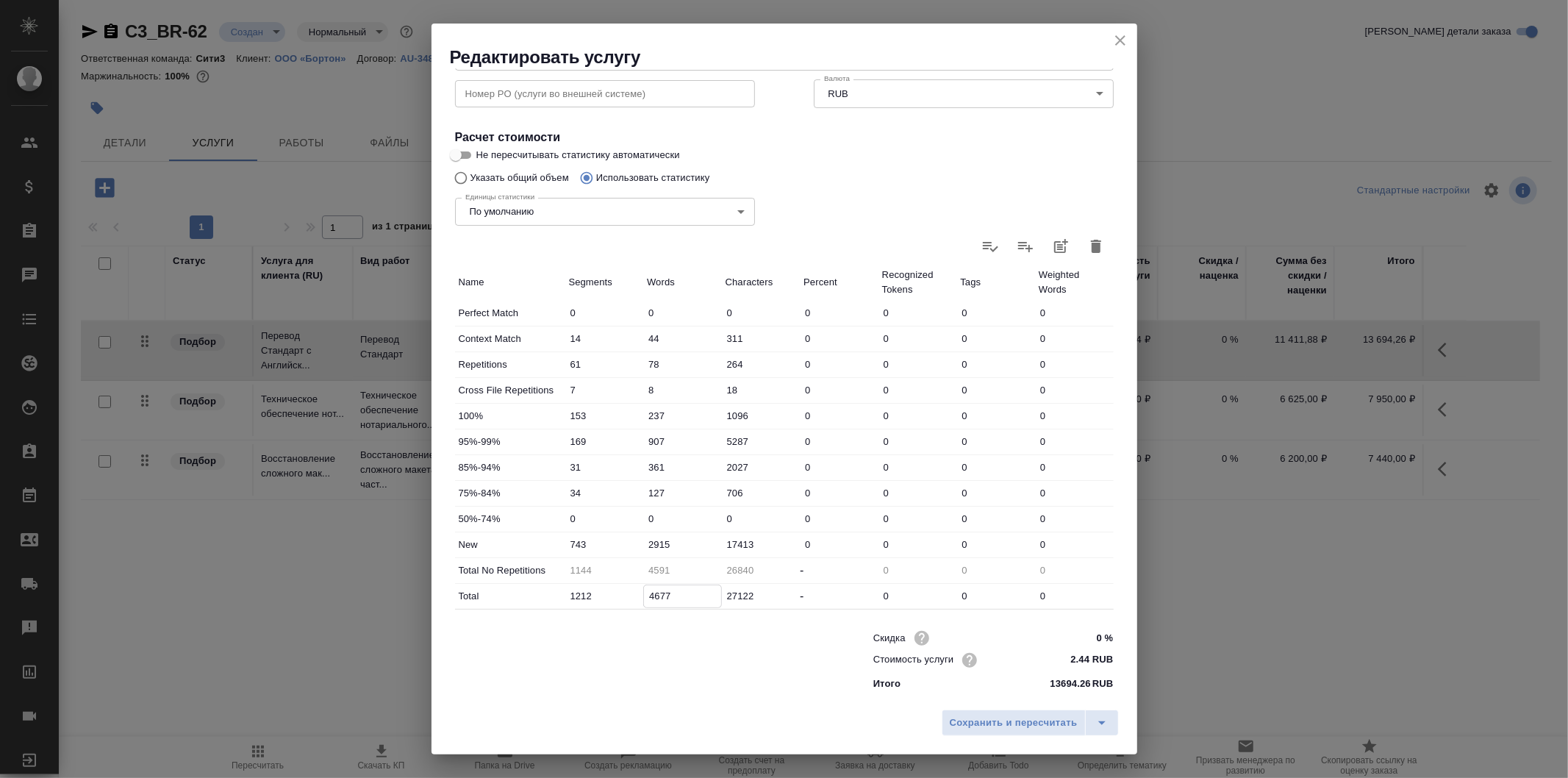
click at [672, 592] on input "4677" at bounding box center [683, 596] width 77 height 22
type input "467"
type input "-40"
type input "46"
type input "-82"
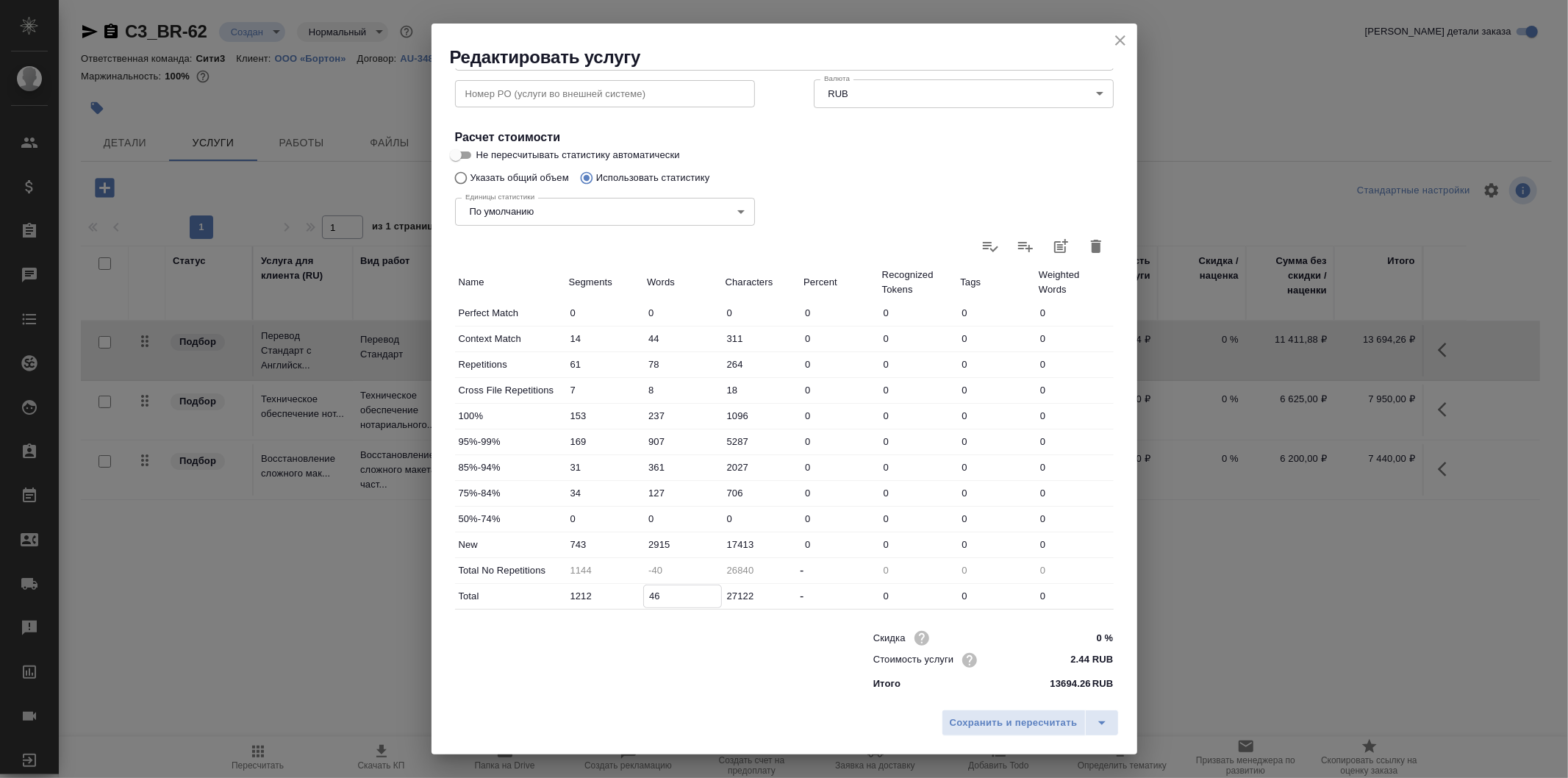
type input "4"
type input "-86"
type input "0"
type input "-81"
type input "05"
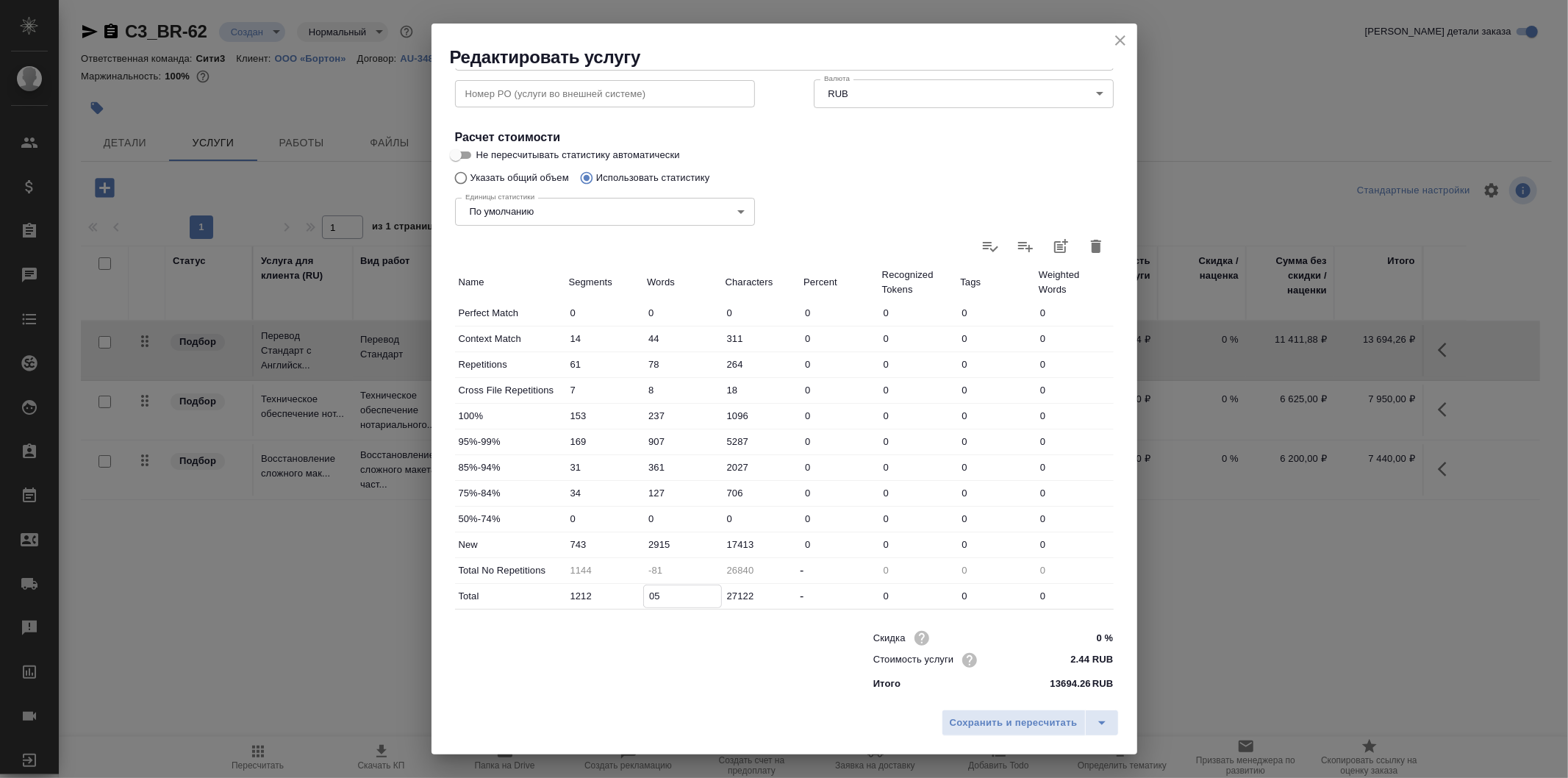
type input "-36"
type input "050"
type input "421"
type input "0507"
type input "4991"
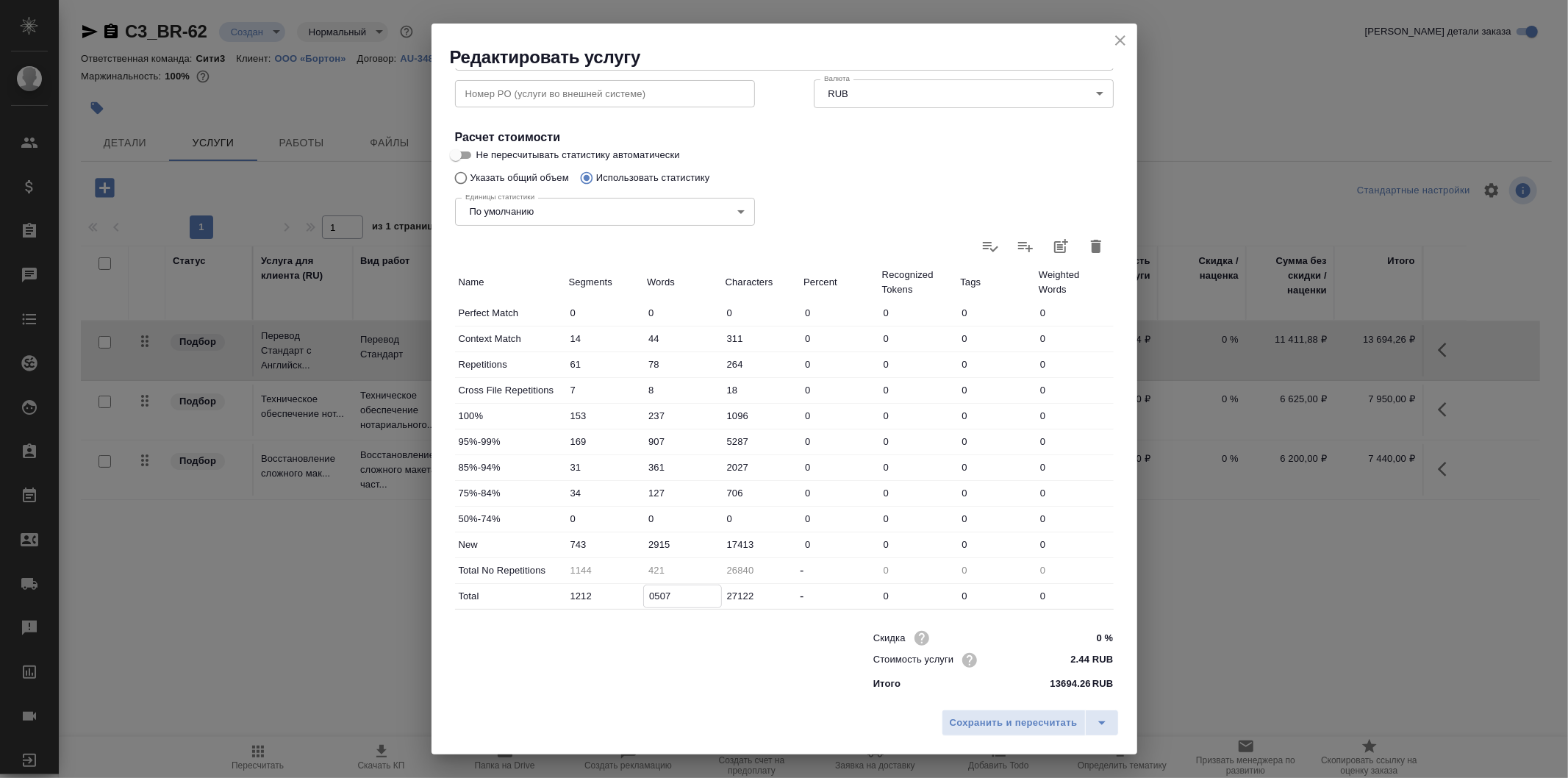
type input "05077"
type input "421"
type input "0507"
type input "-36"
type input "050"
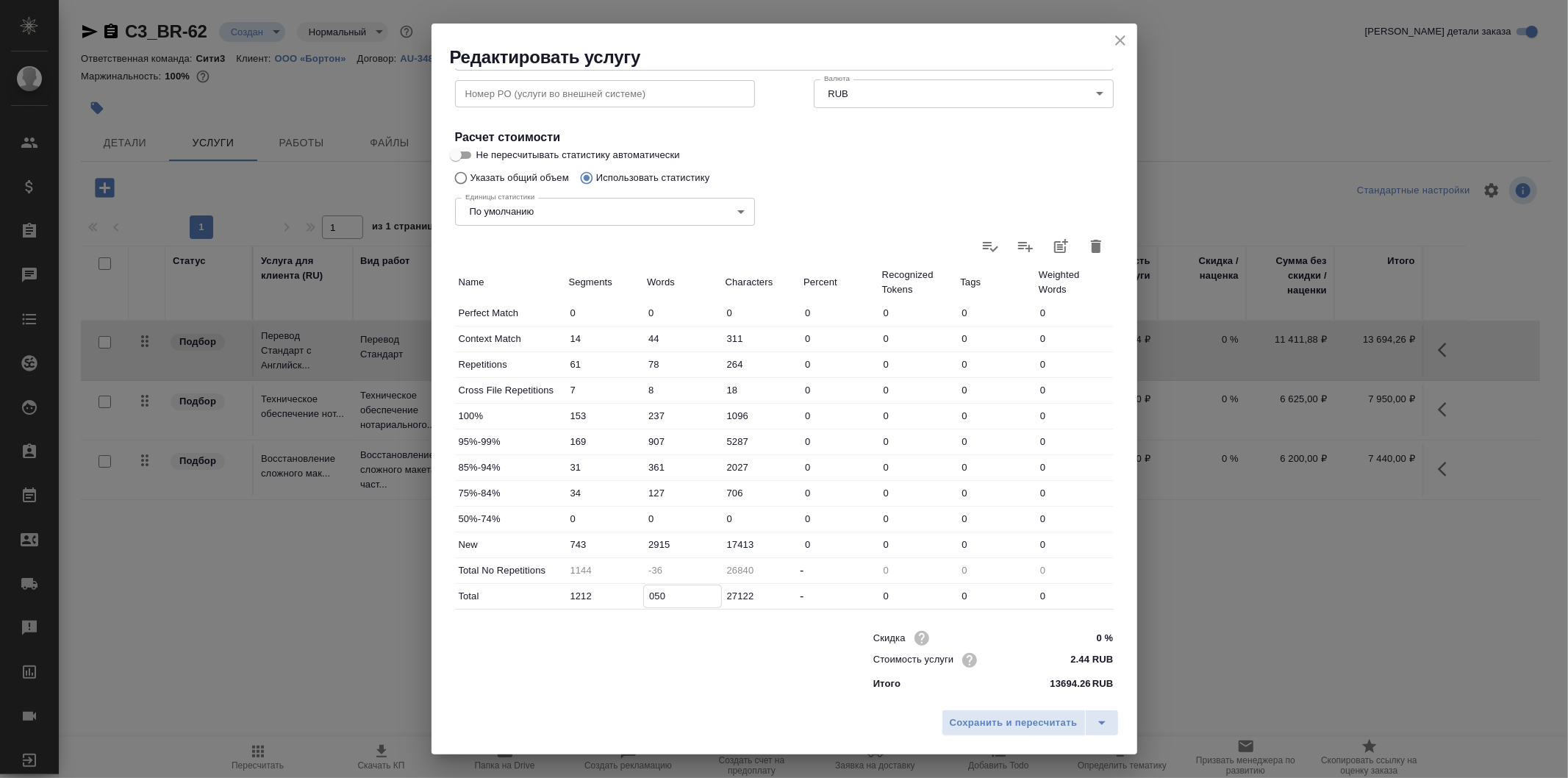
type input "-81"
type input "05"
type input "-86"
type input "0"
type input "-81"
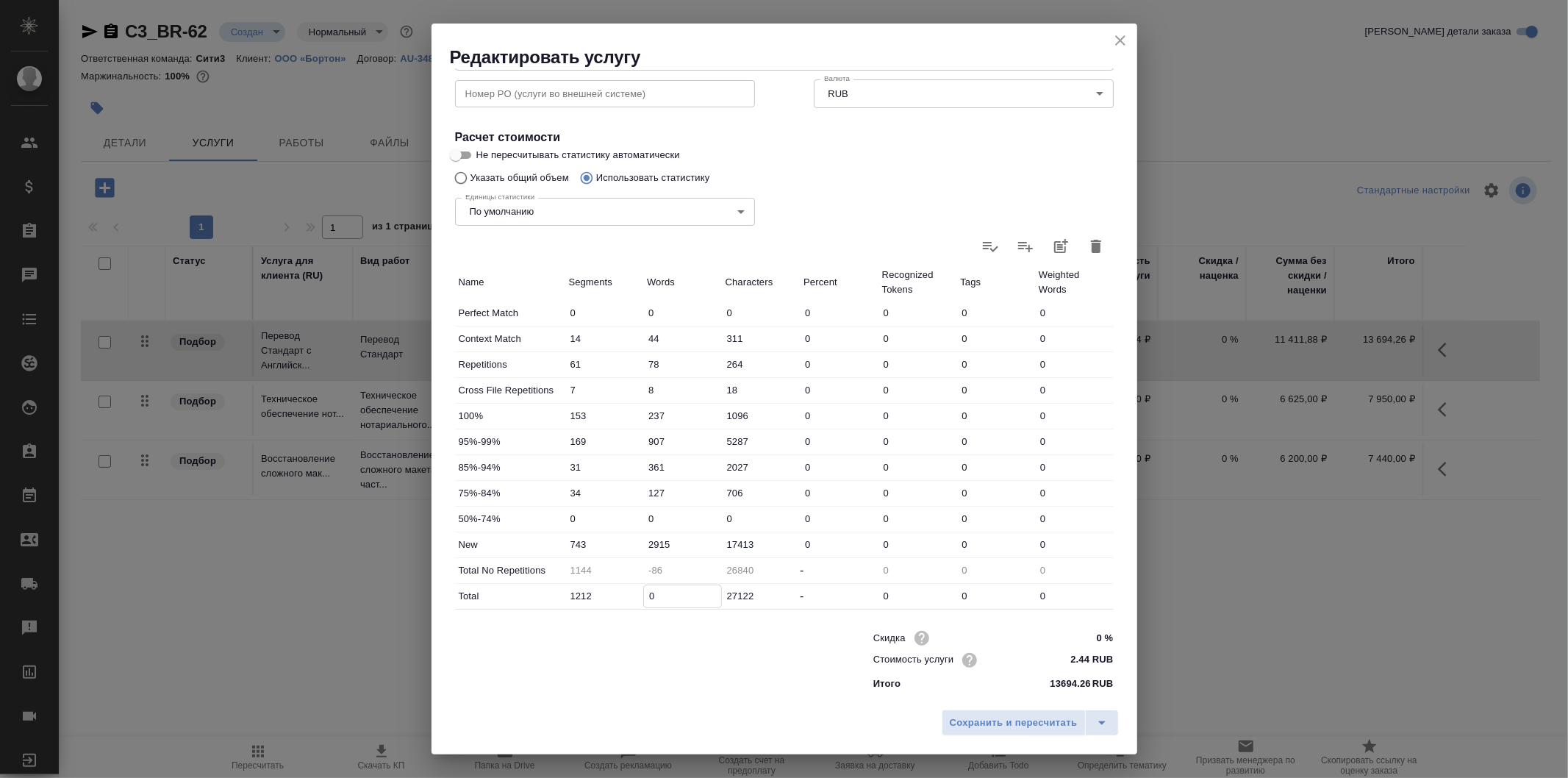
type input "05"
type input "-36"
type input "050"
type input "421"
type input "0507"
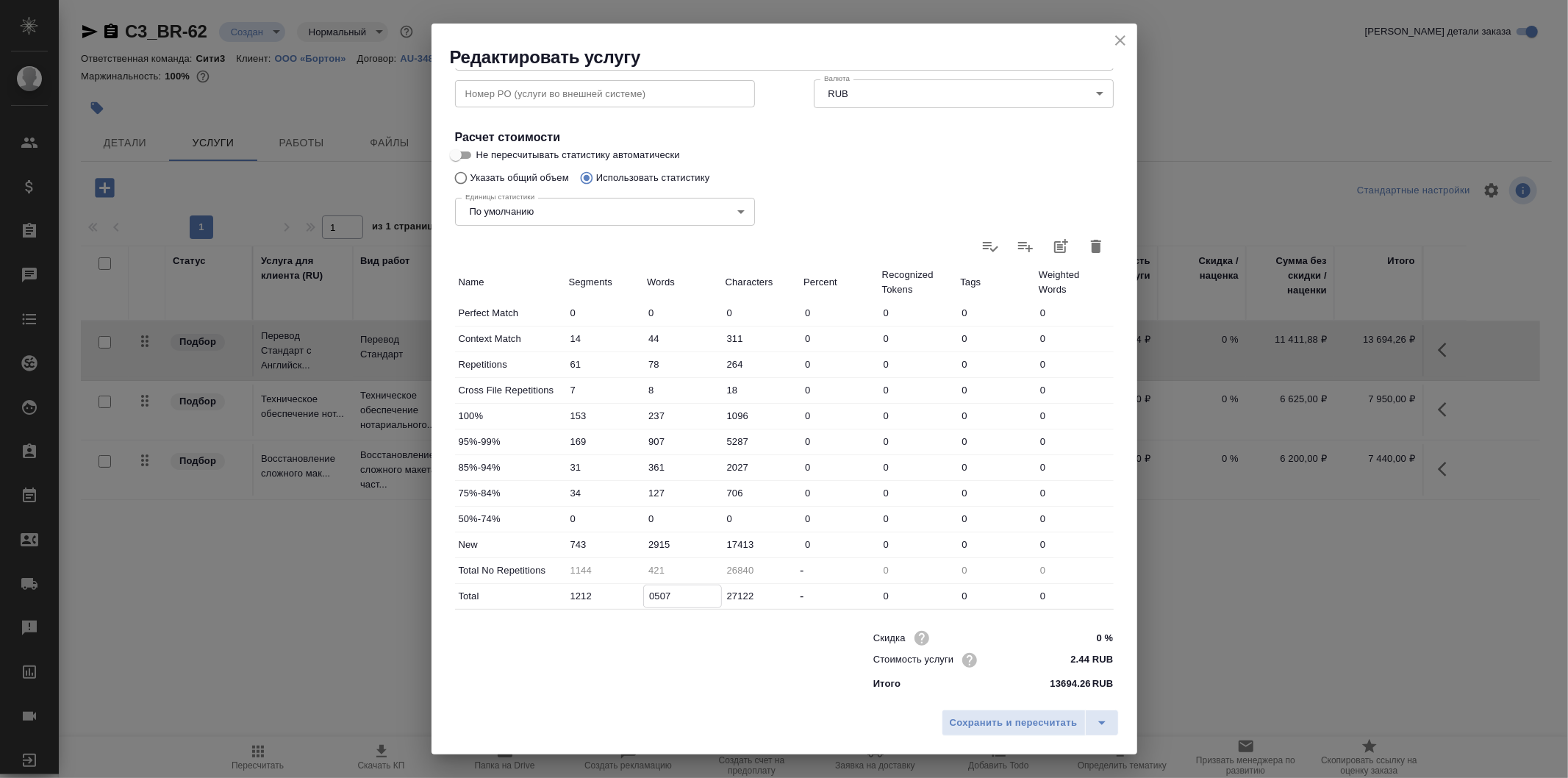
type input "4991"
type input "05077"
type input "421"
type input "0507"
type input "-36"
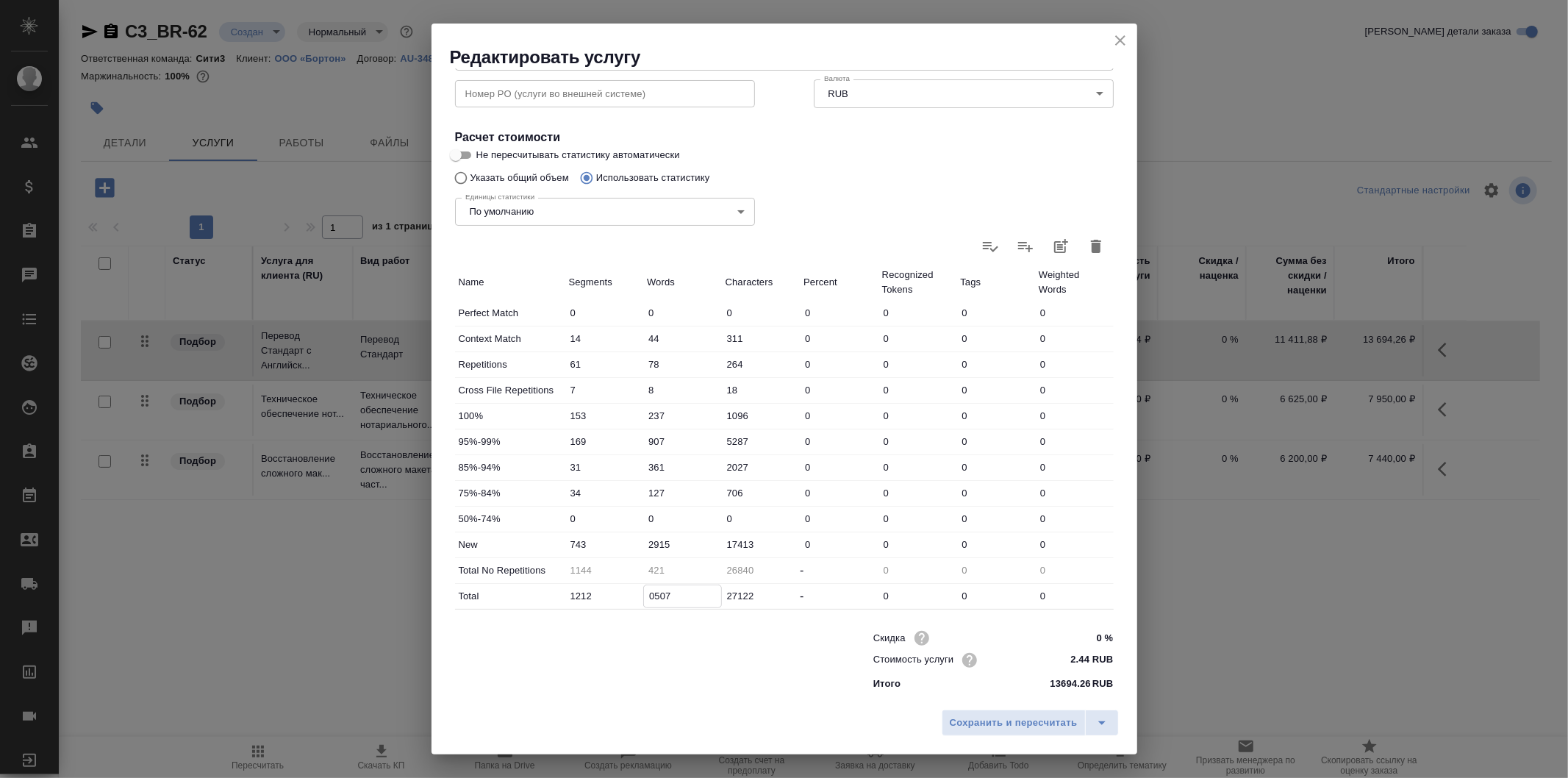
type input "050"
type input "-81"
type input "05"
type input "-86"
type input "0"
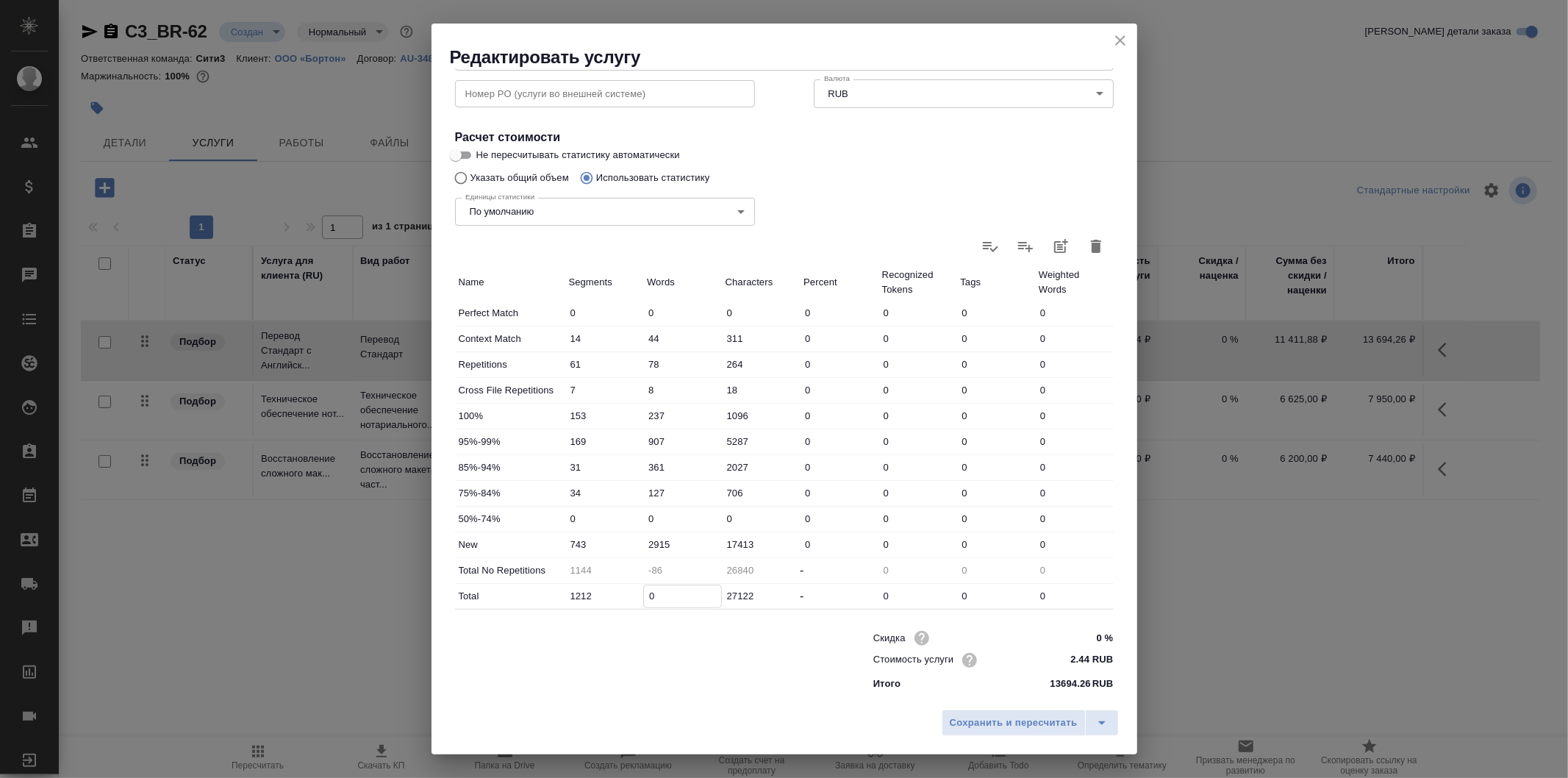
type input "-36"
type input "50"
type input "421"
type input "507"
type input "4991"
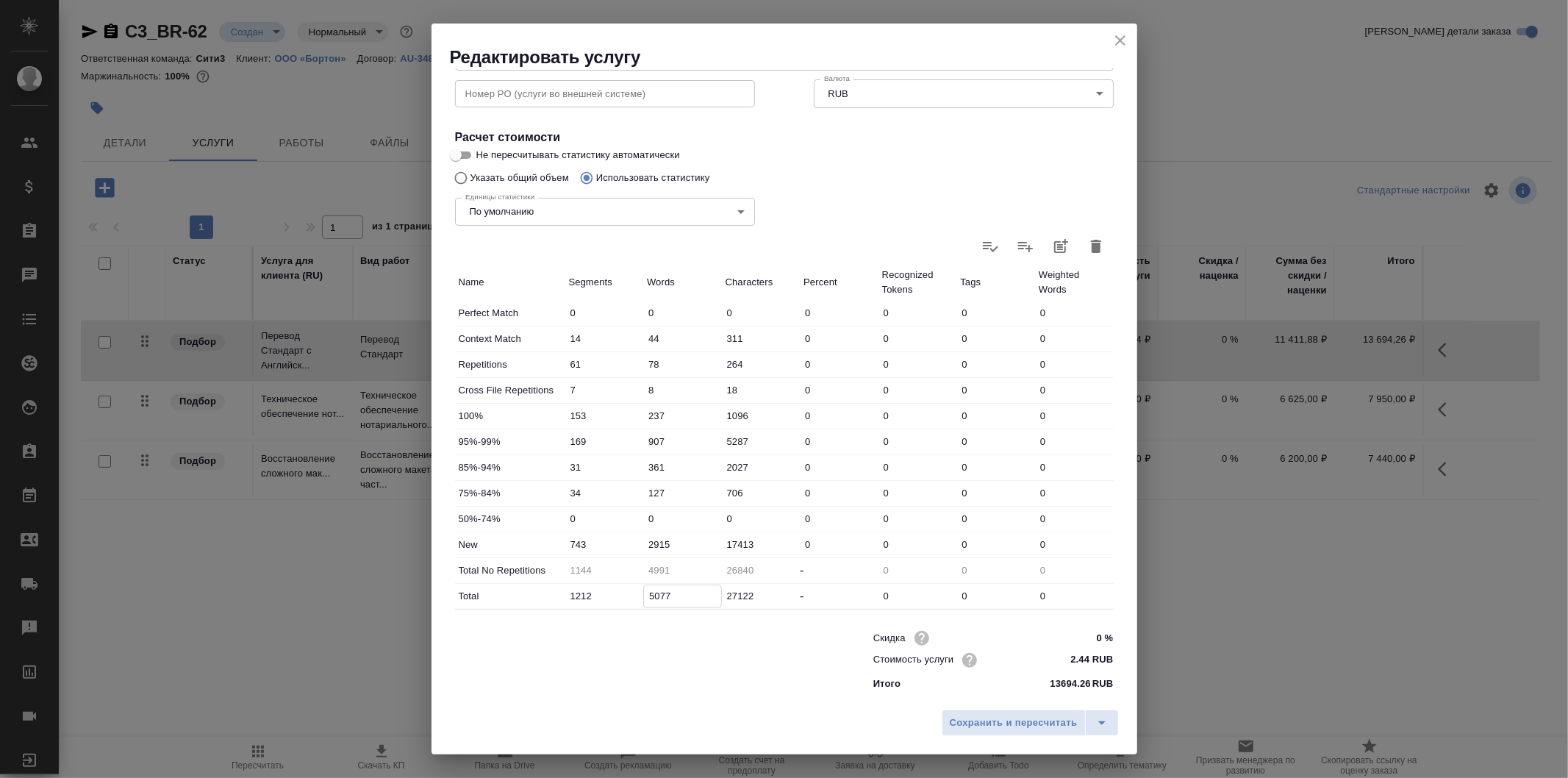
type input "5077"
click at [660, 545] on input "2915" at bounding box center [682, 545] width 78 height 22
type input "3315"
click at [753, 643] on div at bounding box center [635, 660] width 418 height 59
click at [1043, 716] on span "Сохранить и пересчитать" at bounding box center [1013, 724] width 128 height 17
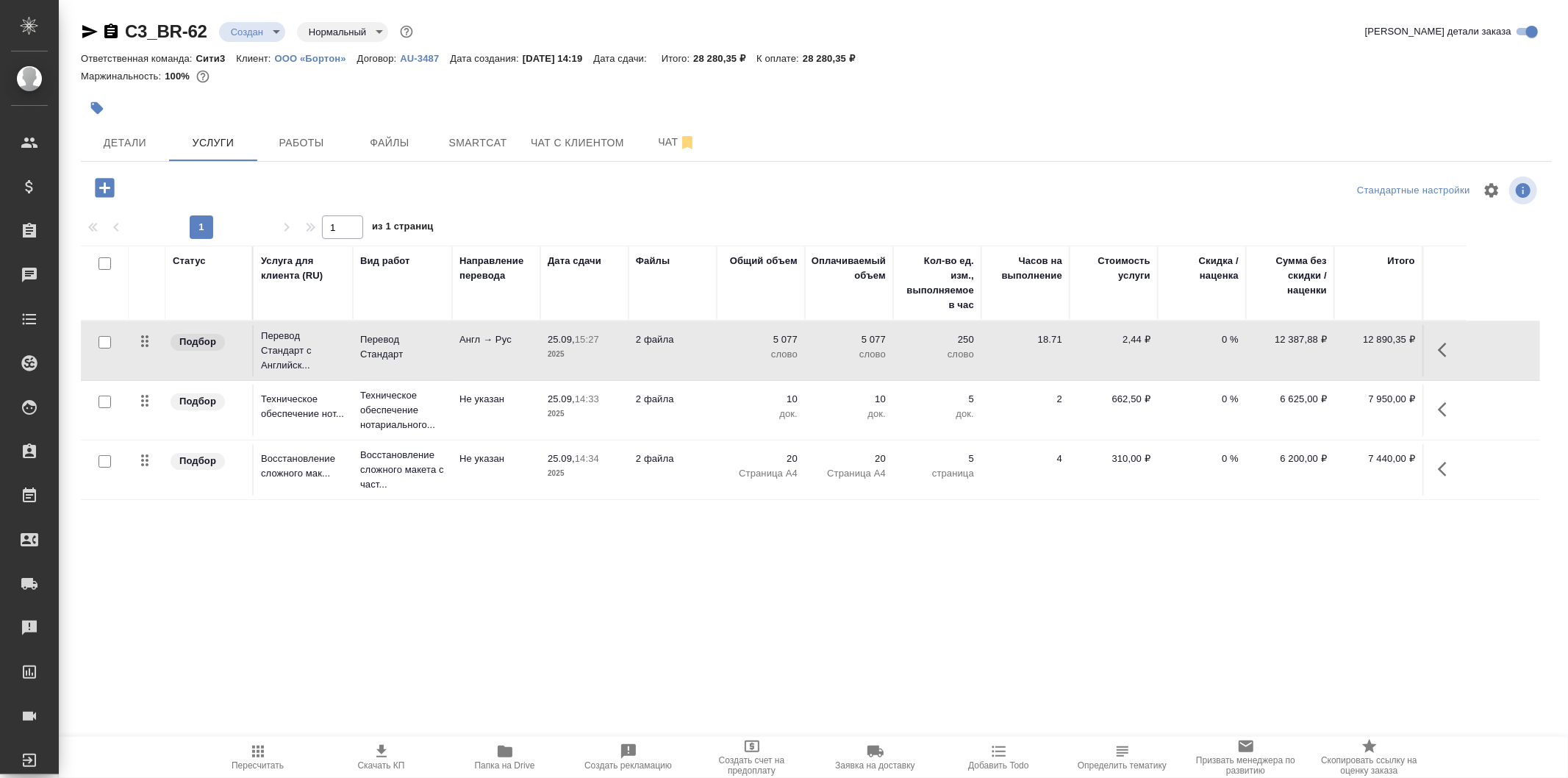
click at [388, 751] on icon "button" at bounding box center [381, 751] width 17 height 17
click at [154, 145] on span "Детали" at bounding box center [125, 142] width 71 height 18
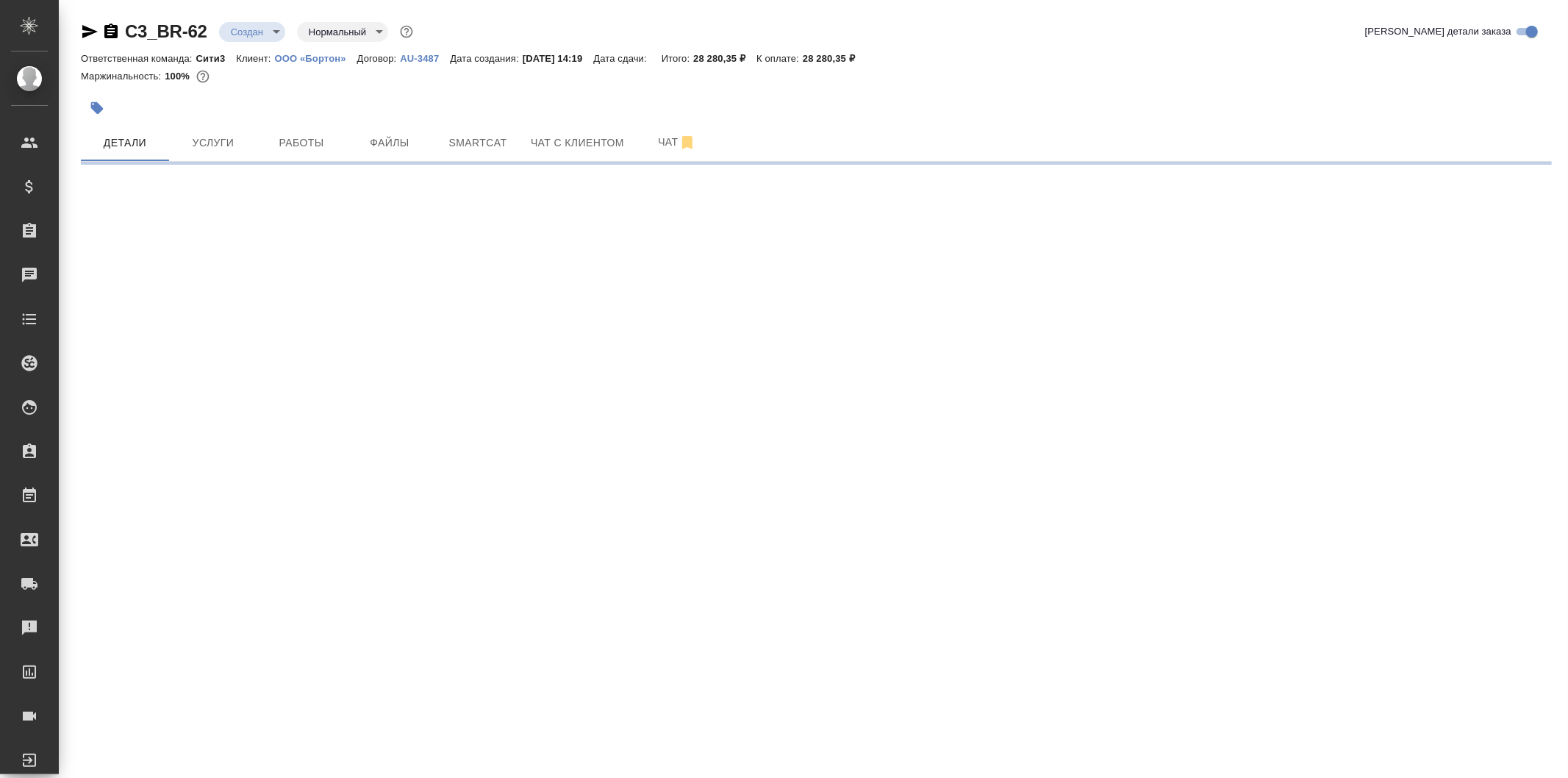
select select "RU"
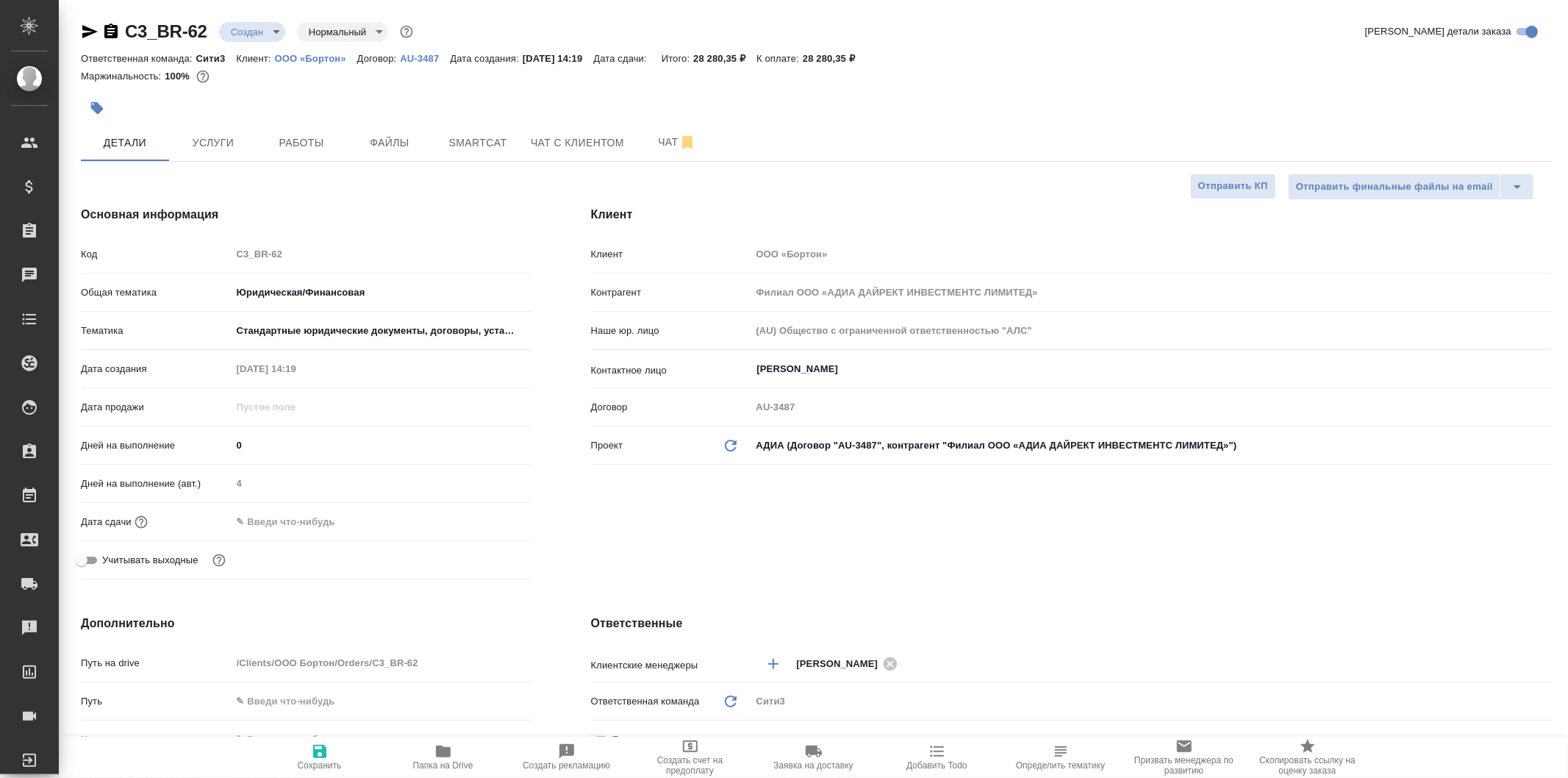
type textarea "x"
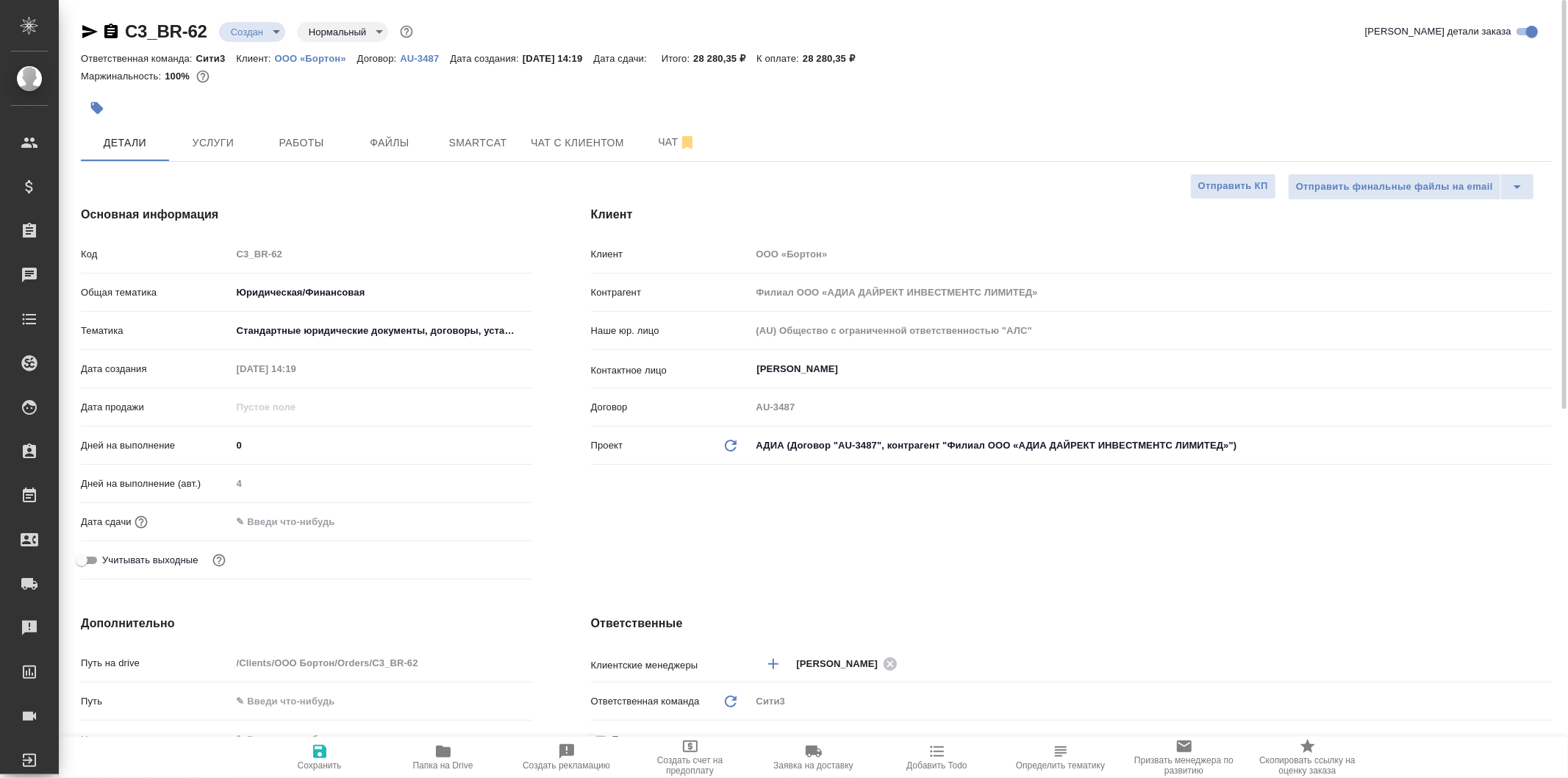
type textarea "x"
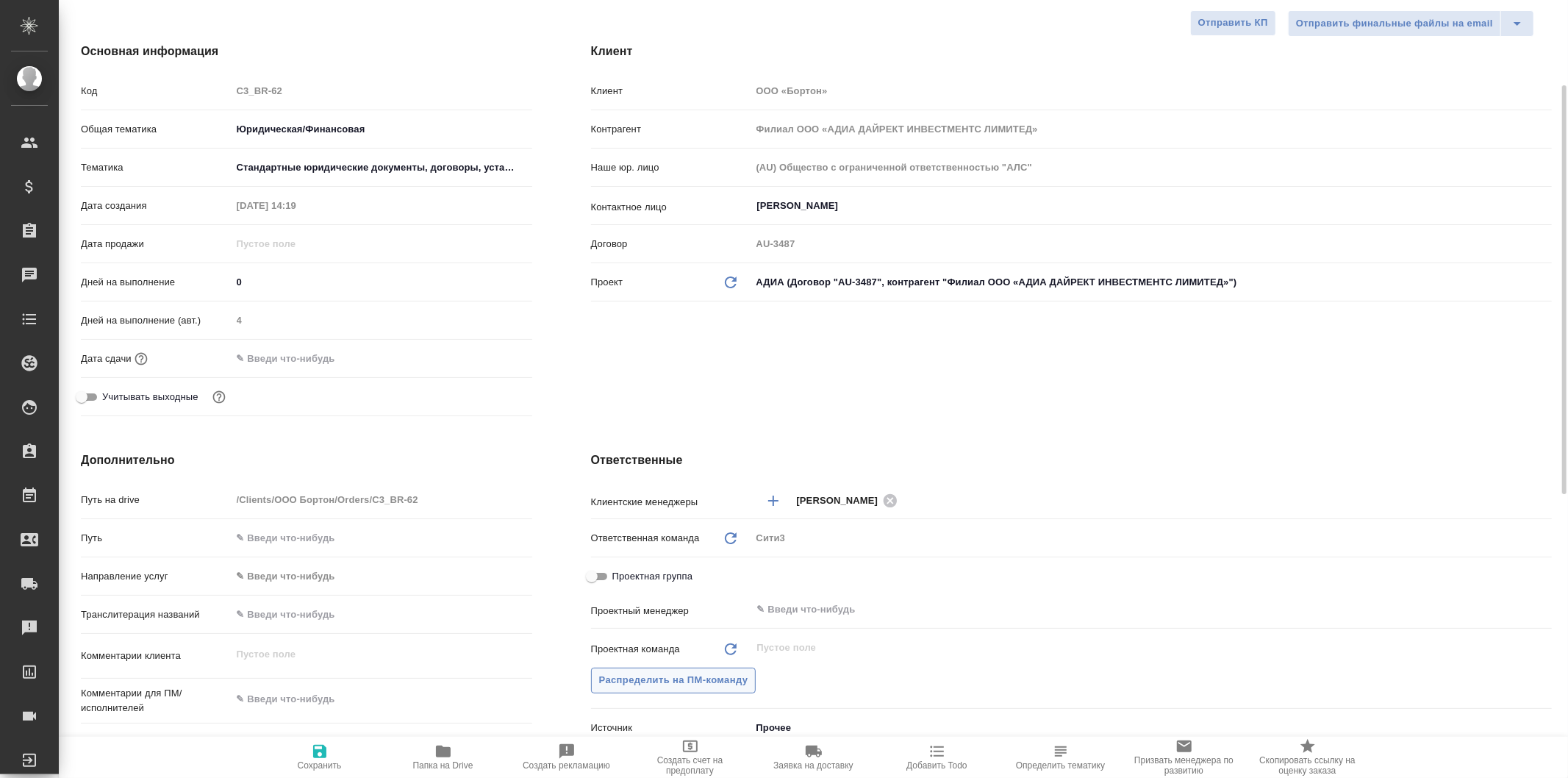
click at [684, 689] on button "Распределить на ПМ-команду" at bounding box center [674, 681] width 165 height 26
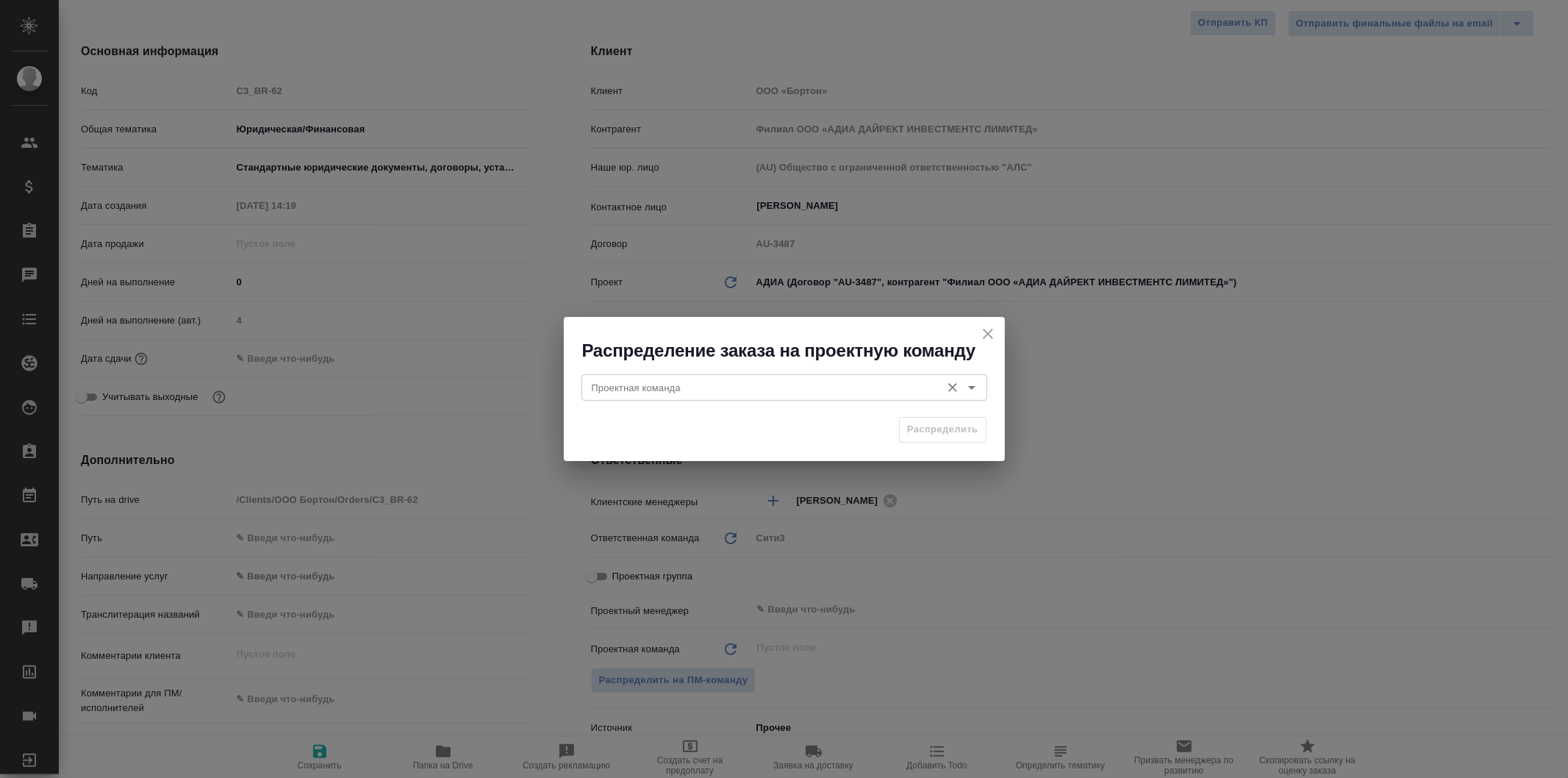
click at [795, 391] on input "Проектная команда" at bounding box center [760, 388] width 348 height 17
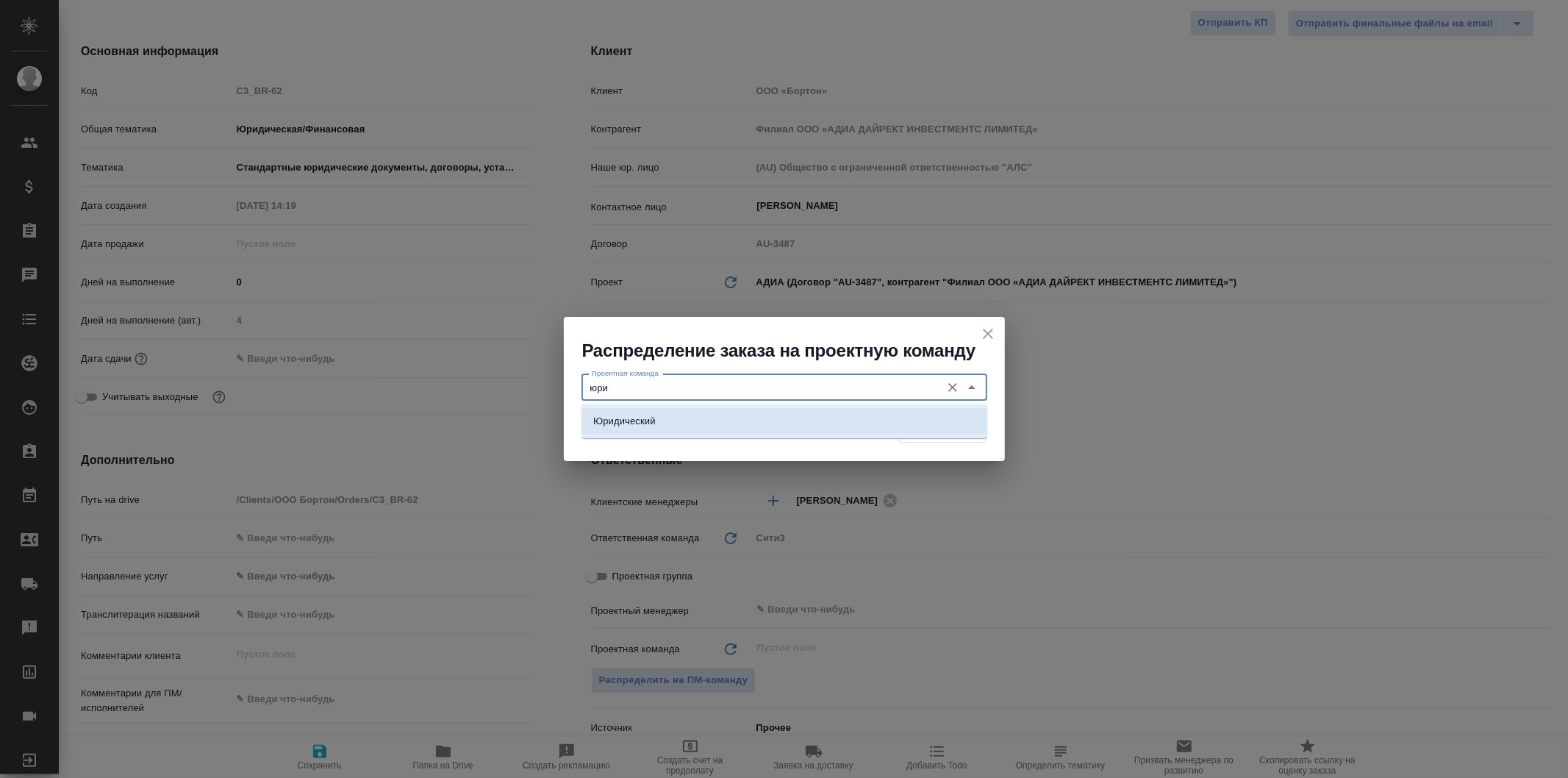
click at [798, 427] on li "Юридический" at bounding box center [784, 421] width 406 height 27
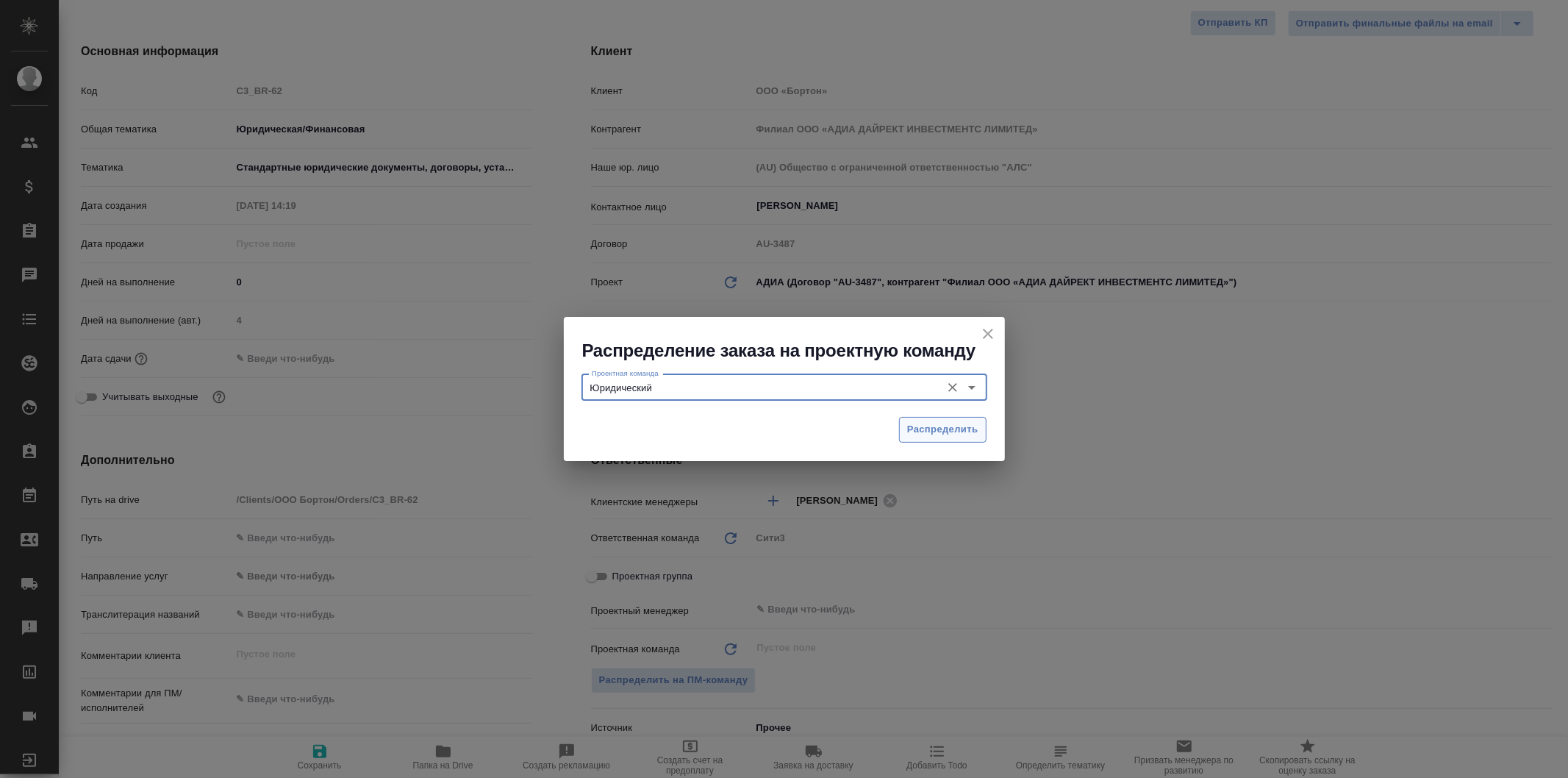
type input "Юридический"
click at [941, 420] on button "Распределить" at bounding box center [943, 430] width 88 height 26
type textarea "x"
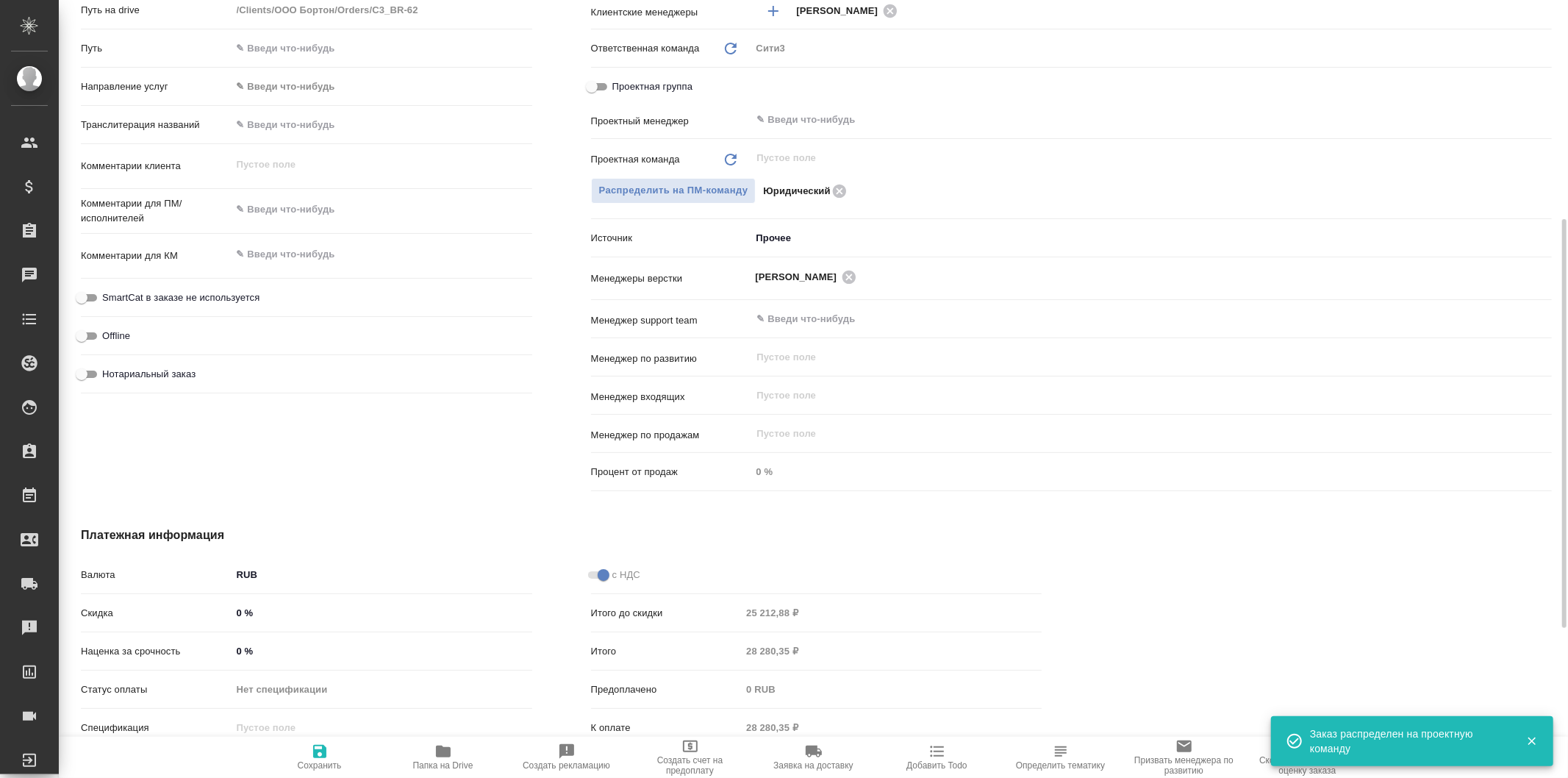
scroll to position [702, 0]
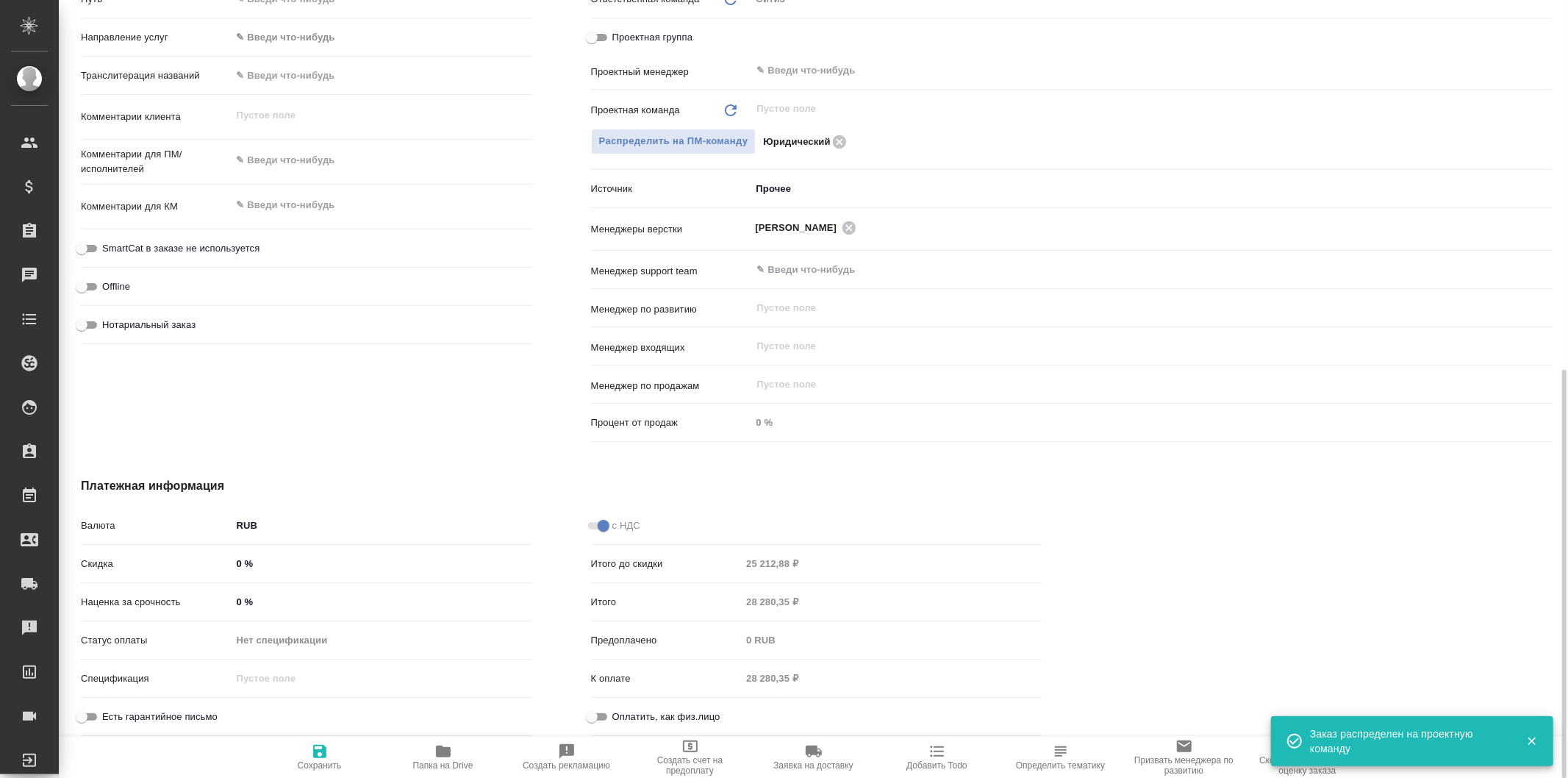
click at [331, 748] on span "Сохранить" at bounding box center [319, 756] width 106 height 28
type textarea "x"
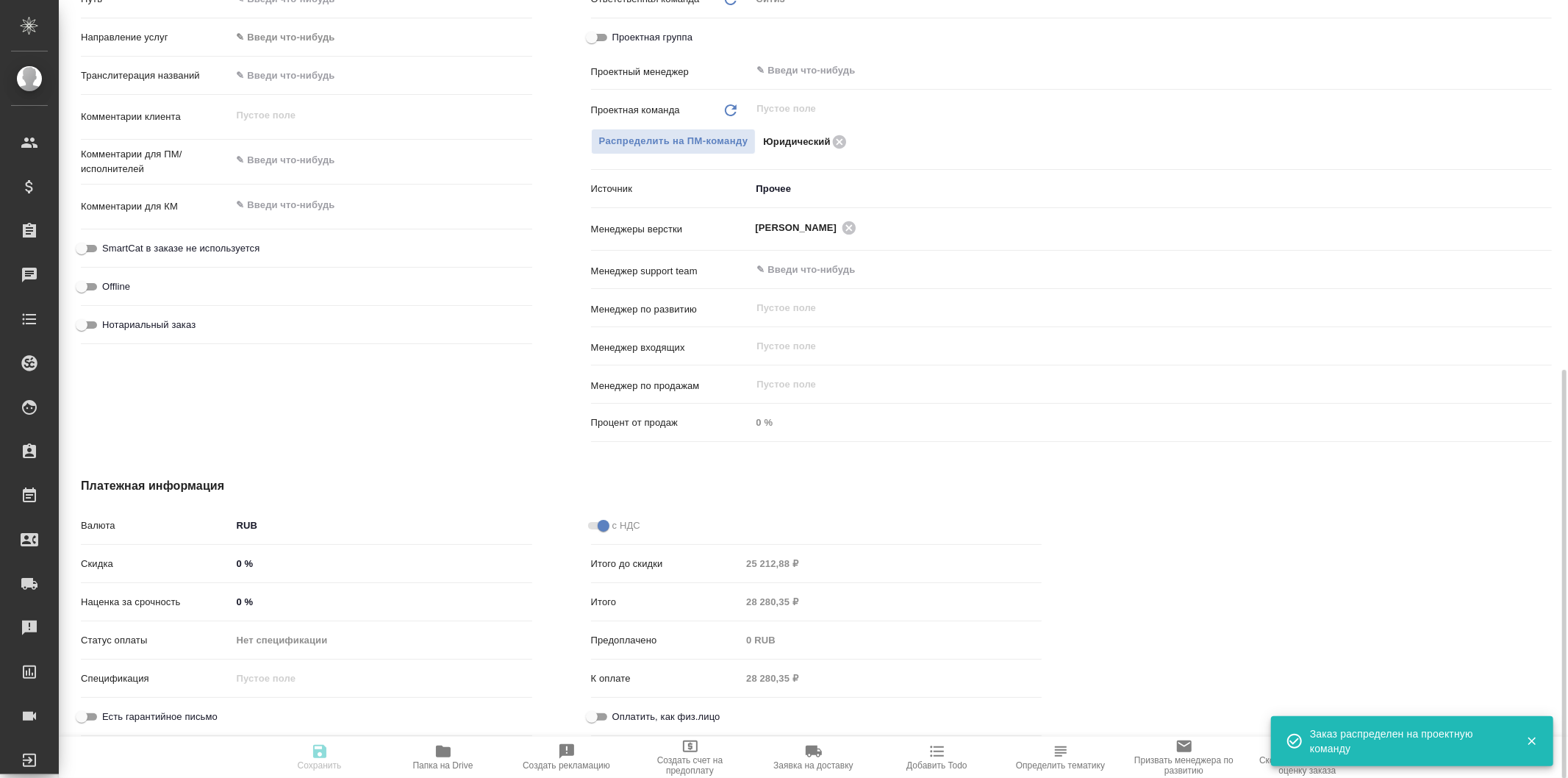
type textarea "x"
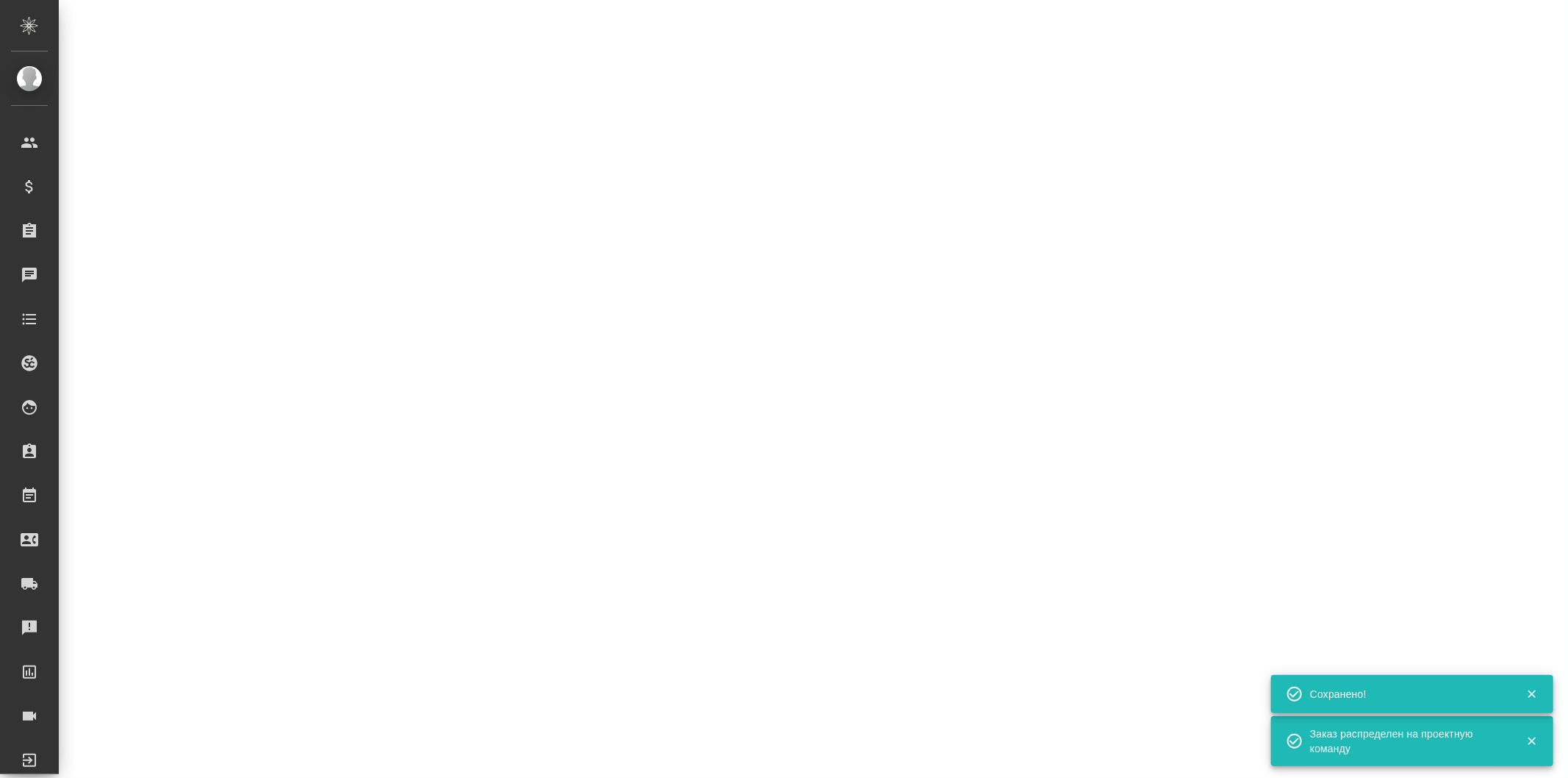
select select "RU"
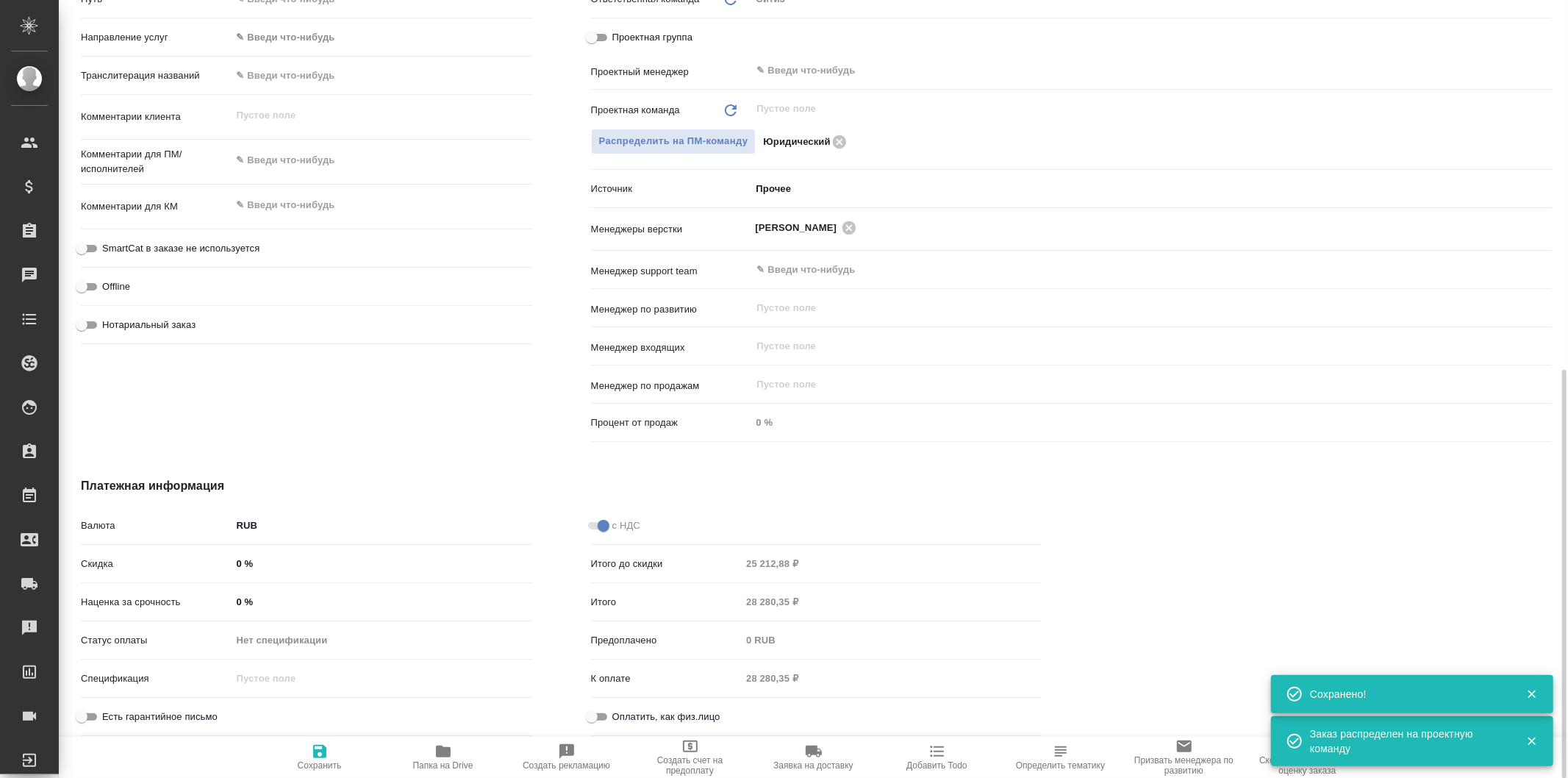
type textarea "x"
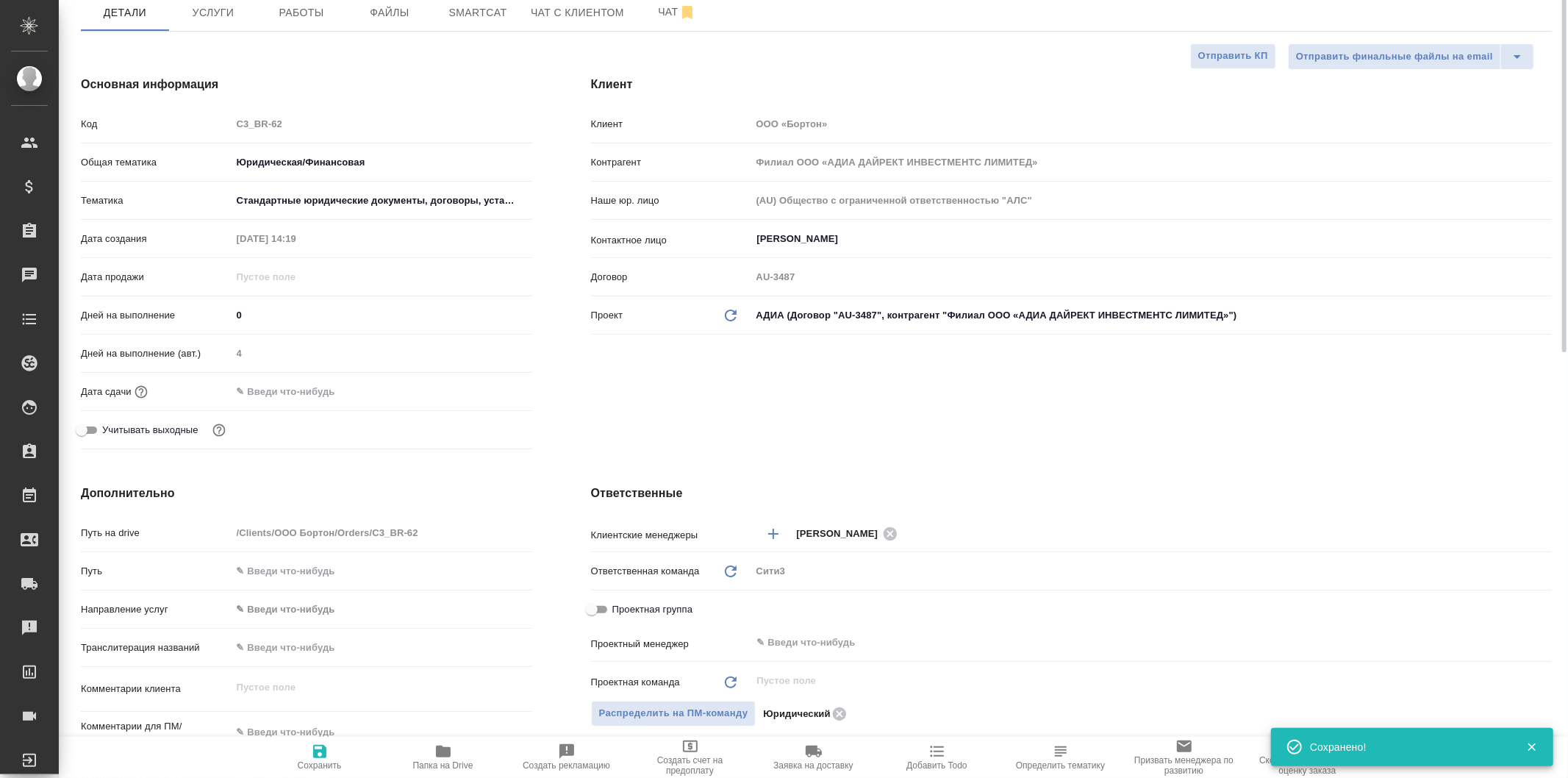
scroll to position [0, 0]
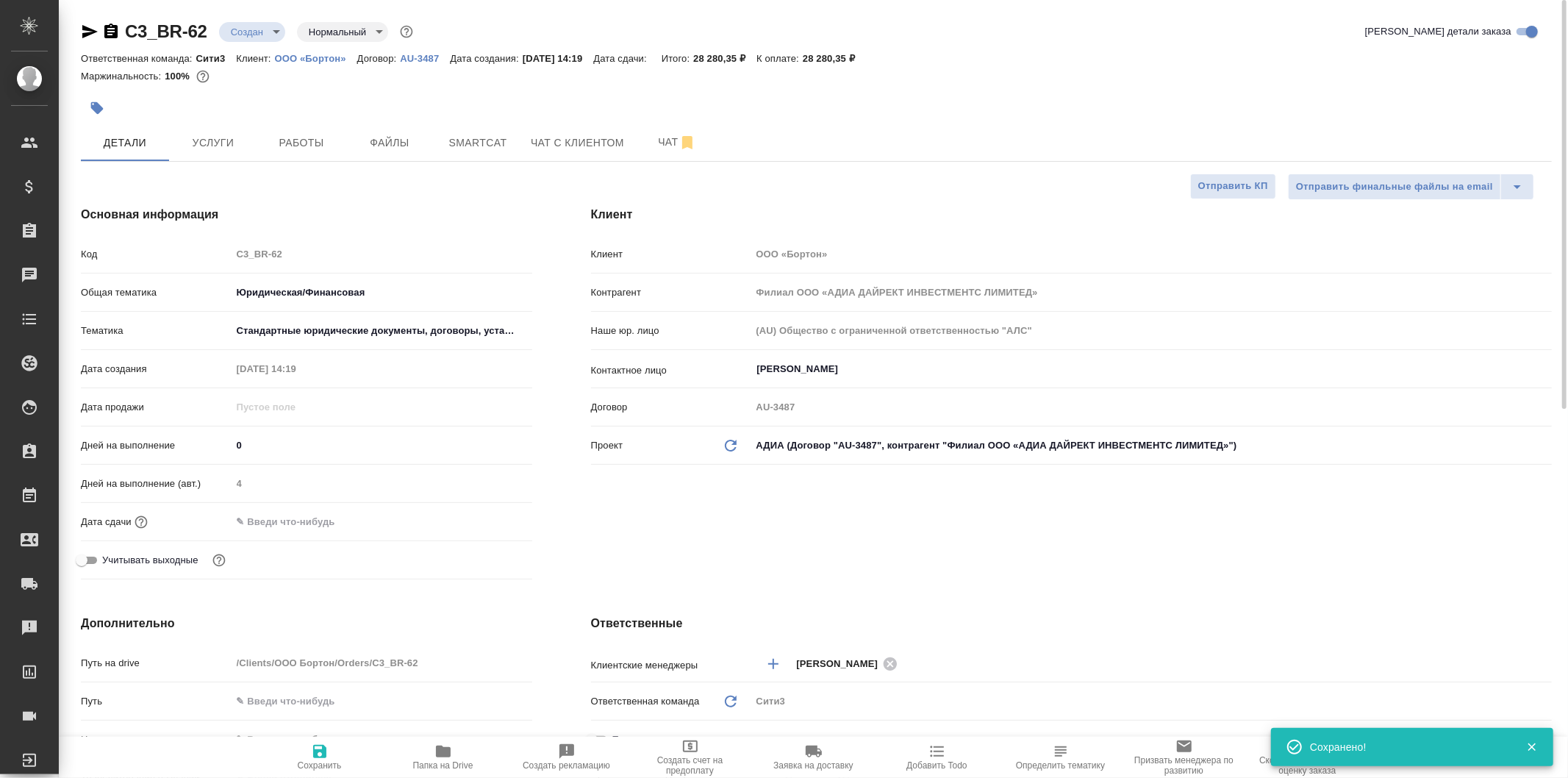
click at [336, 519] on input "text" at bounding box center [295, 521] width 128 height 22
click at [475, 525] on div at bounding box center [381, 522] width 301 height 22
click at [484, 524] on icon "button" at bounding box center [489, 521] width 17 height 17
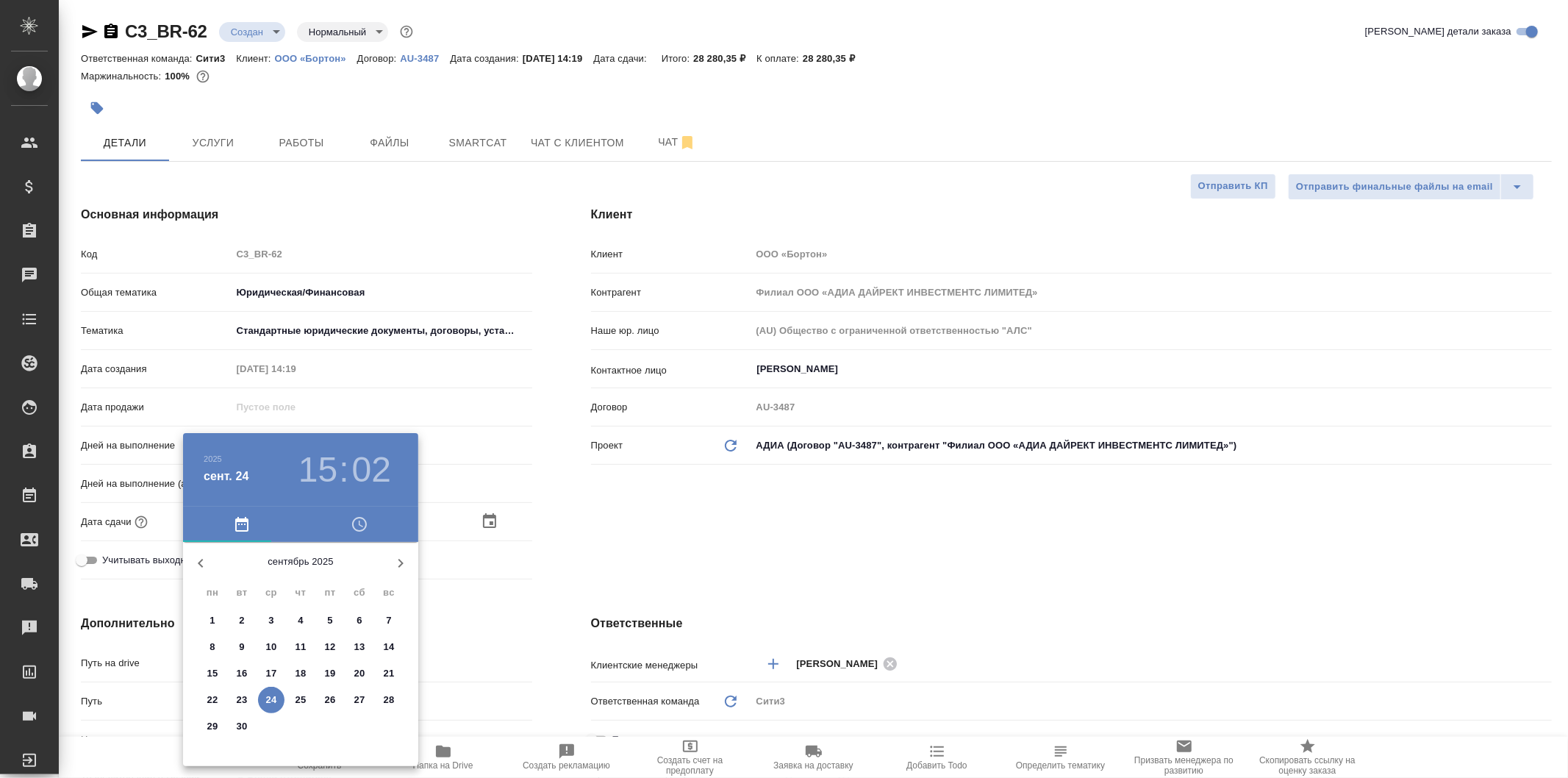
click at [327, 690] on button "26" at bounding box center [330, 700] width 27 height 27
type input "26.09.2025 15:02"
type textarea "x"
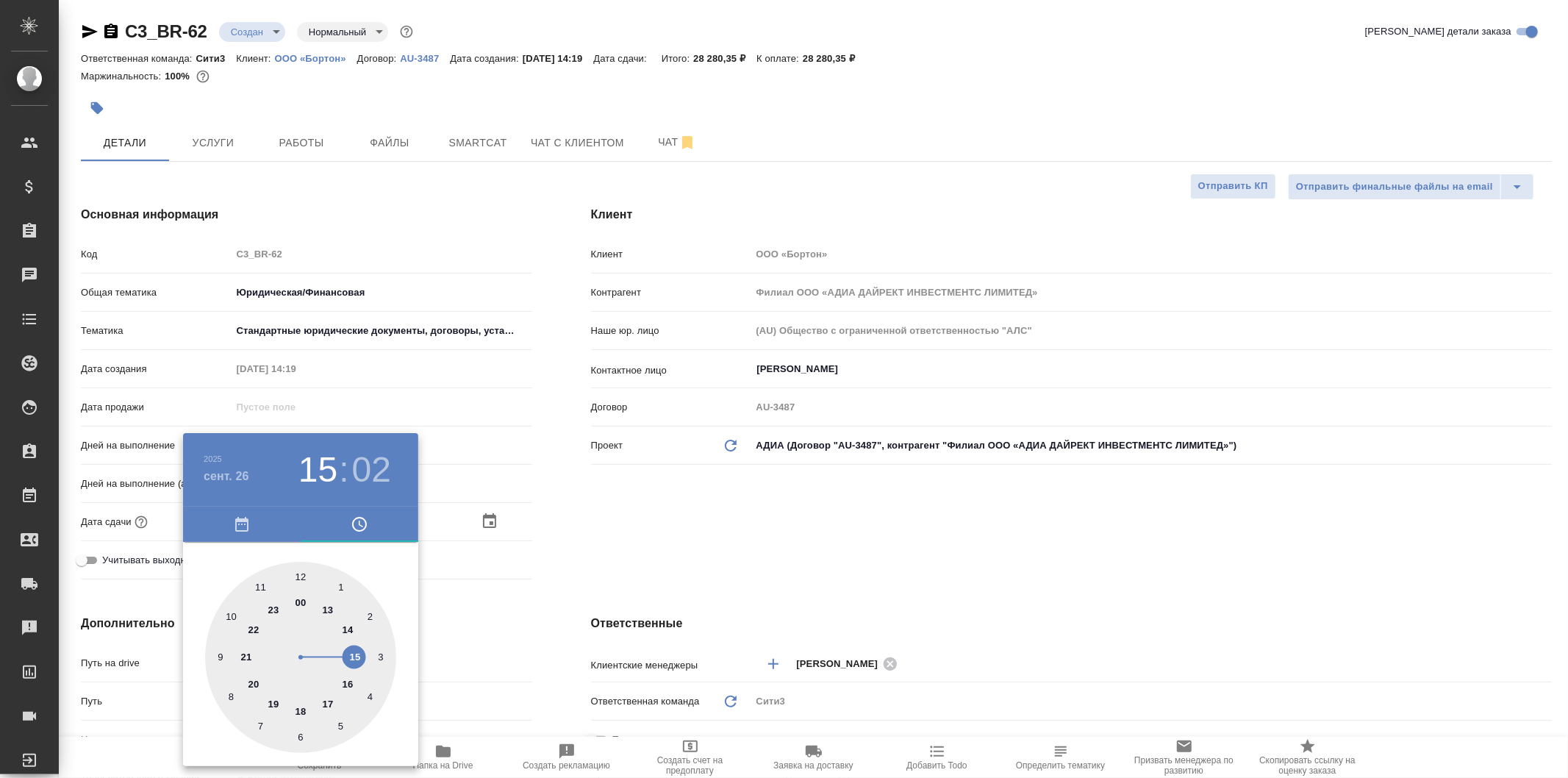
click at [325, 708] on div at bounding box center [301, 657] width 191 height 191
type input "26.09.2025 17:02"
type textarea "x"
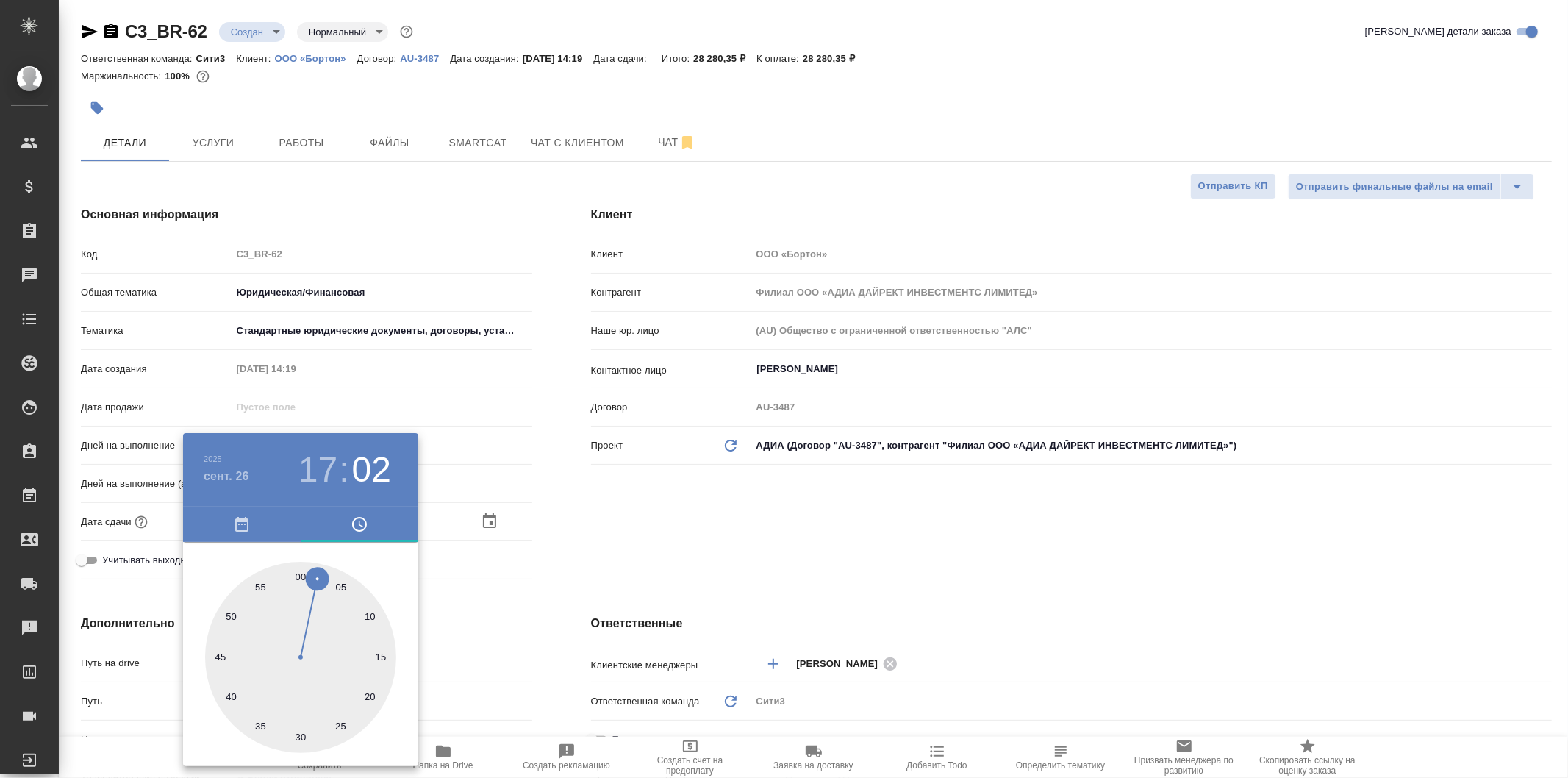
click at [575, 533] on div at bounding box center [784, 389] width 1568 height 778
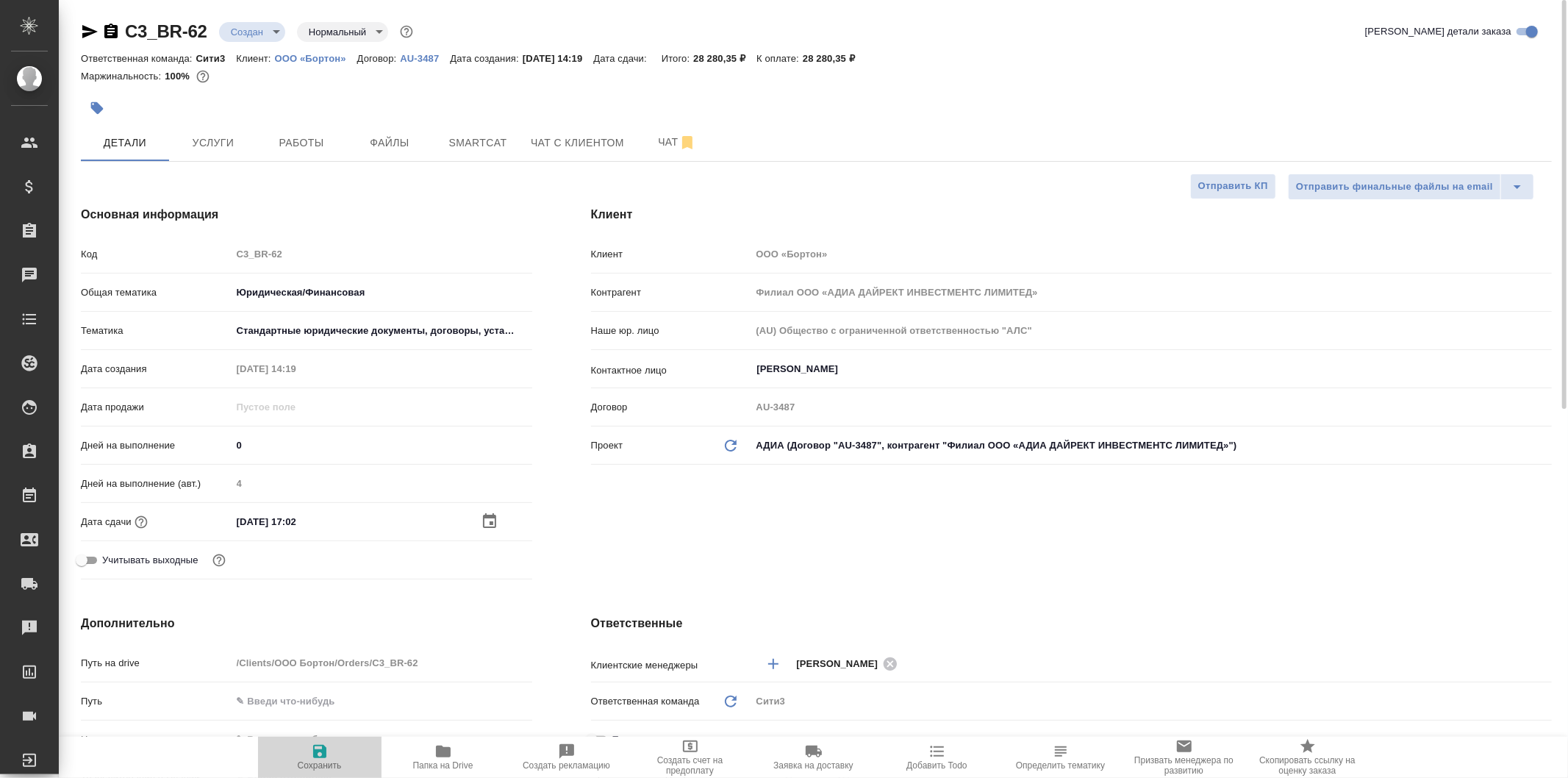
click at [322, 744] on icon "button" at bounding box center [319, 751] width 17 height 17
type textarea "x"
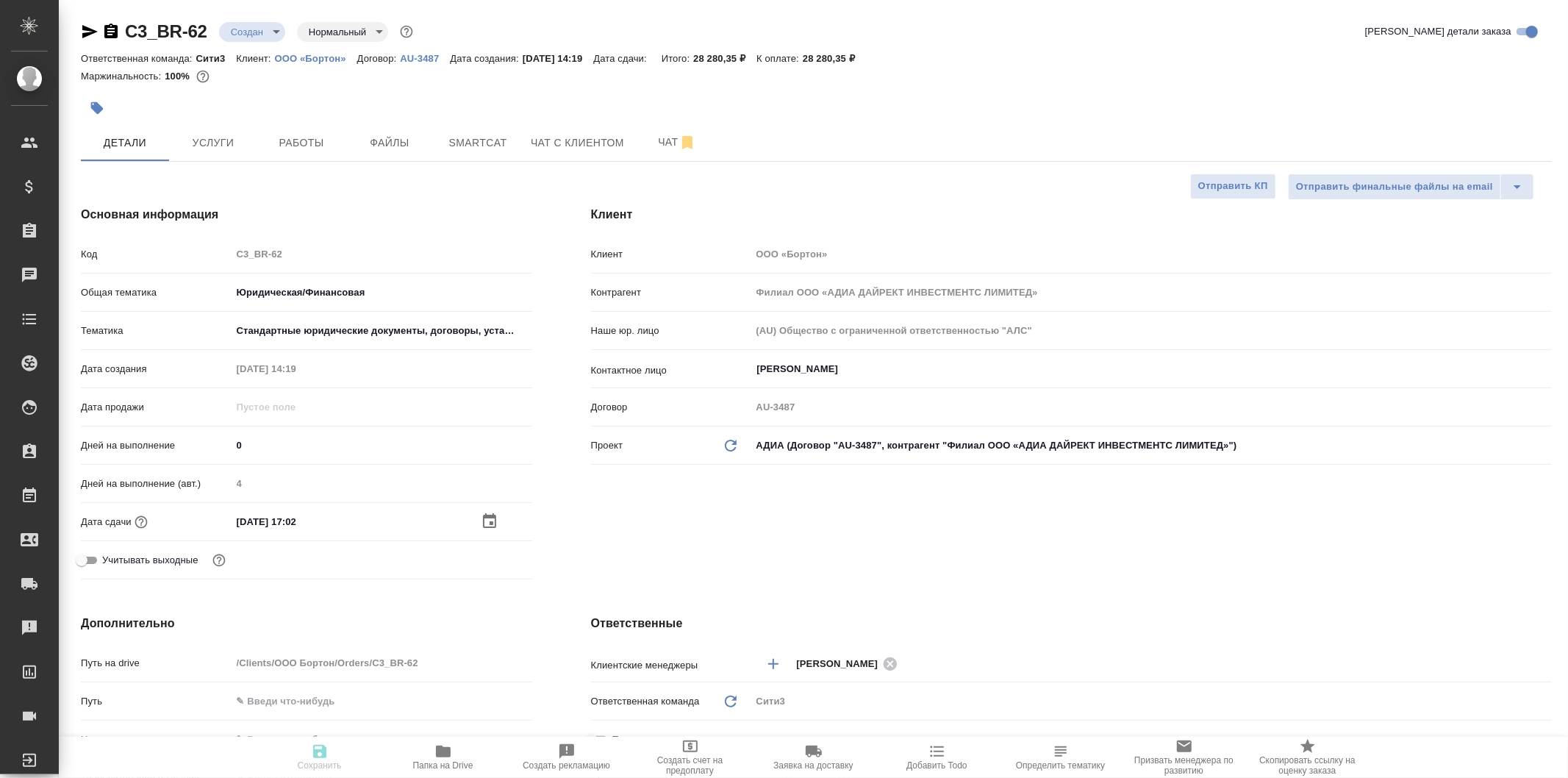
type textarea "x"
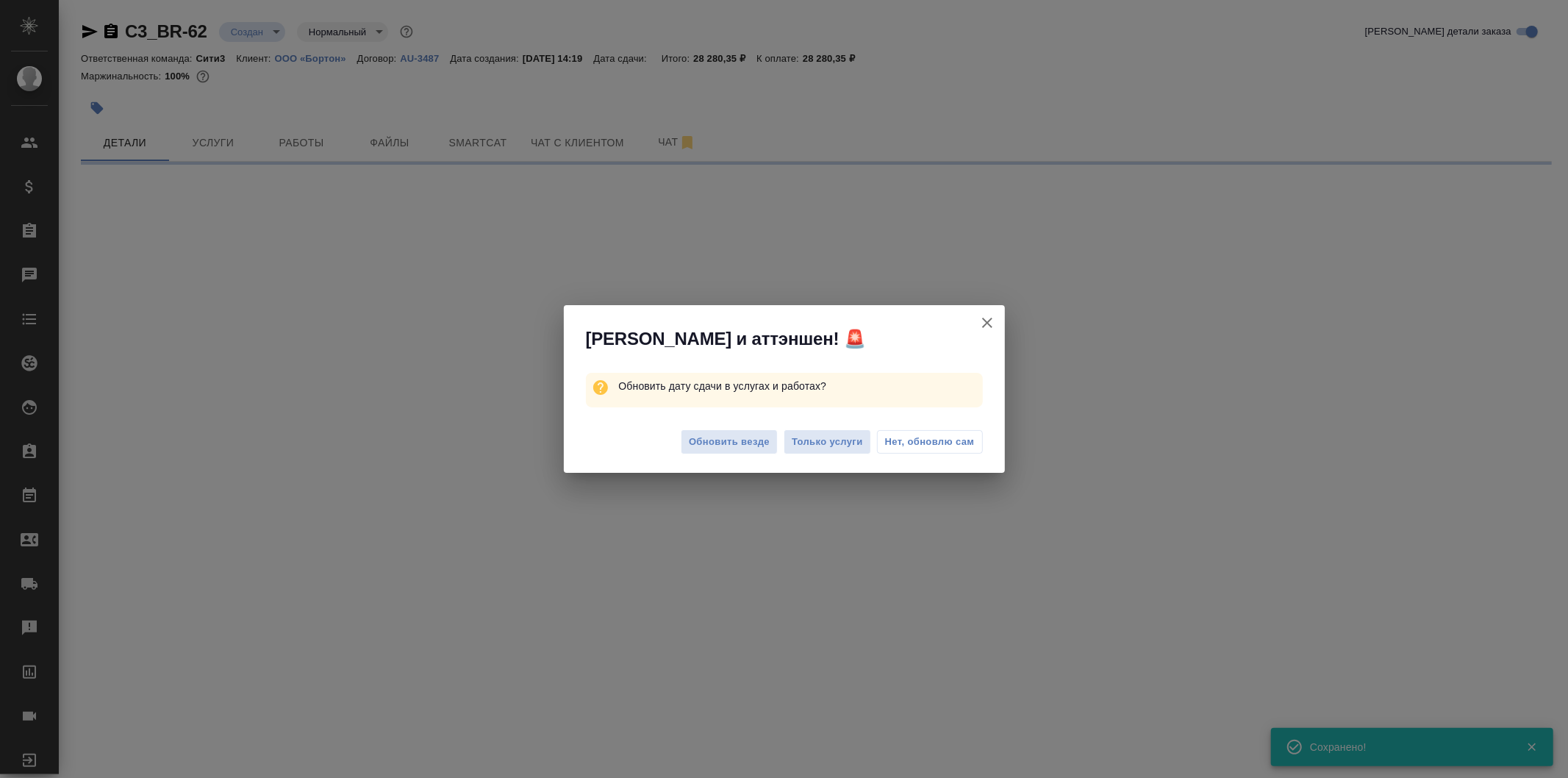
select select "RU"
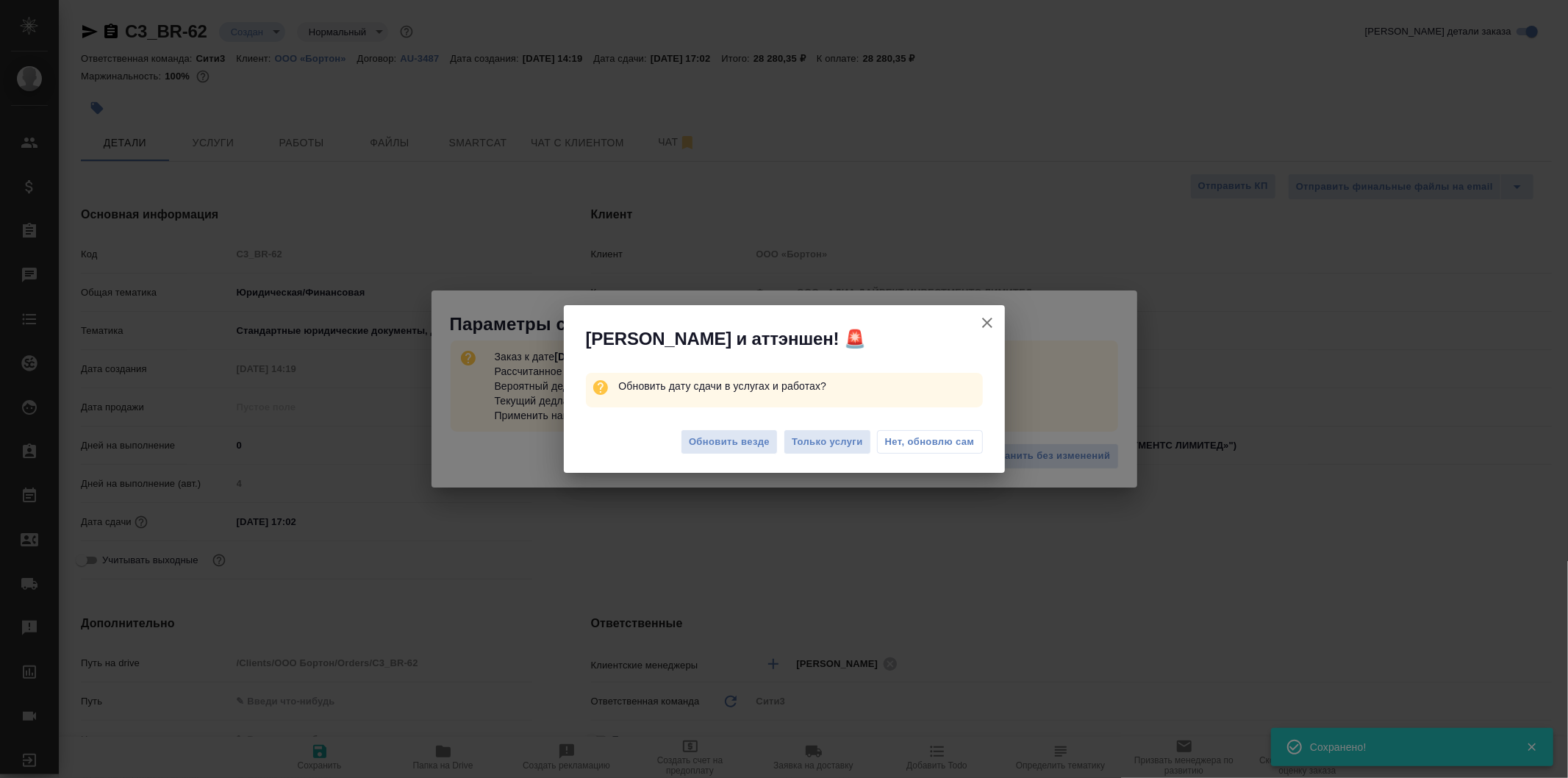
type textarea "x"
click at [918, 439] on span "Нет, обновлю сам" at bounding box center [930, 442] width 90 height 15
type textarea "x"
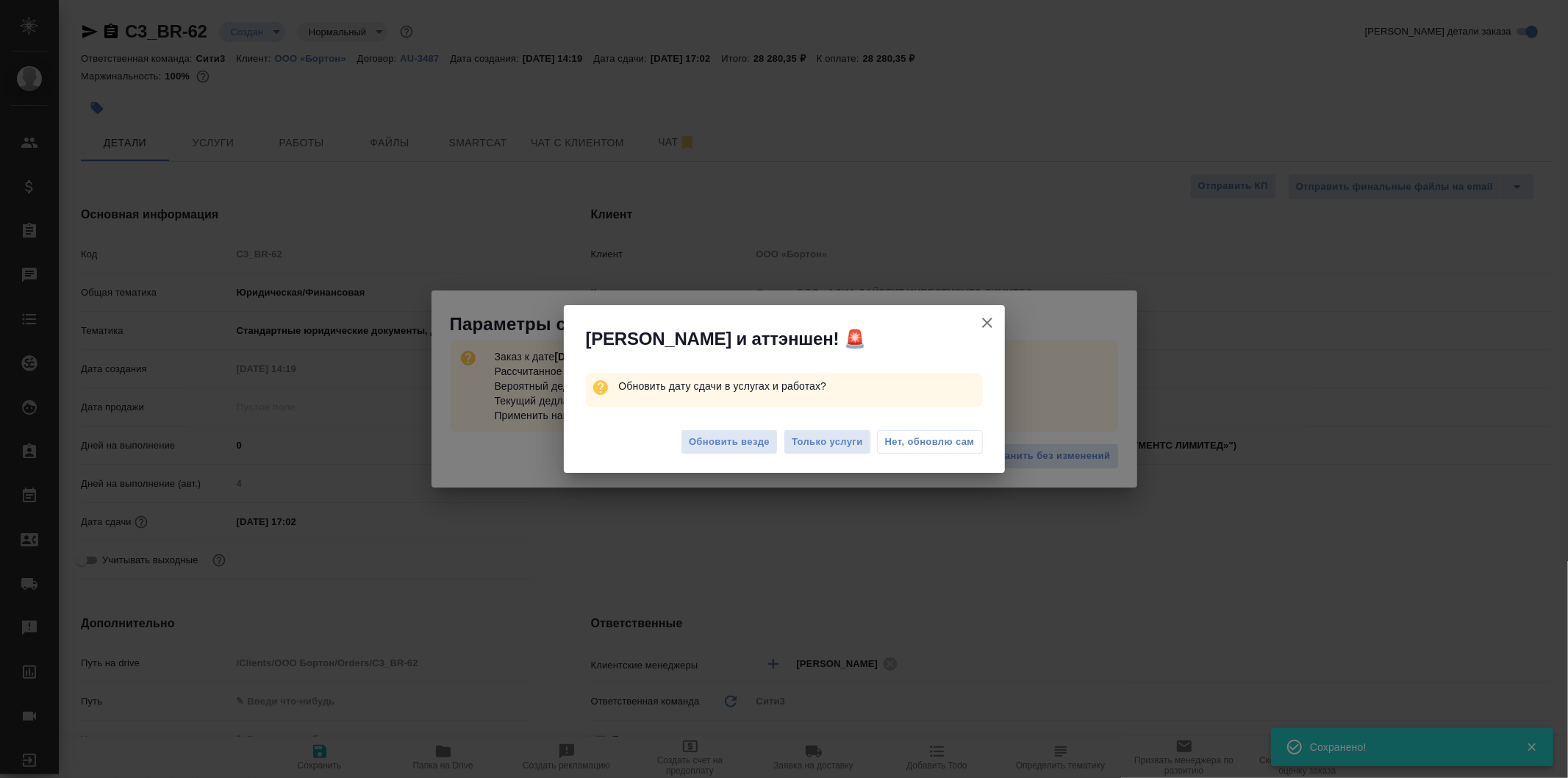
type textarea "x"
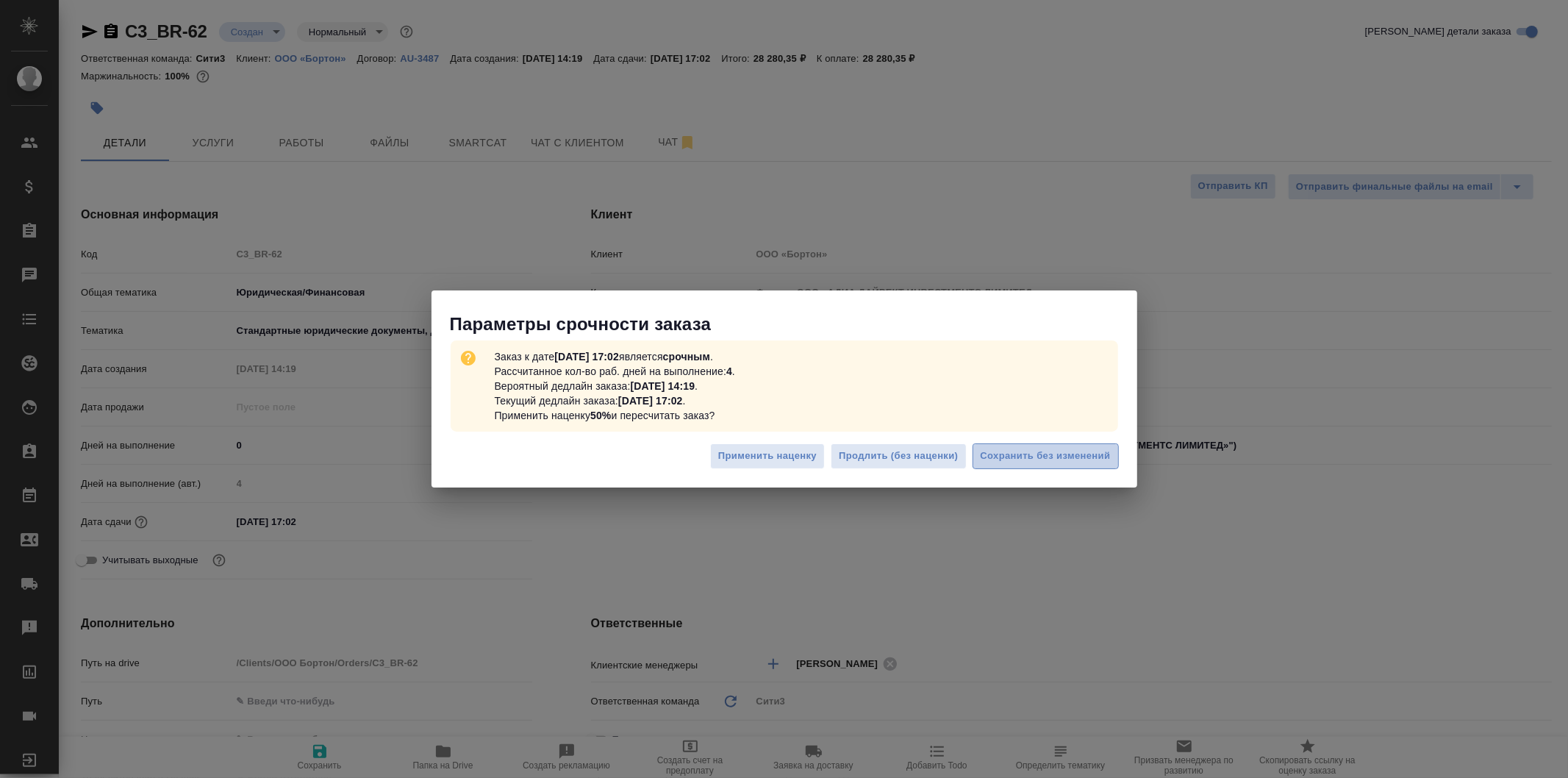
click at [1030, 460] on span "Сохранить без изменений" at bounding box center [1045, 457] width 130 height 17
type textarea "x"
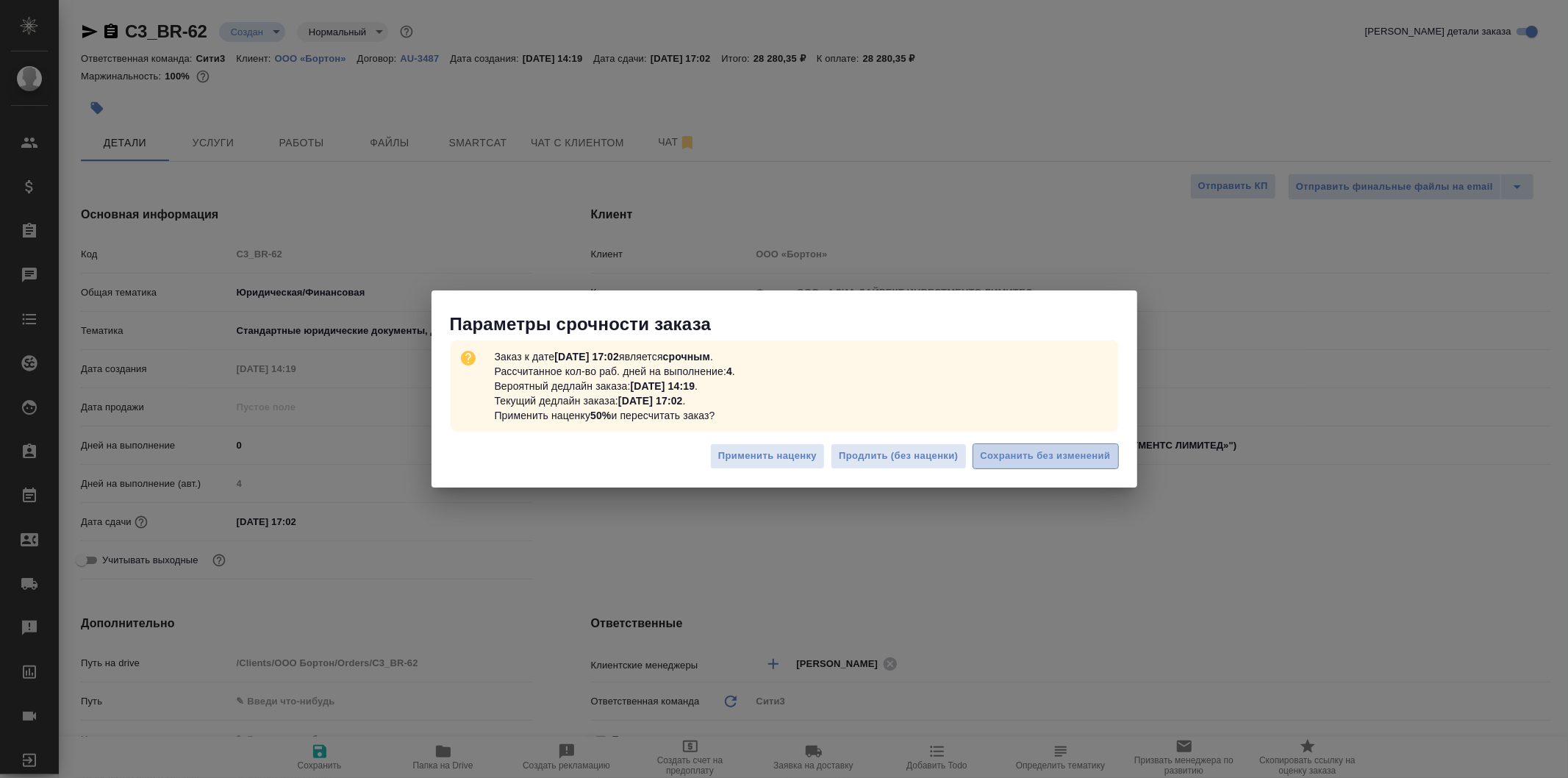
type textarea "x"
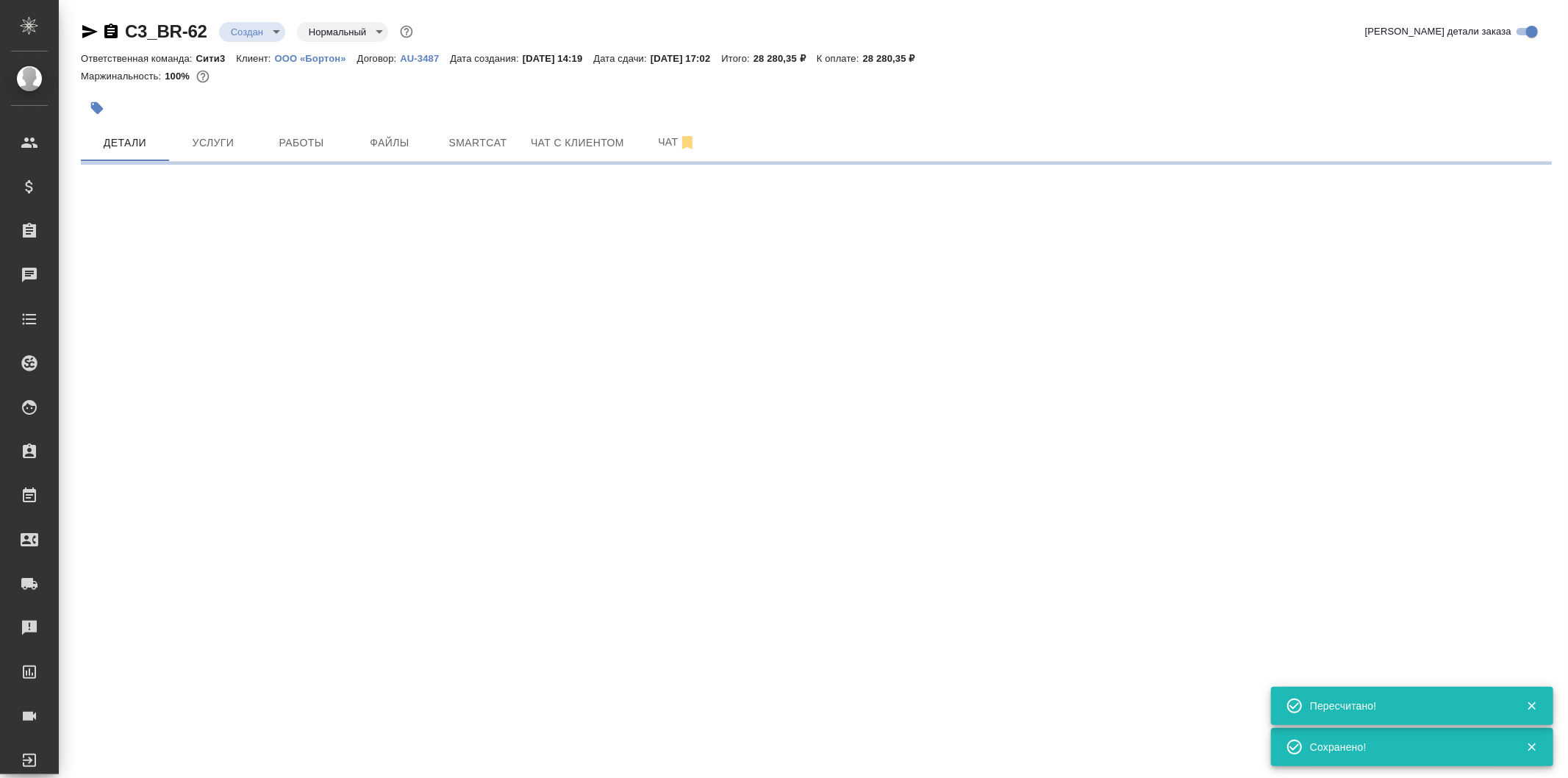
type input "urgent"
select select "RU"
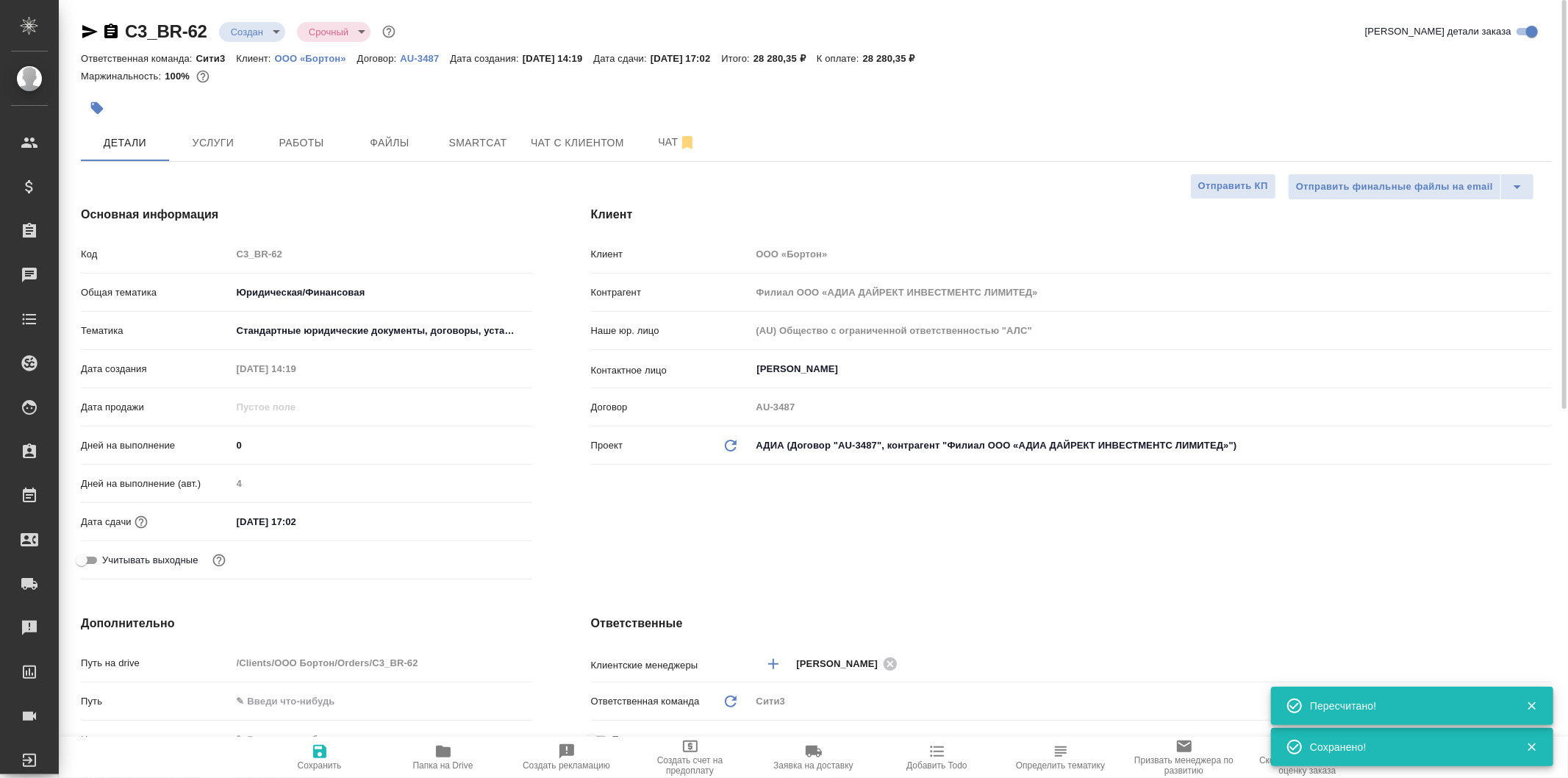
type textarea "x"
click at [334, 141] on span "Работы" at bounding box center [301, 142] width 71 height 18
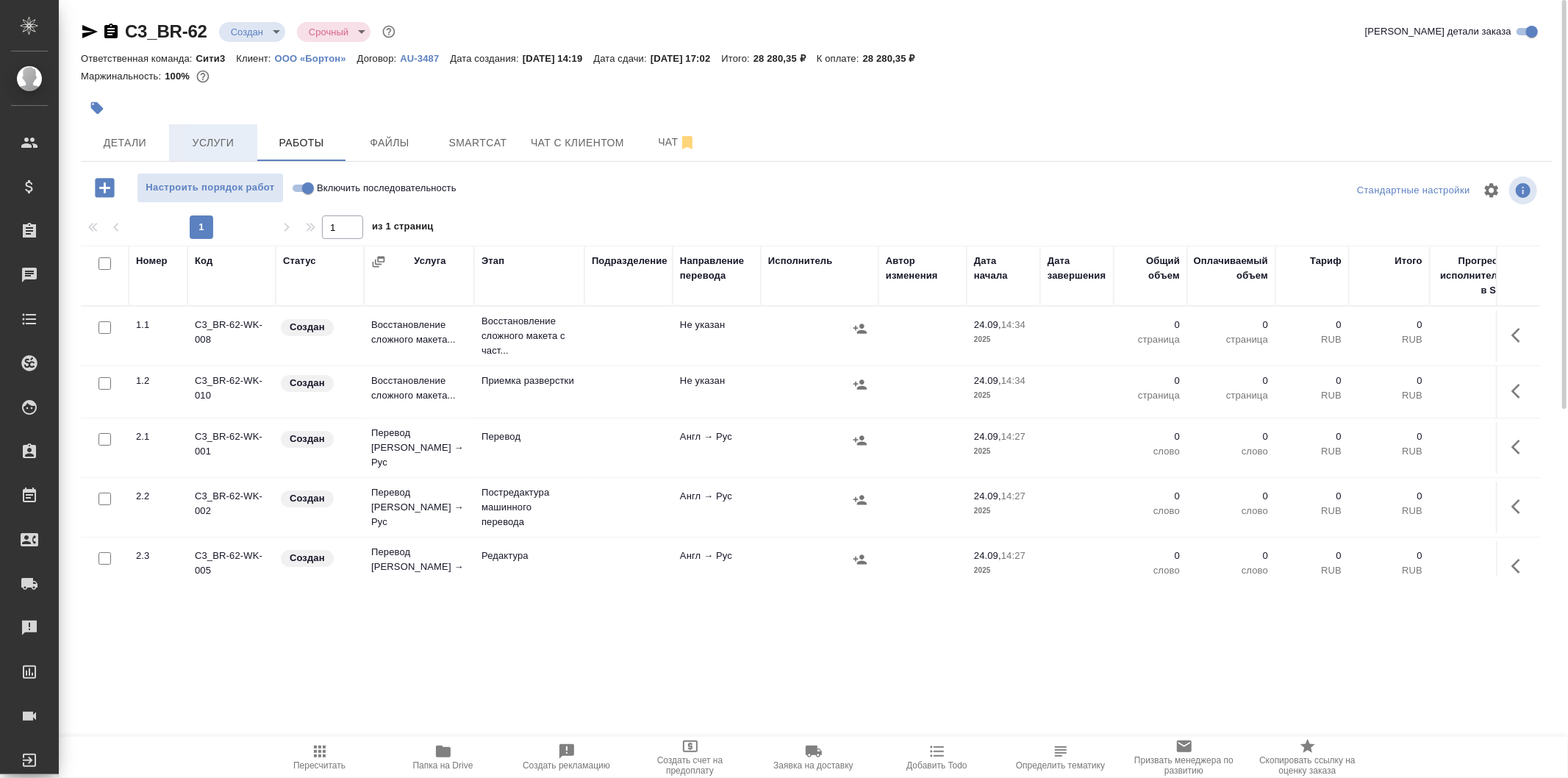
click at [216, 143] on span "Услуги" at bounding box center [214, 142] width 71 height 18
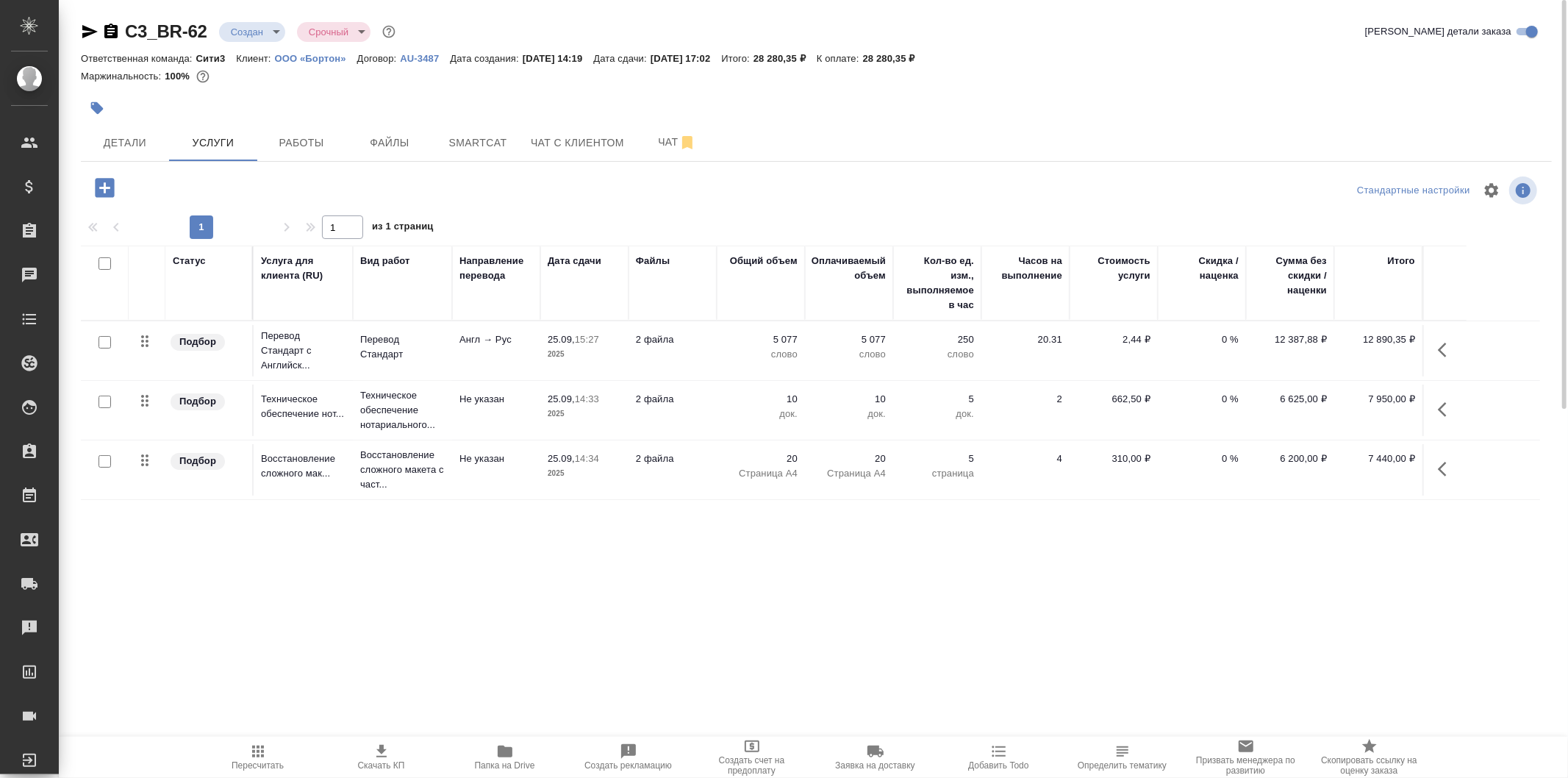
click at [606, 363] on td "25.09, 15:27 2025" at bounding box center [585, 351] width 88 height 52
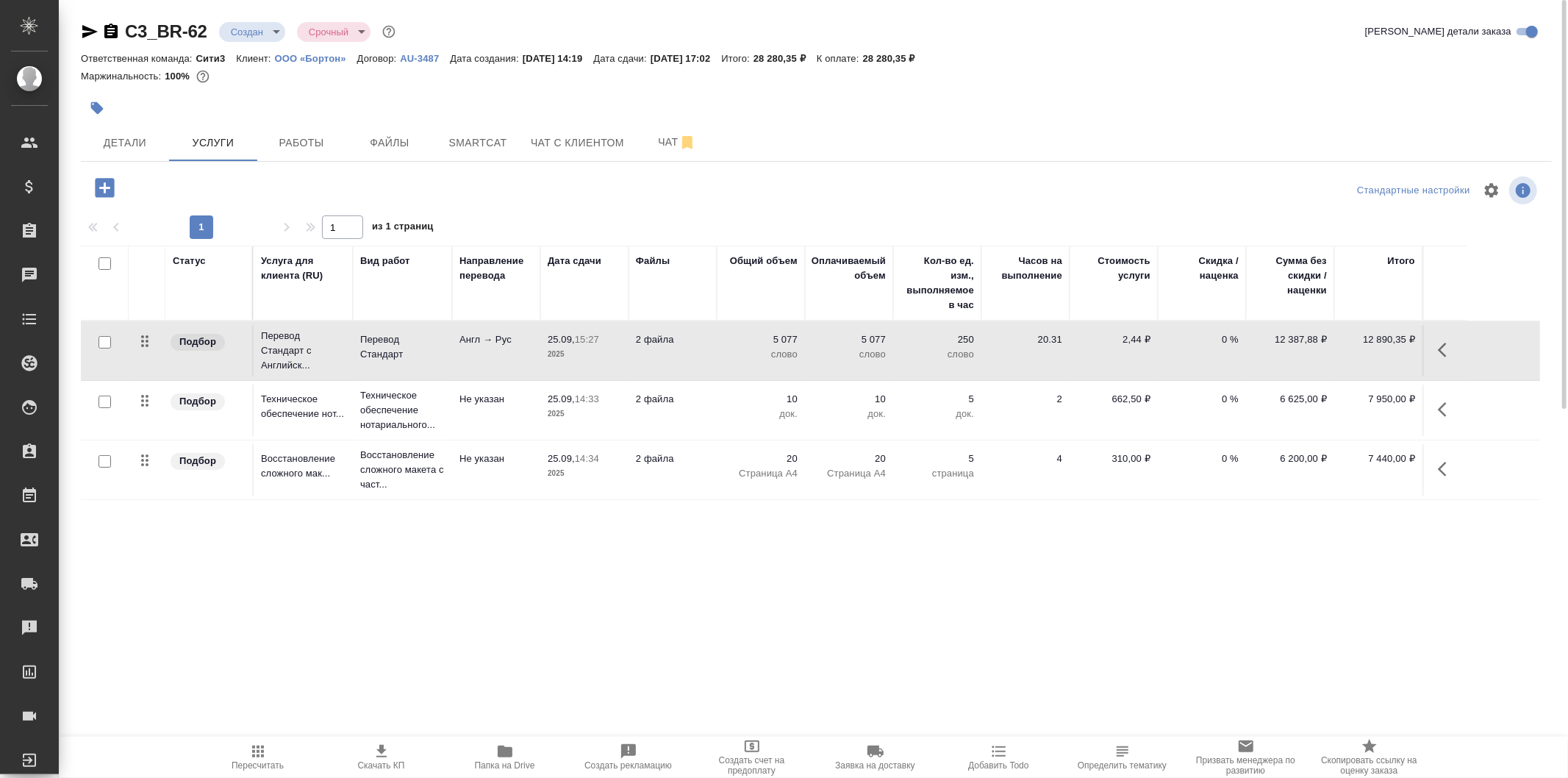
click at [606, 363] on td "25.09, 15:27 2025" at bounding box center [585, 351] width 88 height 52
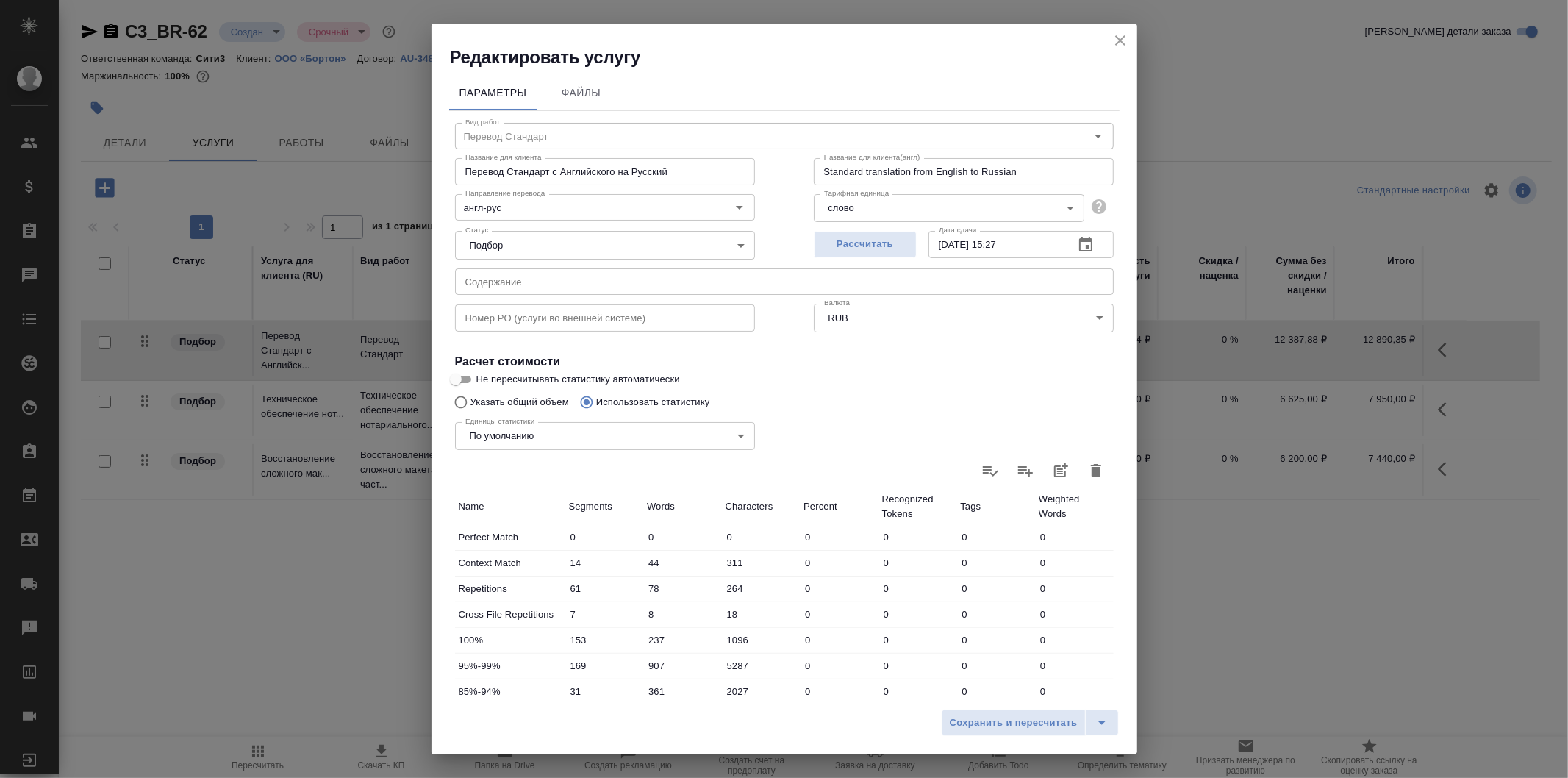
click at [1077, 241] on icon "button" at bounding box center [1086, 245] width 17 height 17
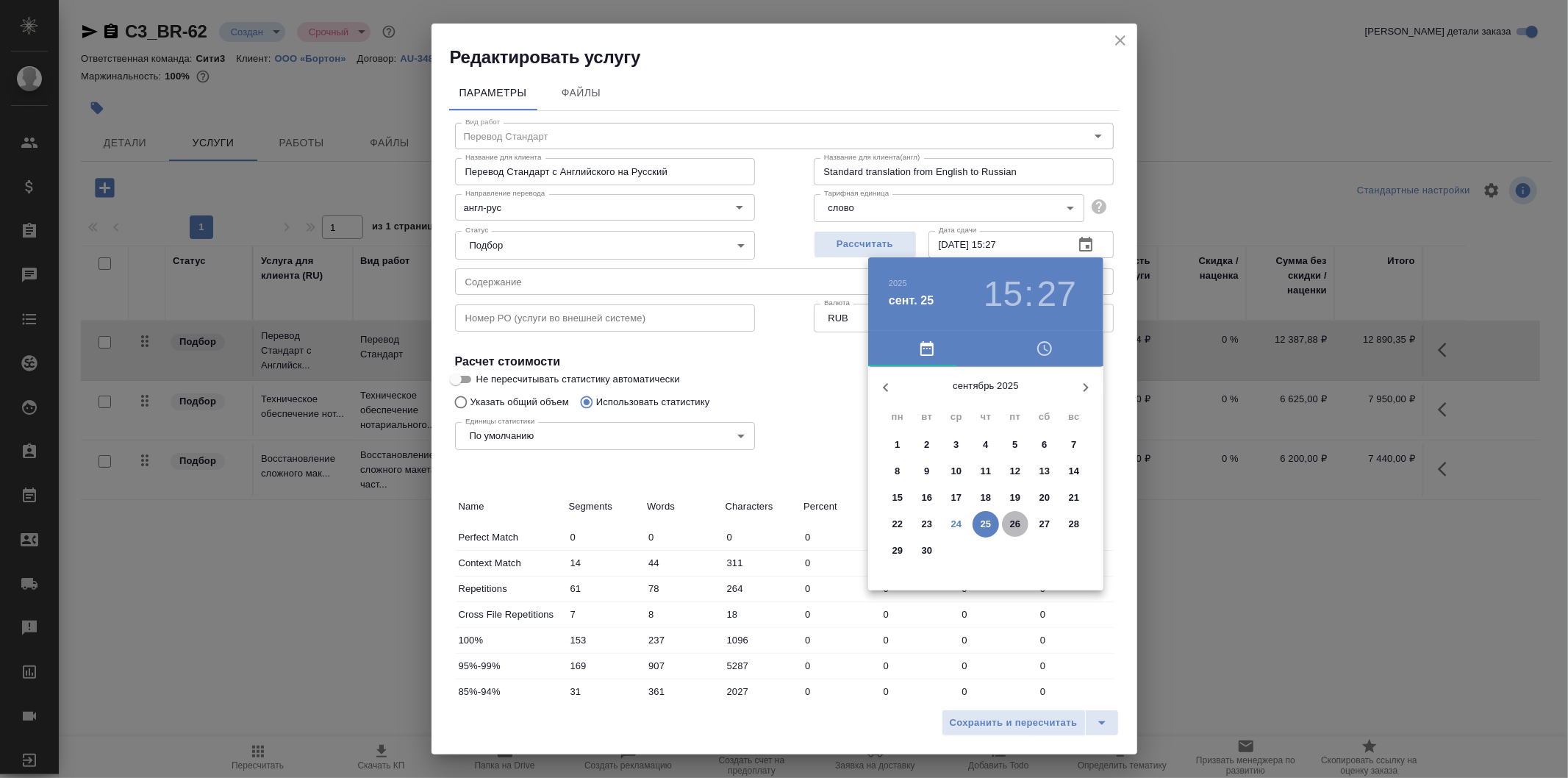
click at [1019, 524] on p "26" at bounding box center [1015, 524] width 11 height 15
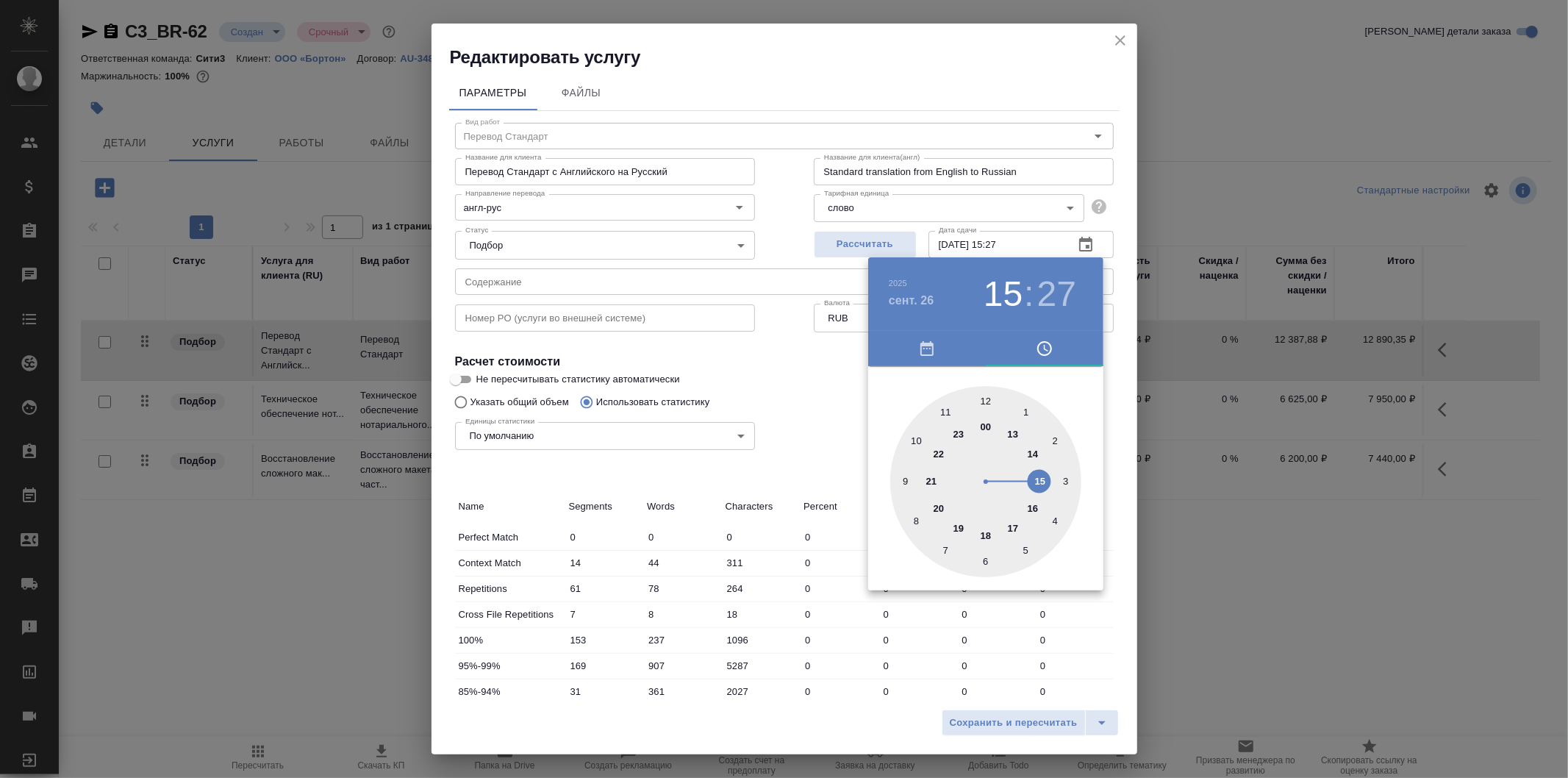
click at [922, 443] on div at bounding box center [986, 482] width 191 height 191
click at [985, 401] on div at bounding box center [986, 482] width 191 height 191
type input "26.09.2025 10:00"
click at [827, 360] on div at bounding box center [784, 389] width 1568 height 778
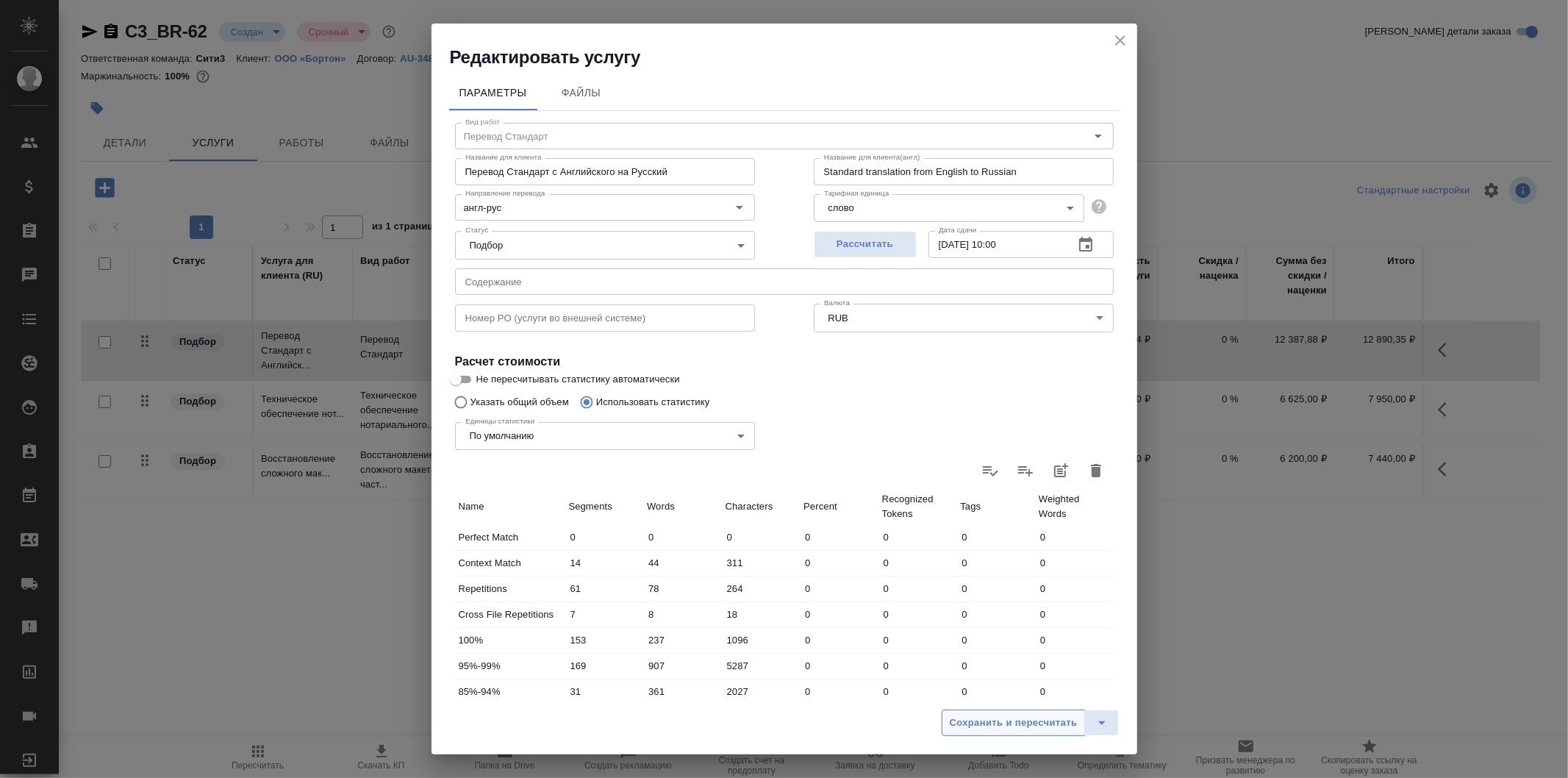
click at [985, 725] on span "Сохранить и пересчитать" at bounding box center [1013, 724] width 128 height 17
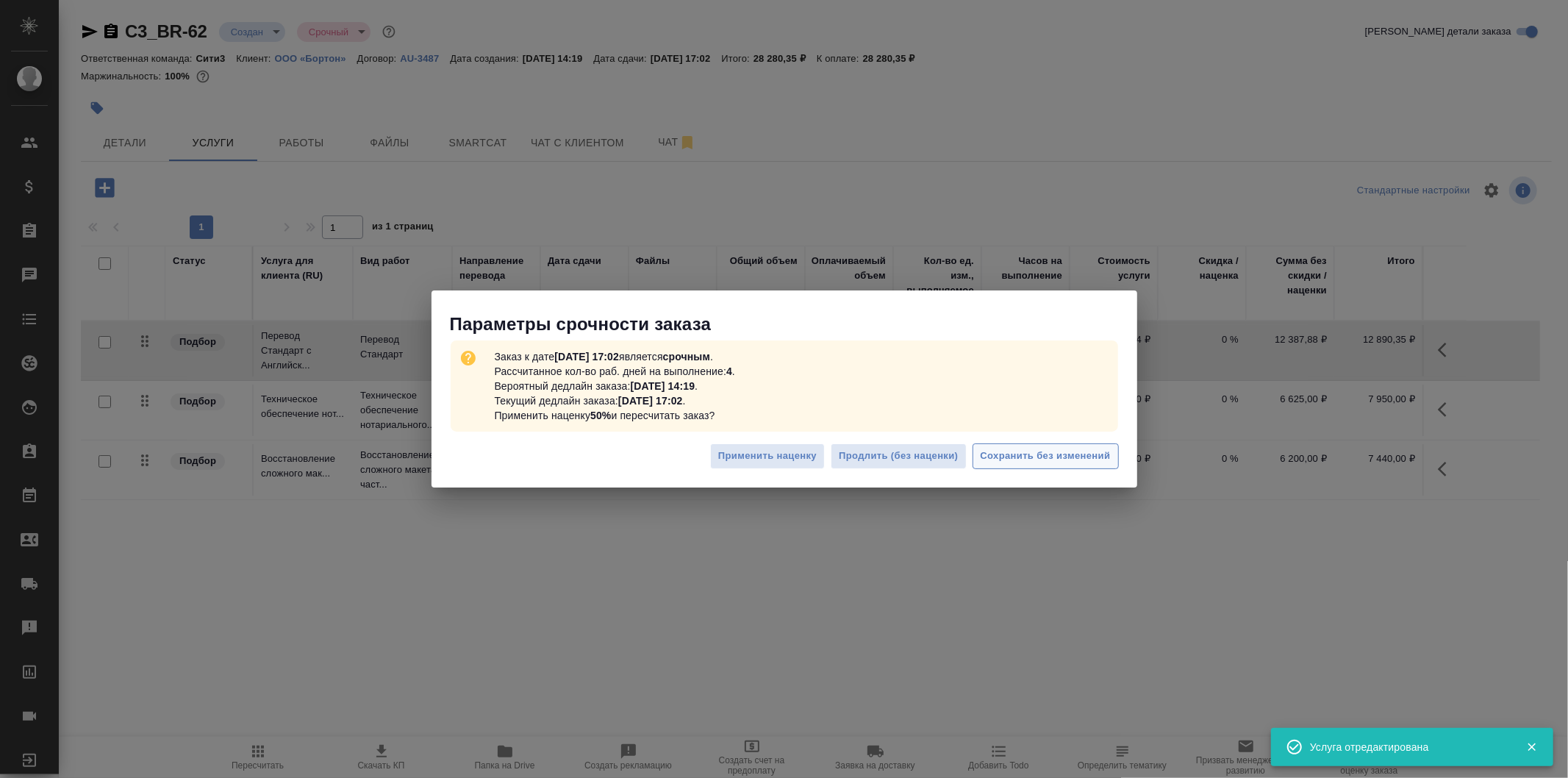
click at [1014, 458] on span "Сохранить без изменений" at bounding box center [1045, 457] width 130 height 17
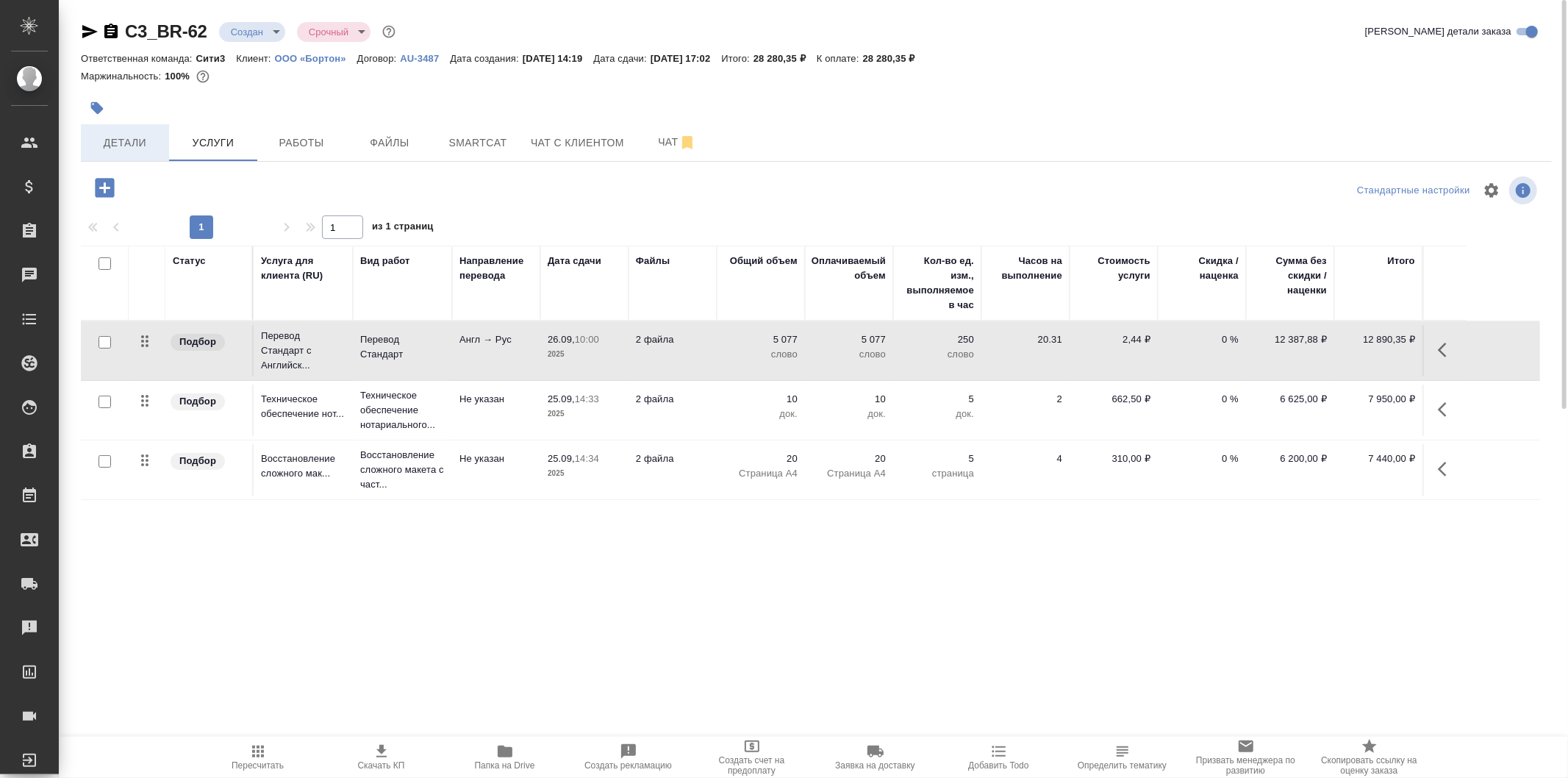
click at [152, 129] on button "Детали" at bounding box center [125, 142] width 88 height 37
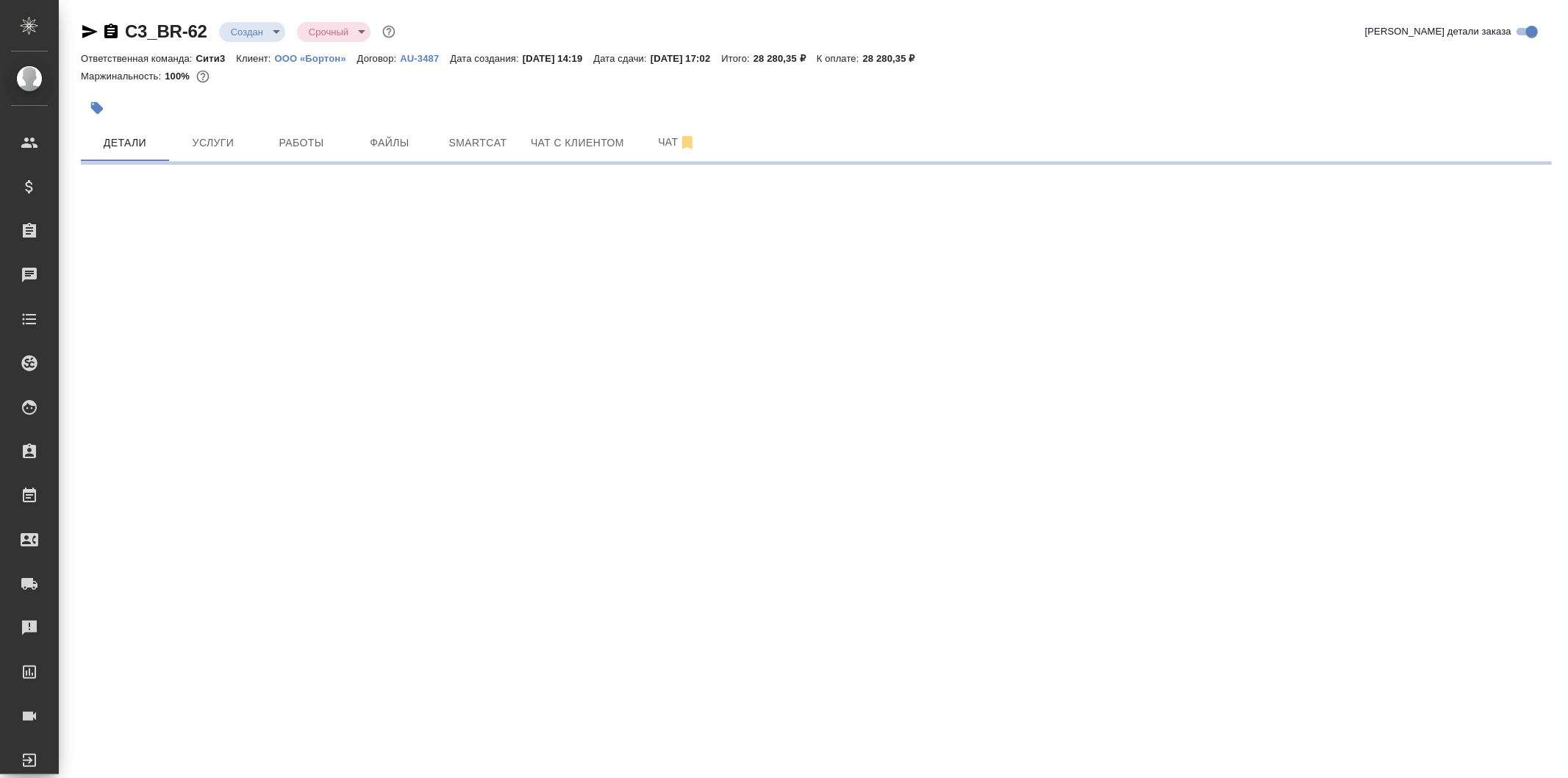
select select "RU"
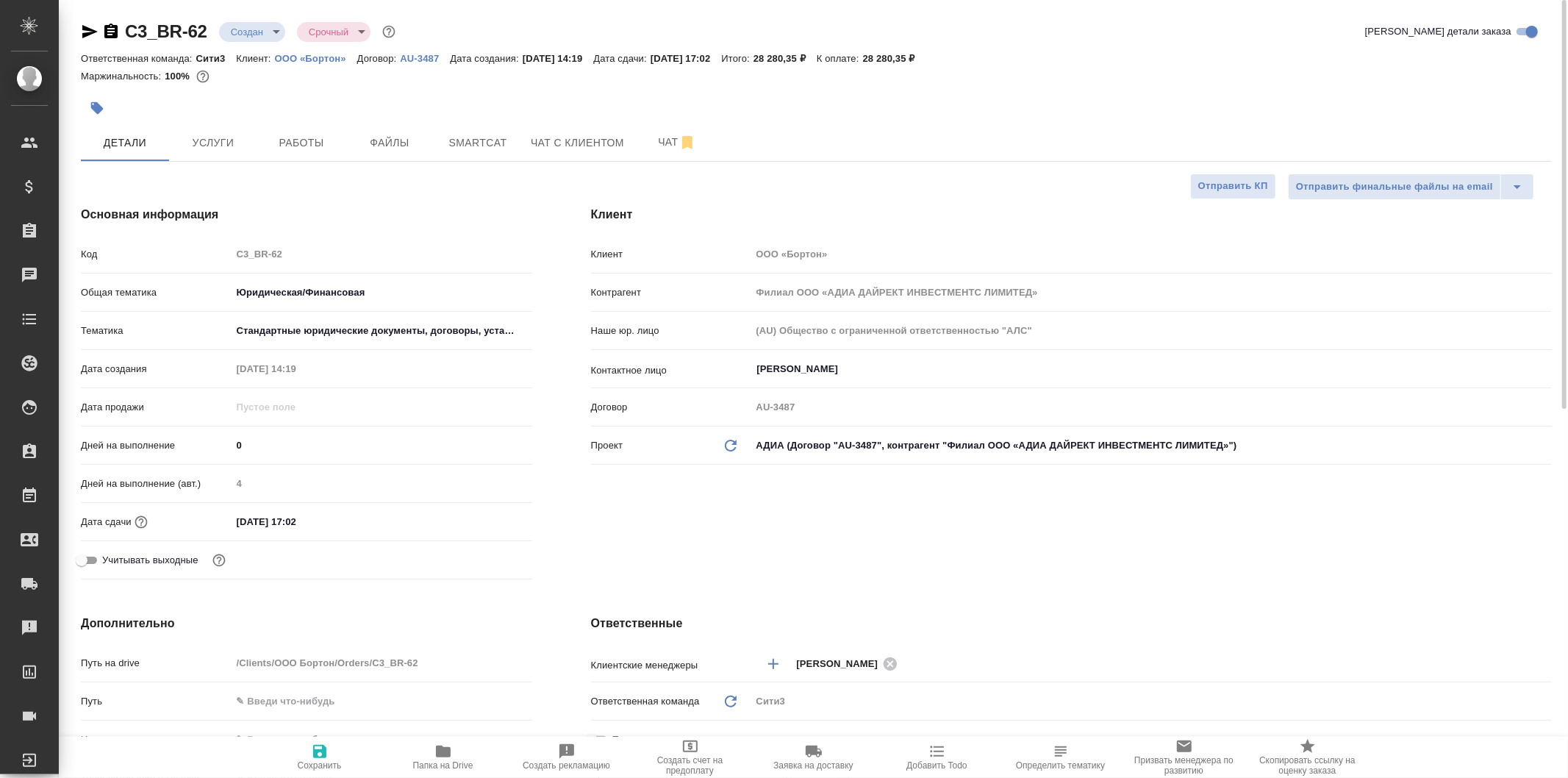
type textarea "x"
click at [267, 29] on body ".cls-1 fill:#fff; AWATERA Galisheva Mariya Клиенты Спецификации Заказы 0 Чаты T…" at bounding box center [784, 389] width 1568 height 778
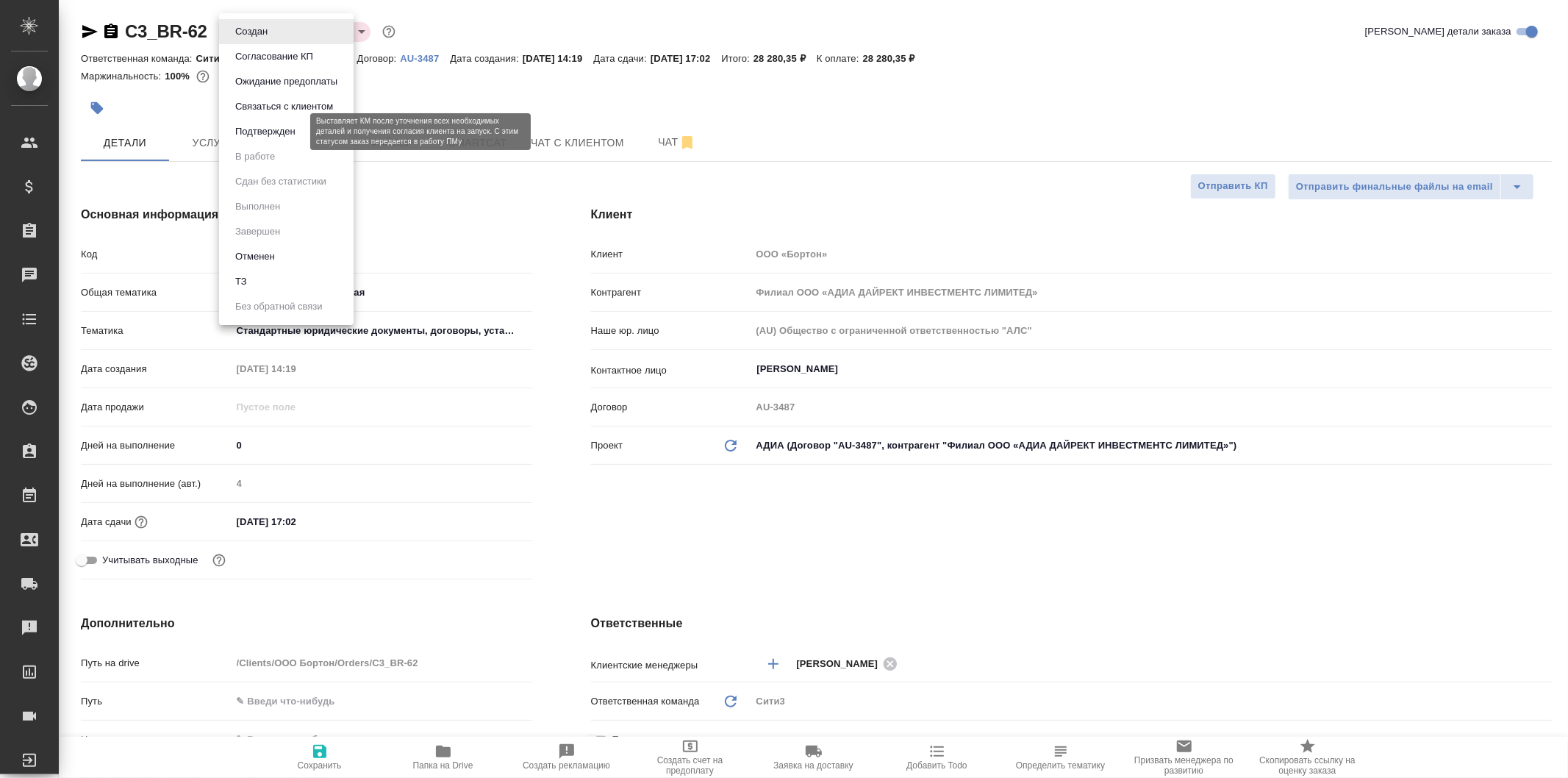
click at [296, 126] on button "Подтвержден" at bounding box center [265, 131] width 69 height 16
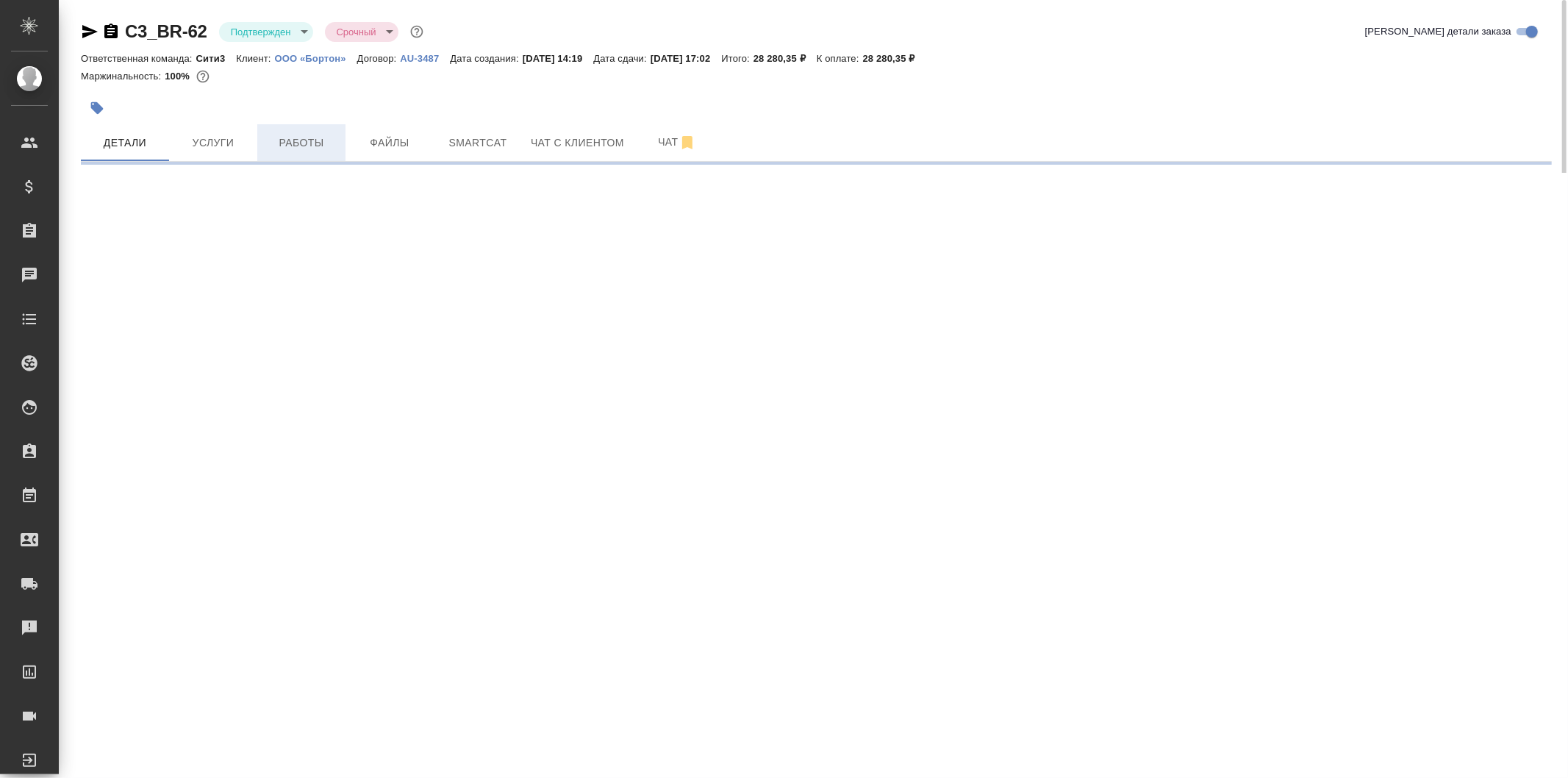
select select "RU"
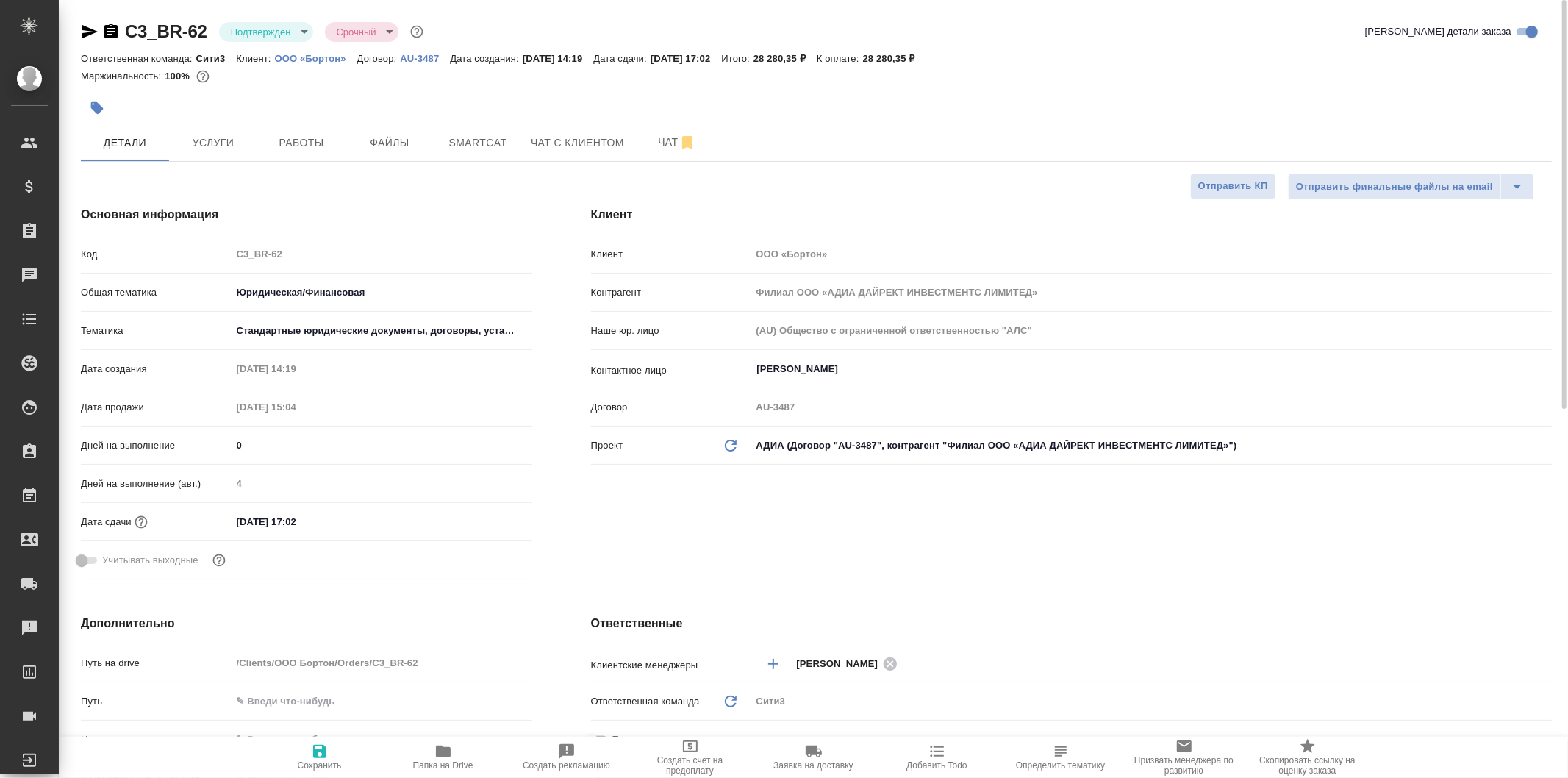
type textarea "x"
click at [325, 746] on icon "button" at bounding box center [319, 751] width 17 height 17
type textarea "x"
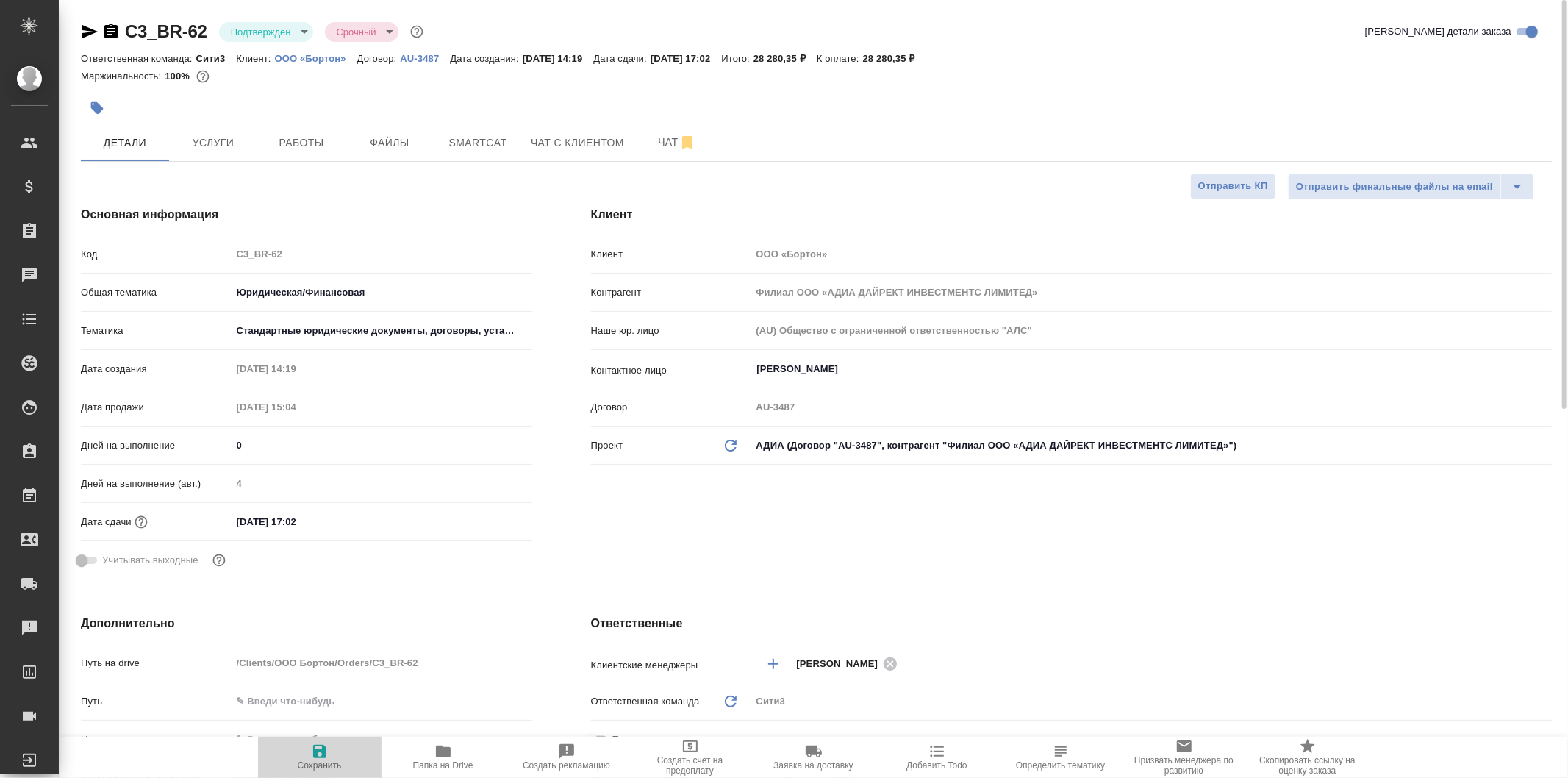
type textarea "x"
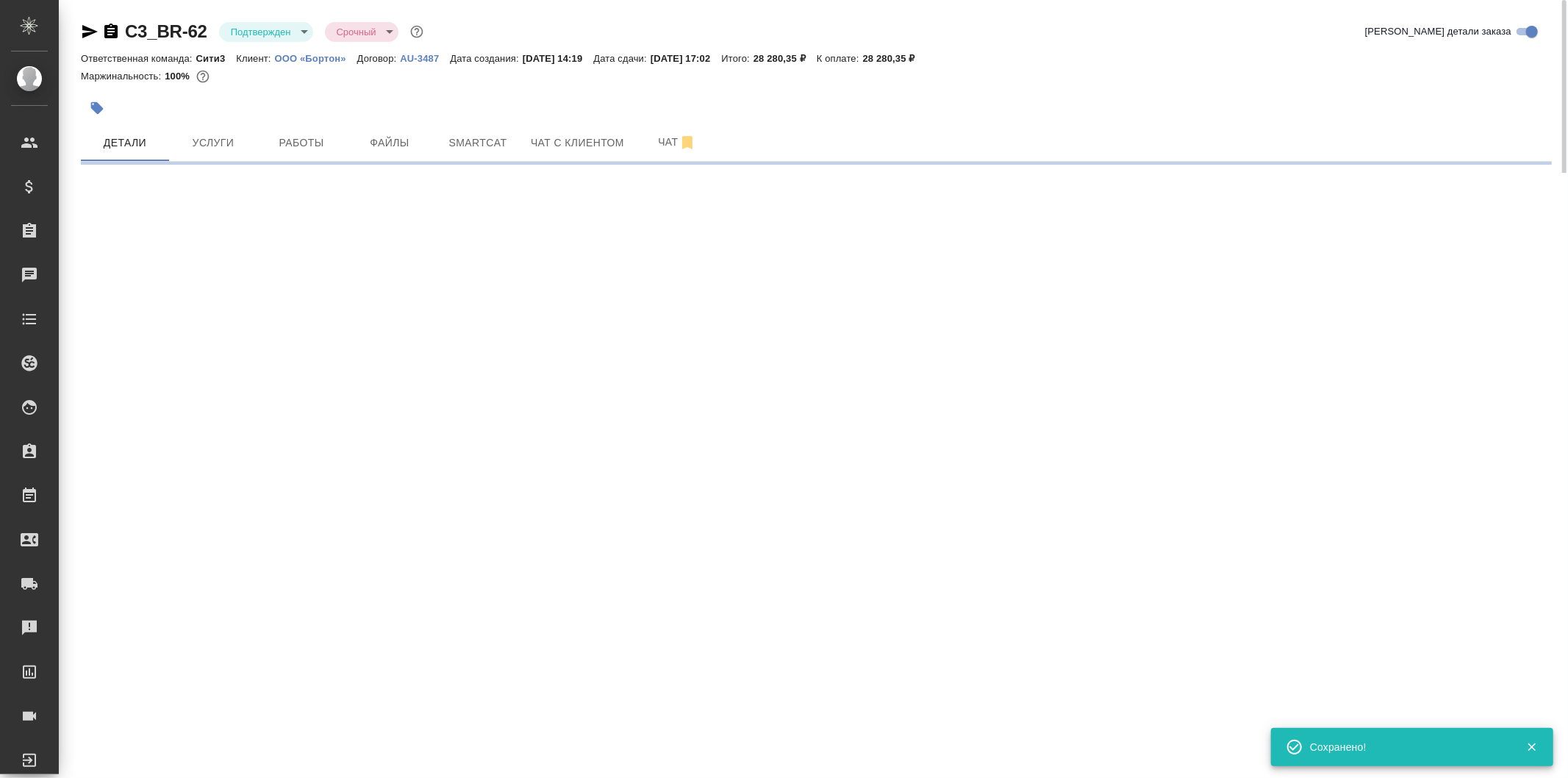
select select "RU"
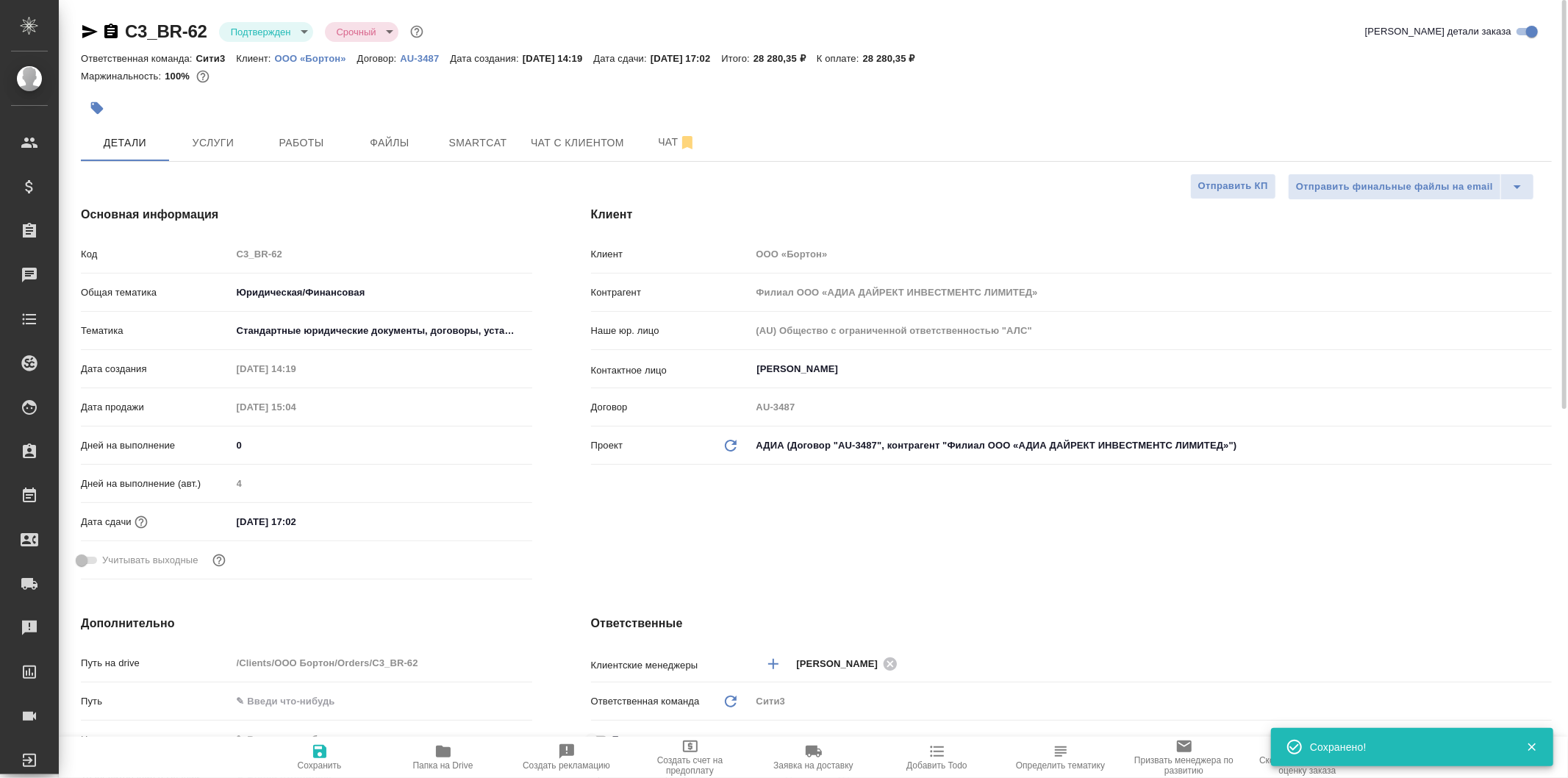
type textarea "x"
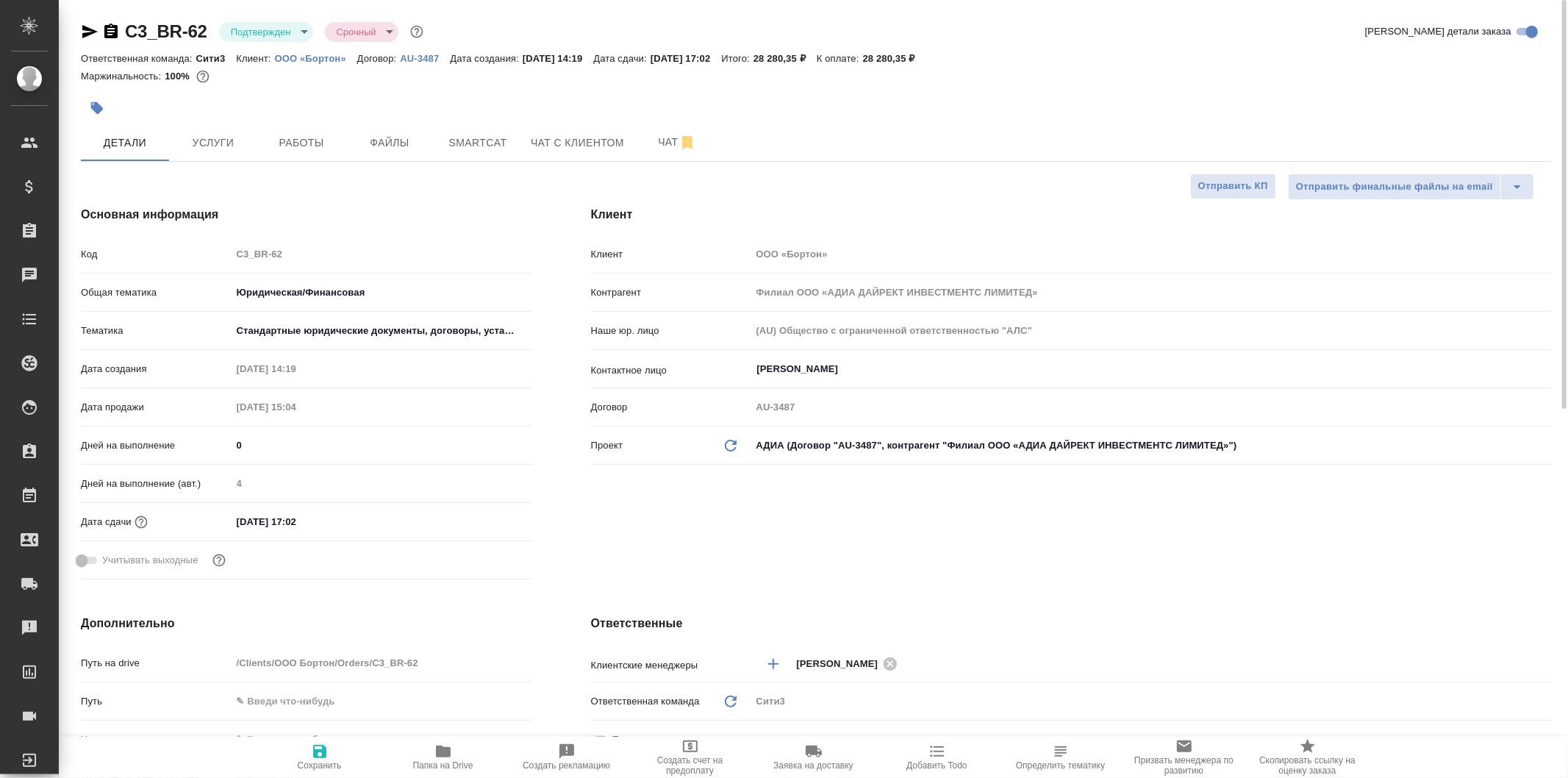
type textarea "x"
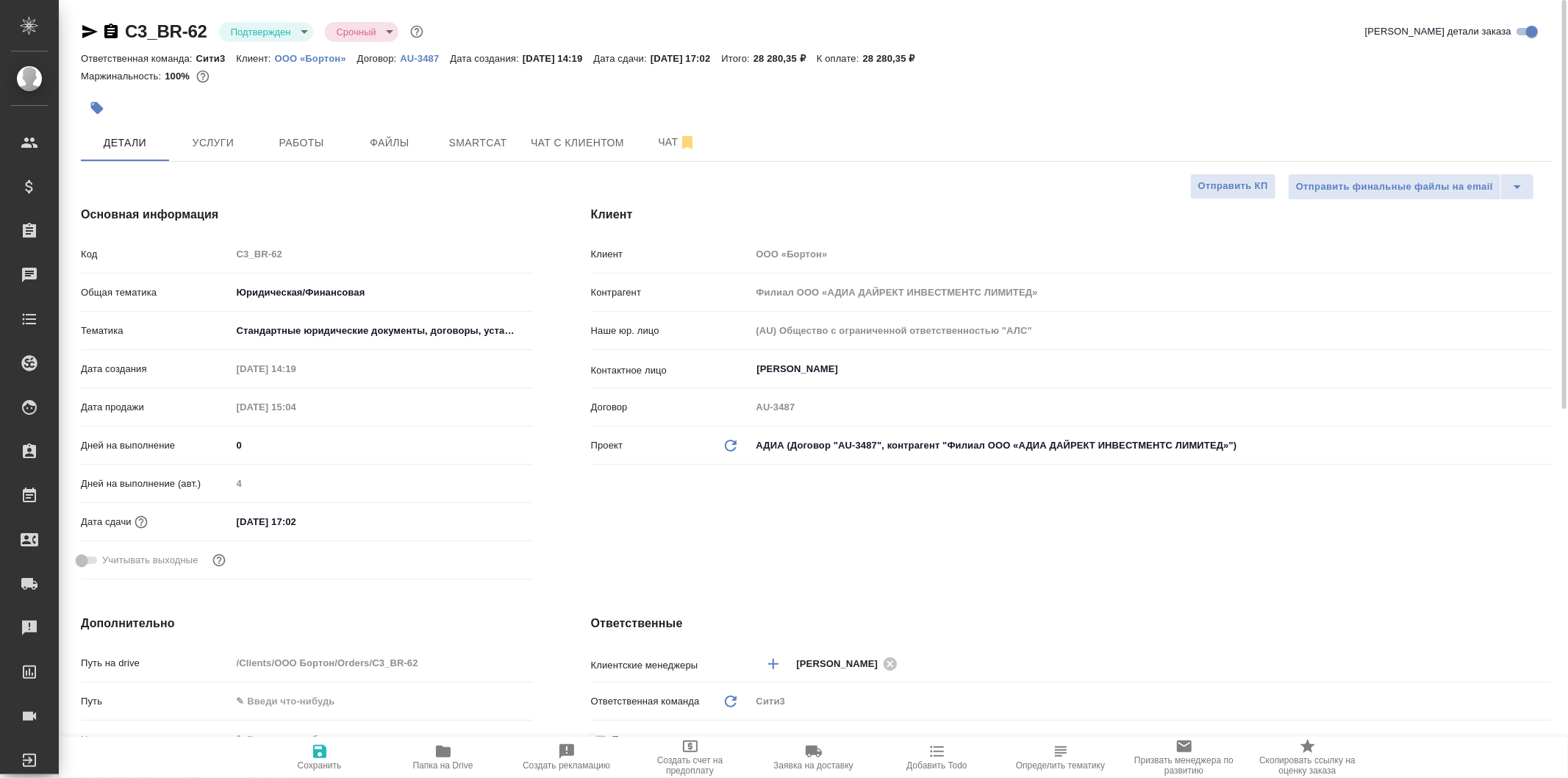
type textarea "x"
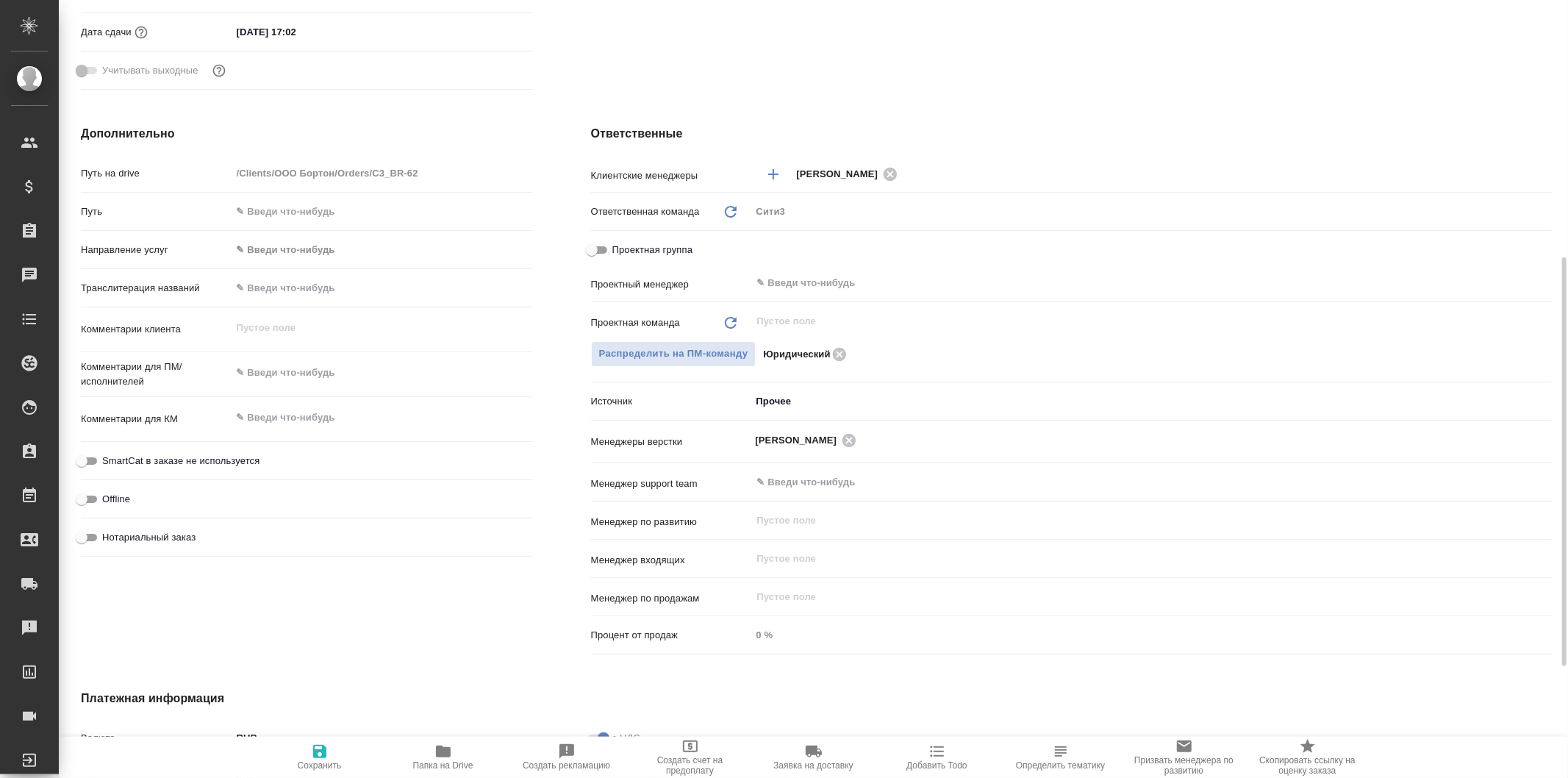
scroll to position [702, 0]
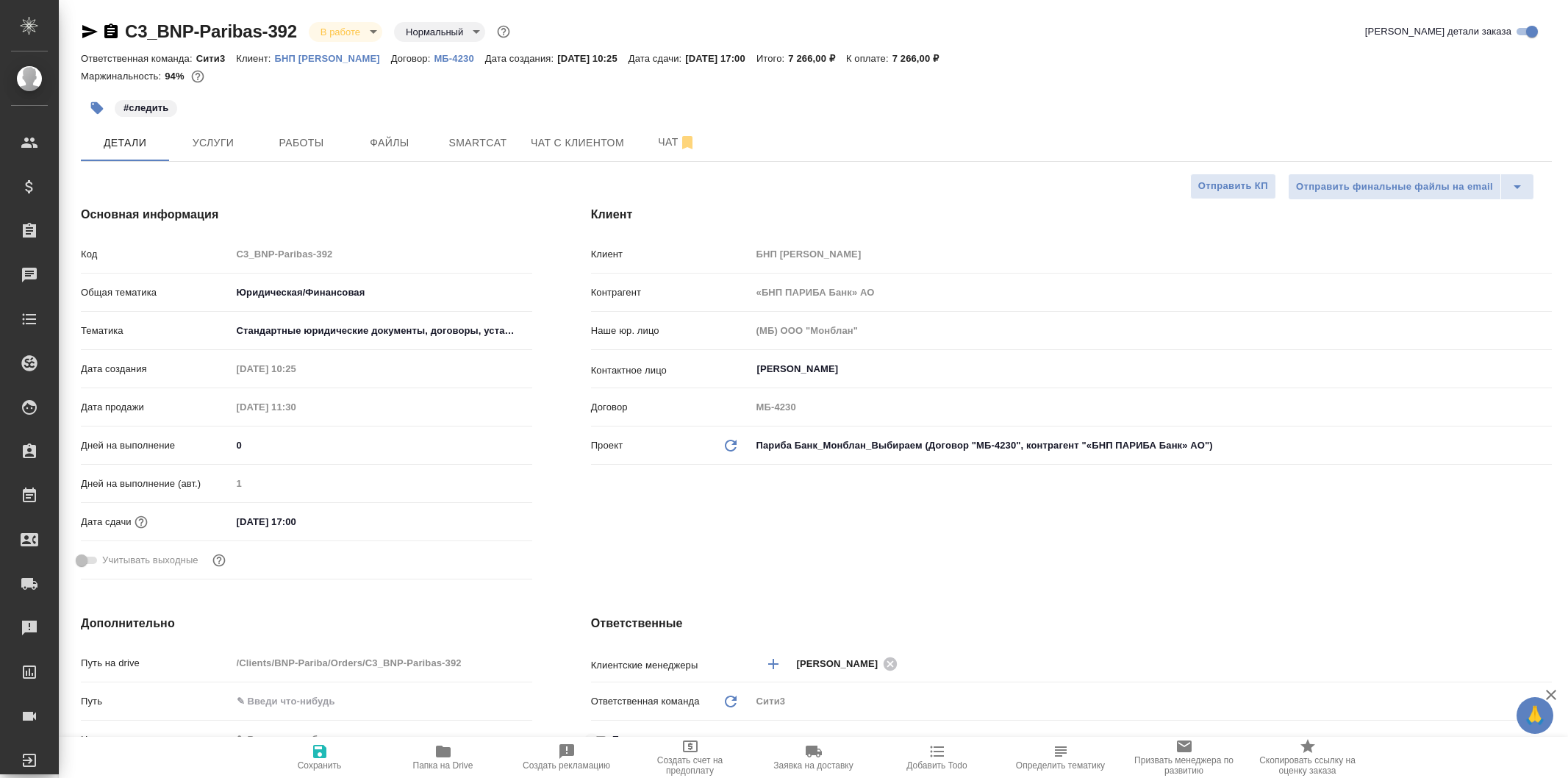
select select "RU"
click at [245, 144] on span "Услуги" at bounding box center [214, 142] width 71 height 18
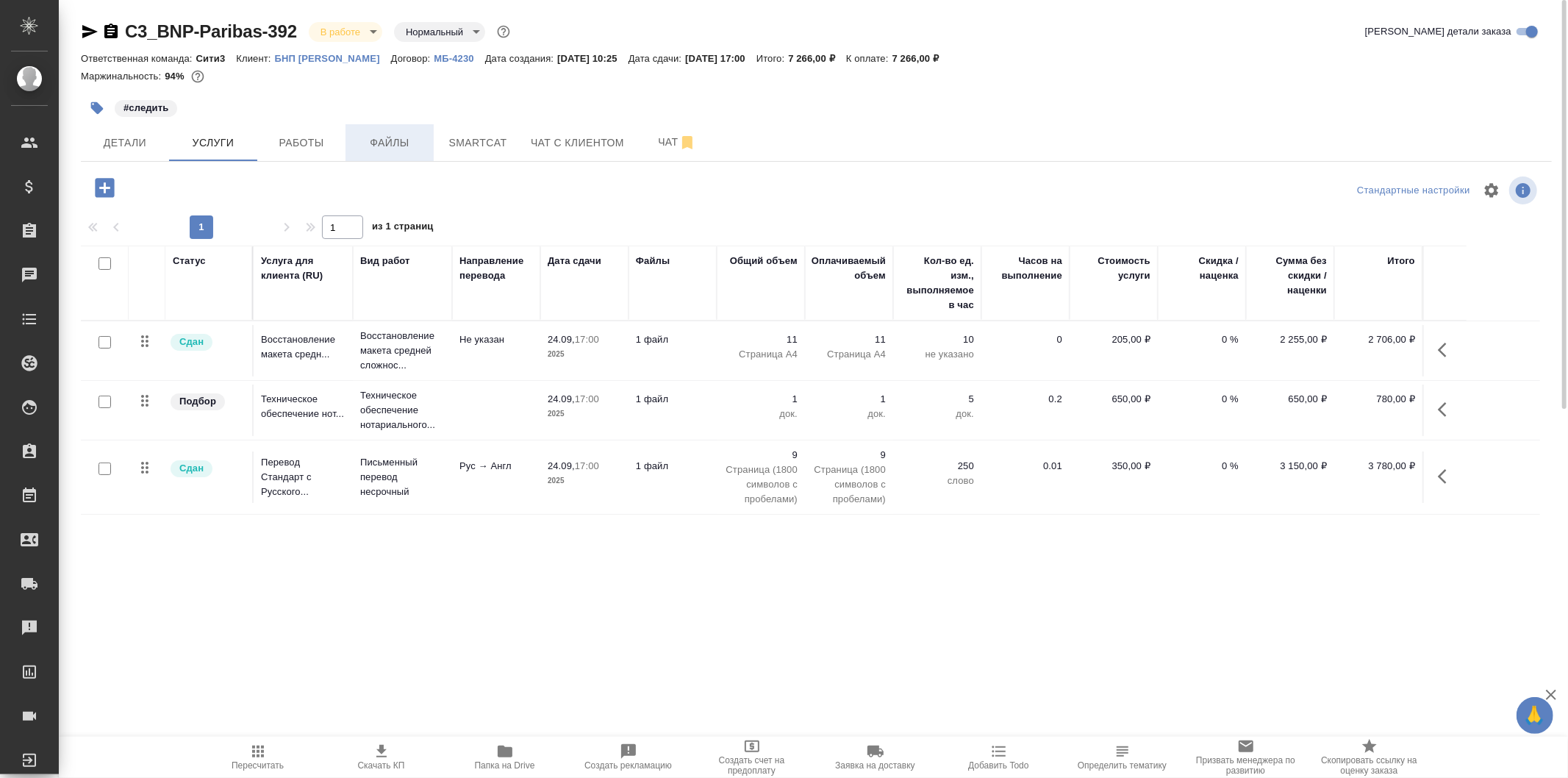
click at [394, 150] on span "Файлы" at bounding box center [390, 142] width 71 height 18
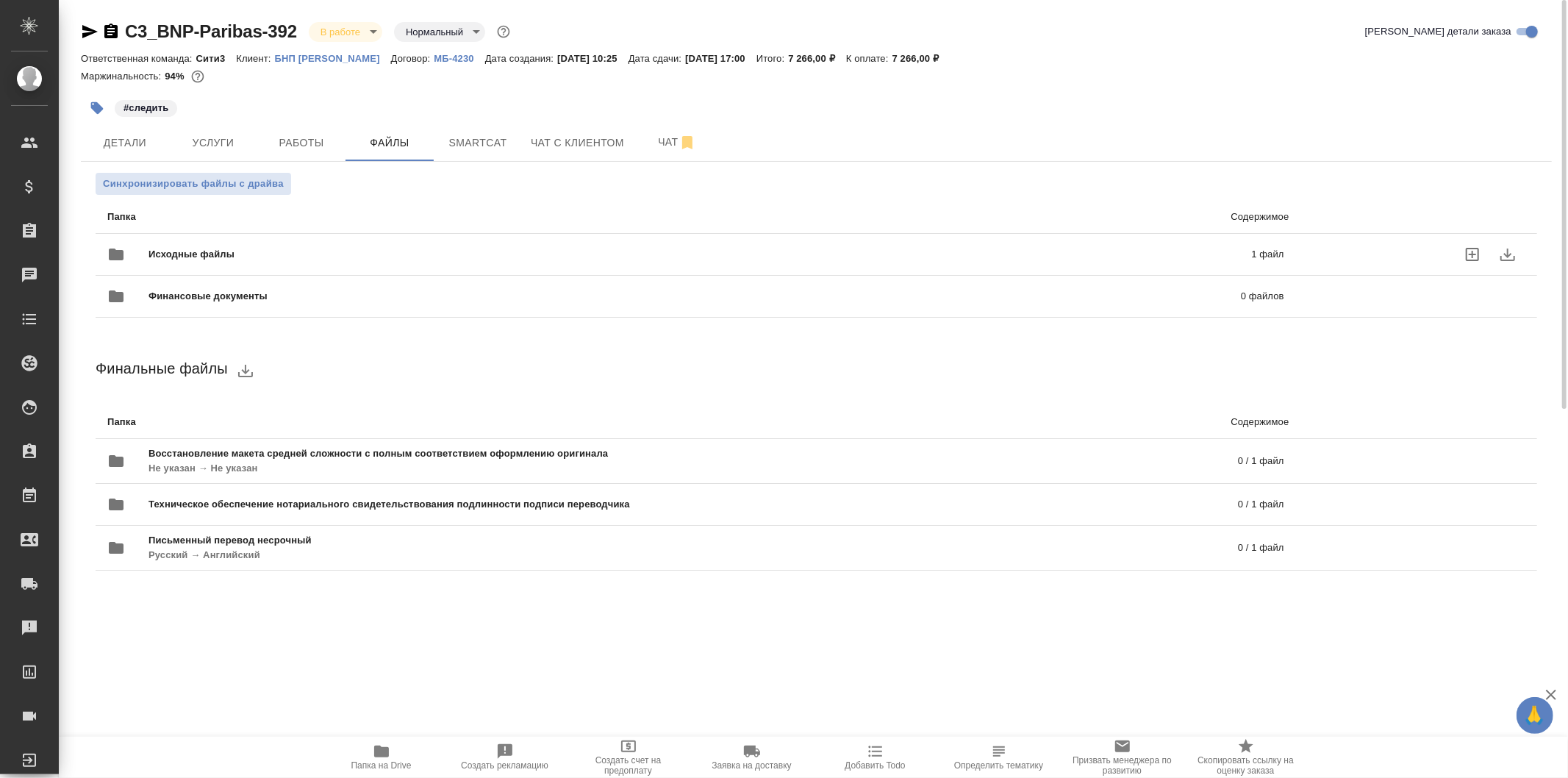
click at [533, 254] on span "Исходные файлы" at bounding box center [445, 254] width 595 height 15
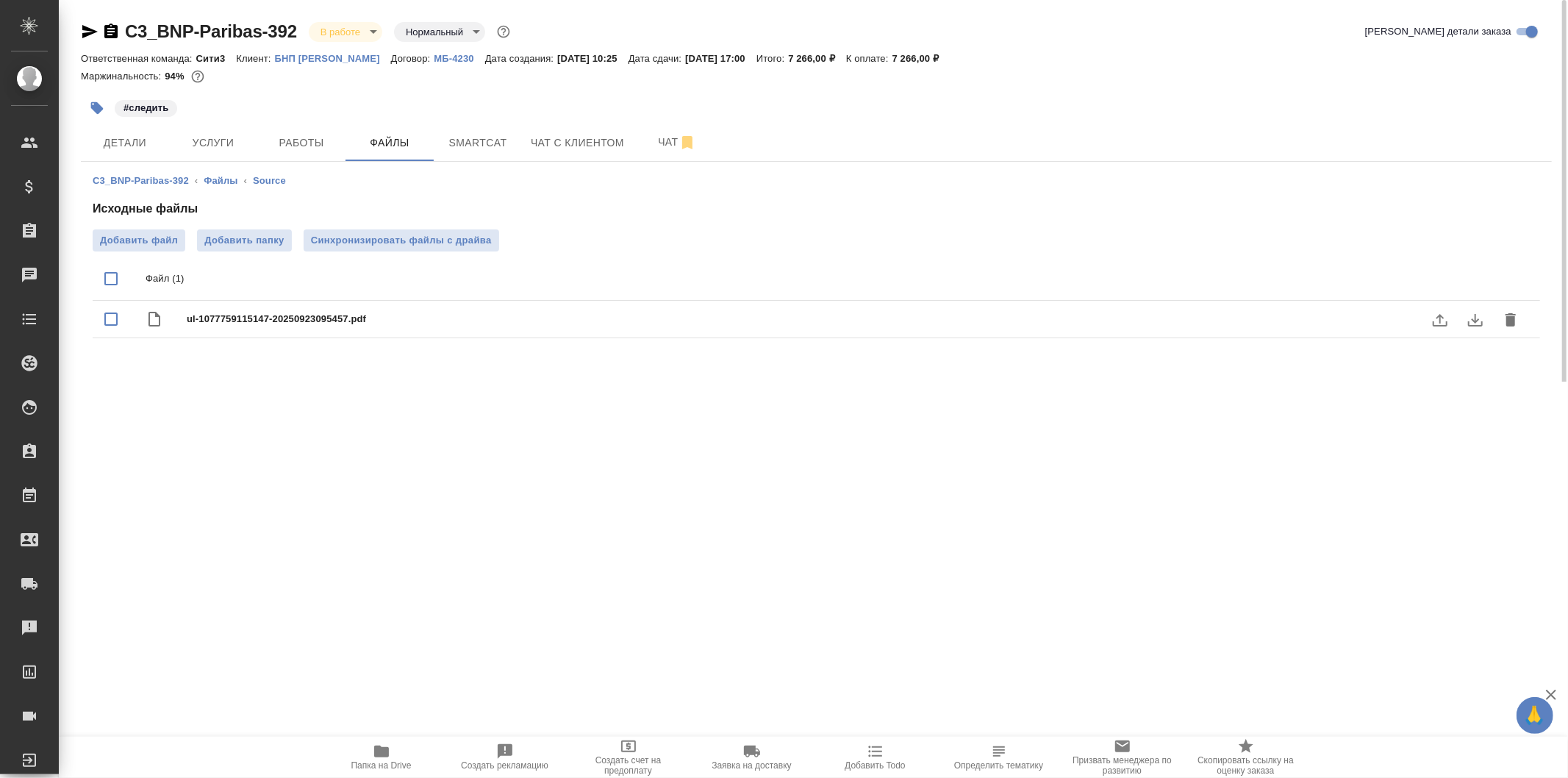
click at [1482, 314] on icon "download" at bounding box center [1476, 320] width 17 height 17
click at [216, 134] on span "Услуги" at bounding box center [214, 142] width 71 height 18
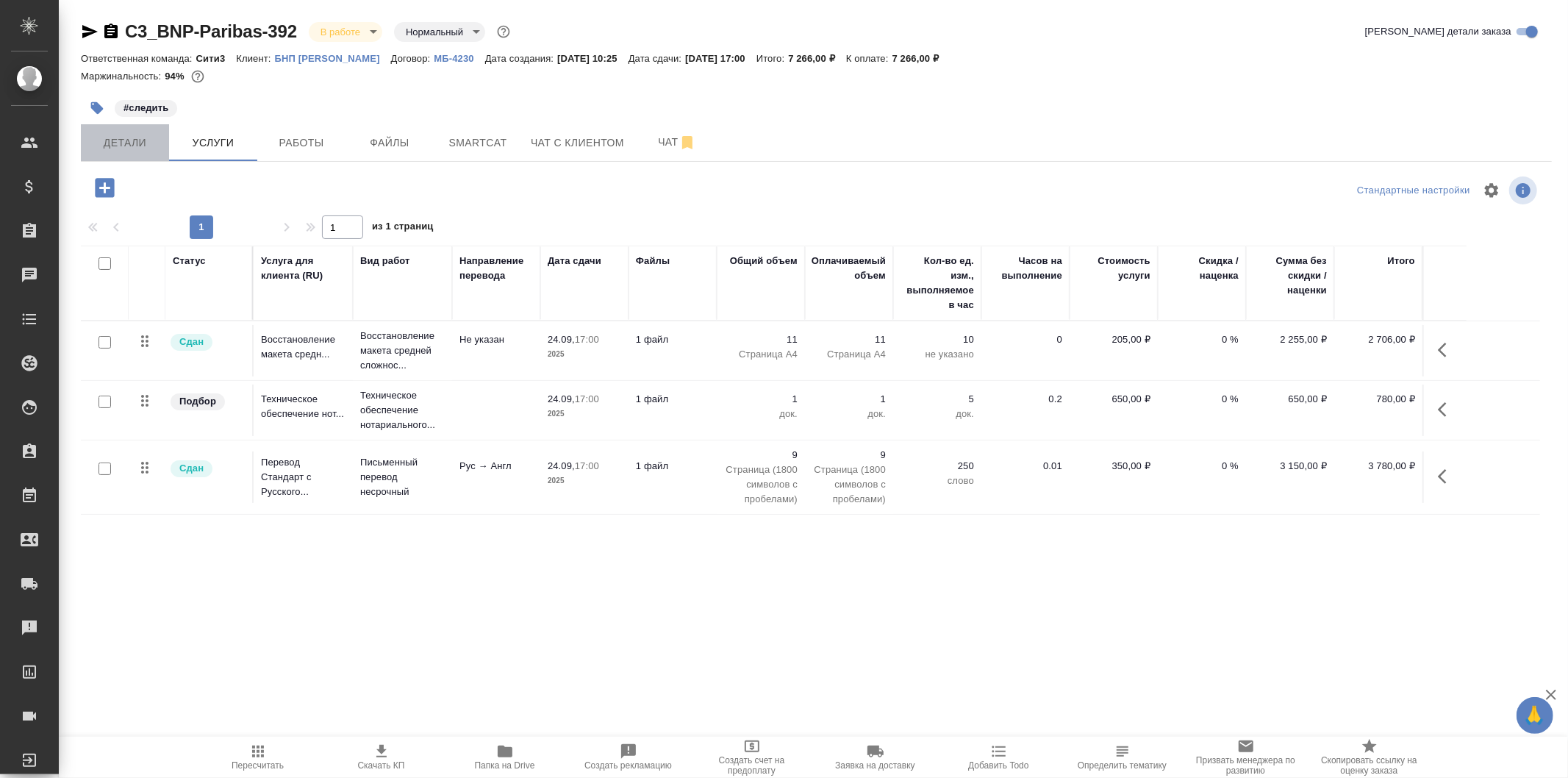
click at [146, 138] on span "Детали" at bounding box center [125, 142] width 71 height 18
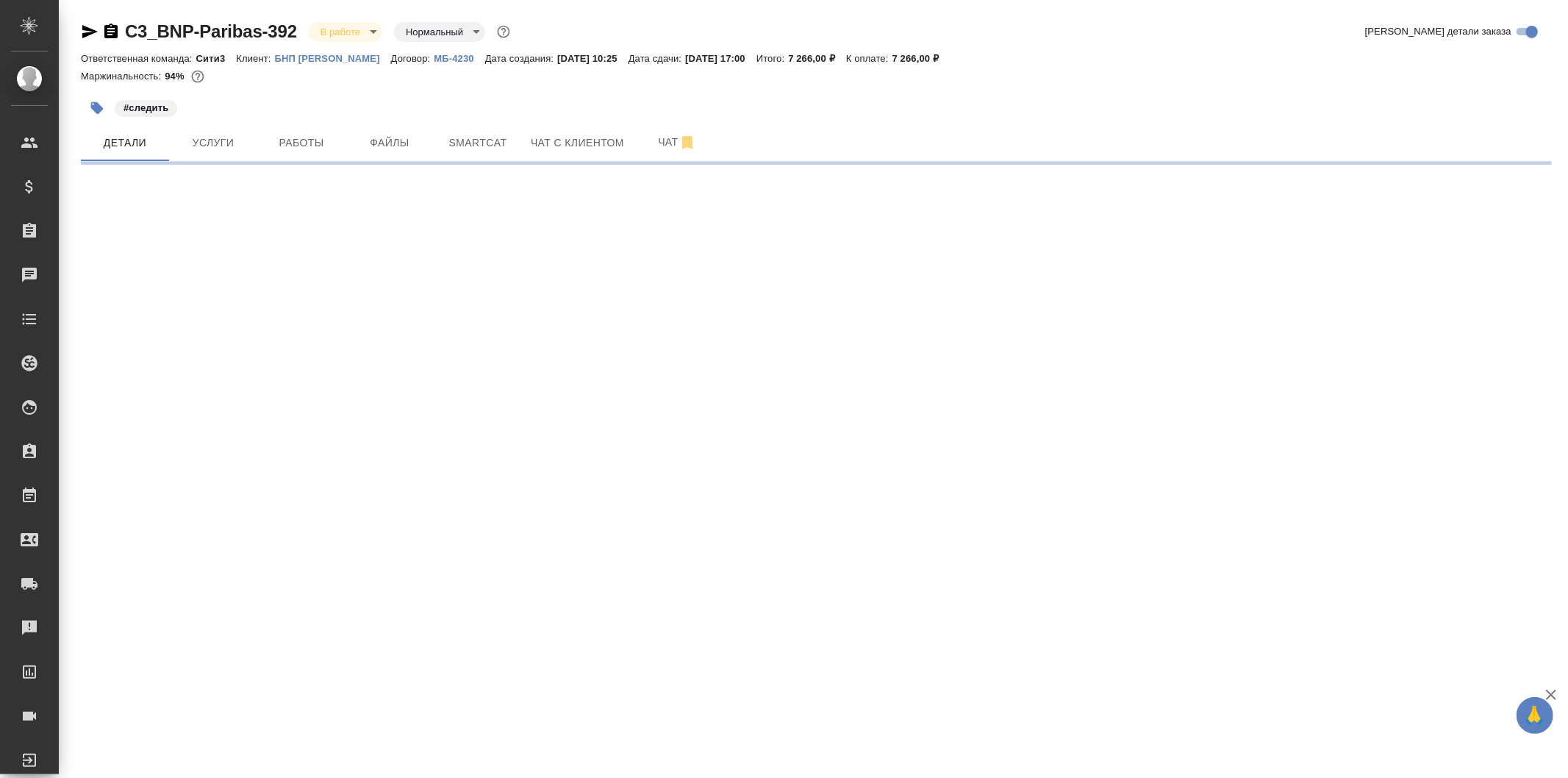
select select "RU"
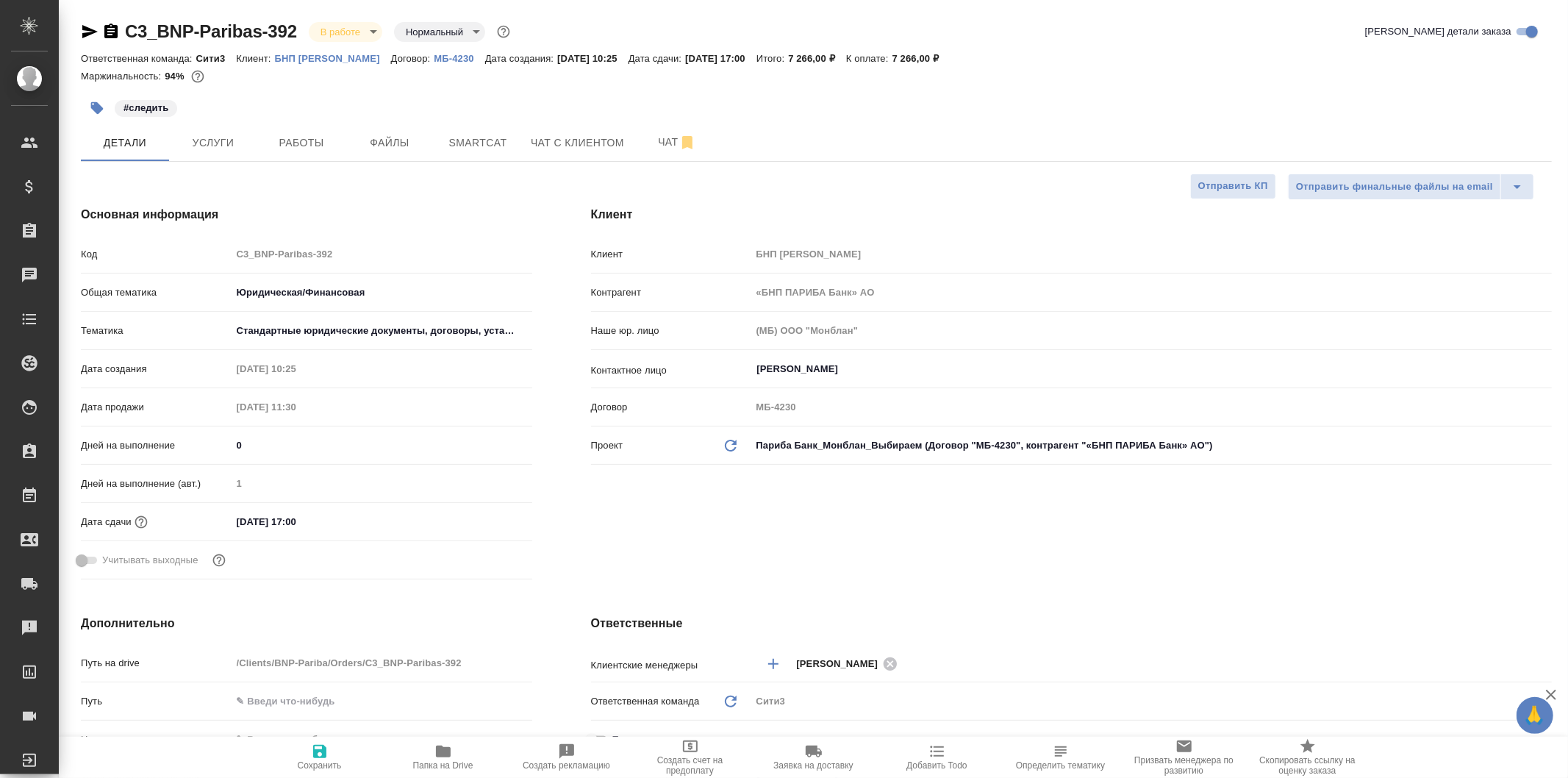
type textarea "x"
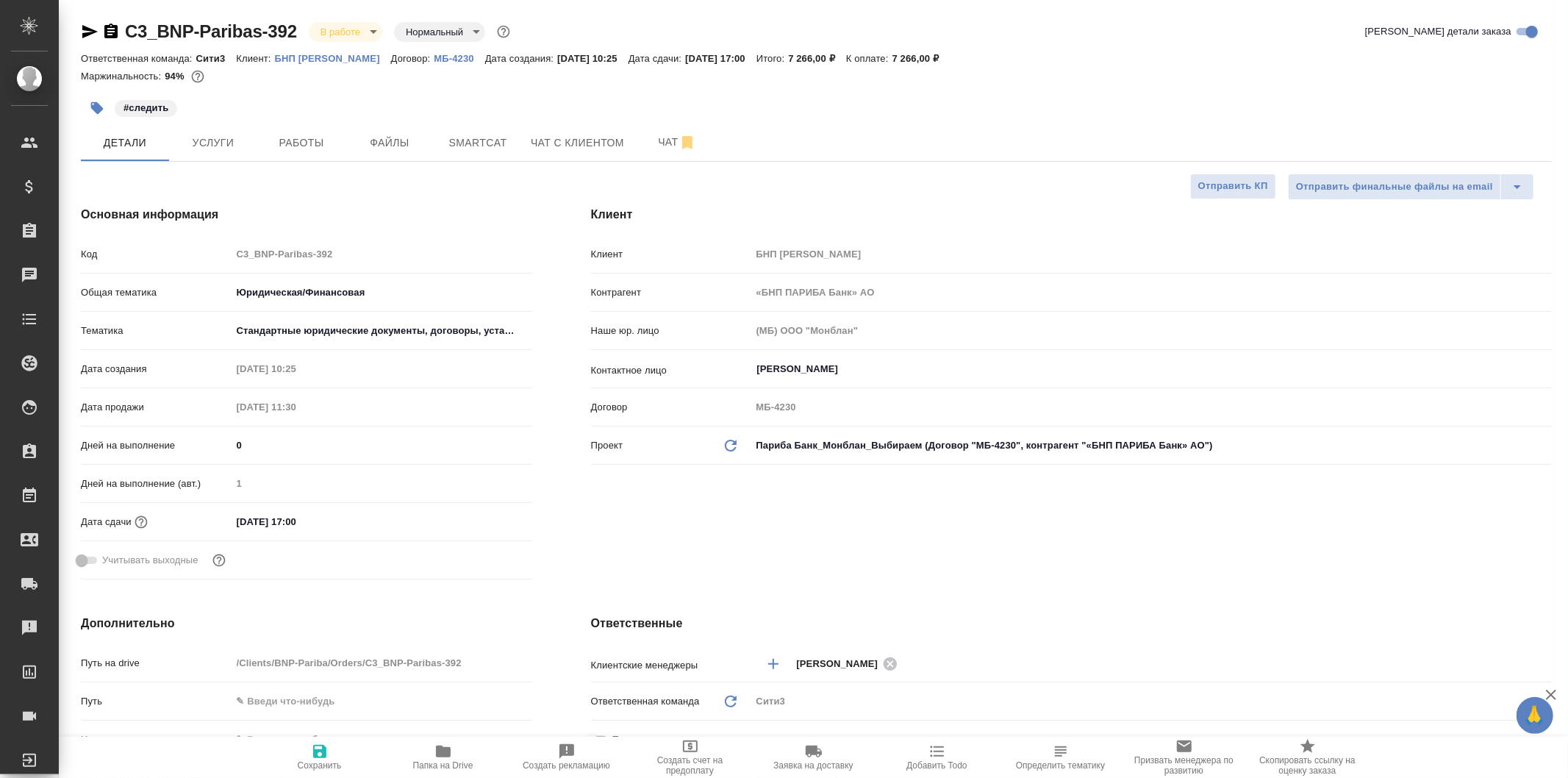
type textarea "x"
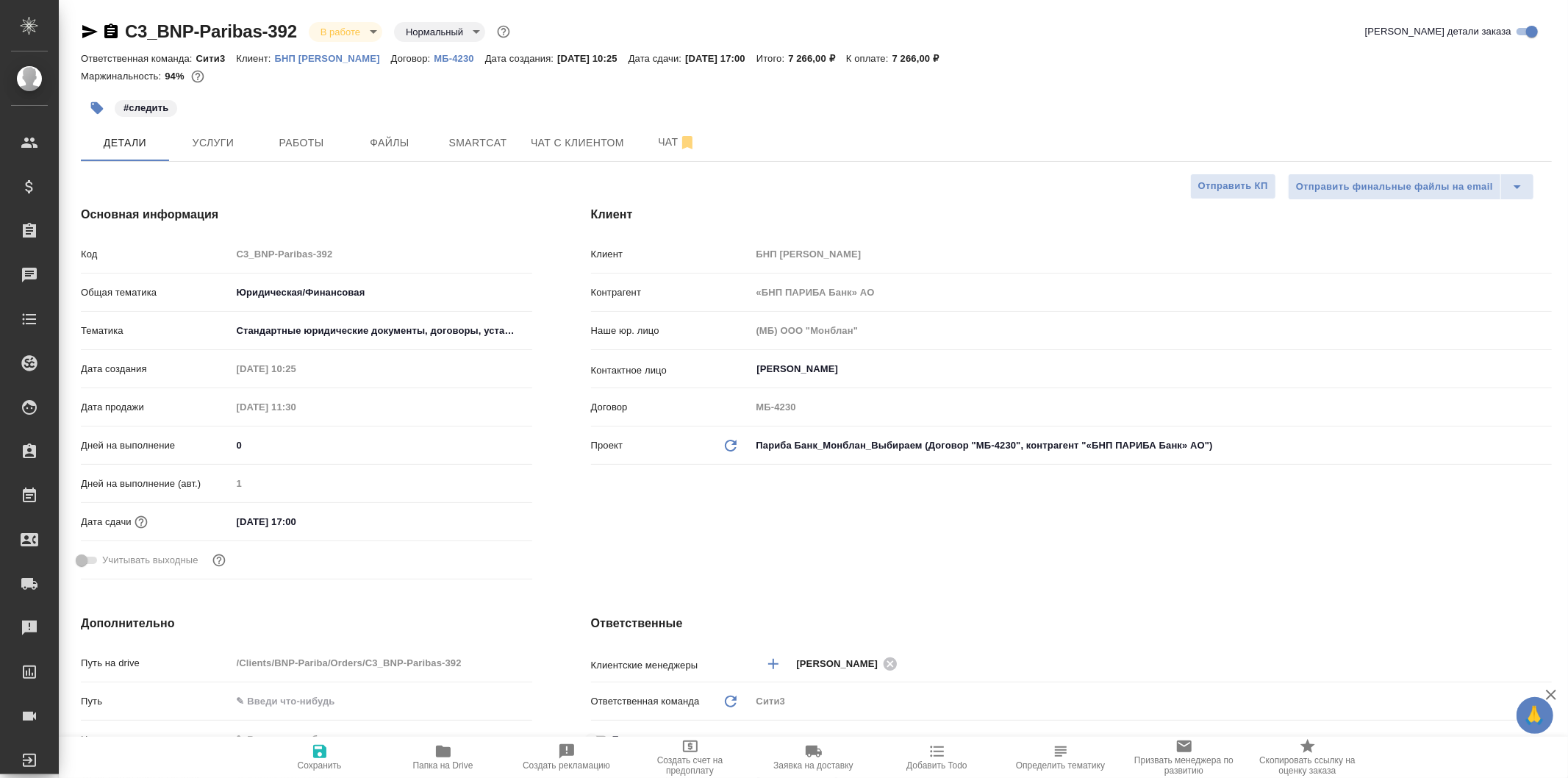
type textarea "x"
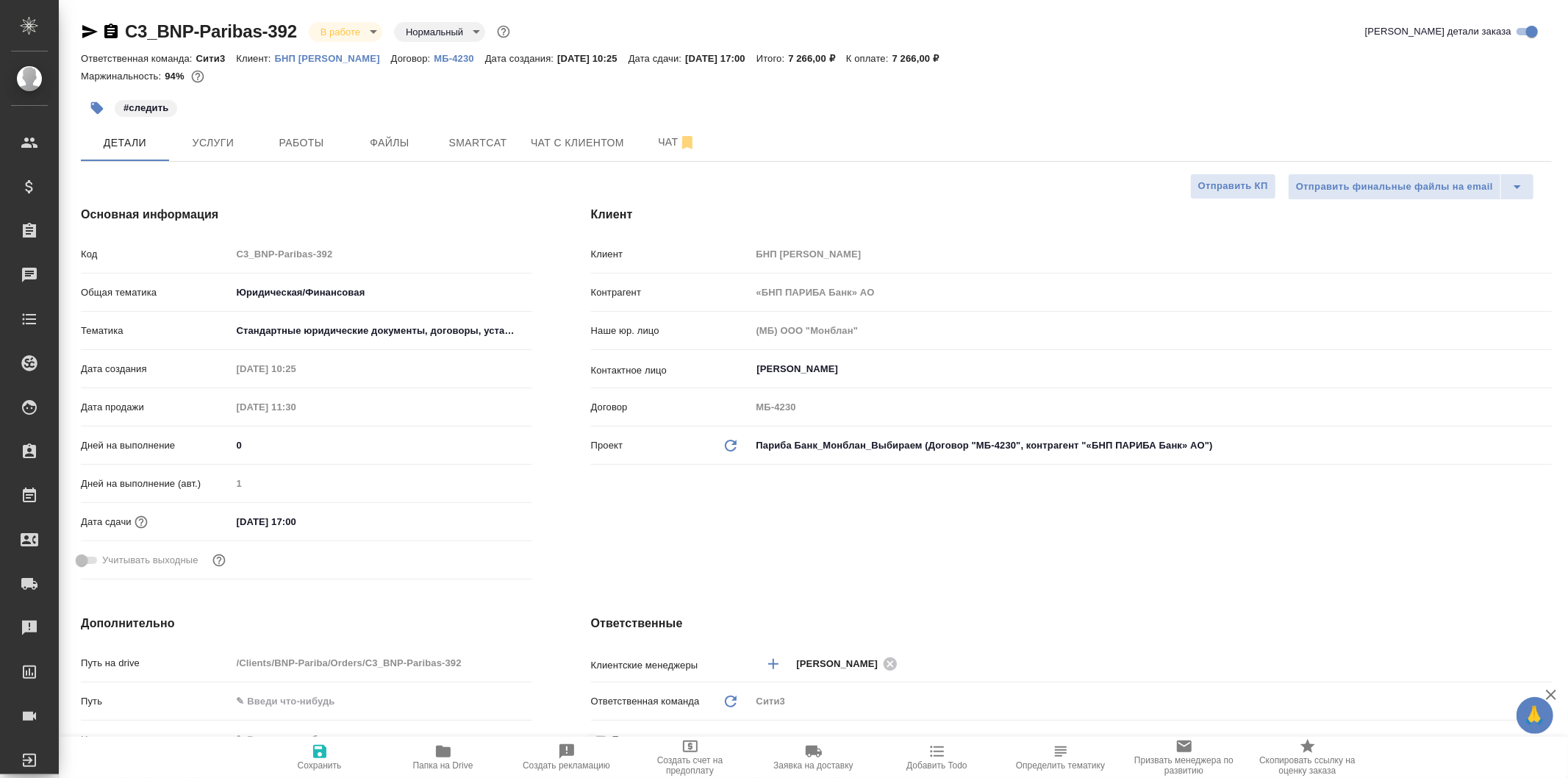
type textarea "x"
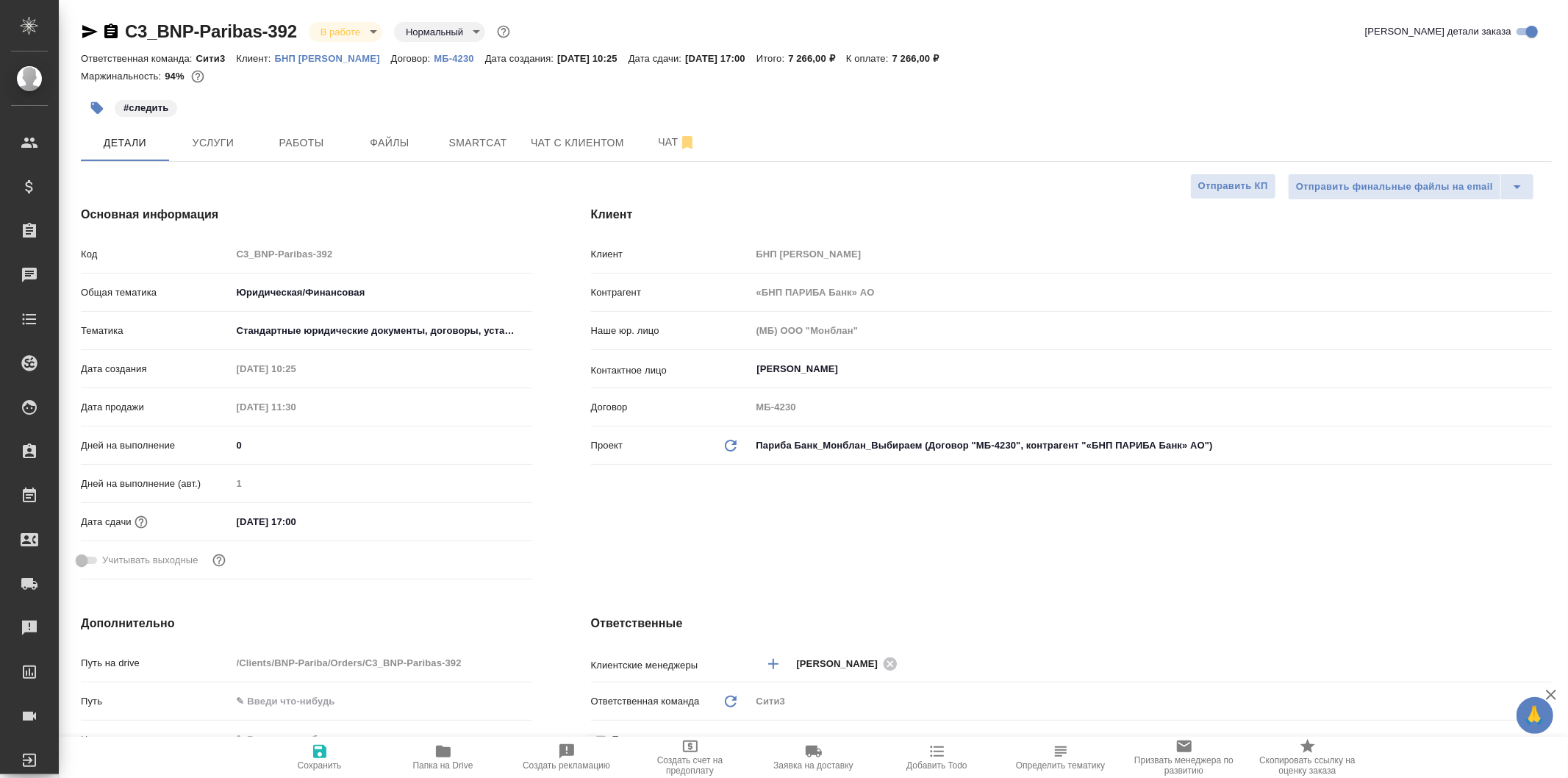
type textarea "x"
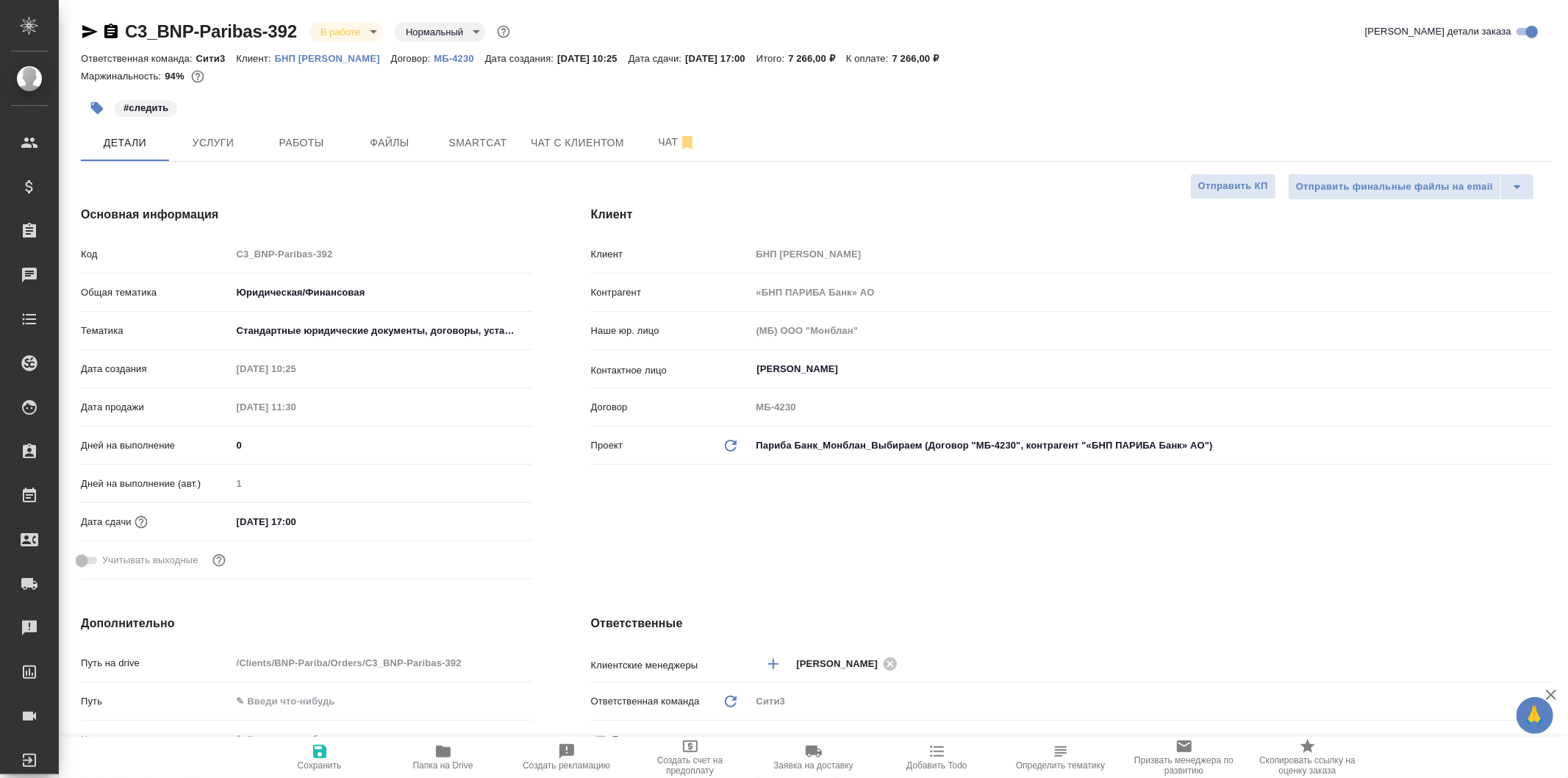
type textarea "x"
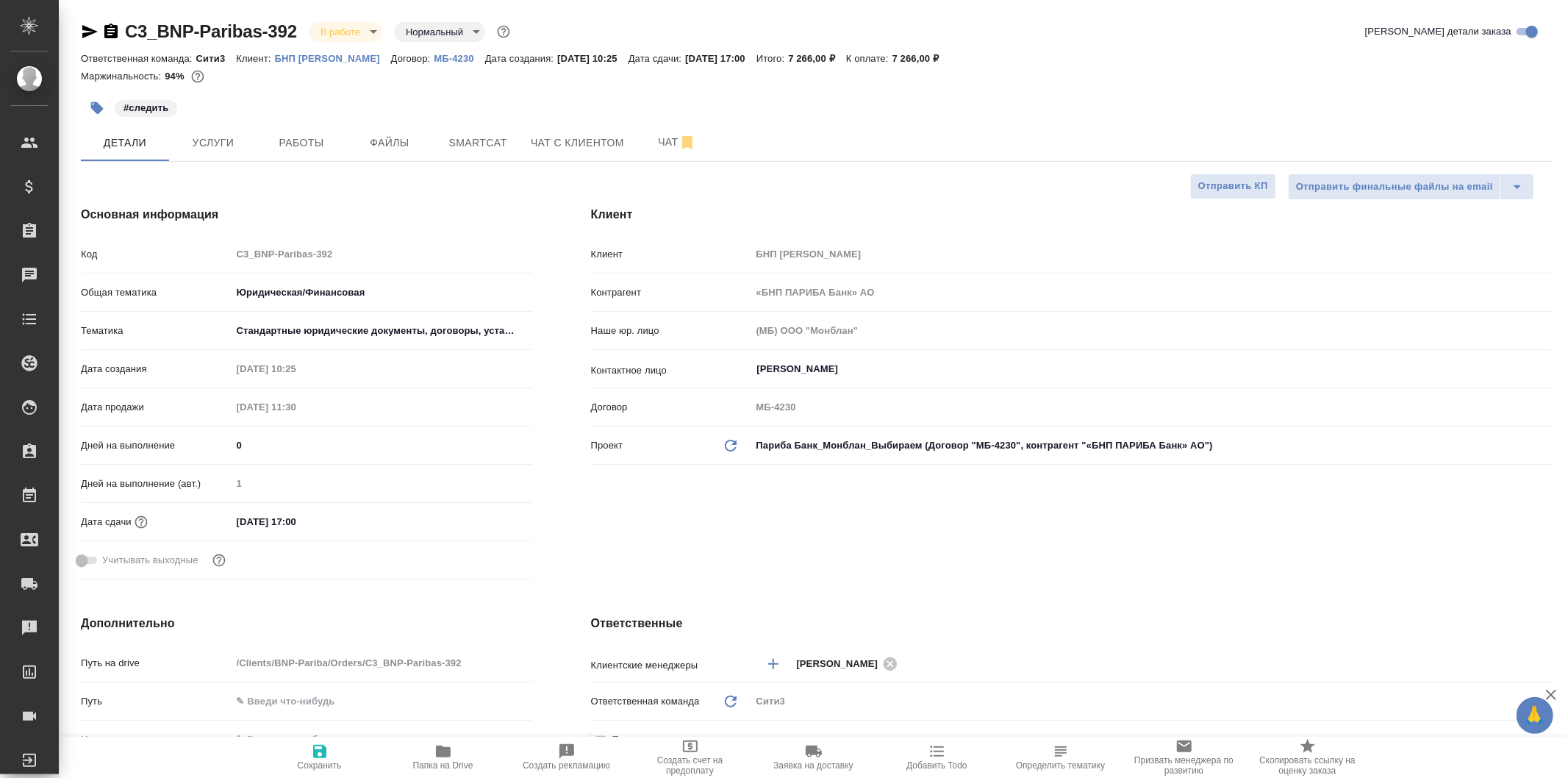
type textarea "x"
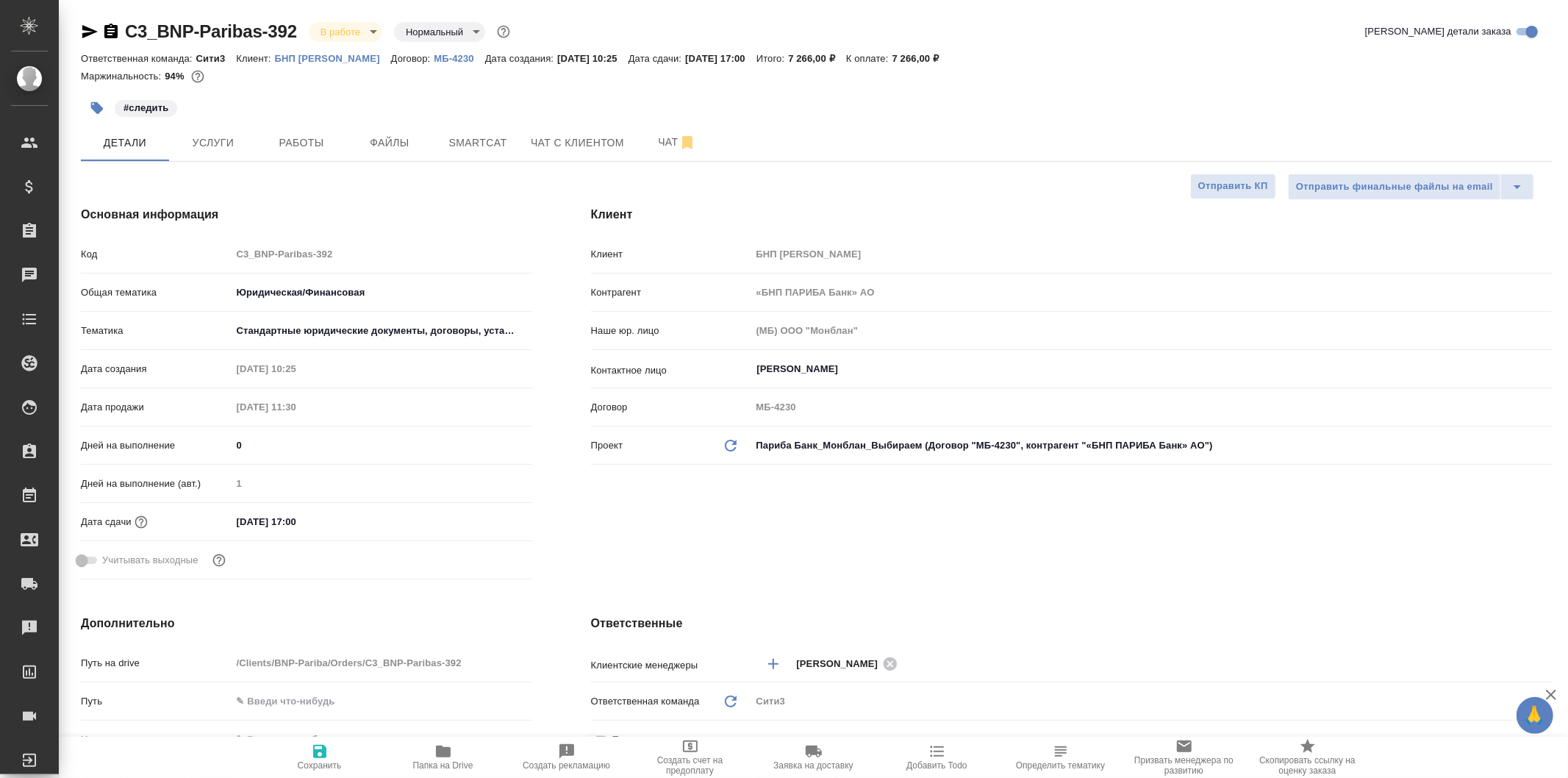
type textarea "x"
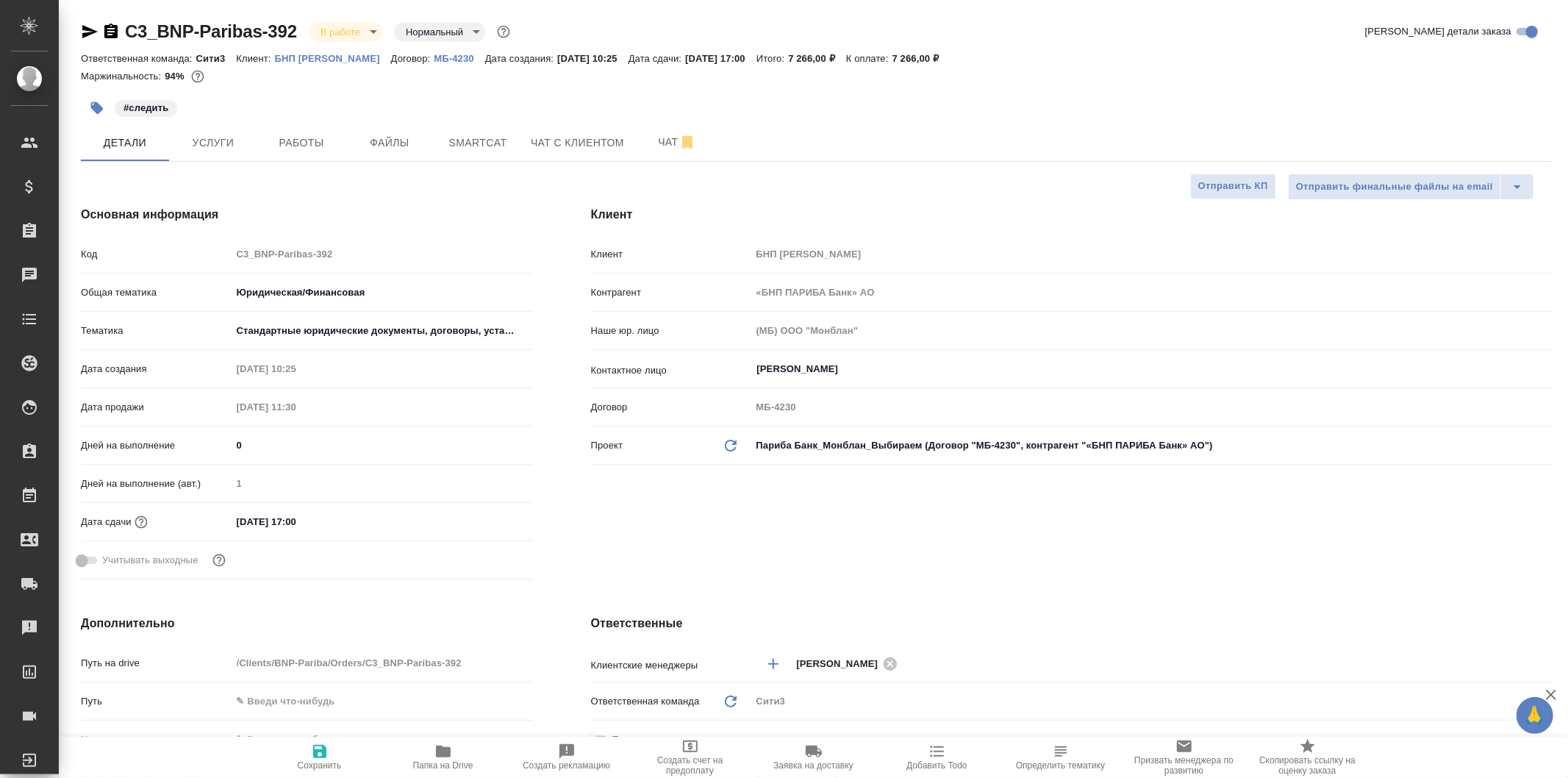
type textarea "x"
click at [415, 135] on span "Файлы" at bounding box center [390, 142] width 71 height 18
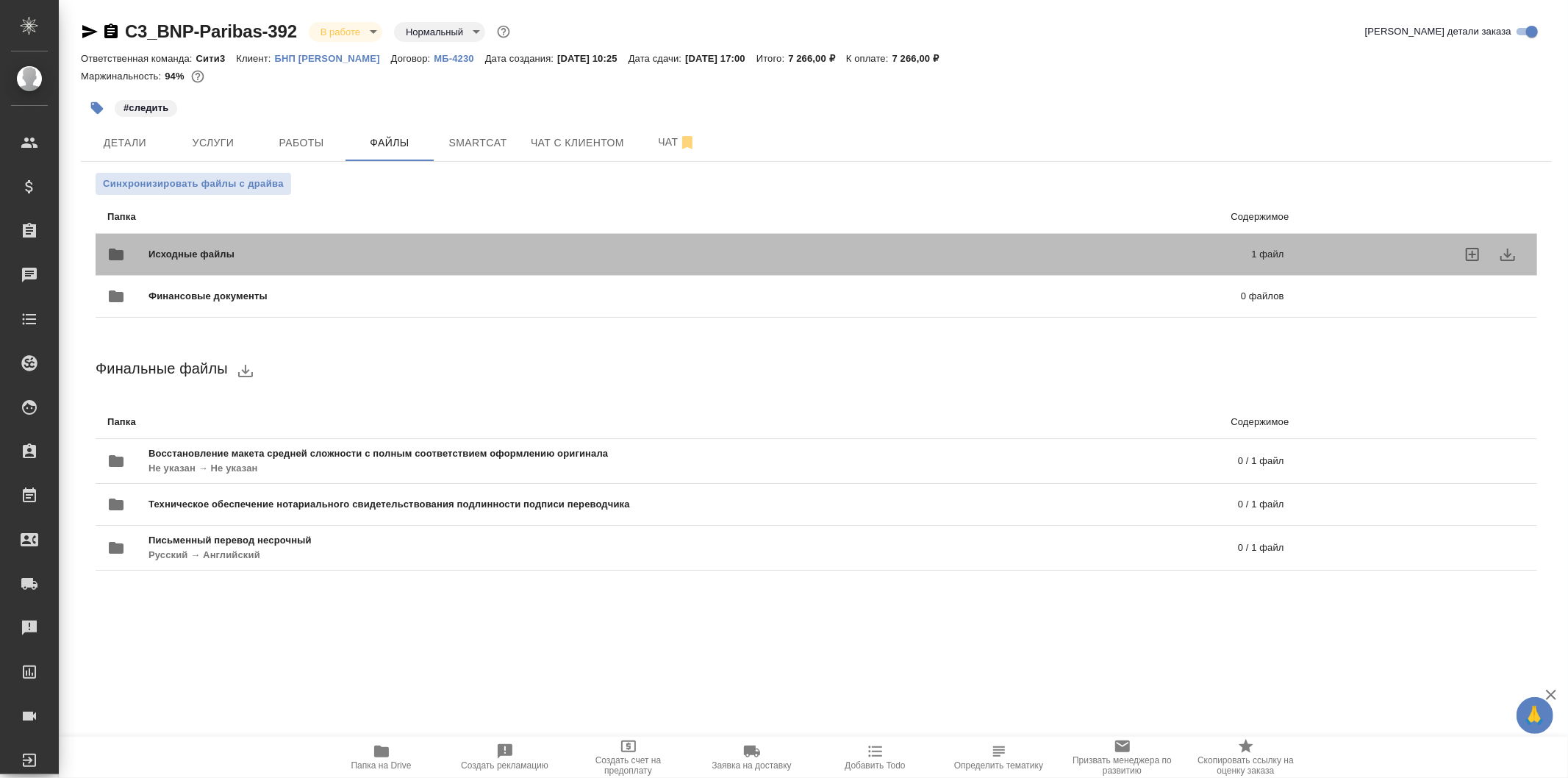
click at [409, 263] on div "Исходные файлы 1 файл" at bounding box center [696, 254] width 1177 height 35
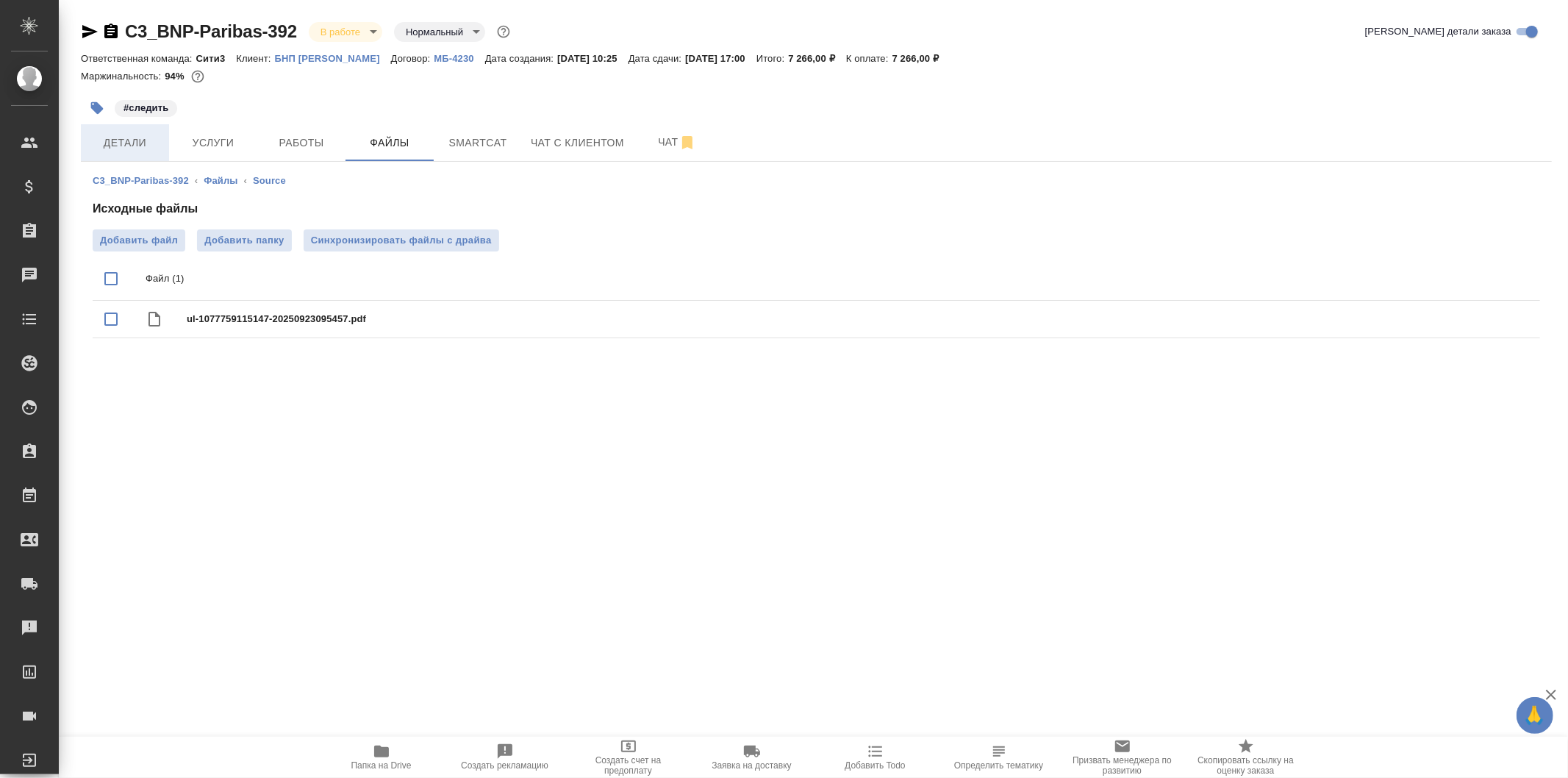
click at [140, 139] on span "Детали" at bounding box center [125, 142] width 71 height 18
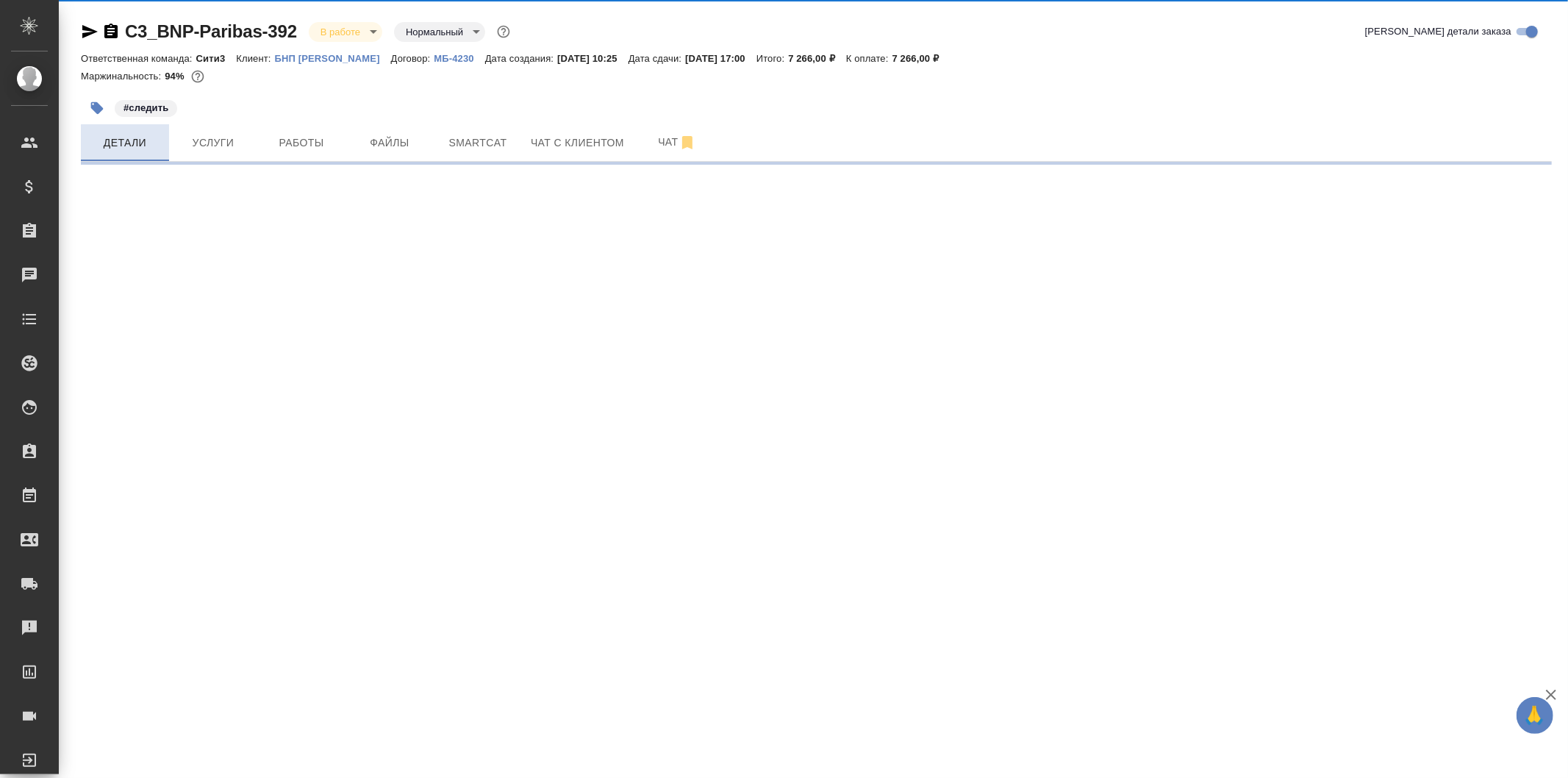
select select "RU"
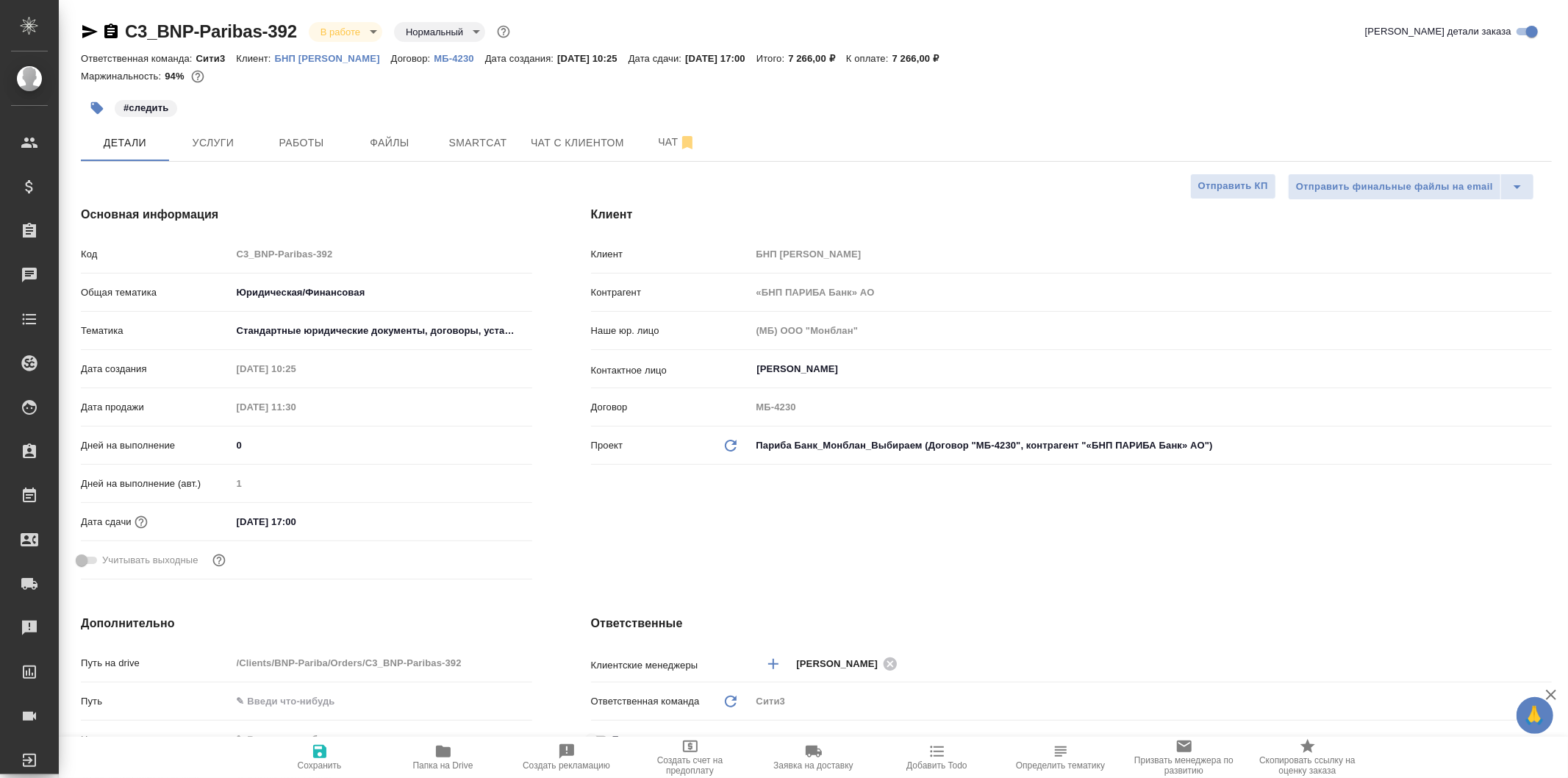
type textarea "x"
type input "Тарабановская Анастасия"
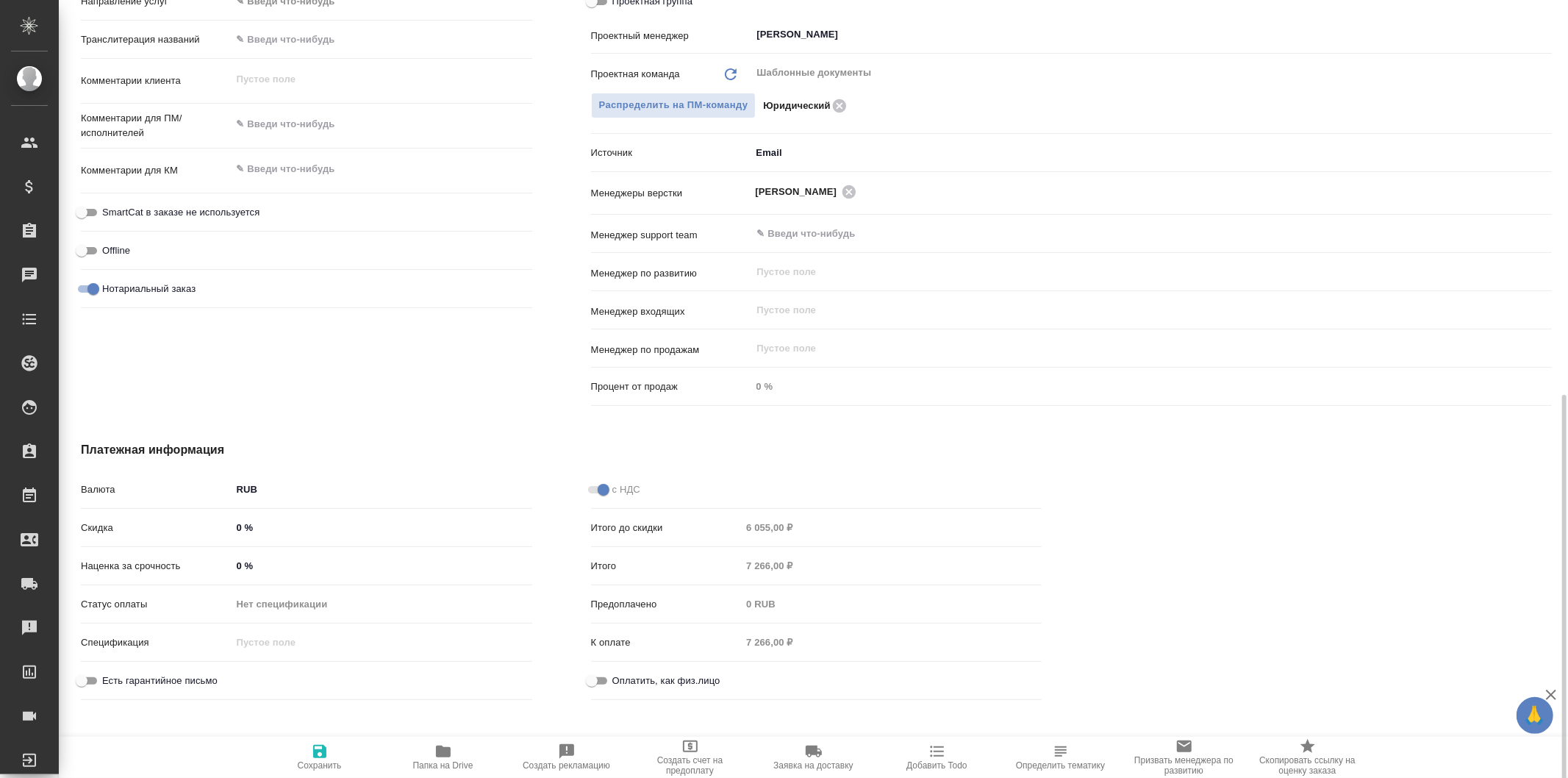
scroll to position [751, 0]
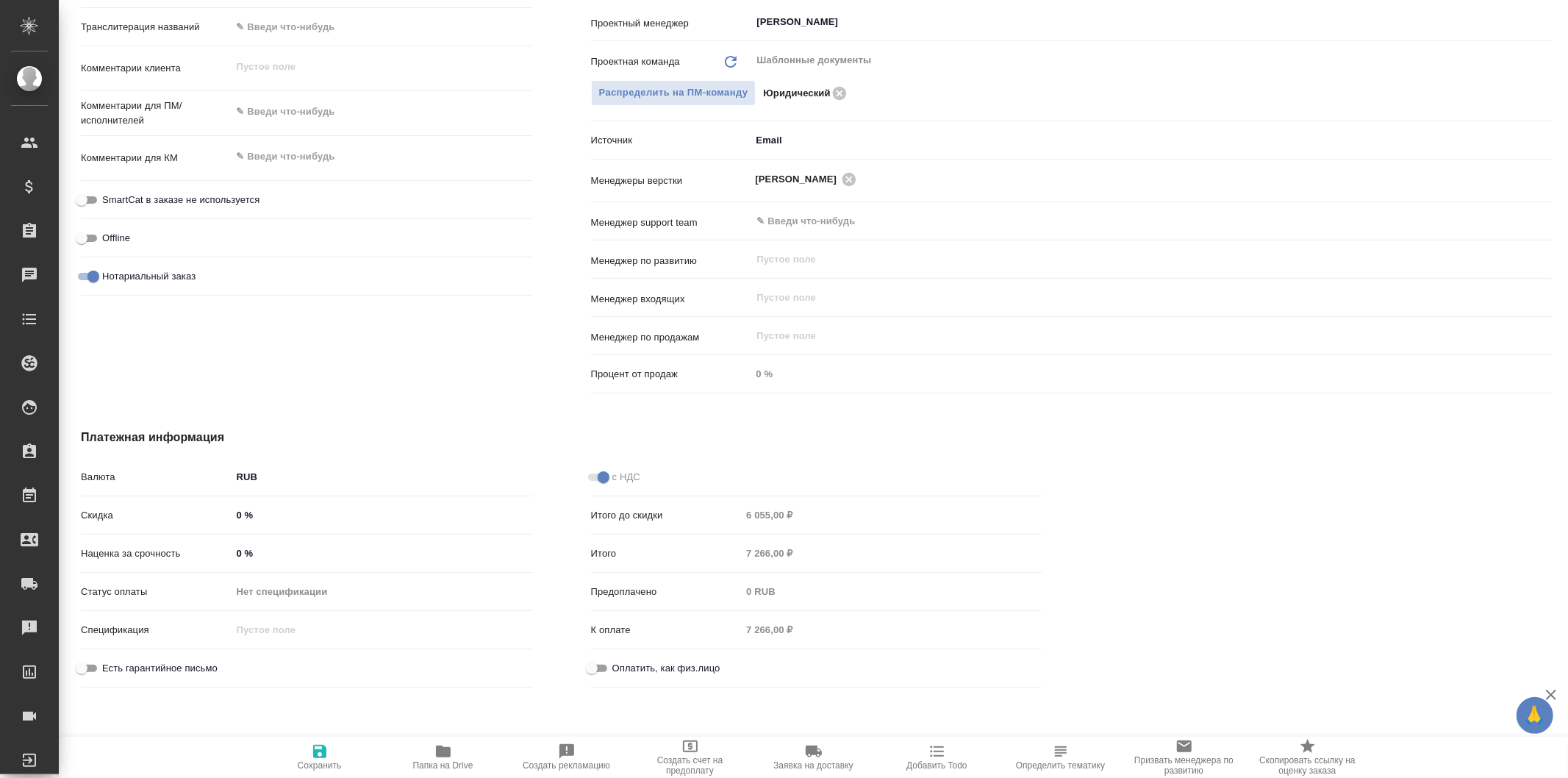
type textarea "x"
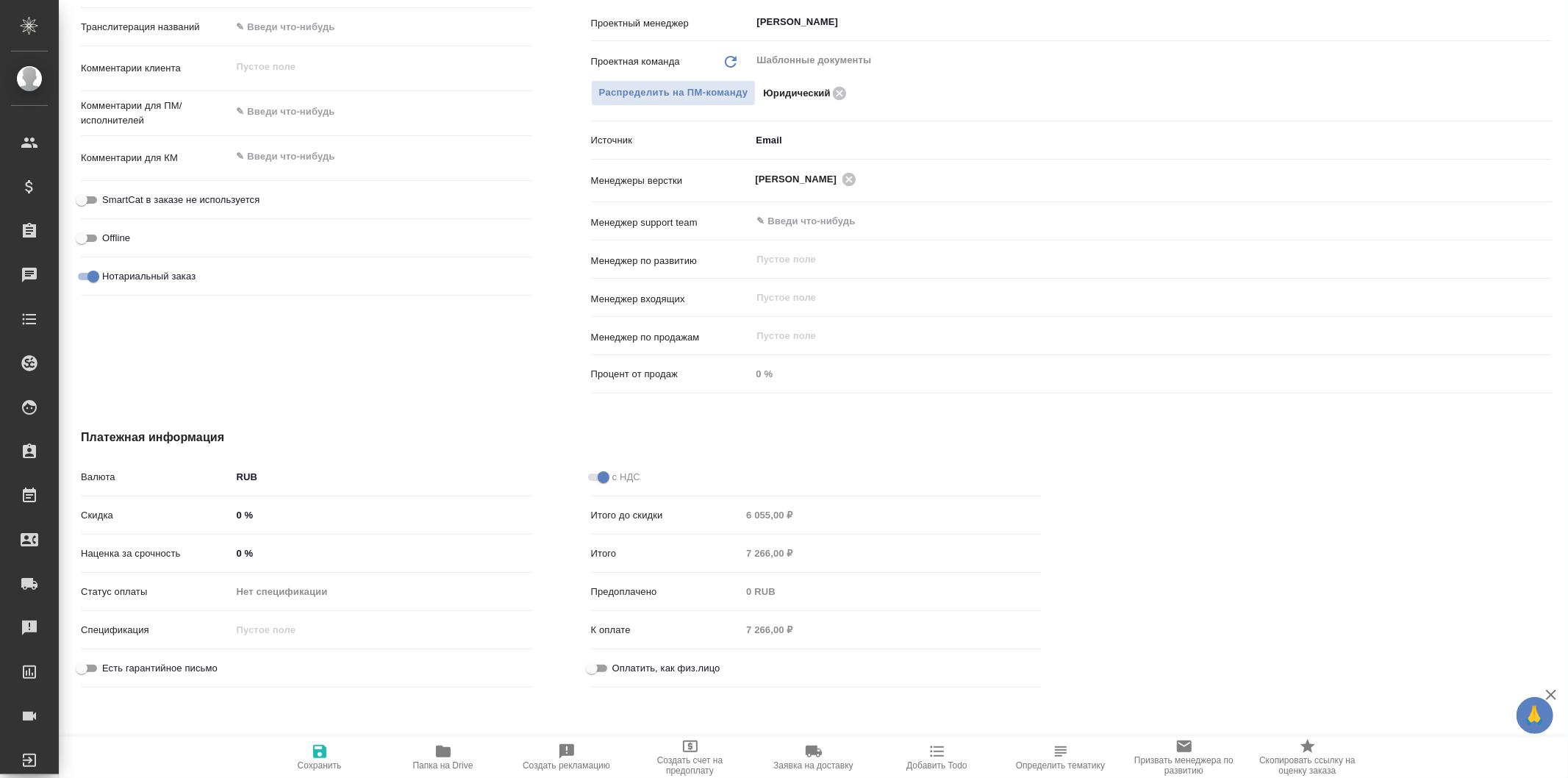
type textarea "x"
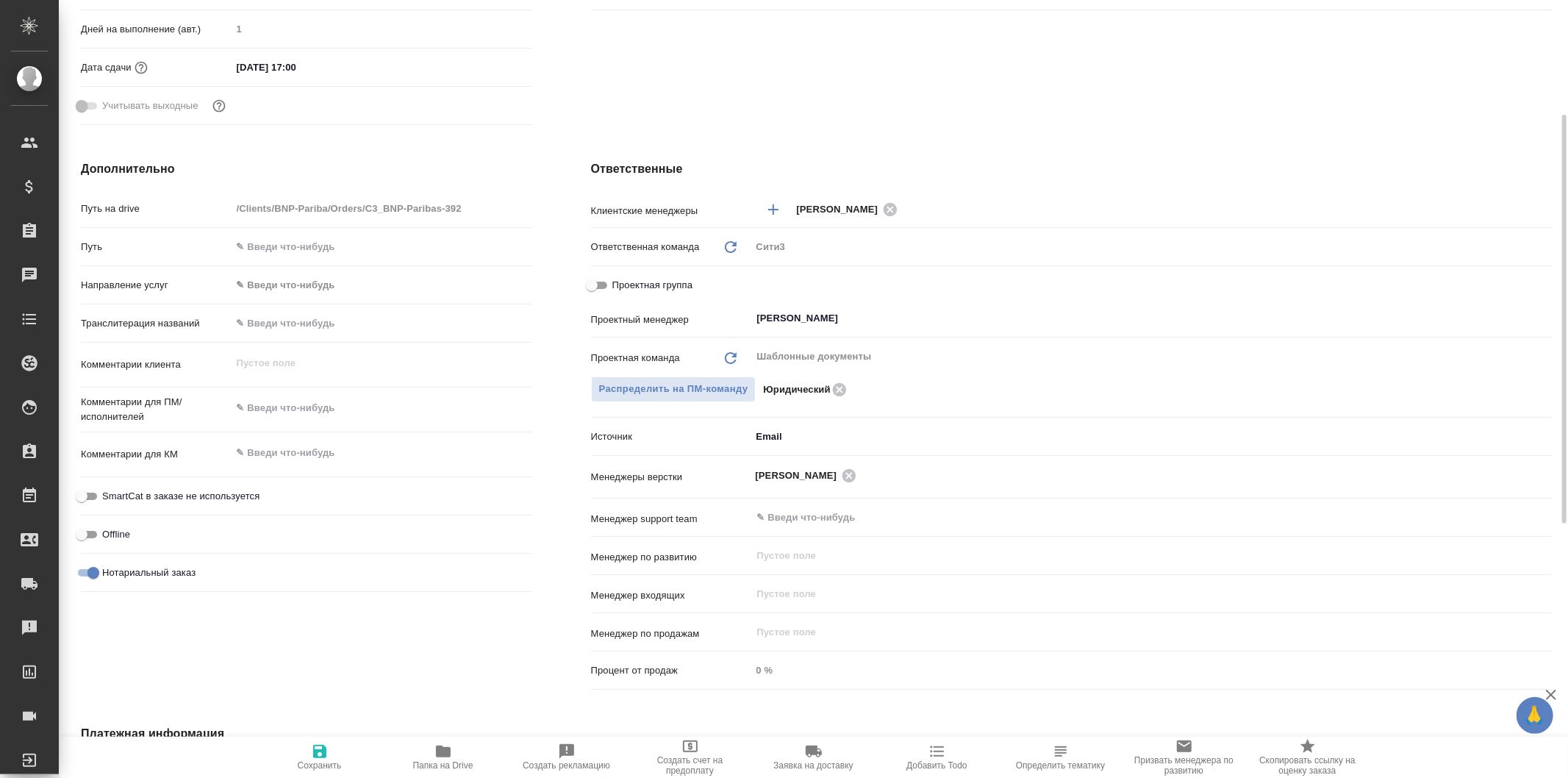
scroll to position [0, 0]
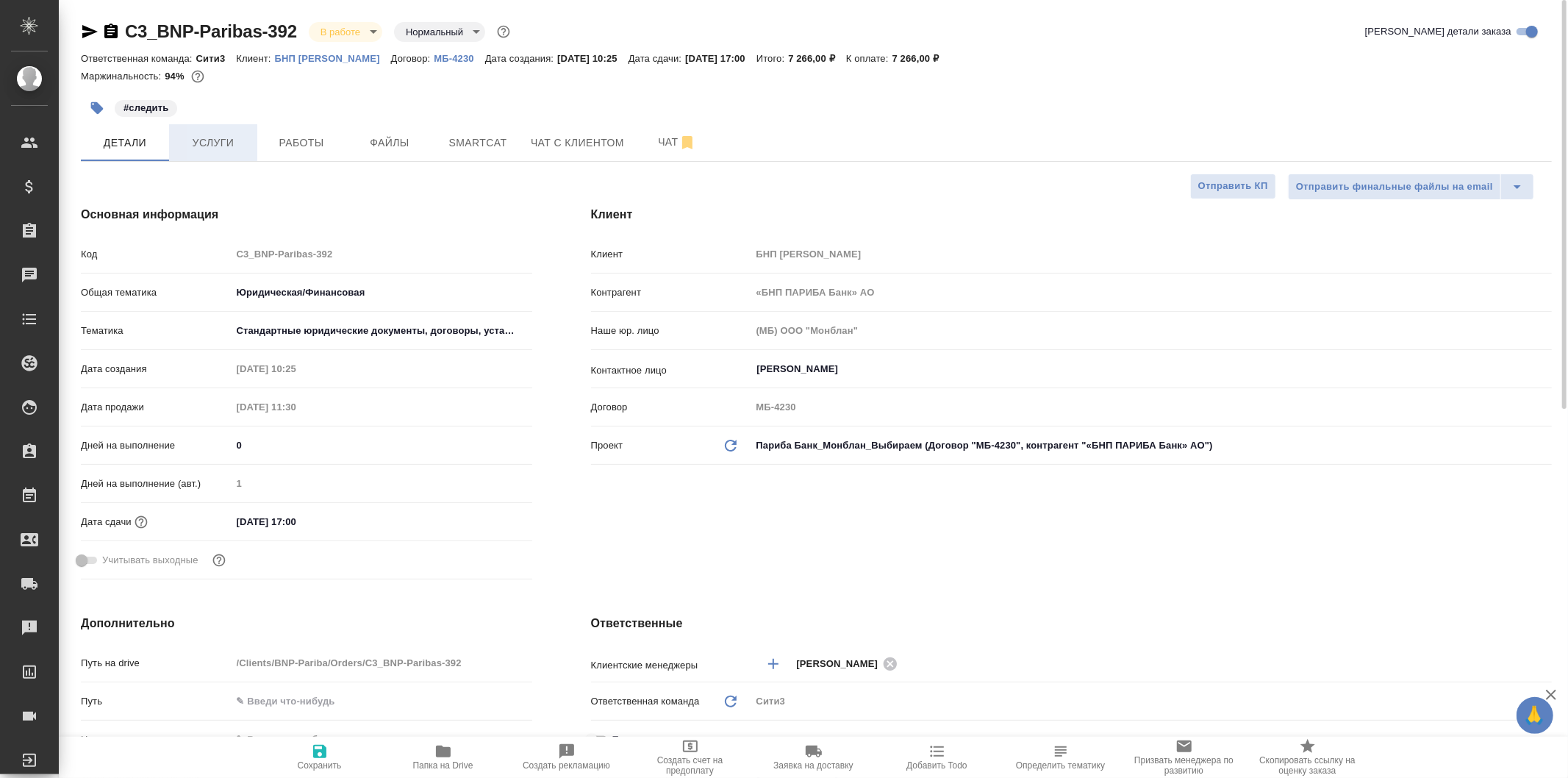
click at [215, 136] on span "Услуги" at bounding box center [214, 142] width 71 height 18
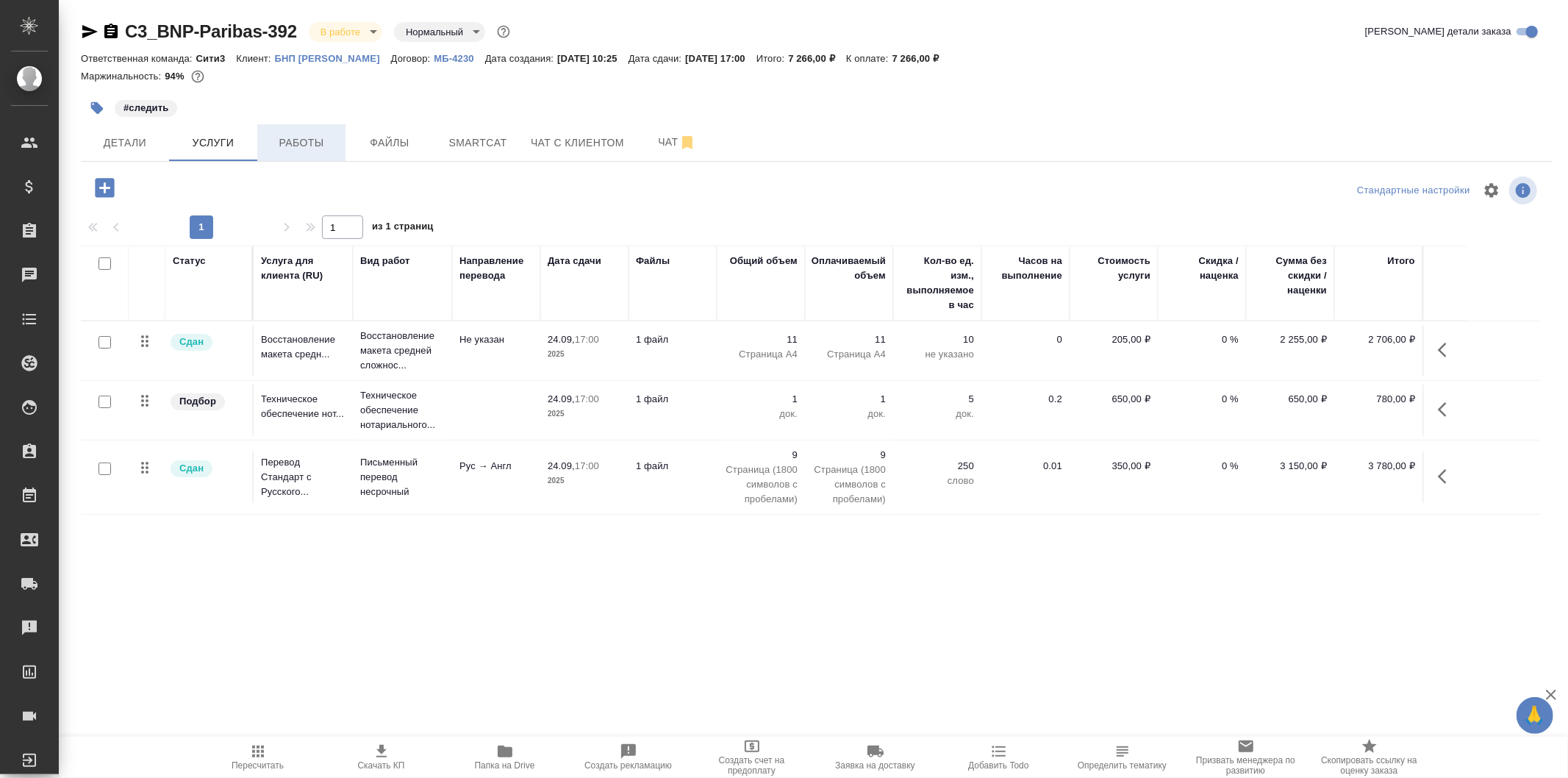
click at [319, 137] on span "Работы" at bounding box center [301, 142] width 71 height 18
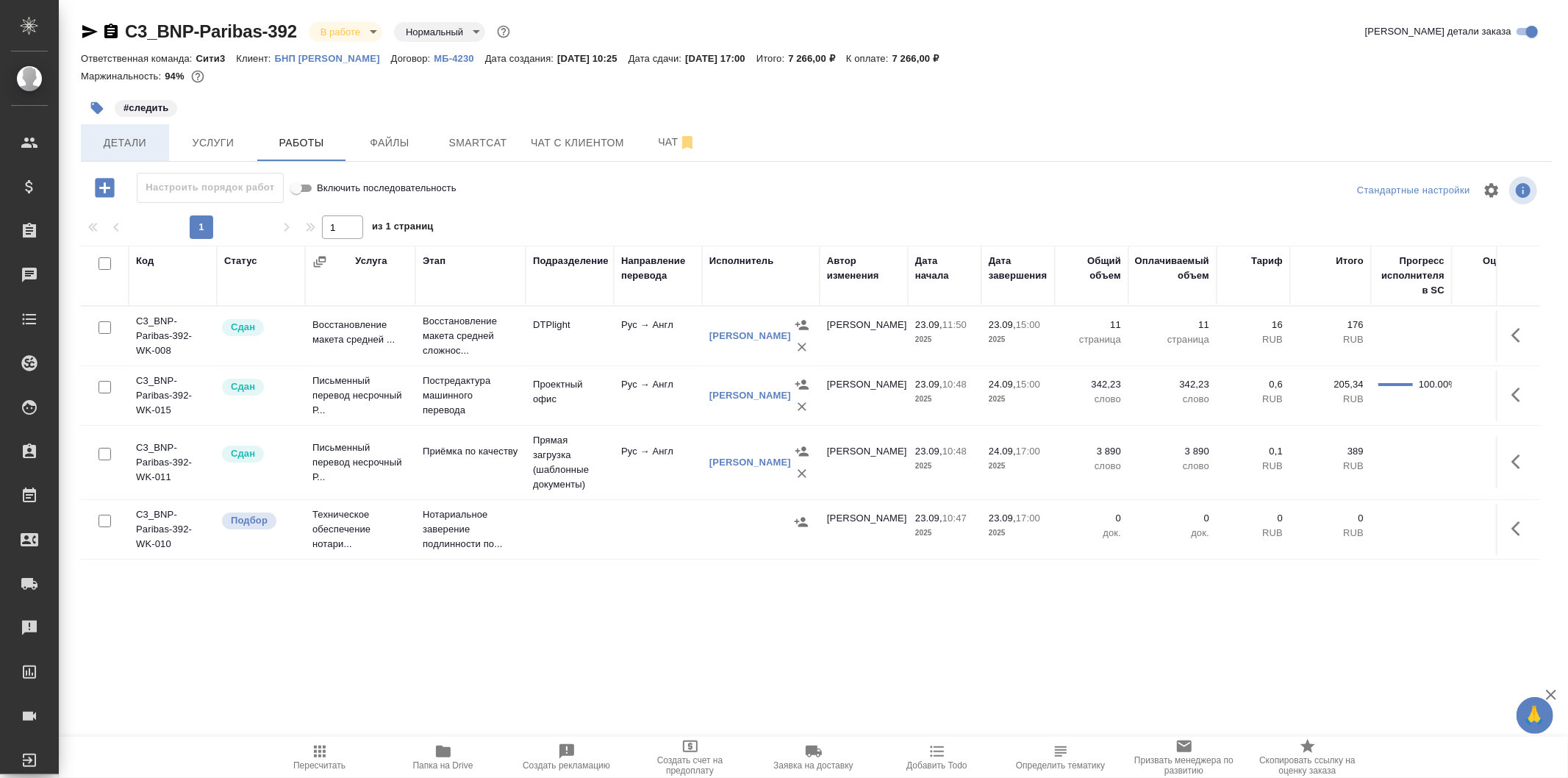
click at [147, 150] on span "Детали" at bounding box center [125, 142] width 71 height 18
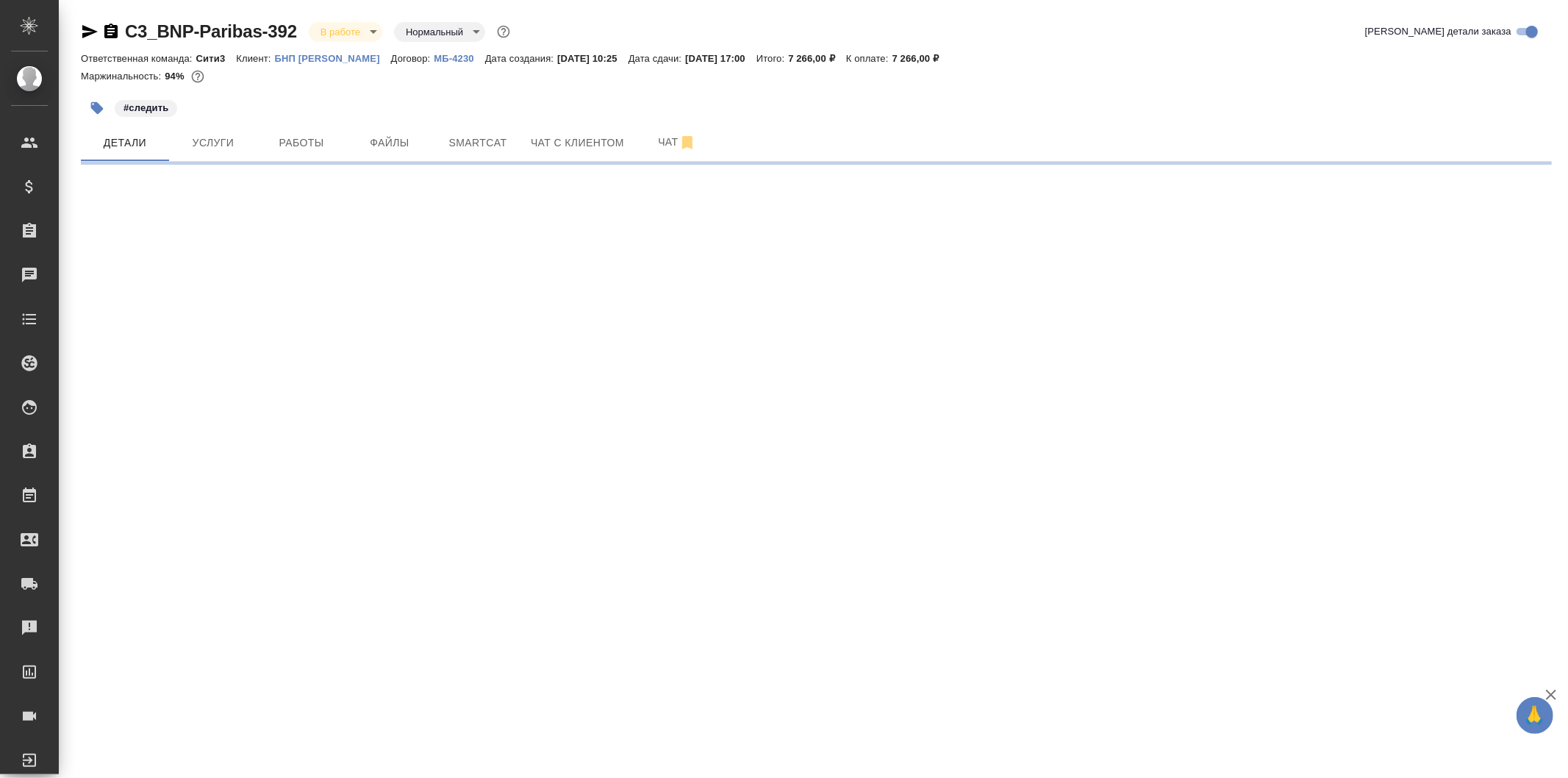
select select "RU"
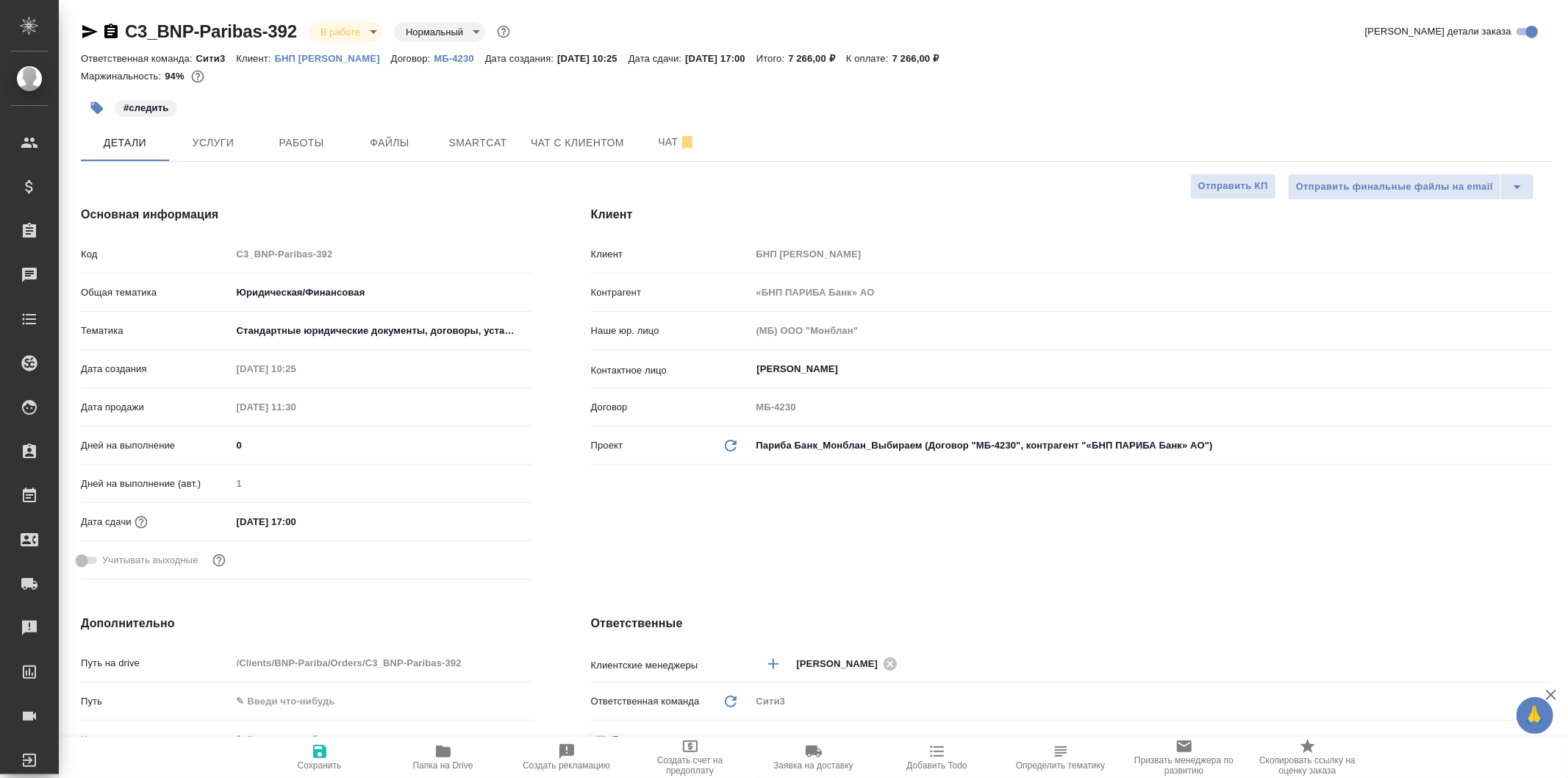
type textarea "x"
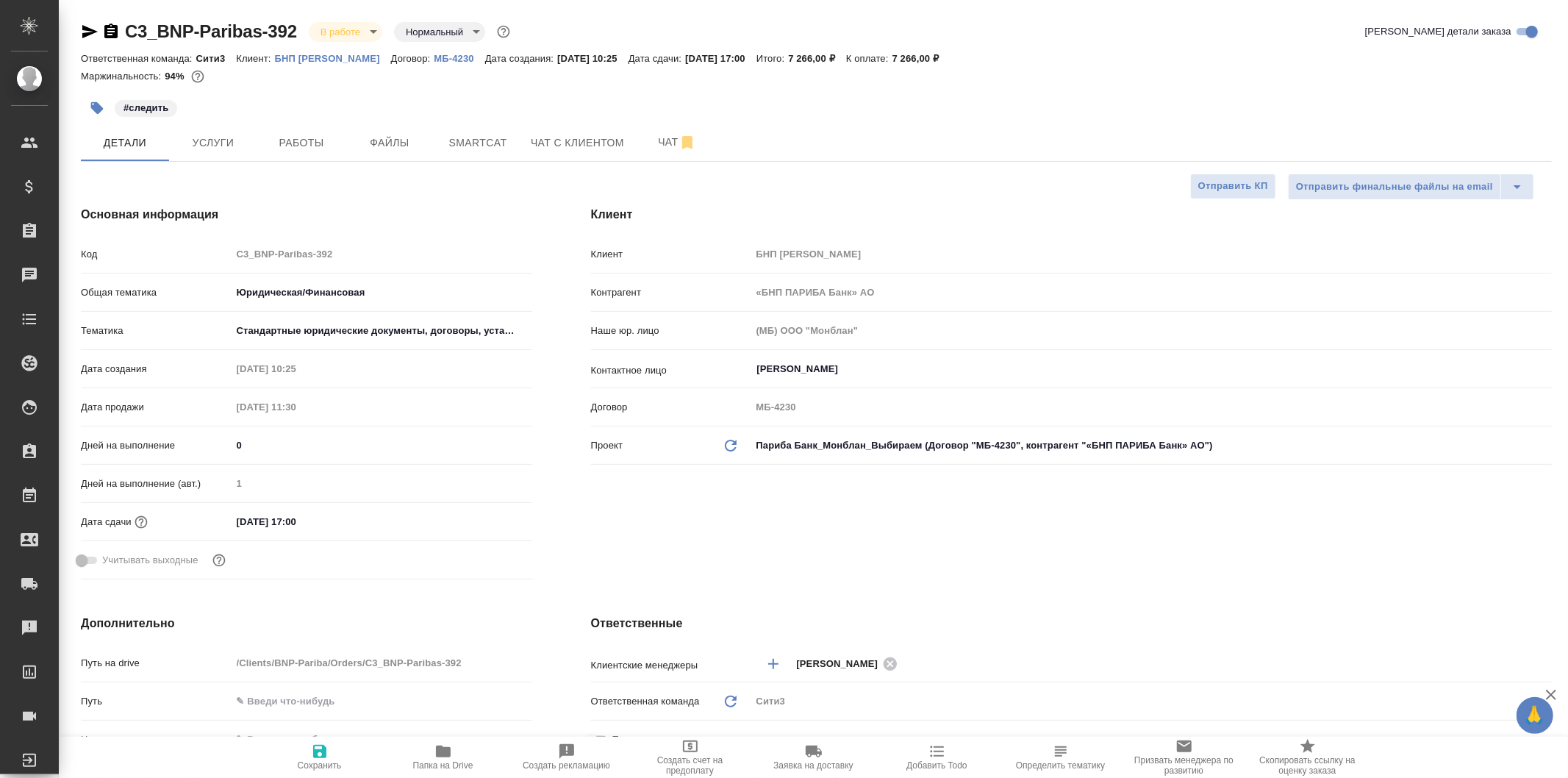
type textarea "x"
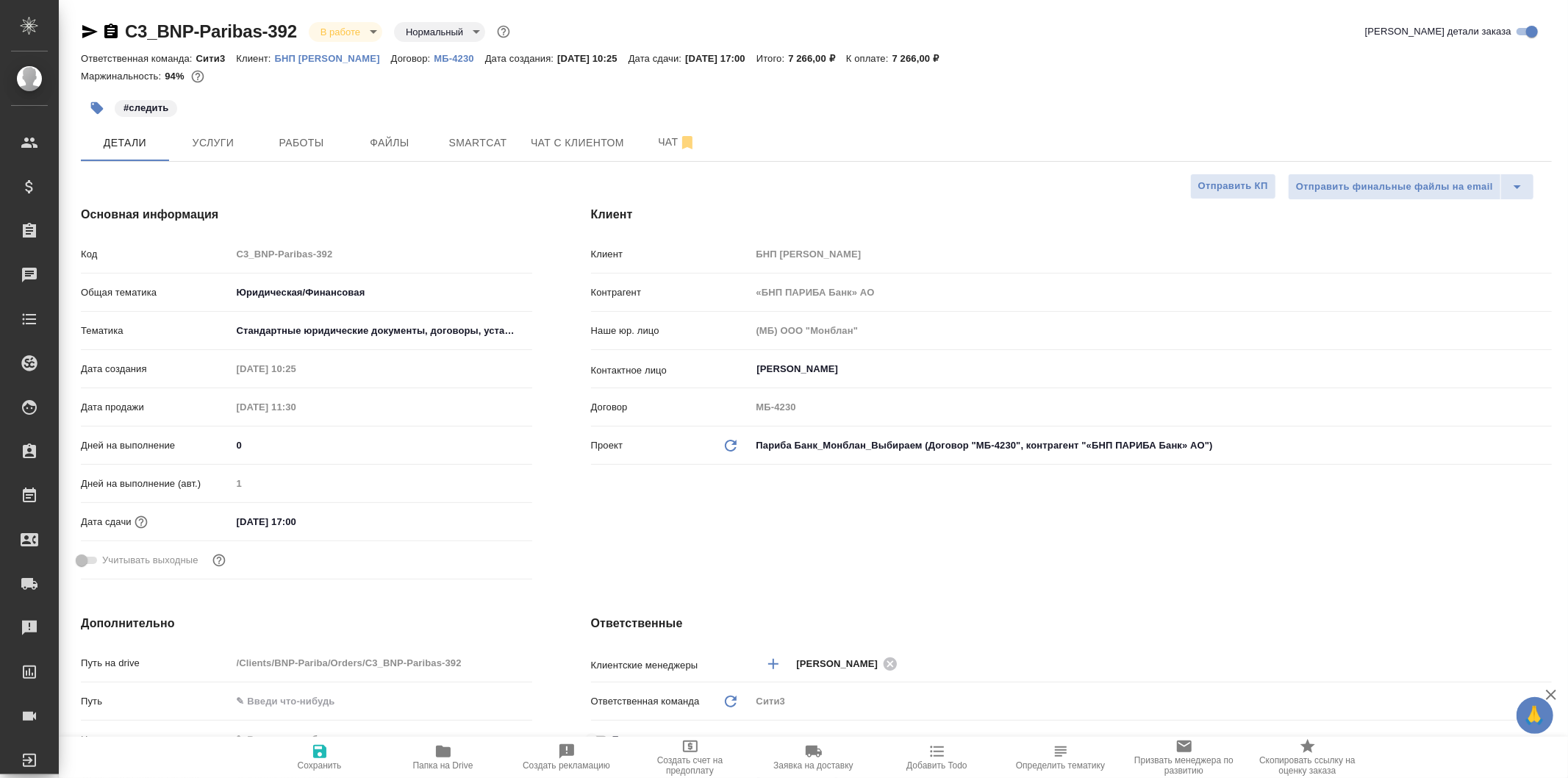
type textarea "x"
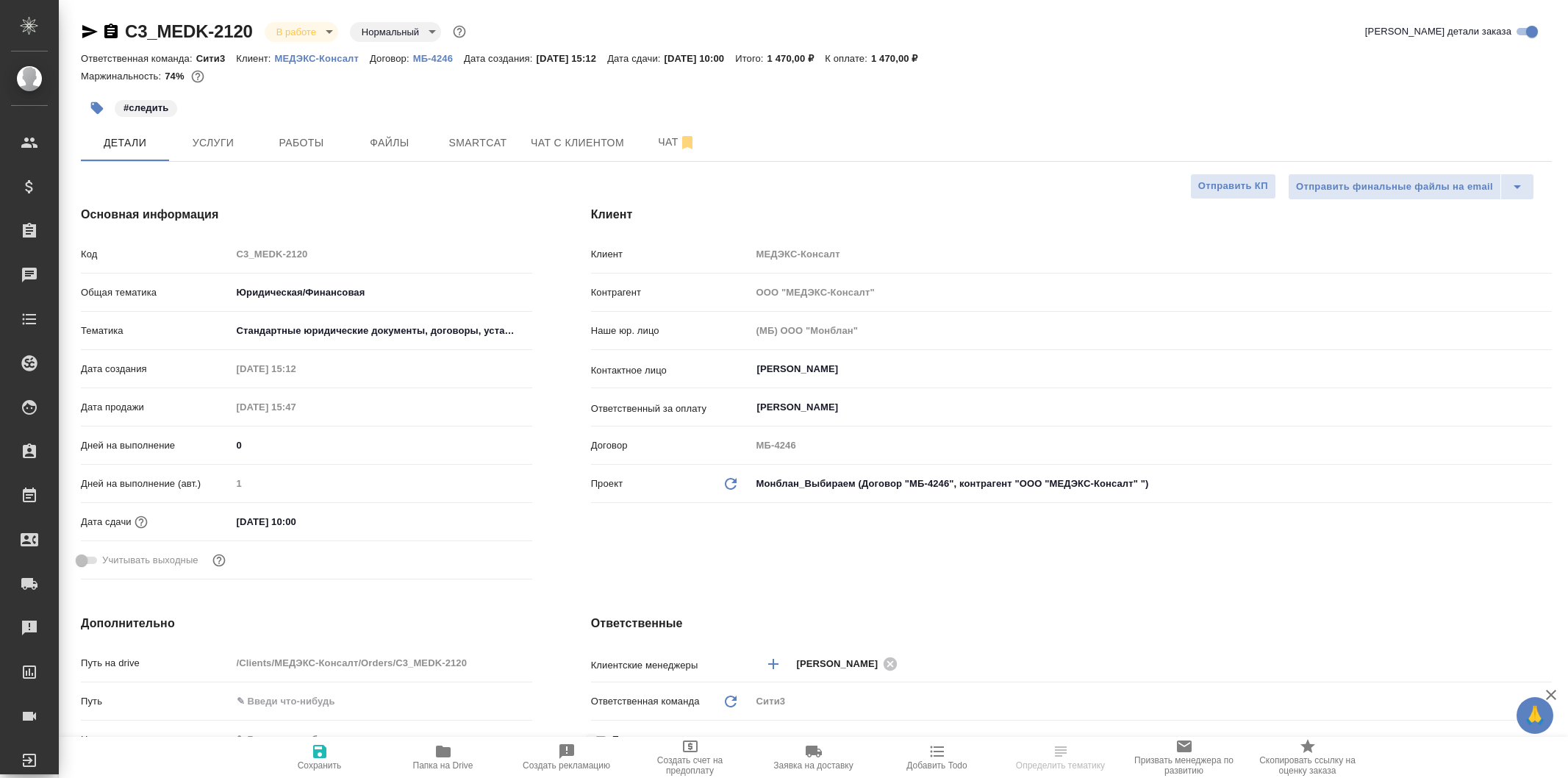
select select "RU"
type textarea "x"
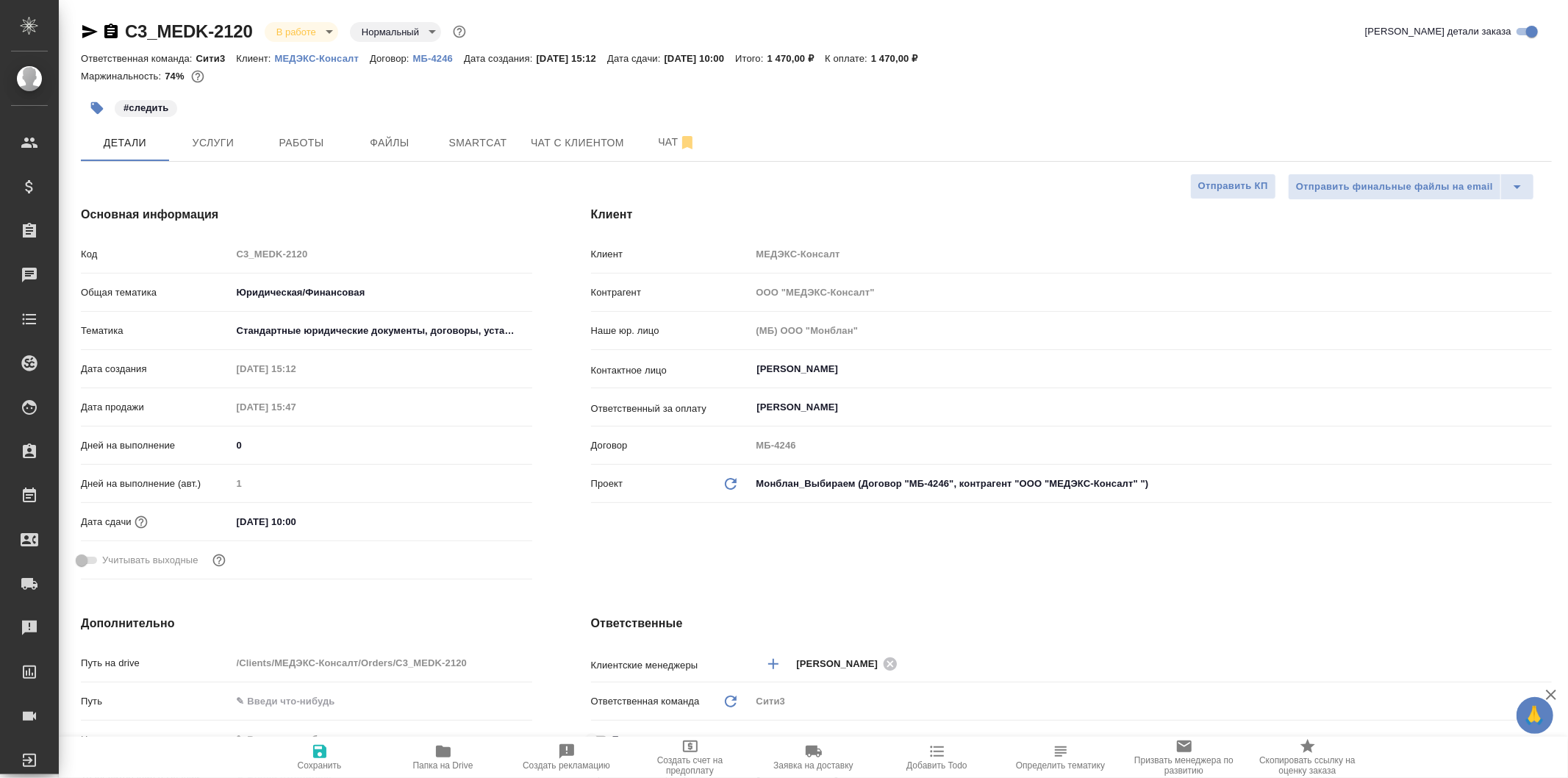
type textarea "x"
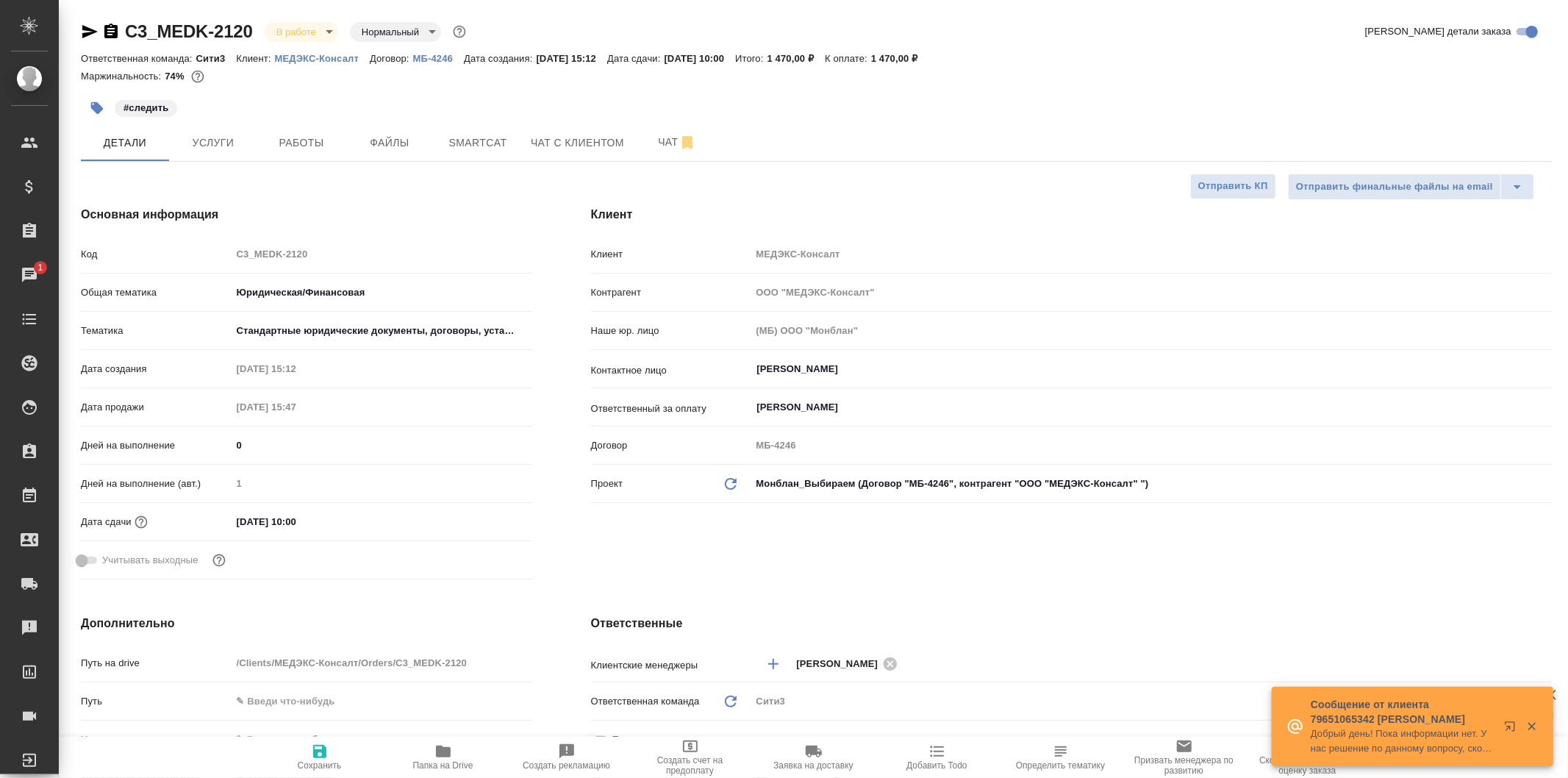
type textarea "x"
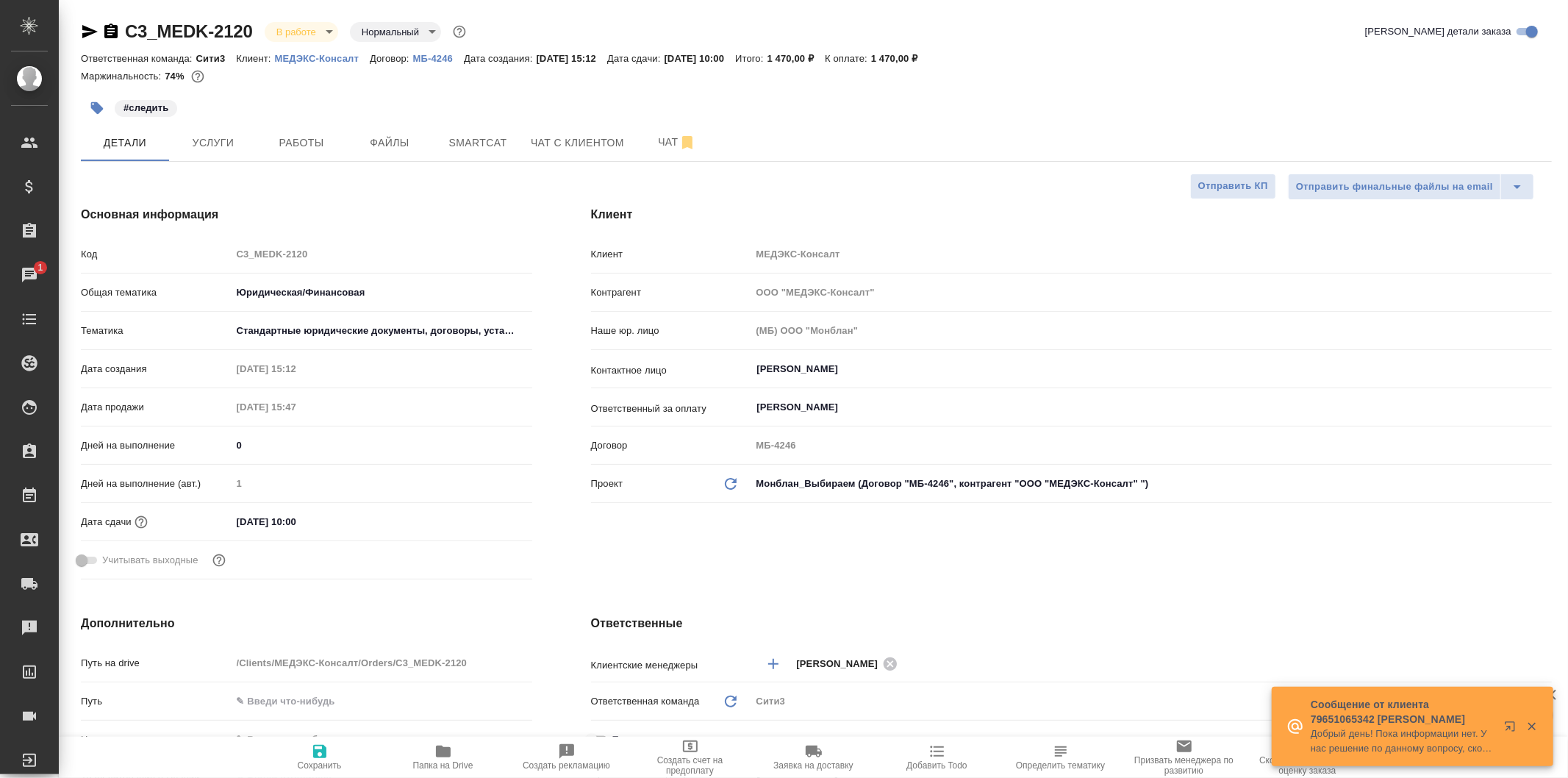
type textarea "x"
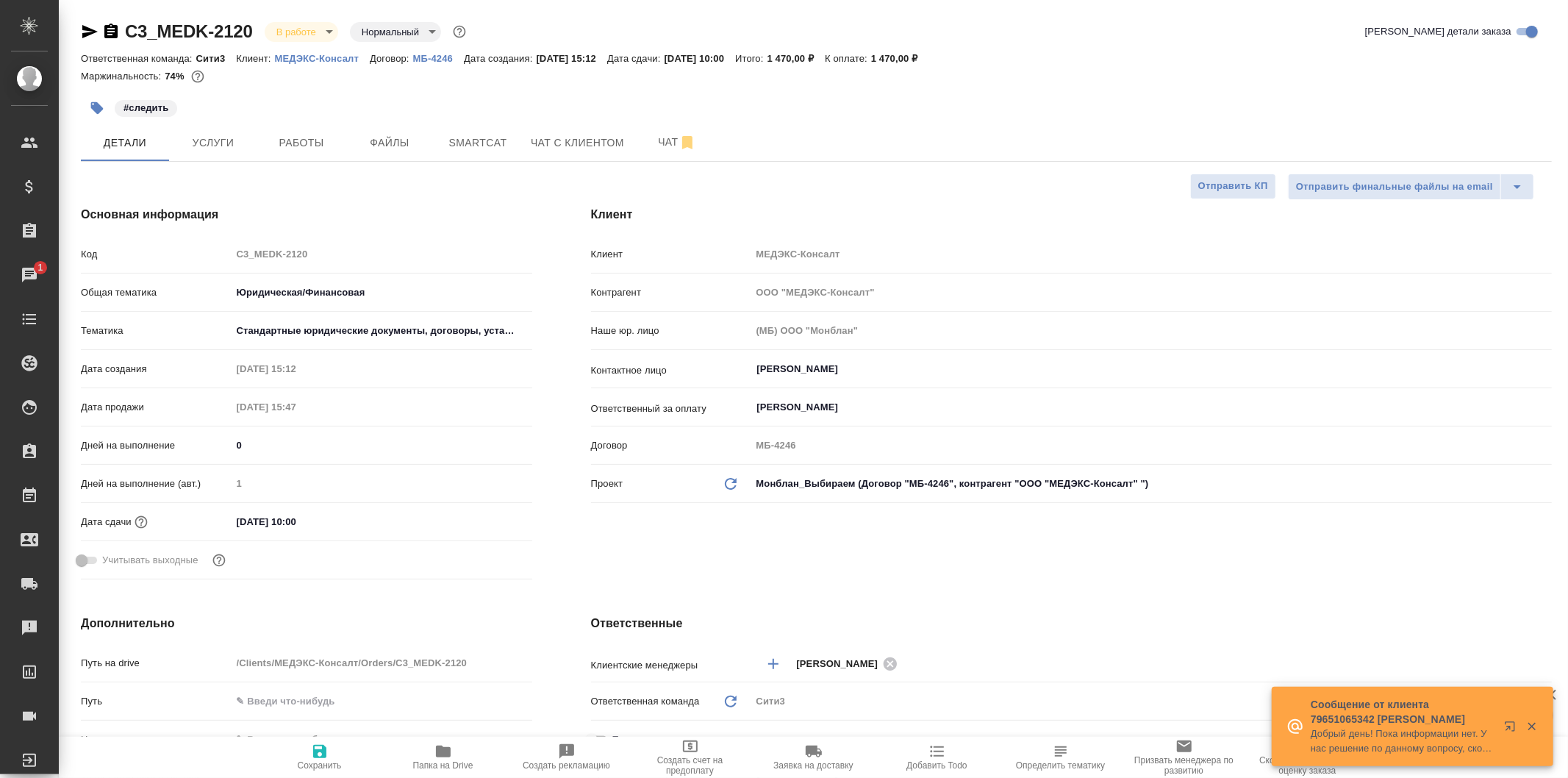
type textarea "x"
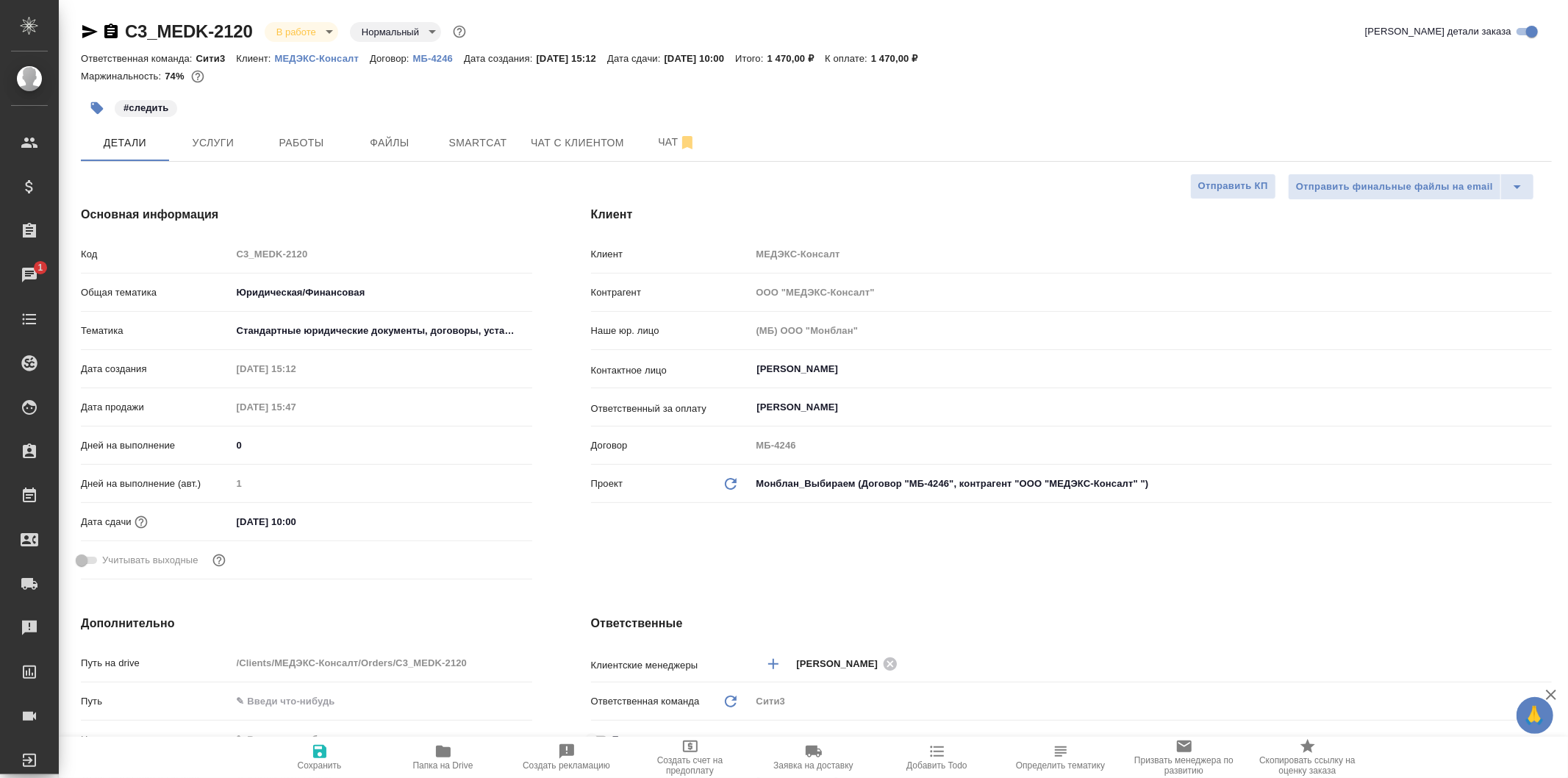
type textarea "x"
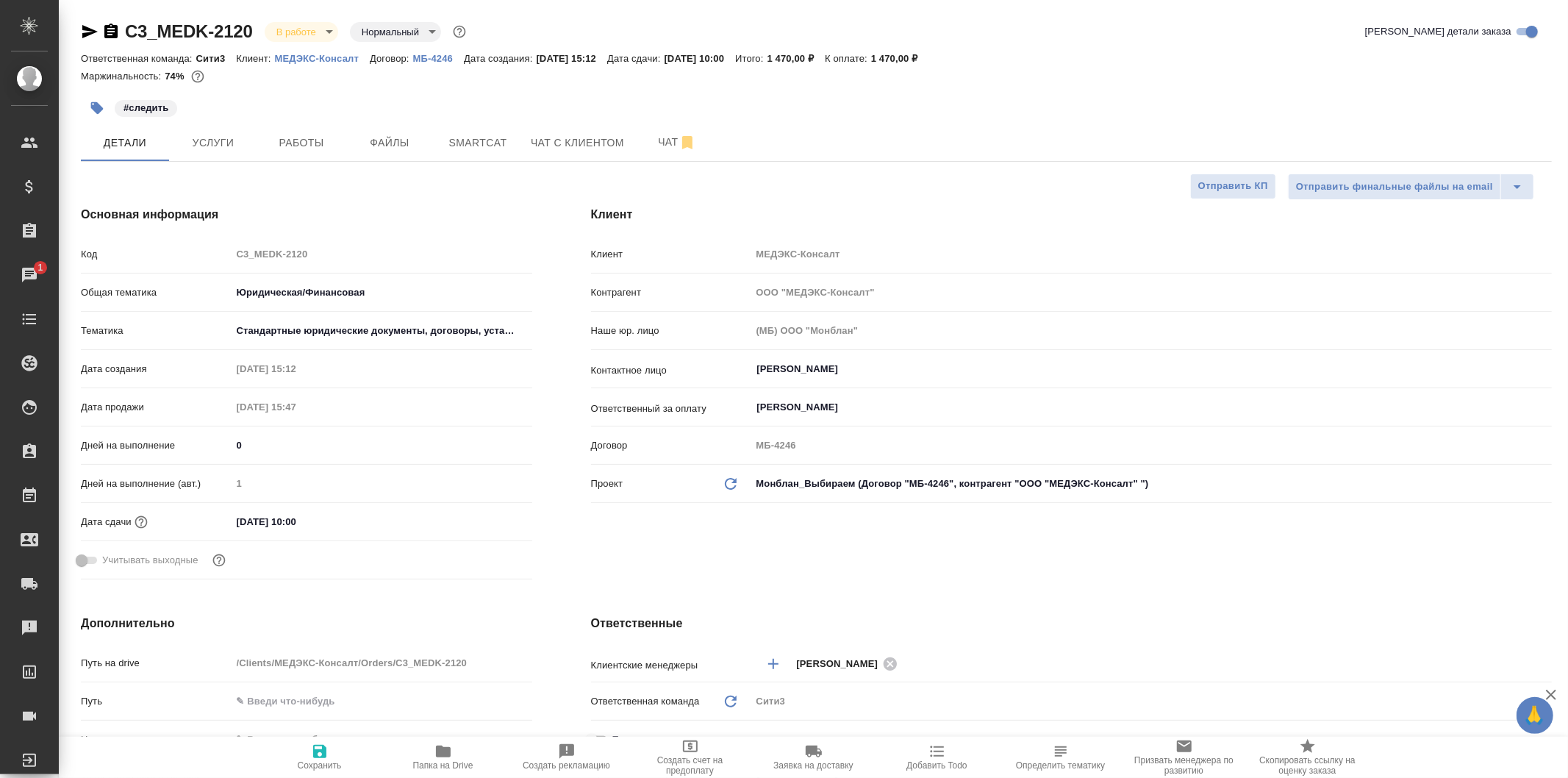
type textarea "x"
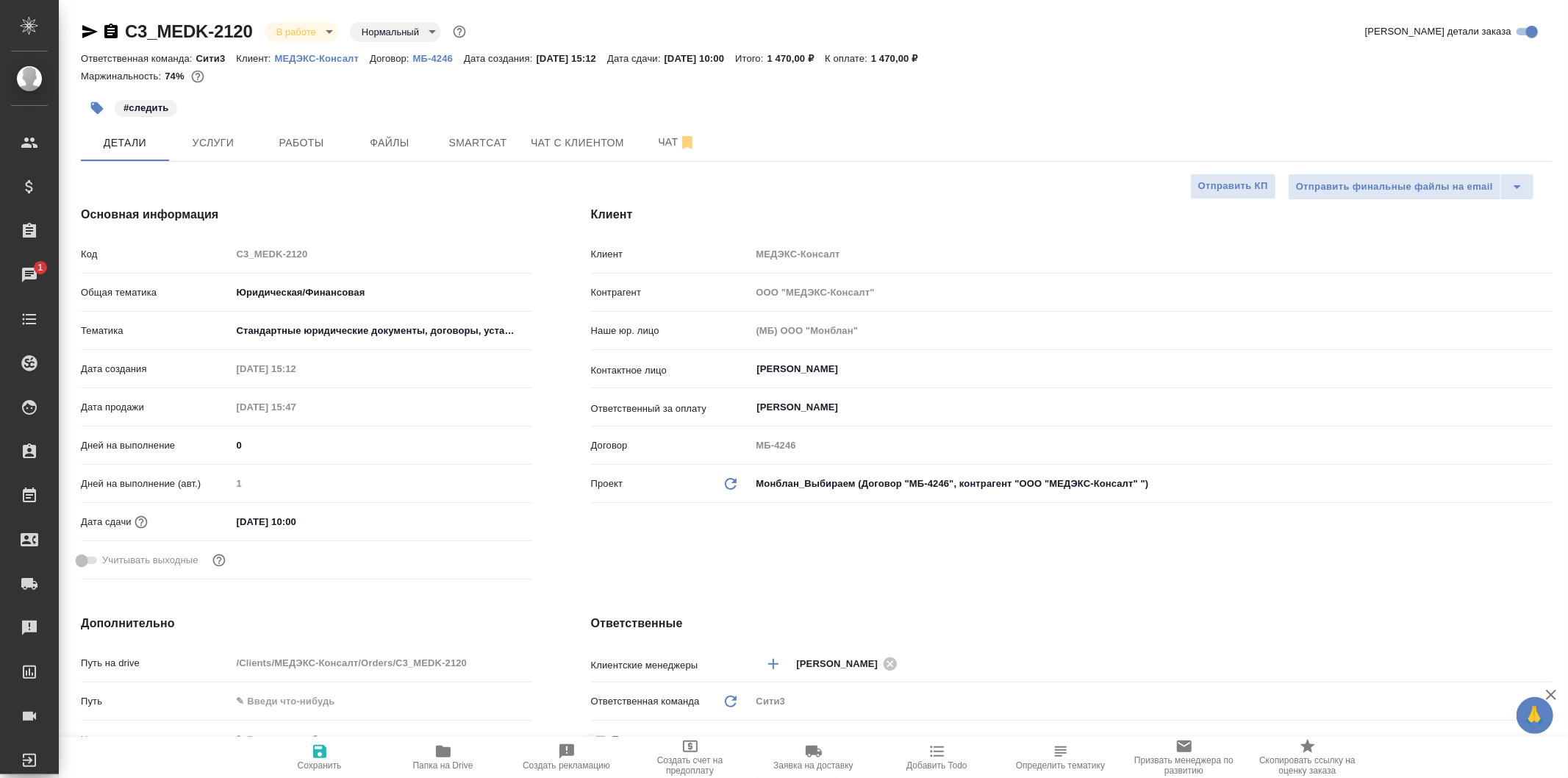
type textarea "x"
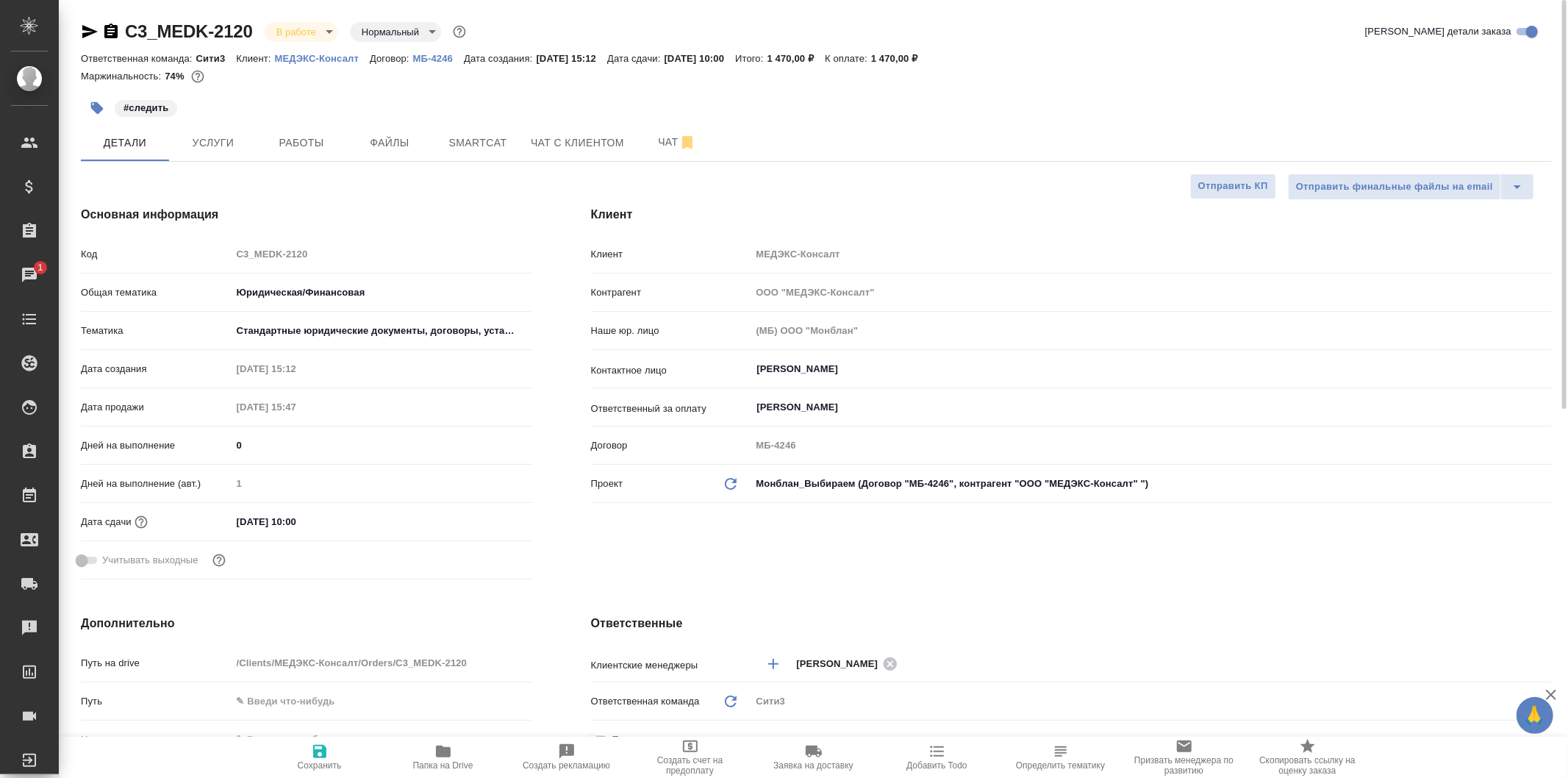
type textarea "x"
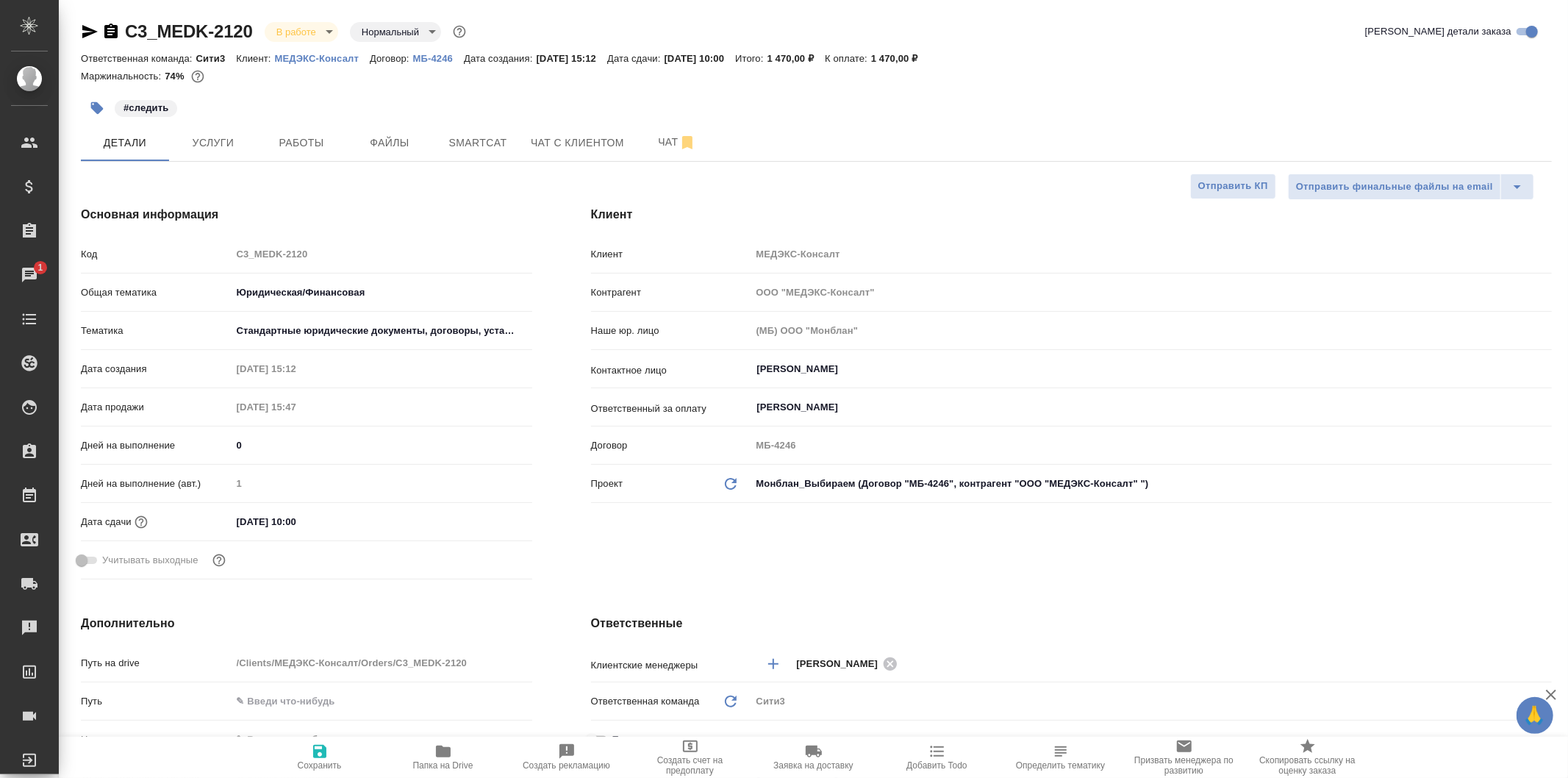
type textarea "x"
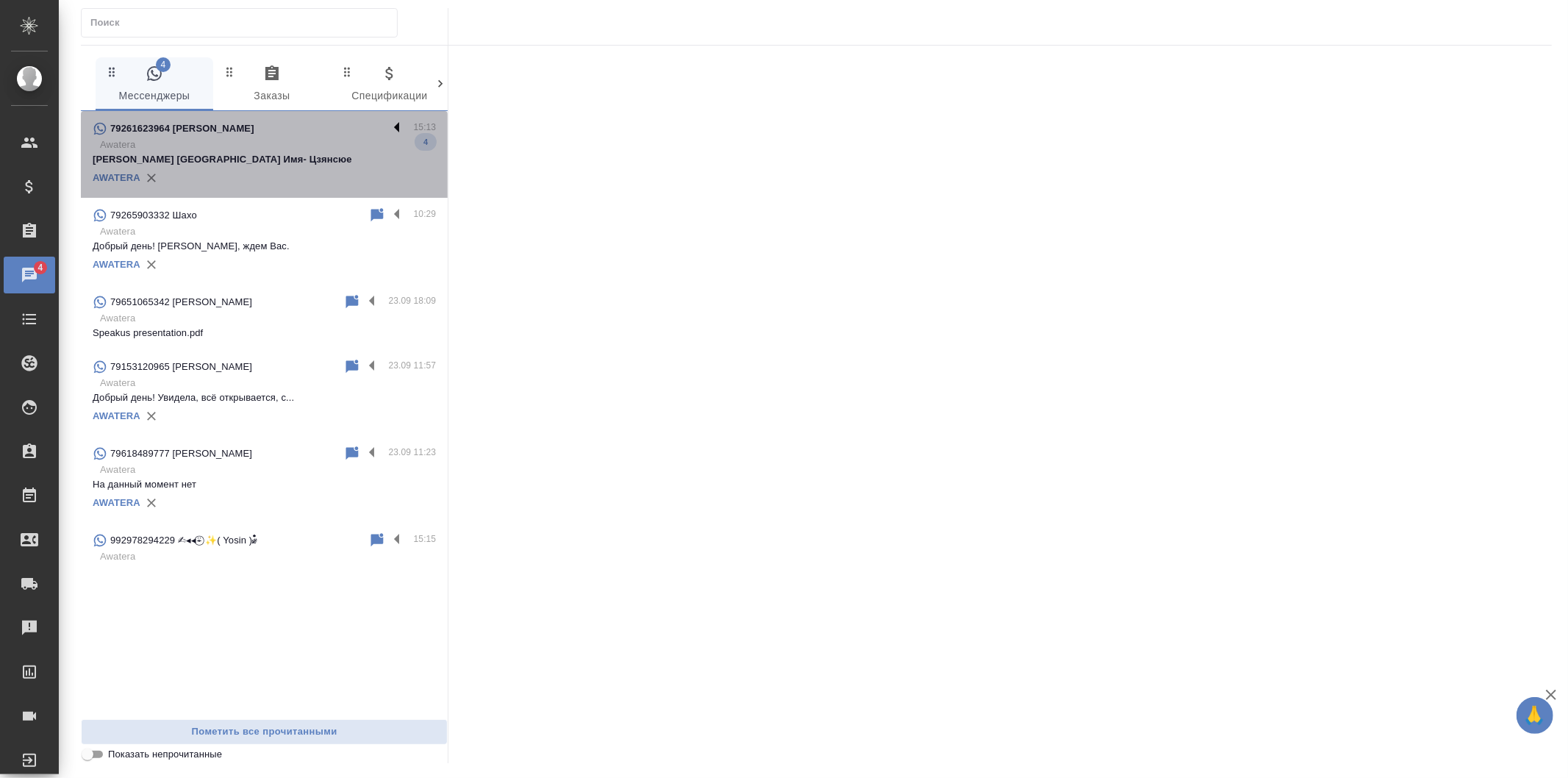
click at [395, 128] on label at bounding box center [400, 128] width 25 height 17
click at [0, 0] on input "checkbox" at bounding box center [0, 0] width 0 height 0
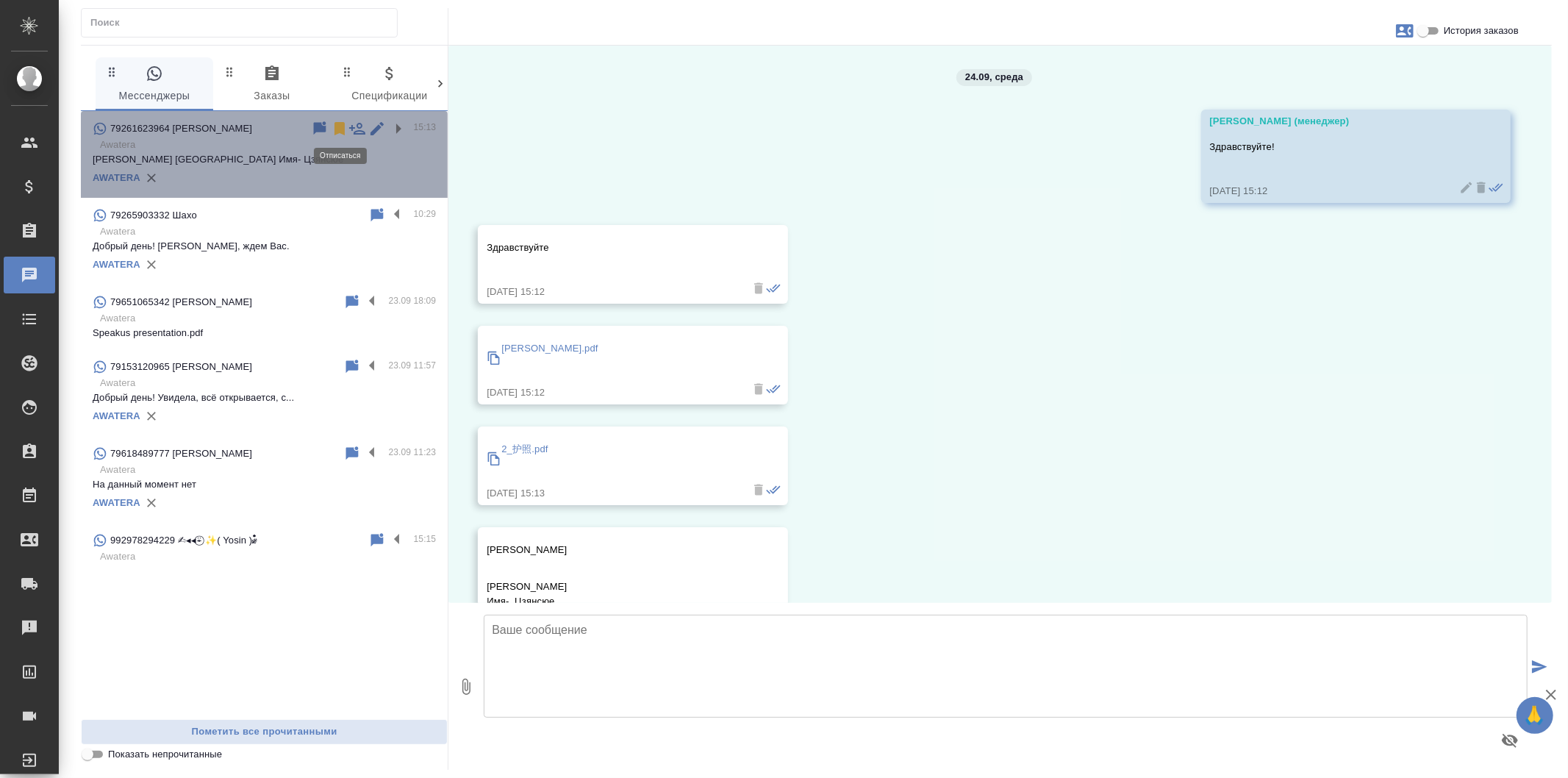
click at [336, 128] on icon at bounding box center [340, 128] width 10 height 13
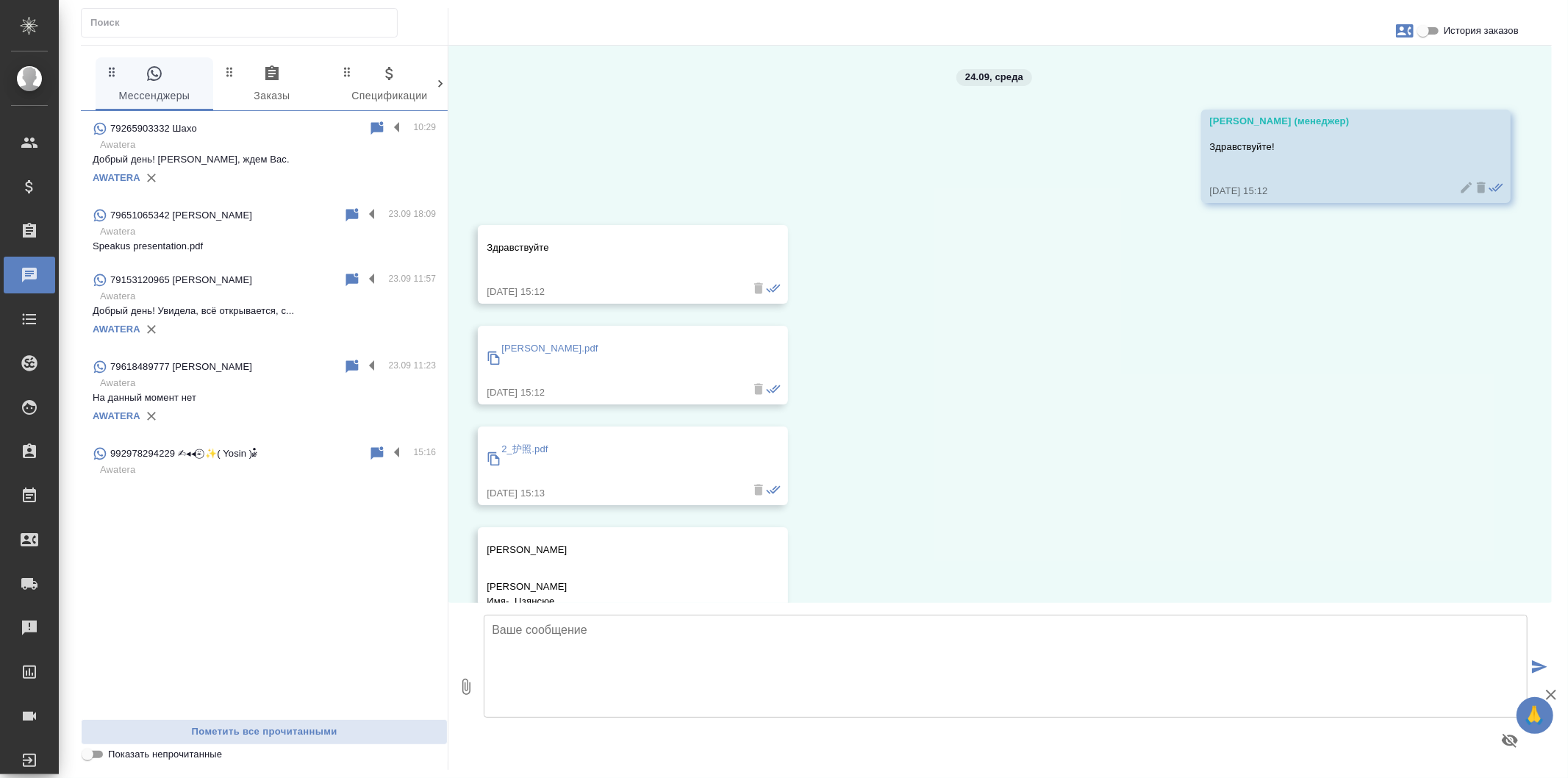
click at [345, 244] on p "Speakus presentation.pdf" at bounding box center [264, 246] width 344 height 15
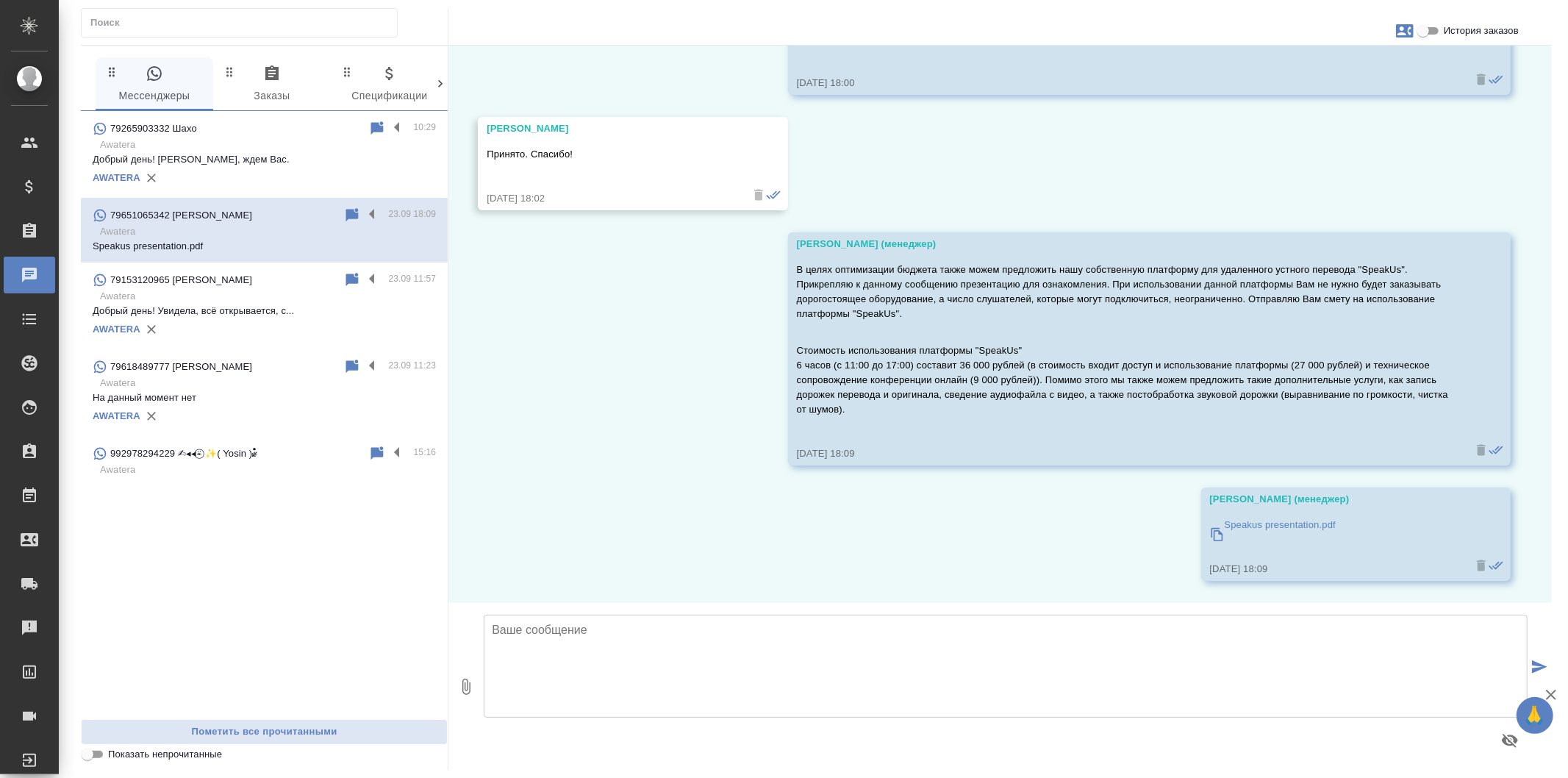
scroll to position [6316, 0]
click at [677, 670] on textarea at bounding box center [1006, 667] width 1044 height 103
type textarea "[PERSON_NAME], добрый день! Подскажите, пожалуйста, есть ли информация от руков…"
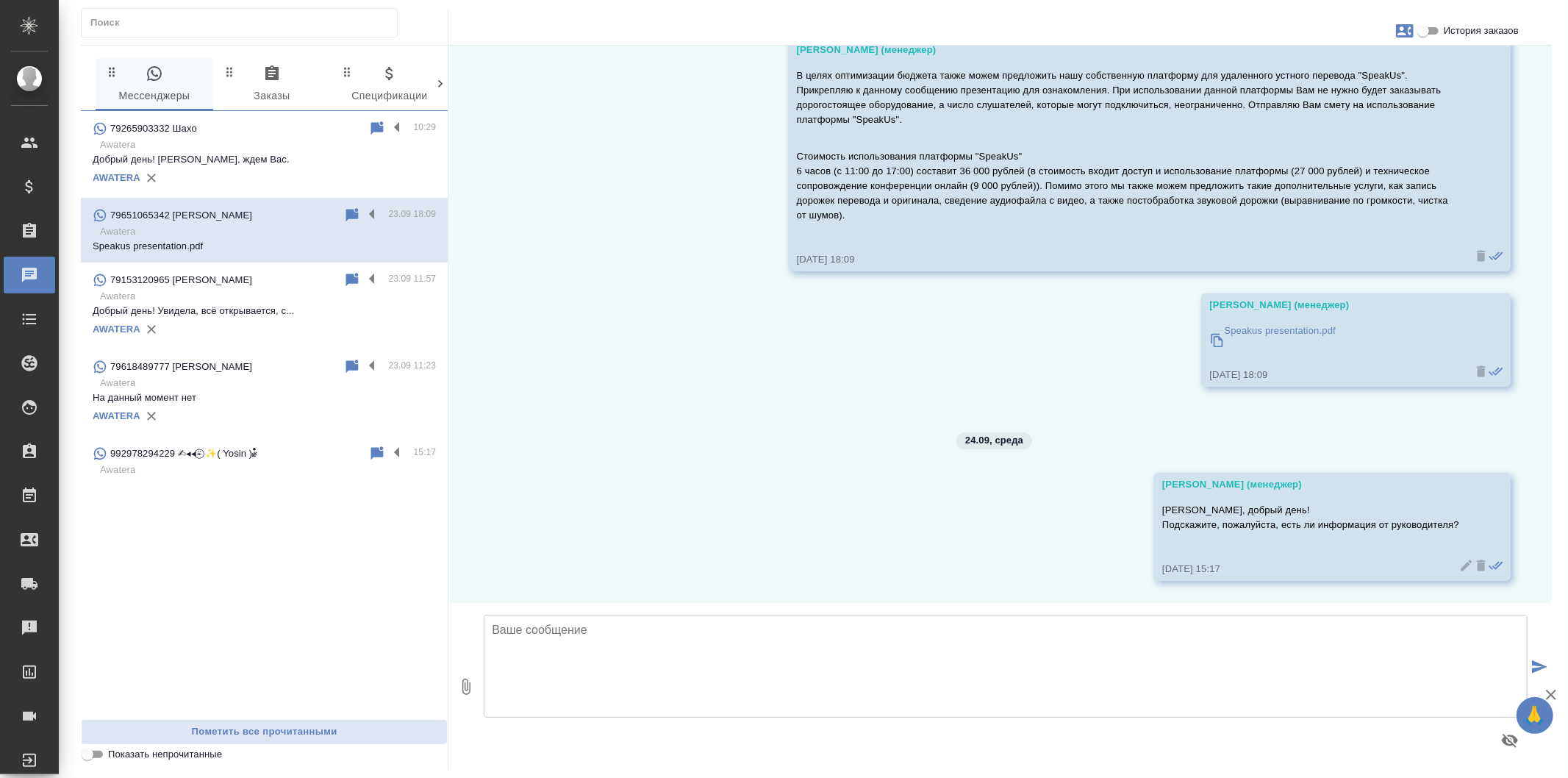
scroll to position [6511, 0]
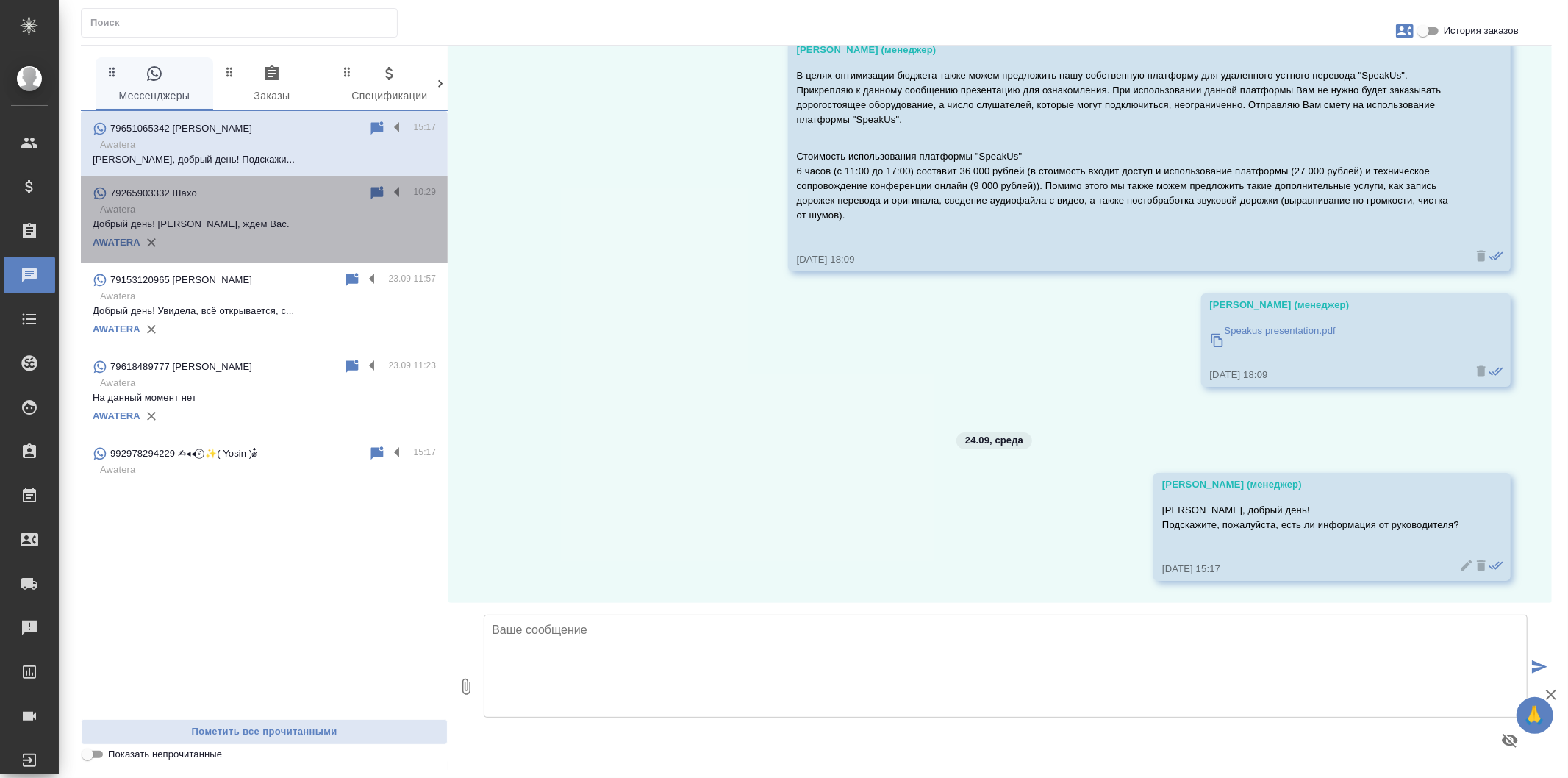
click at [331, 209] on p "Awatera" at bounding box center [268, 209] width 336 height 15
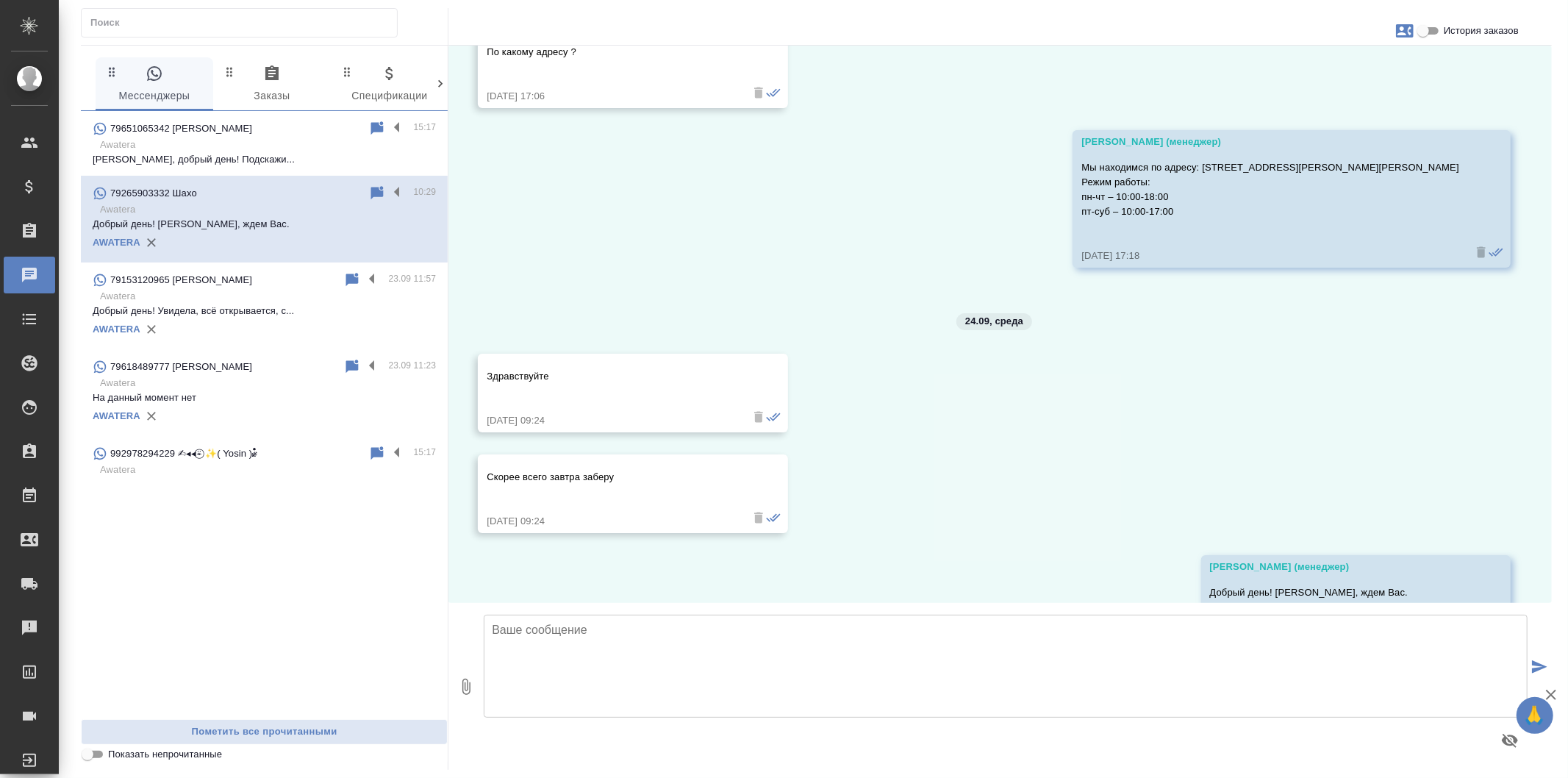
scroll to position [4294, 0]
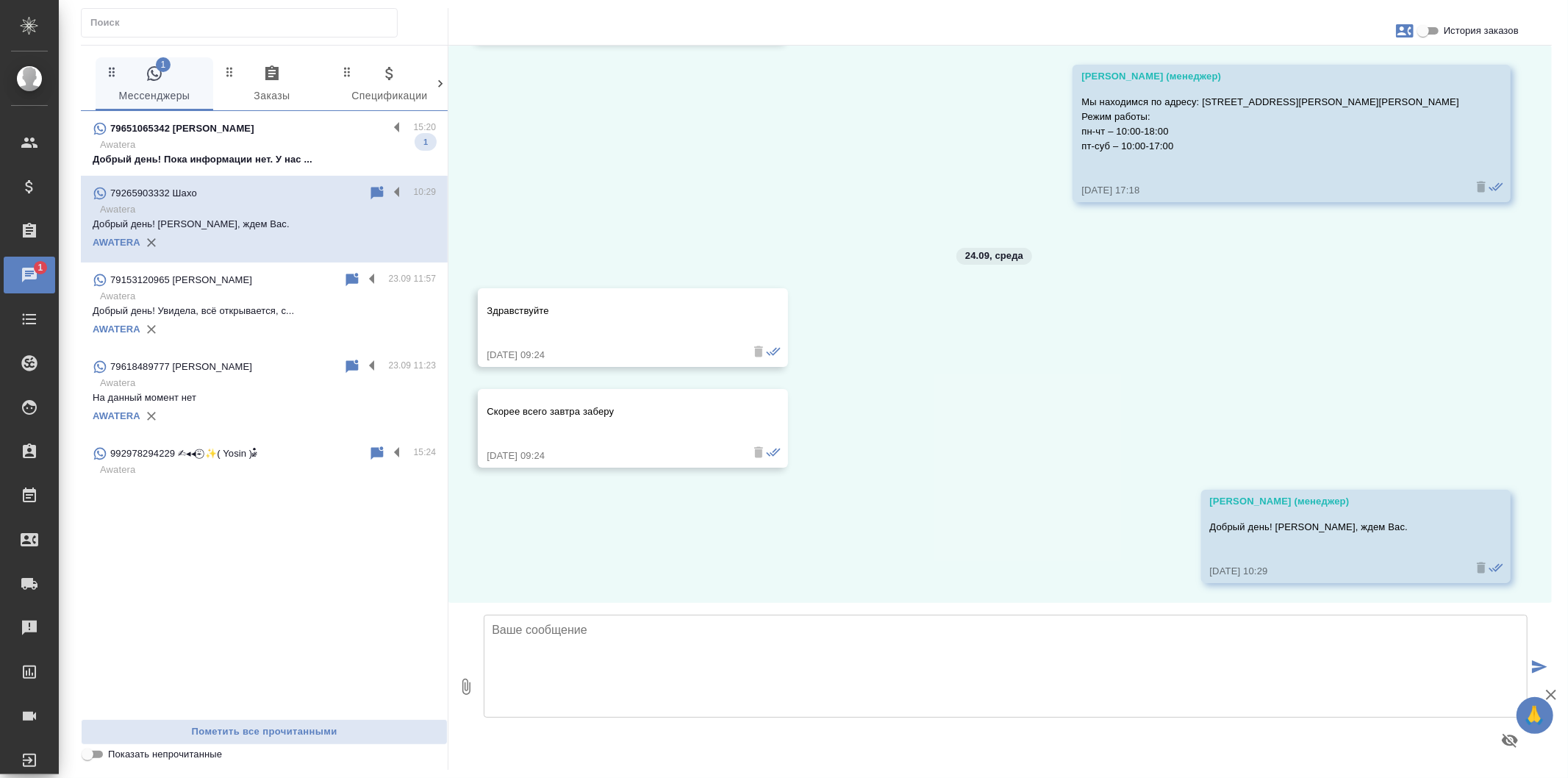
click at [375, 150] on p "Awatera" at bounding box center [268, 145] width 336 height 15
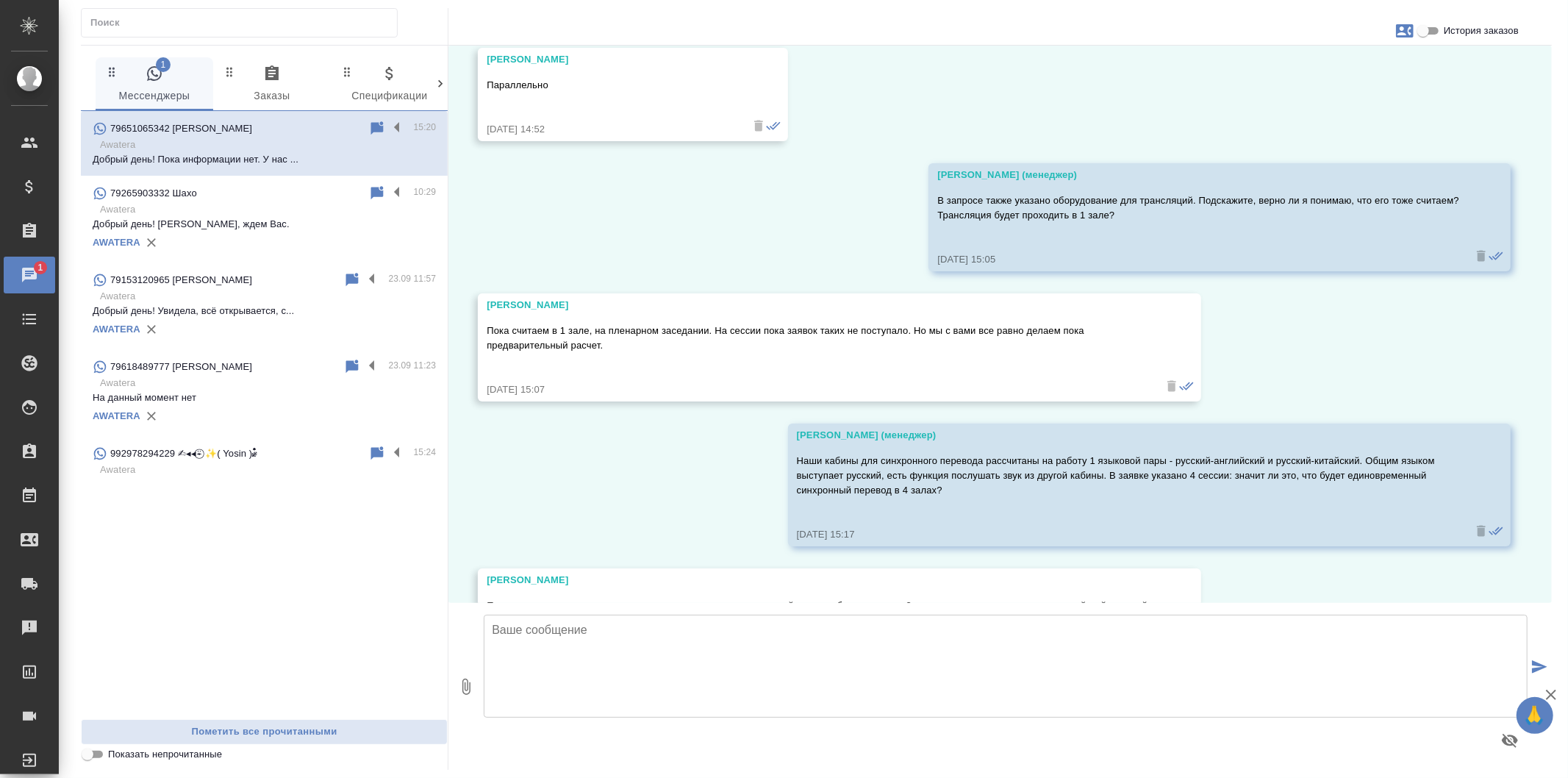
scroll to position [6640, 0]
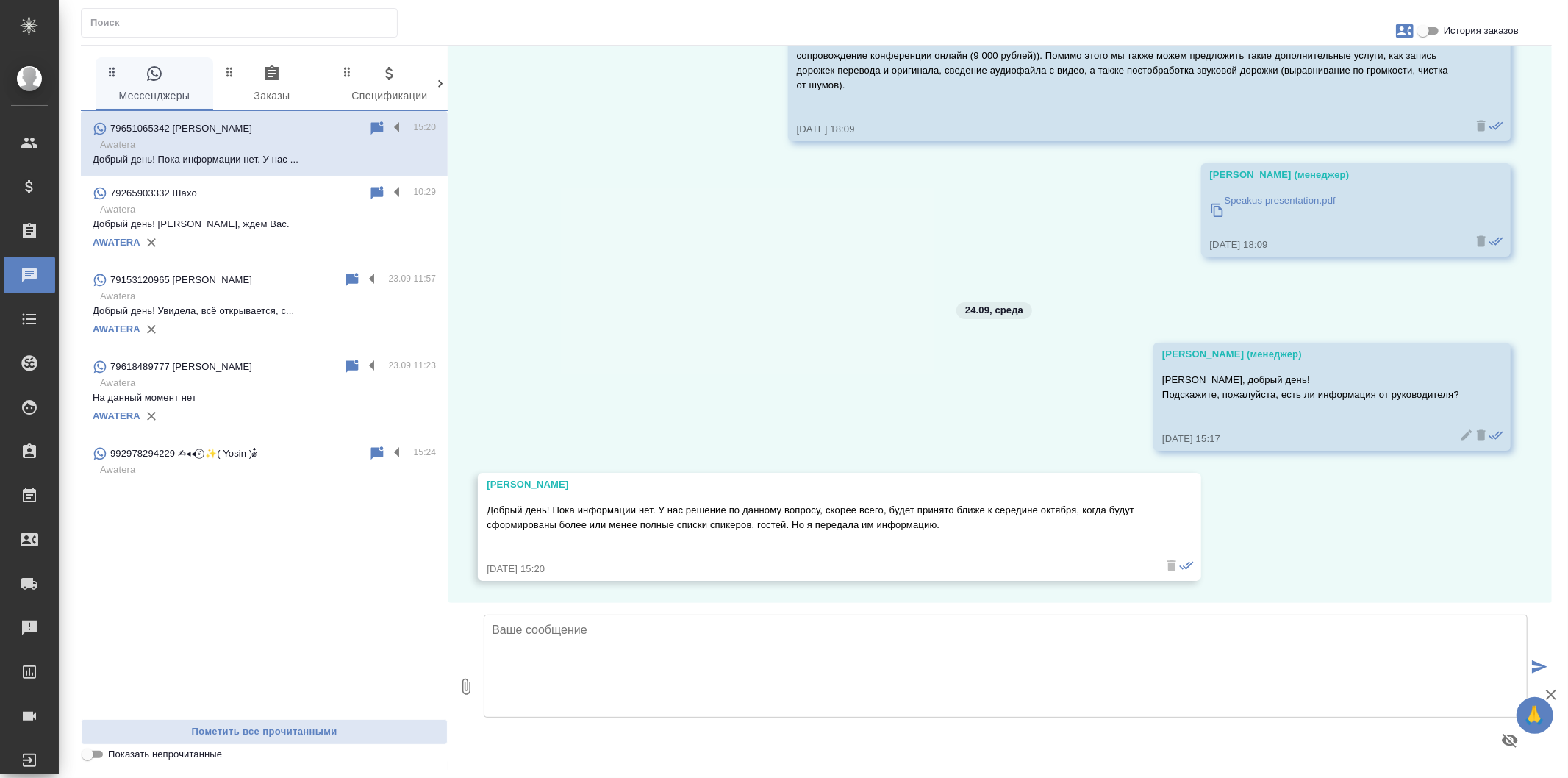
click at [660, 653] on textarea at bounding box center [1006, 667] width 1044 height 103
type textarea "П"
type textarea "[PERSON_NAME], тогда будем ждать от Вас ответ позже!"
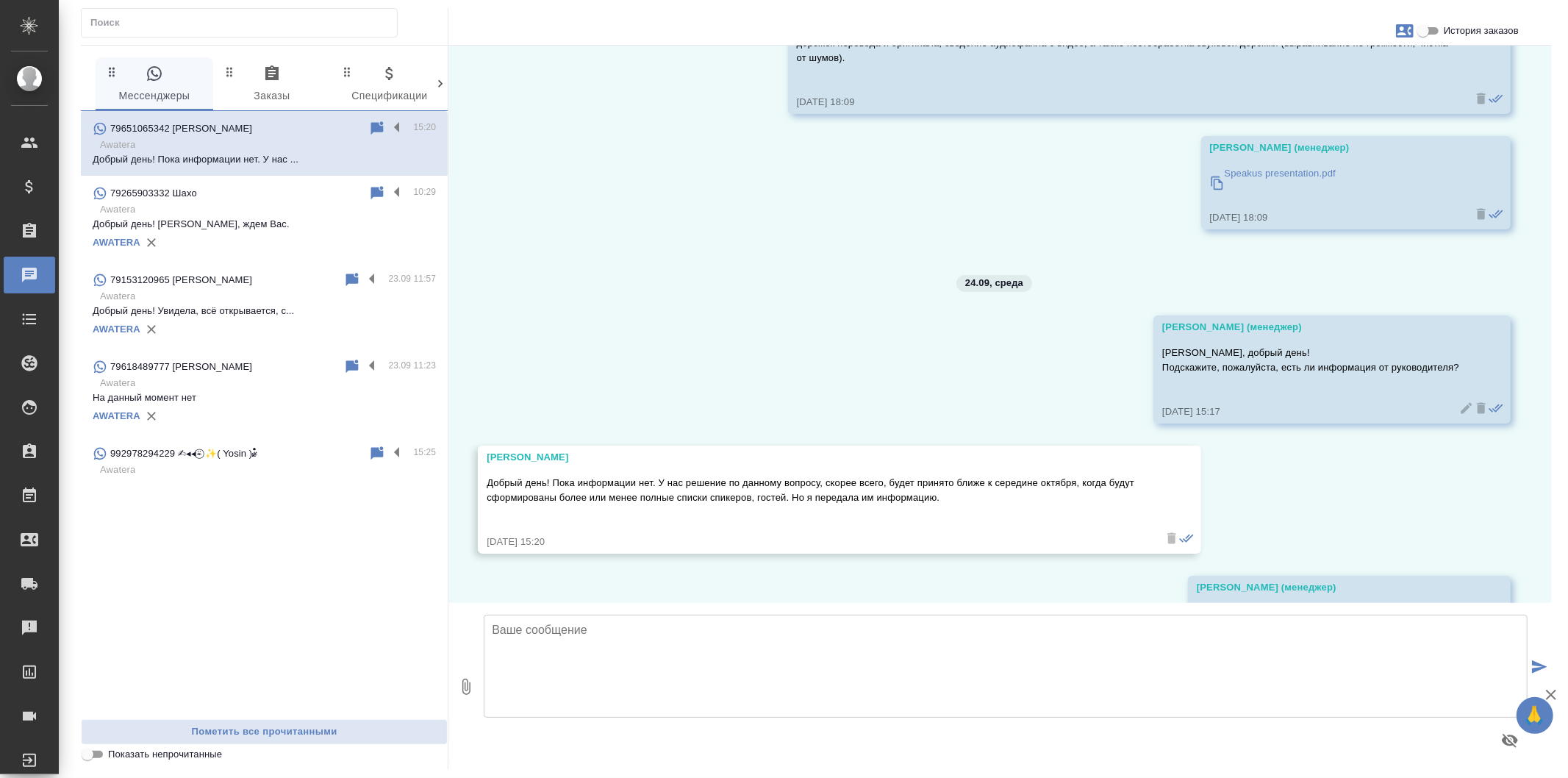
scroll to position [6756, 0]
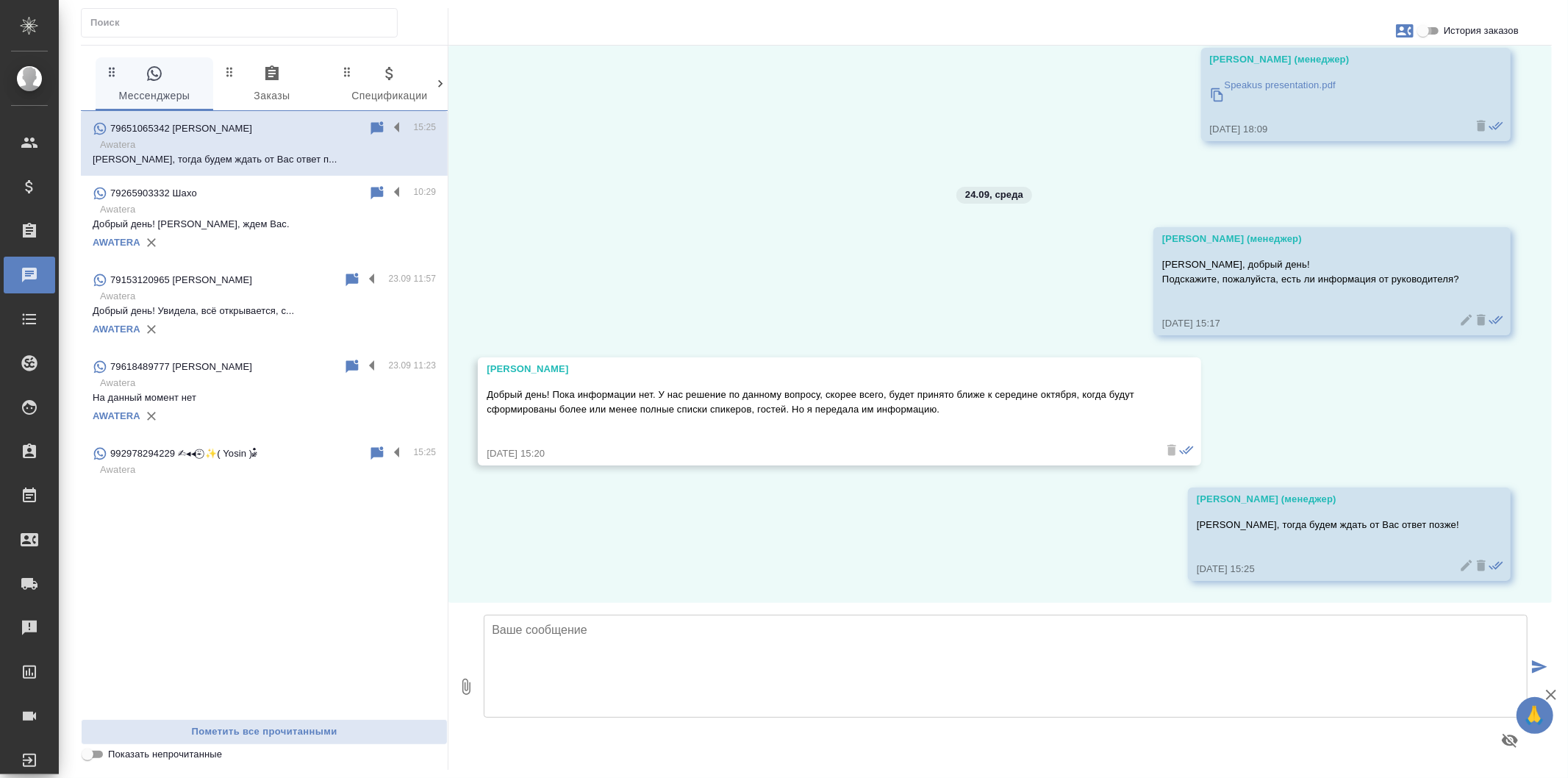
click at [1431, 34] on input "История заказов" at bounding box center [1422, 31] width 53 height 17
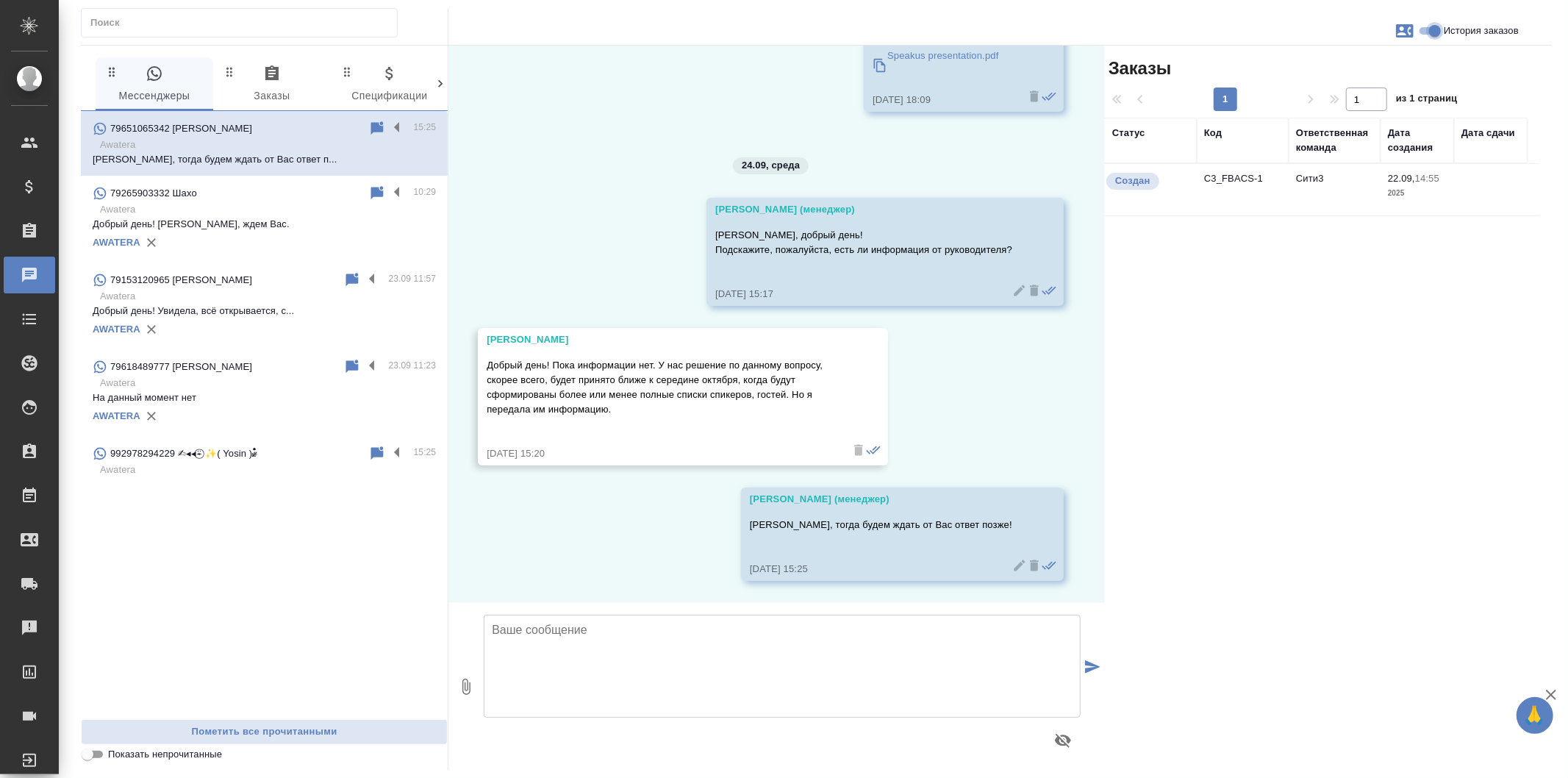
click at [1431, 34] on input "История заказов" at bounding box center [1435, 31] width 53 height 17
checkbox input "false"
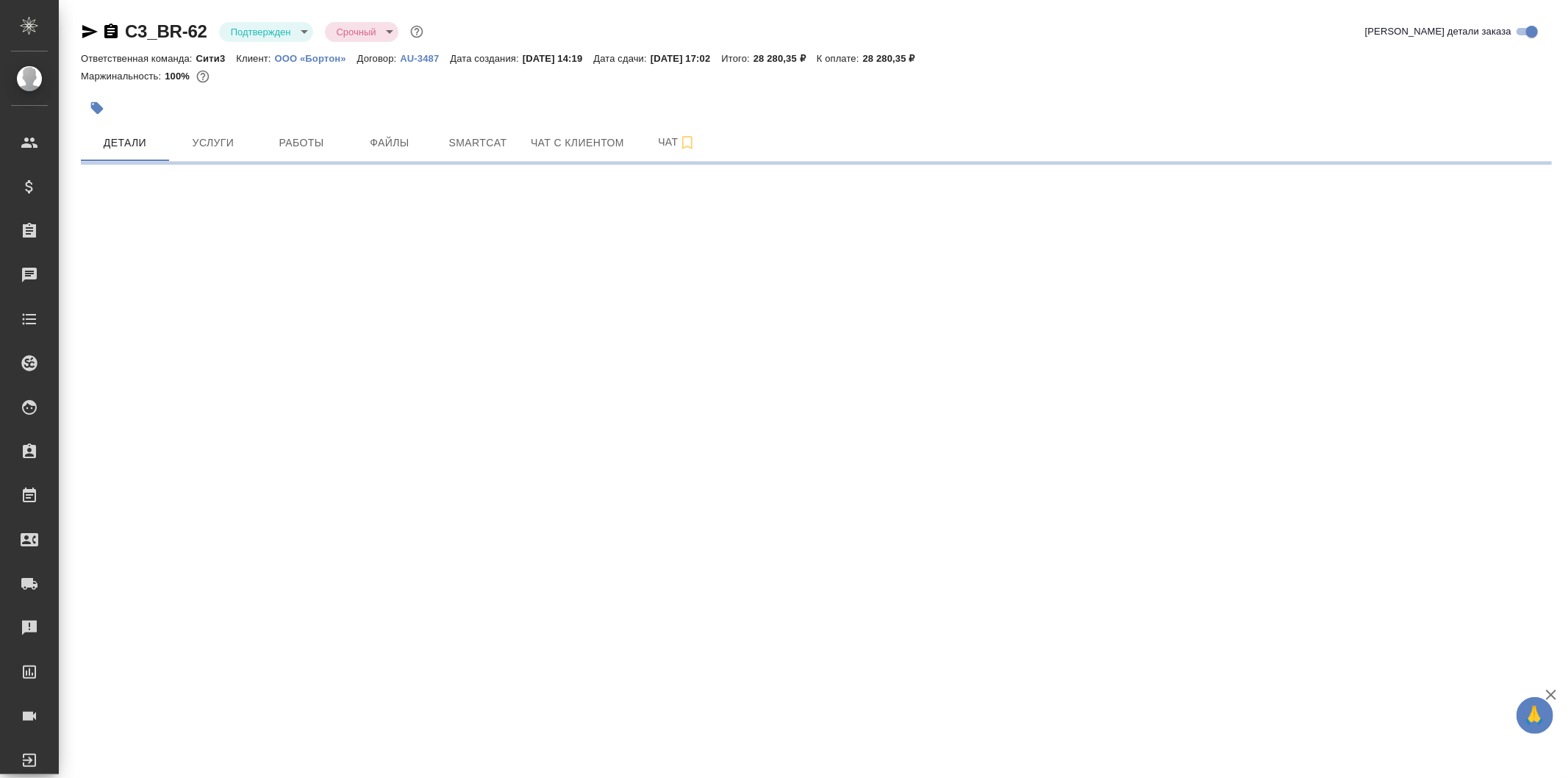
select select "RU"
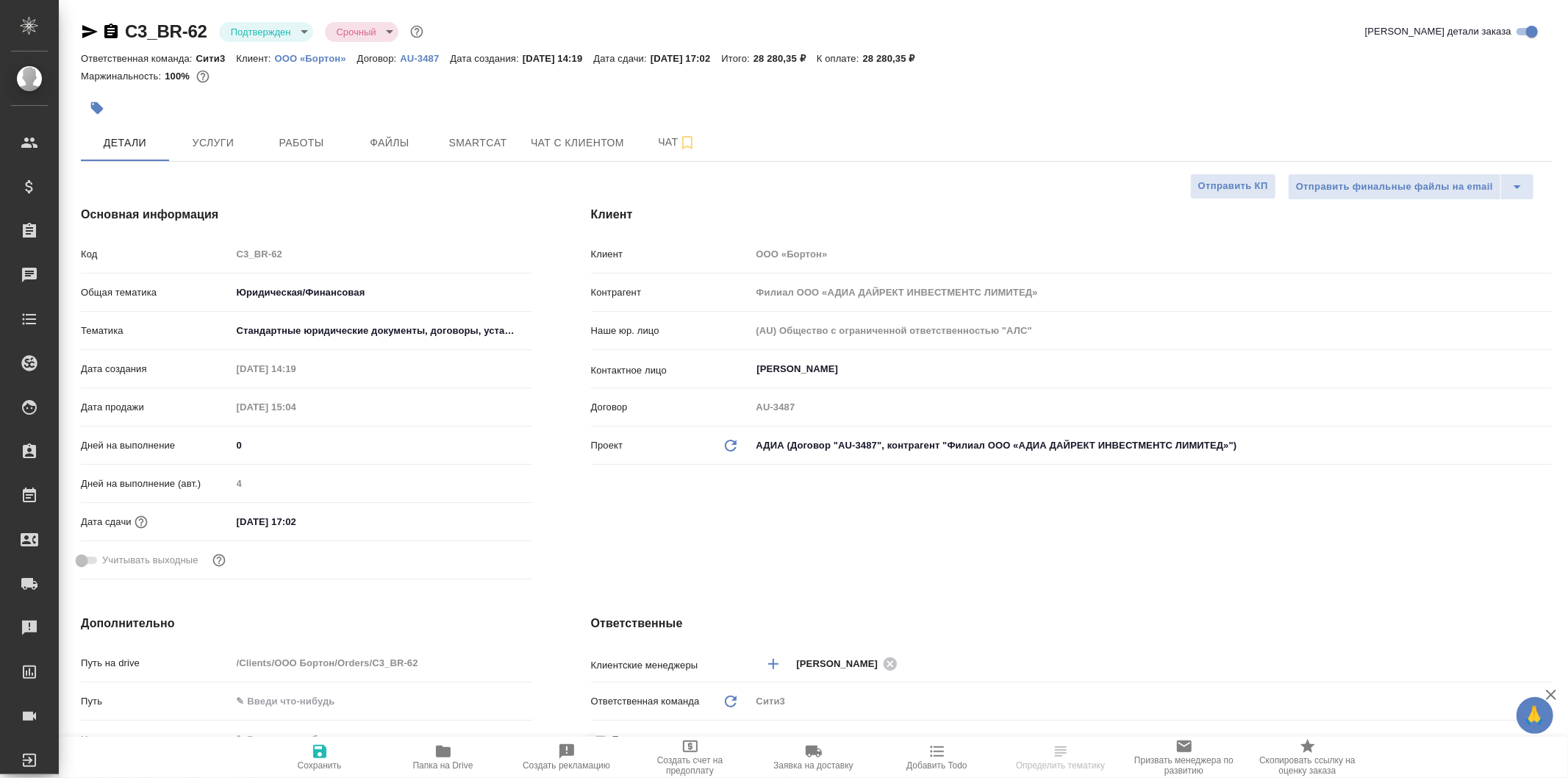
type textarea "x"
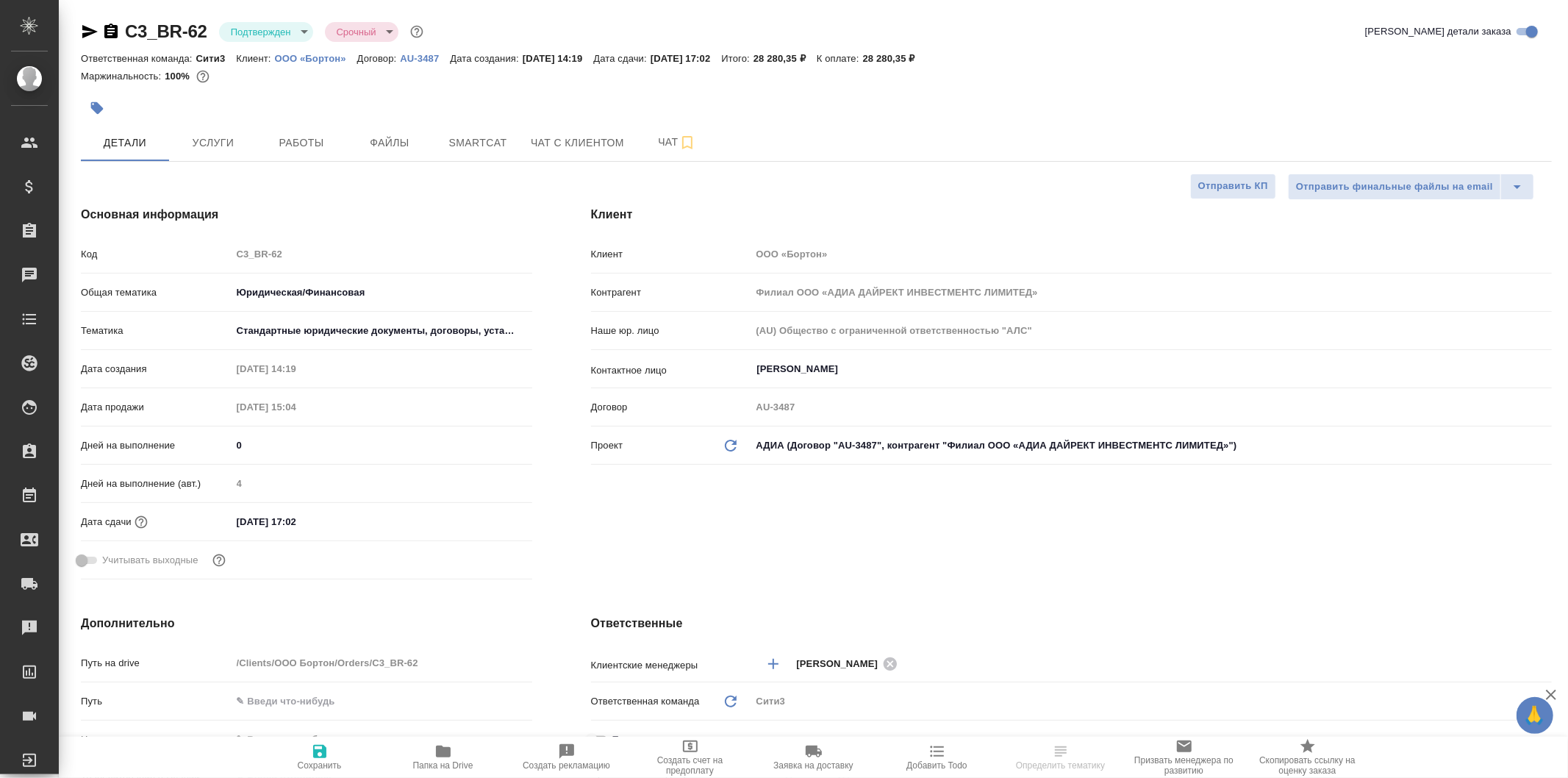
type textarea "x"
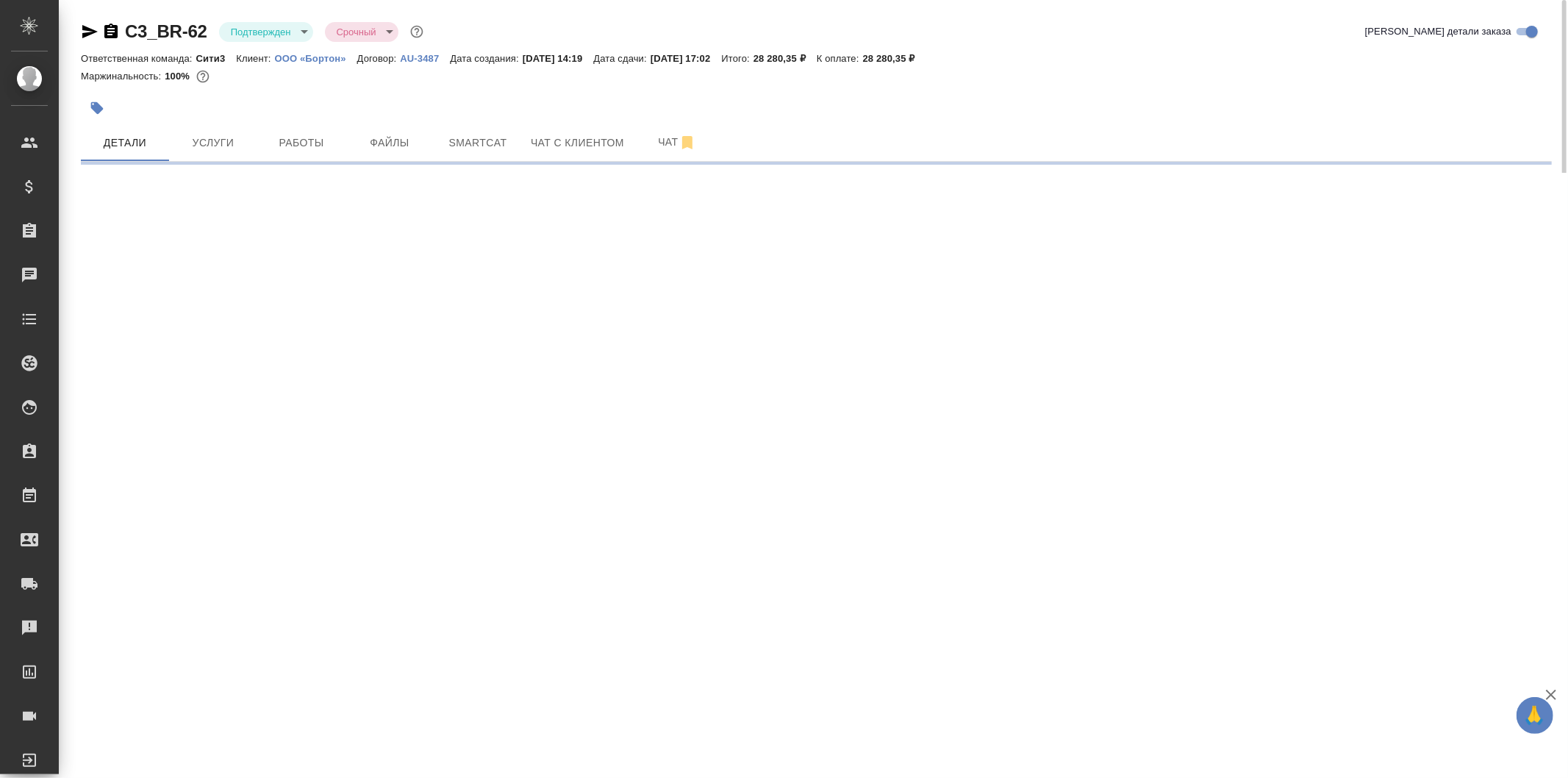
select select "RU"
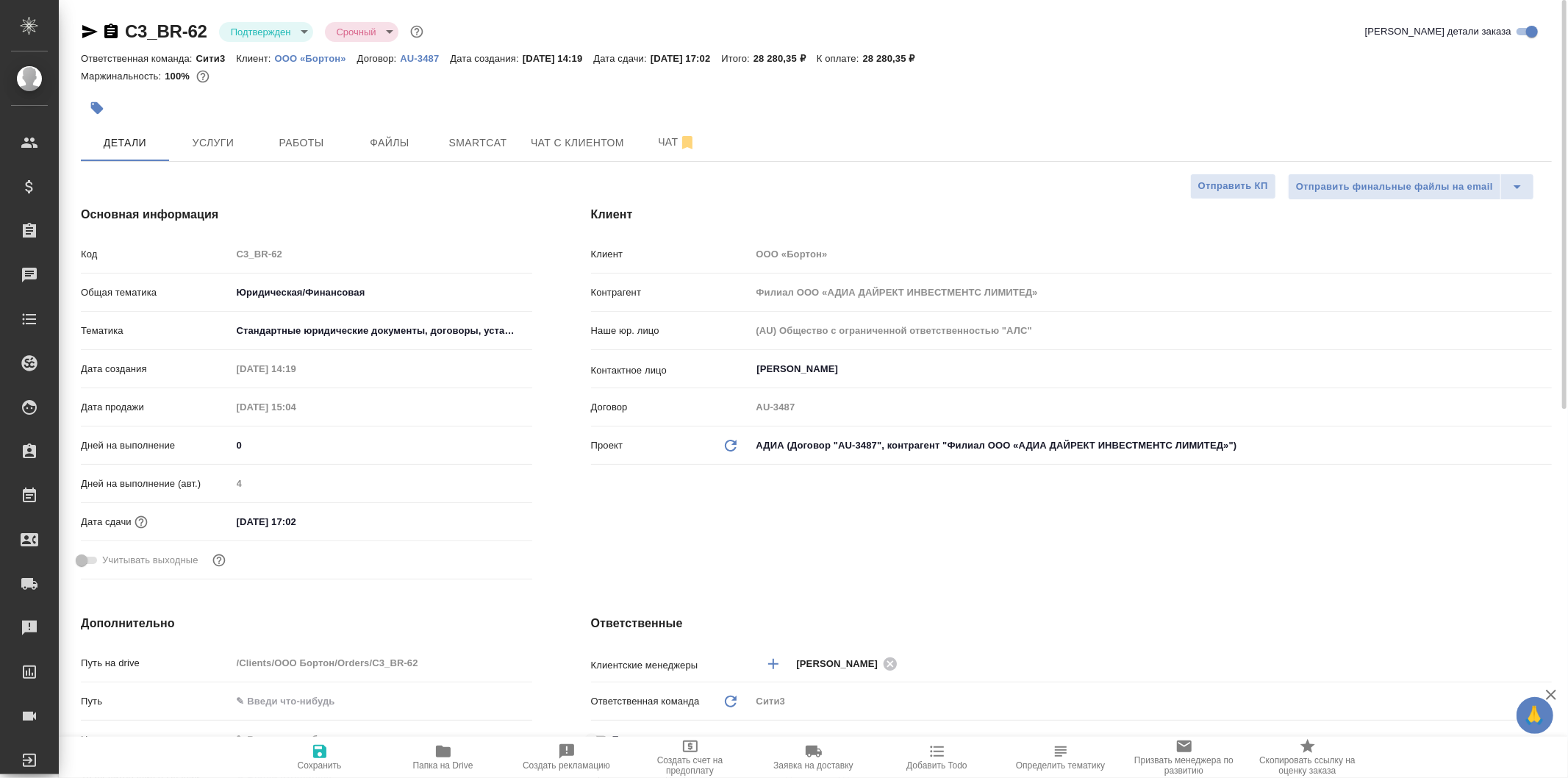
type textarea "x"
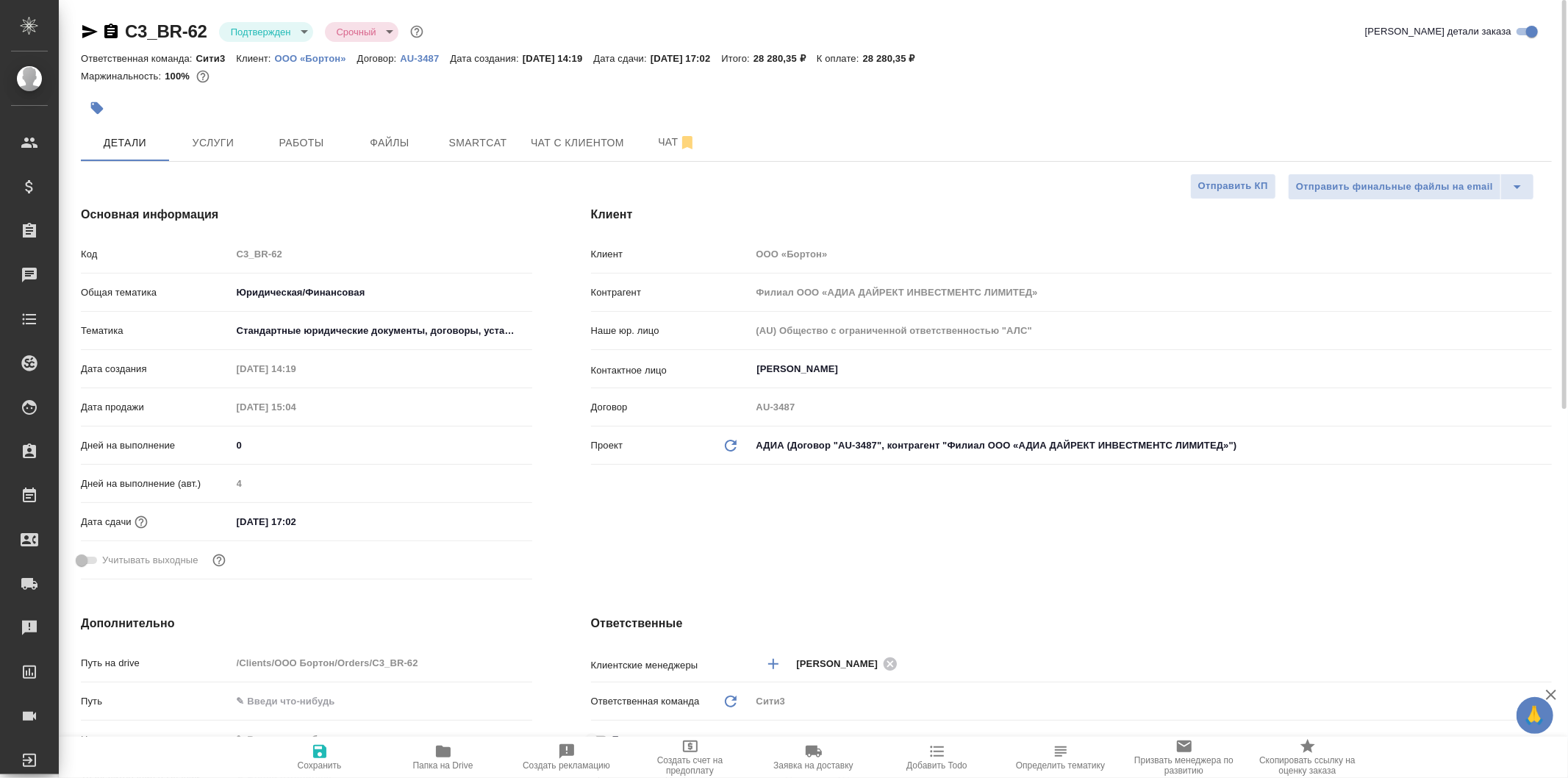
type textarea "x"
click at [189, 141] on span "Услуги" at bounding box center [214, 142] width 71 height 18
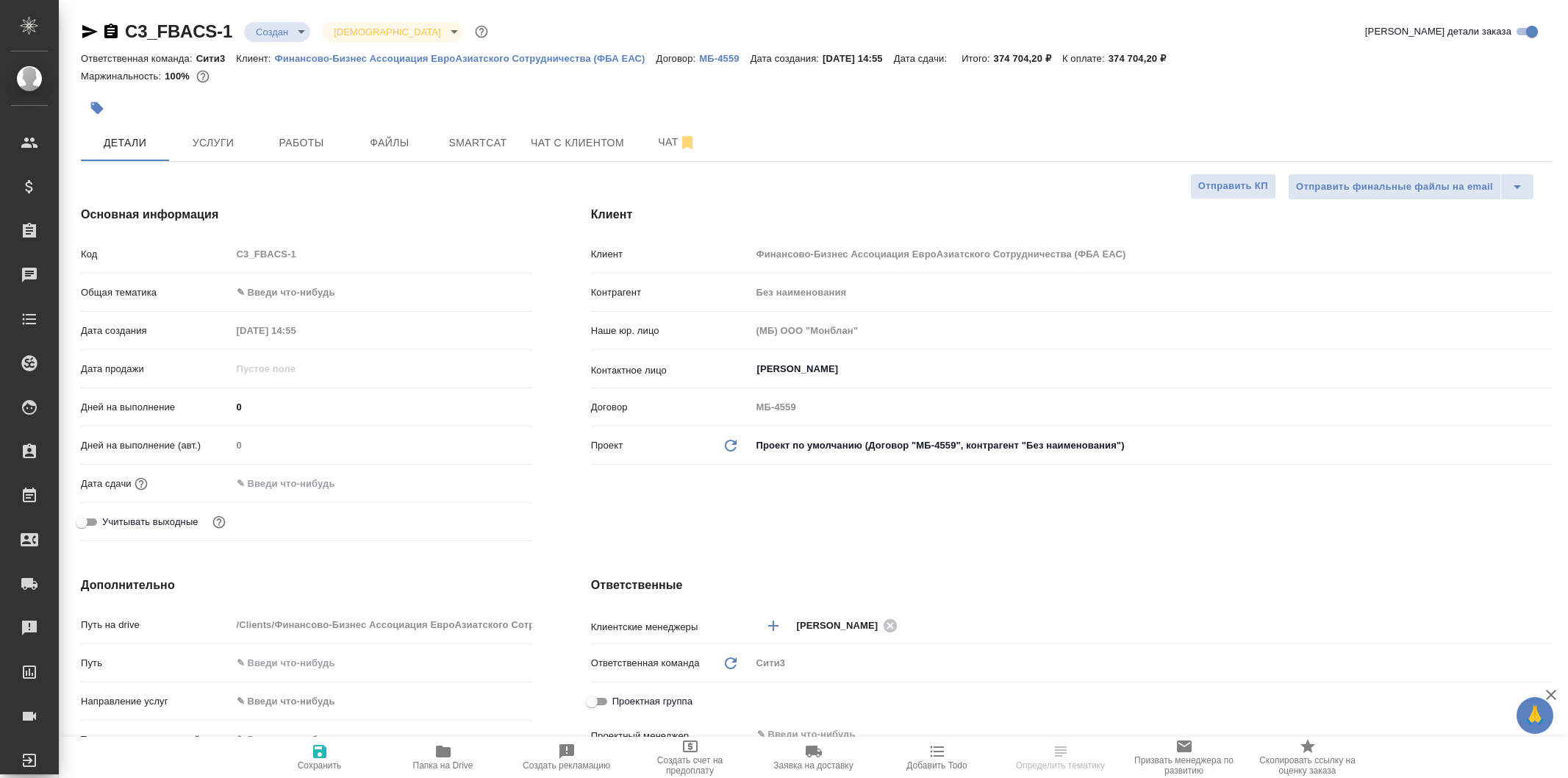
select select "RU"
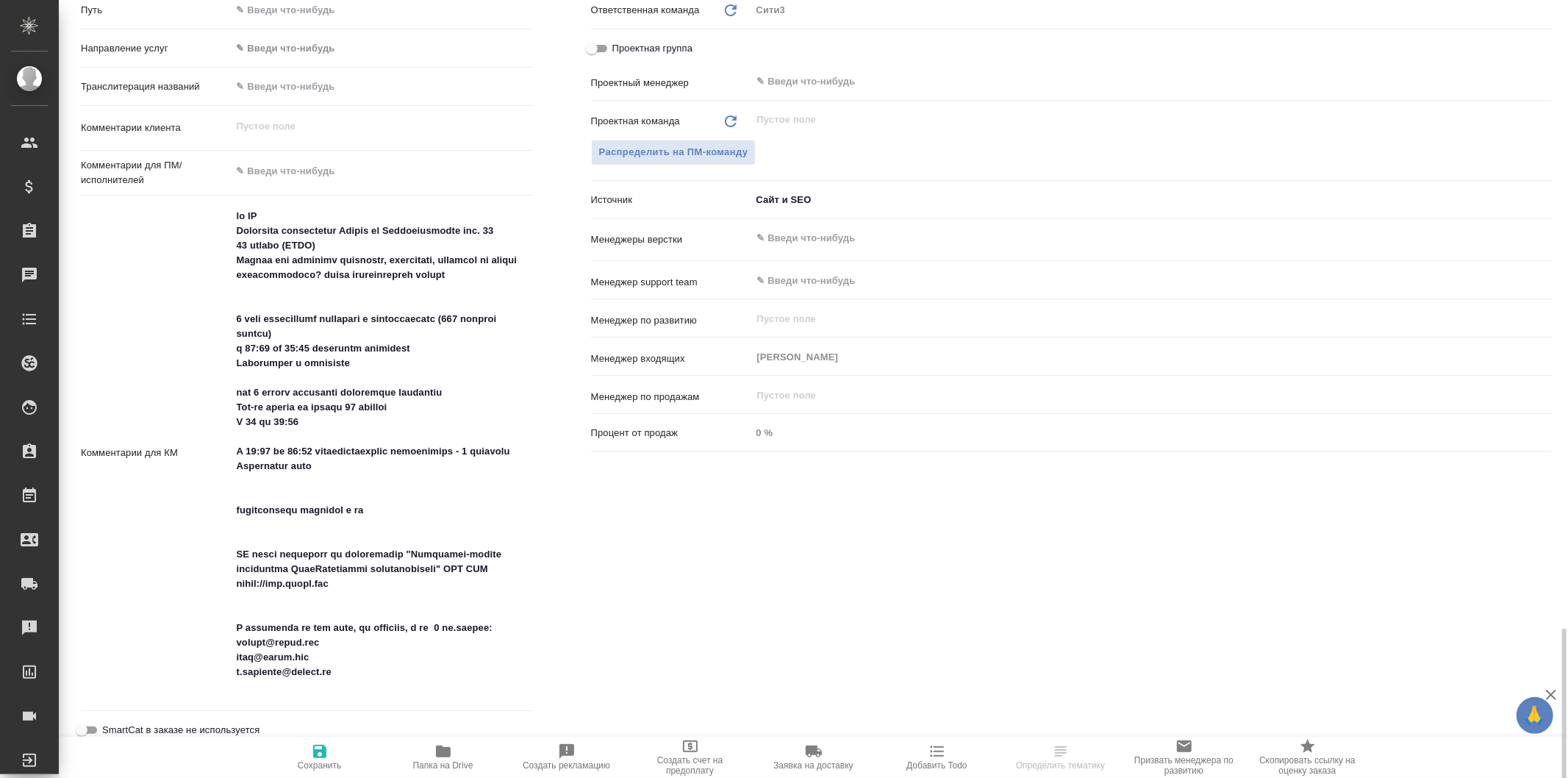
scroll to position [980, 0]
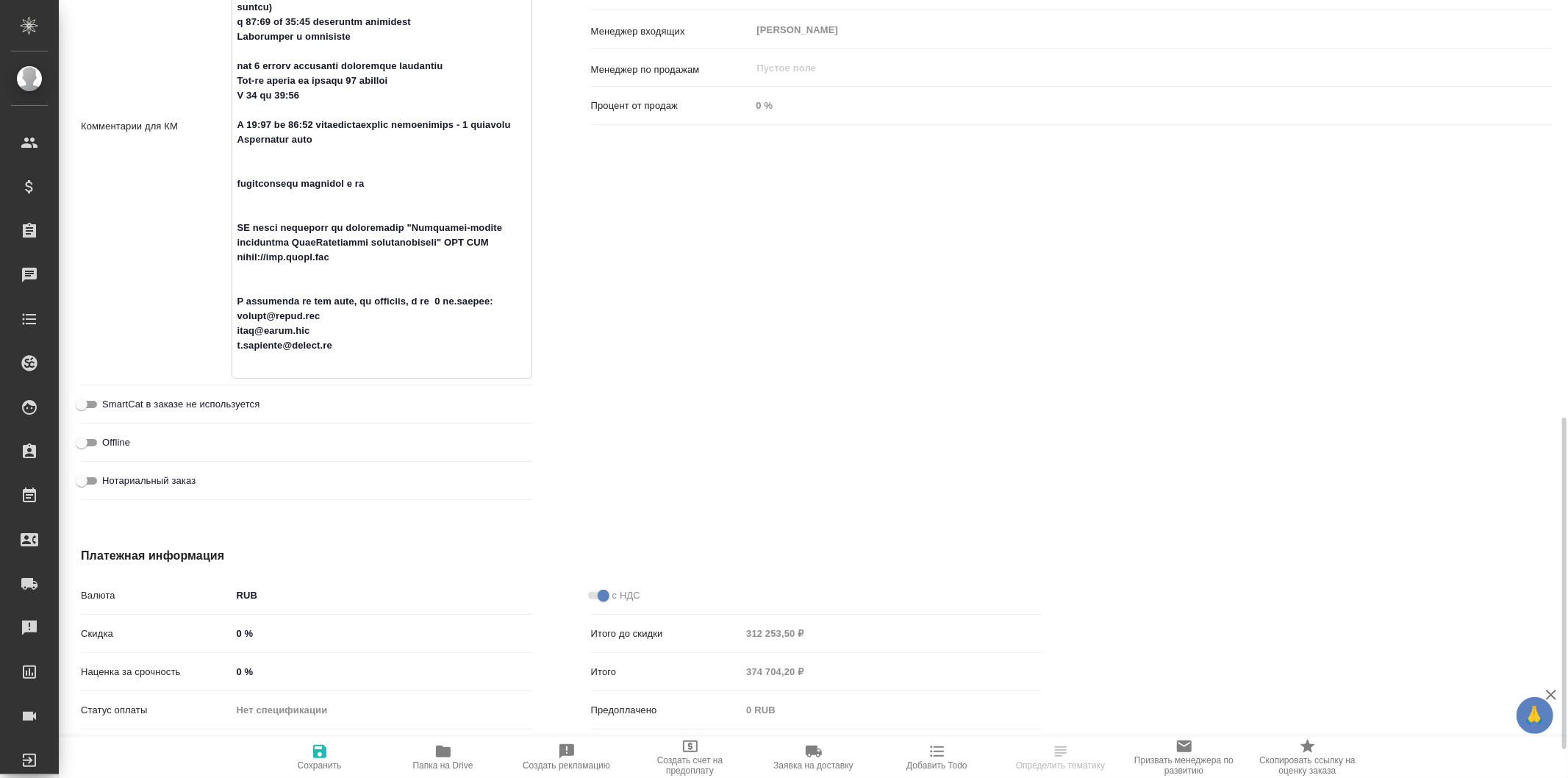
click at [381, 370] on textarea at bounding box center [382, 125] width 300 height 496
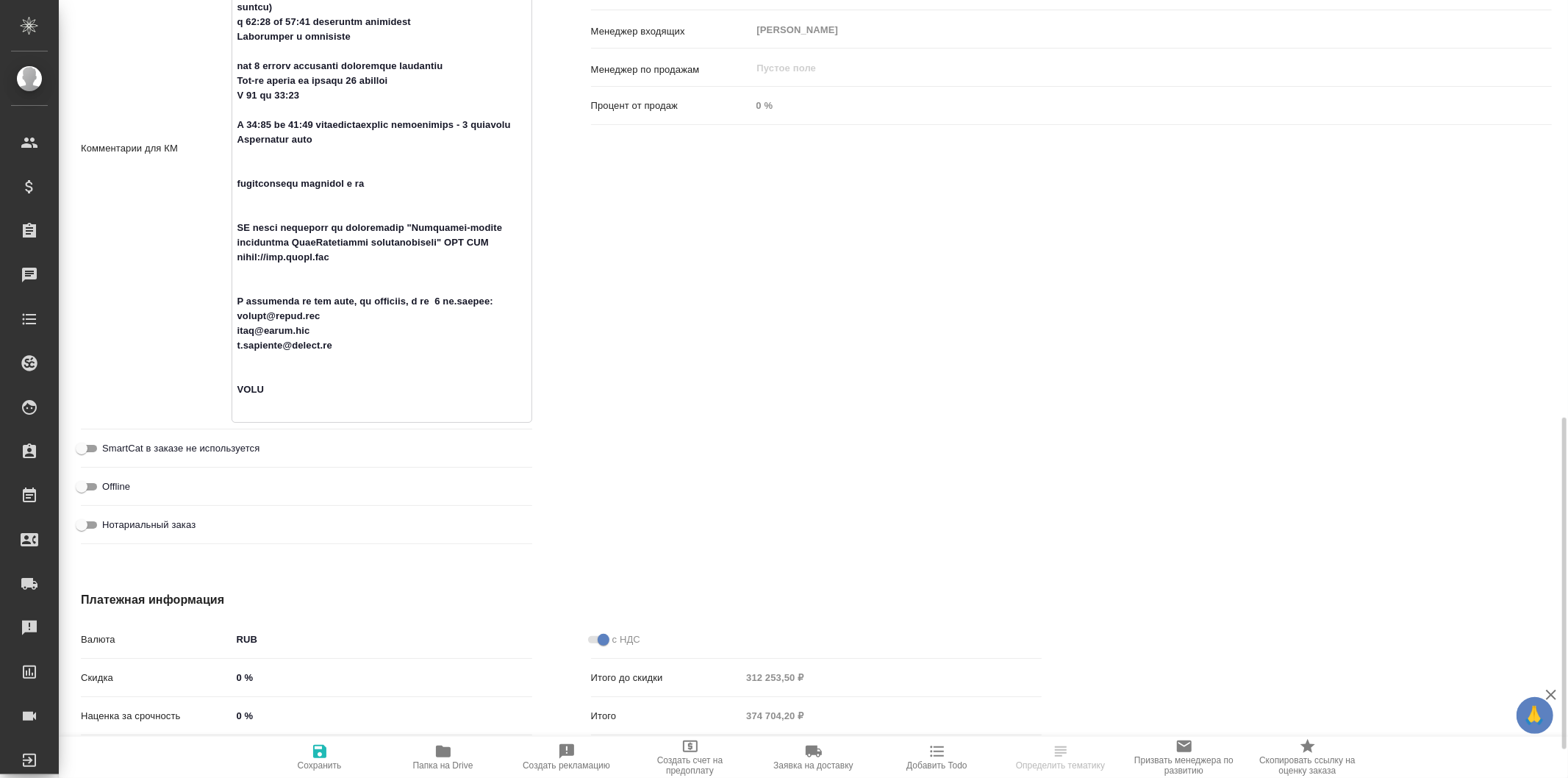
type textarea "lo IP Dolorsita consectetur Adipis el Seddoeiusmodte inc. 89 91 utlabo (ETDO) M…"
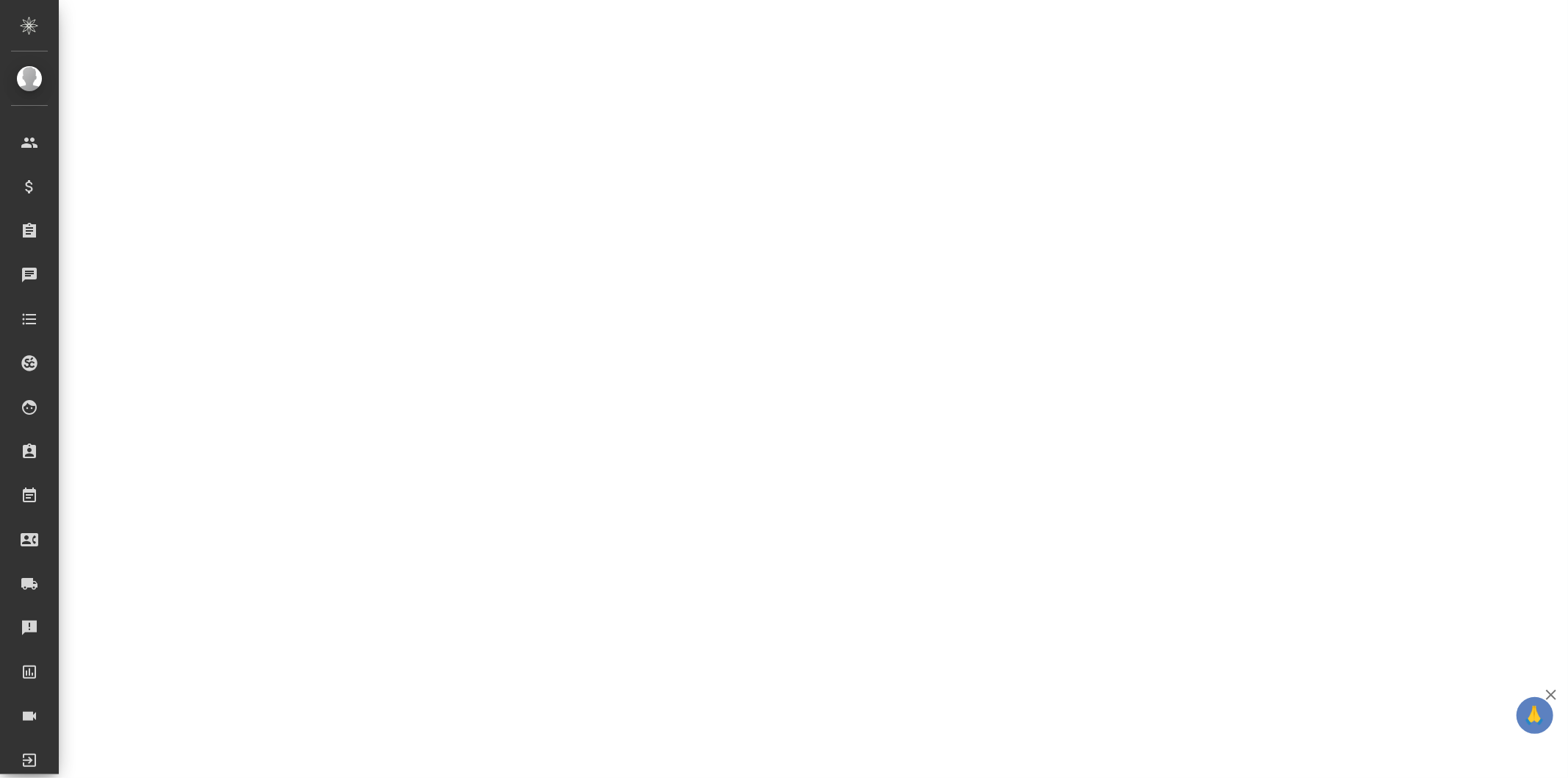
select select "RU"
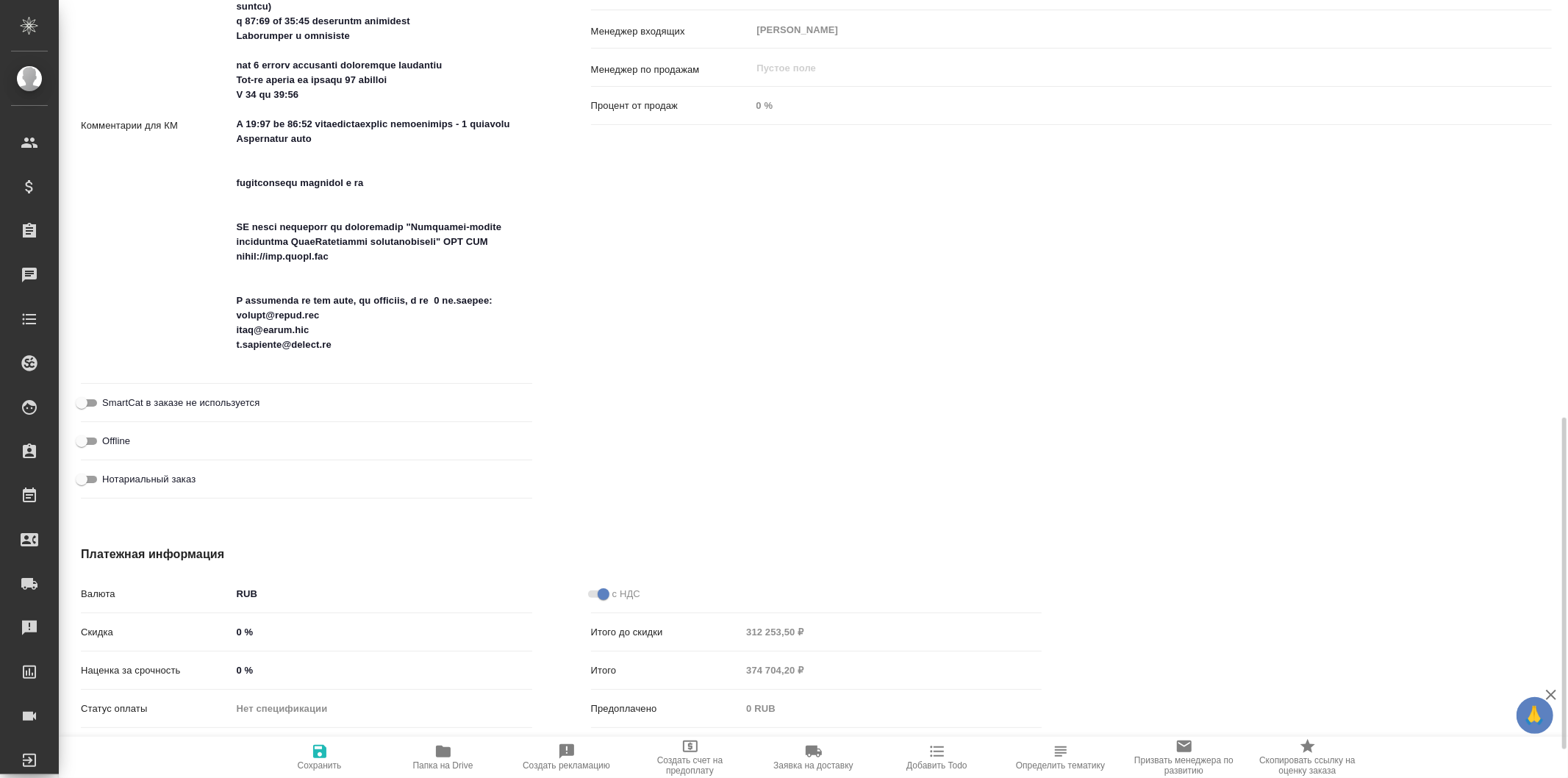
type textarea "x"
click at [326, 378] on div "Комментарии для КМ x" at bounding box center [307, 132] width 451 height 516
click at [335, 372] on div "x" at bounding box center [381, 126] width 301 height 503
type textarea "x"
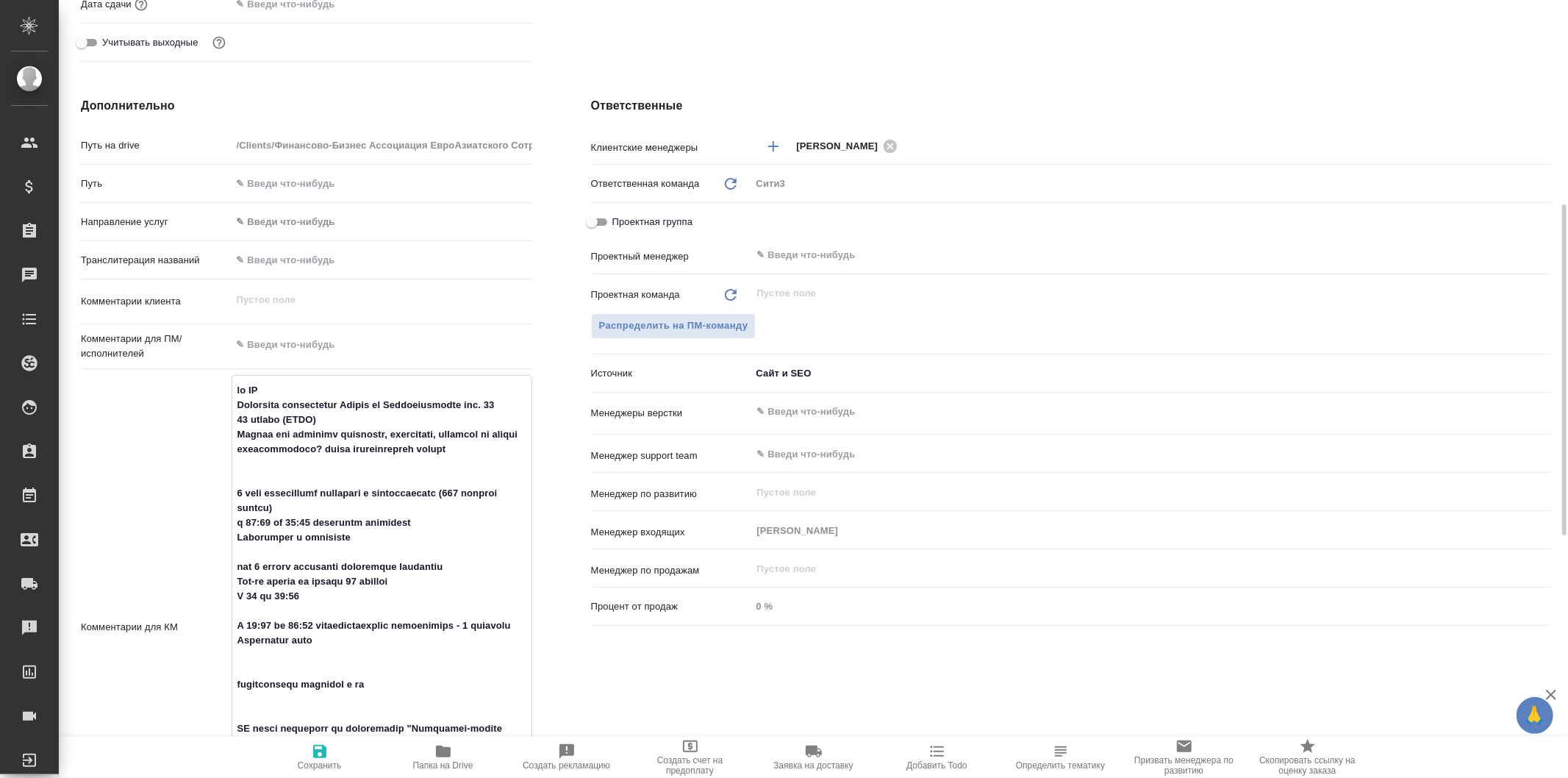
scroll to position [806, 0]
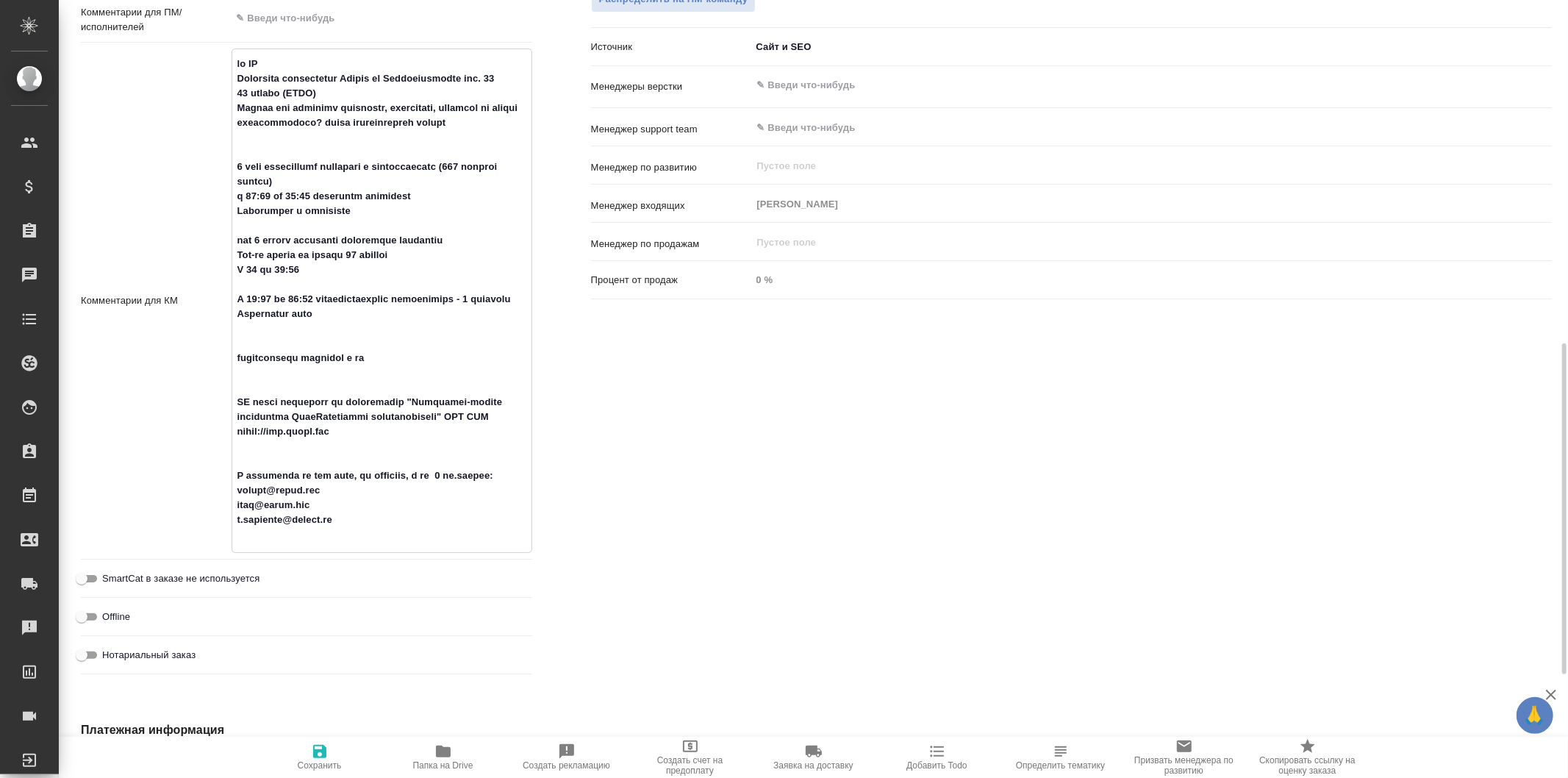
click at [373, 534] on textarea at bounding box center [382, 300] width 300 height 496
type textarea "x"
type textarea "lo IP Dolorsita consectetur Adipis el Seddoeiusmodte inc. 66 73 utlabo (ETDO) M…"
type textarea "x"
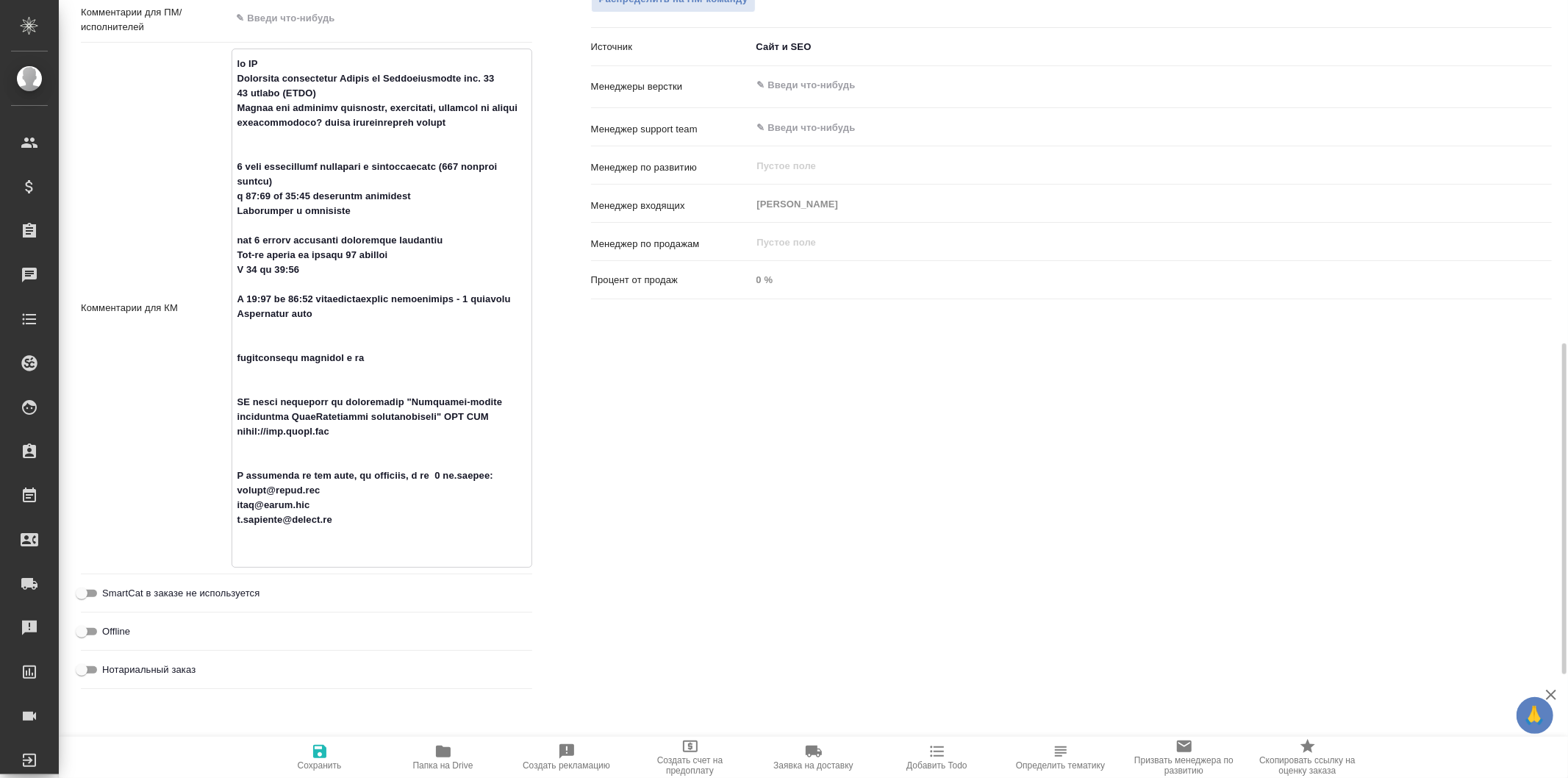
type textarea "x"
type textarea "от КВ Планируем организацию Форума на Котельнической наб. 17 27 ноября (РСПП) М…"
type textarea "x"
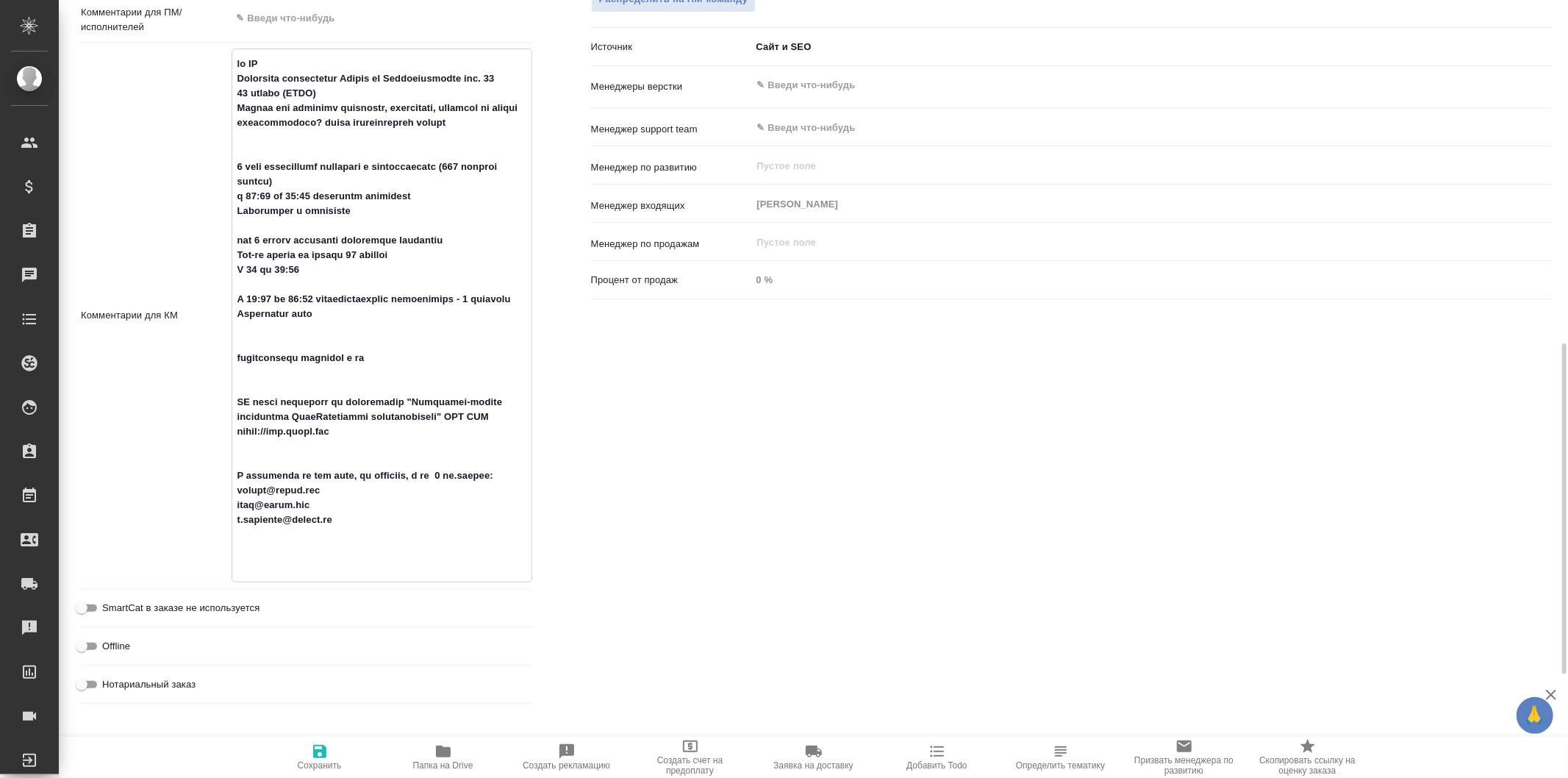
type textarea "x"
type textarea "от КВ Планируем организацию Форума на Котельнической наб. 17 27 ноября (РСПП) М…"
type textarea "x"
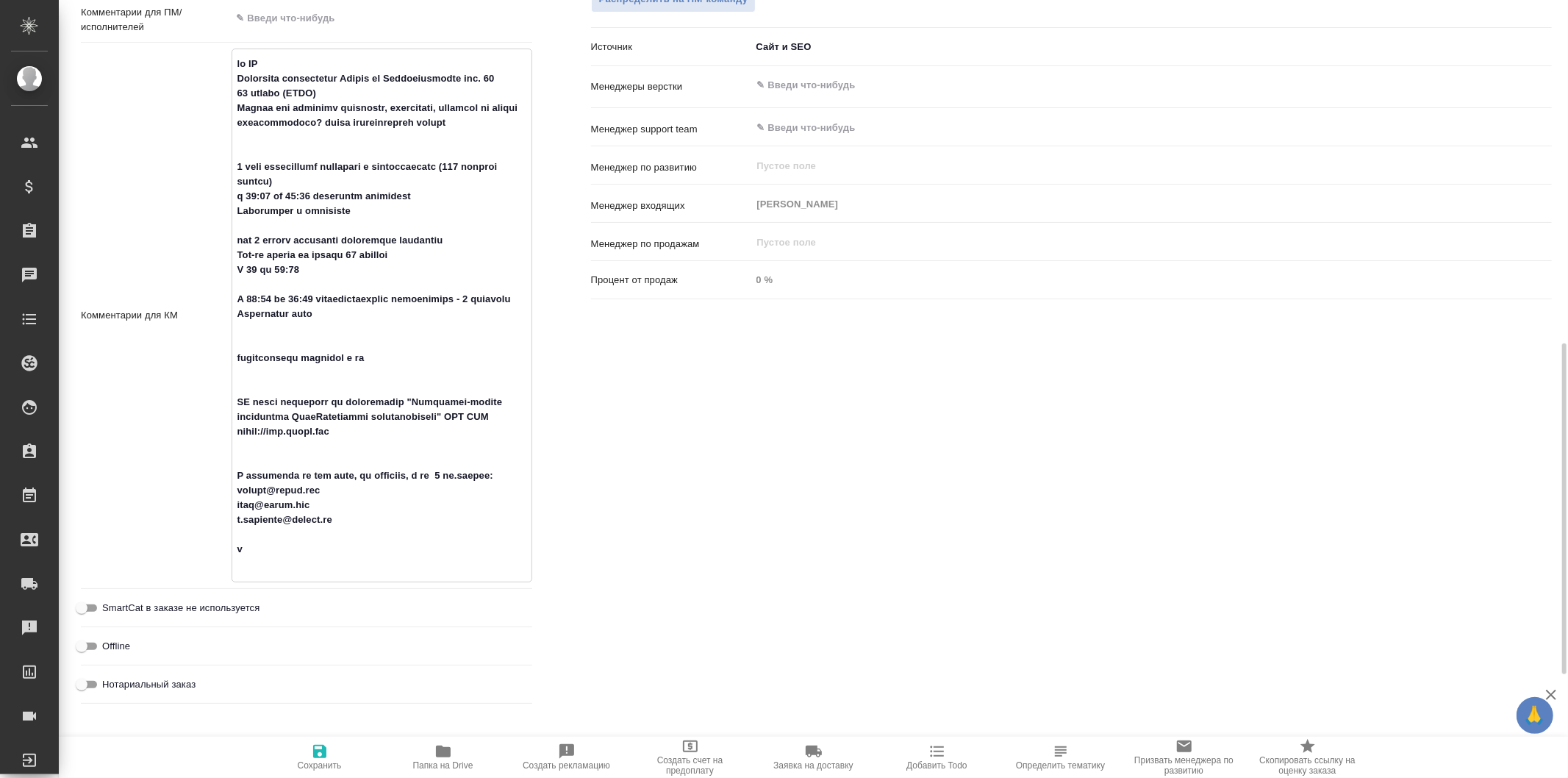
type textarea "от КВ Планируем организацию Форума на Котельнической наб. 17 27 ноября (РСПП) М…"
type textarea "x"
type textarea "от КВ Планируем организацию Форума на Котельнической наб. 17 27 ноября (РСПП) М…"
type textarea "x"
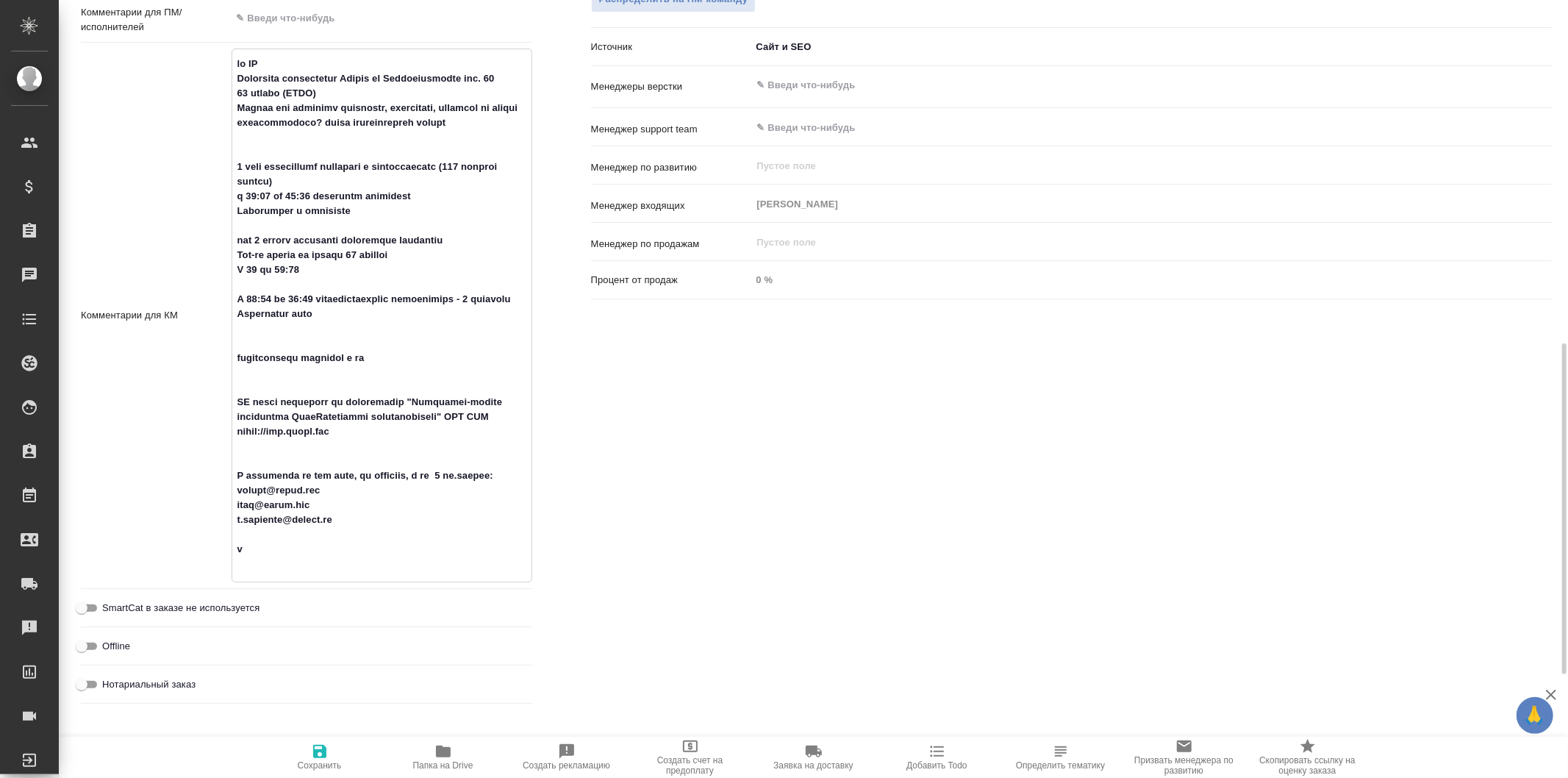
type textarea "x"
type textarea "от КВ Планируем организацию Форума на Котельнической наб. 17 27 ноября (РСПП) М…"
type textarea "x"
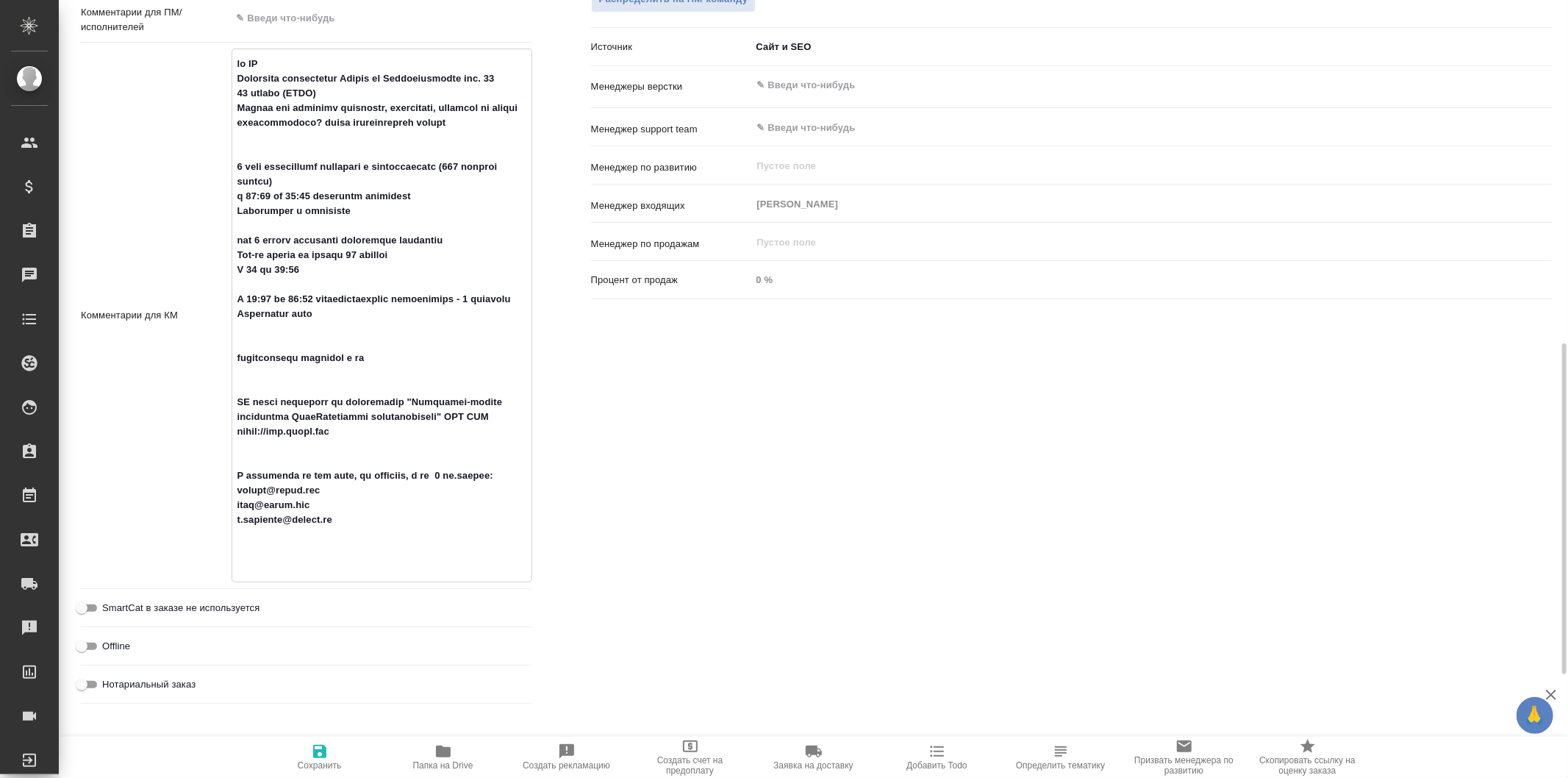
type textarea "x"
type textarea "от КВ Планируем организацию Форума на Котельнической наб. 17 27 ноября (РСПП) М…"
type textarea "x"
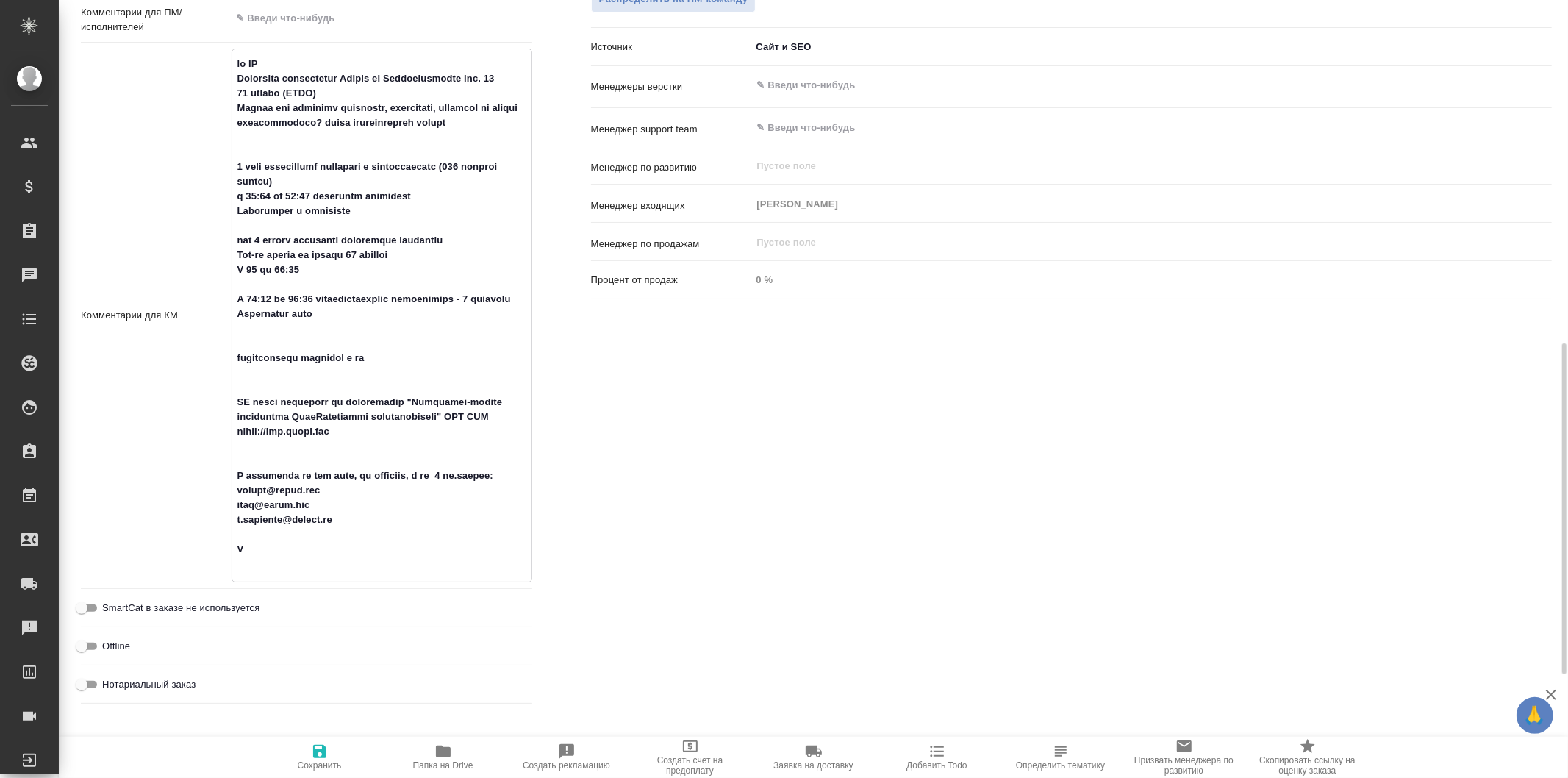
type textarea "x"
type textarea "от КВ Планируем организацию Форума на Котельнической наб. 17 27 ноября (РСПП) М…"
type textarea "x"
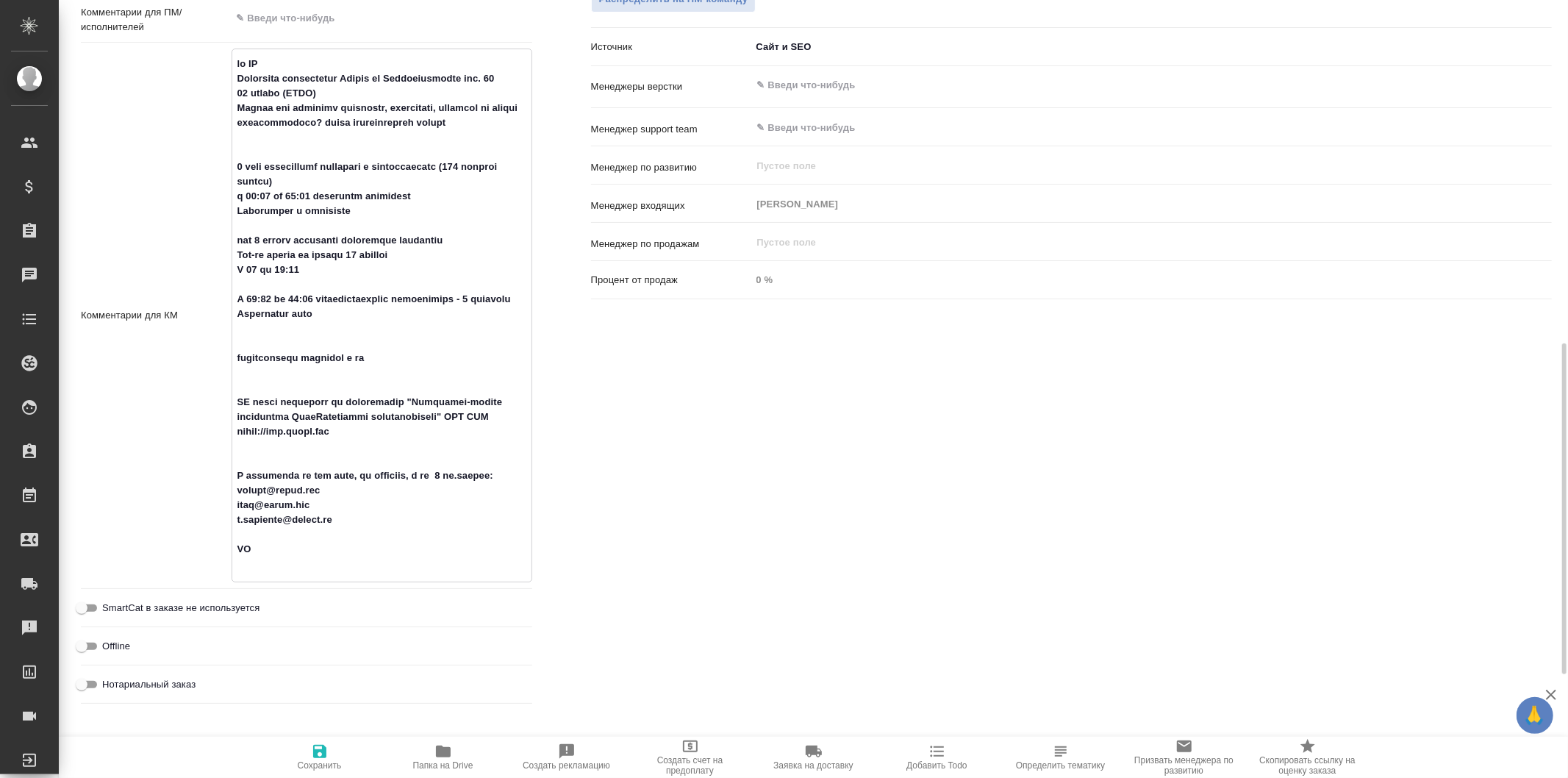
type textarea "от КВ Планируем организацию Форума на Котельнической наб. 17 27 ноября (РСПП) М…"
type textarea "x"
type textarea "от КВ Планируем организацию Форума на Котельнической наб. 17 27 ноября (РСПП) М…"
type textarea "x"
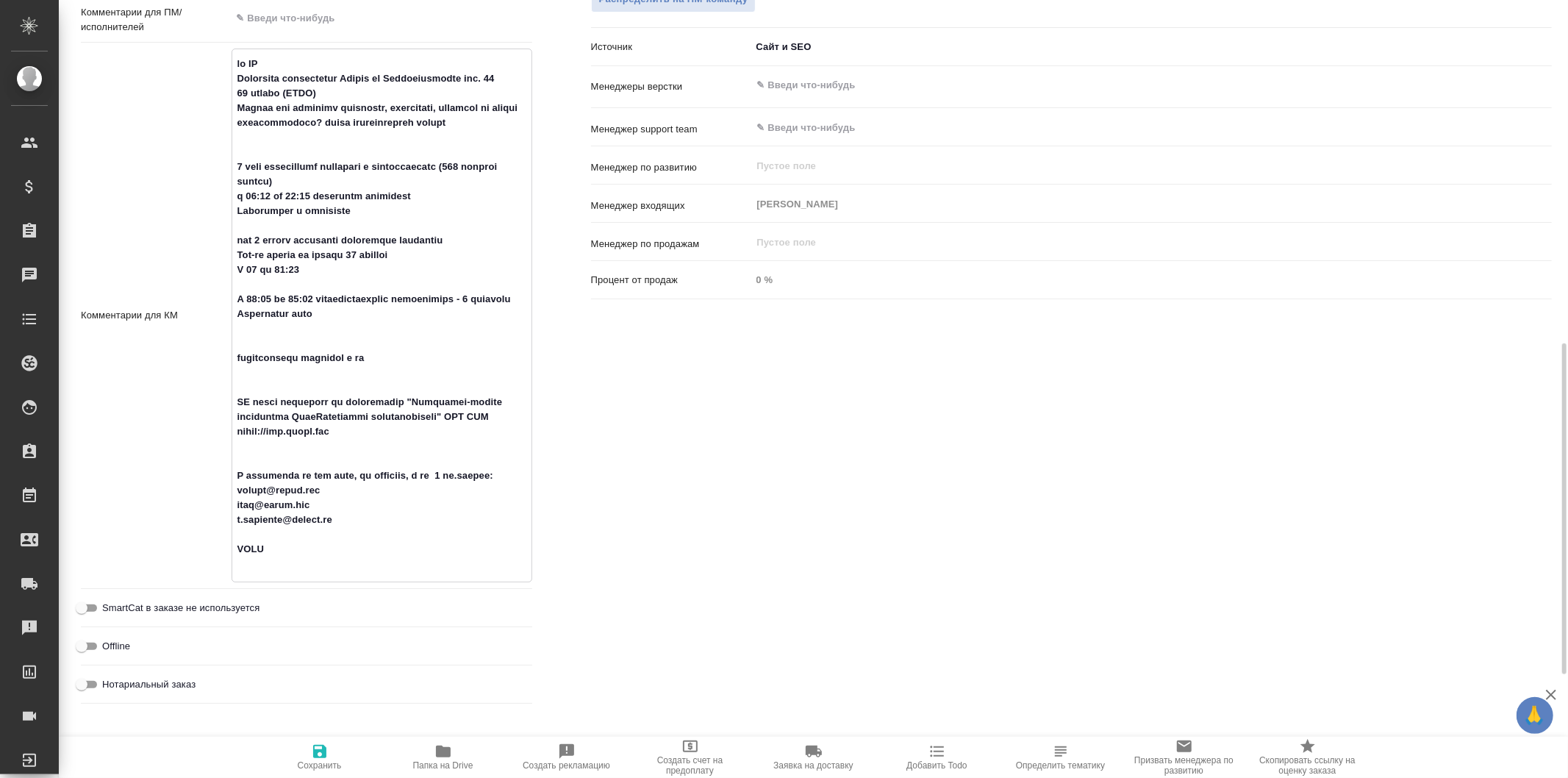
type textarea "x"
type textarea "от КВ Планируем организацию Форума на Котельнической наб. 17 27 ноября (РСПП) М…"
type textarea "x"
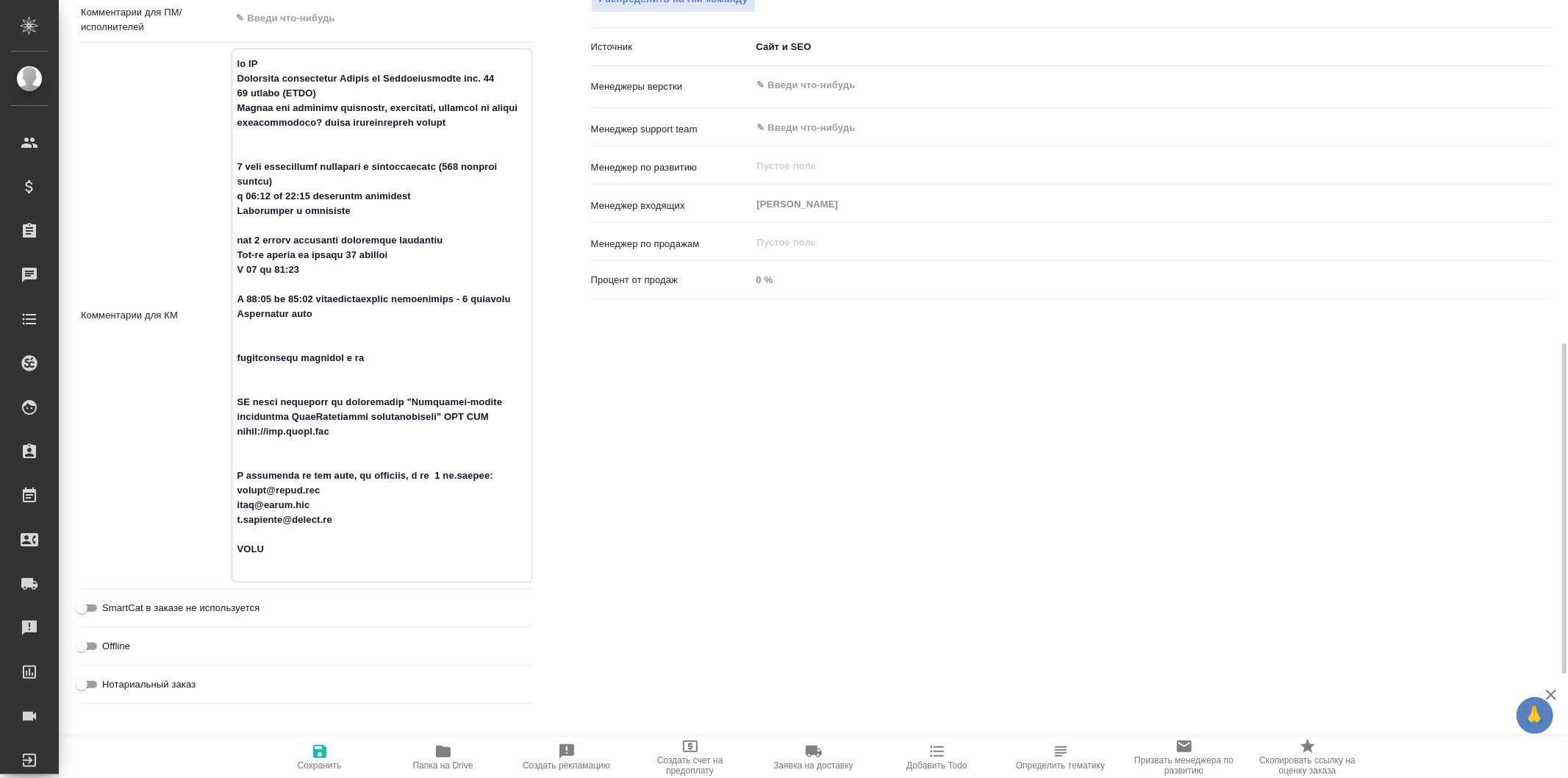
type textarea "x"
type textarea "от КВ Планируем организацию Форума на Котельнической наб. 17 27 ноября (РСПП) М…"
type textarea "x"
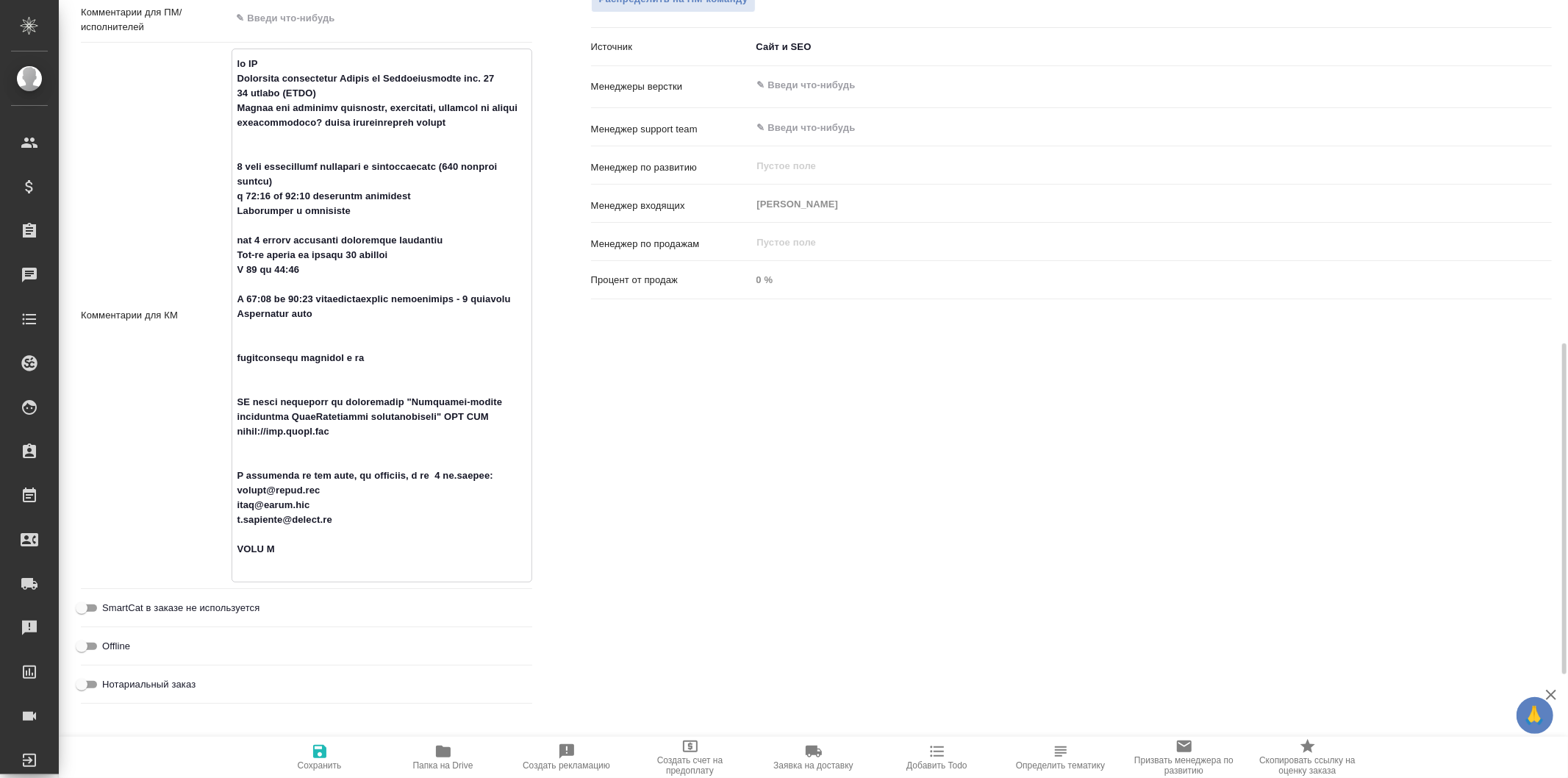
type textarea "x"
type textarea "от КВ Планируем организацию Форума на Котельнической наб. 17 27 ноября (РСПП) М…"
type textarea "x"
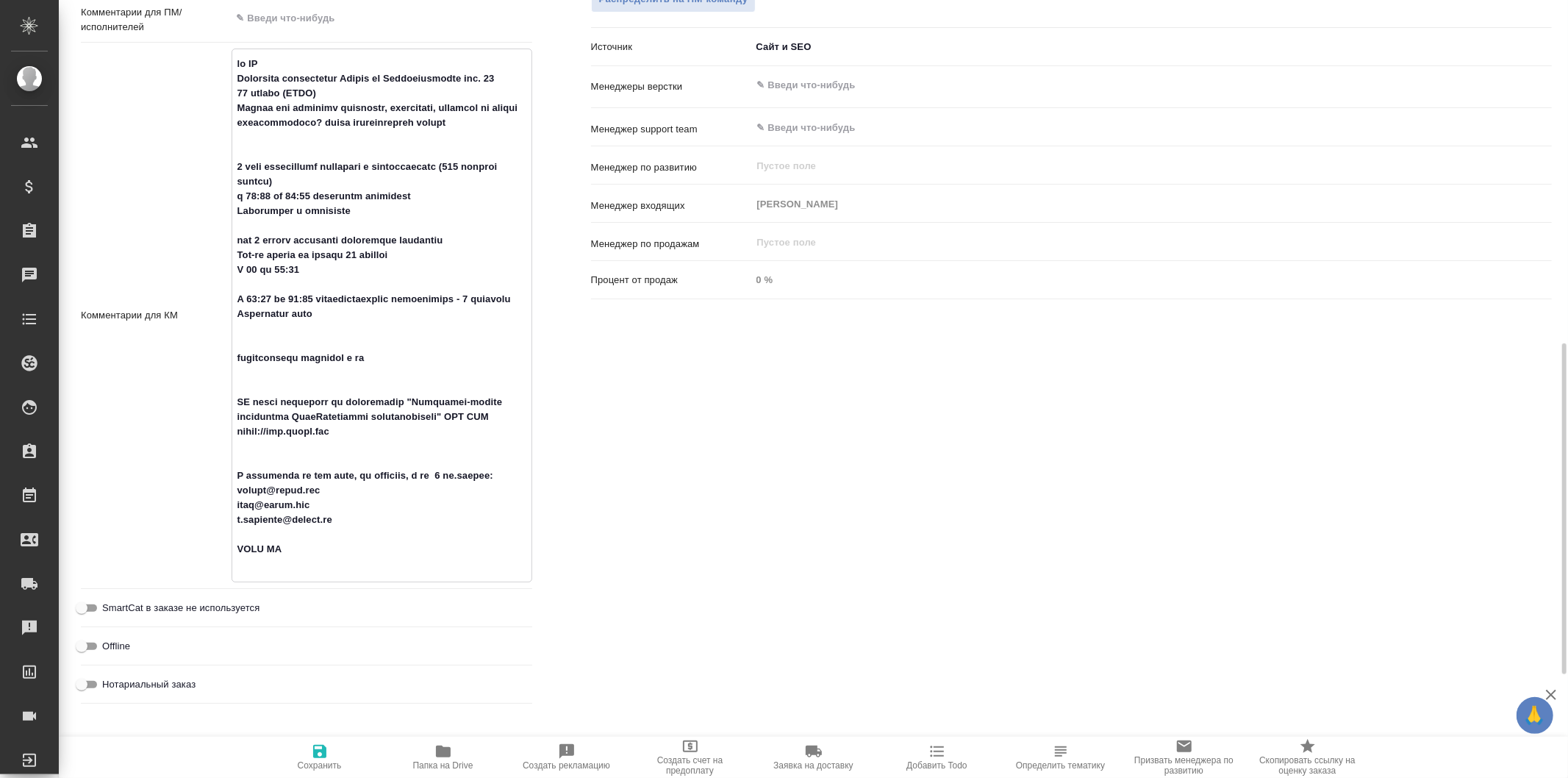
type textarea "от КВ Планируем организацию Форума на Котельнической наб. 17 27 ноября (РСПП) М…"
type textarea "x"
type textarea "от КВ Планируем организацию Форума на Котельнической наб. 17 27 ноября (РСПП) М…"
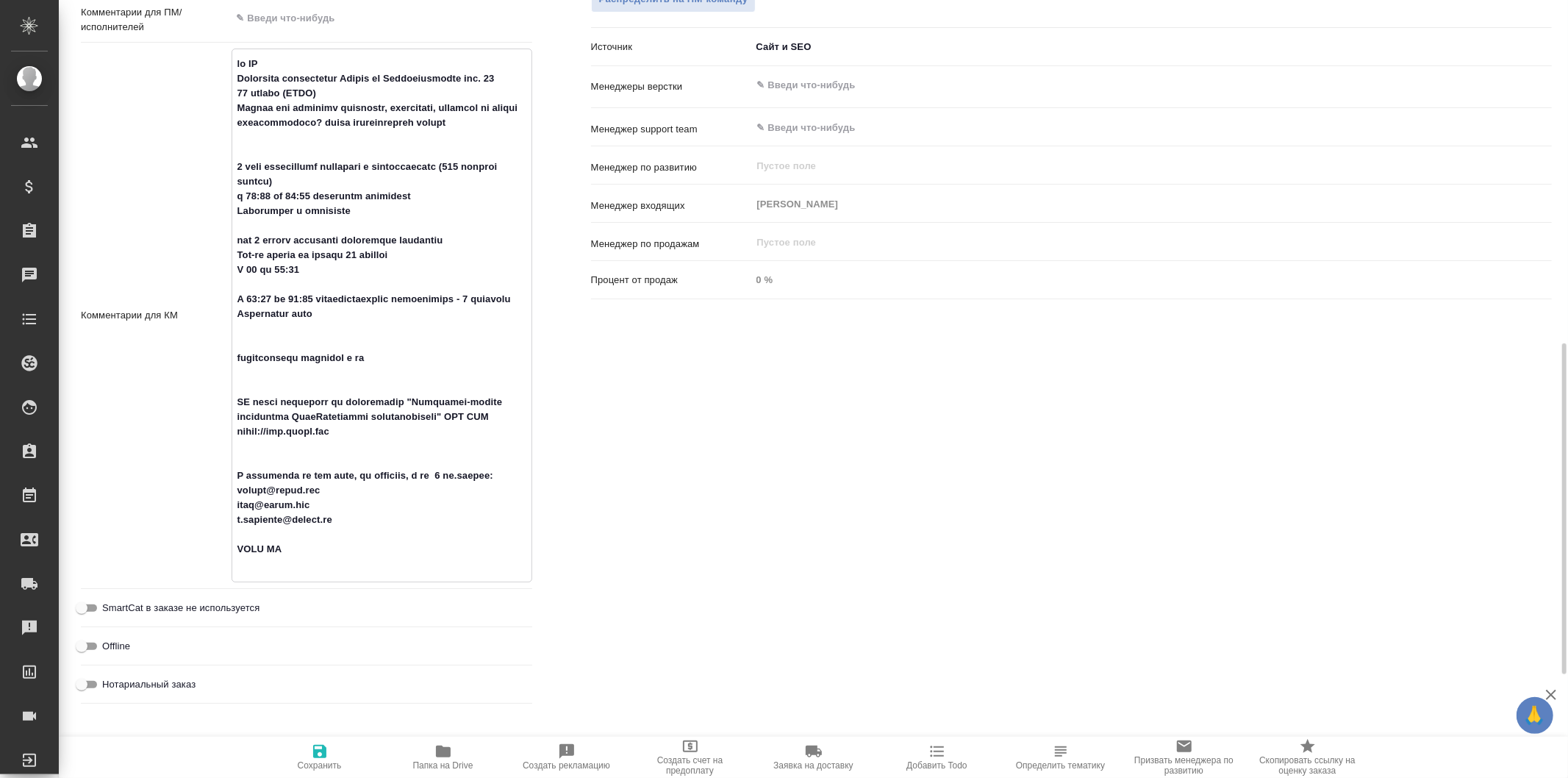
type textarea "x"
type textarea "от КВ Планируем организацию Форума на Котельнической наб. 17 27 ноября (РСПП) М…"
type textarea "x"
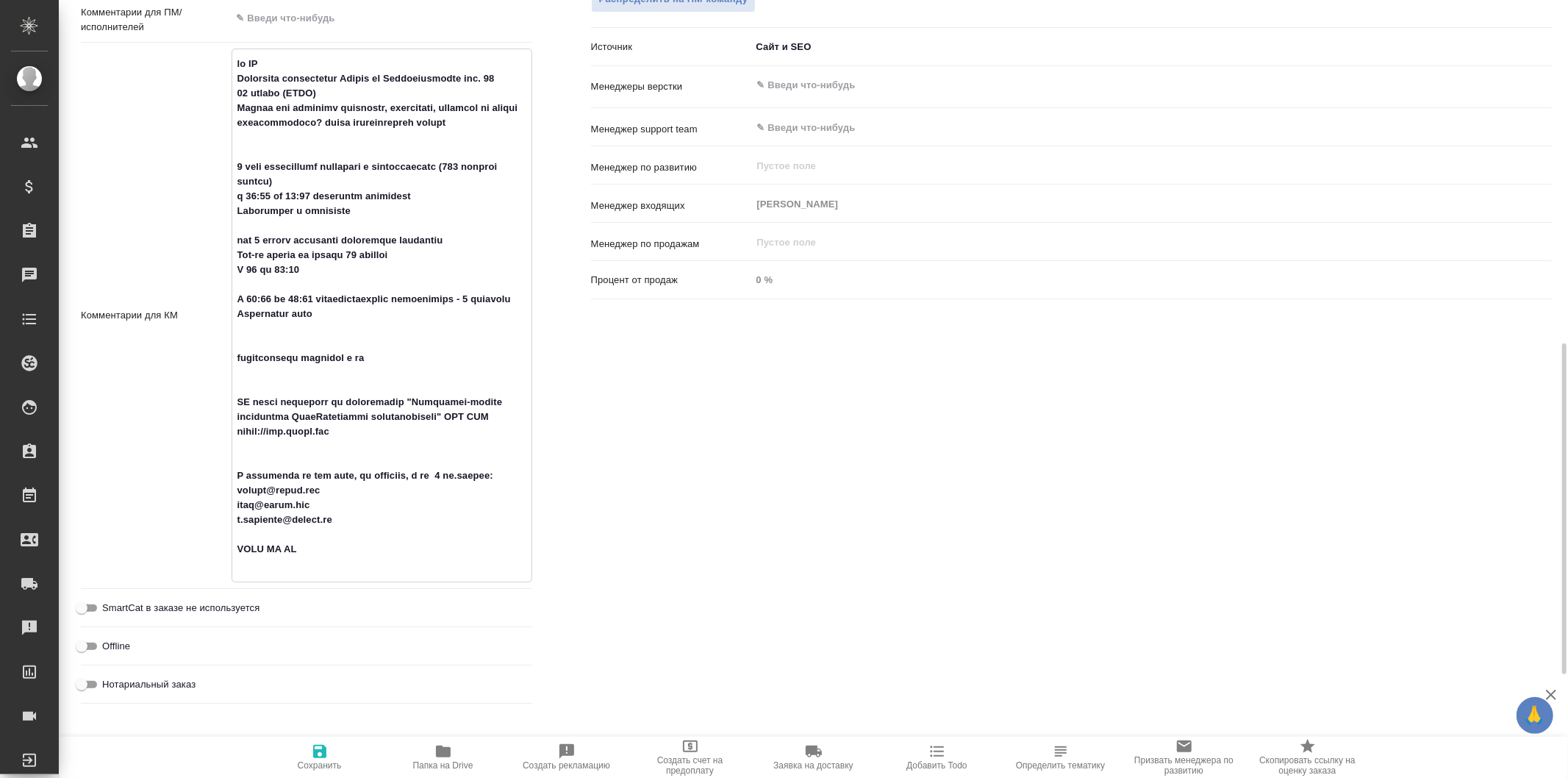
type textarea "от КВ Планируем организацию Форума на Котельнической наб. 17 27 ноября (РСПП) М…"
type textarea "x"
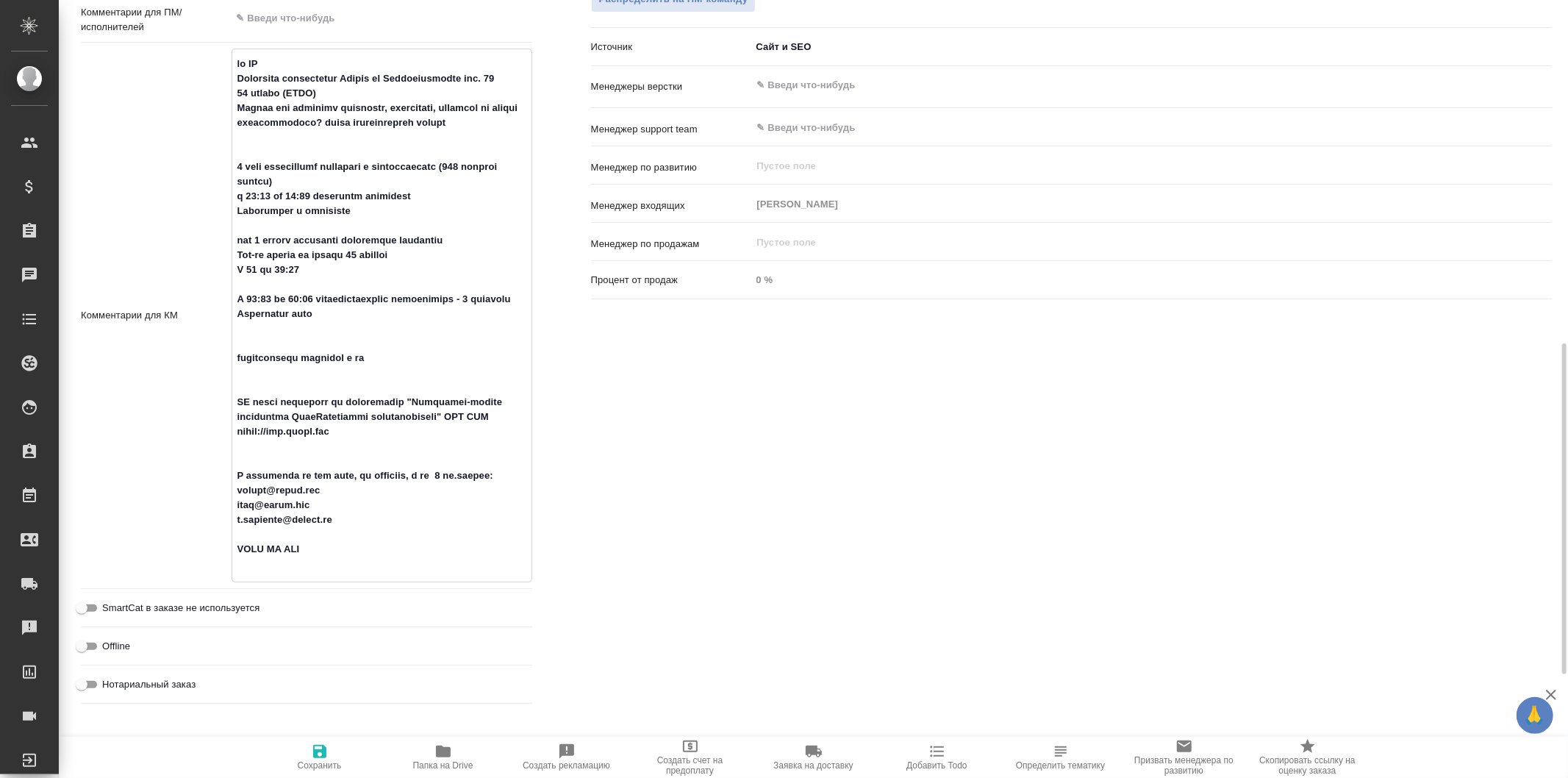
type textarea "x"
type textarea "от КВ Планируем организацию Форума на Котельнической наб. 17 27 ноября (РСПП) М…"
type textarea "x"
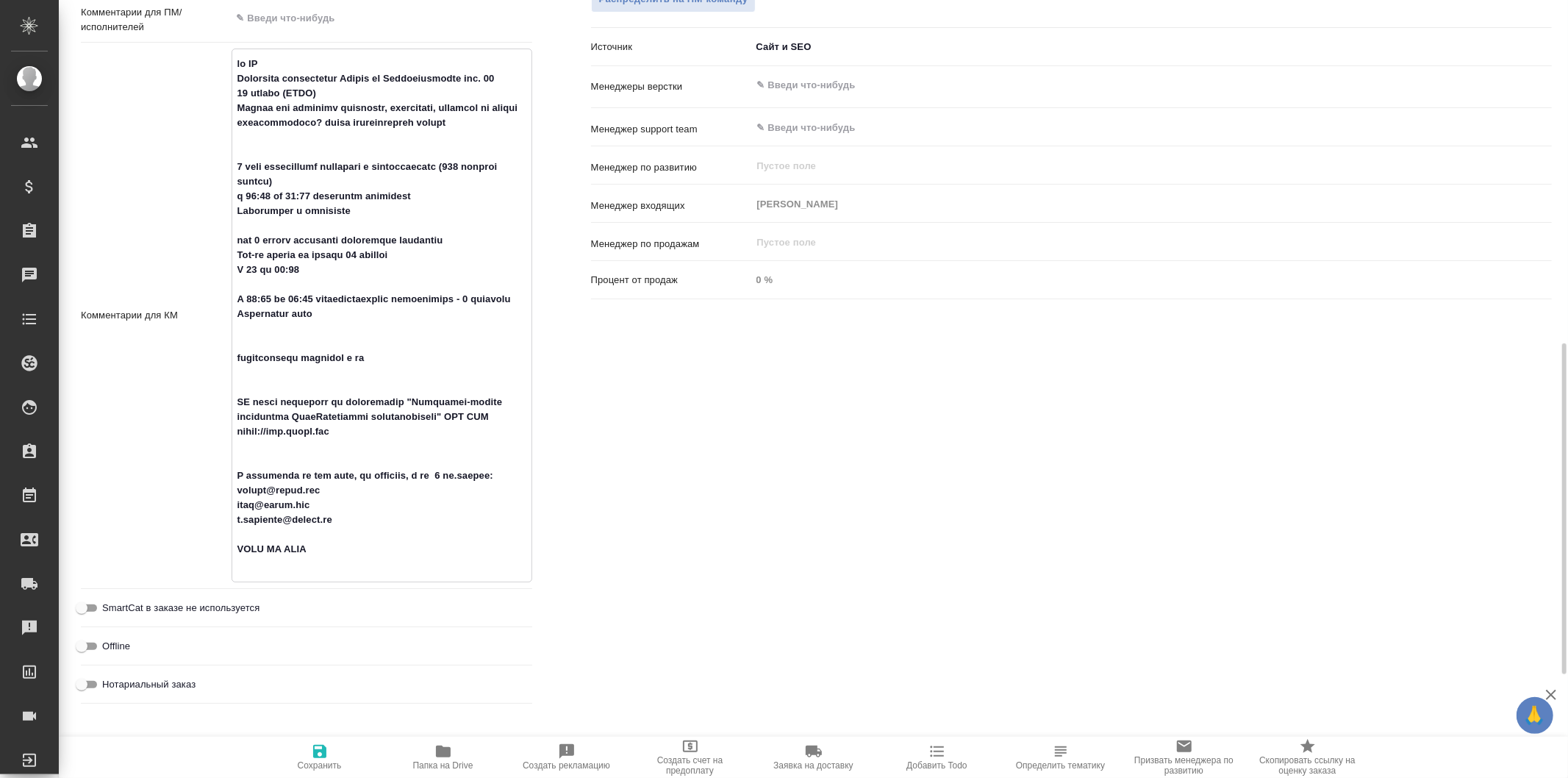
type textarea "от КВ Планируем организацию Форума на Котельнической наб. 17 27 ноября (РСПП) М…"
type textarea "x"
type textarea "от КВ Планируем организацию Форума на Котельнической наб. 17 27 ноября (РСПП) М…"
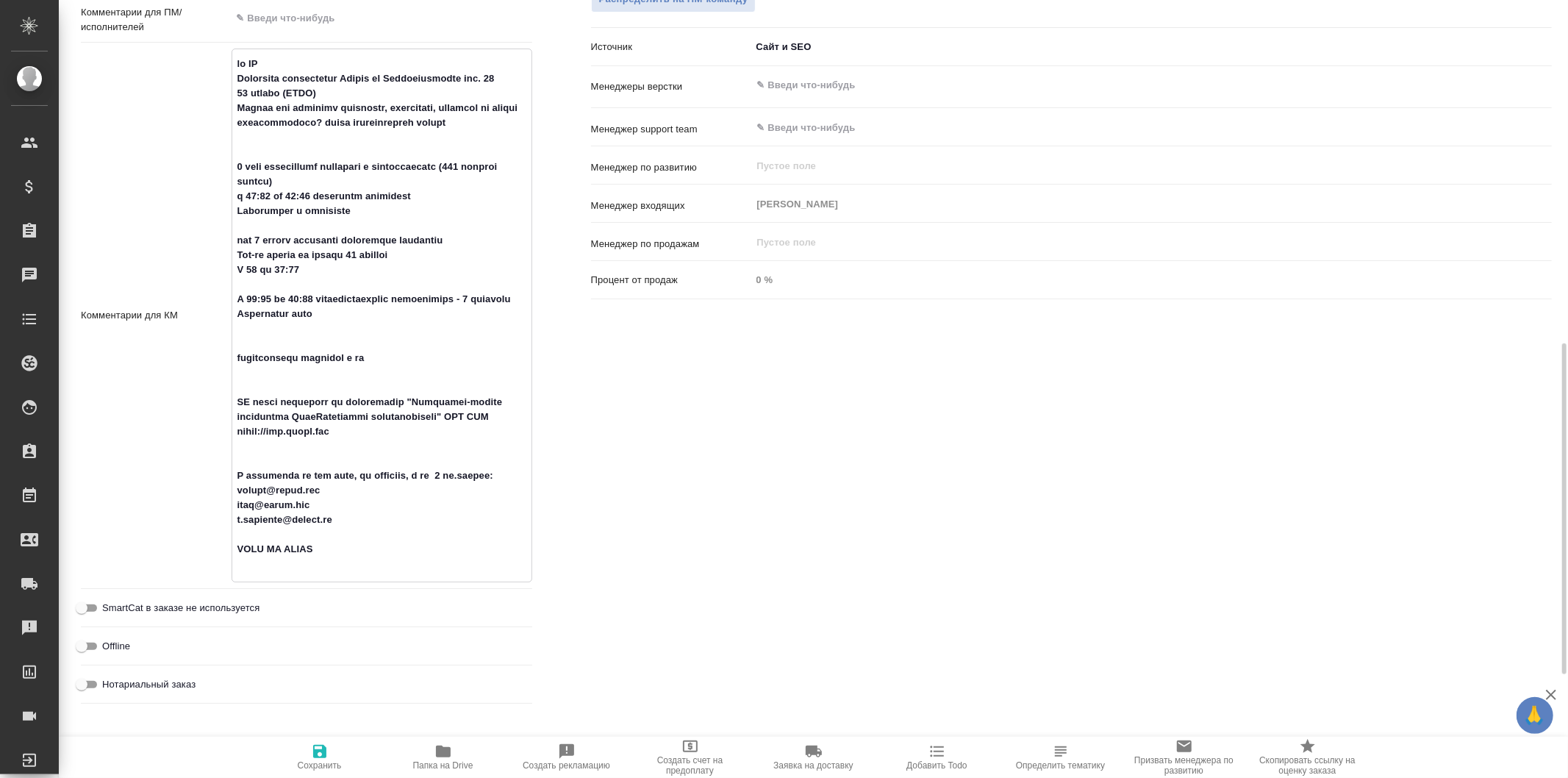
type textarea "x"
type textarea "от КВ Планируем организацию Форума на Котельнической наб. 17 27 ноября (РСПП) М…"
type textarea "x"
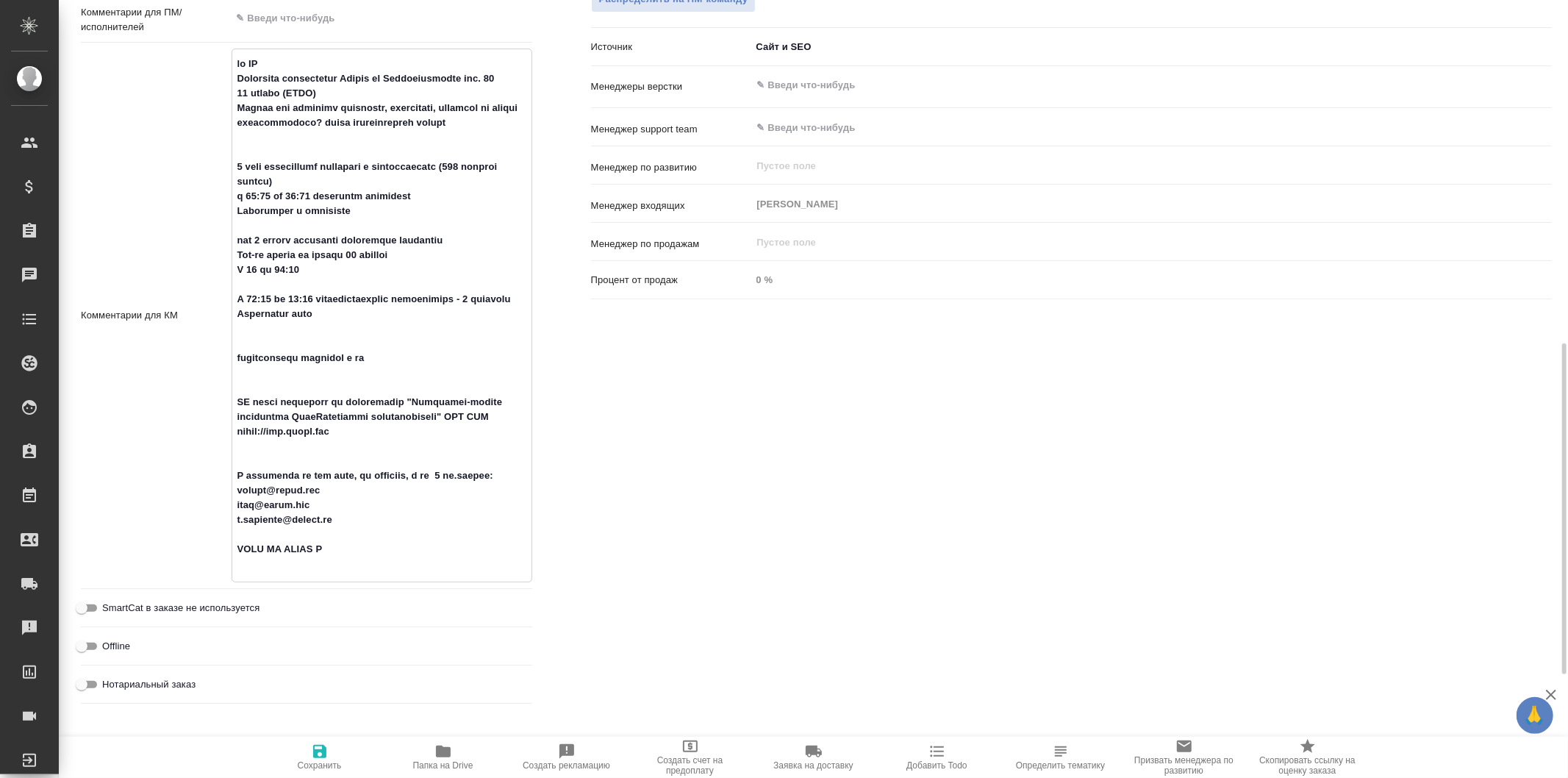
type textarea "x"
type textarea "от КВ Планируем организацию Форума на Котельнической наб. 17 27 ноября (РСПП) М…"
type textarea "x"
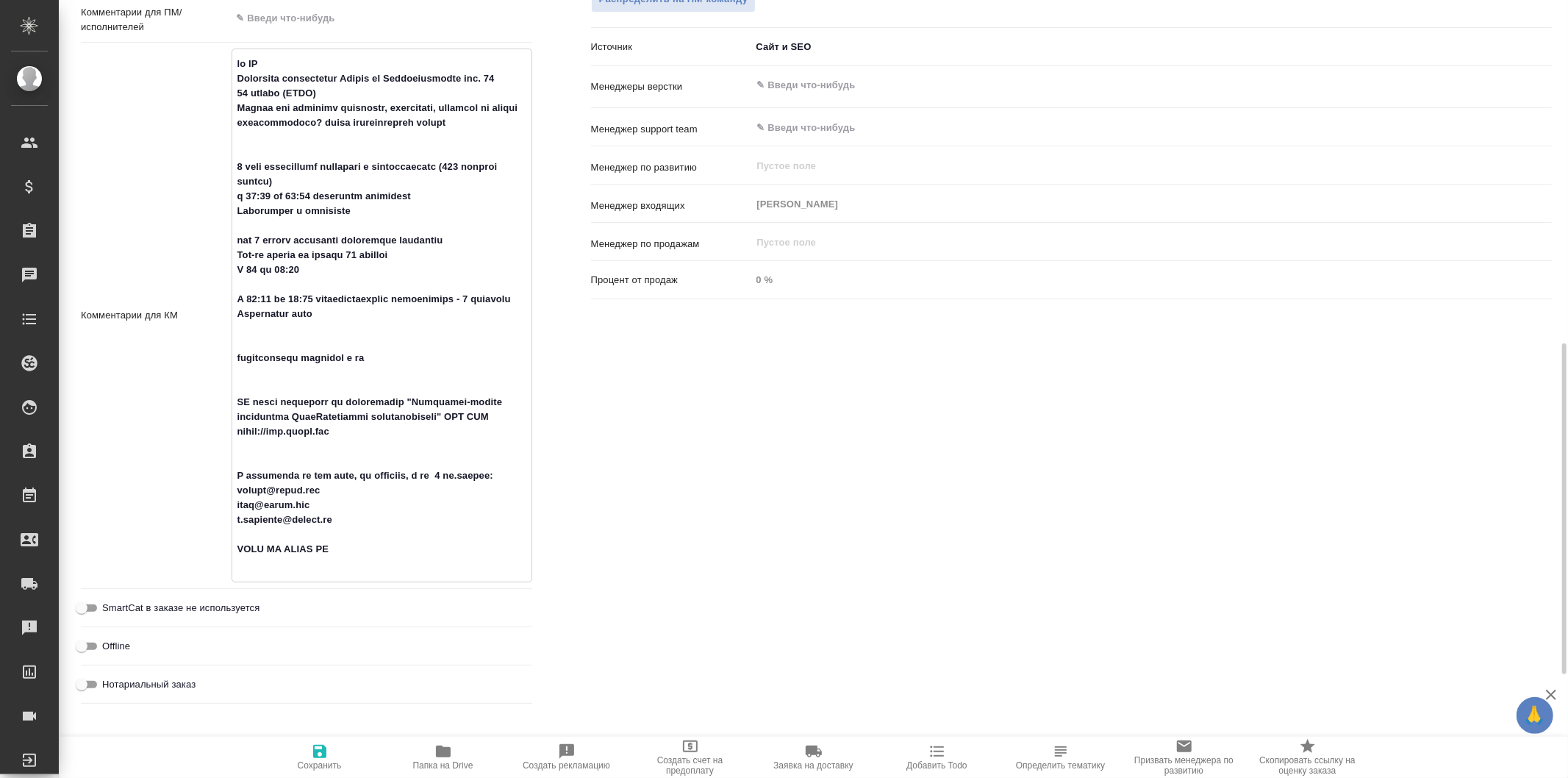
type textarea "x"
type textarea "от КВ Планируем организацию Форума на Котельнической наб. 17 27 ноября (РСПП) М…"
type textarea "x"
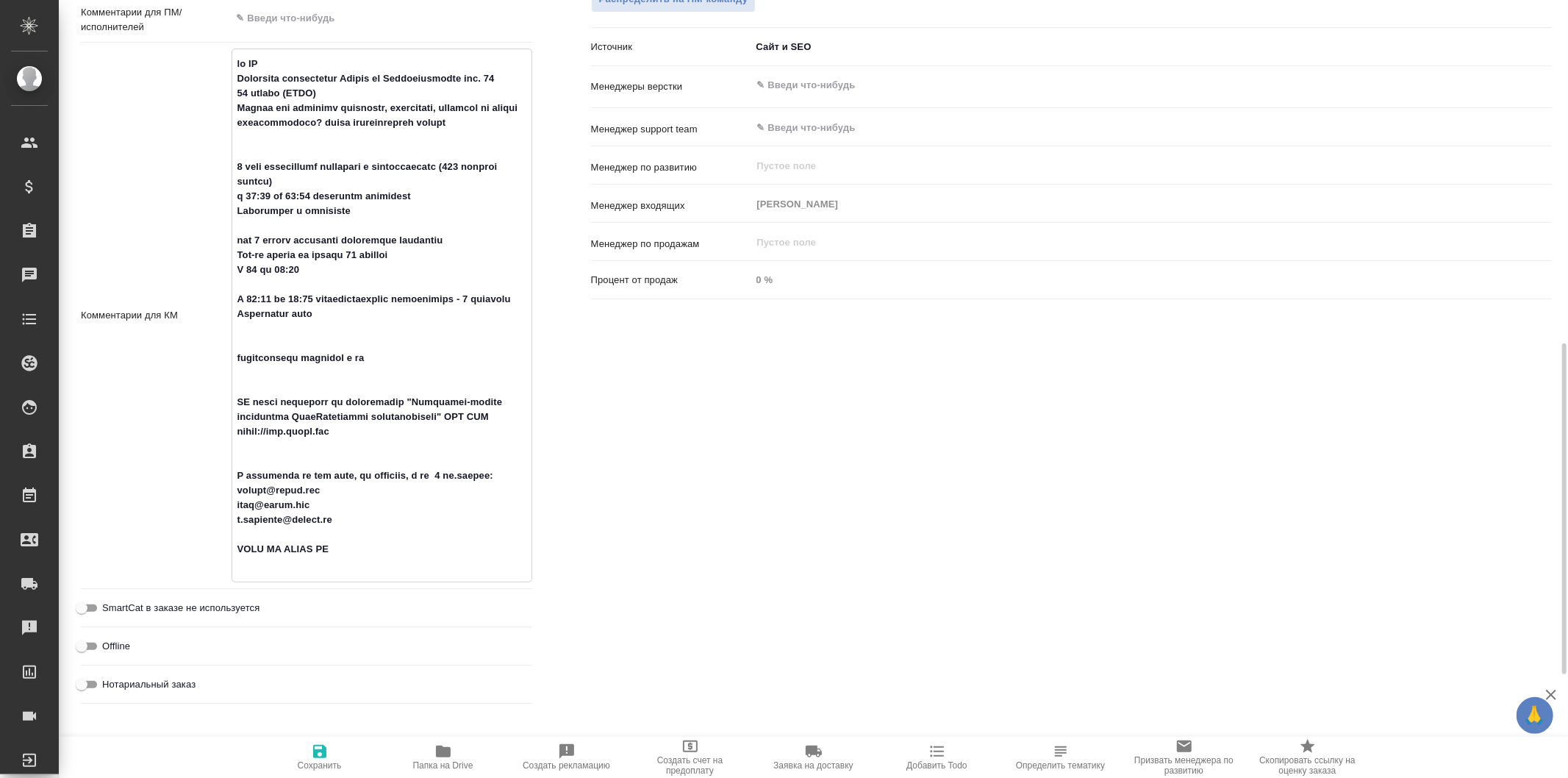
type textarea "от КВ Планируем организацию Форума на Котельнической наб. 17 27 ноября (РСПП) М…"
type textarea "x"
type textarea "от КВ Планируем организацию Форума на Котельнической наб. 17 27 ноября (РСПП) М…"
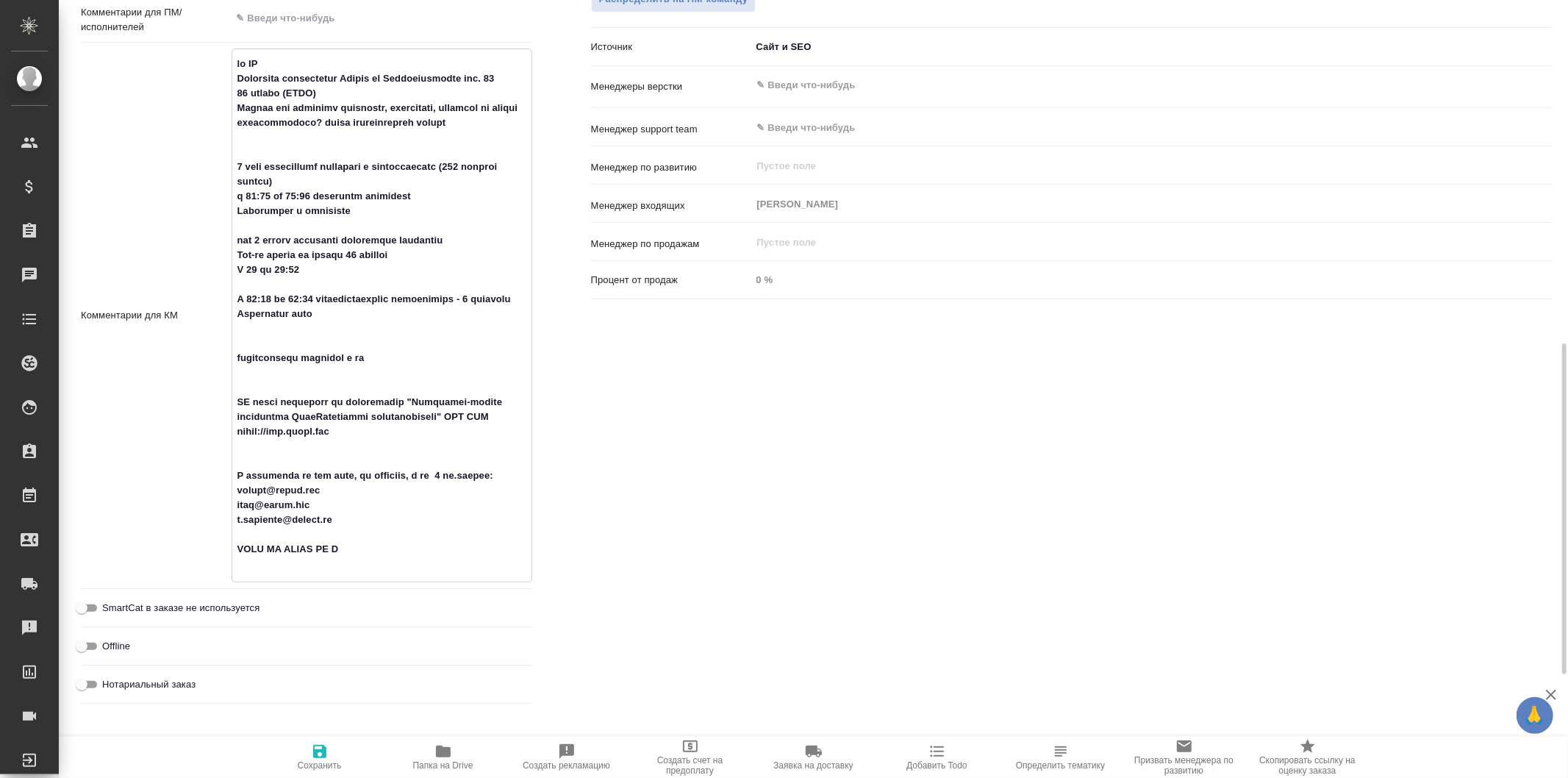
type textarea "x"
type textarea "от КВ Планируем организацию Форума на Котельнической наб. 17 27 ноября (РСПП) М…"
type textarea "x"
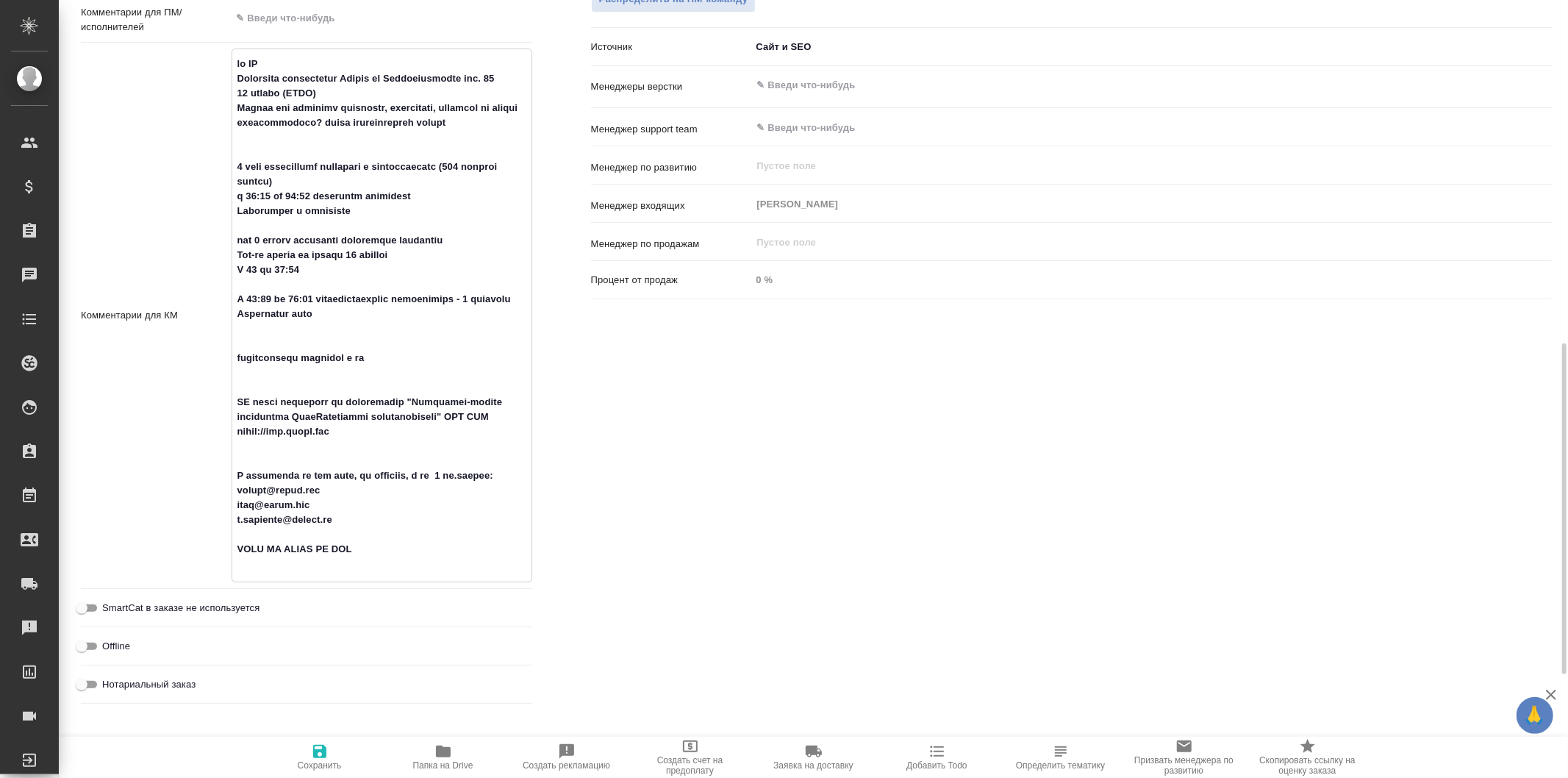
type textarea "от КВ Планируем организацию Форума на Котельнической наб. 17 27 ноября (РСПП) М…"
type textarea "x"
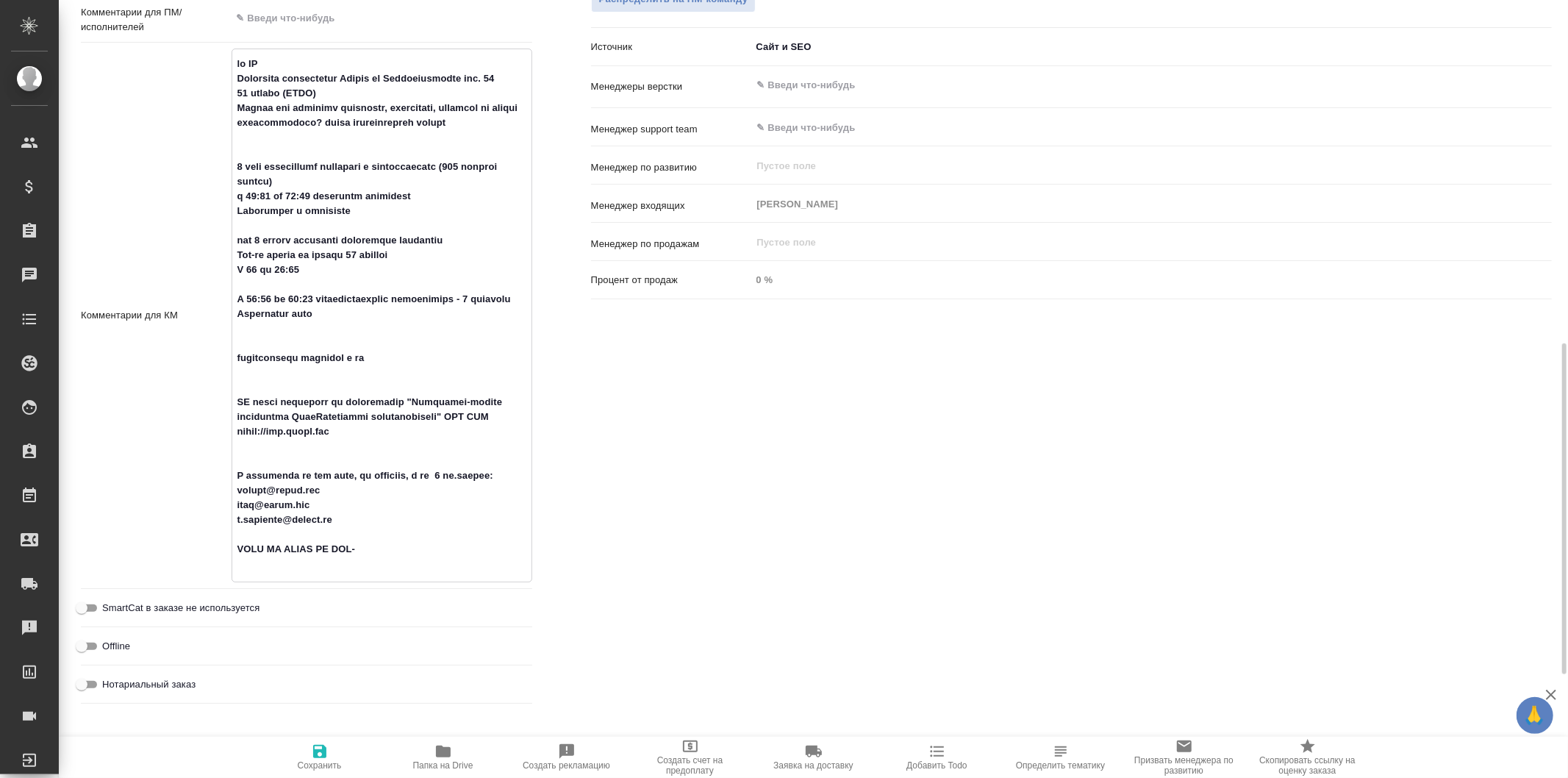
type textarea "x"
type textarea "от КВ Планируем организацию Форума на Котельнической наб. 17 27 ноября (РСПП) М…"
type textarea "x"
type textarea "от КВ Планируем организацию Форума на Котельнической наб. 17 27 ноября (РСПП) М…"
type textarea "x"
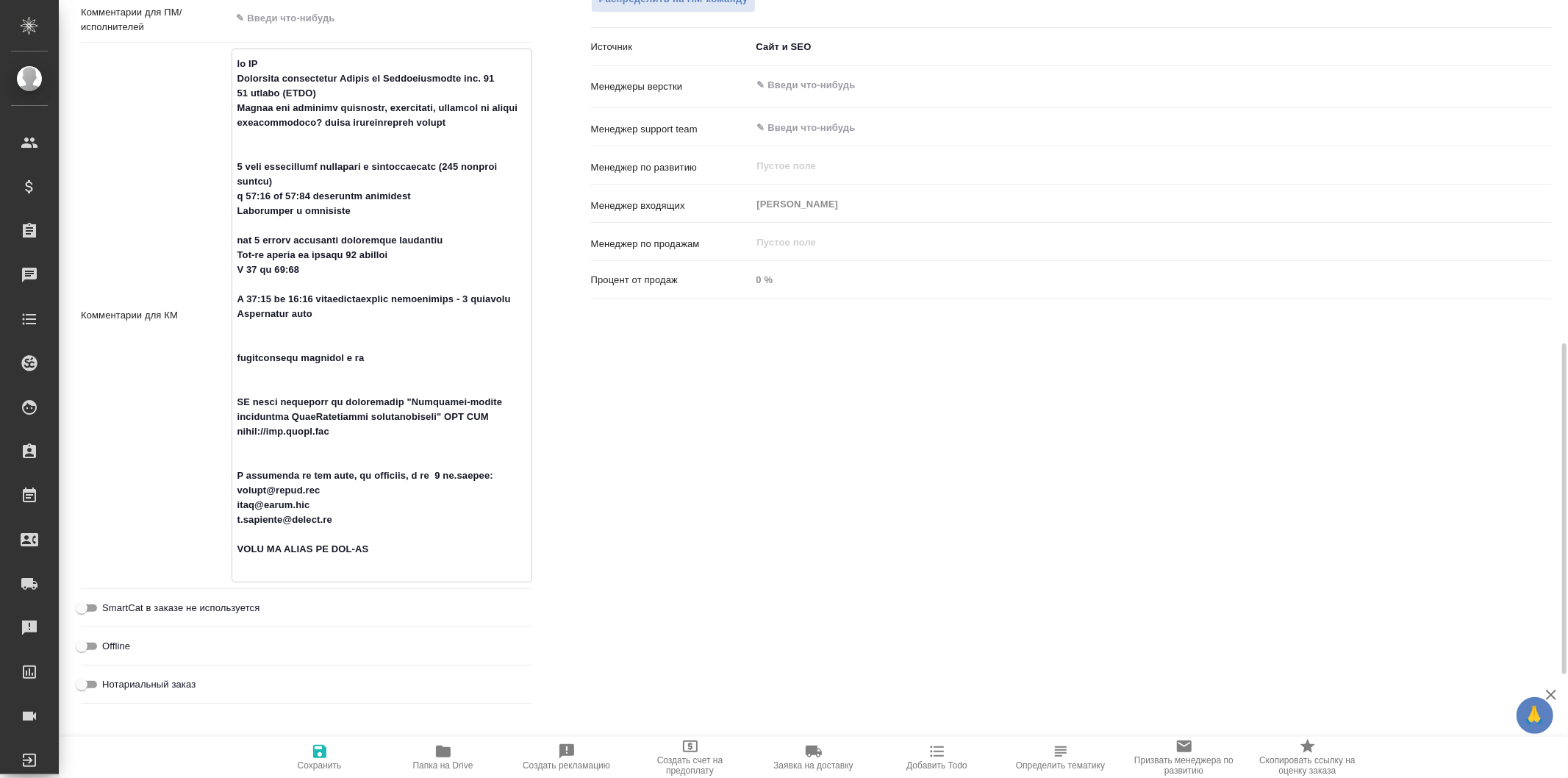
type textarea "x"
type textarea "от КВ Планируем организацию Форума на Котельнической наб. 17 27 ноября (РСПП) М…"
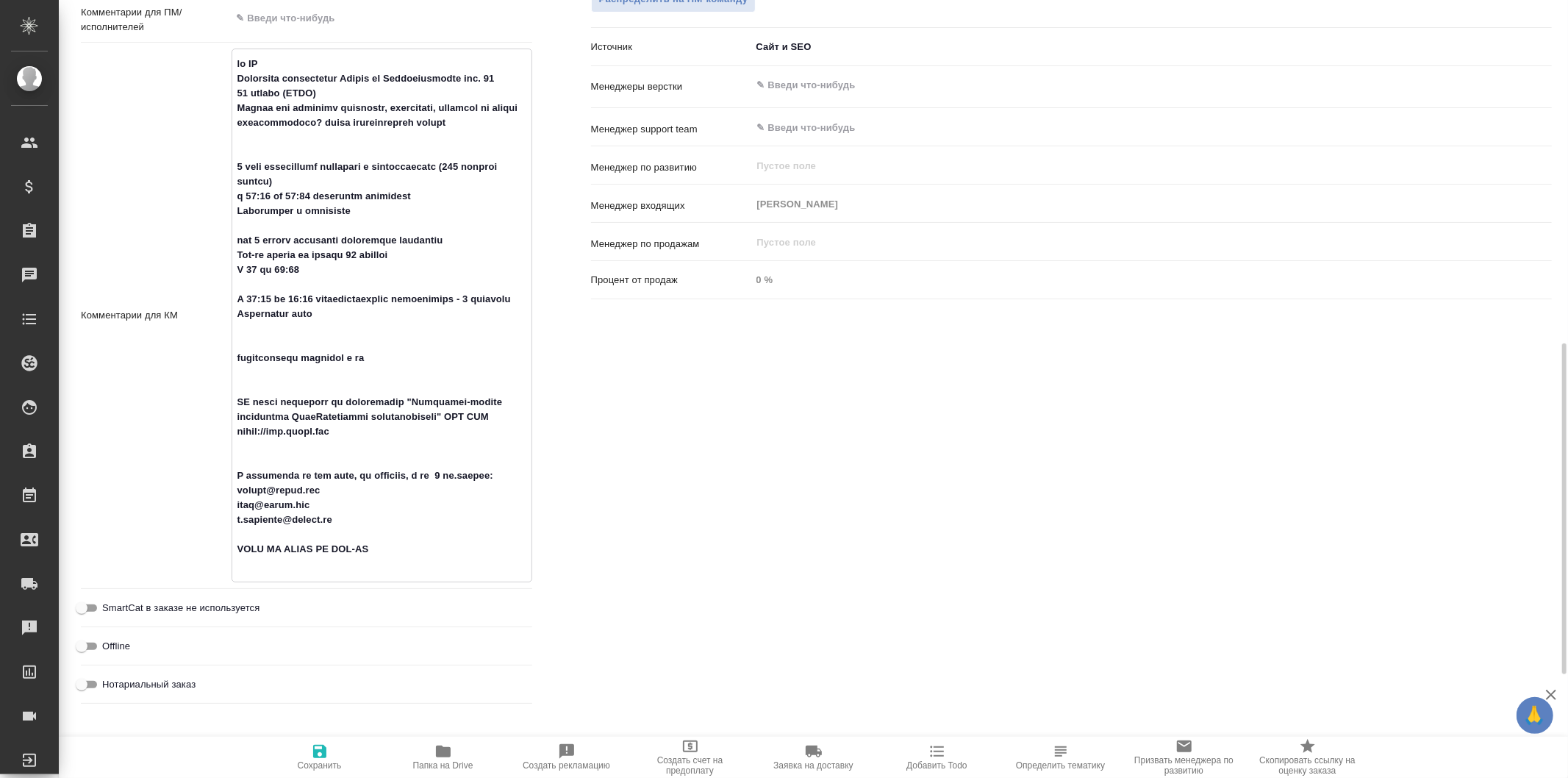
type textarea "x"
type textarea "от КВ Планируем организацию Форума на Котельнической наб. 17 27 ноября (РСПП) М…"
type textarea "x"
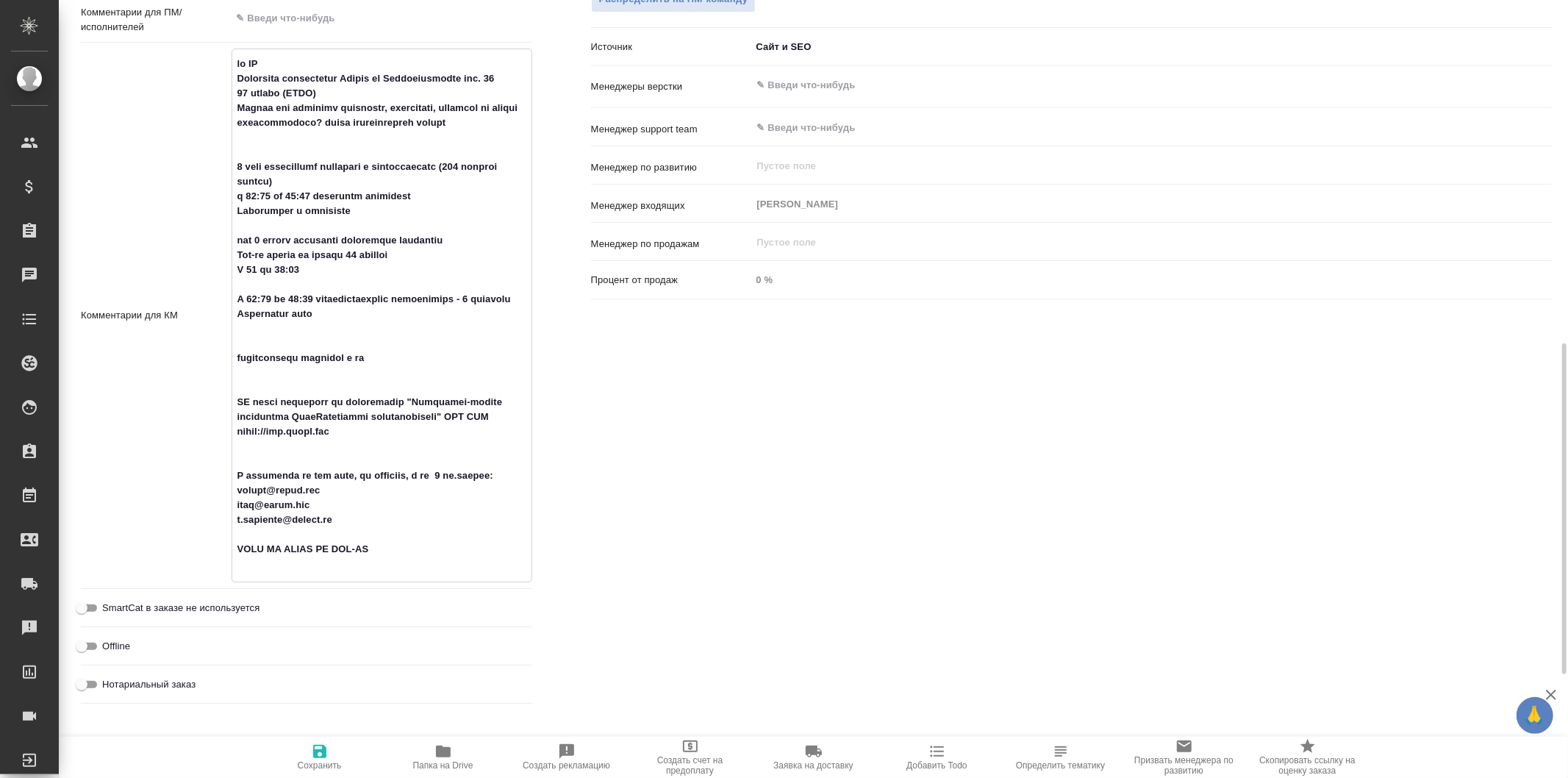
type textarea "x"
type textarea "от КВ Планируем организацию Форума на Котельнической наб. 17 27 ноября (РСПП) М…"
type textarea "x"
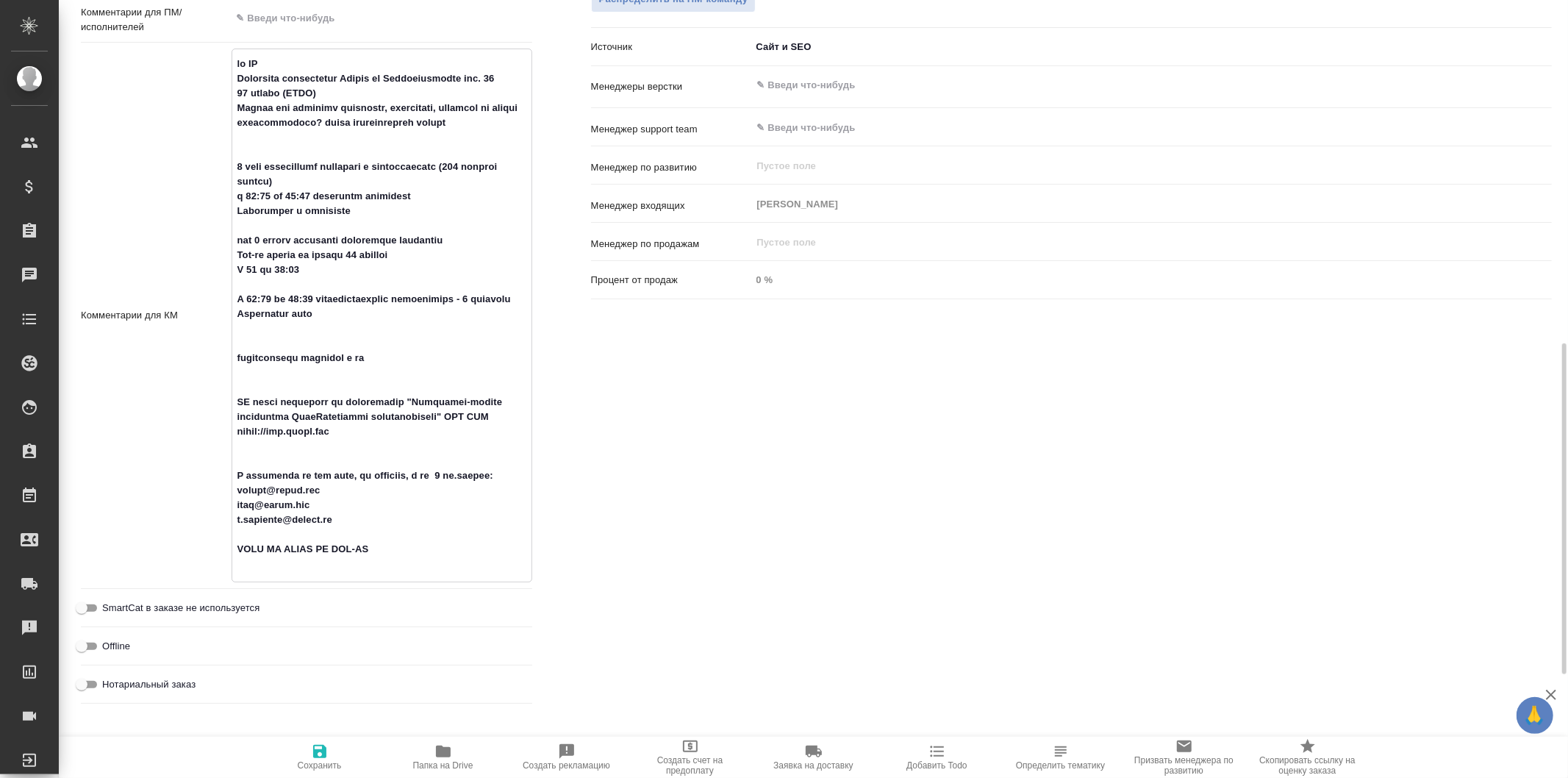
type textarea "x"
type textarea "от КВ Планируем организацию Форума на Котельнической наб. 17 27 ноября (РСПП) М…"
type textarea "x"
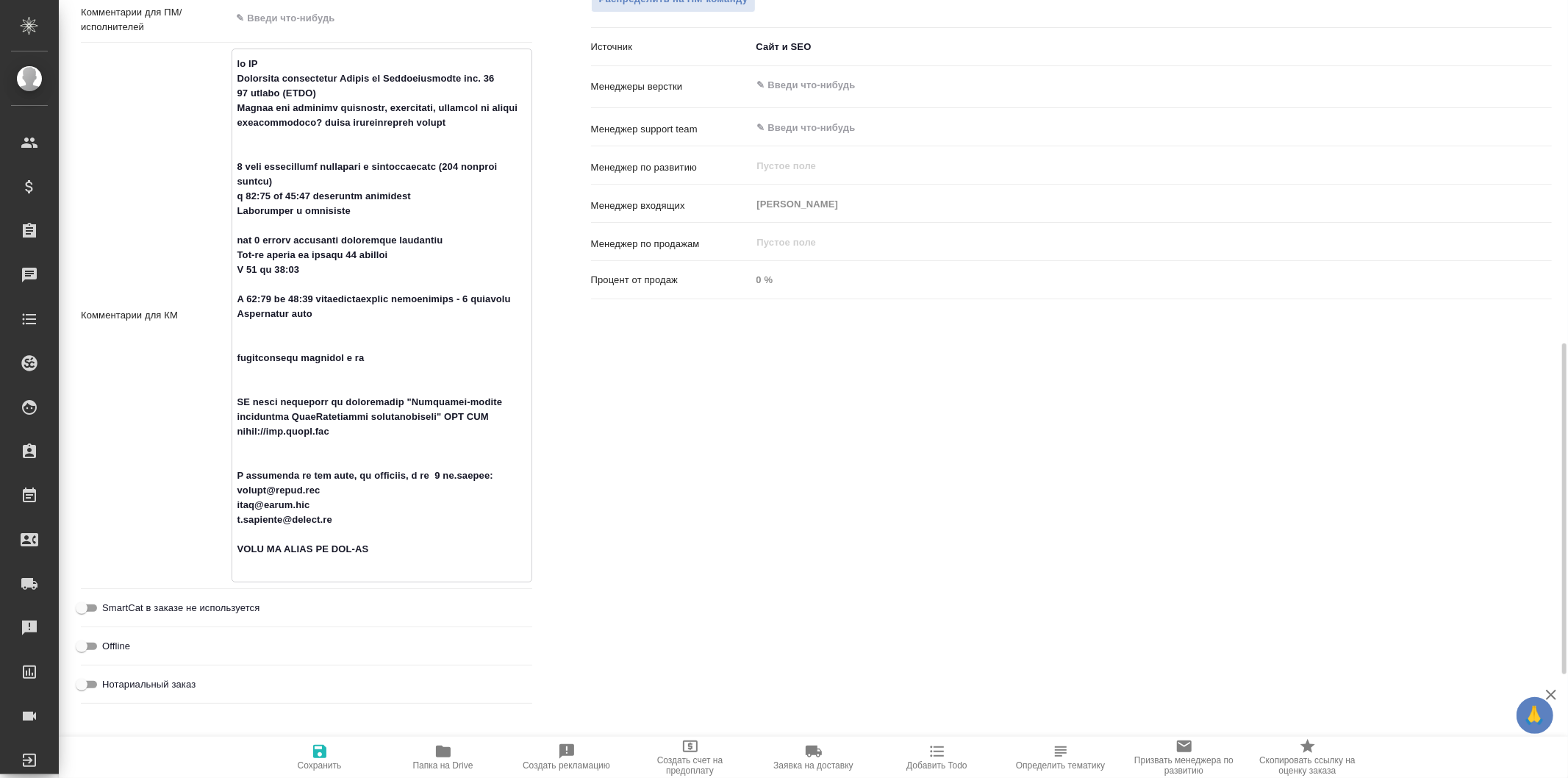
type textarea "от КВ Планируем организацию Форума на Котельнической наб. 17 27 ноября (РСПП) М…"
type textarea "x"
type textarea "от КВ Планируем организацию Форума на Котельнической наб. 17 27 ноября (РСПП) М…"
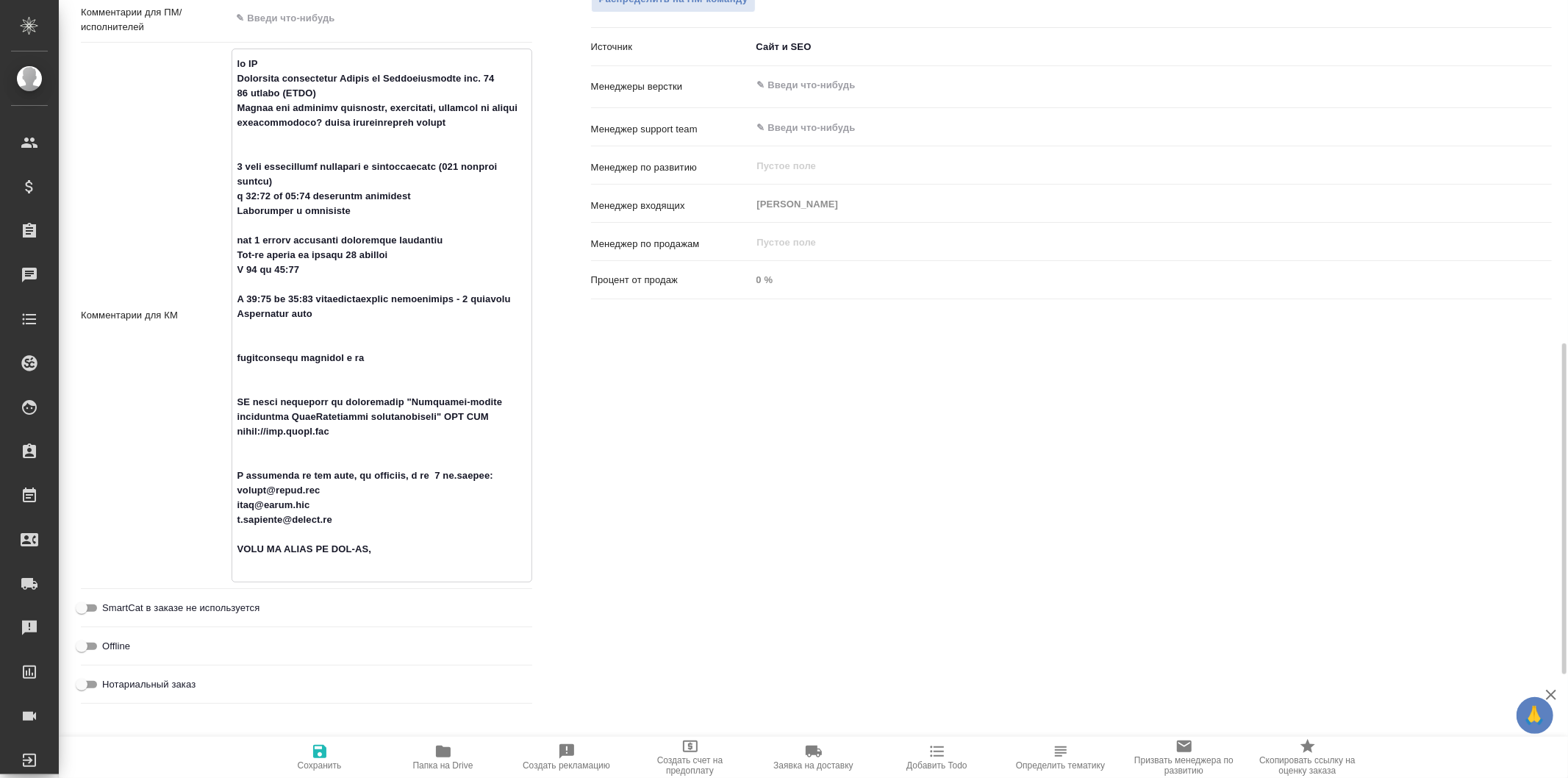
type textarea "x"
type textarea "от КВ Планируем организацию Форума на Котельнической наб. 17 27 ноября (РСПП) М…"
type textarea "x"
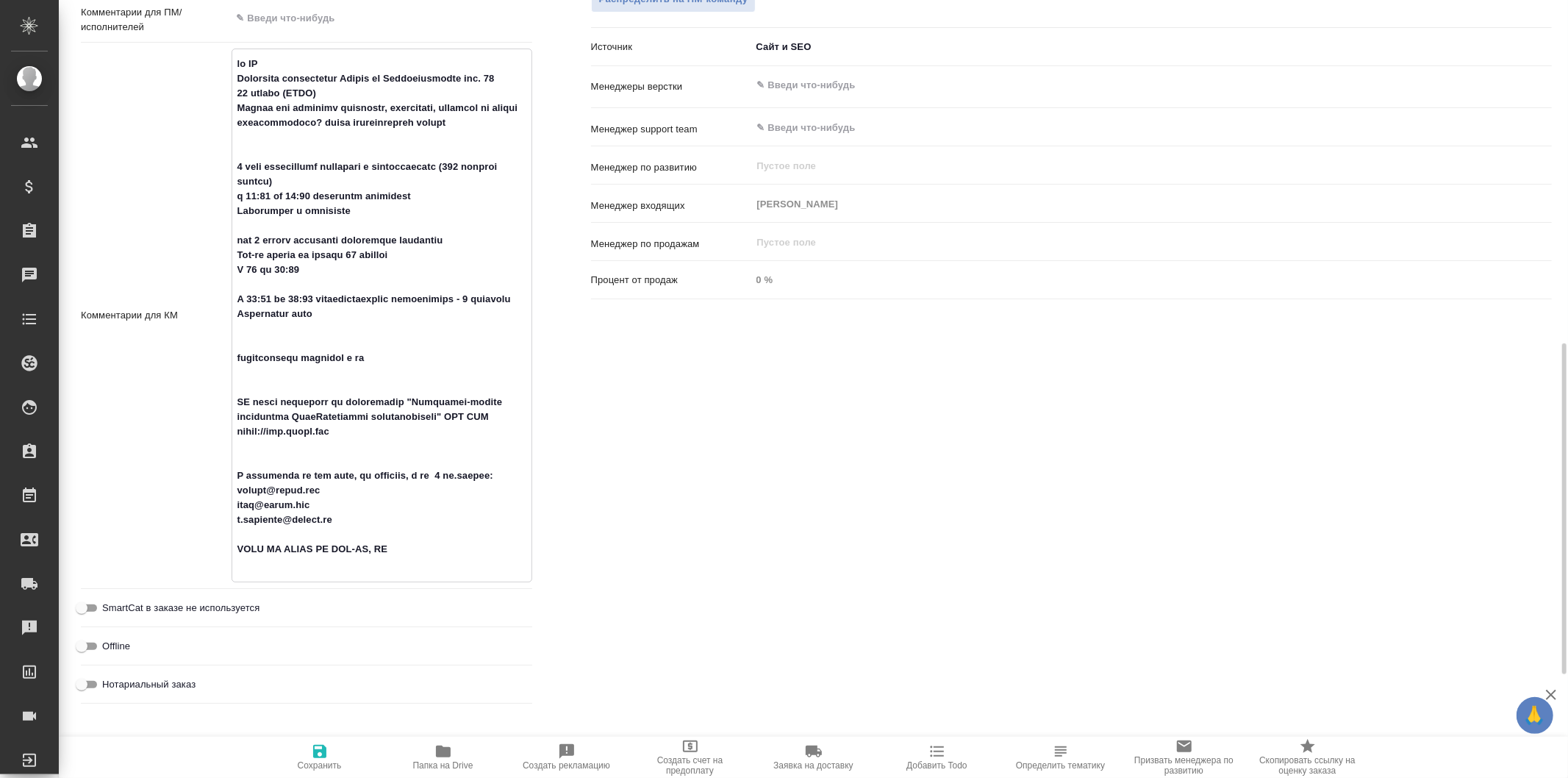
type textarea "от КВ Планируем организацию Форума на Котельнической наб. 17 27 ноября (РСПП) М…"
type textarea "x"
type textarea "от КВ Планируем организацию Форума на Котельнической наб. 17 27 ноября (РСПП) М…"
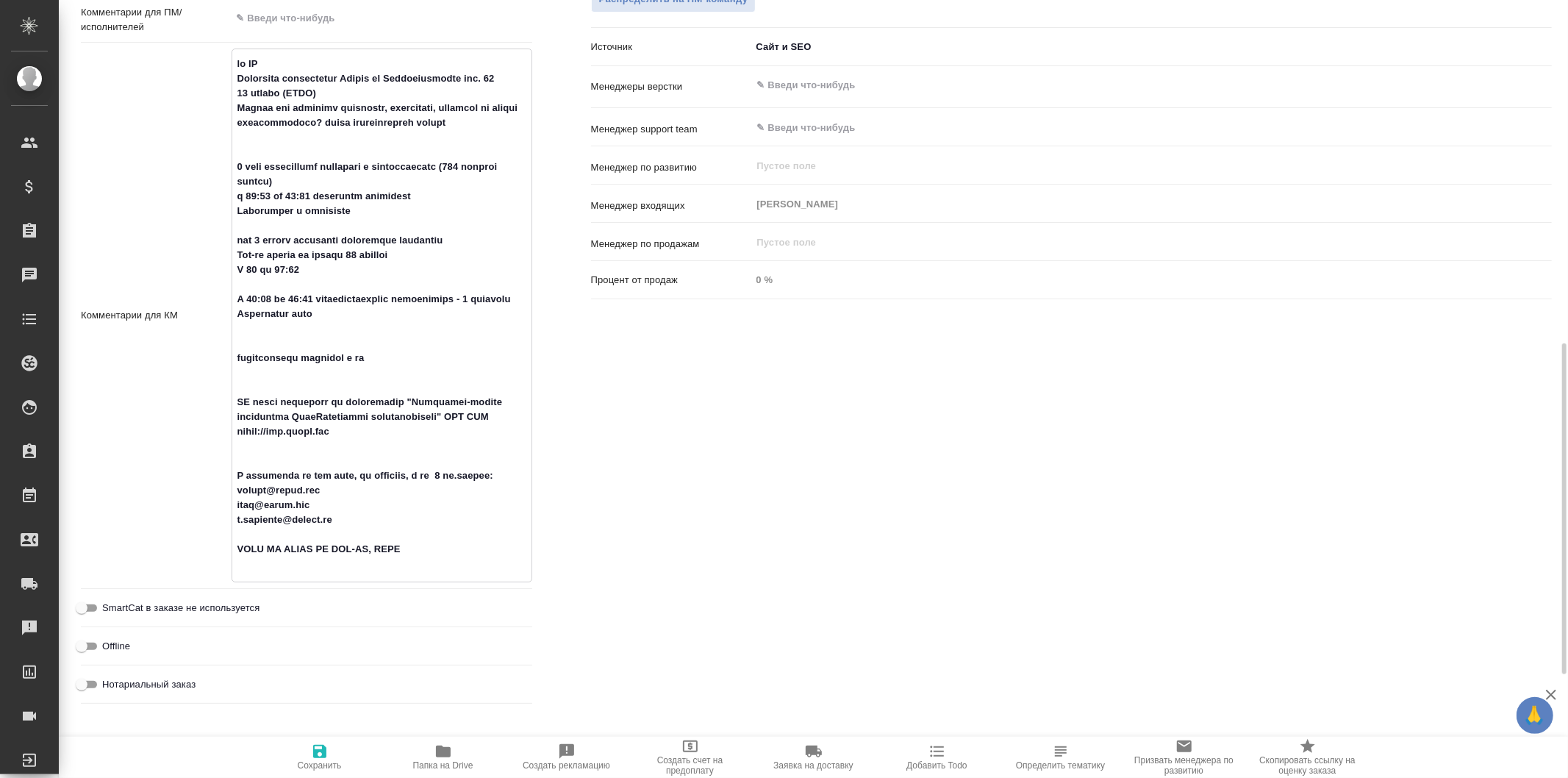
type textarea "x"
type textarea "от КВ Планируем организацию Форума на Котельнической наб. 17 27 ноября (РСПП) М…"
type textarea "x"
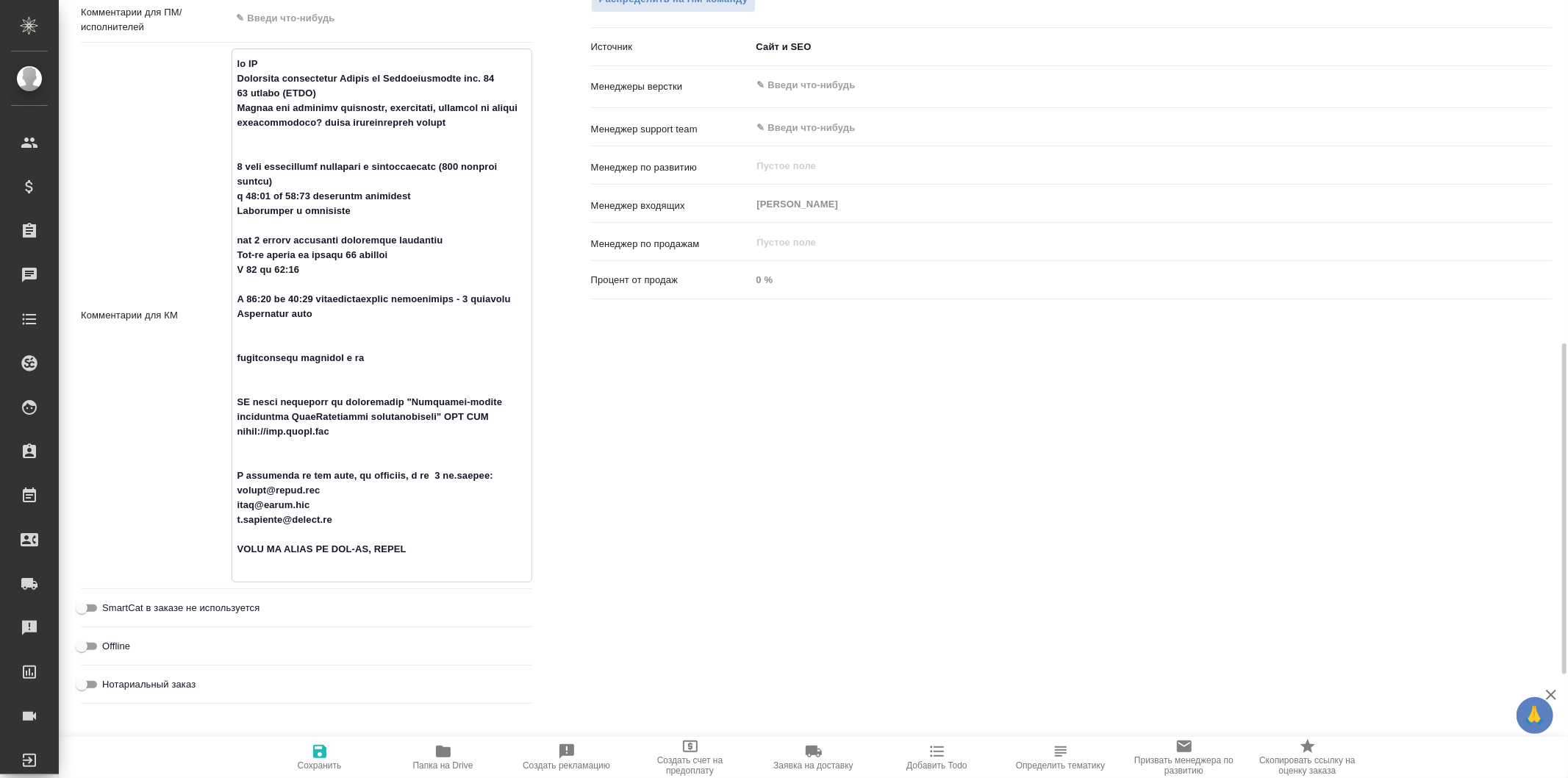
type textarea "x"
type textarea "от КВ Планируем организацию Форума на Котельнической наб. 17 27 ноября (РСПП) М…"
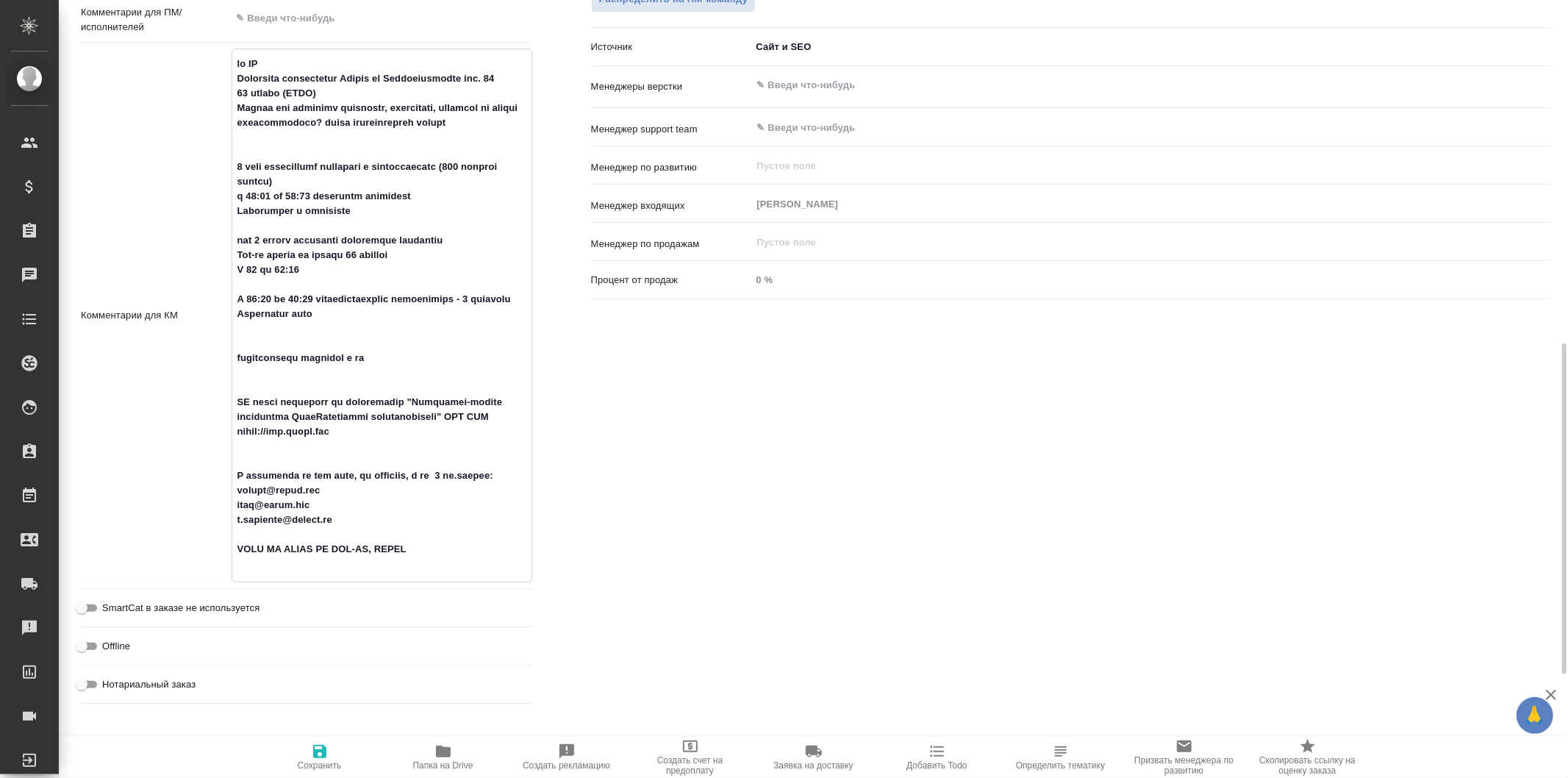
type textarea "x"
type textarea "от КВ Планируем организацию Форума на Котельнической наб. 17 27 ноября (РСПП) М…"
type textarea "x"
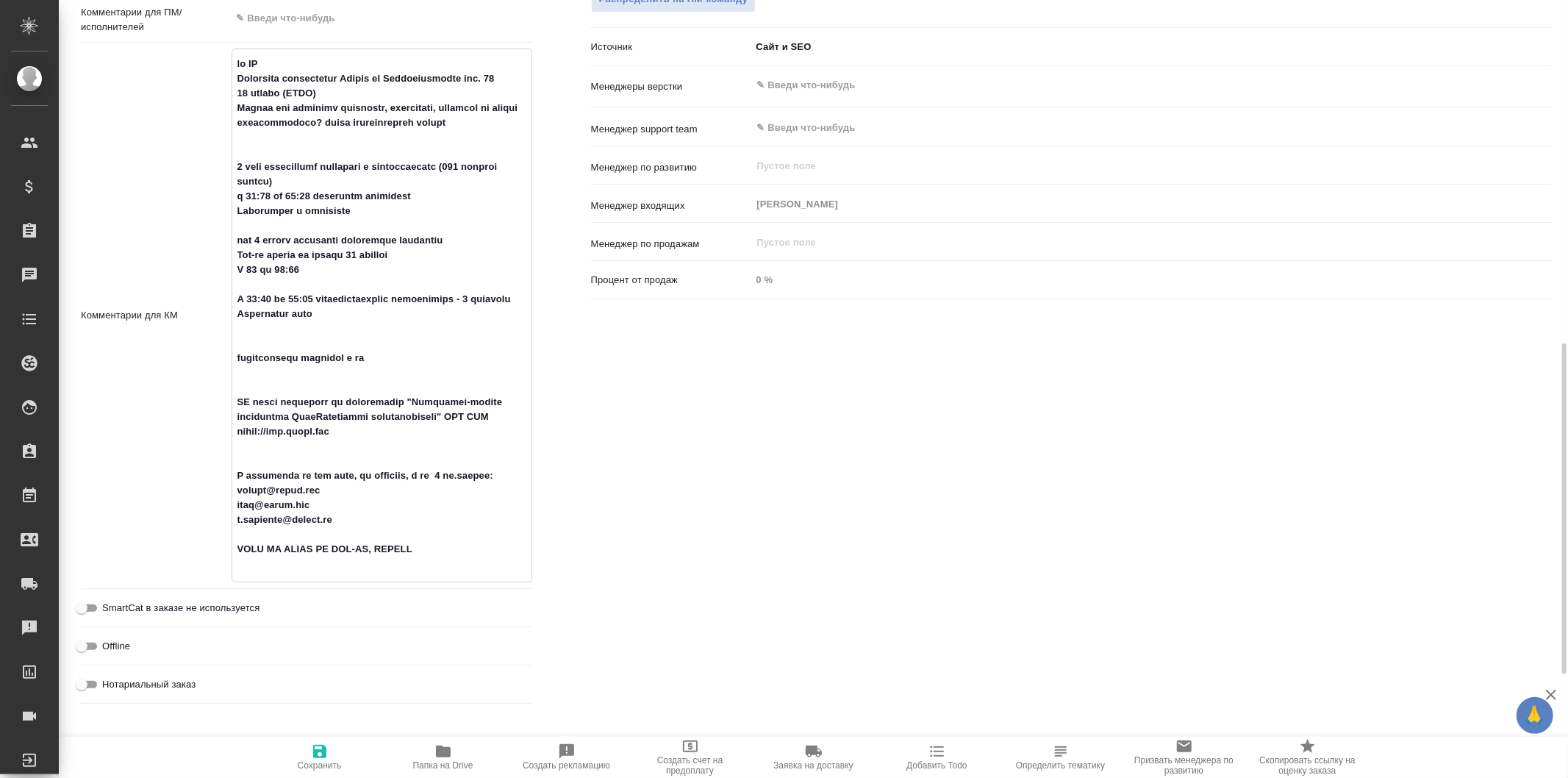
type textarea "x"
type textarea "от КВ Планируем организацию Форума на Котельнической наб. 17 27 ноября (РСПП) М…"
type textarea "x"
type textarea "от КВ Планируем организацию Форума на Котельнической наб. 17 27 ноября (РСПП) М…"
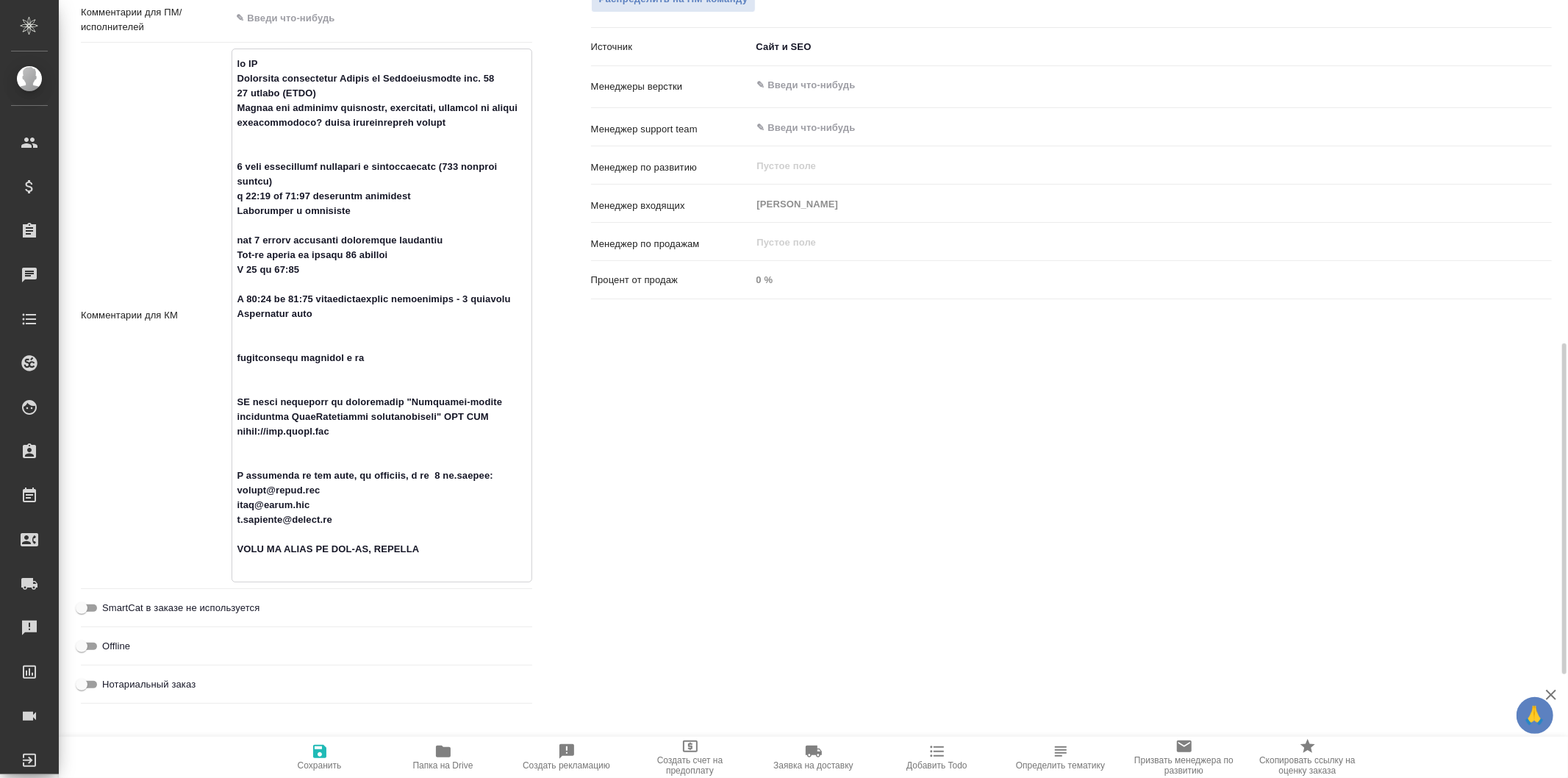
type textarea "x"
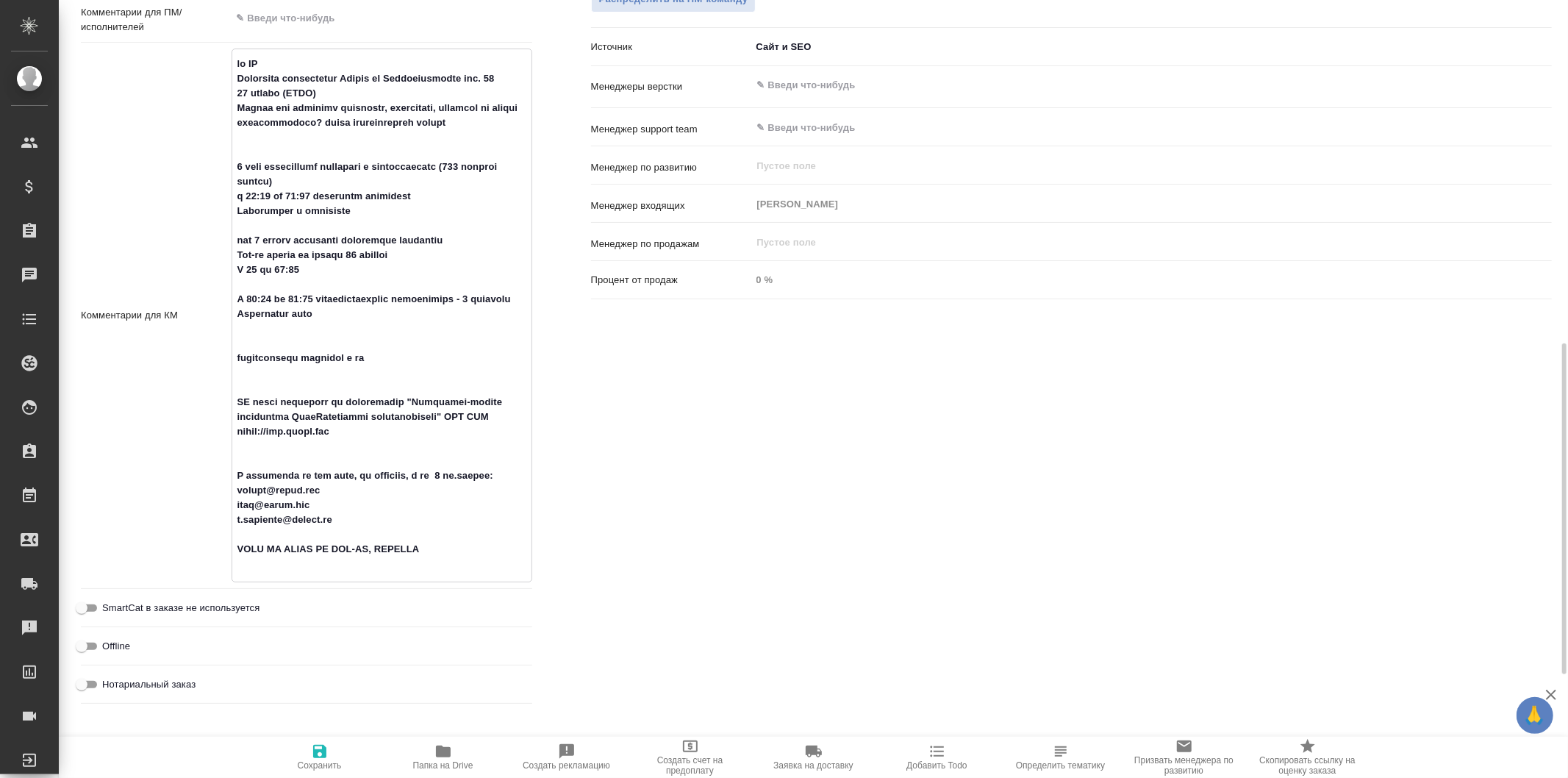
type textarea "от КВ Планируем организацию Форума на Котельнической наб. 17 27 ноября (РСПП) М…"
type textarea "x"
type textarea "от КВ Планируем организацию Форума на Котельнической наб. 17 27 ноября (РСПП) М…"
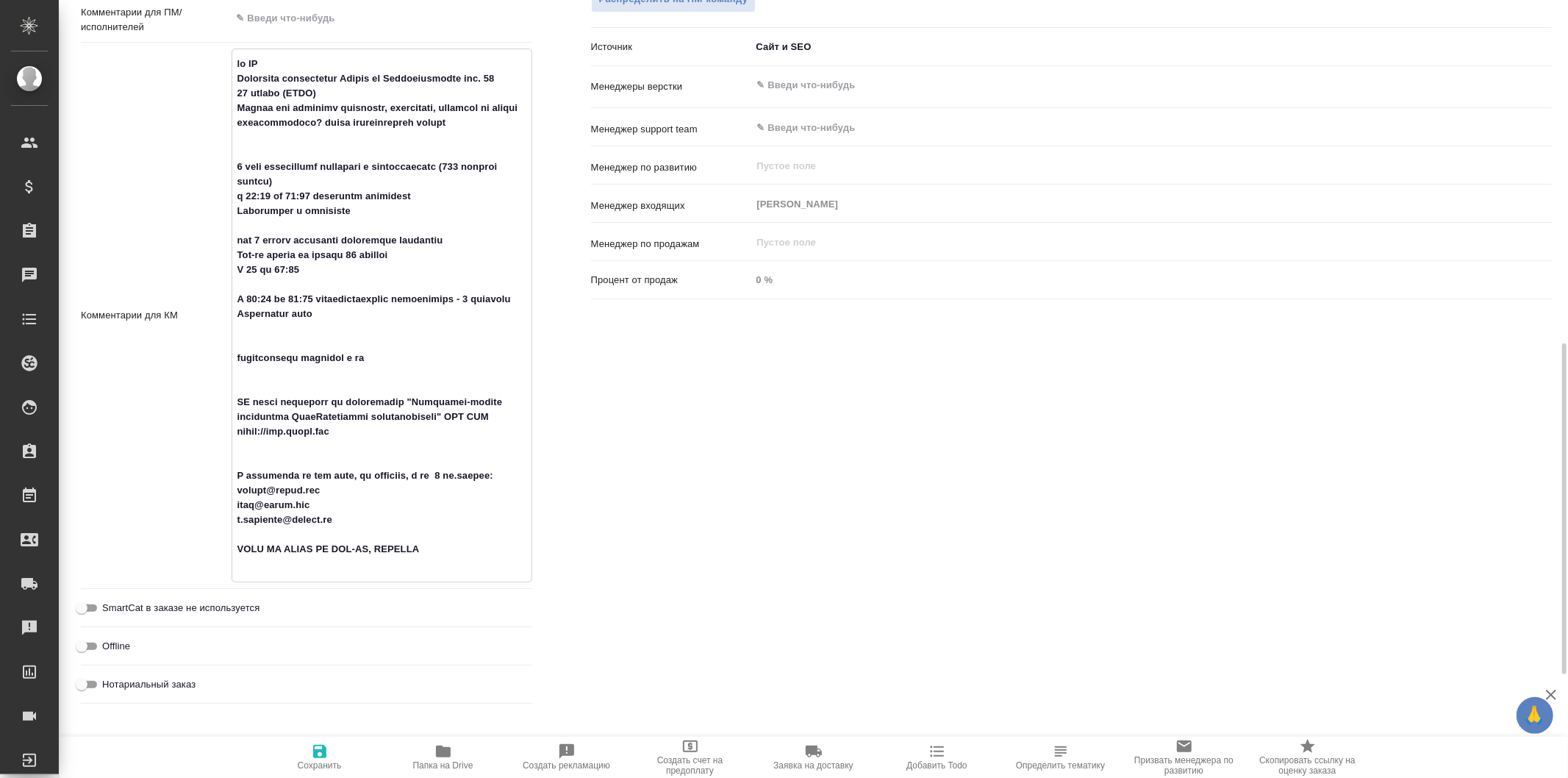
type textarea "x"
type textarea "от КВ Планируем организацию Форума на Котельнической наб. 17 27 ноября (РСПП) М…"
type textarea "x"
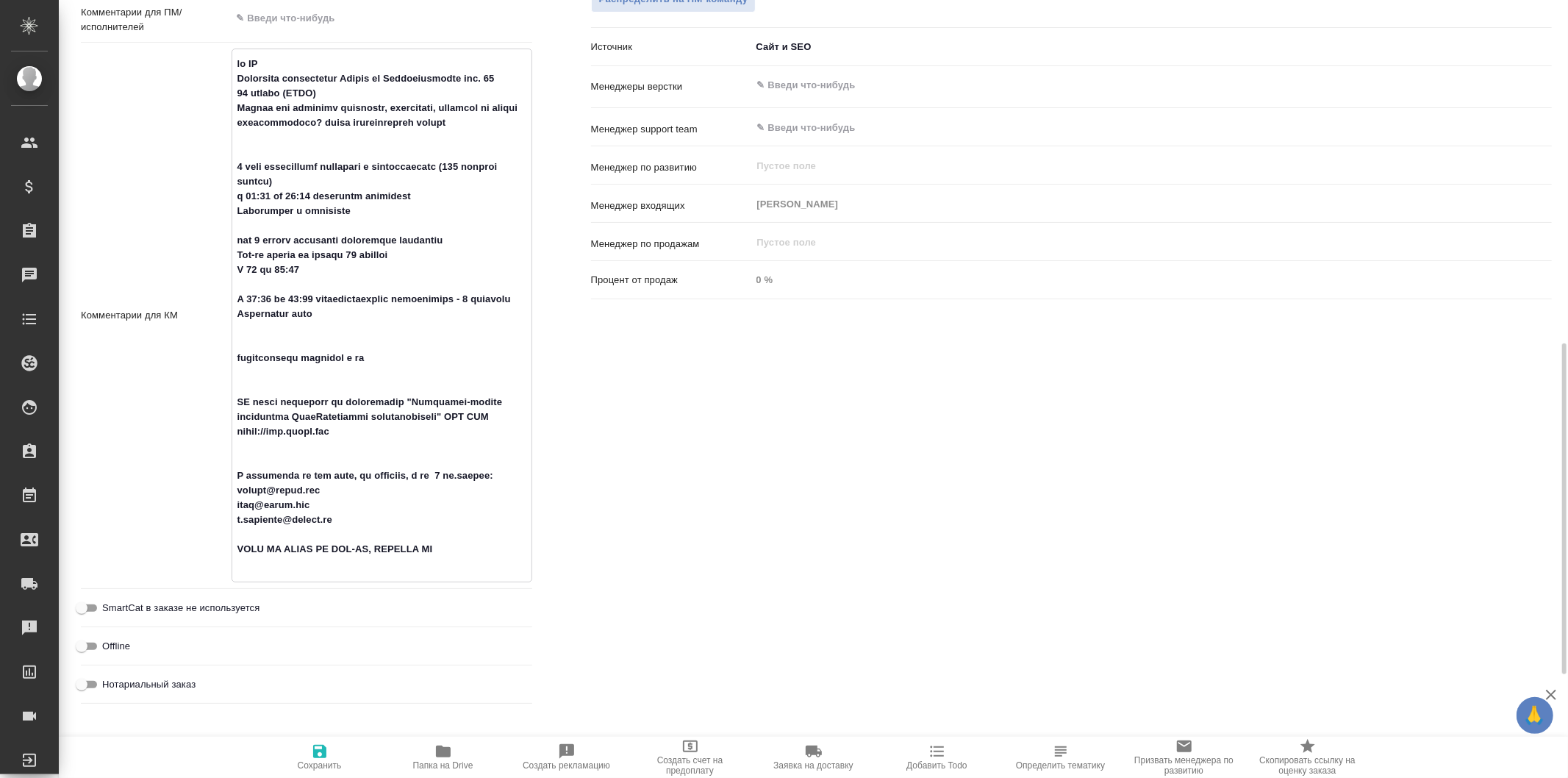
type textarea "x"
type textarea "от КВ Планируем организацию Форума на Котельнической наб. 17 27 ноября (РСПП) М…"
type textarea "x"
type textarea "от КВ Планируем организацию Форума на Котельнической наб. 17 27 ноября (РСПП) М…"
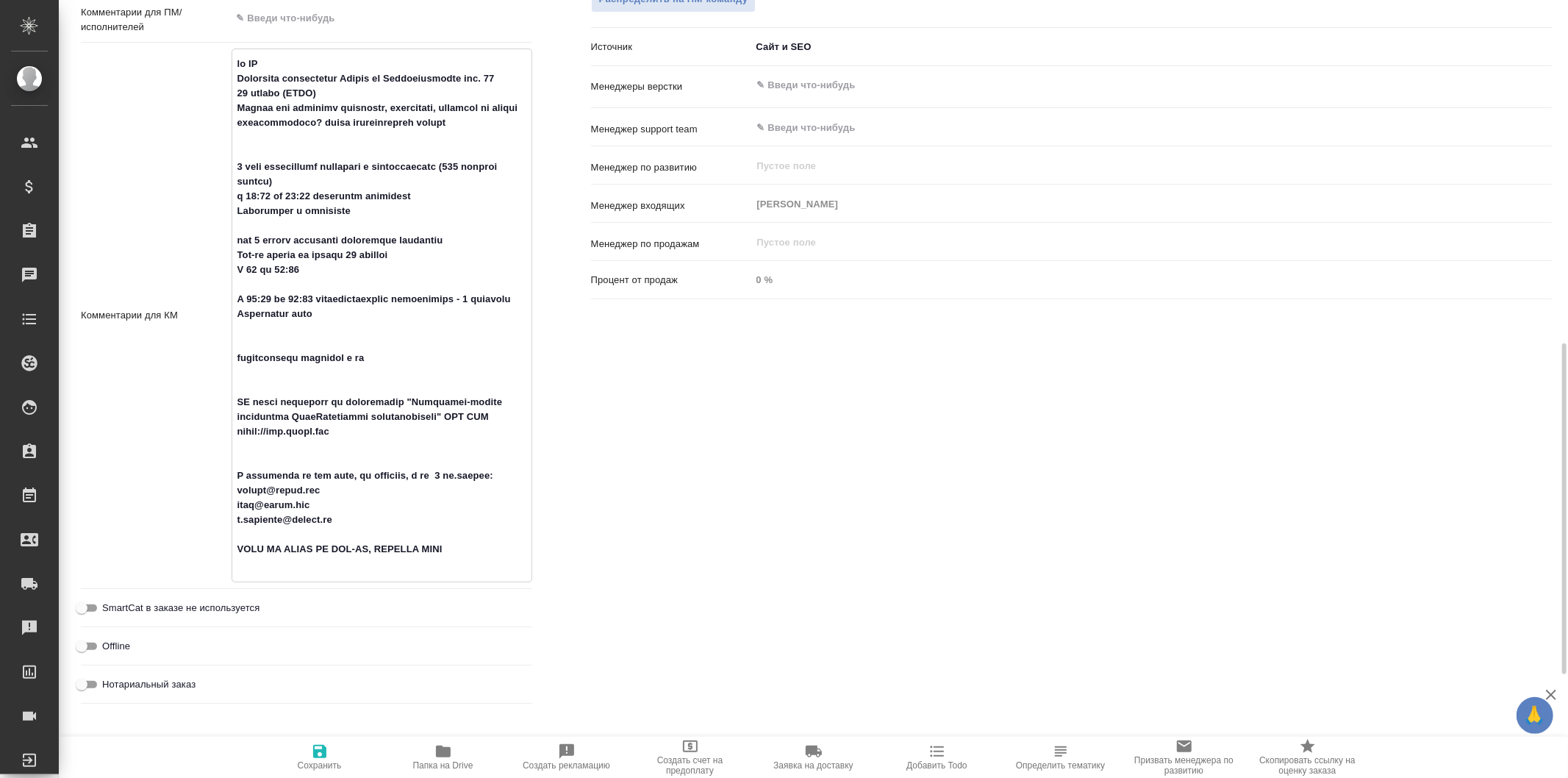
type textarea "x"
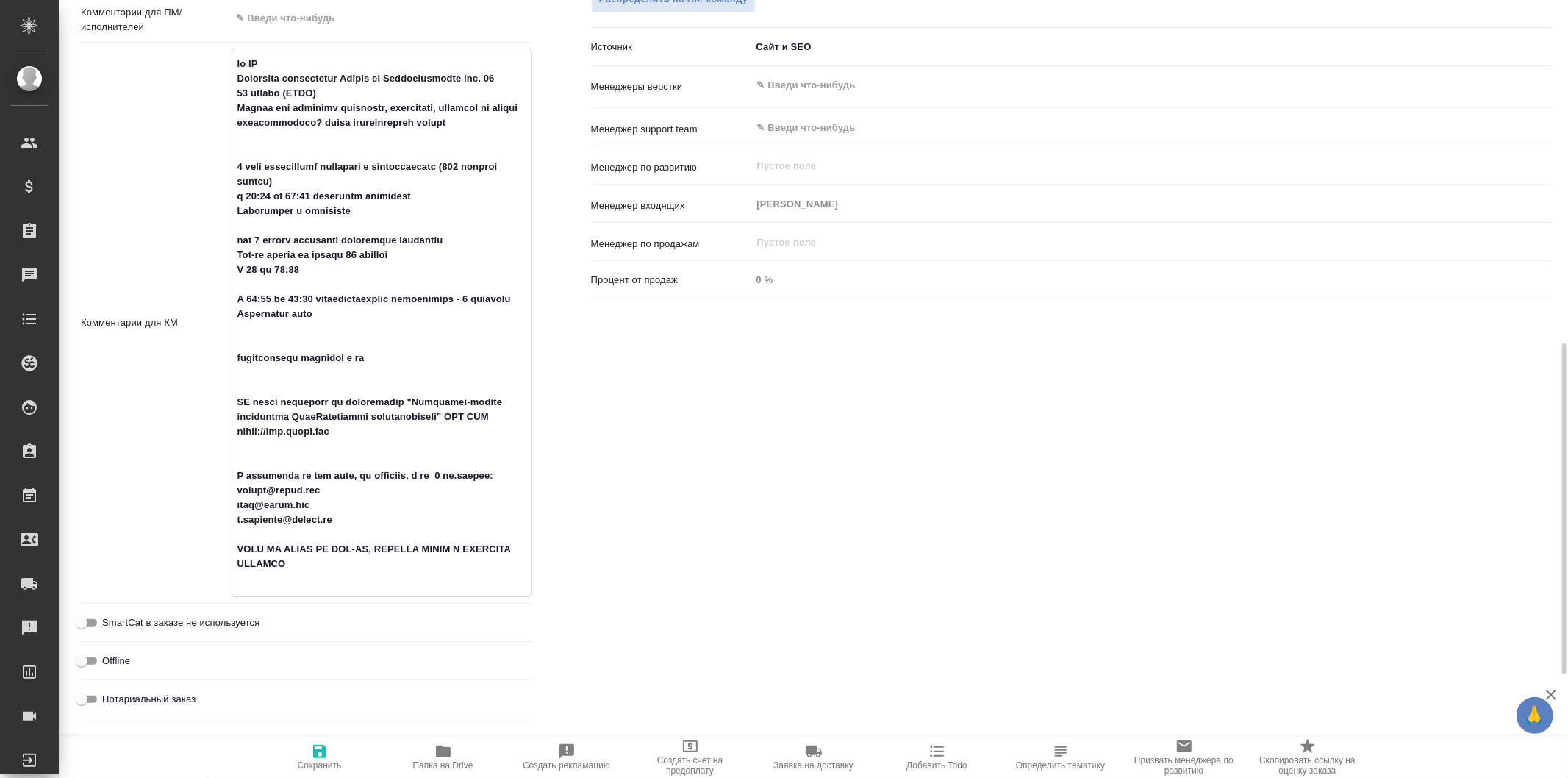
click at [672, 592] on div "Ответственные Клиентские менеджеры Галишева Мария ​ Ответственная команда Обнов…" at bounding box center [1071, 247] width 1020 height 1013
click at [324, 755] on icon "button" at bounding box center [319, 751] width 13 height 13
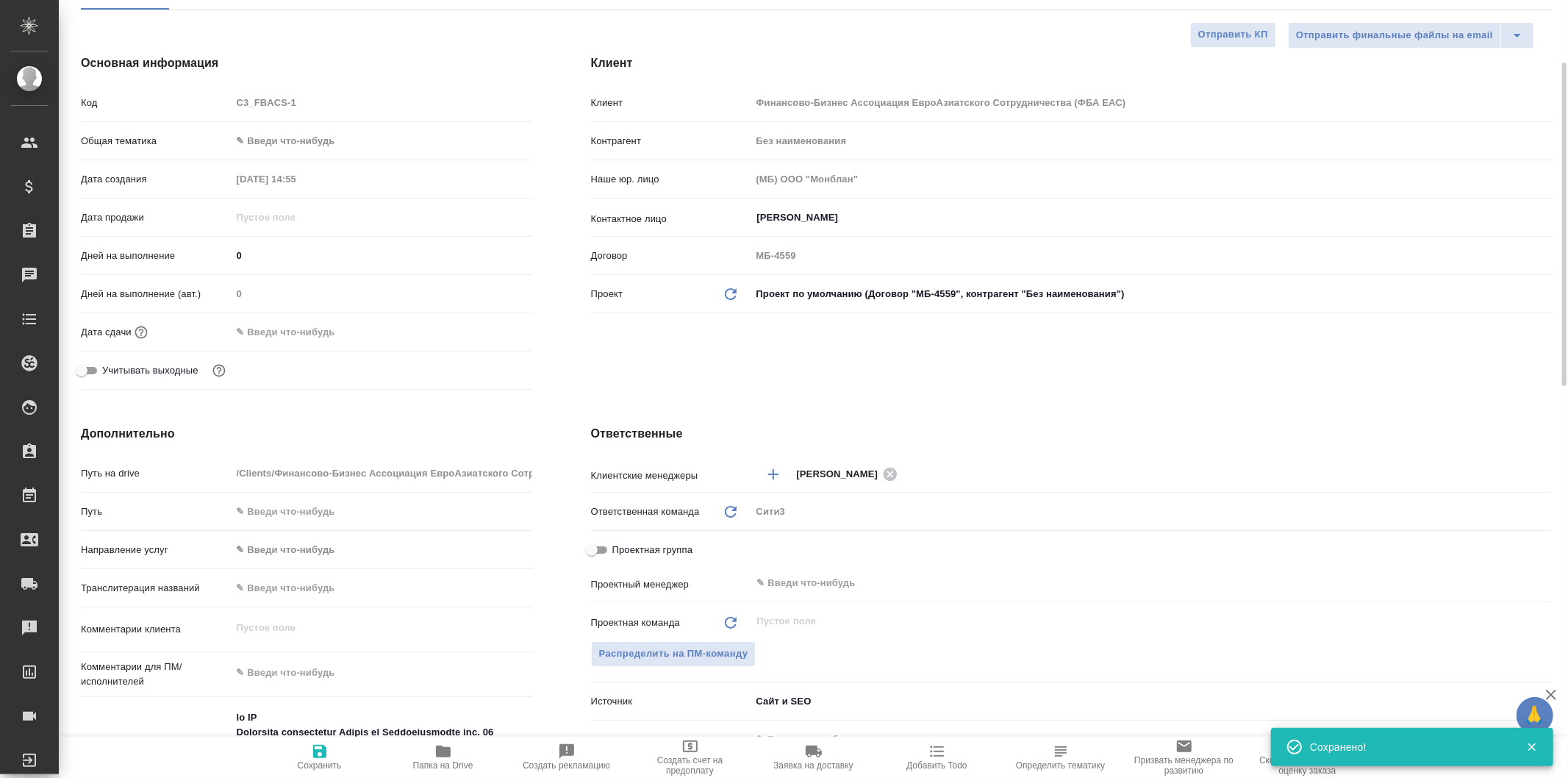
scroll to position [0, 0]
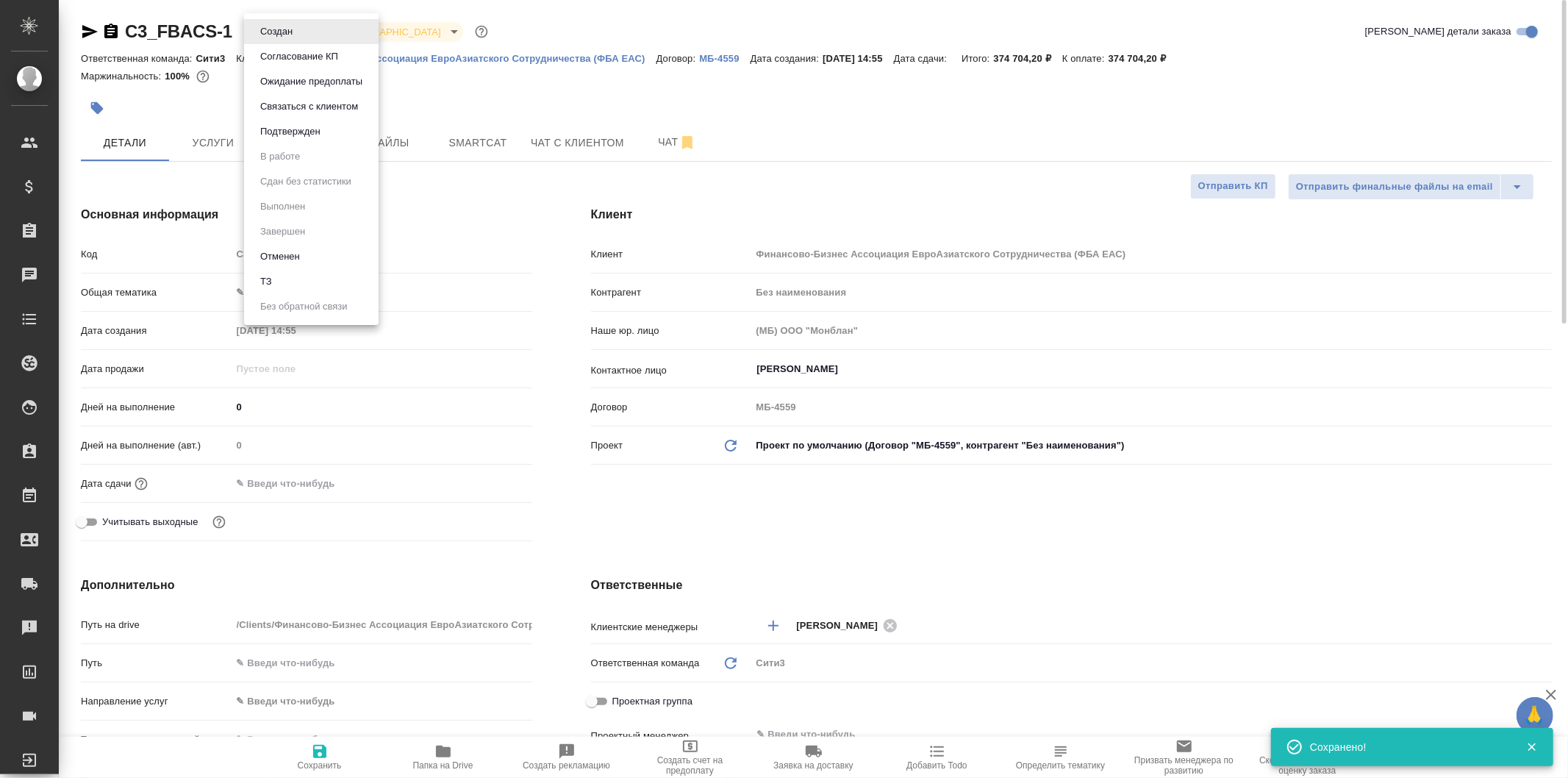
click at [305, 30] on body "🙏 .cls-1 fill:#fff; AWATERA Galisheva Mariya Клиенты Спецификации Заказы 0 Чаты…" at bounding box center [784, 389] width 1568 height 778
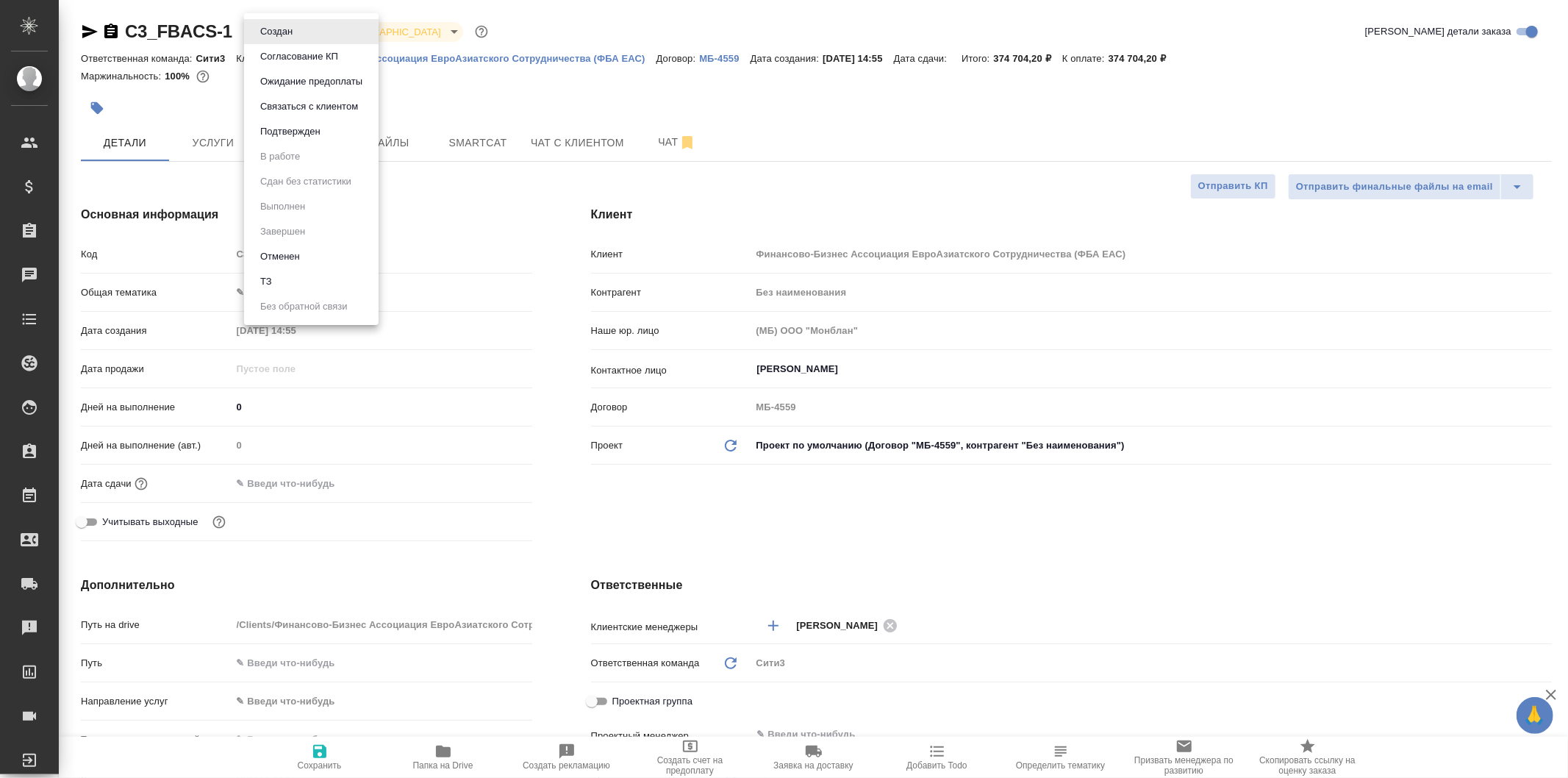
click at [534, 111] on div at bounding box center [784, 389] width 1568 height 778
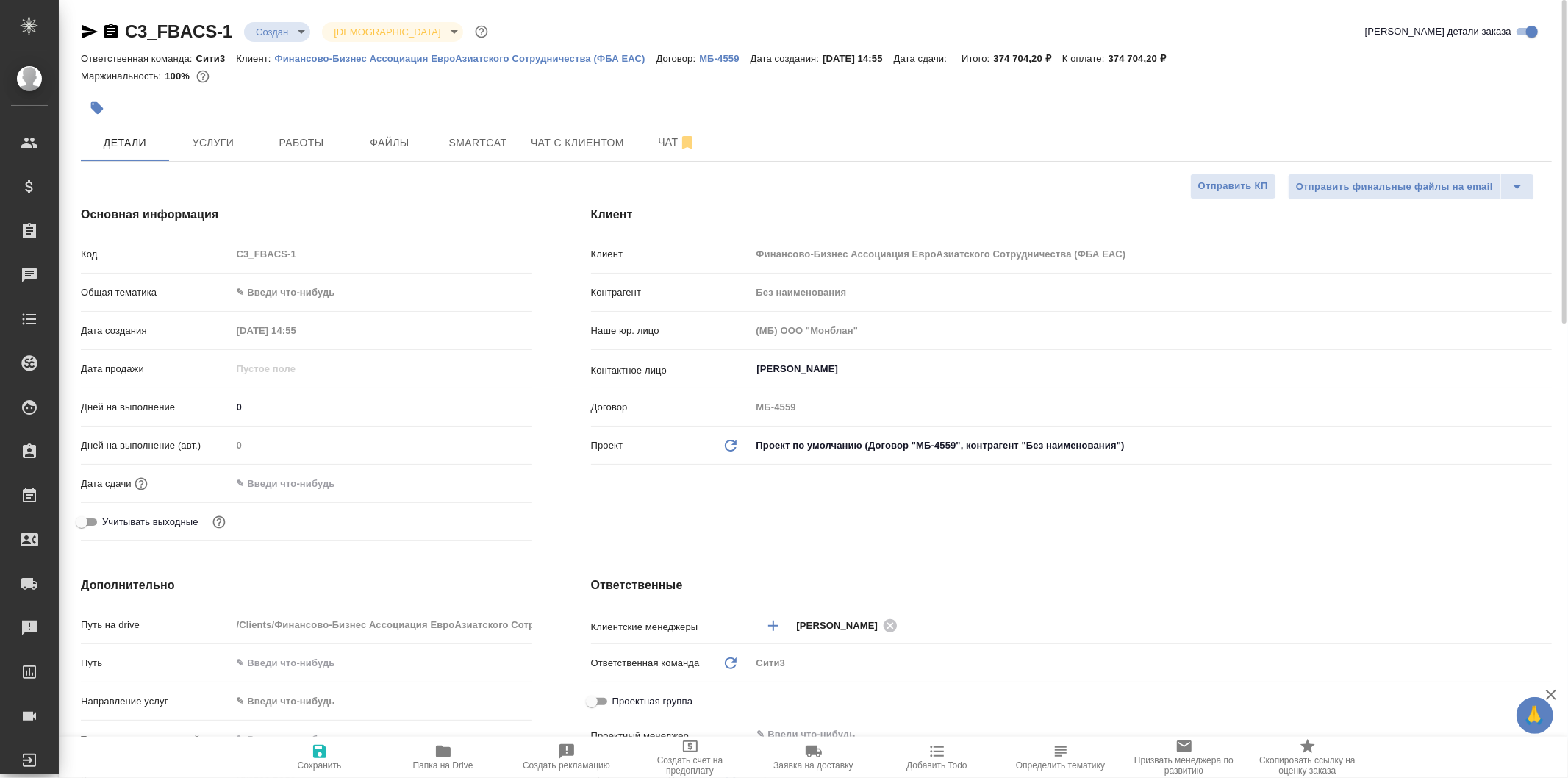
click at [289, 33] on body "🙏 .cls-1 fill:#fff; AWATERA Galisheva Mariya Клиенты Спецификации Заказы 0 Чаты…" at bounding box center [784, 389] width 1568 height 778
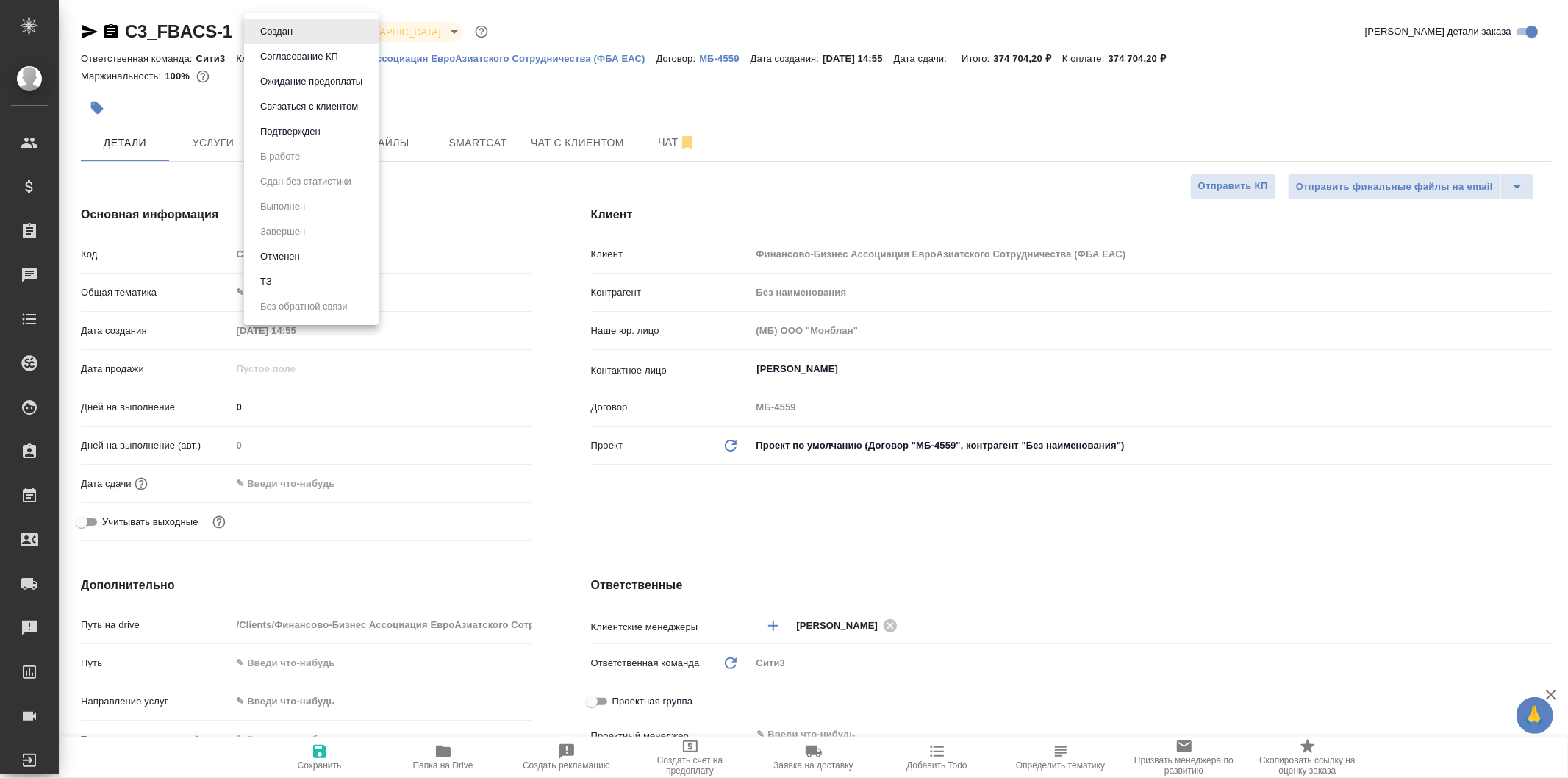
click at [355, 50] on li "Согласование КП" at bounding box center [312, 56] width 134 height 25
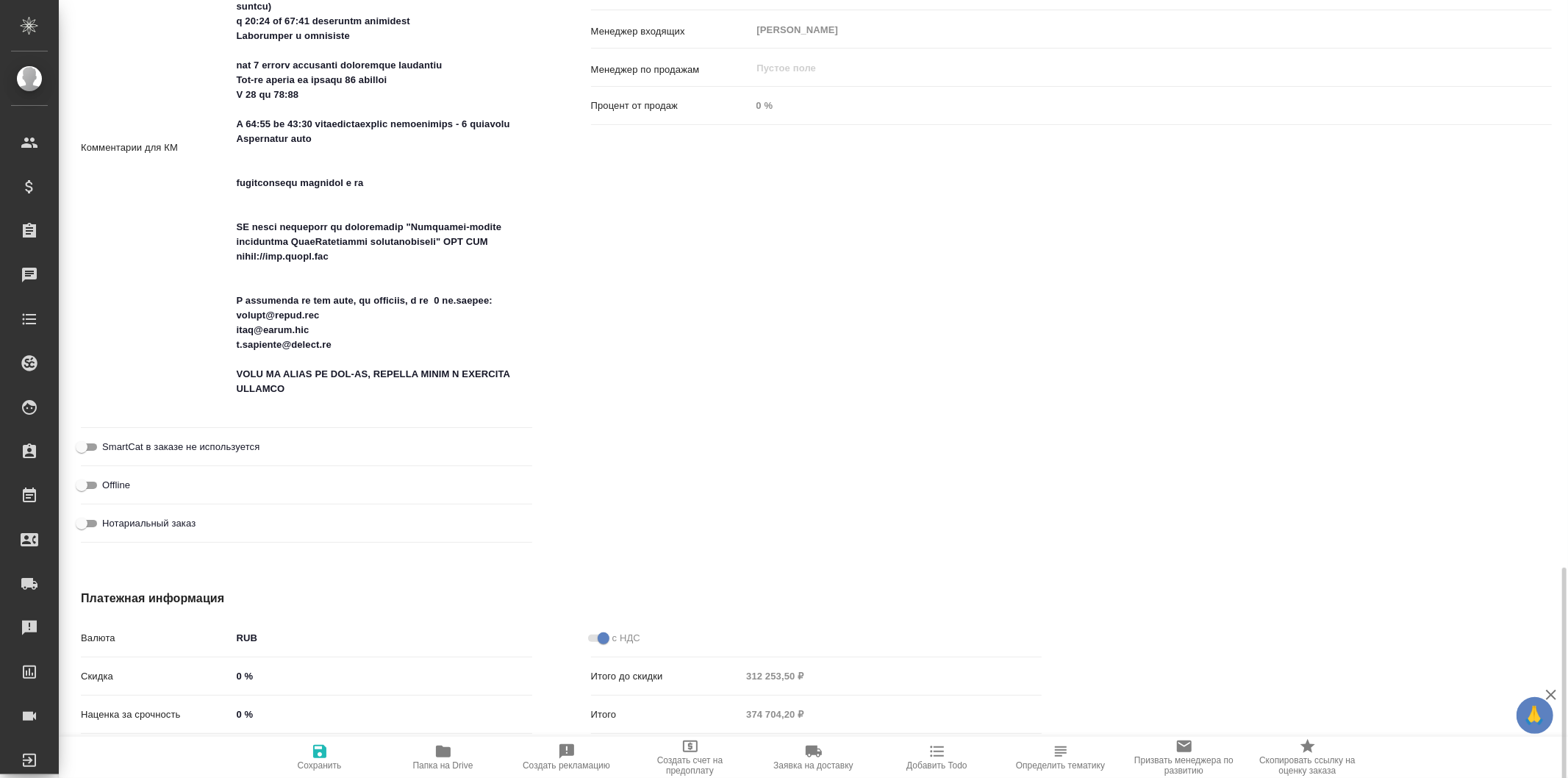
scroll to position [1093, 0]
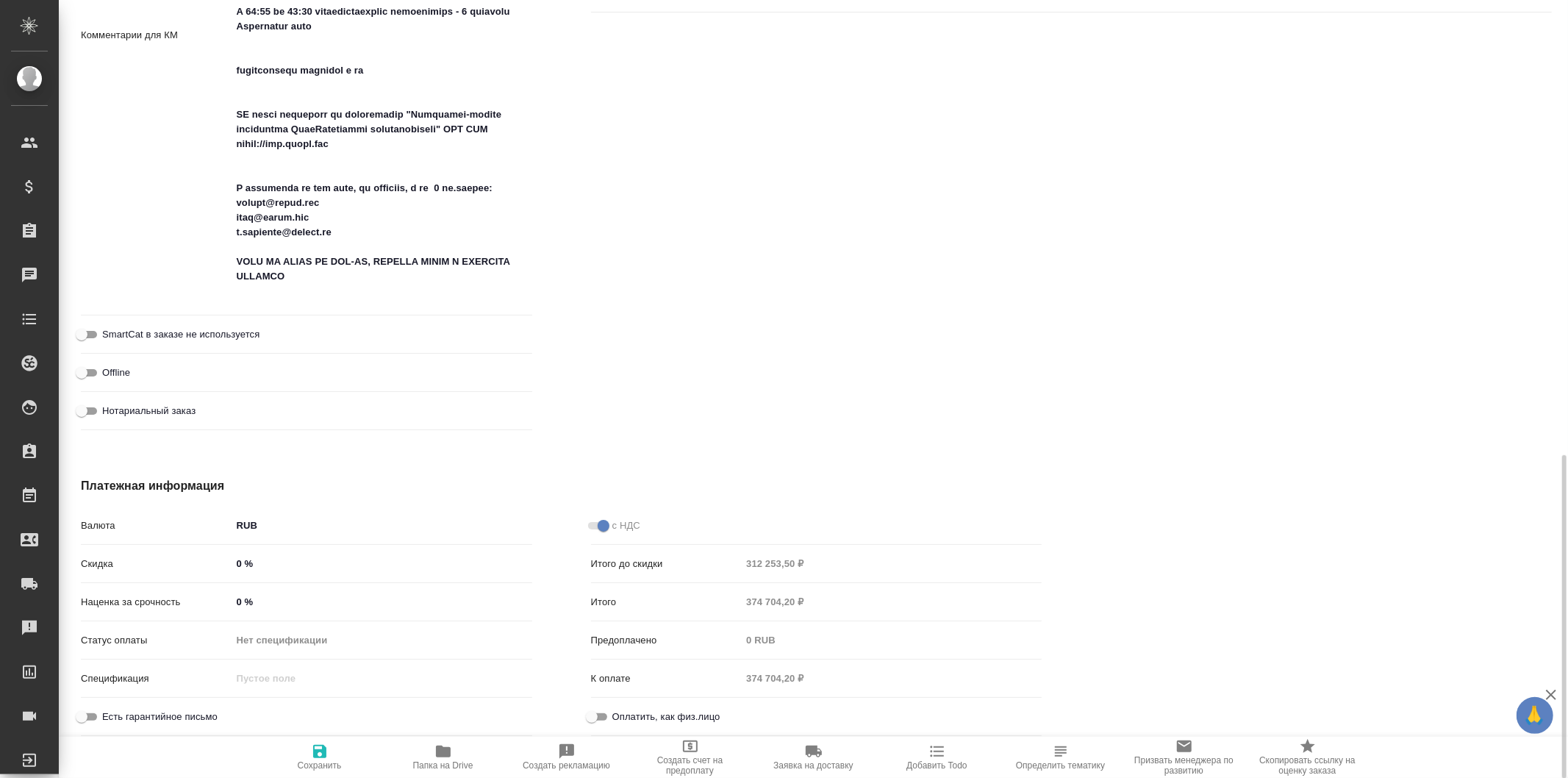
drag, startPoint x: 335, startPoint y: 752, endPoint x: 344, endPoint y: 744, distance: 12.0
click at [334, 753] on span "Сохранить" at bounding box center [319, 756] width 106 height 28
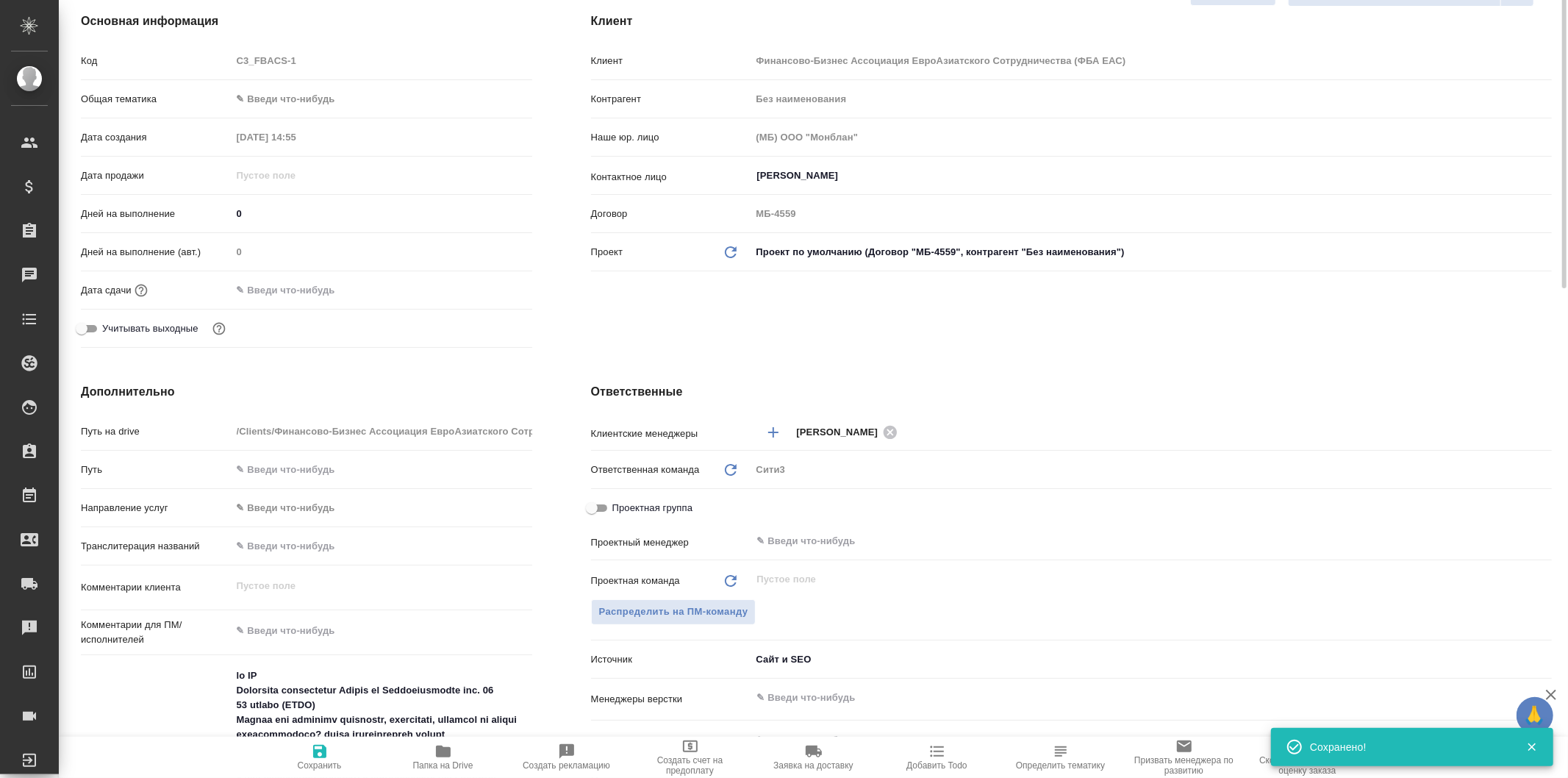
scroll to position [0, 0]
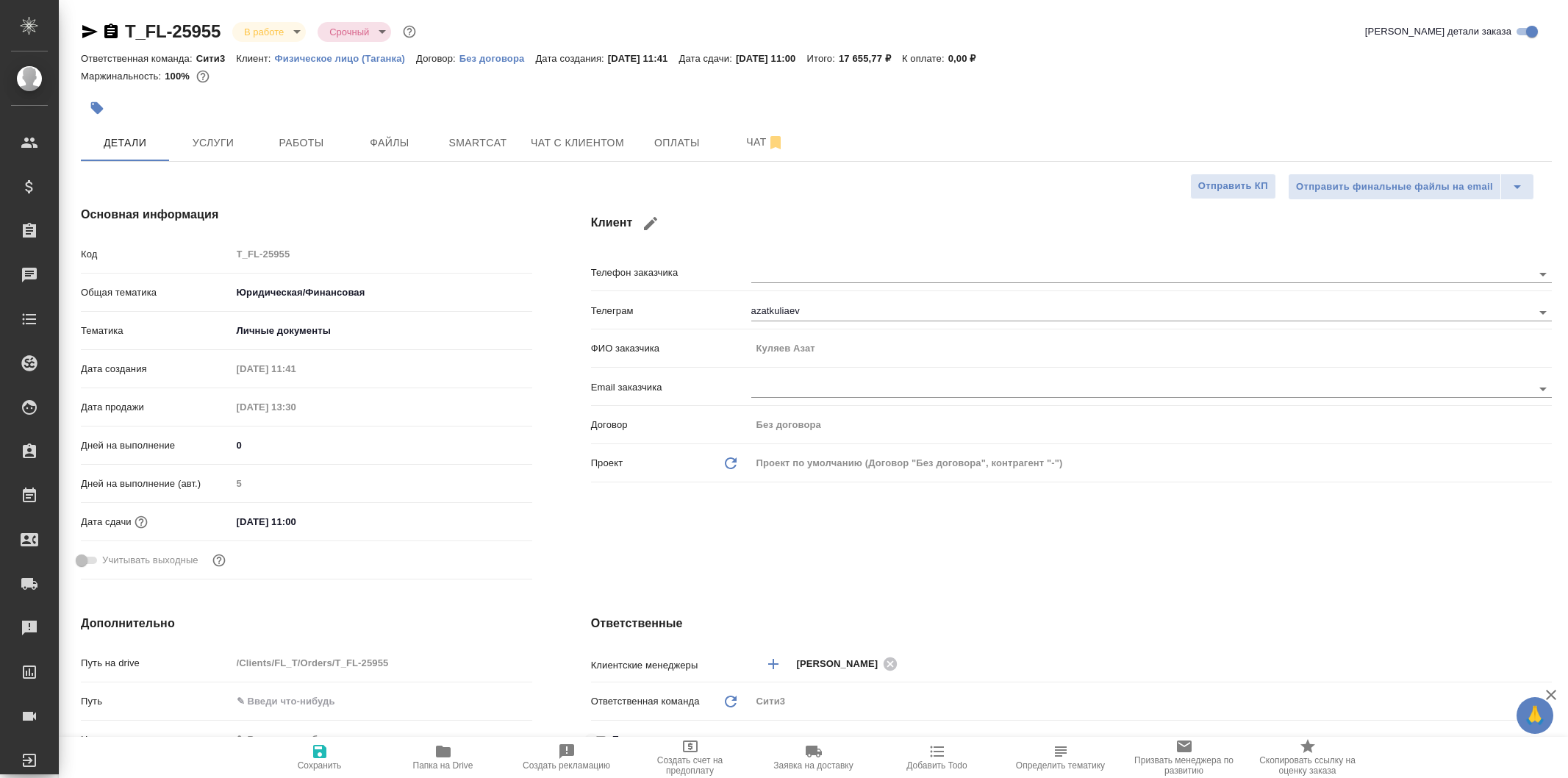
select select "RU"
